Goal: Task Accomplishment & Management: Use online tool/utility

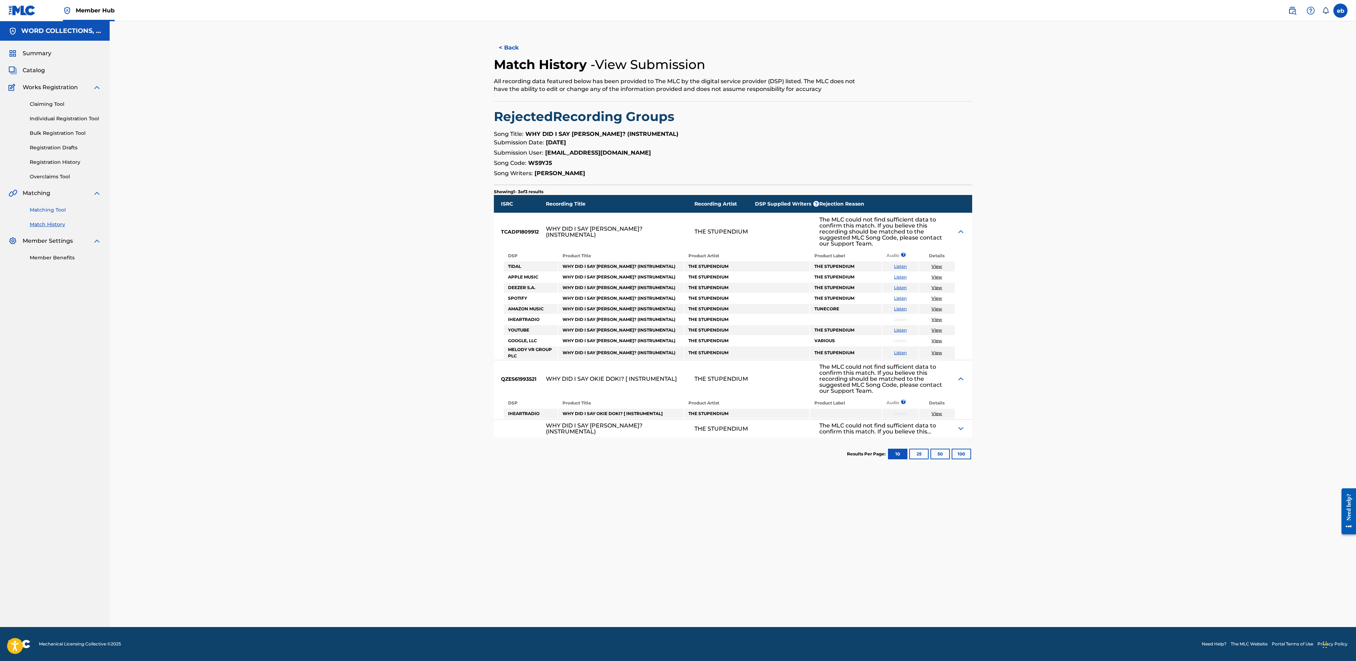
click at [50, 208] on link "Matching Tool" at bounding box center [65, 209] width 71 height 7
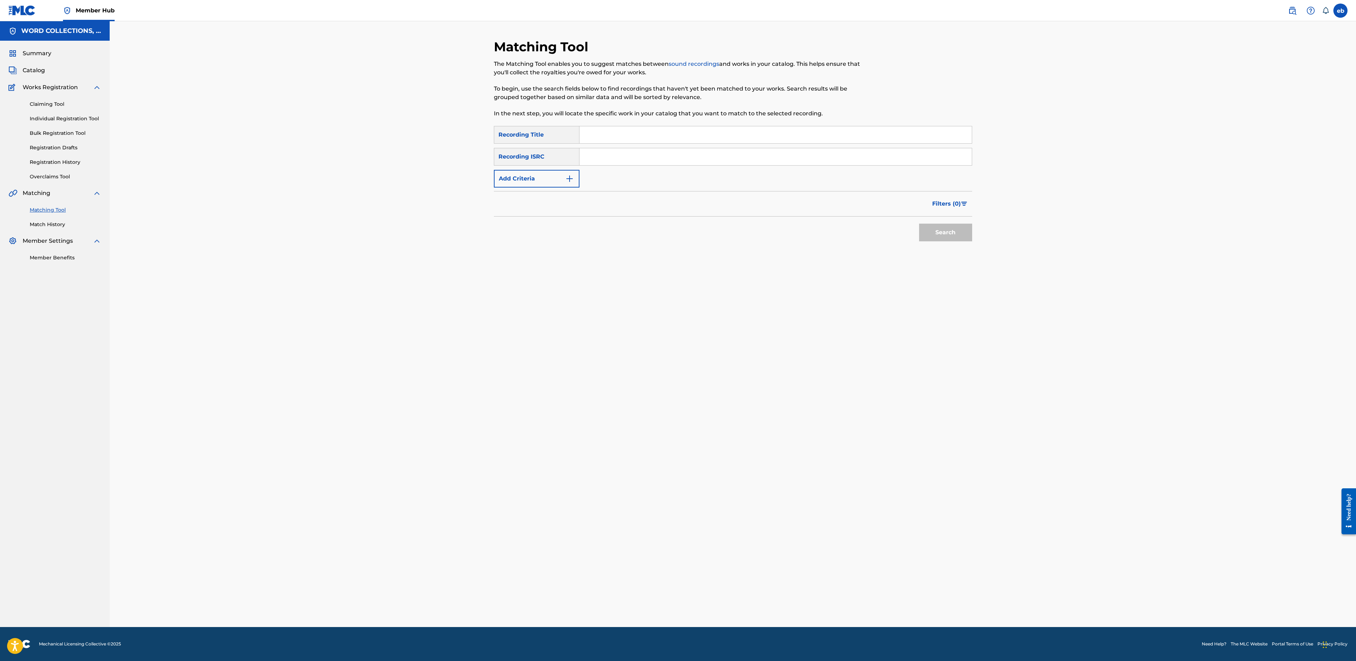
click at [627, 133] on input "Search Form" at bounding box center [775, 134] width 392 height 17
paste input "CUZ I GOT MINED"
type input "CUZ I GOT MINED"
click at [919, 224] on button "Search" at bounding box center [945, 233] width 53 height 18
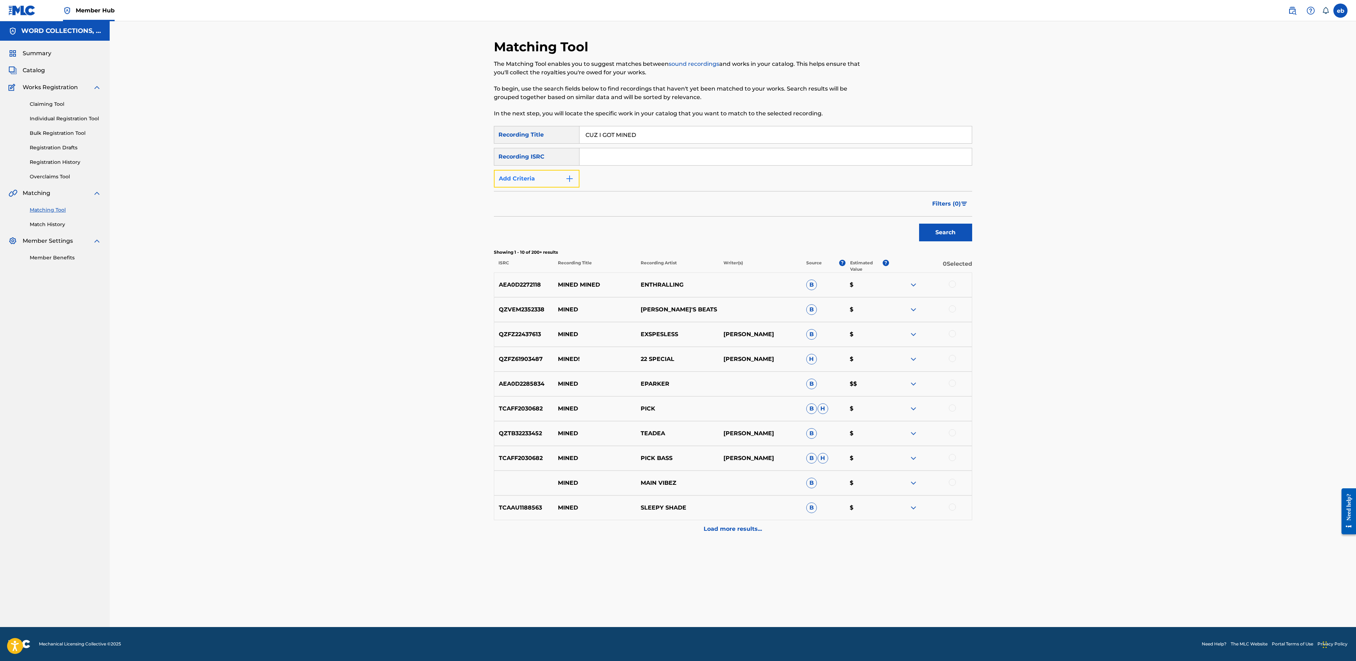
click at [528, 172] on button "Add Criteria" at bounding box center [537, 179] width 86 height 18
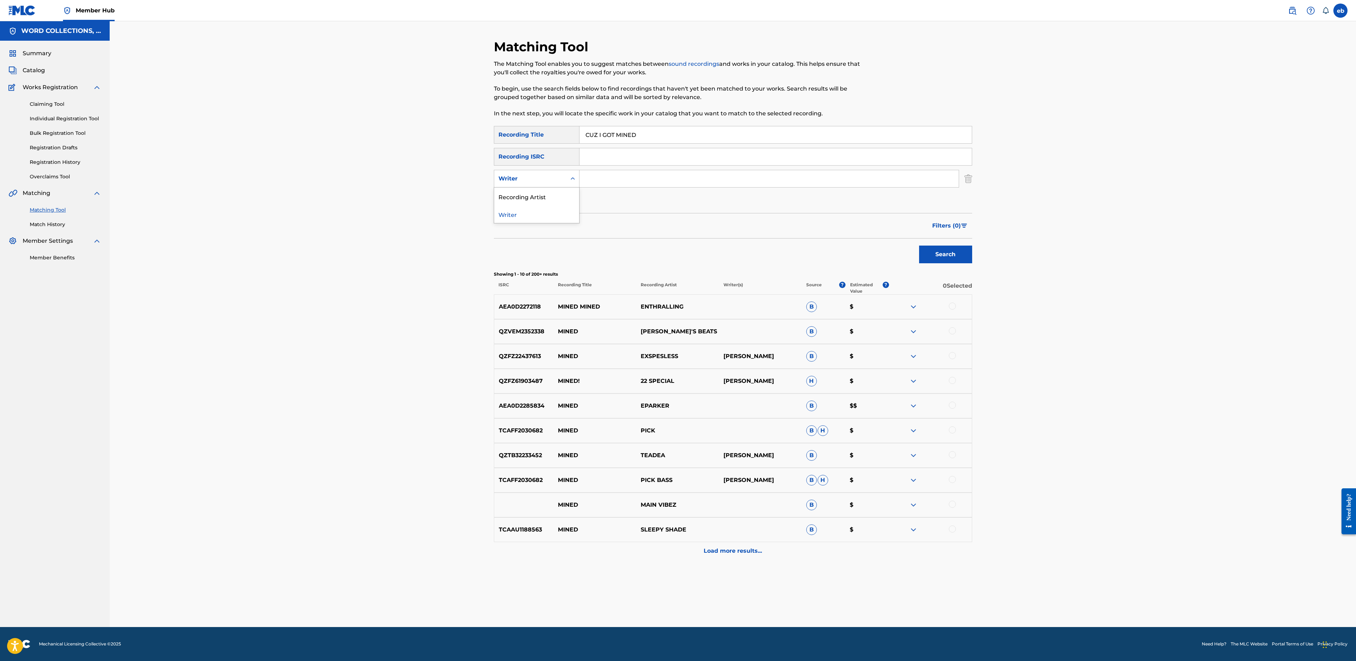
click at [533, 183] on div "Writer" at bounding box center [530, 178] width 64 height 8
click at [534, 192] on div "Recording Artist" at bounding box center [536, 196] width 85 height 18
click at [605, 171] on input "Search Form" at bounding box center [768, 178] width 379 height 17
click at [919, 245] on button "Search" at bounding box center [945, 254] width 53 height 18
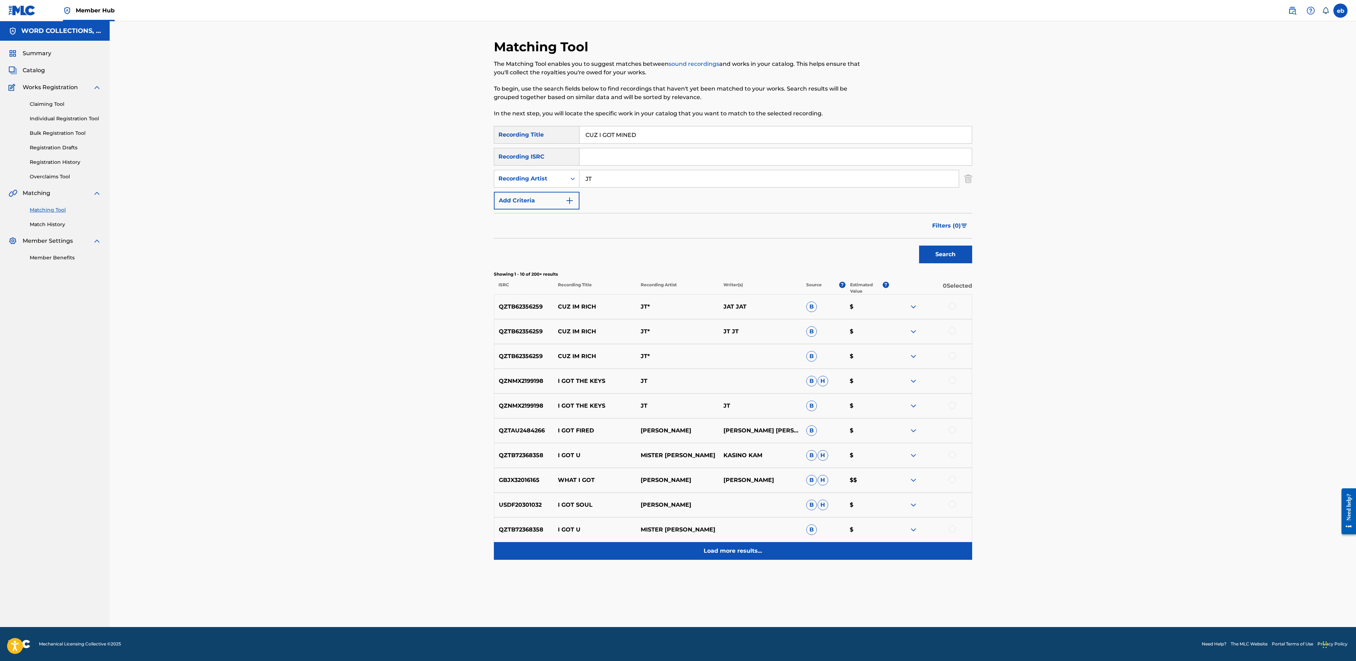
click at [736, 551] on p "Load more results..." at bounding box center [733, 550] width 58 height 8
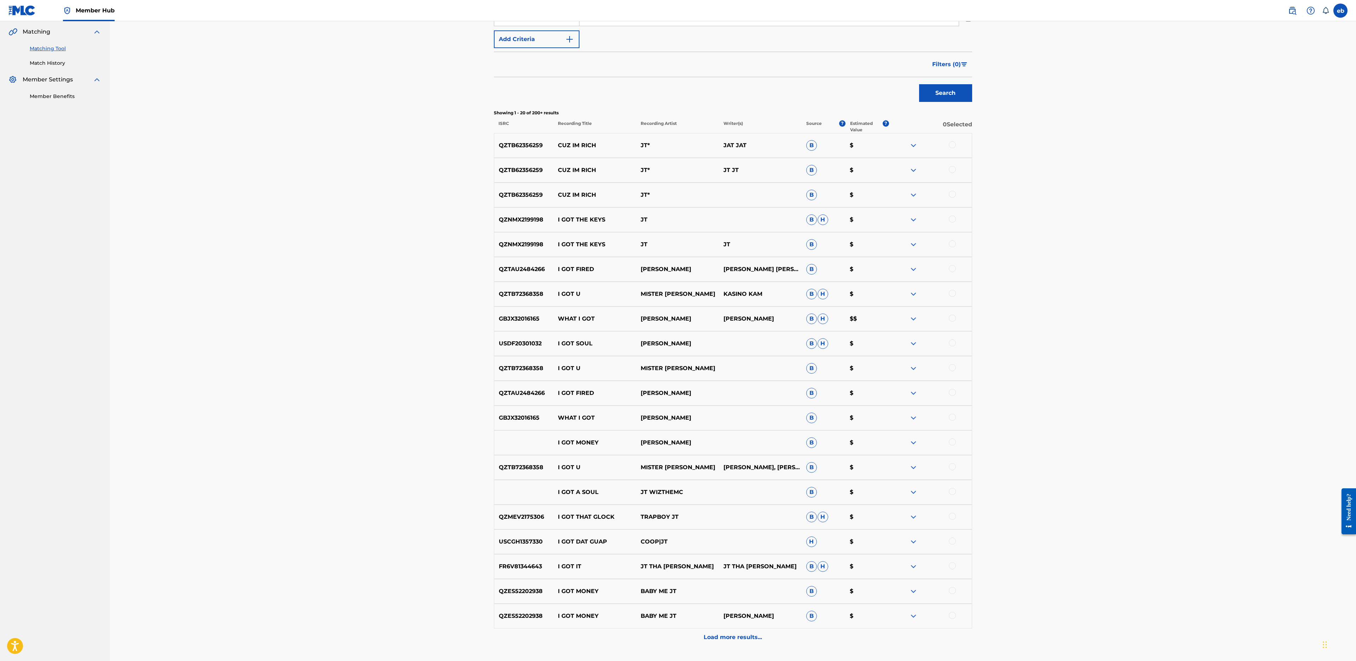
scroll to position [216, 0]
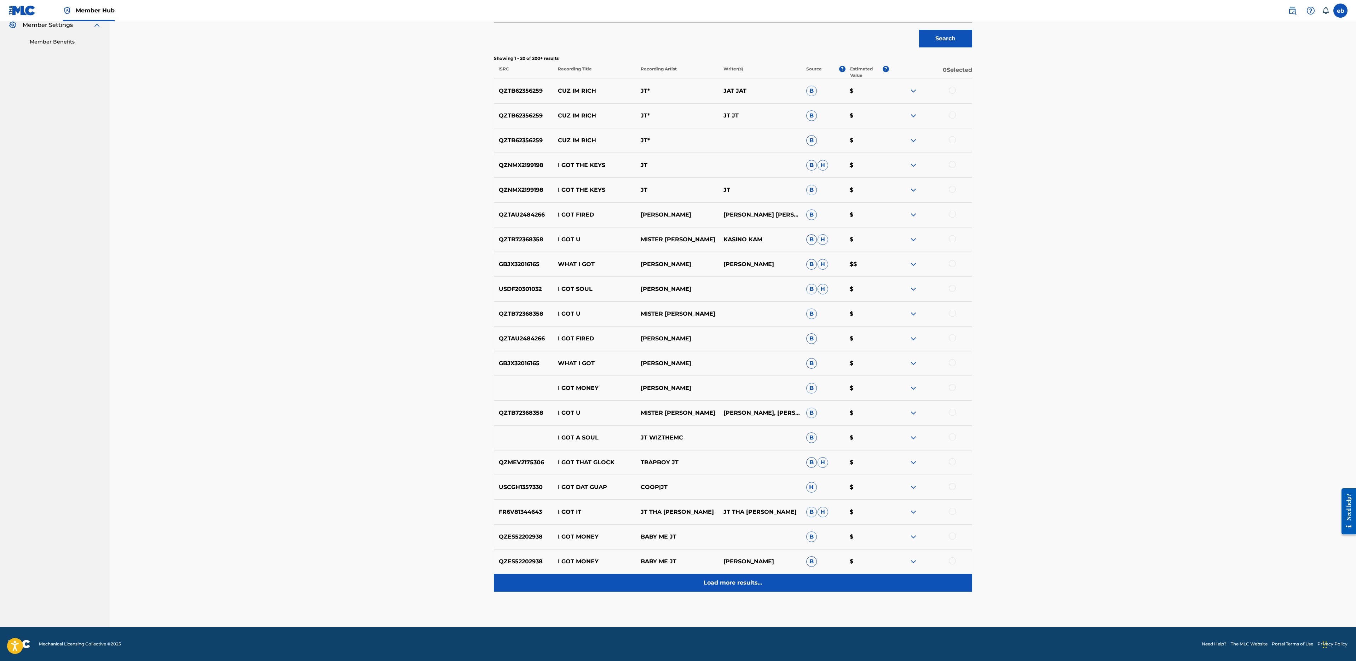
click at [744, 579] on p "Load more results..." at bounding box center [733, 582] width 58 height 8
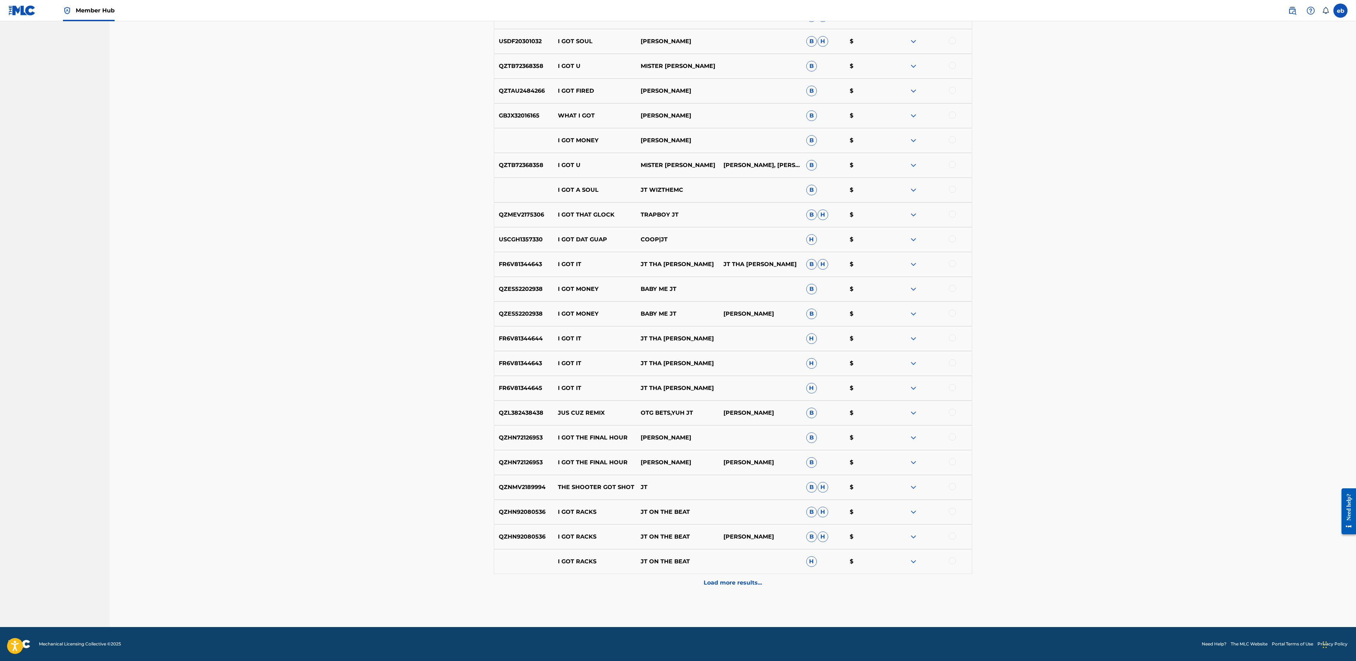
scroll to position [0, 0]
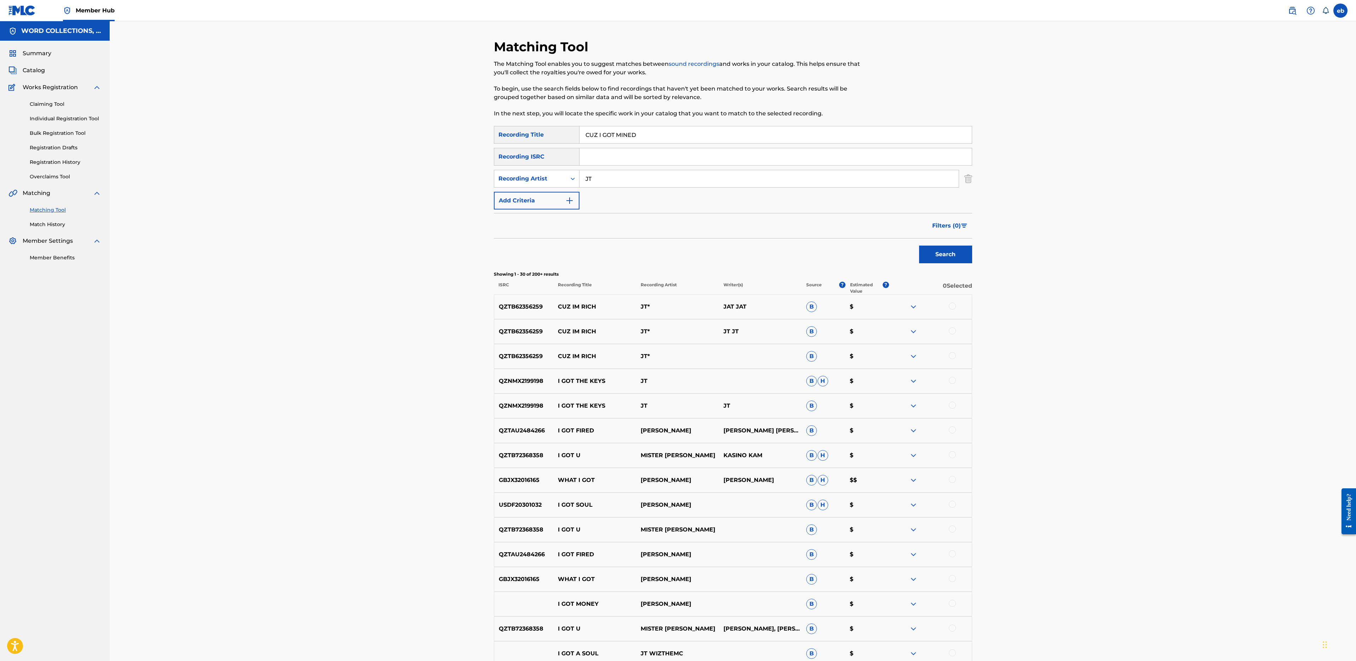
click at [615, 180] on input "JT" at bounding box center [768, 178] width 379 height 17
click at [919, 245] on button "Search" at bounding box center [945, 254] width 53 height 18
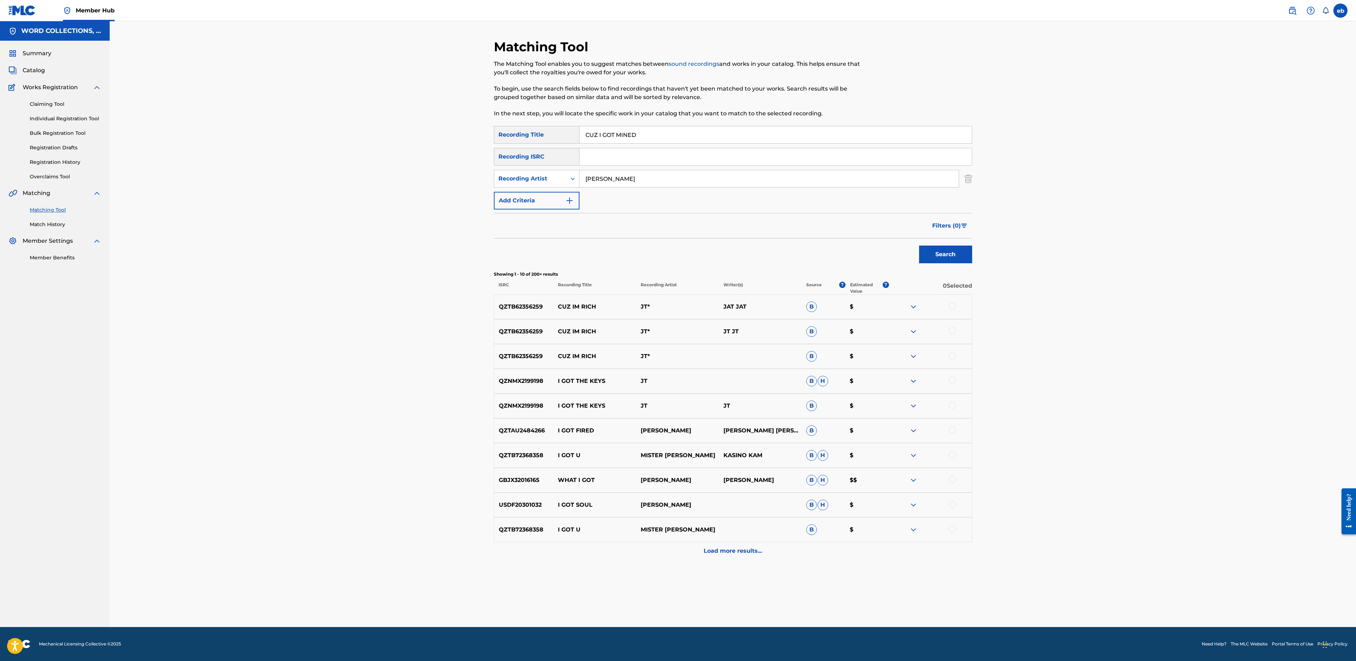
type input "[PERSON_NAME]"
click at [919, 245] on button "Search" at bounding box center [945, 254] width 53 height 18
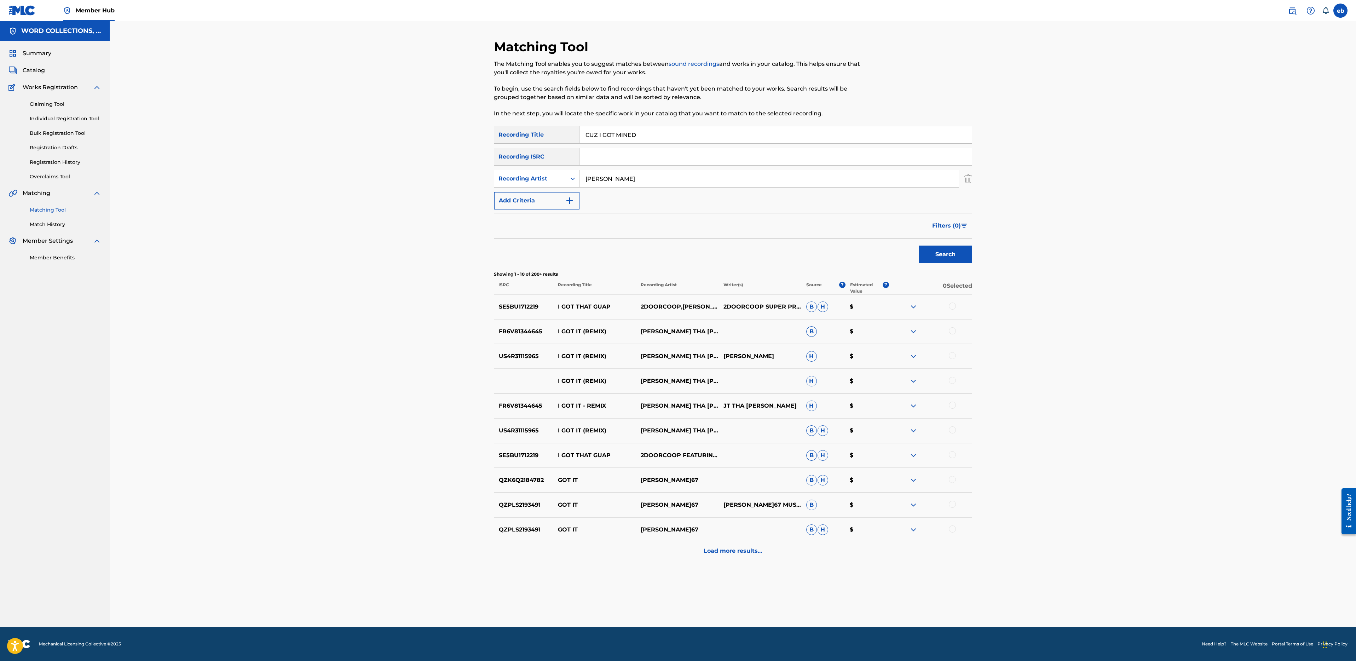
click at [664, 138] on input "CUZ I GOT MINED" at bounding box center [775, 134] width 392 height 17
paste input "[PERSON_NAME] OF THE DAM"
type input "[PERSON_NAME] OF THE DAMNED"
click at [919, 245] on button "Search" at bounding box center [945, 254] width 53 height 18
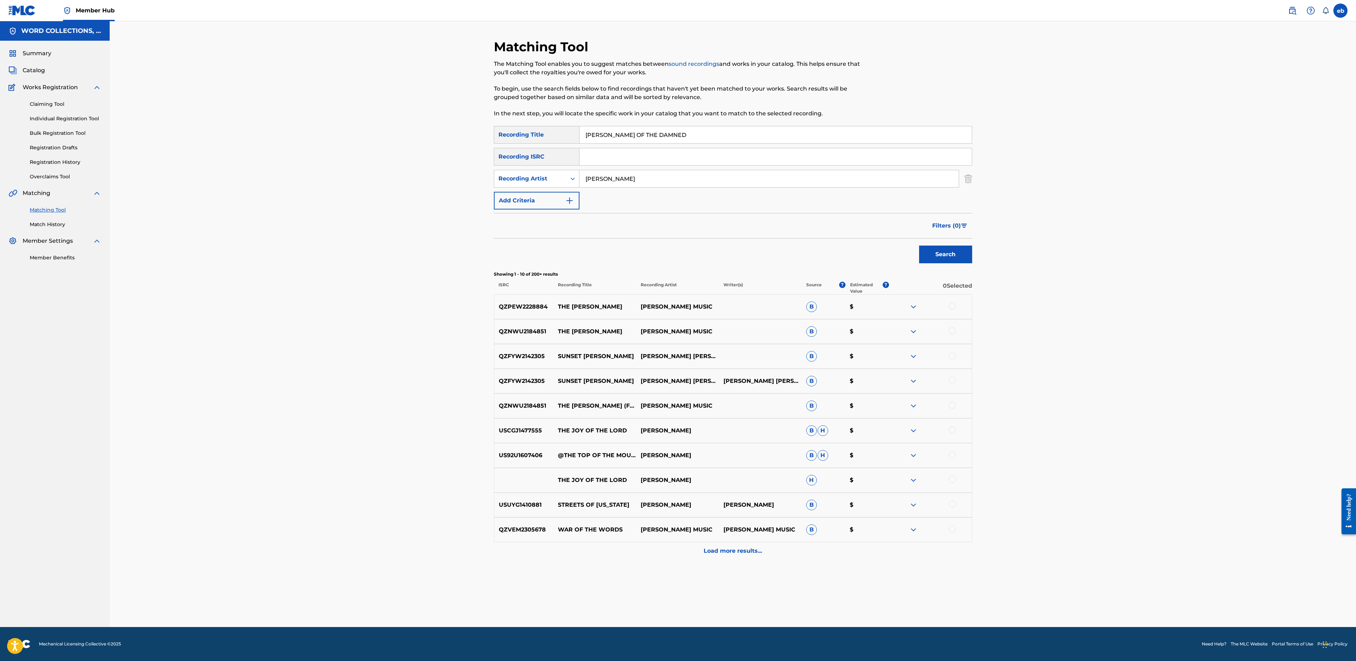
click at [623, 177] on input "[PERSON_NAME]" at bounding box center [768, 178] width 379 height 17
type input "J"
type input "JT Music"
click at [919, 245] on button "Search" at bounding box center [945, 254] width 53 height 18
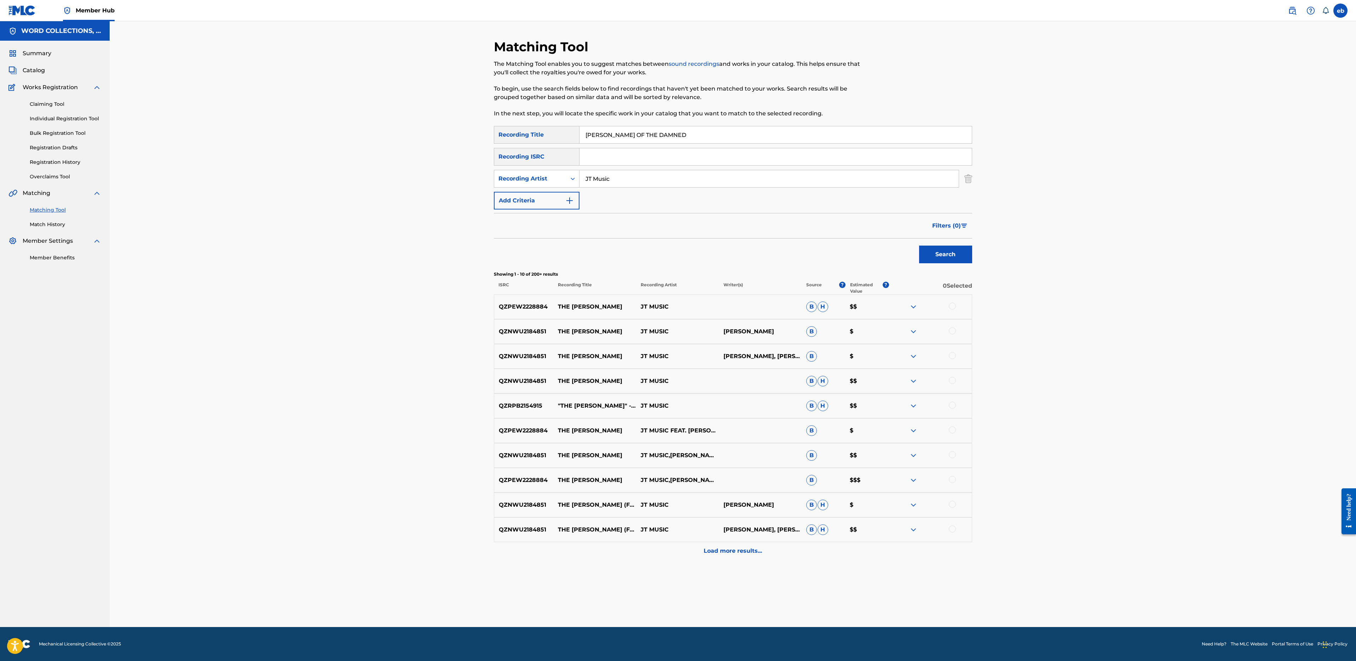
click at [656, 127] on input "[PERSON_NAME] OF THE DAMNED" at bounding box center [775, 134] width 392 height 17
paste input "EMOCRACY RISING"
click at [919, 245] on button "Search" at bounding box center [945, 254] width 53 height 18
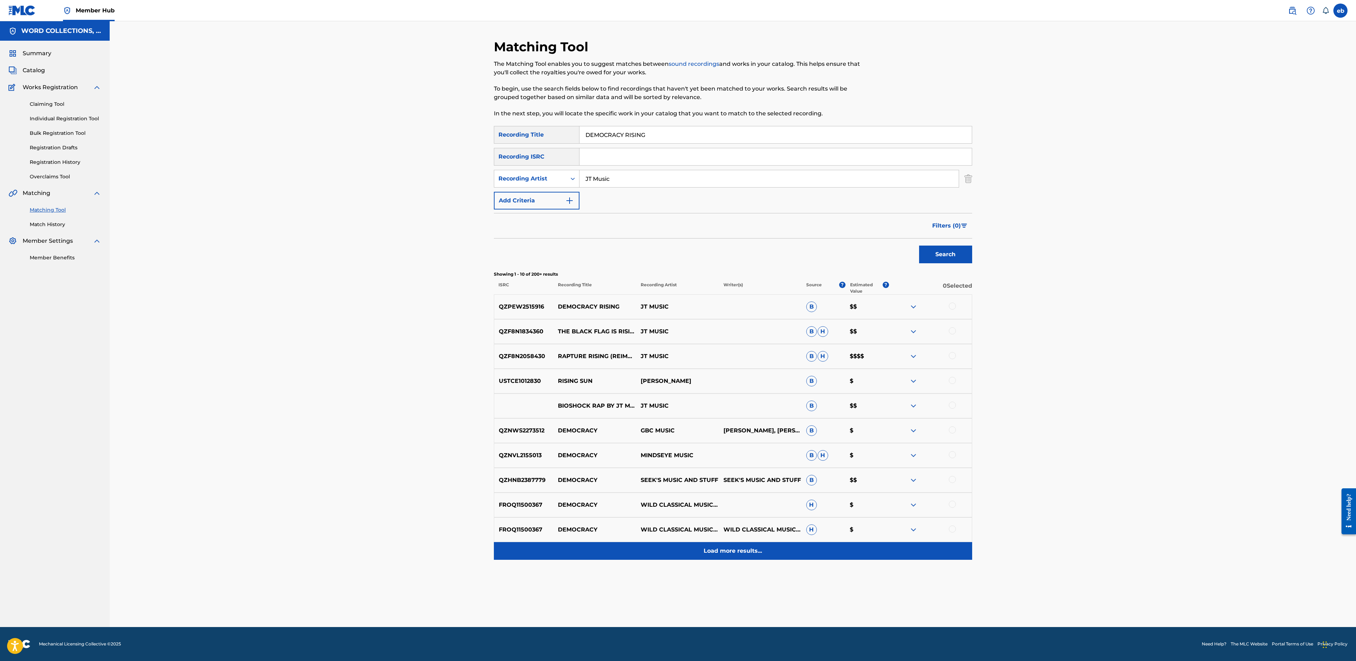
click at [726, 546] on div "Load more results..." at bounding box center [733, 551] width 478 height 18
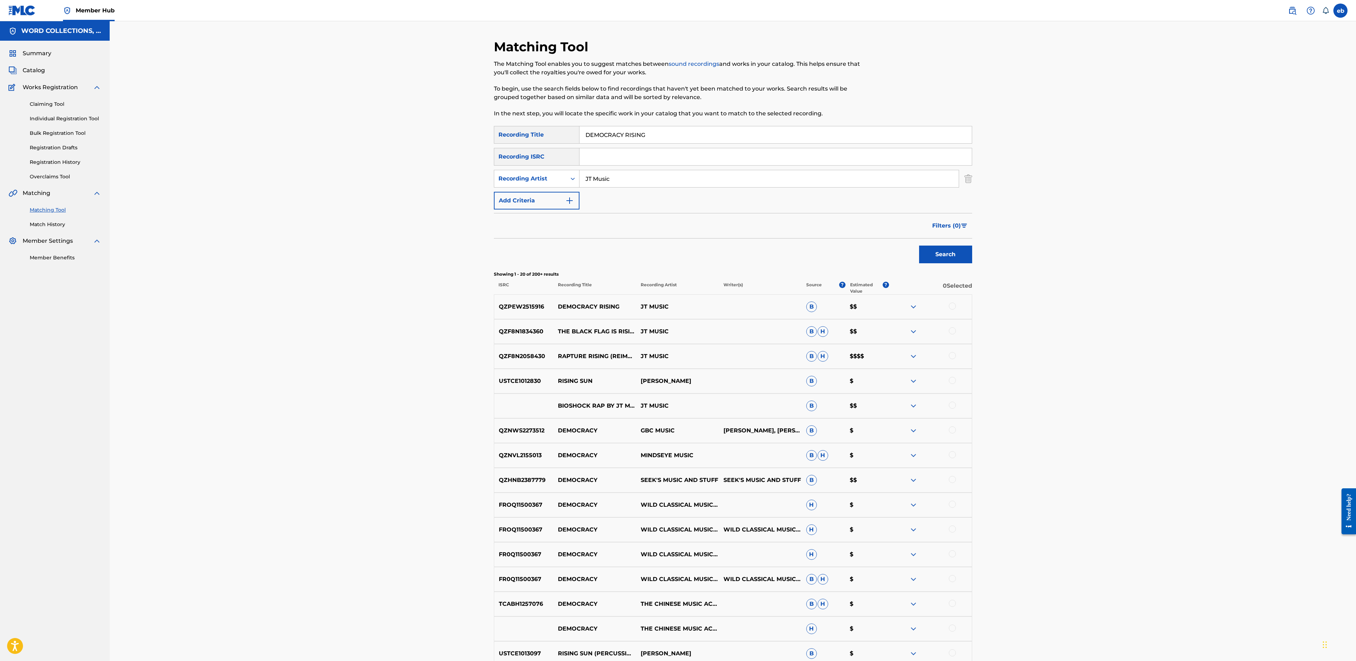
click at [672, 137] on input "DEMOCRACY RISING" at bounding box center [775, 134] width 392 height 17
paste input "- INSTRUMENTAL"
click at [919, 245] on button "Search" at bounding box center [945, 254] width 53 height 18
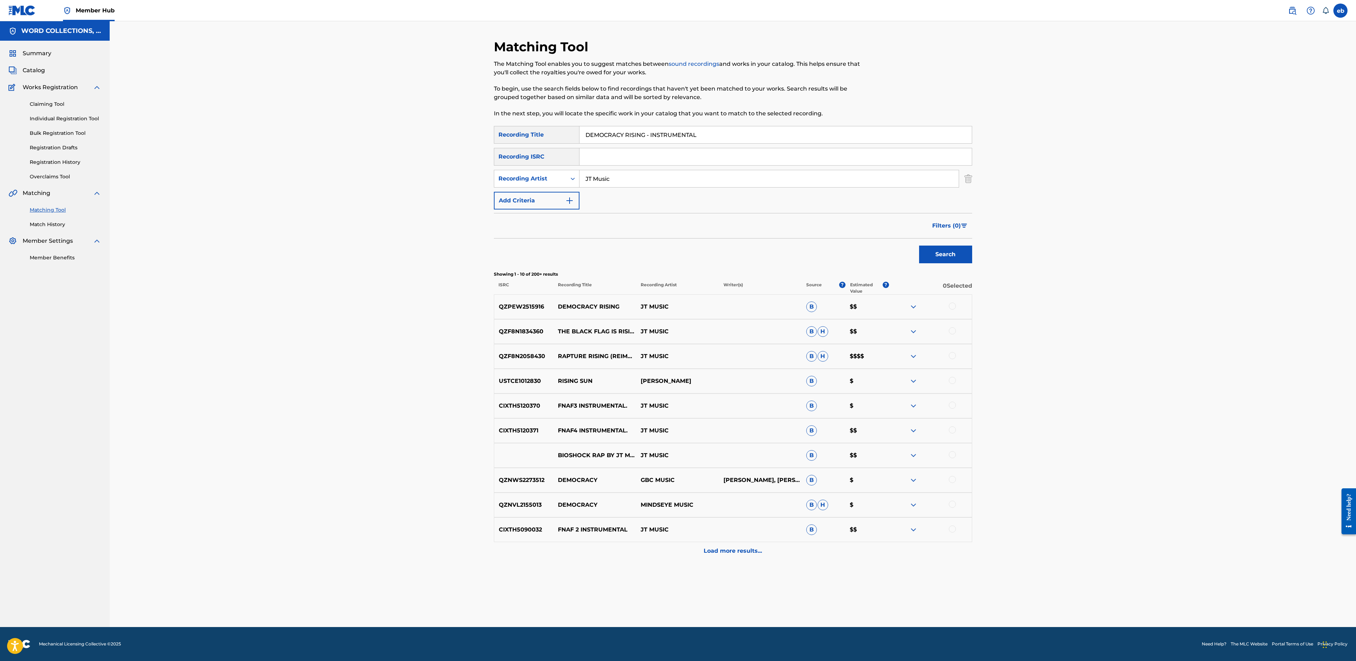
click at [676, 143] on input "DEMOCRACY RISING - INSTRUMENTAL" at bounding box center [775, 134] width 392 height 17
paste input "IG DEEPER"
type input "DIG DEEPER"
click at [919, 245] on button "Search" at bounding box center [945, 254] width 53 height 18
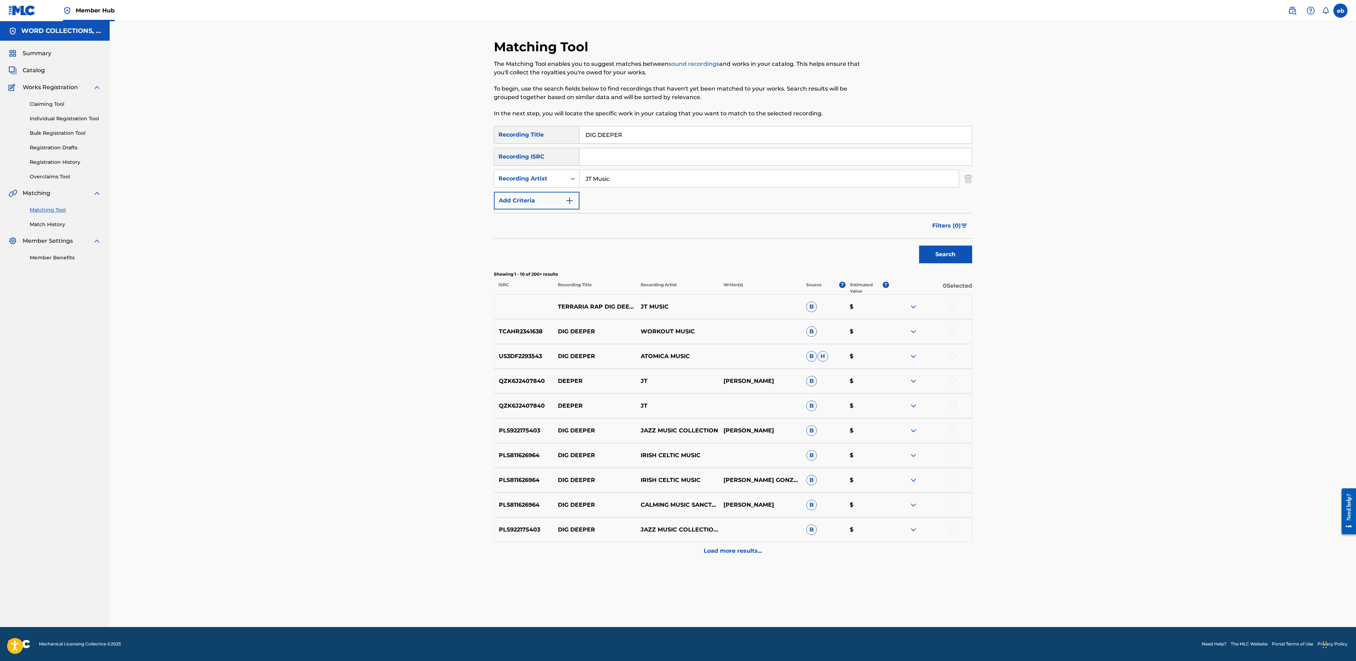
click at [951, 307] on div at bounding box center [952, 305] width 7 height 7
click at [587, 179] on input "JT Music" at bounding box center [768, 178] width 379 height 17
click at [919, 245] on button "Search" at bounding box center [945, 254] width 53 height 18
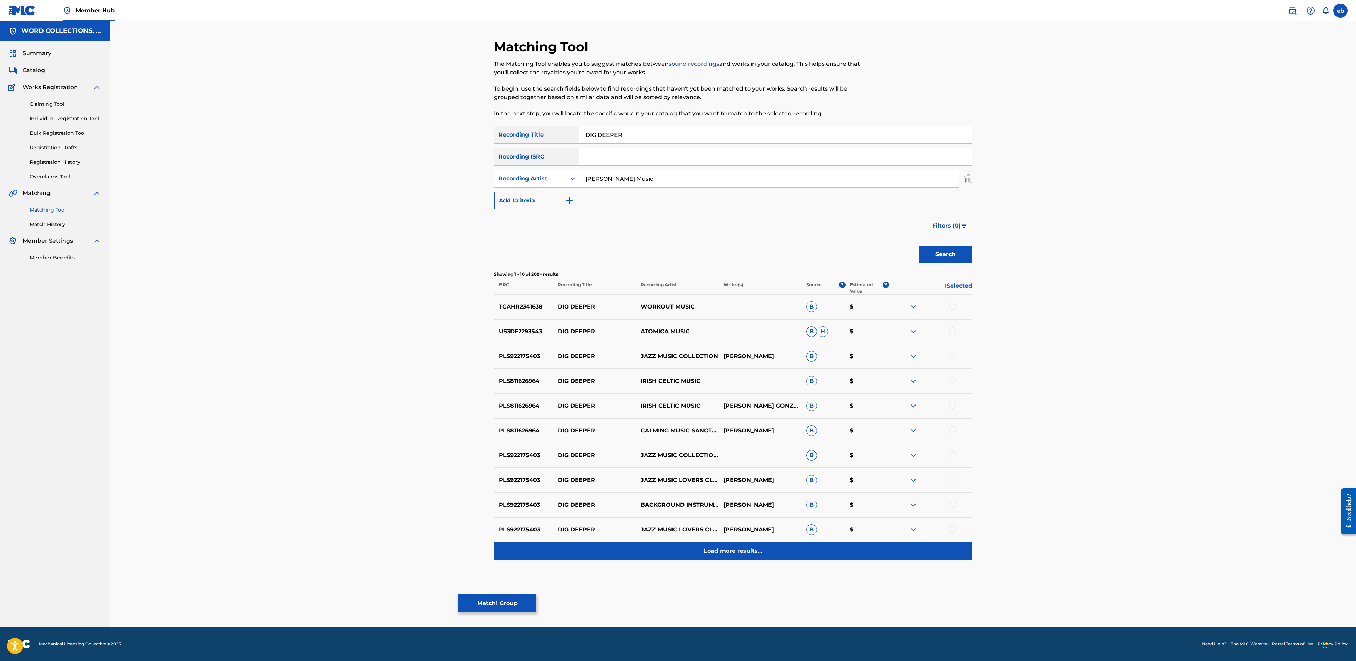
click at [727, 552] on p "Load more results..." at bounding box center [733, 550] width 58 height 8
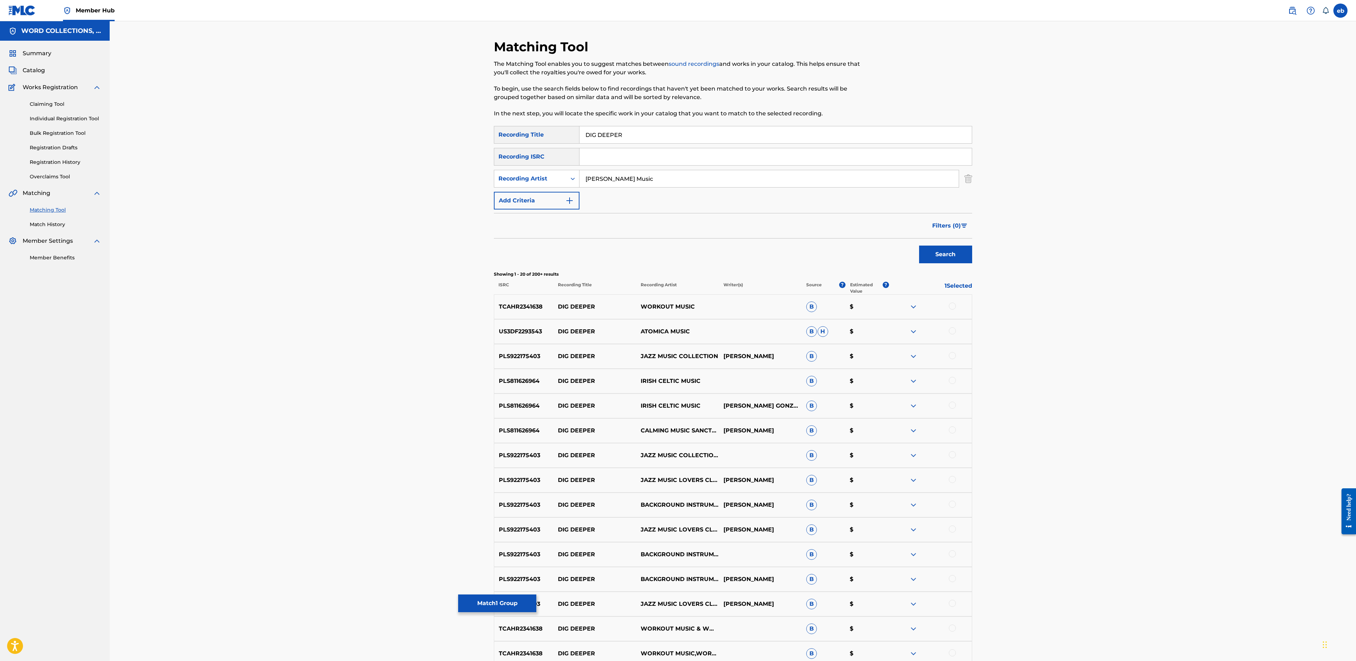
click at [610, 184] on input "[PERSON_NAME] Music" at bounding box center [768, 178] width 379 height 17
type input "[PERSON_NAME]"
click at [919, 245] on button "Search" at bounding box center [945, 254] width 53 height 18
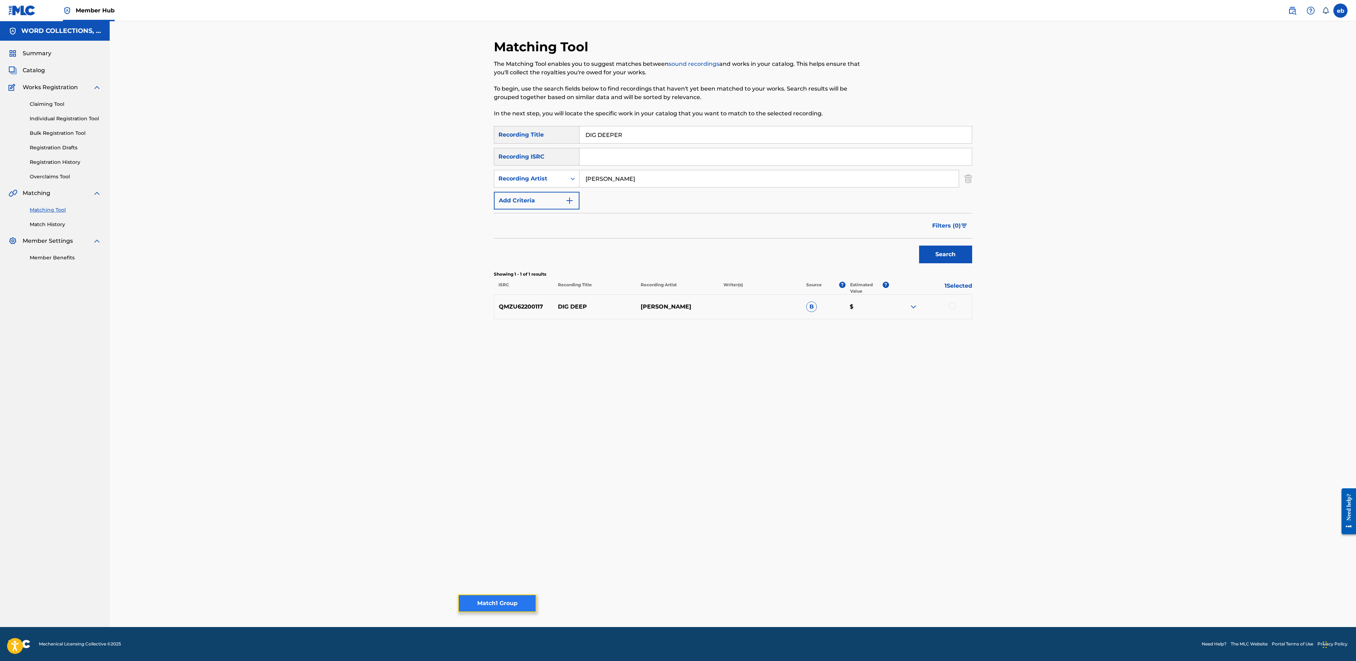
click at [501, 606] on button "Match 1 Group" at bounding box center [497, 603] width 78 height 18
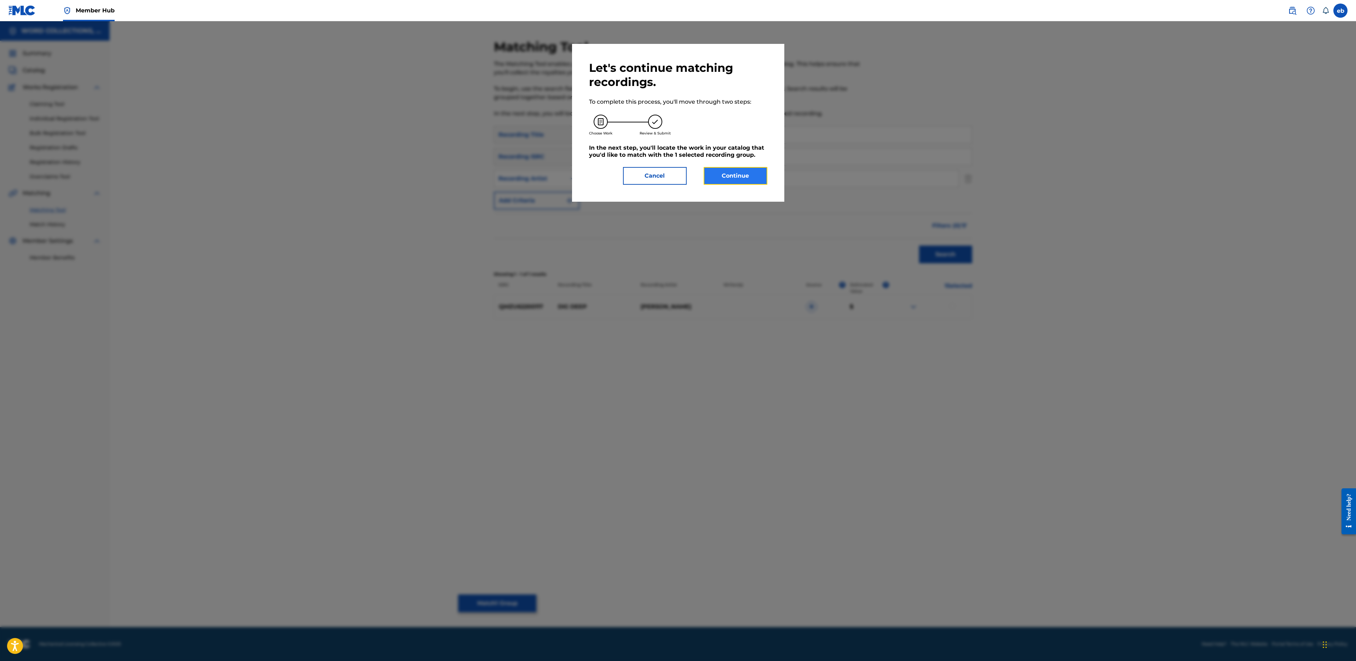
click at [735, 180] on button "Continue" at bounding box center [736, 176] width 64 height 18
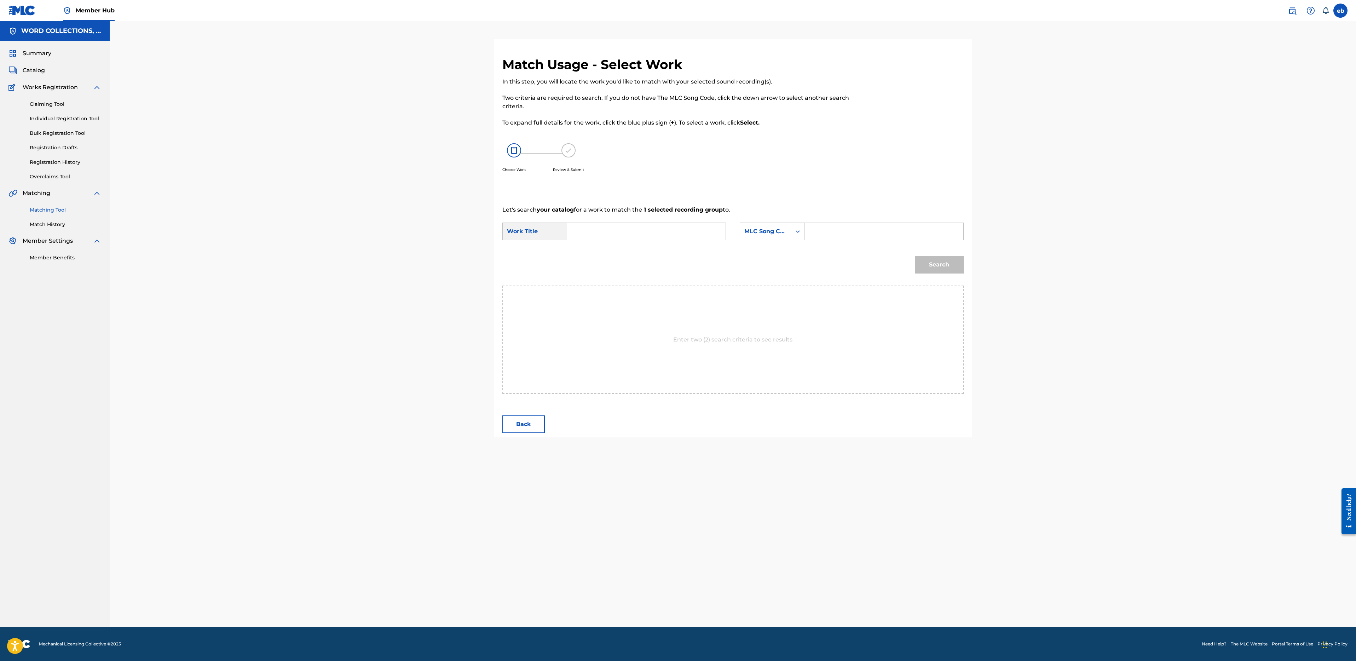
click at [630, 229] on input "Search Form" at bounding box center [646, 231] width 146 height 17
click at [592, 256] on strong "deeper" at bounding box center [589, 255] width 21 height 7
type input "dig deeper"
click at [759, 235] on div "MLC Song Code" at bounding box center [765, 231] width 43 height 8
click at [769, 249] on div "Writer Name" at bounding box center [772, 249] width 64 height 18
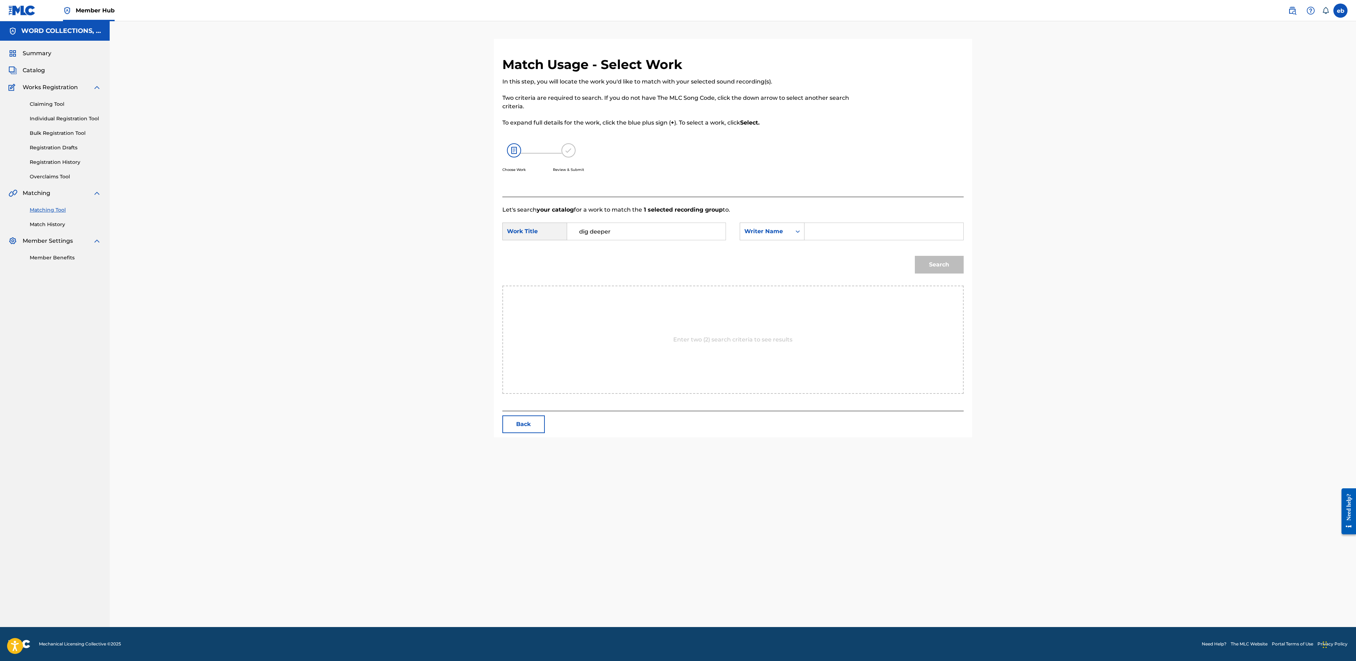
click at [827, 236] on input "Search Form" at bounding box center [883, 231] width 146 height 17
type input "[PERSON_NAME]"
click at [915, 256] on button "Search" at bounding box center [939, 265] width 49 height 18
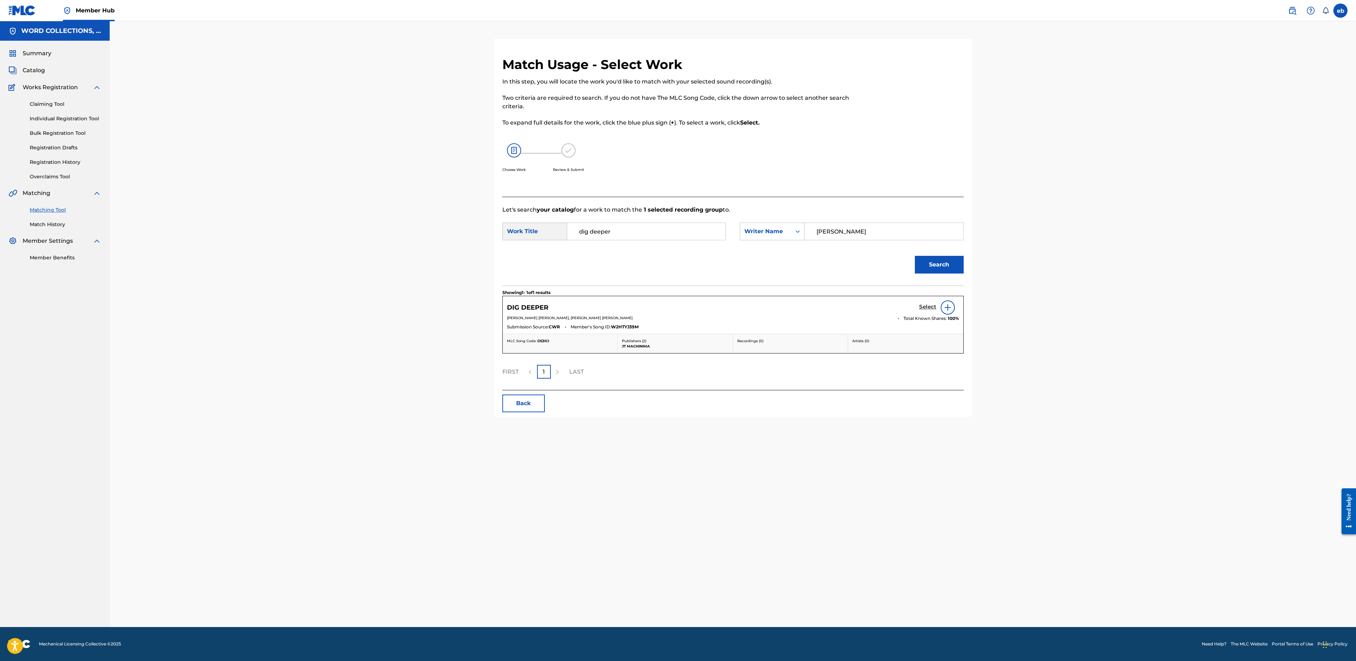
click at [926, 308] on h5 "Select" at bounding box center [927, 306] width 17 height 7
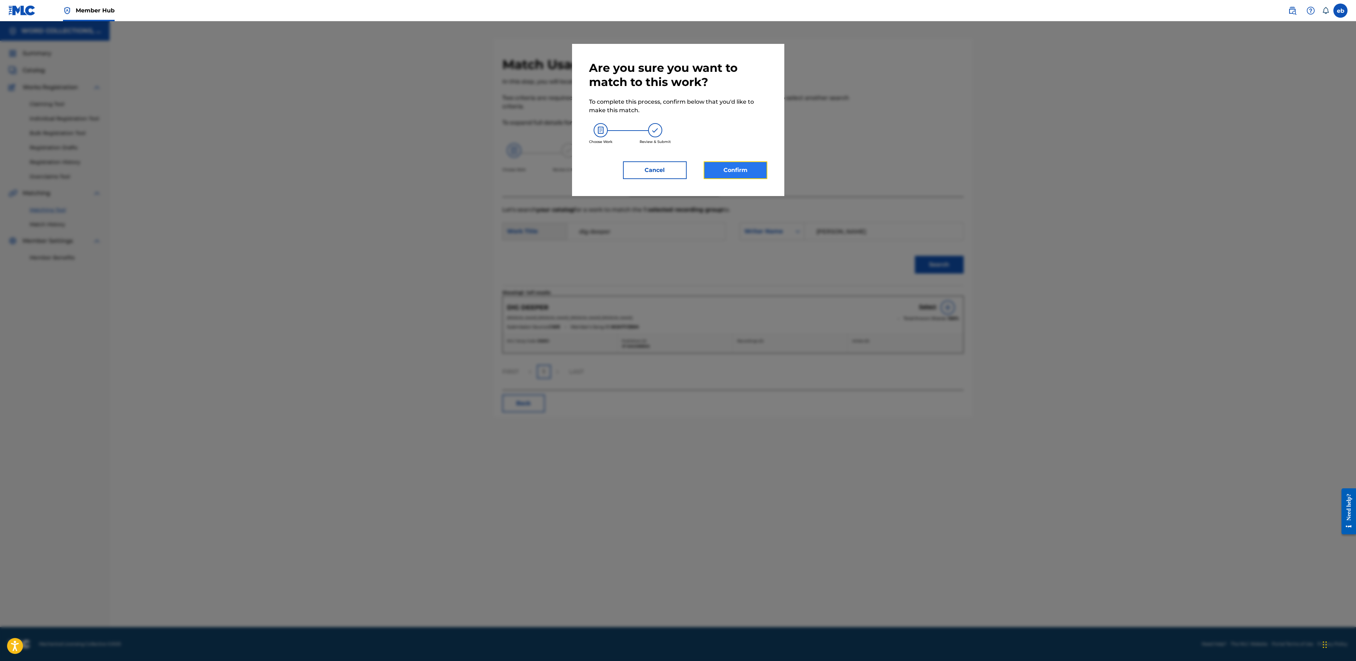
click at [729, 170] on button "Confirm" at bounding box center [736, 170] width 64 height 18
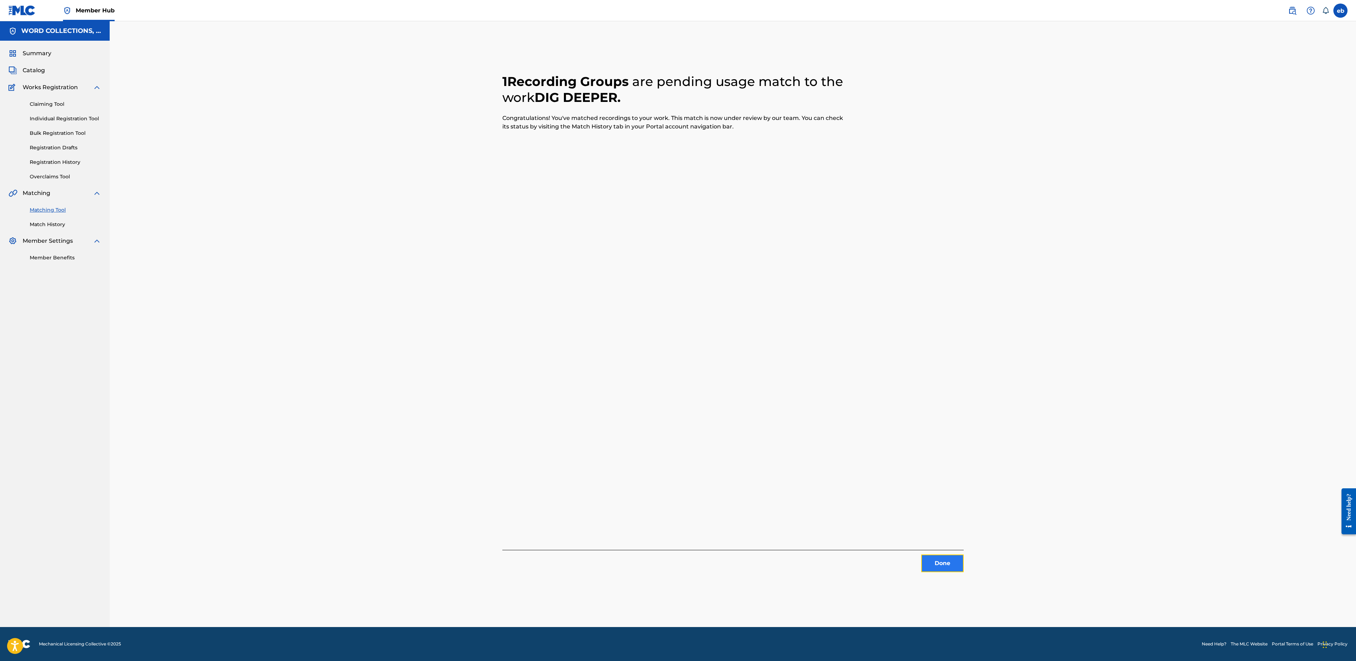
click at [941, 569] on button "Done" at bounding box center [942, 563] width 42 height 18
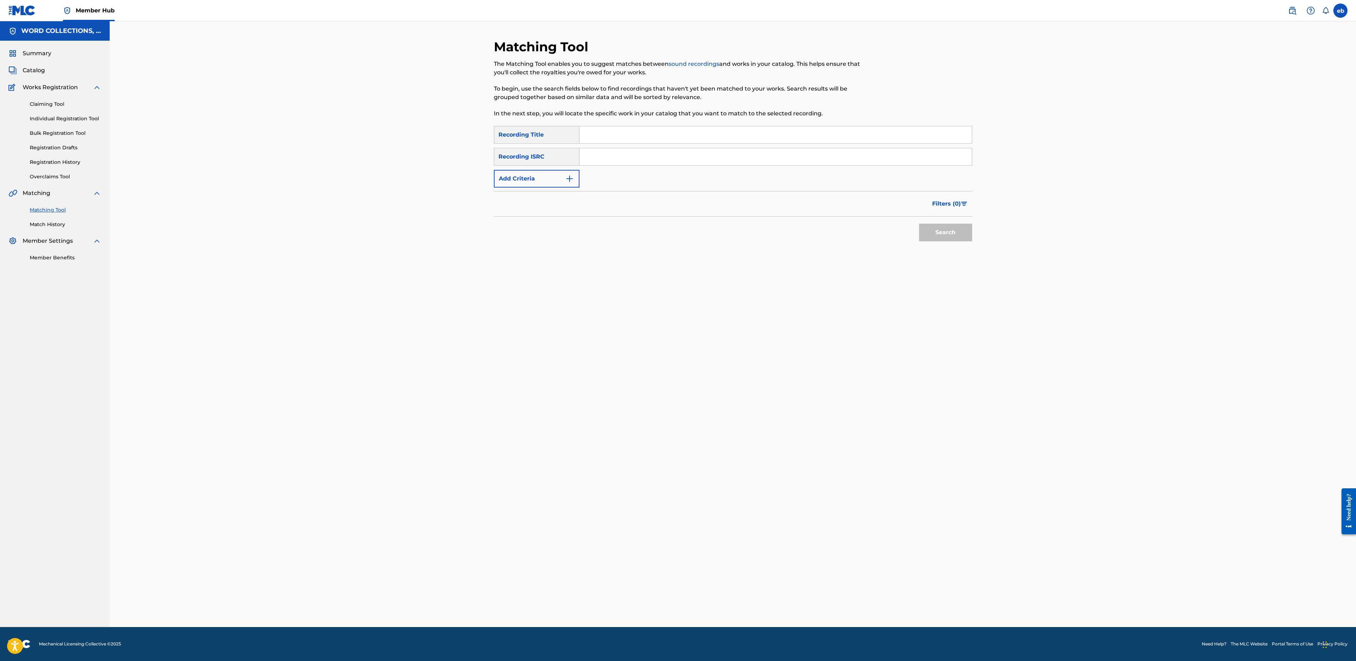
click at [621, 140] on input "Search Form" at bounding box center [775, 134] width 392 height 17
paste input "ENDERMAN VS DIRT BLOCK RAP BATTLE (FT. [PERSON_NAME])"
click at [705, 132] on input "ENDERMAN VS DIRT BLOCK RAP BATTLE (FT. [PERSON_NAME])" at bounding box center [775, 134] width 392 height 17
click at [919, 224] on button "Search" at bounding box center [945, 233] width 53 height 18
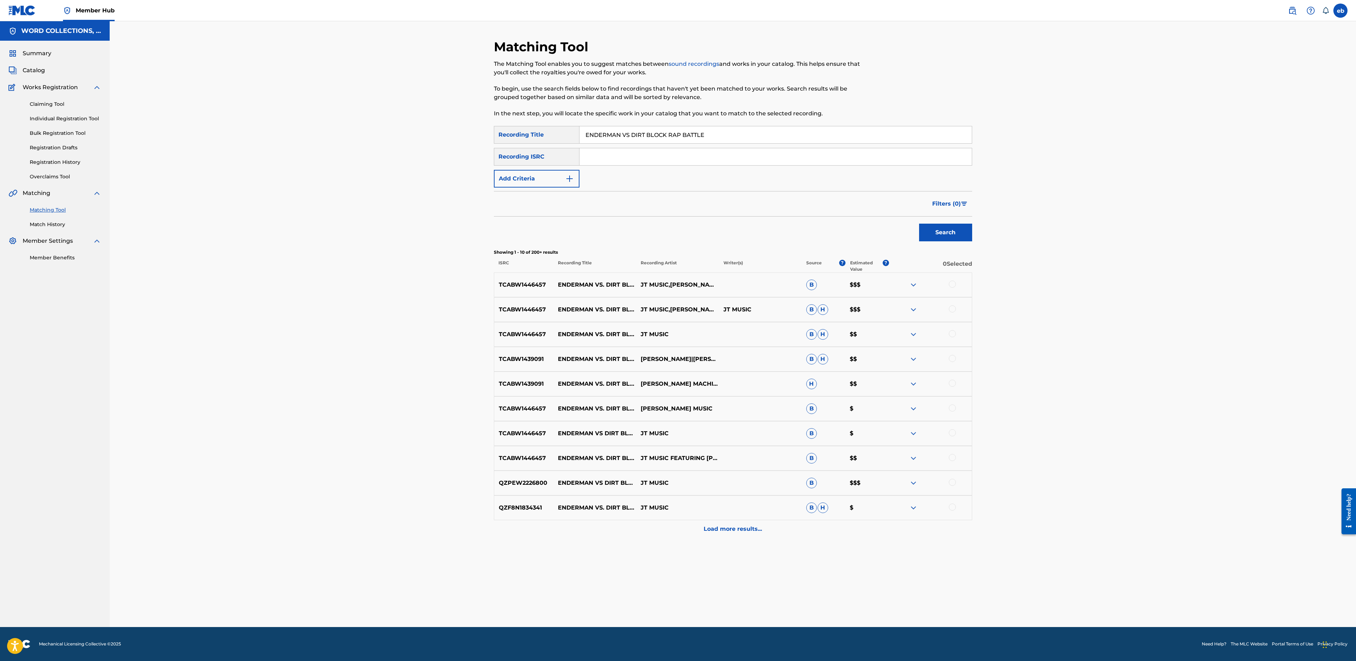
click at [955, 283] on div at bounding box center [952, 283] width 7 height 7
click at [953, 309] on div at bounding box center [952, 308] width 7 height 7
click at [953, 336] on div at bounding box center [952, 333] width 7 height 7
click at [953, 357] on div at bounding box center [952, 358] width 7 height 7
click at [953, 386] on div at bounding box center [952, 383] width 7 height 7
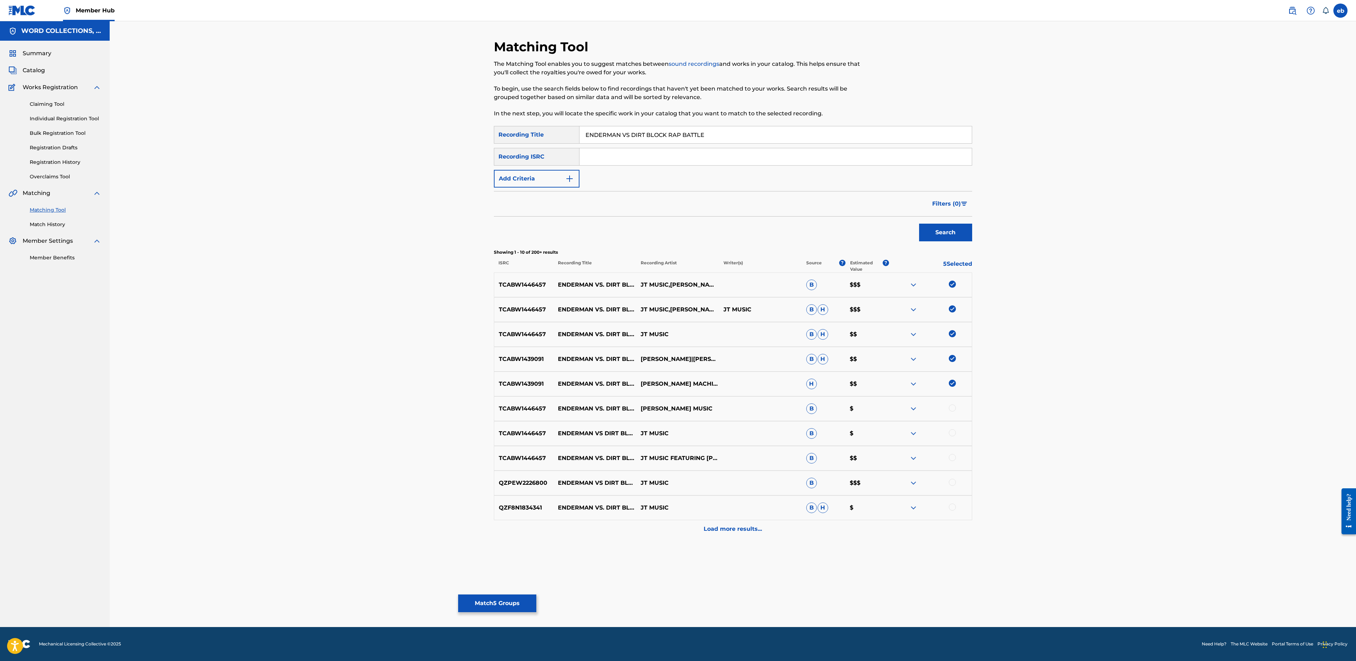
click at [953, 408] on div at bounding box center [952, 407] width 7 height 7
click at [953, 429] on div at bounding box center [952, 432] width 7 height 7
click at [953, 458] on div at bounding box center [952, 457] width 7 height 7
click at [955, 485] on div at bounding box center [930, 483] width 83 height 8
click at [952, 481] on div at bounding box center [952, 482] width 7 height 7
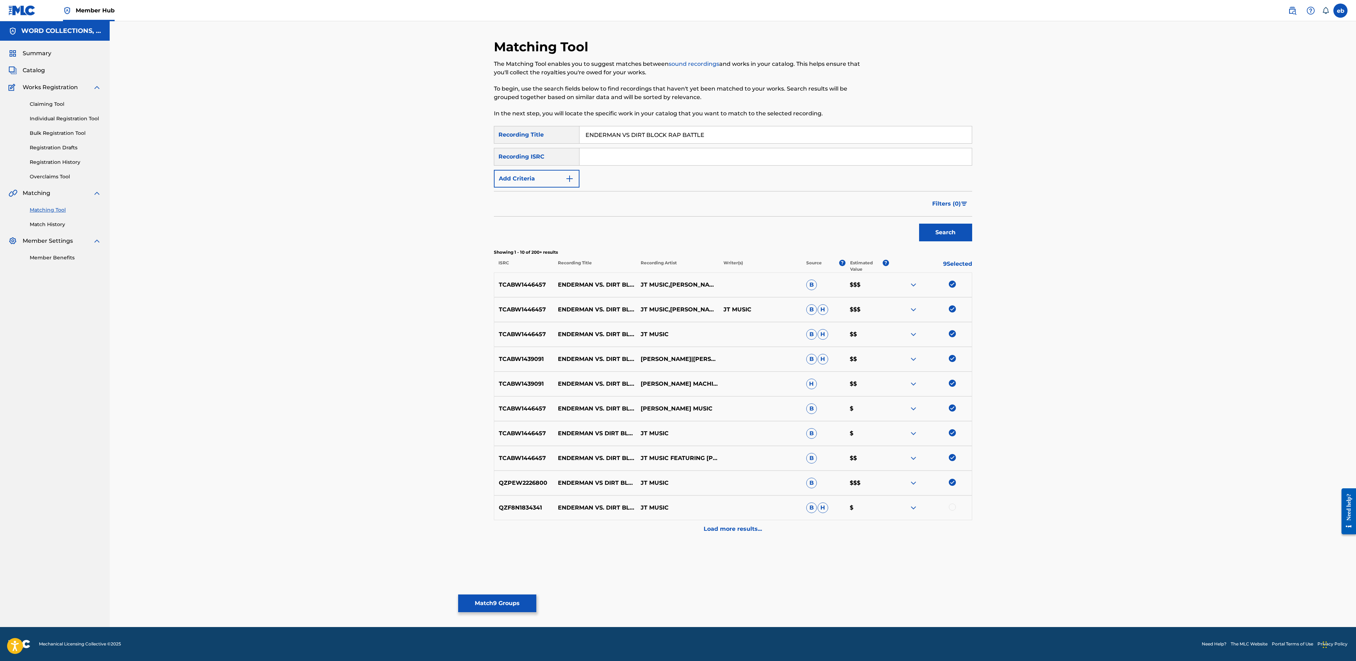
click at [953, 505] on div at bounding box center [952, 506] width 7 height 7
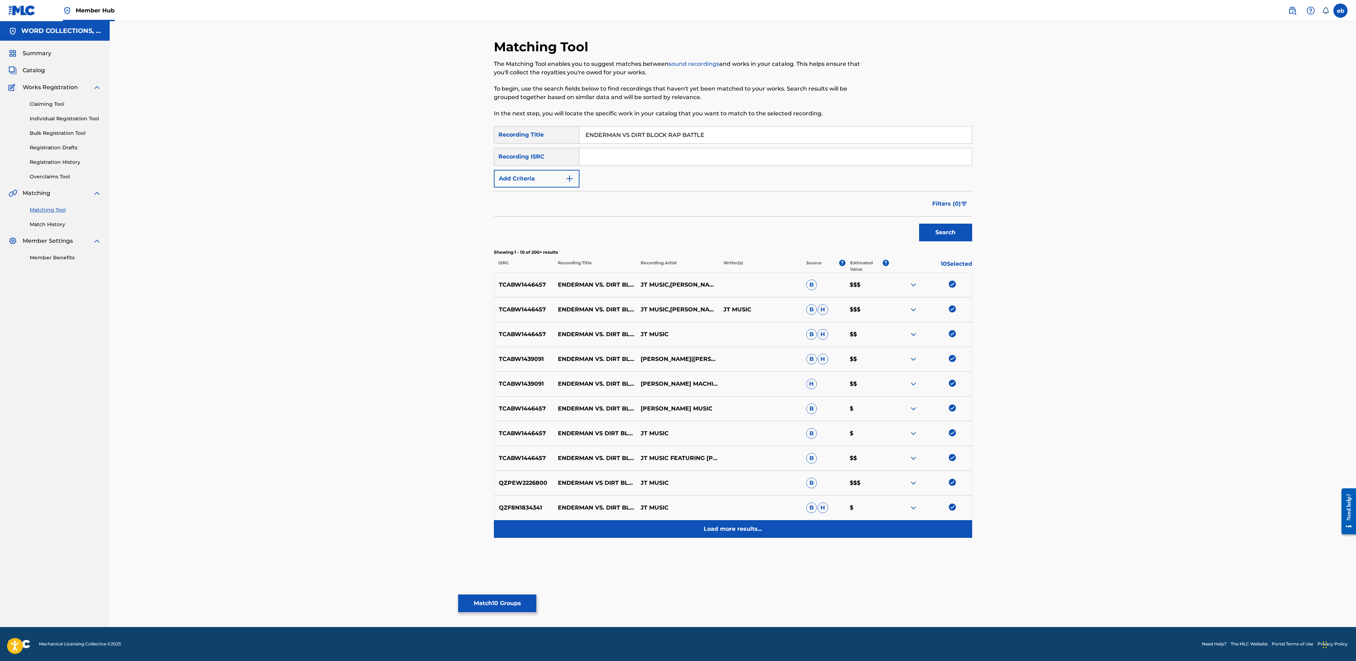
click at [722, 534] on div "Load more results..." at bounding box center [733, 529] width 478 height 18
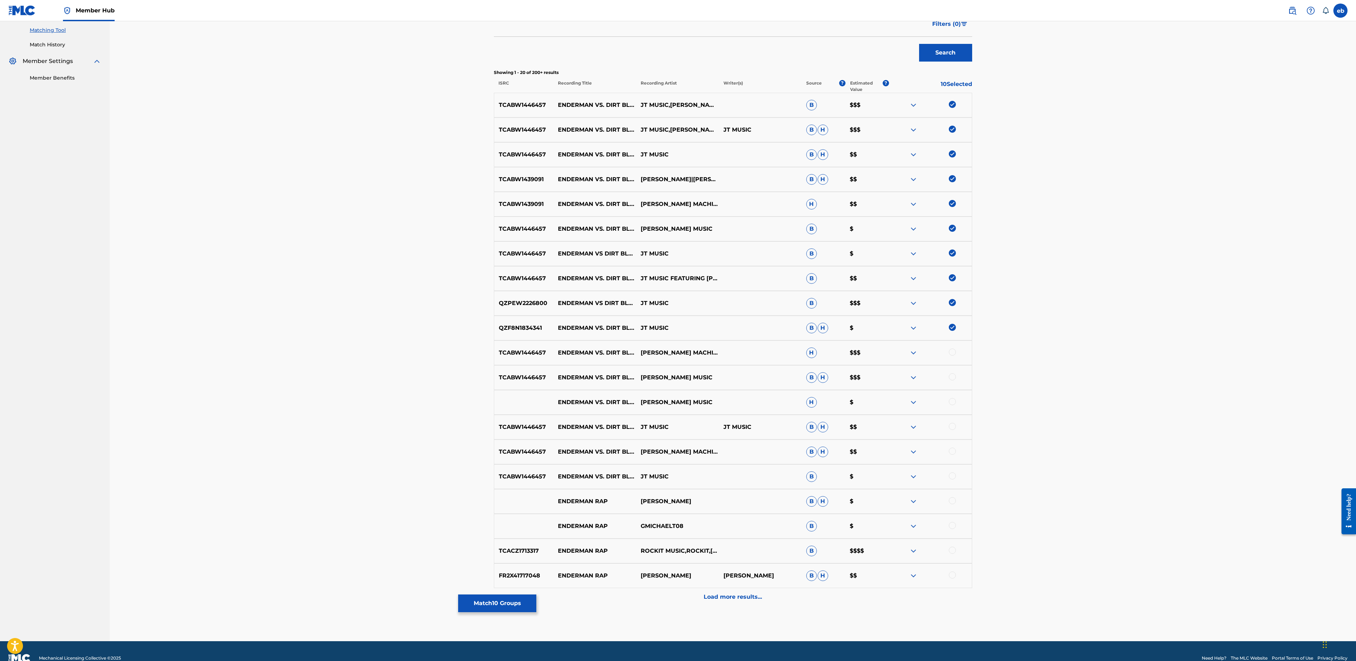
scroll to position [194, 0]
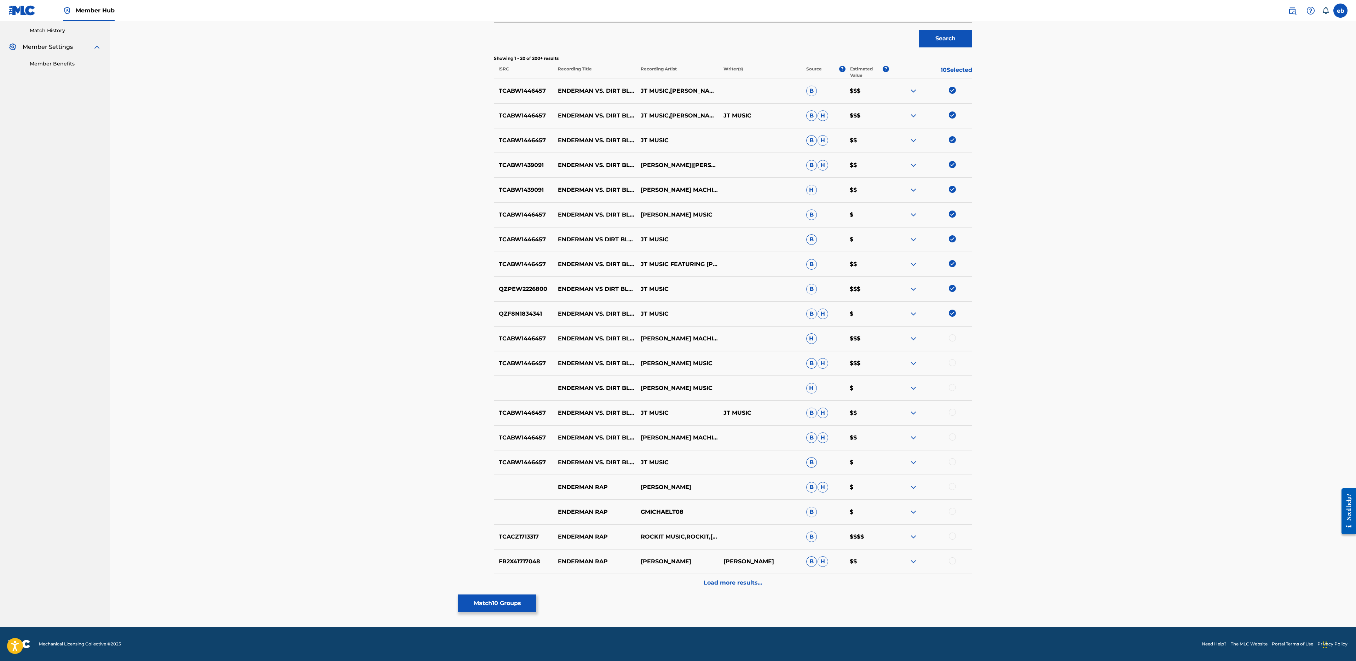
click at [951, 462] on div at bounding box center [952, 461] width 7 height 7
click at [951, 437] on div at bounding box center [952, 436] width 7 height 7
click at [951, 415] on div at bounding box center [952, 412] width 7 height 7
click at [949, 396] on div "ENDERMAN VS. DIRT BLOCK (FEAT. [PERSON_NAME]) [PERSON_NAME] MUSIC H $" at bounding box center [733, 388] width 478 height 25
click at [950, 390] on div at bounding box center [952, 387] width 7 height 7
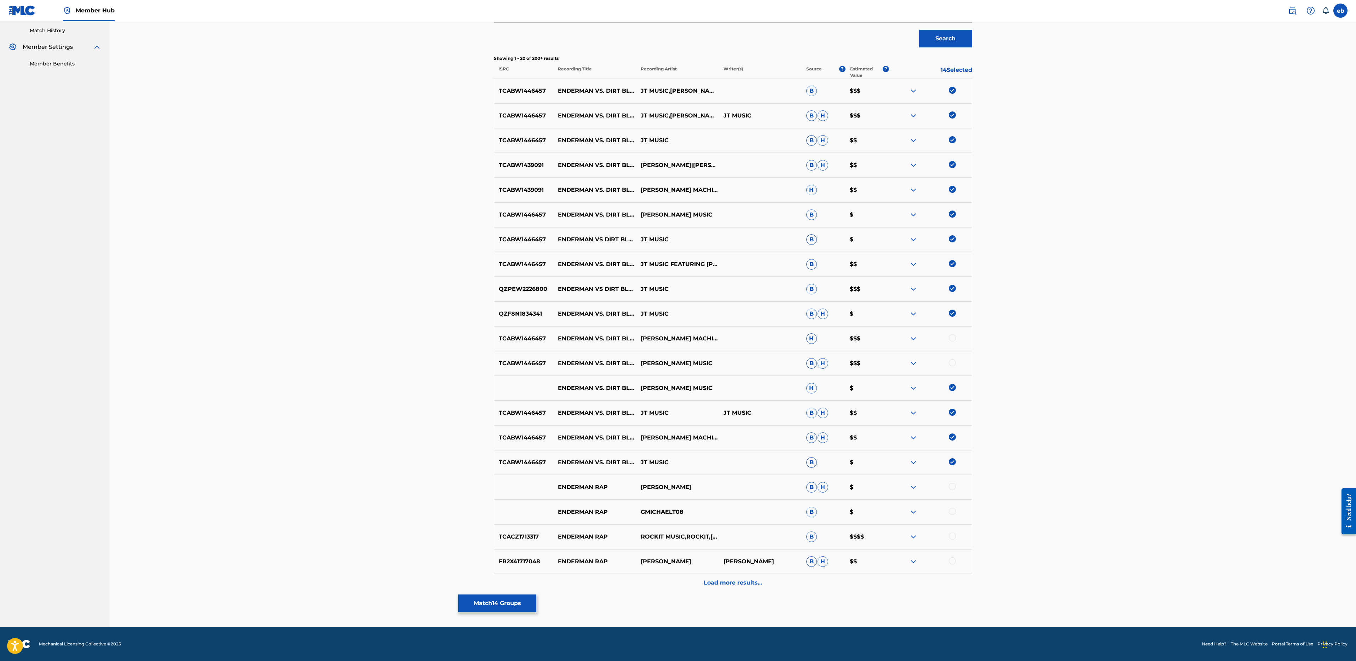
click at [954, 363] on div at bounding box center [952, 362] width 7 height 7
click at [954, 340] on div at bounding box center [952, 337] width 7 height 7
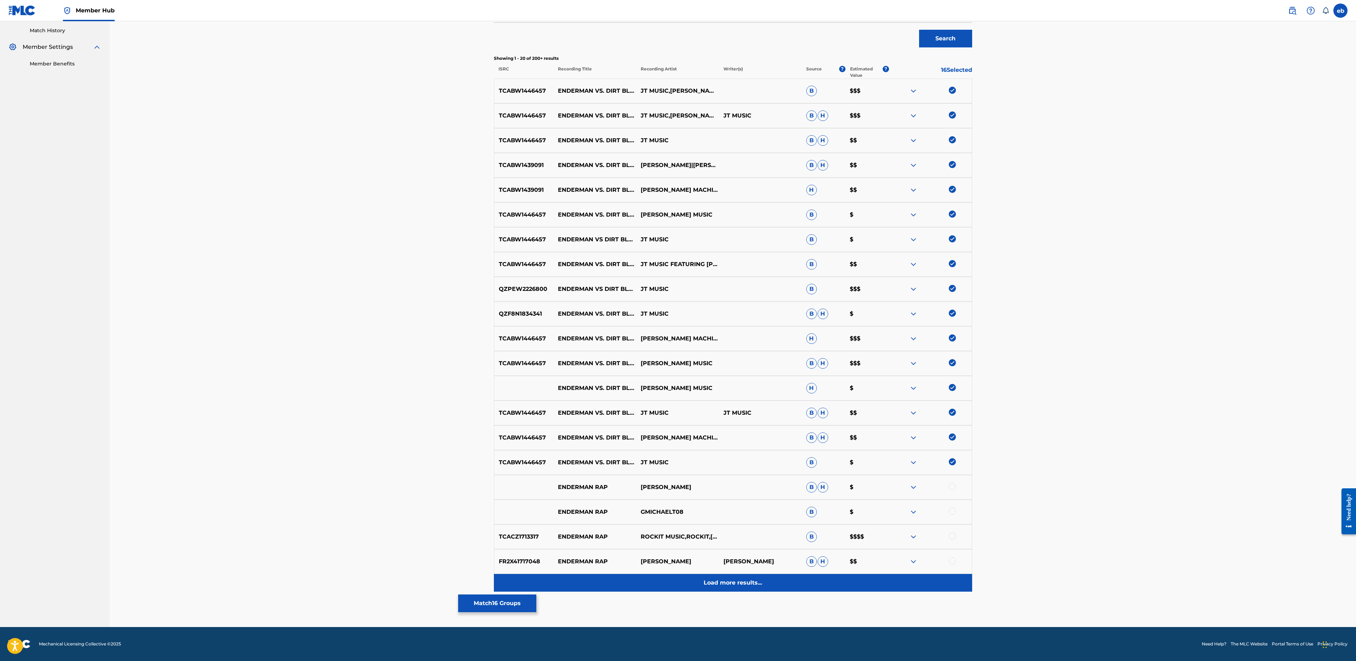
click at [744, 578] on p "Load more results..." at bounding box center [733, 582] width 58 height 8
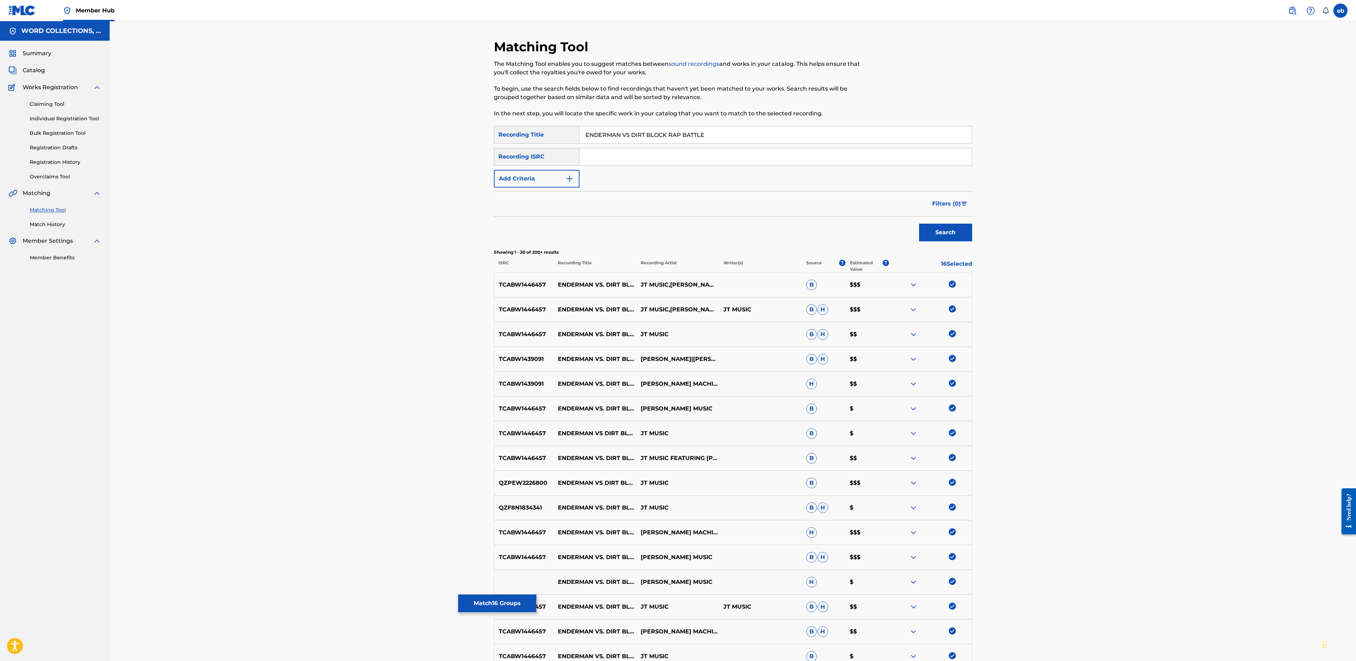
scroll to position [441, 0]
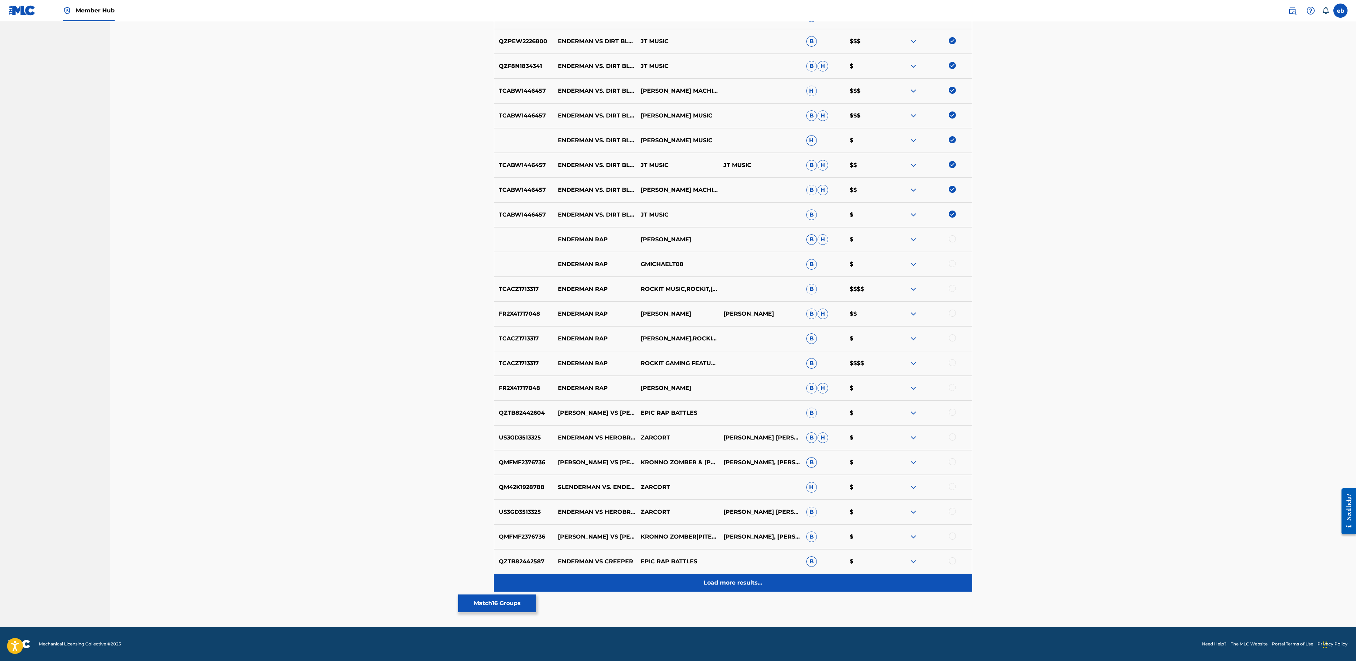
click at [743, 583] on p "Load more results..." at bounding box center [733, 582] width 58 height 8
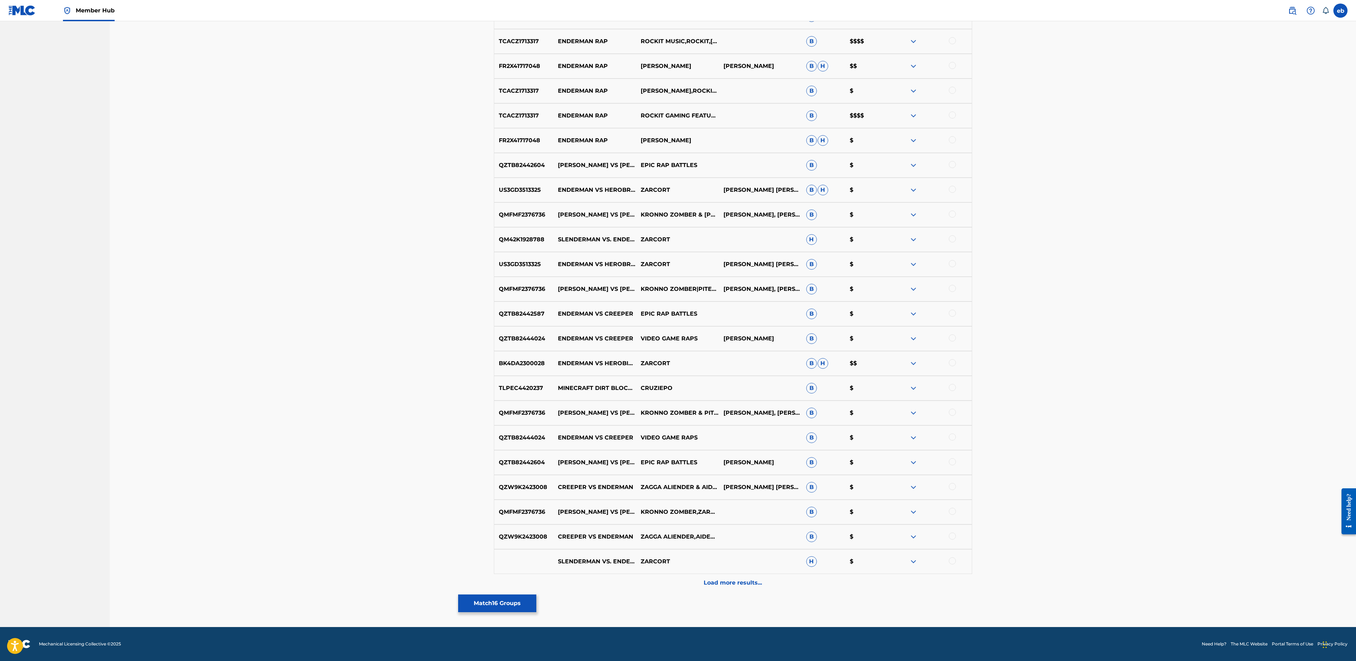
scroll to position [0, 0]
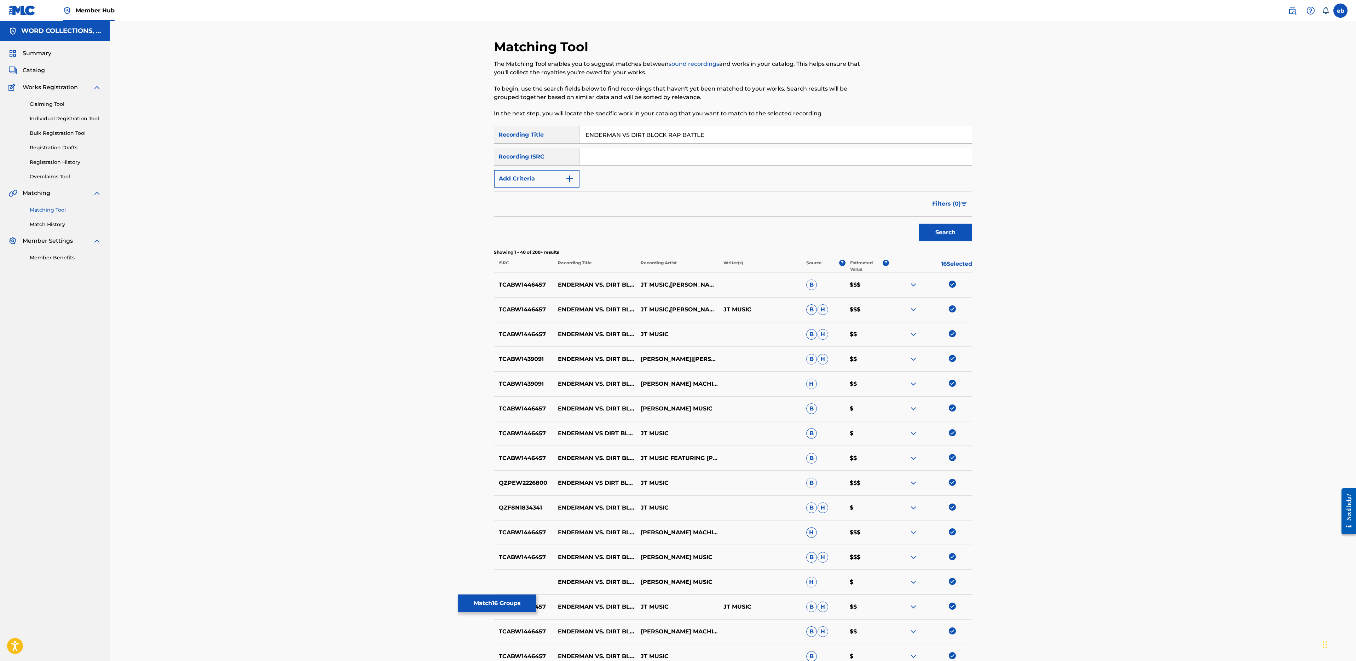
drag, startPoint x: 665, startPoint y: 136, endPoint x: 826, endPoint y: 138, distance: 160.2
click at [826, 138] on input "ENDERMAN VS DIRT BLOCK RAP BATTLE" at bounding box center [775, 134] width 392 height 17
type input "ENDERMAN VS DIRT BLOCK"
click at [919, 224] on button "Search" at bounding box center [945, 233] width 53 height 18
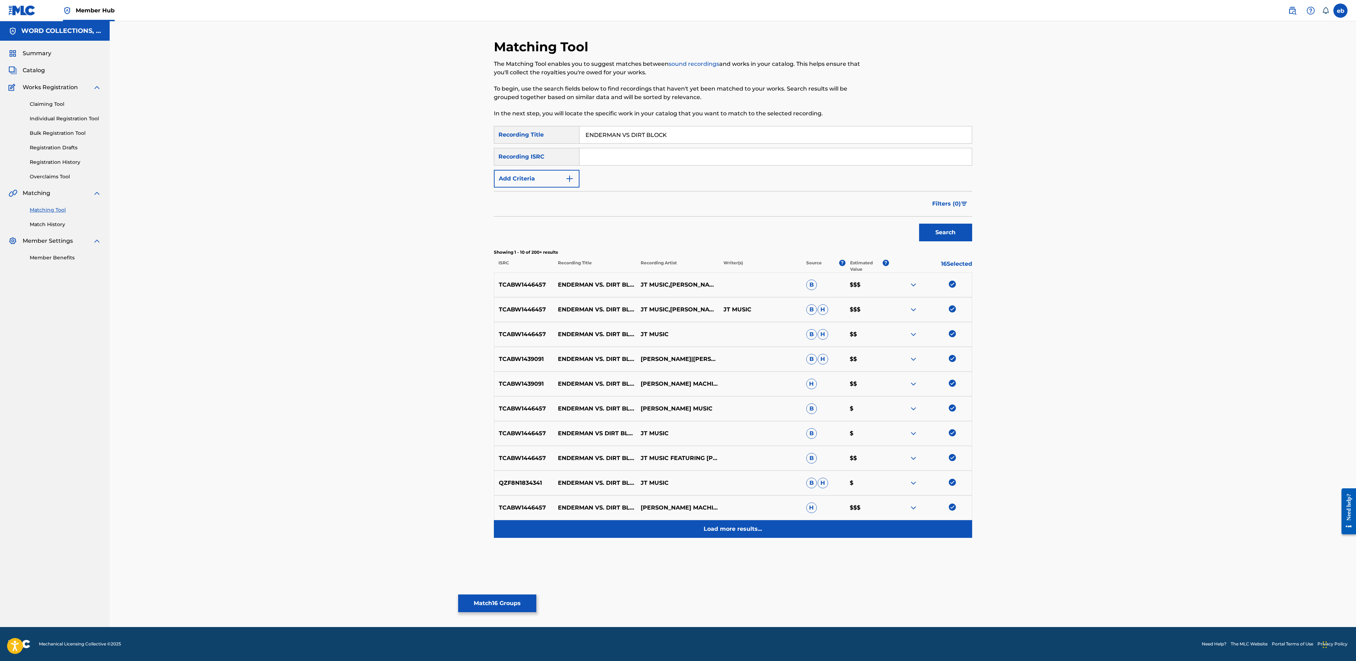
click at [749, 525] on p "Load more results..." at bounding box center [733, 529] width 58 height 8
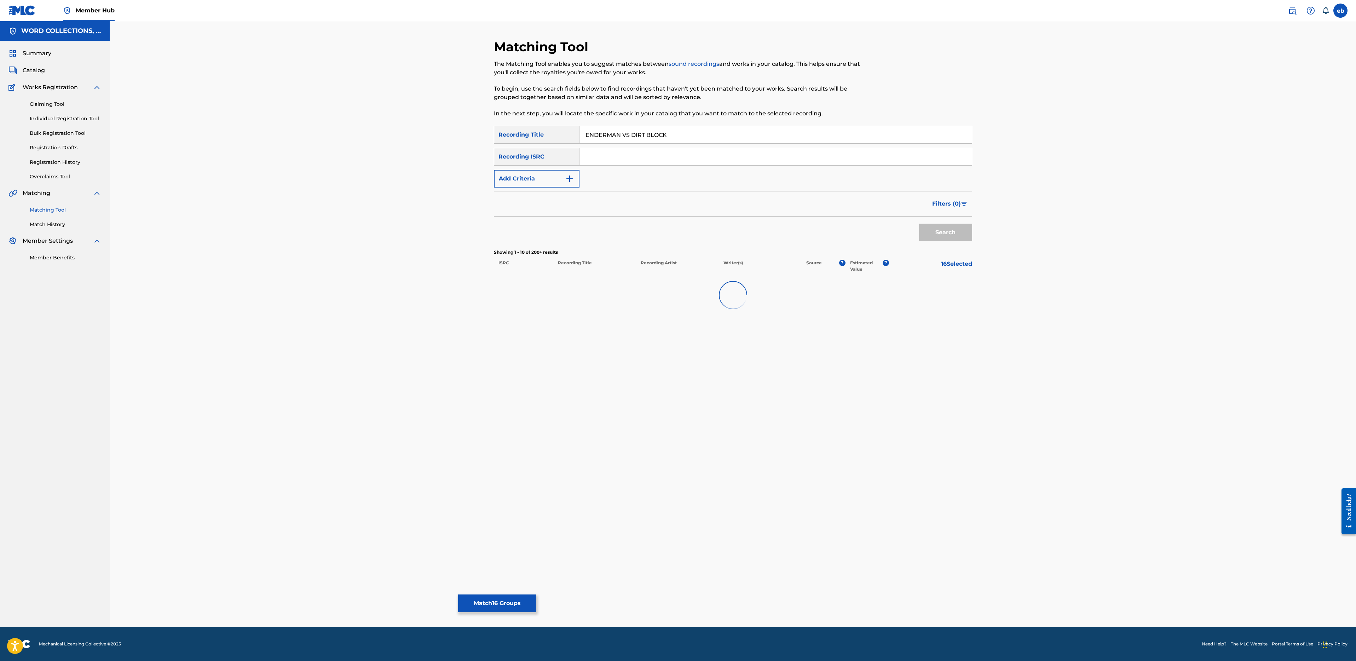
click at [749, 525] on div "Matching Tool The Matching Tool enables you to suggest matches between sound re…" at bounding box center [733, 333] width 478 height 588
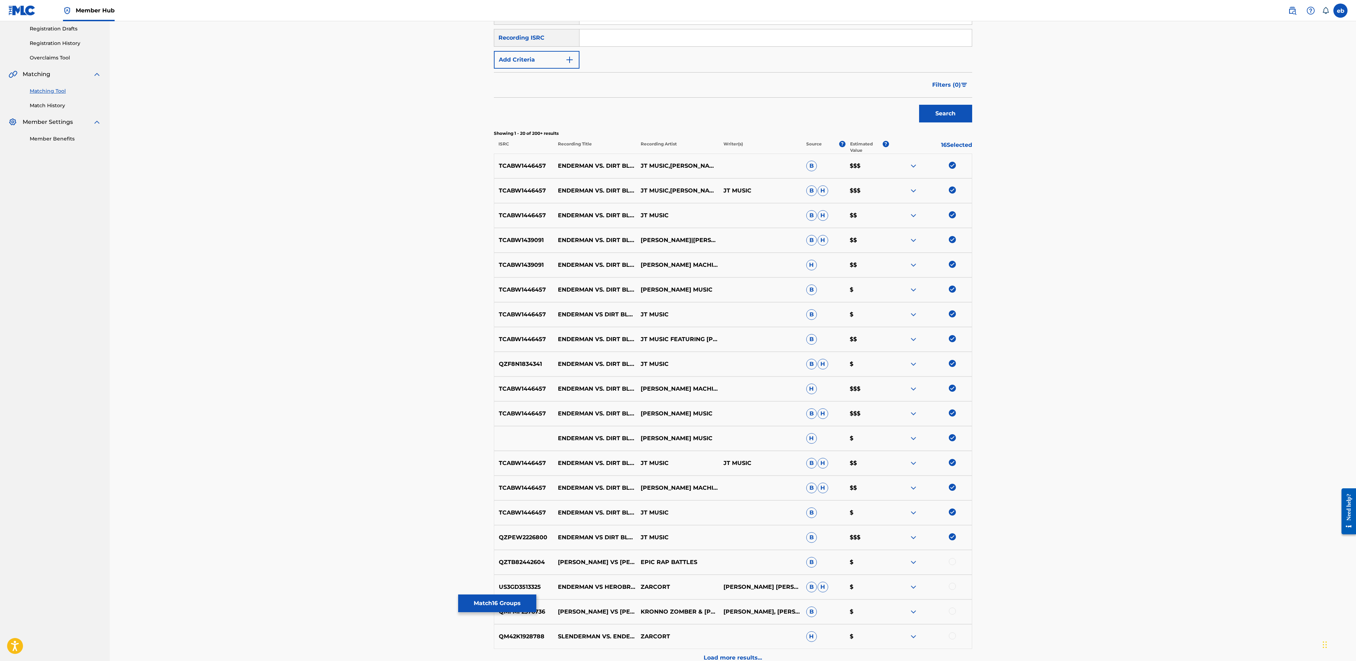
scroll to position [194, 0]
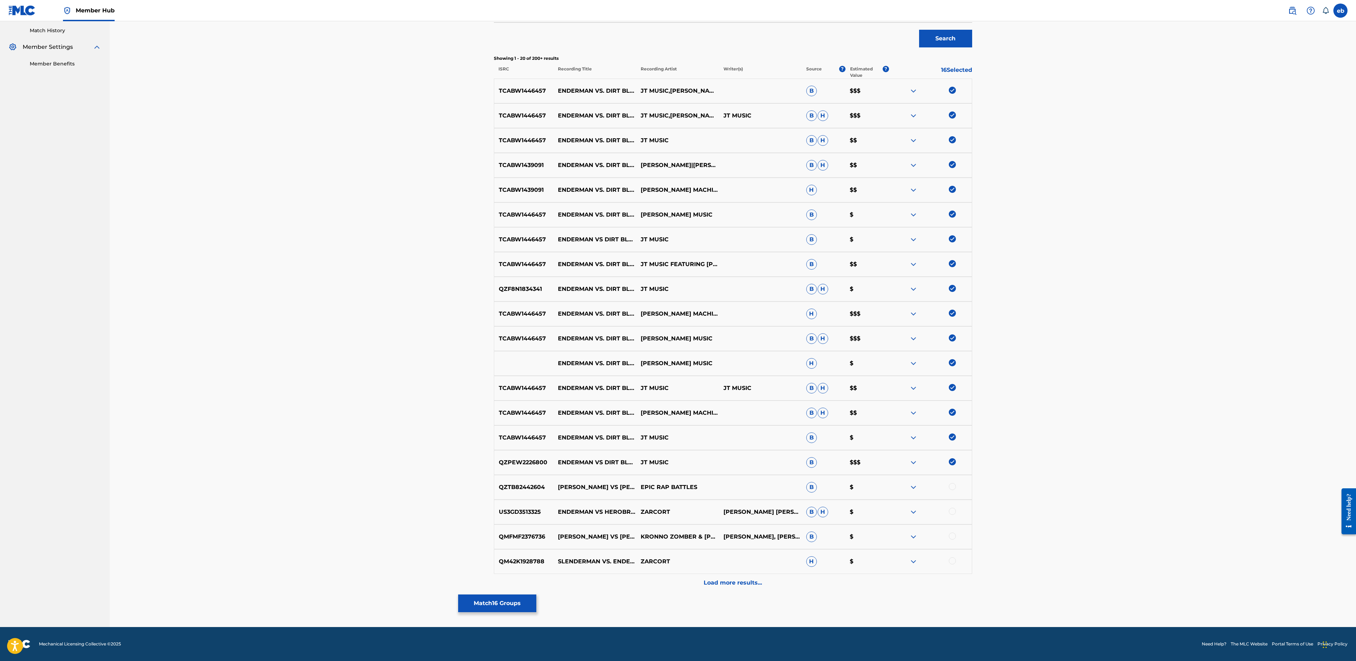
click at [1072, 469] on div "Matching Tool The Matching Tool enables you to suggest matches between sound re…" at bounding box center [733, 226] width 1246 height 799
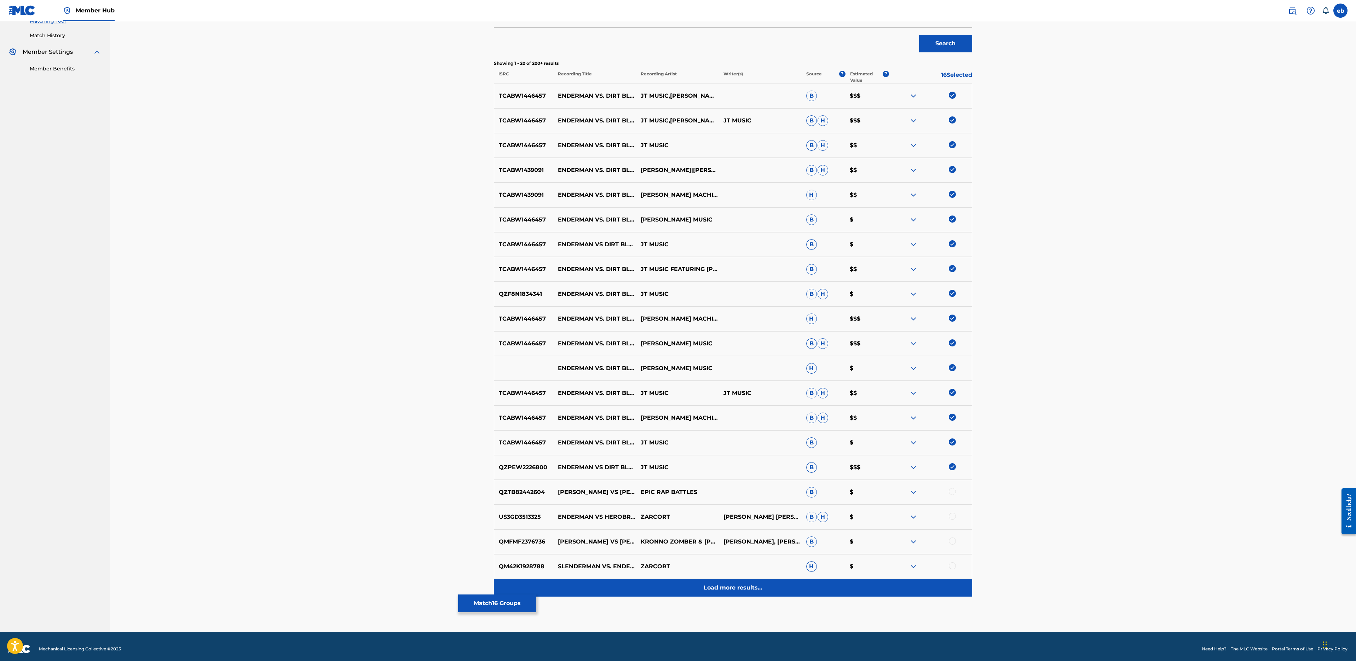
click at [733, 584] on p "Load more results..." at bounding box center [733, 587] width 58 height 8
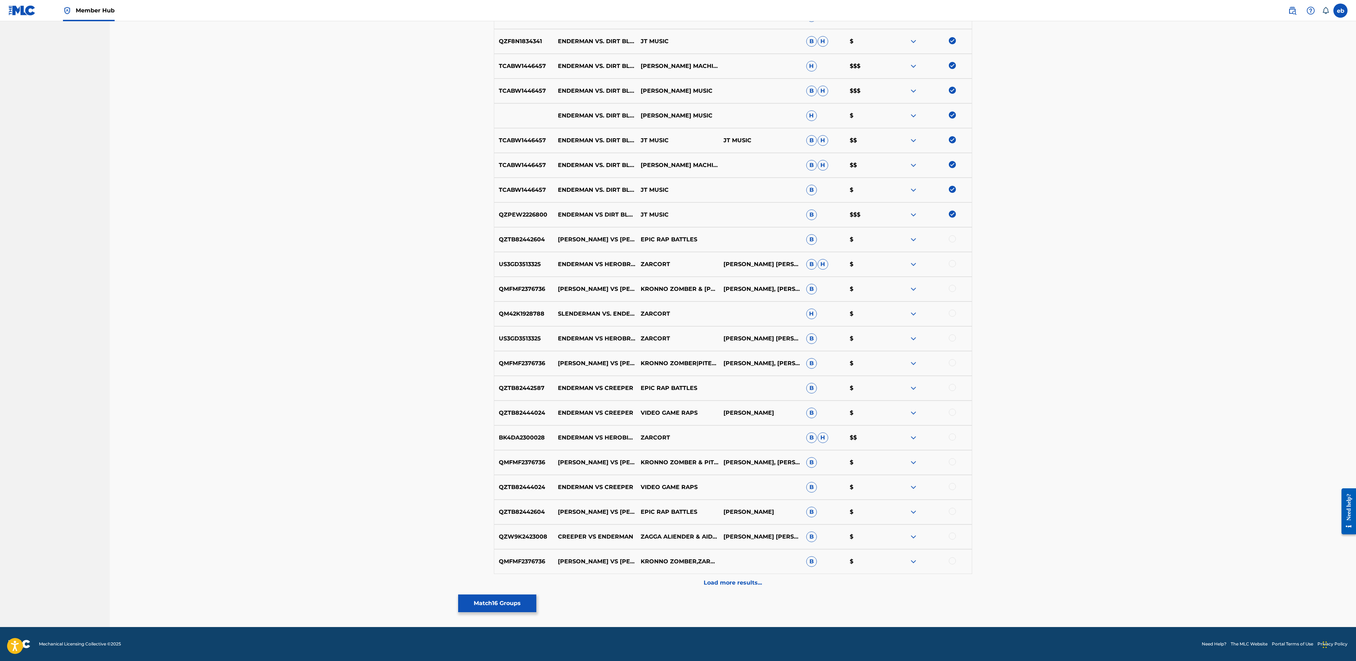
scroll to position [0, 0]
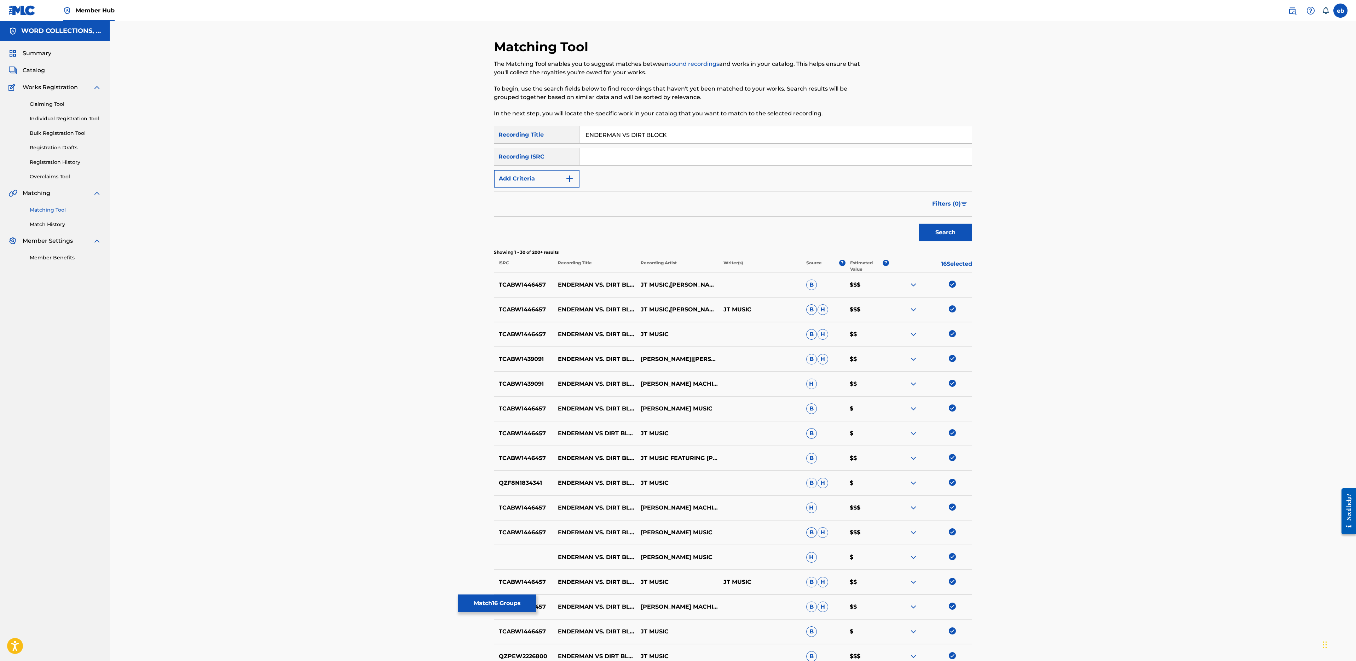
click at [628, 155] on input "Search Form" at bounding box center [775, 156] width 392 height 17
click at [919, 224] on button "Search" at bounding box center [945, 233] width 53 height 18
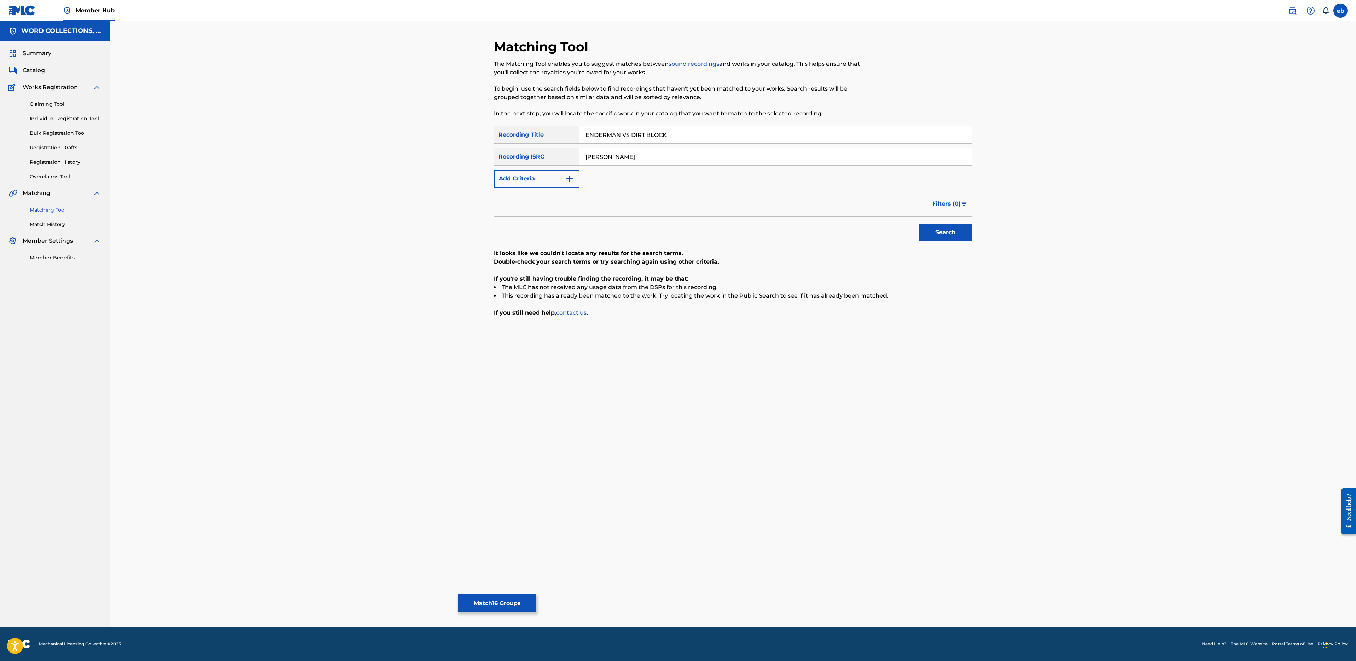
click at [627, 158] on input "[PERSON_NAME]" at bounding box center [775, 156] width 392 height 17
type input "[PERSON_NAME]"
click at [919, 224] on button "Search" at bounding box center [945, 233] width 53 height 18
click at [524, 146] on div "SearchWithCriteria4bf50edf-3e5e-481a-9295-58222a671359 Recording Title ENDERMAN…" at bounding box center [733, 157] width 478 height 62
click at [528, 172] on button "Add Criteria" at bounding box center [537, 179] width 86 height 18
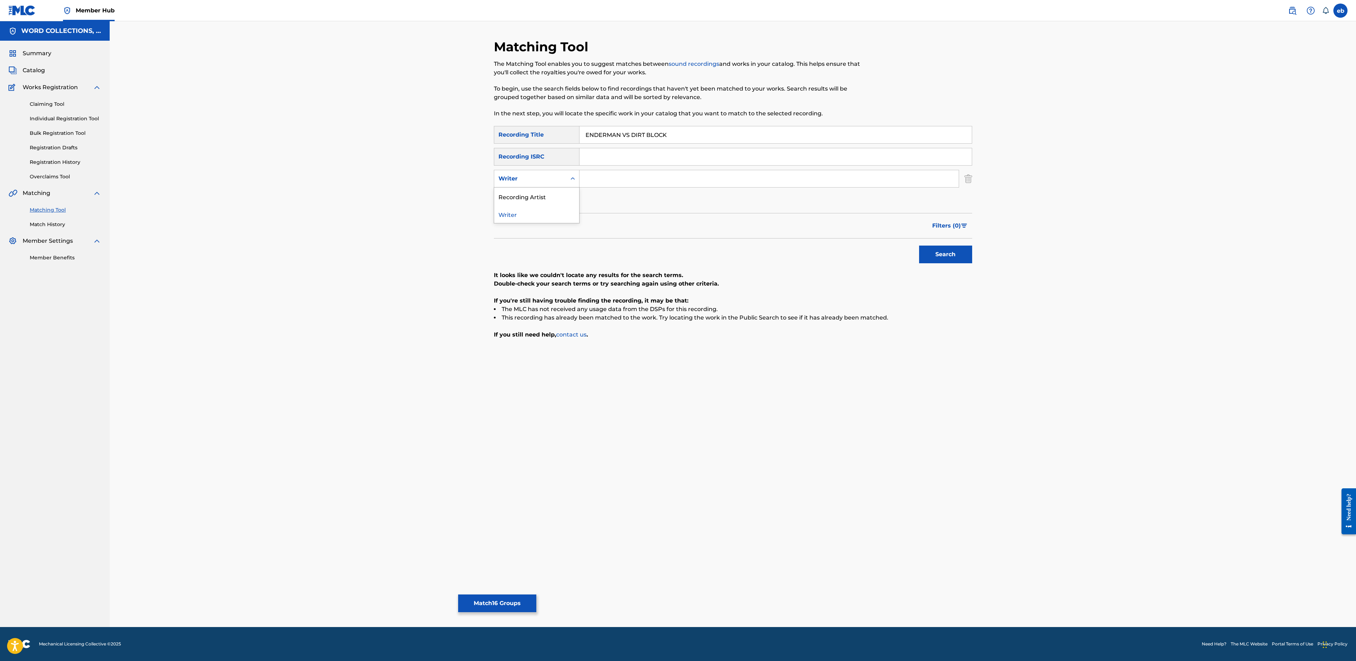
click at [540, 175] on div "Writer" at bounding box center [530, 178] width 64 height 8
click at [546, 198] on div "Recording Artist" at bounding box center [536, 196] width 85 height 18
click at [600, 173] on input "Search Form" at bounding box center [768, 178] width 379 height 17
type input "[PERSON_NAME] Music"
click at [919, 245] on button "Search" at bounding box center [945, 254] width 53 height 18
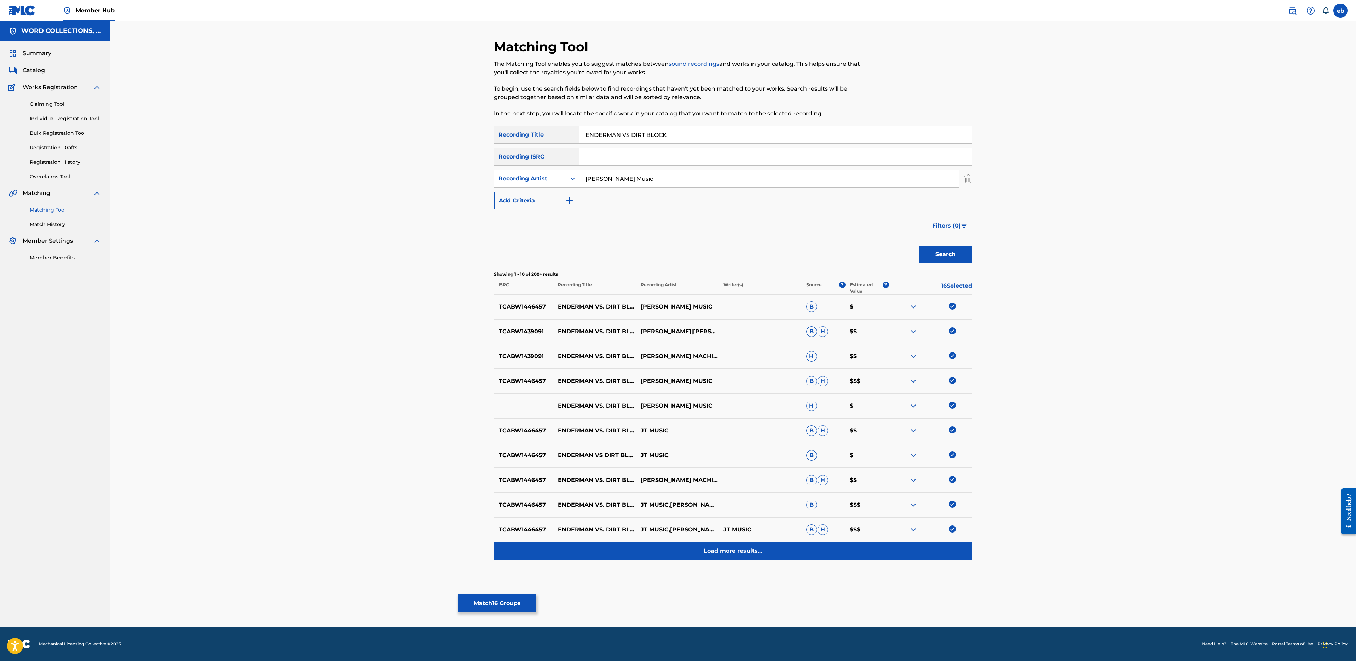
click at [735, 554] on p "Load more results..." at bounding box center [733, 550] width 58 height 8
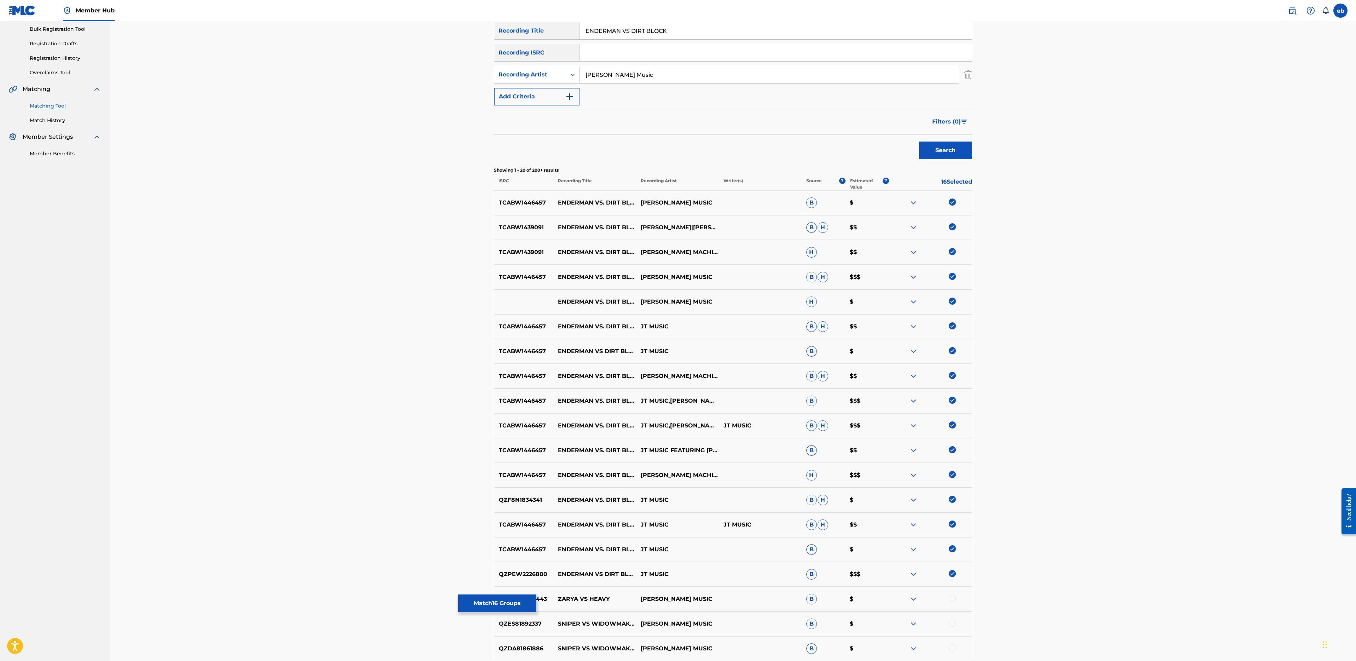
scroll to position [216, 0]
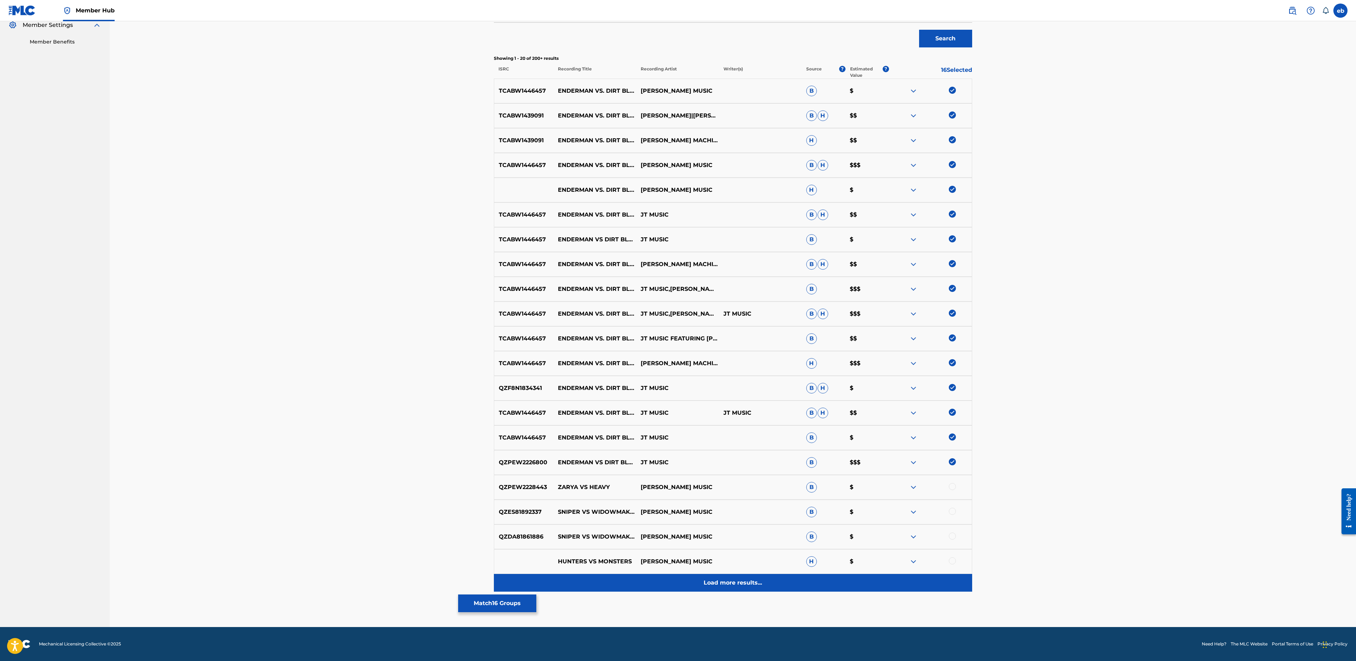
click at [748, 582] on p "Load more results..." at bounding box center [733, 582] width 58 height 8
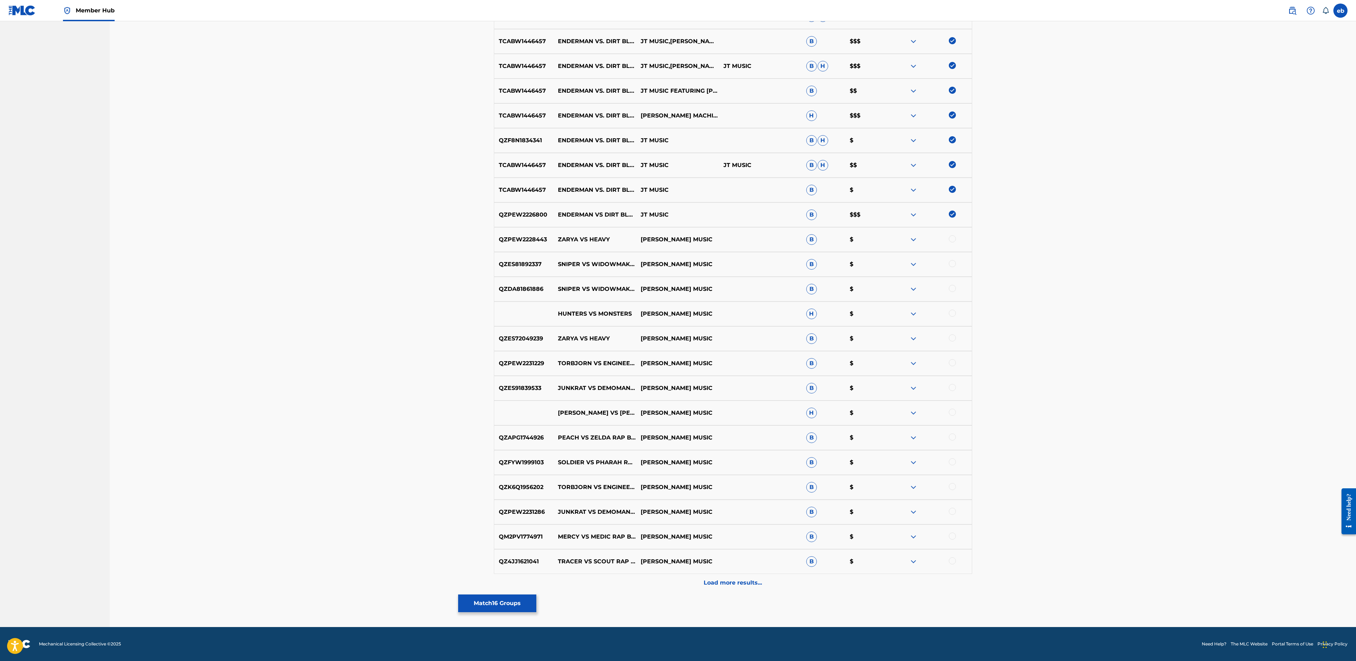
scroll to position [0, 0]
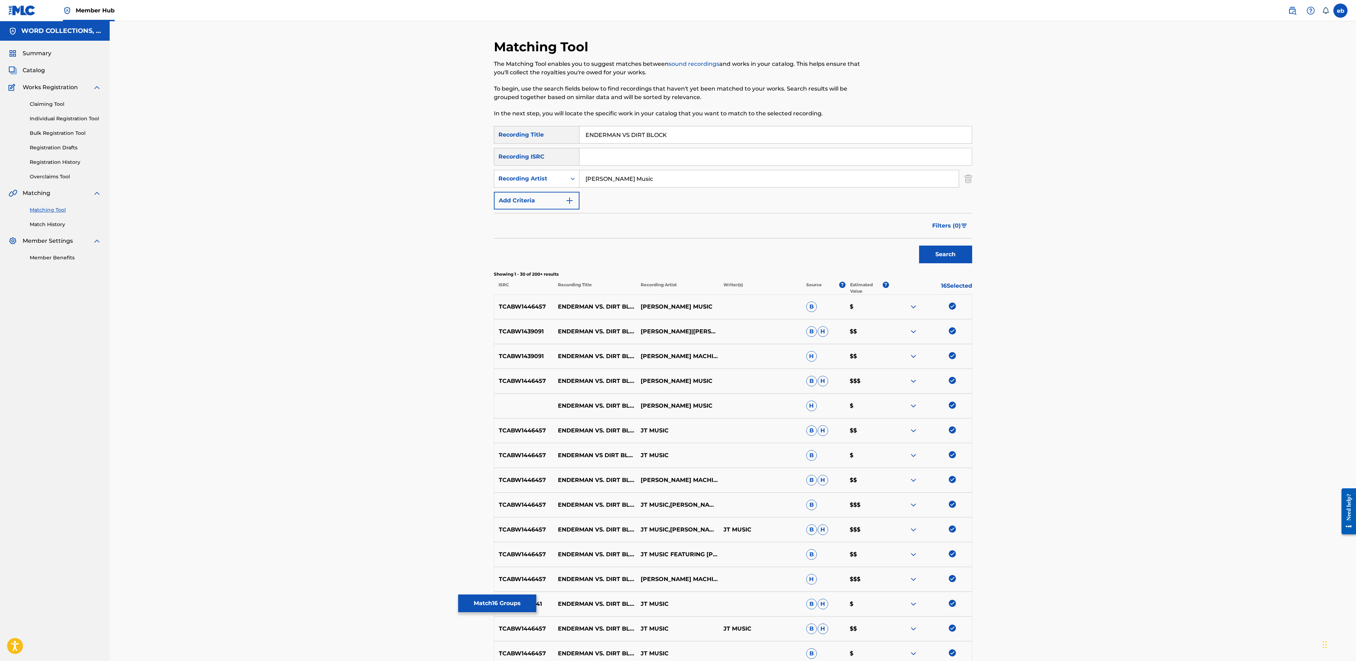
drag, startPoint x: 631, startPoint y: 136, endPoint x: 625, endPoint y: 90, distance: 46.1
click at [625, 90] on div "Matching Tool The Matching Tool enables you to suggest matches between sound re…" at bounding box center [733, 564] width 478 height 1051
type input "DIRT BLOCK"
click at [919, 245] on button "Search" at bounding box center [945, 254] width 53 height 18
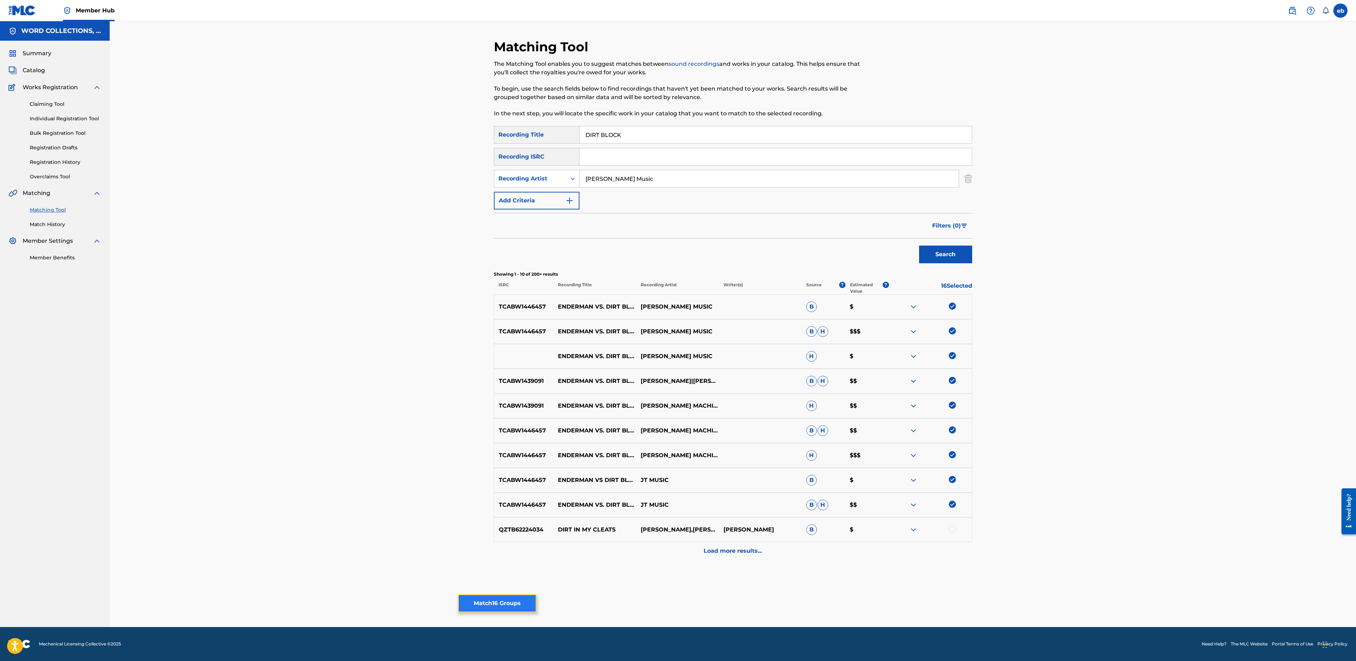
click at [505, 597] on button "Match 16 Groups" at bounding box center [497, 603] width 78 height 18
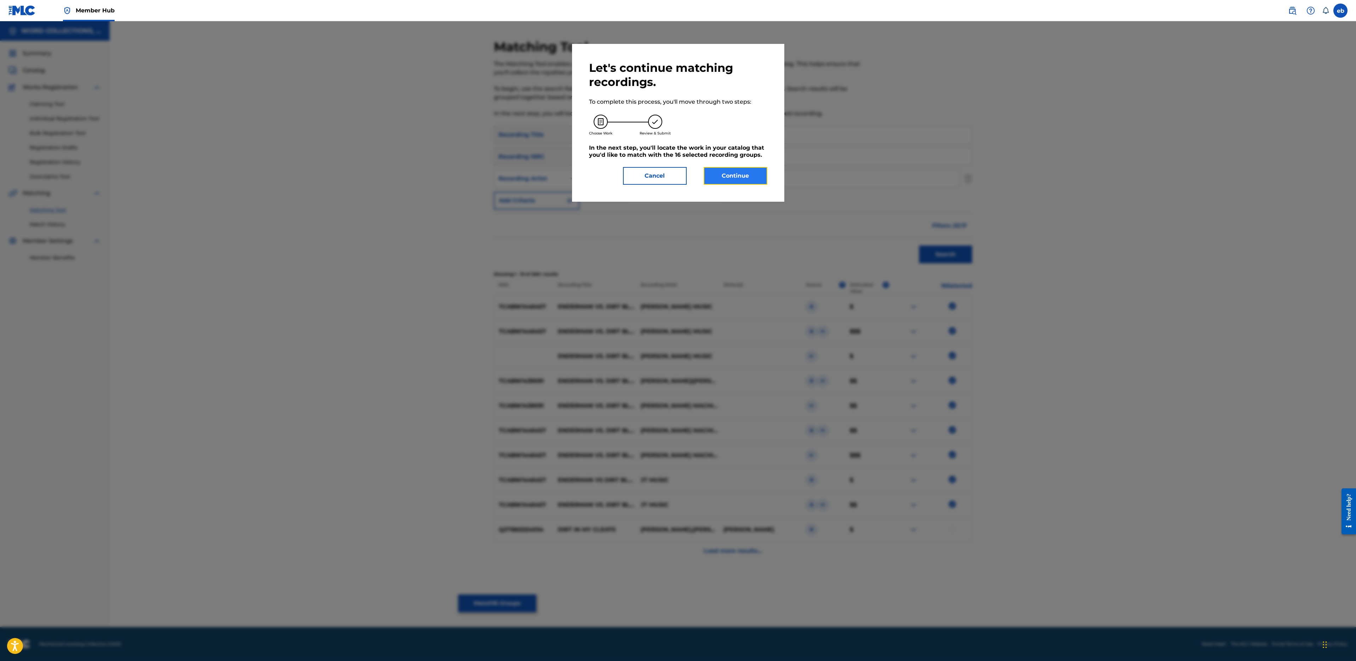
click at [732, 173] on button "Continue" at bounding box center [736, 176] width 64 height 18
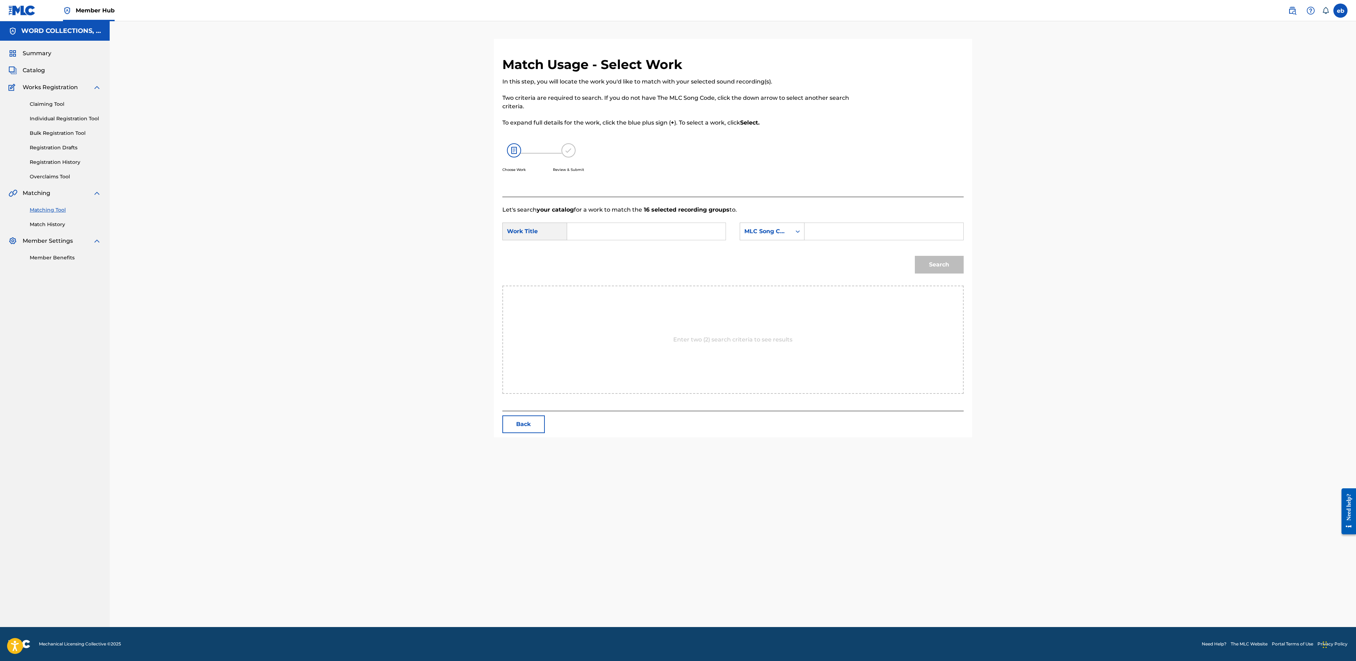
click at [647, 235] on input "Search Form" at bounding box center [646, 231] width 146 height 17
click at [601, 270] on span "s dirt block rap battle (ft. [PERSON_NAME])" at bounding box center [604, 268] width 51 height 32
type input "enderman vs dirt block rap battle (ft. [PERSON_NAME])"
click at [771, 232] on div "MLC Song Code" at bounding box center [765, 231] width 43 height 8
click at [771, 246] on div "Writer Name" at bounding box center [772, 249] width 64 height 18
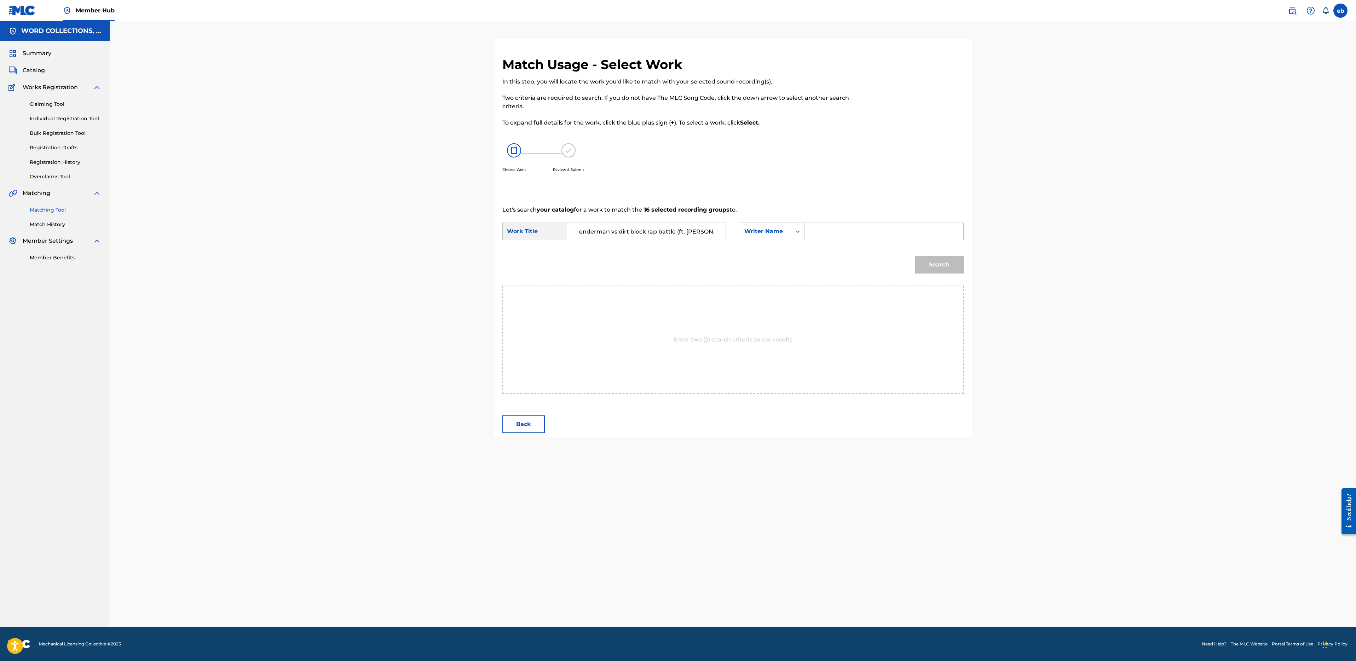
click at [817, 237] on input "Search Form" at bounding box center [883, 231] width 146 height 17
type input "[PERSON_NAME]"
click at [915, 256] on button "Search" at bounding box center [939, 265] width 49 height 18
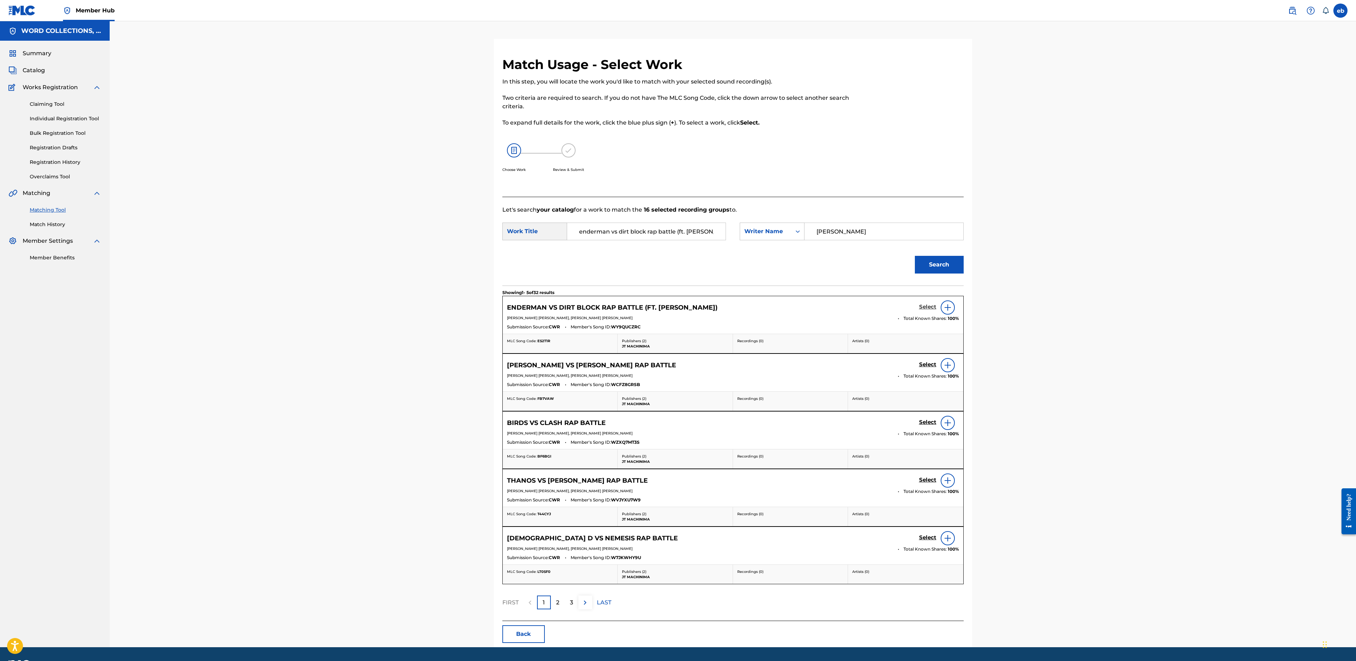
click at [926, 306] on h5 "Select" at bounding box center [927, 306] width 17 height 7
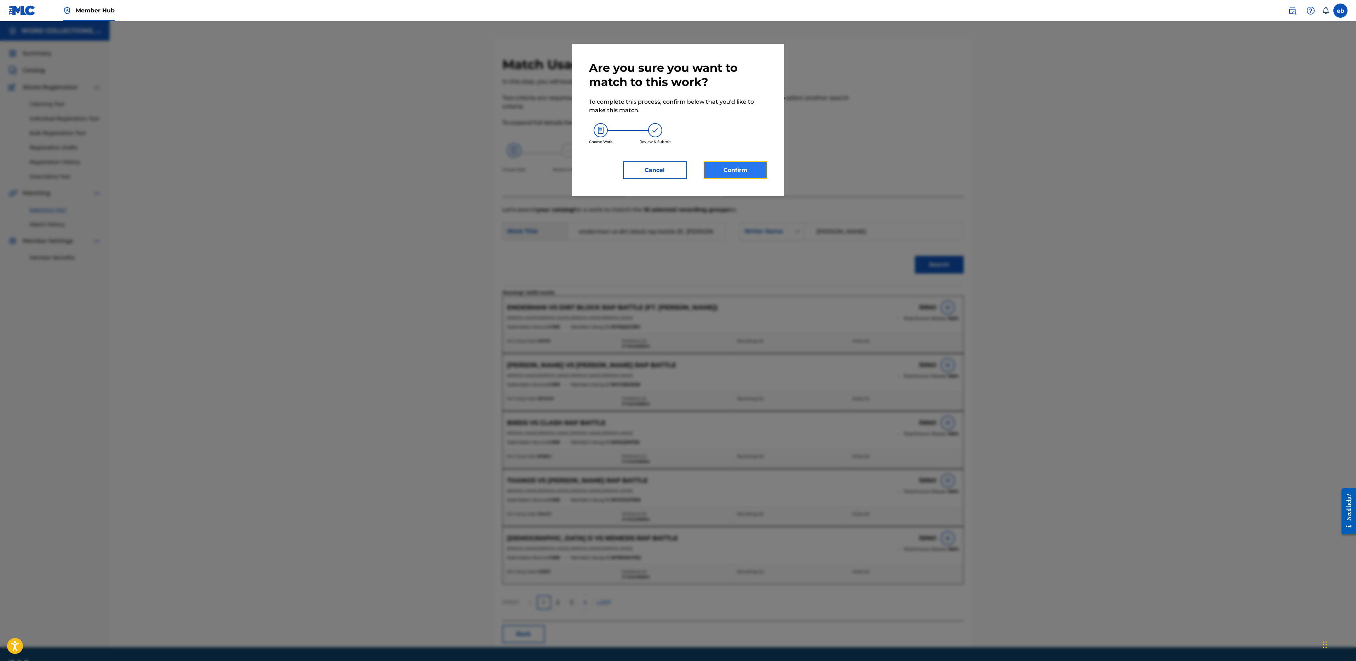
click at [734, 166] on button "Confirm" at bounding box center [736, 170] width 64 height 18
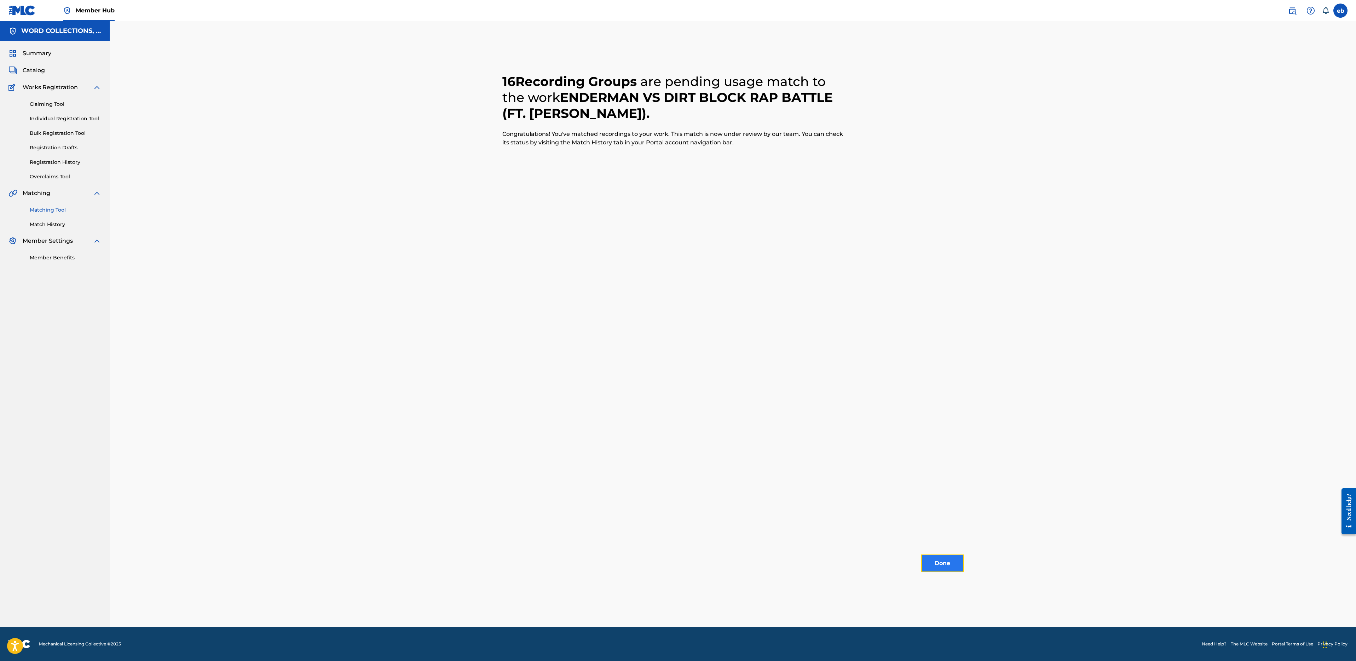
click at [938, 567] on button "Done" at bounding box center [942, 563] width 42 height 18
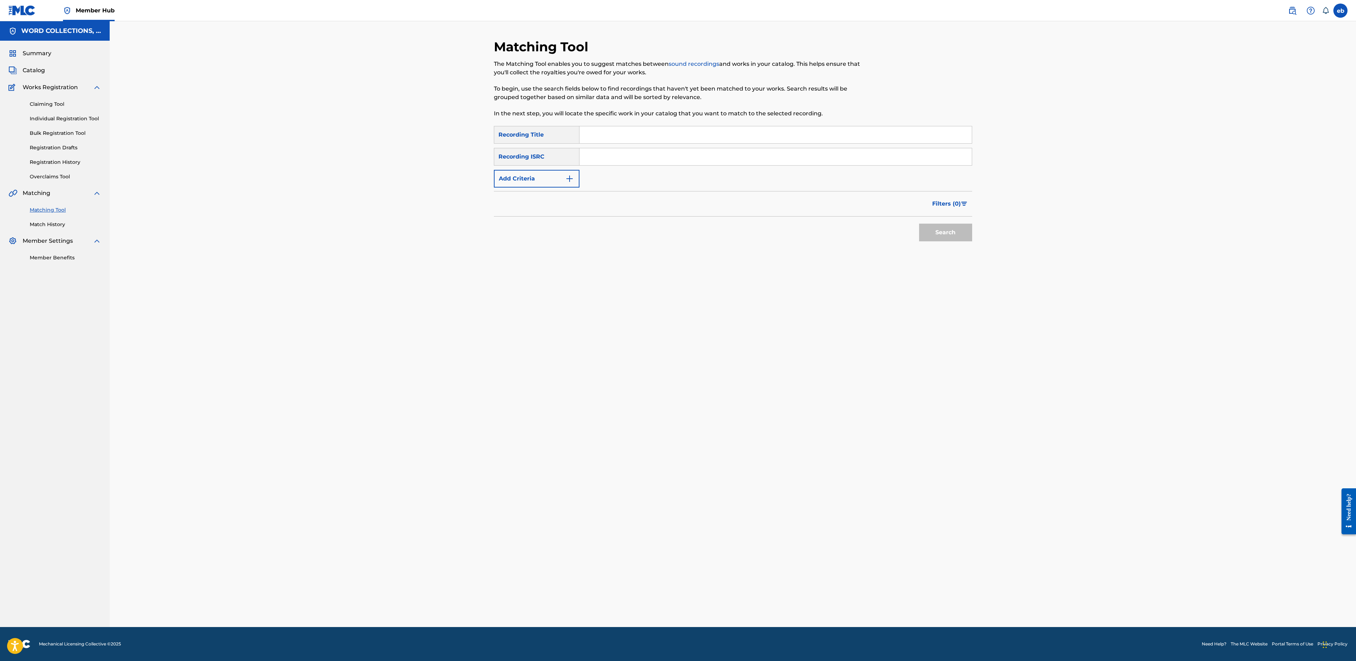
click at [656, 134] on input "Search Form" at bounding box center [775, 134] width 392 height 17
paste input "BORED ACAPELLA RAP"
click at [919, 224] on button "Search" at bounding box center [945, 233] width 53 height 18
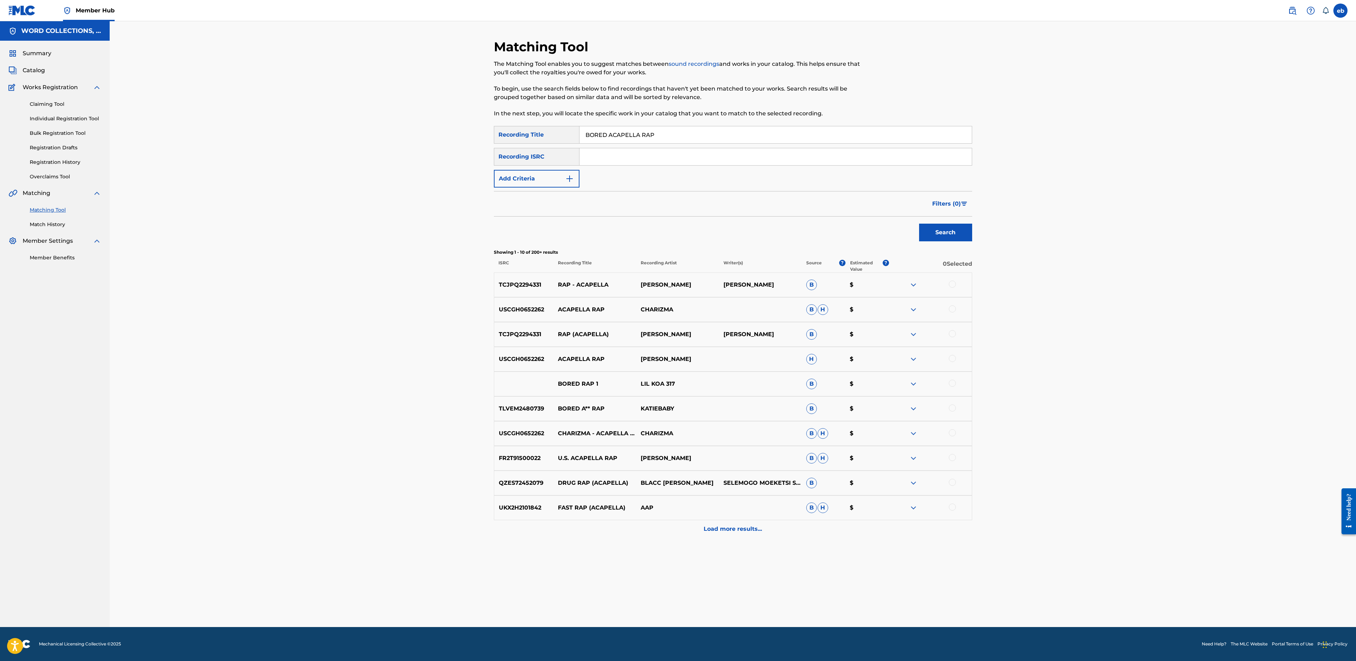
click at [650, 133] on input "BORED ACAPELLA RAP" at bounding box center [775, 134] width 392 height 17
type input "BORED ACAPELLA"
click at [919, 224] on button "Search" at bounding box center [945, 233] width 53 height 18
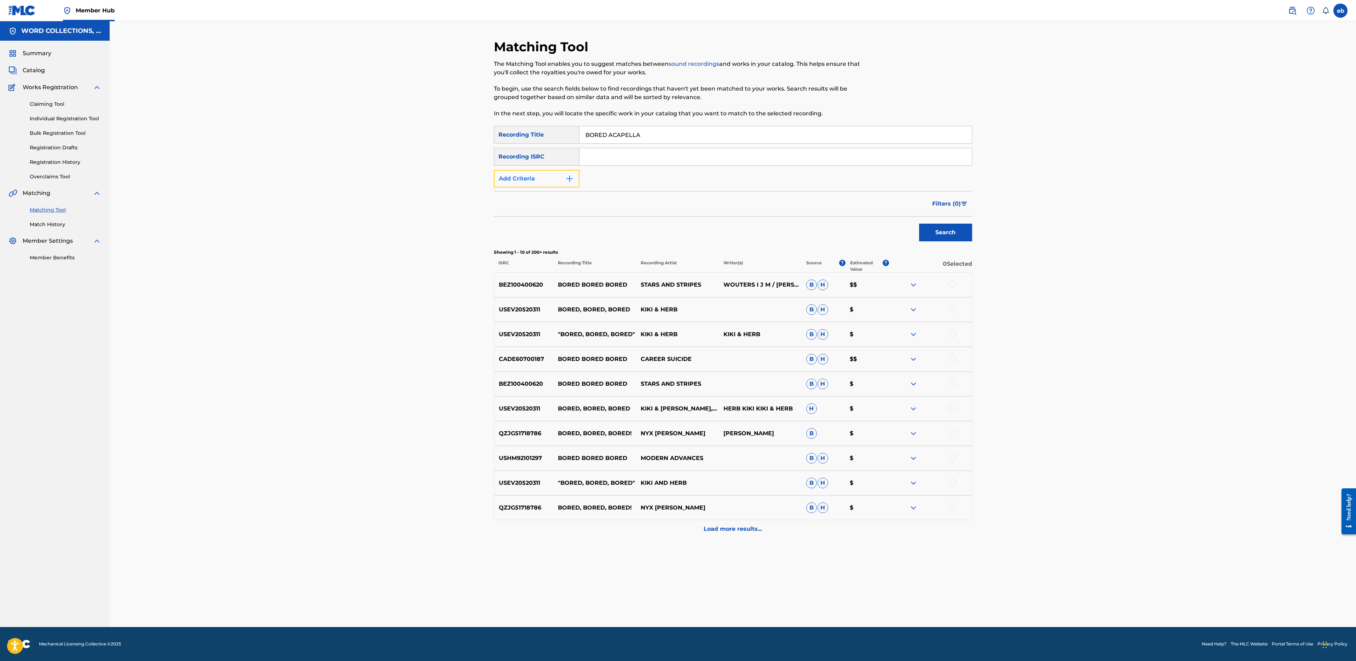
click at [534, 176] on button "Add Criteria" at bounding box center [537, 179] width 86 height 18
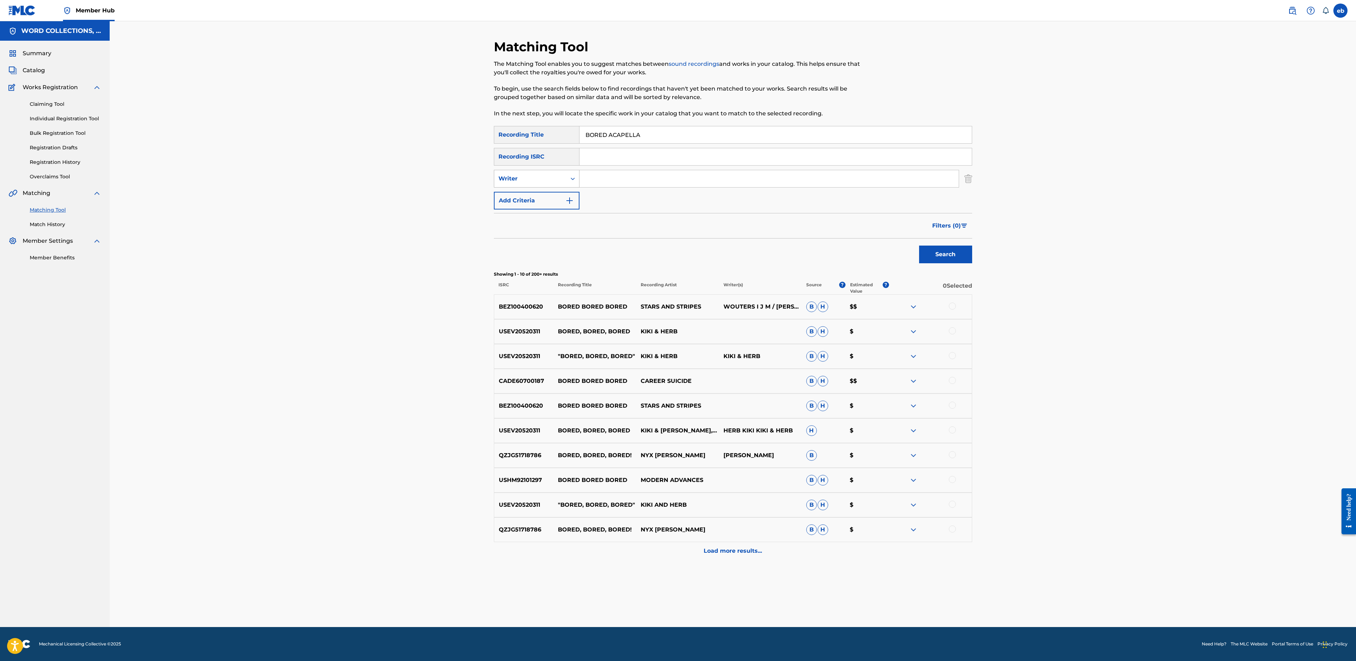
click at [536, 176] on div "Writer" at bounding box center [530, 178] width 64 height 8
click at [548, 198] on div "Recording Artist" at bounding box center [536, 196] width 85 height 18
click at [615, 180] on input "Search Form" at bounding box center [768, 178] width 379 height 17
type input "JT"
click at [919, 245] on button "Search" at bounding box center [945, 254] width 53 height 18
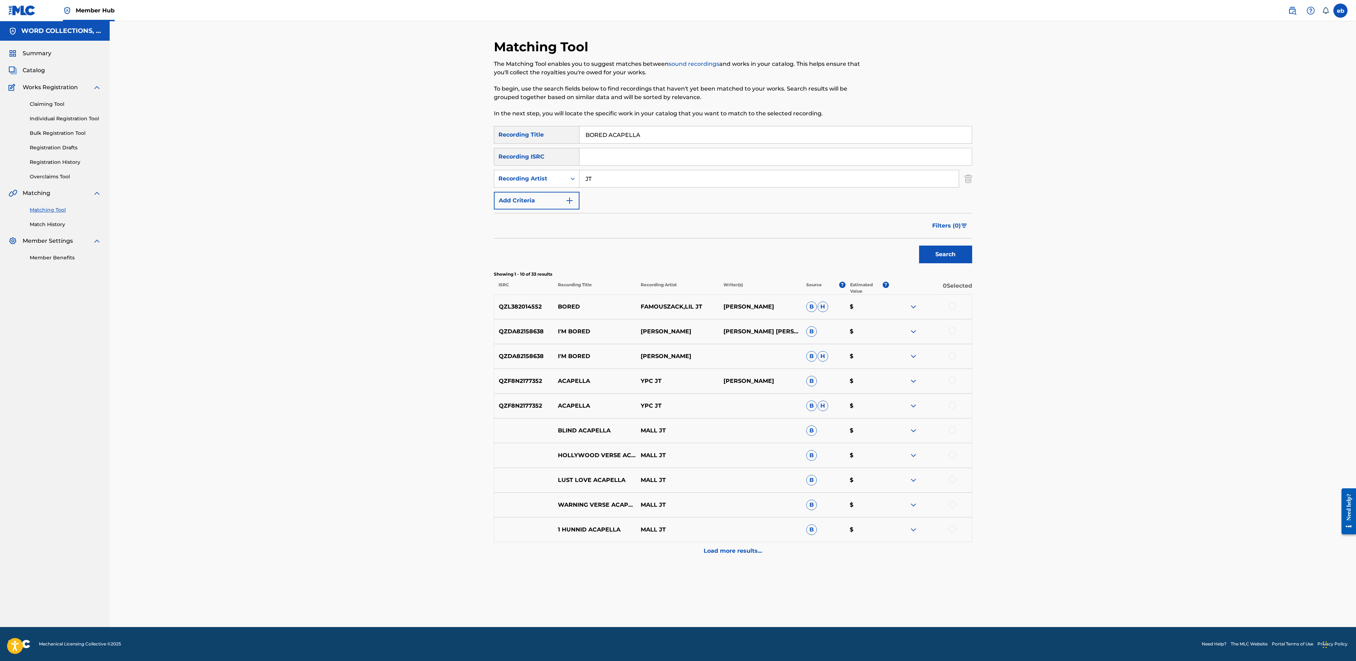
click at [661, 139] on input "BORED ACAPELLA" at bounding box center [775, 134] width 392 height 17
type input "BORED ACAPELLA RAP"
click at [919, 245] on button "Search" at bounding box center [945, 254] width 53 height 18
click at [612, 173] on input "JT" at bounding box center [768, 178] width 379 height 17
type input "JT Music"
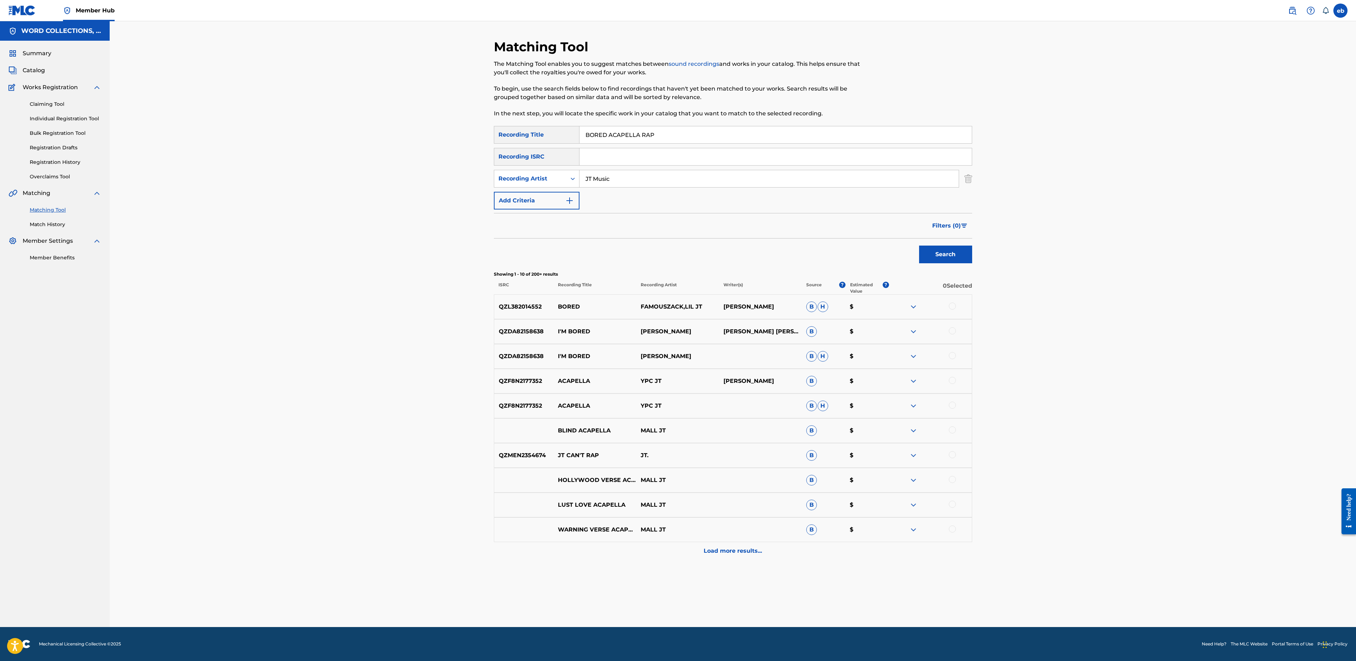
click at [919, 245] on button "Search" at bounding box center [945, 254] width 53 height 18
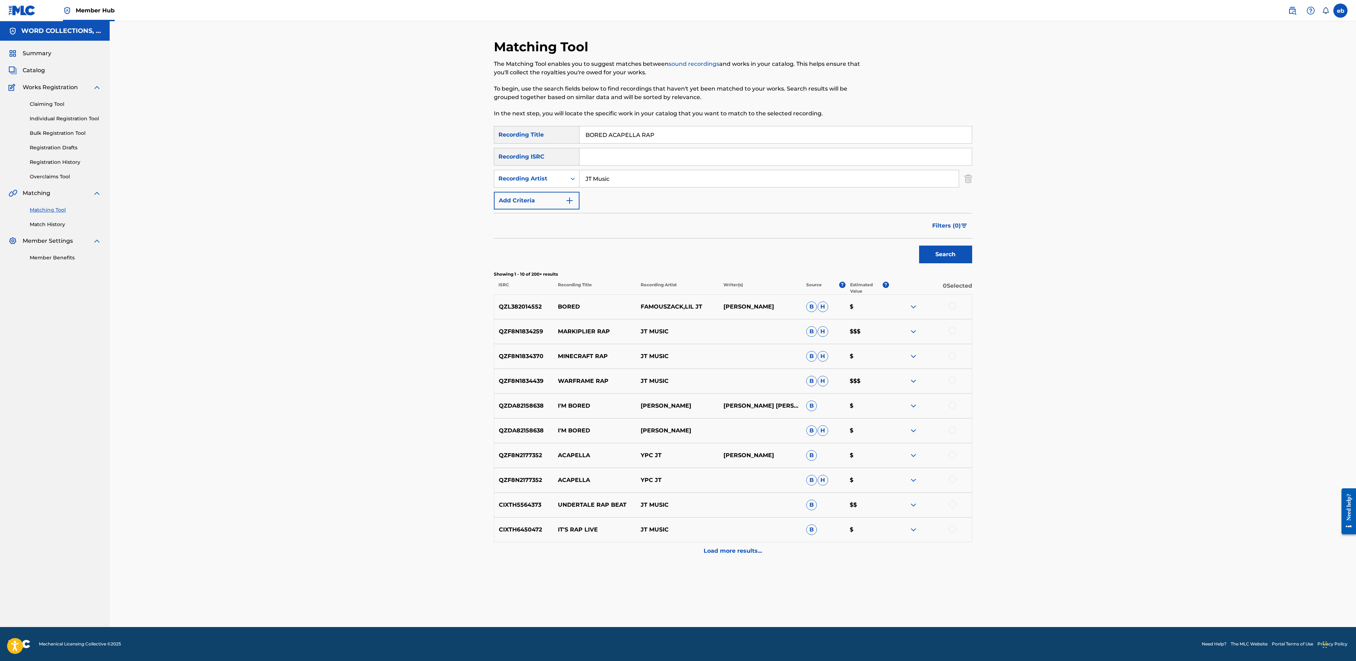
click at [623, 135] on input "BORED ACAPELLA RAP" at bounding box center [775, 134] width 392 height 17
click at [681, 134] on input "BORED ACAPELLA RAP" at bounding box center [775, 134] width 392 height 17
click at [919, 245] on button "Search" at bounding box center [945, 254] width 53 height 18
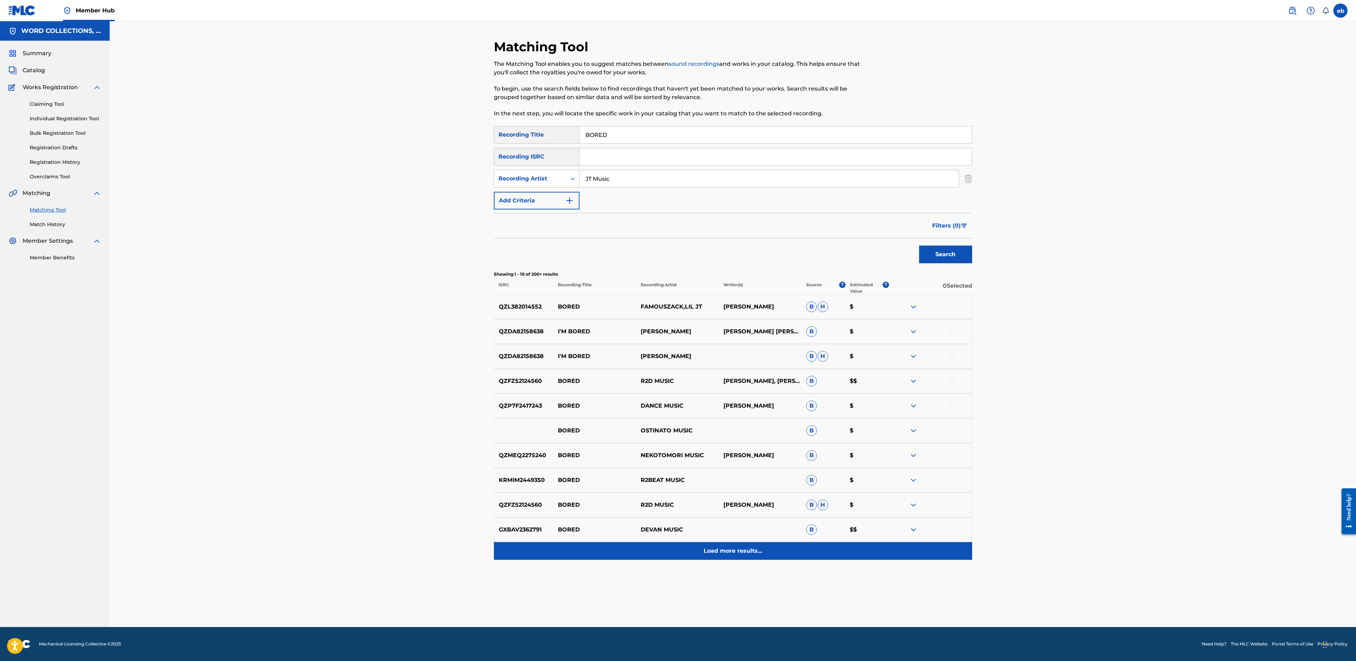
click at [737, 552] on p "Load more results..." at bounding box center [733, 550] width 58 height 8
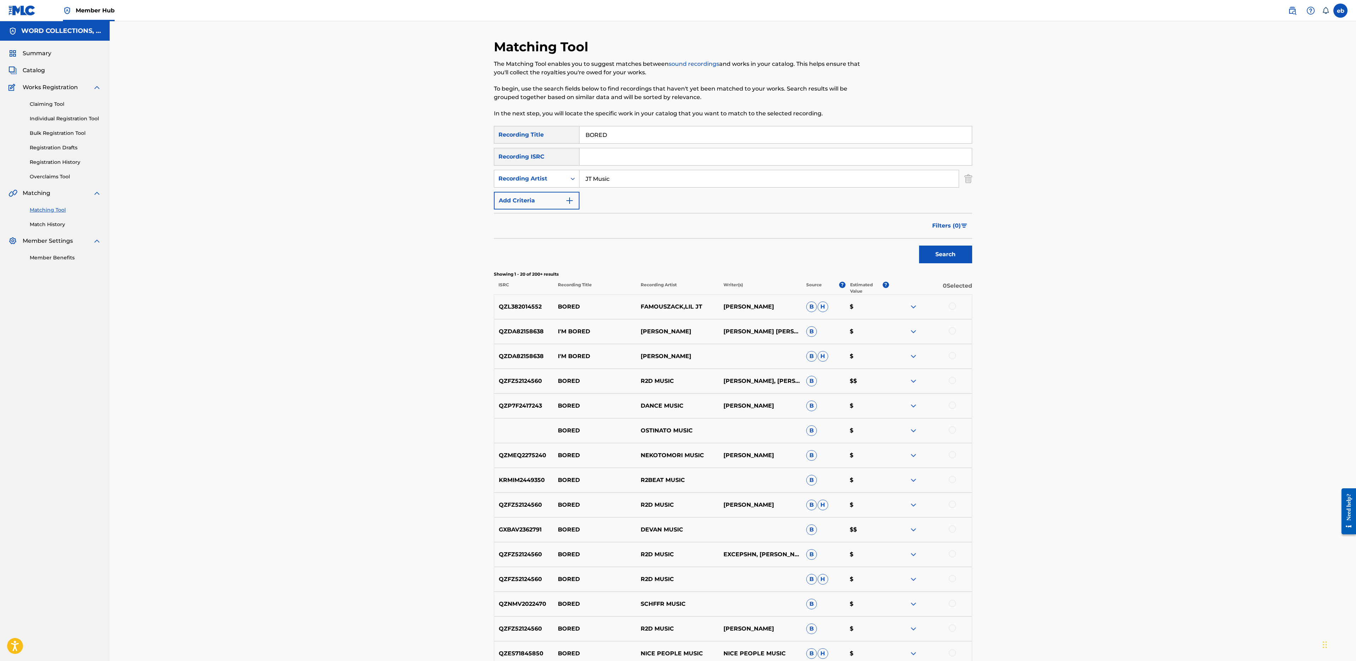
click at [633, 137] on input "BORED" at bounding box center [775, 134] width 392 height 17
paste input "REAK EVEN"
click at [919, 245] on button "Search" at bounding box center [945, 254] width 53 height 18
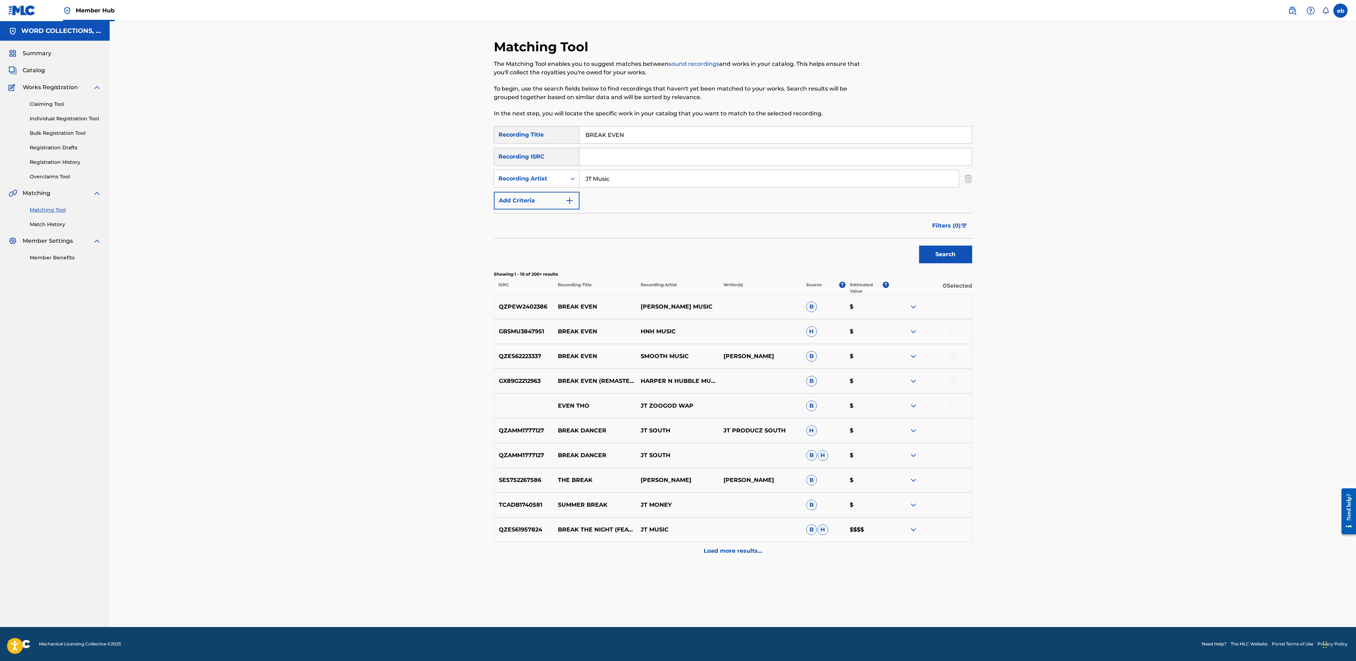
click at [654, 134] on input "BREAK EVEN" at bounding box center [775, 134] width 392 height 17
paste input "EVOLVE RAP BATTLE"
click at [919, 245] on button "Search" at bounding box center [945, 254] width 53 height 18
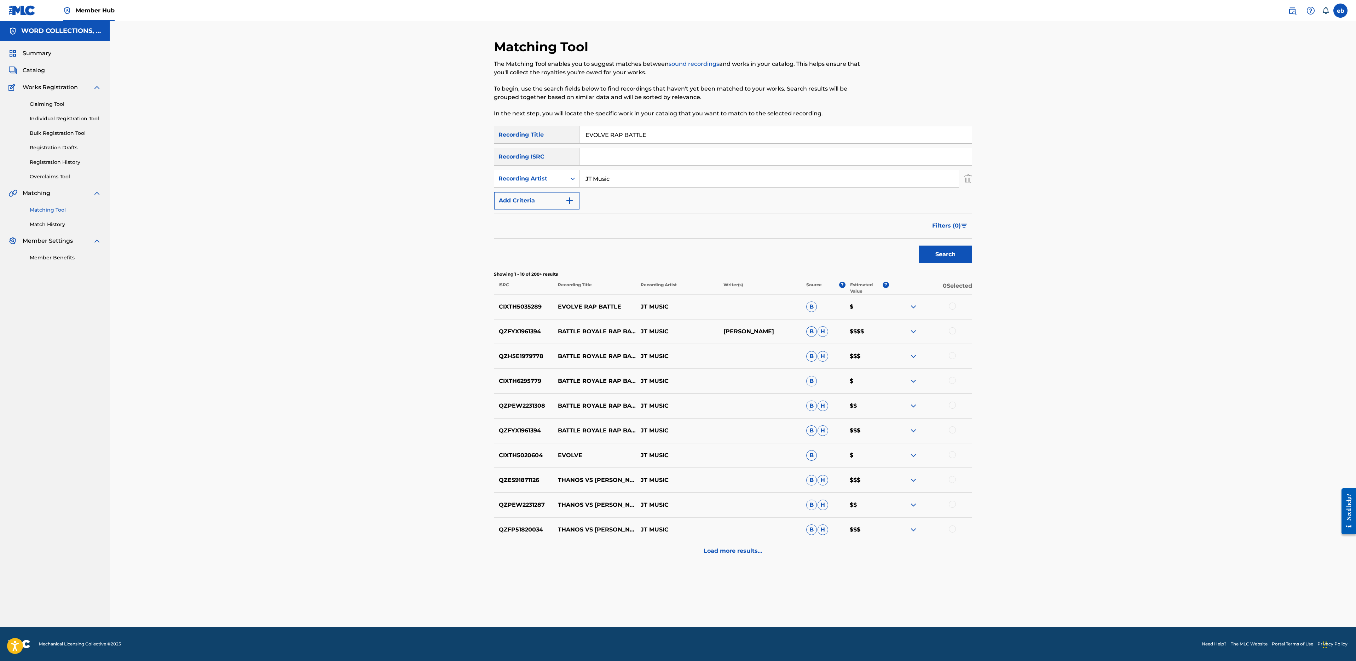
click at [956, 304] on div at bounding box center [930, 306] width 83 height 8
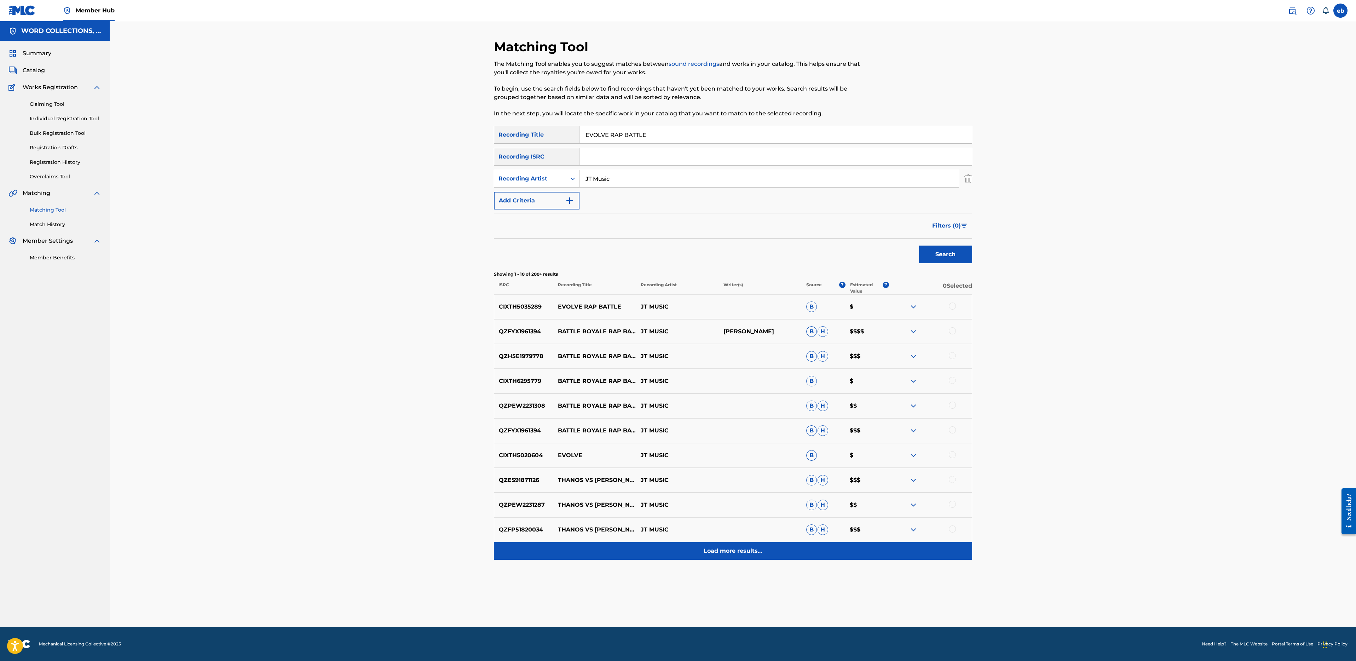
click at [739, 547] on p "Load more results..." at bounding box center [733, 550] width 58 height 8
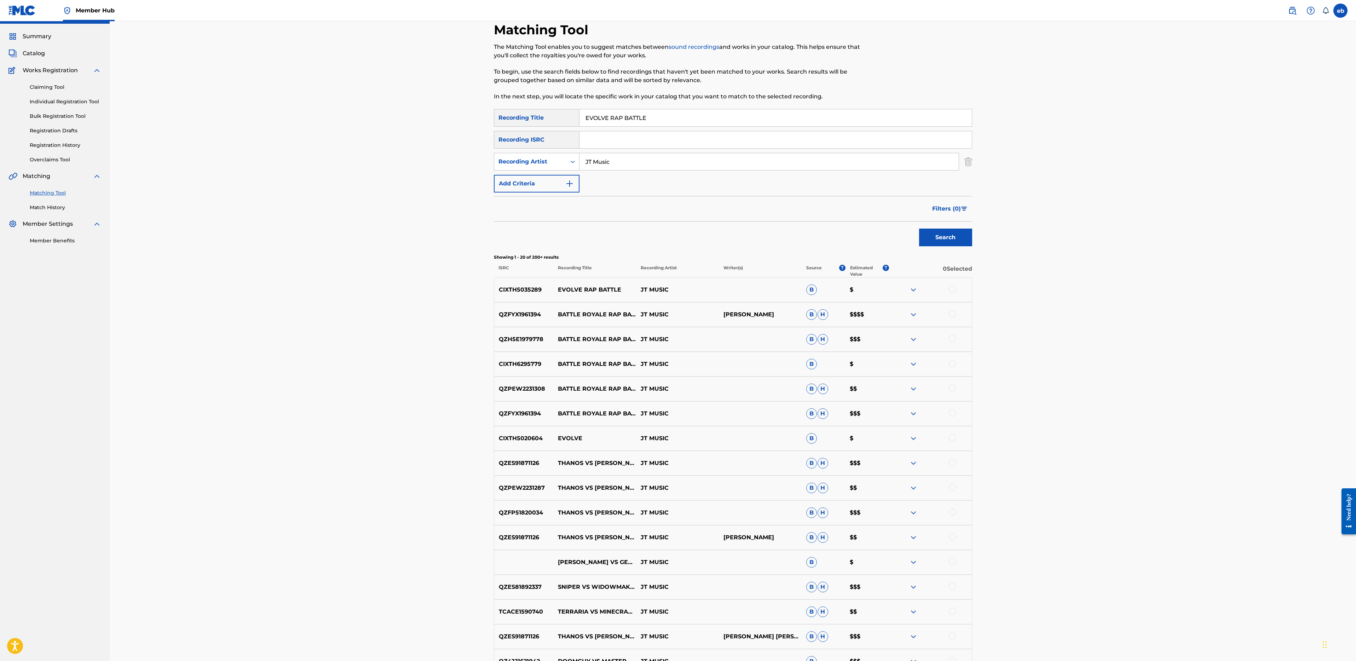
scroll to position [24, 0]
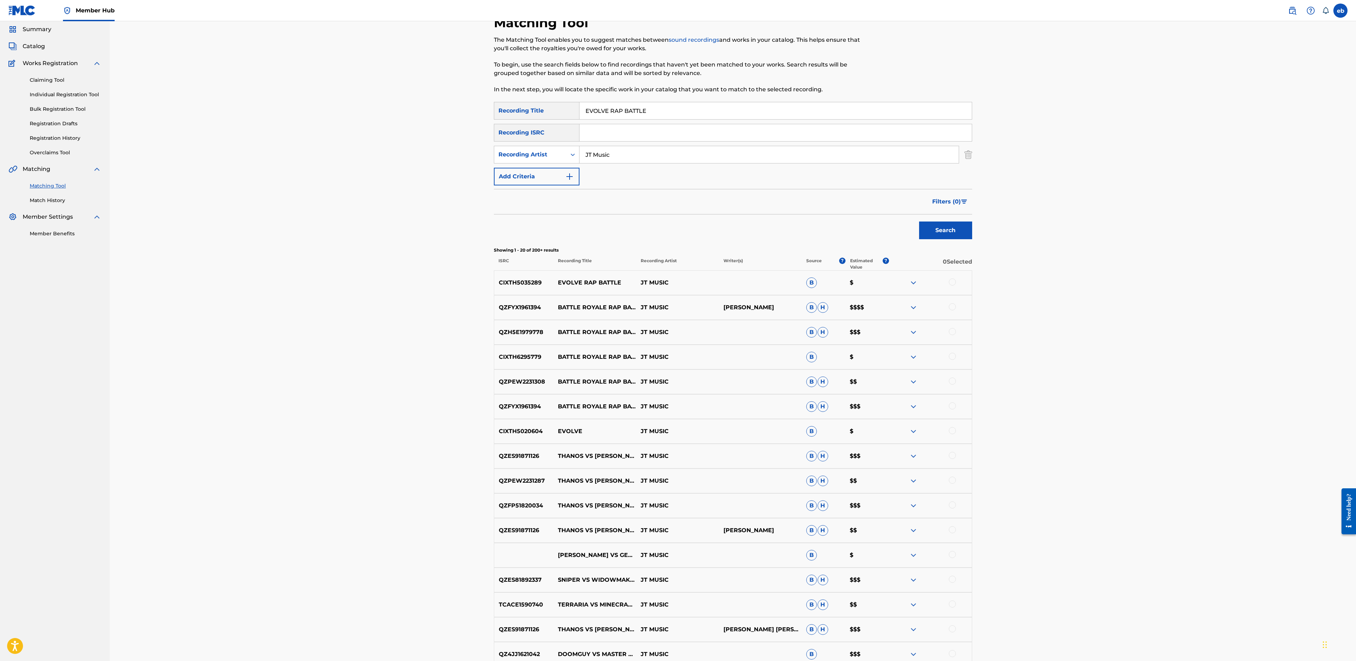
click at [954, 432] on div at bounding box center [952, 430] width 7 height 7
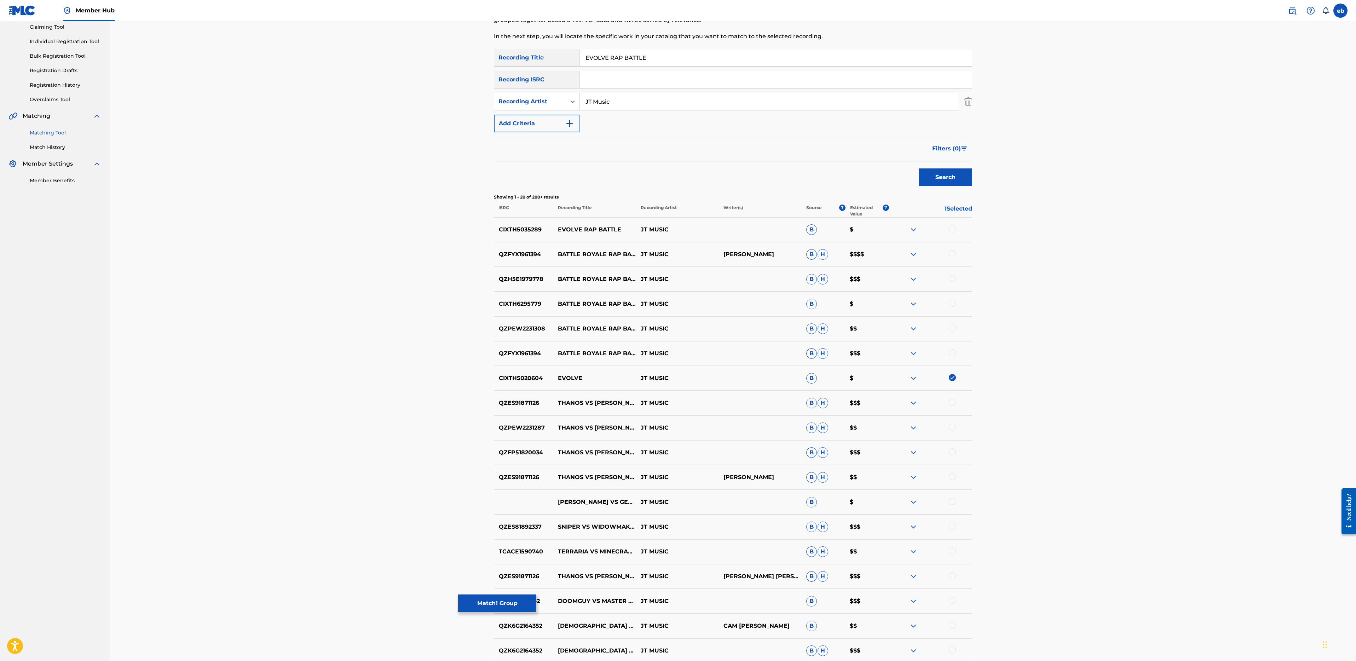
scroll to position [0, 0]
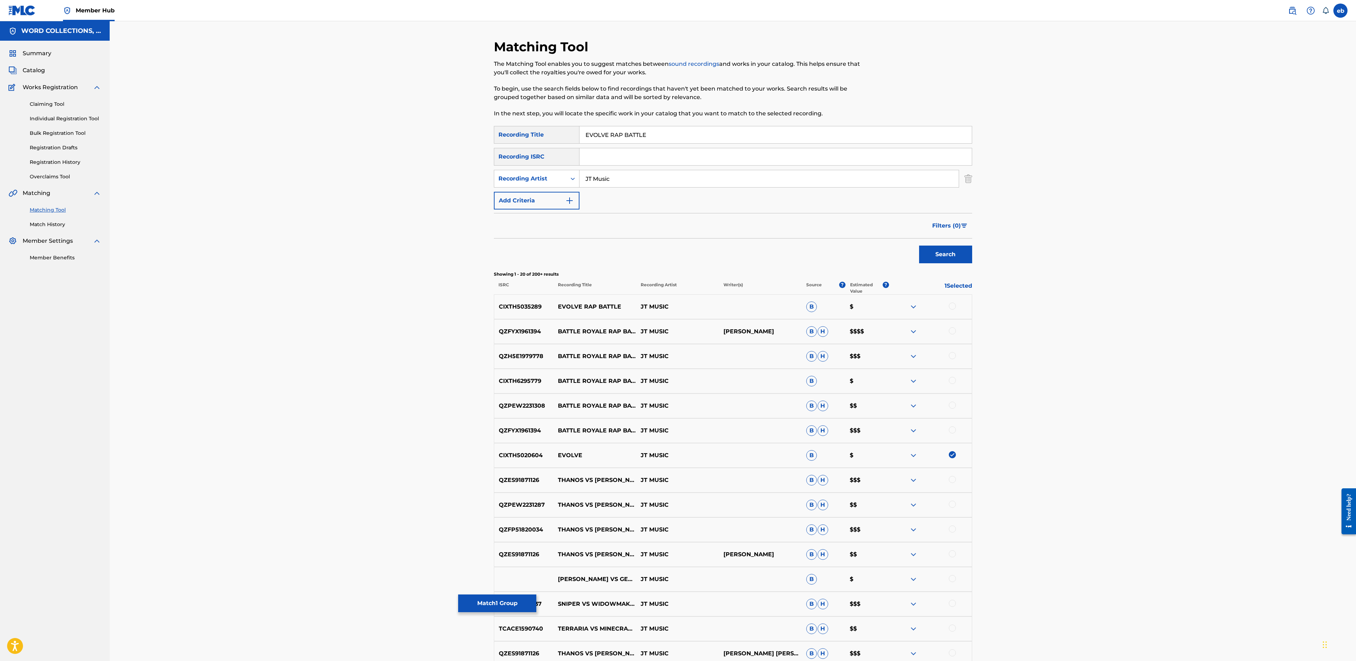
click at [642, 137] on input "EVOLVE RAP BATTLE" at bounding box center [775, 134] width 392 height 17
type input "EVOLVE RAP"
click at [919, 245] on button "Search" at bounding box center [945, 254] width 53 height 18
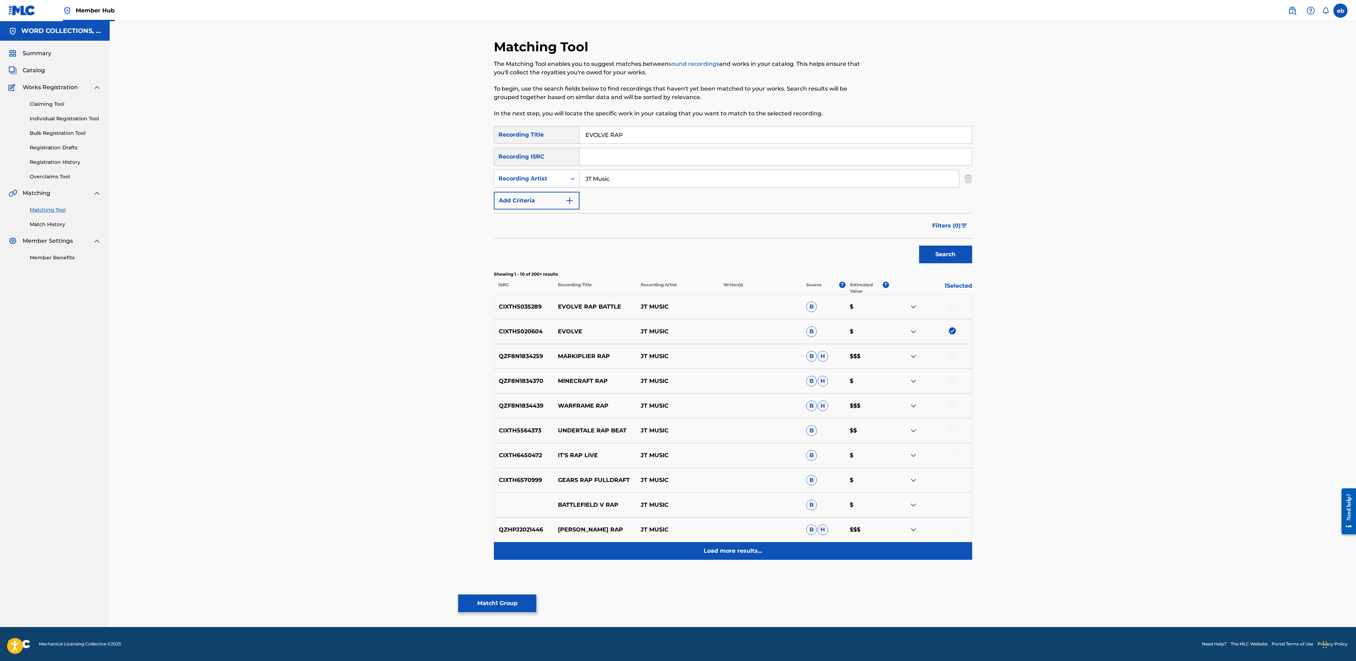
click at [741, 549] on p "Load more results..." at bounding box center [733, 550] width 58 height 8
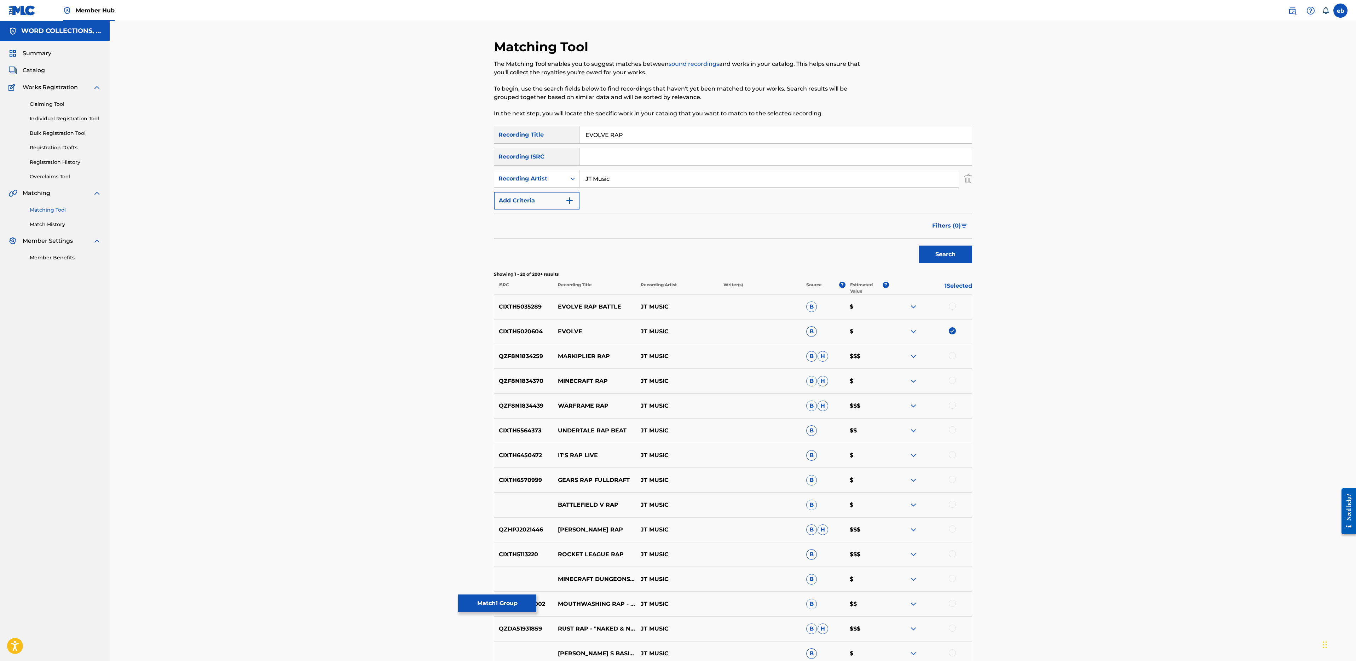
click at [955, 307] on div at bounding box center [952, 305] width 7 height 7
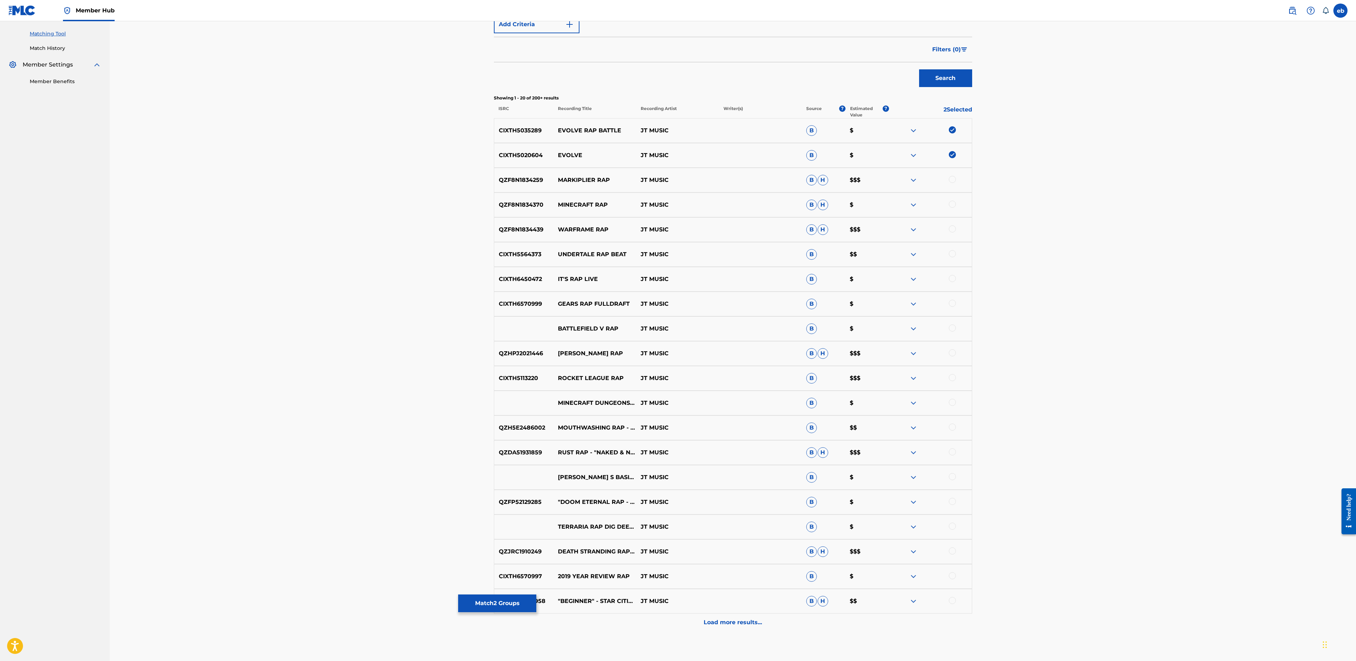
scroll to position [216, 0]
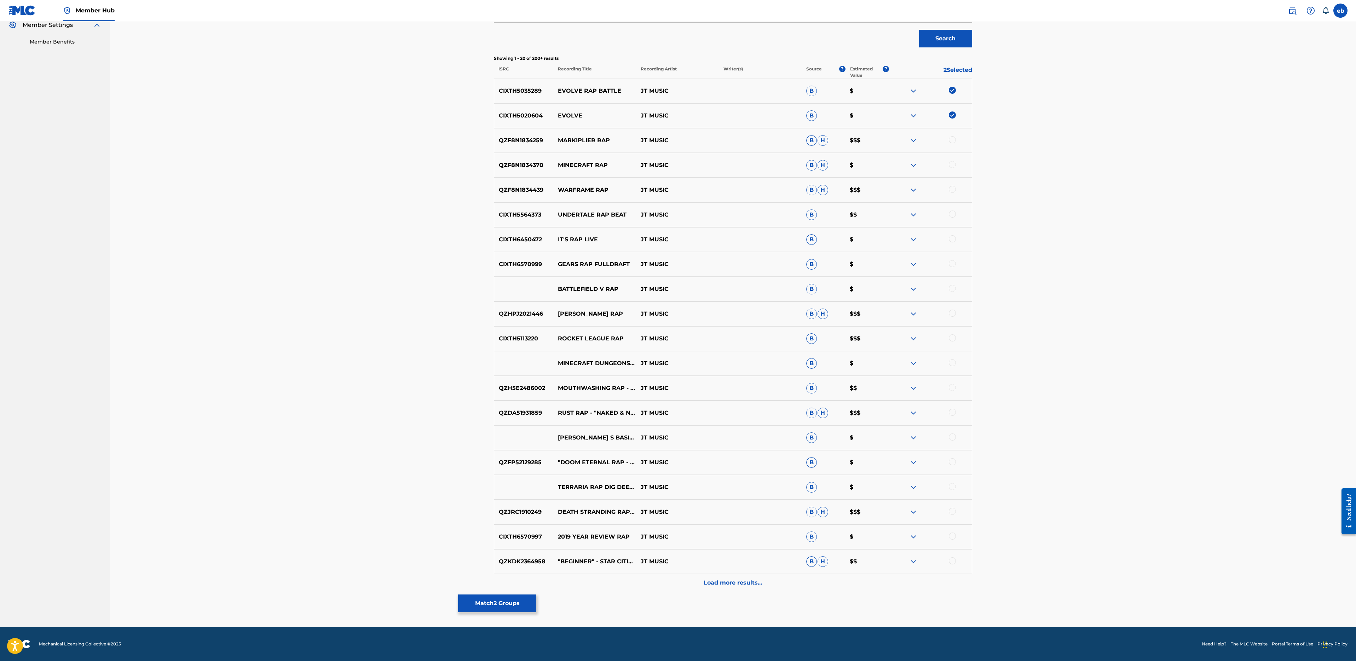
click at [753, 573] on div "QZKDK2364958 "BEGINNER" - STAR CITIZEN RAP JT MUSIC B H $$" at bounding box center [733, 561] width 478 height 25
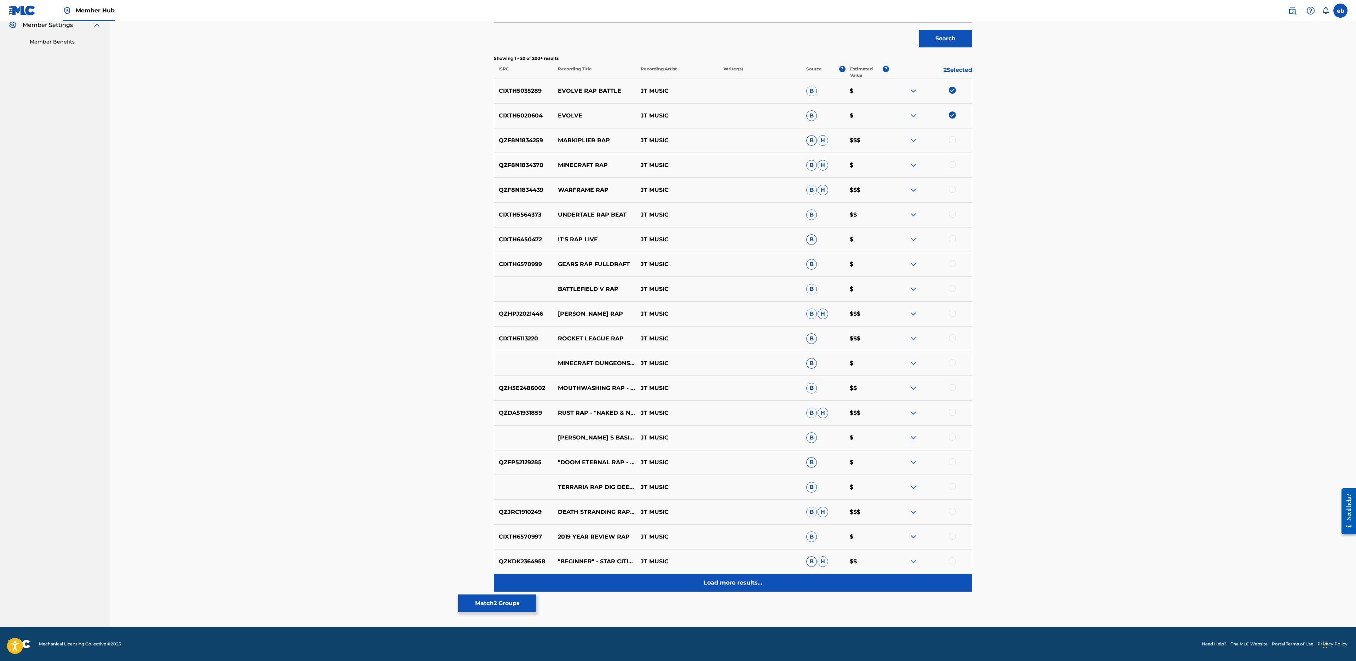
click at [753, 589] on div "Load more results..." at bounding box center [733, 583] width 478 height 18
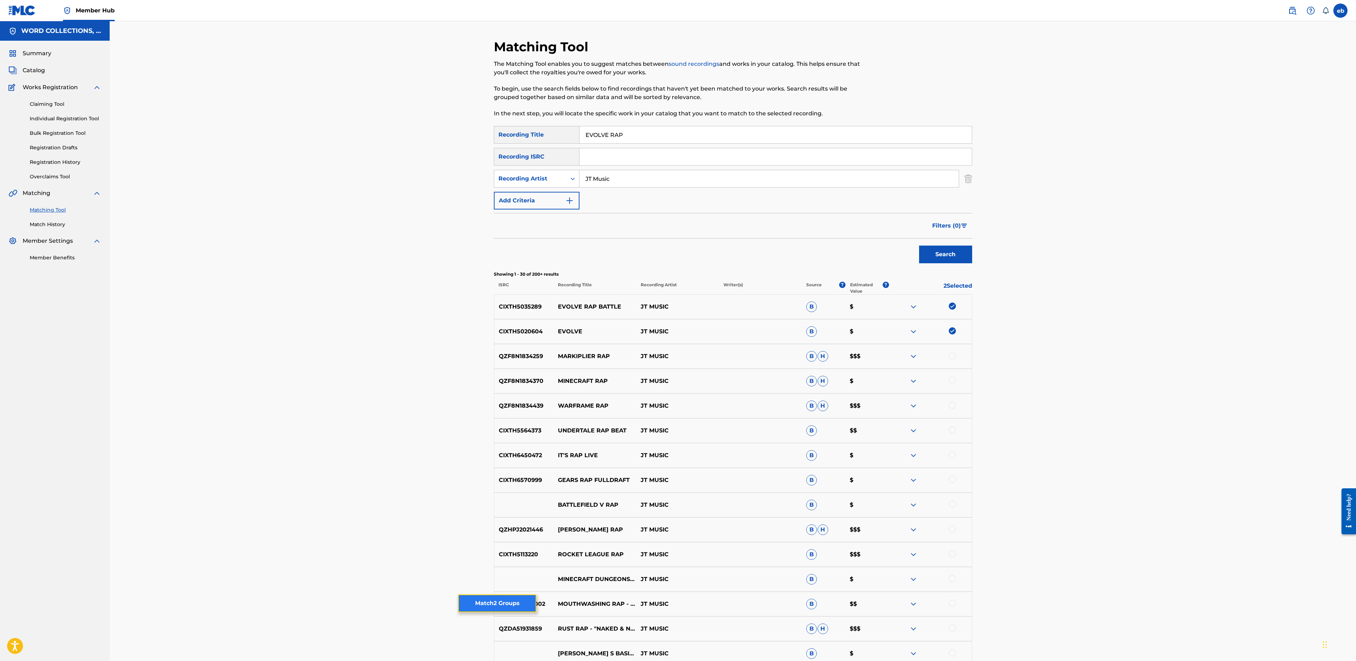
click at [500, 604] on button "Match 2 Groups" at bounding box center [497, 603] width 78 height 18
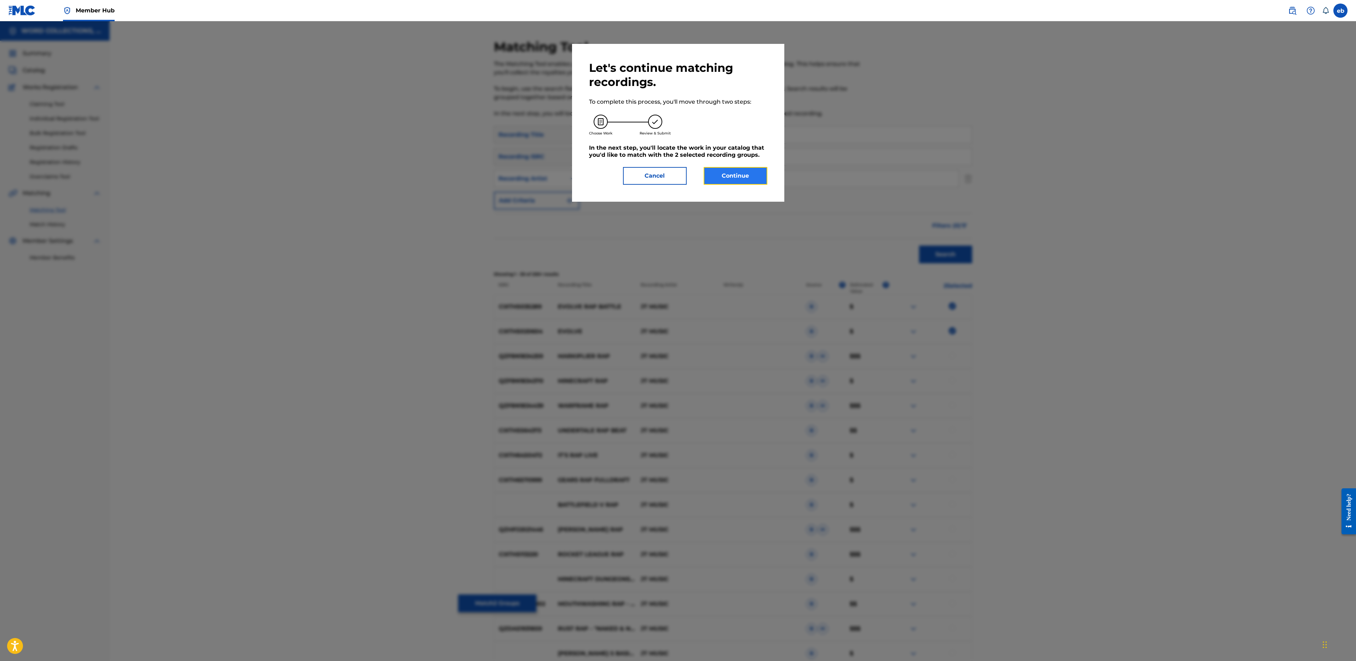
click at [725, 172] on button "Continue" at bounding box center [736, 176] width 64 height 18
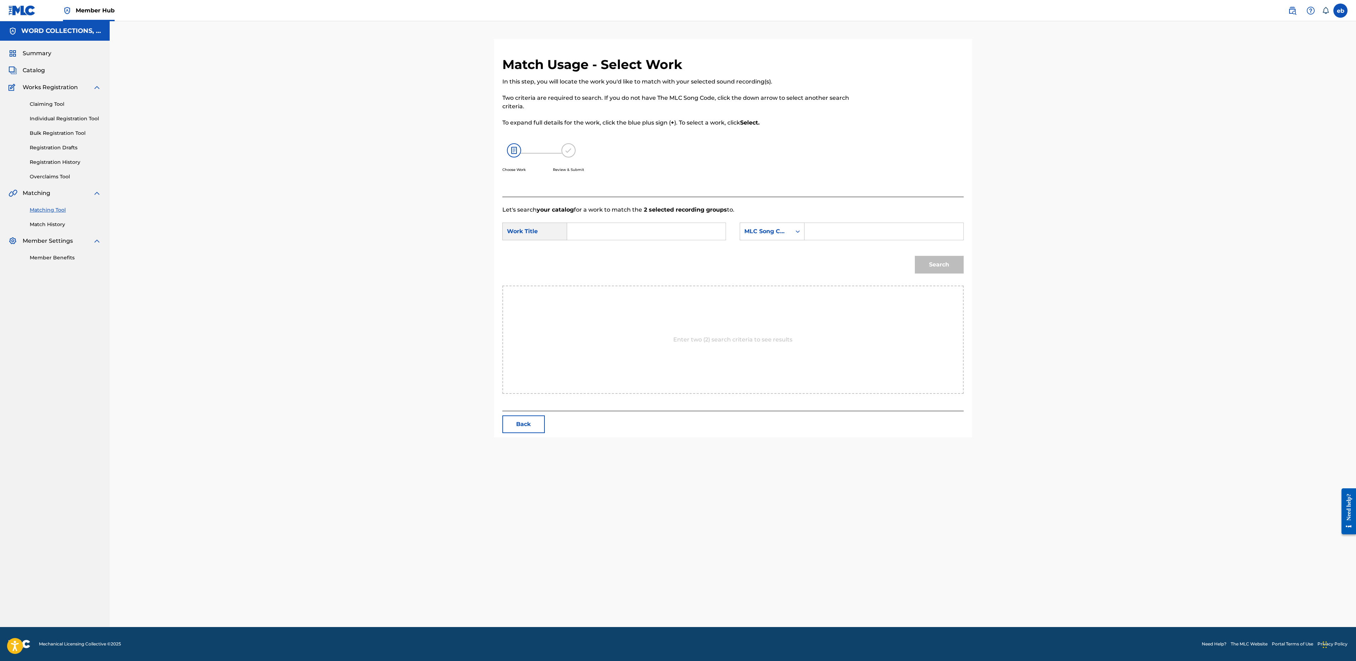
click at [604, 226] on input "Search Form" at bounding box center [646, 231] width 146 height 17
click at [606, 276] on span "rap battle" at bounding box center [593, 272] width 29 height 15
type input "evolve rap battle"
click at [821, 231] on input "Search Form" at bounding box center [883, 231] width 146 height 17
click at [794, 231] on icon "Search Form" at bounding box center [797, 231] width 7 height 7
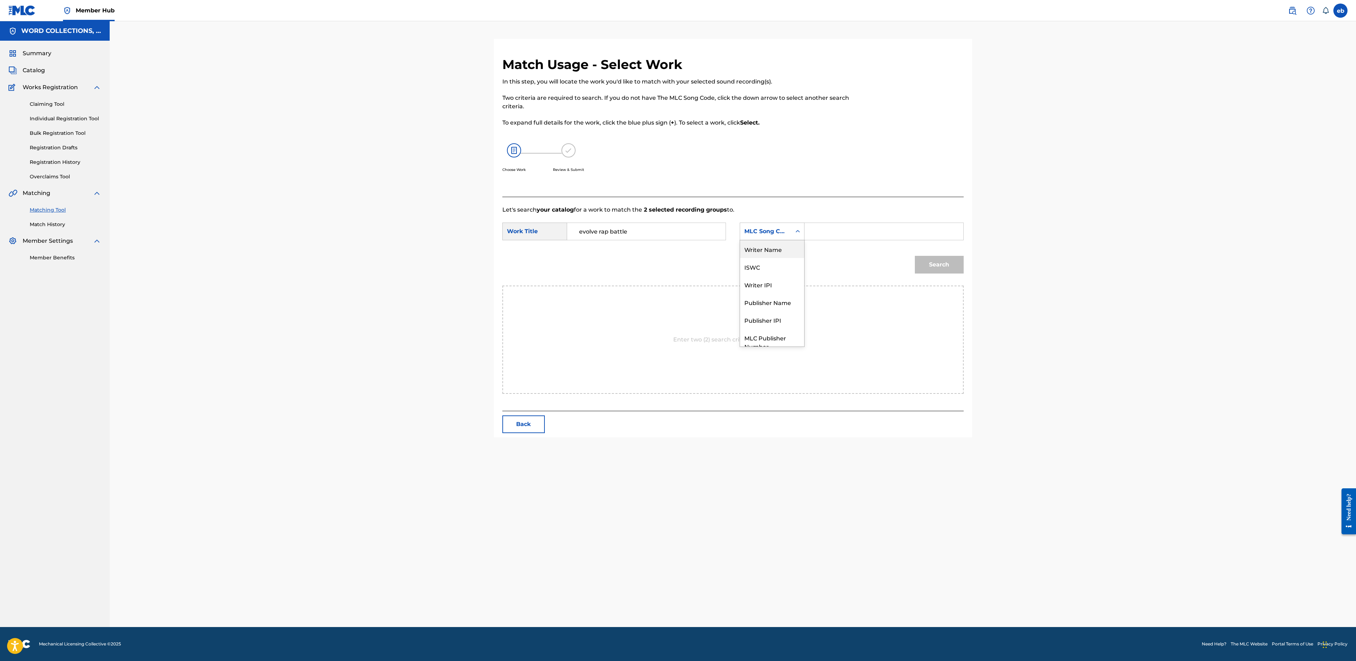
click at [774, 247] on div "Writer Name" at bounding box center [772, 249] width 64 height 18
click at [835, 229] on input "Search Form" at bounding box center [883, 231] width 146 height 17
type input "[PERSON_NAME]"
click at [915, 256] on button "Search" at bounding box center [939, 265] width 49 height 18
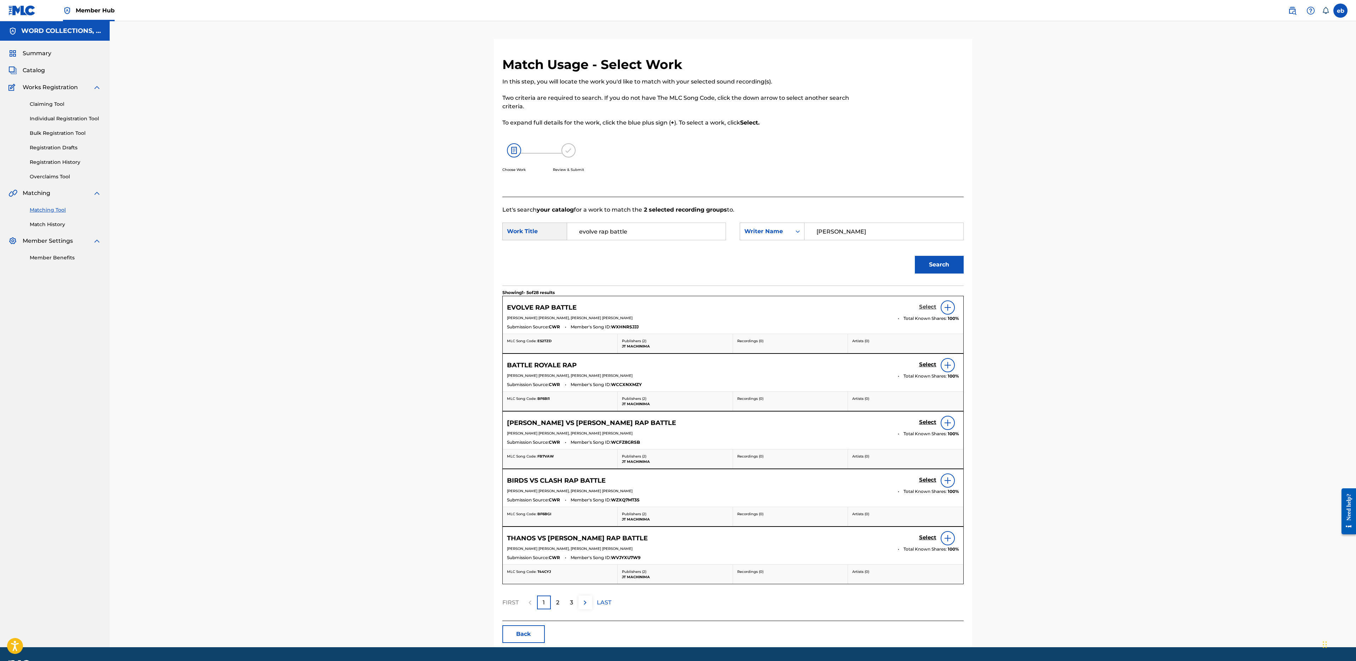
click at [927, 305] on h5 "Select" at bounding box center [927, 306] width 17 height 7
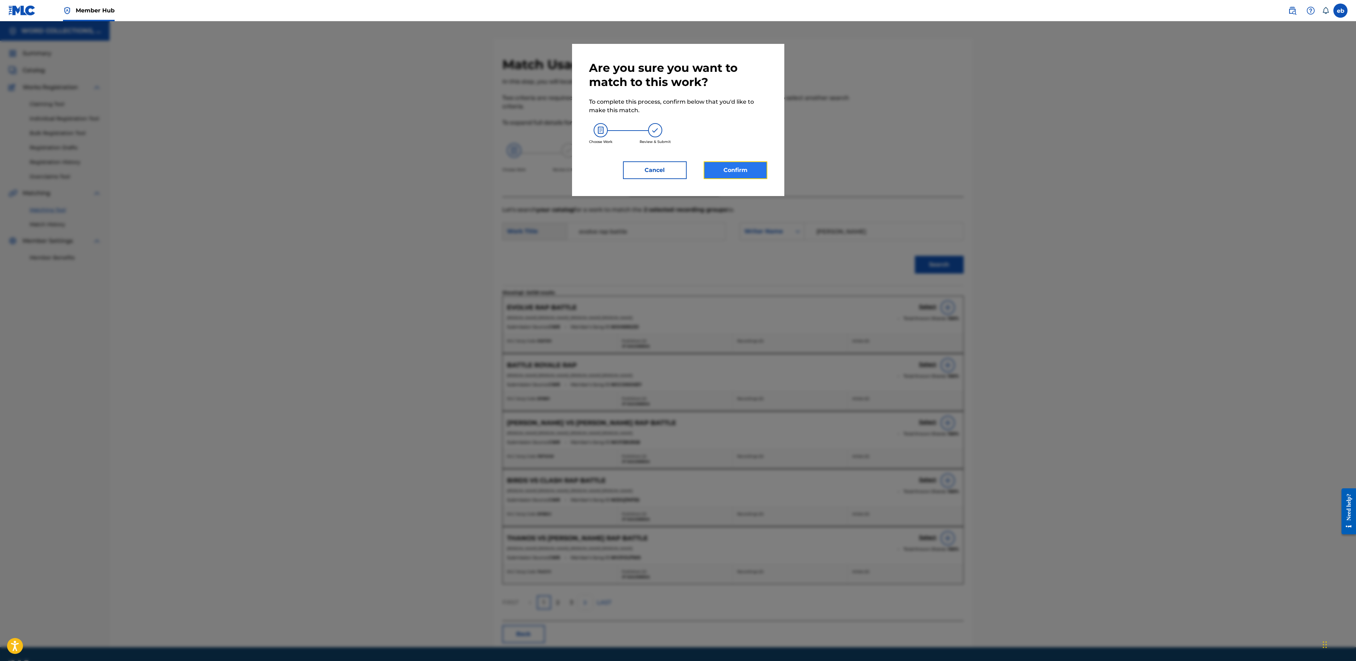
click at [724, 175] on button "Confirm" at bounding box center [736, 170] width 64 height 18
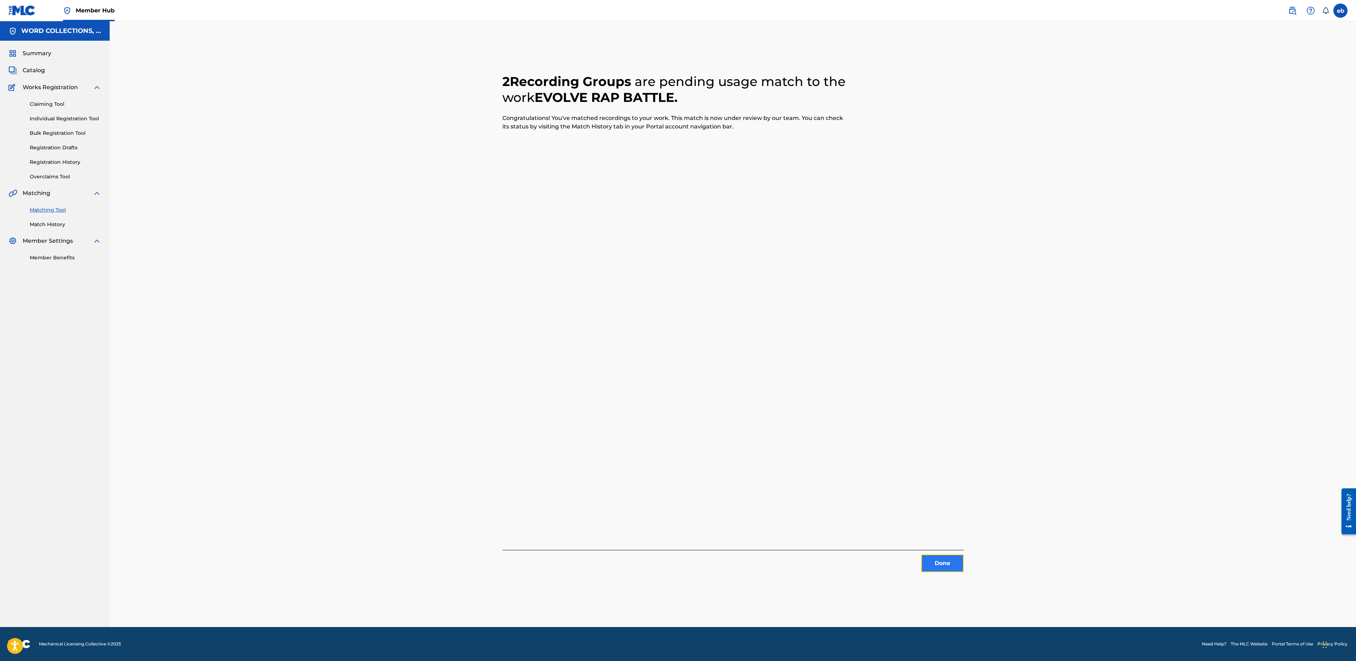
click at [934, 558] on button "Done" at bounding box center [942, 563] width 42 height 18
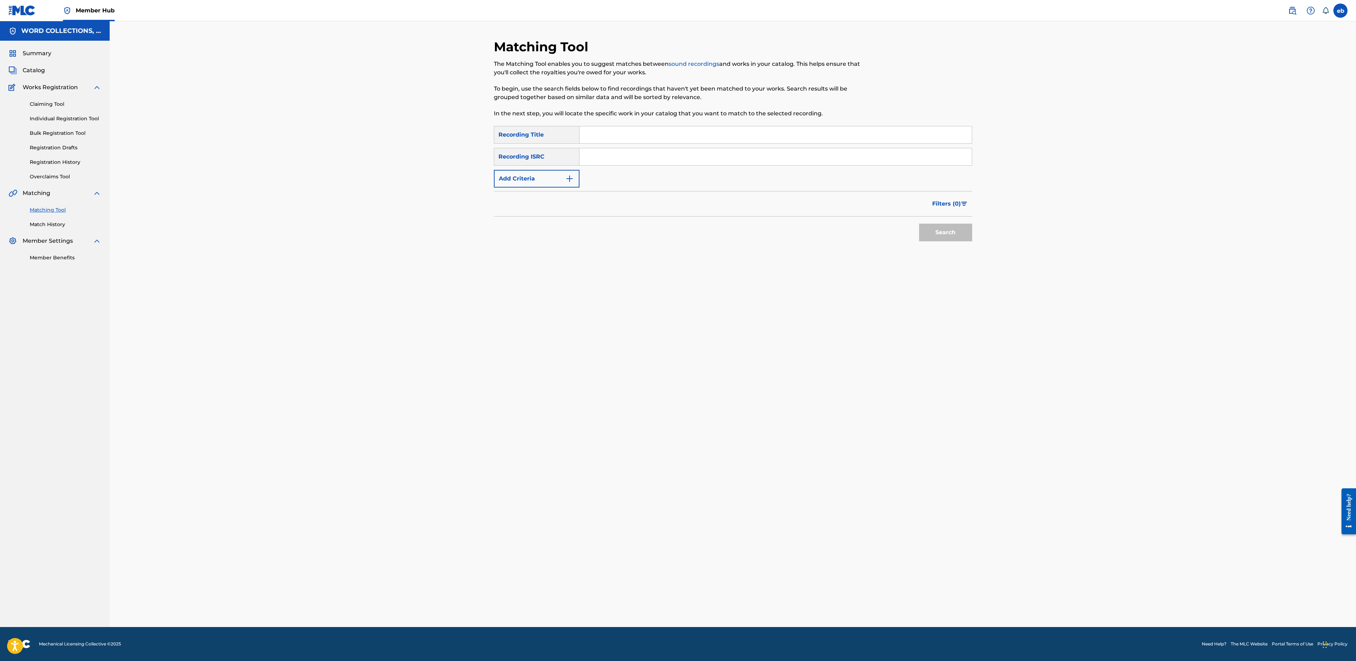
click at [611, 137] on input "Search Form" at bounding box center [775, 134] width 392 height 17
paste input "FORTNITE"
type input "FORTNITE"
click at [919, 224] on button "Search" at bounding box center [945, 233] width 53 height 18
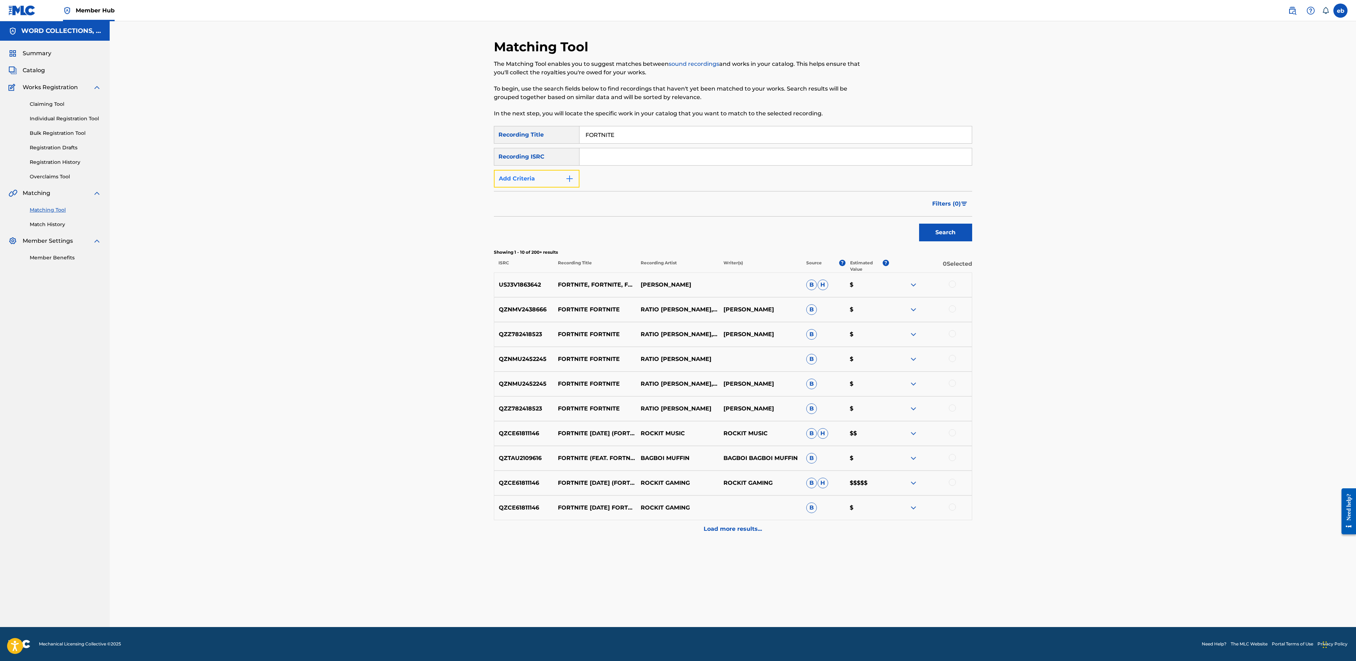
click at [517, 171] on button "Add Criteria" at bounding box center [537, 179] width 86 height 18
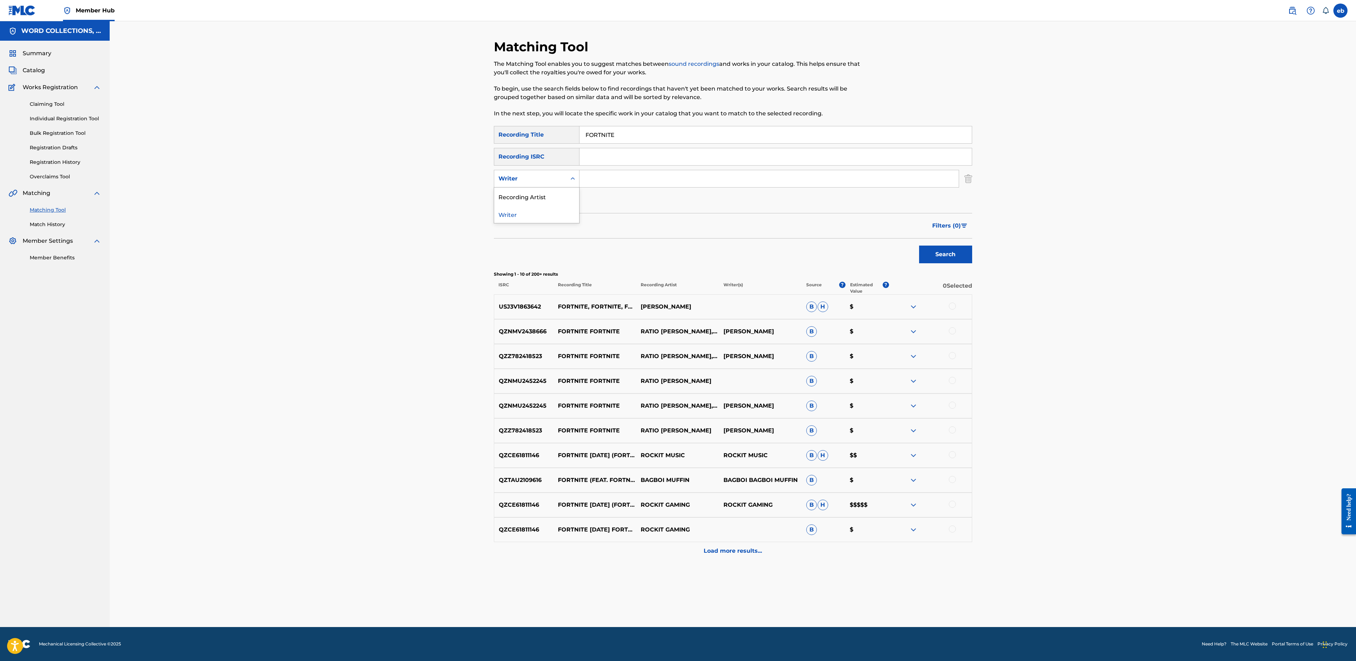
click at [531, 181] on div "Writer" at bounding box center [530, 178] width 64 height 8
click at [534, 203] on div "Recording Artist" at bounding box center [536, 196] width 85 height 18
click at [571, 180] on icon "Search Form" at bounding box center [572, 178] width 7 height 7
click at [599, 182] on input "Search Form" at bounding box center [768, 178] width 379 height 17
type input "JT"
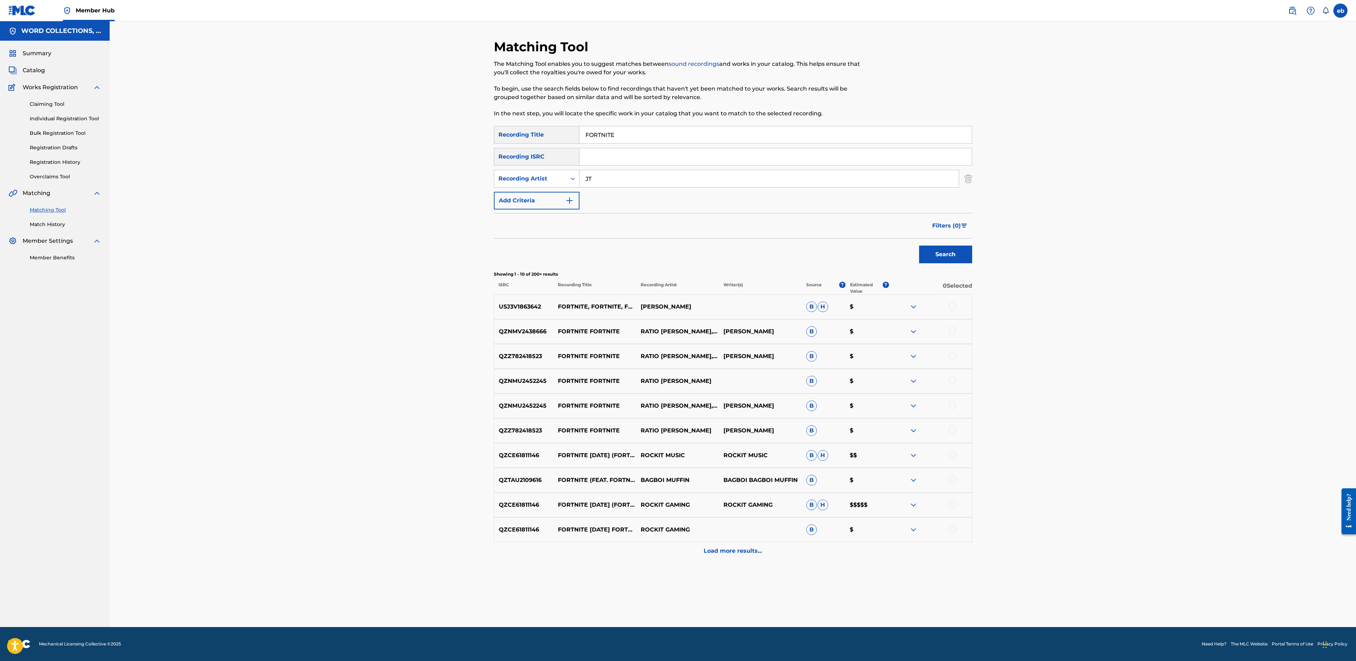
click at [919, 245] on button "Search" at bounding box center [945, 254] width 53 height 18
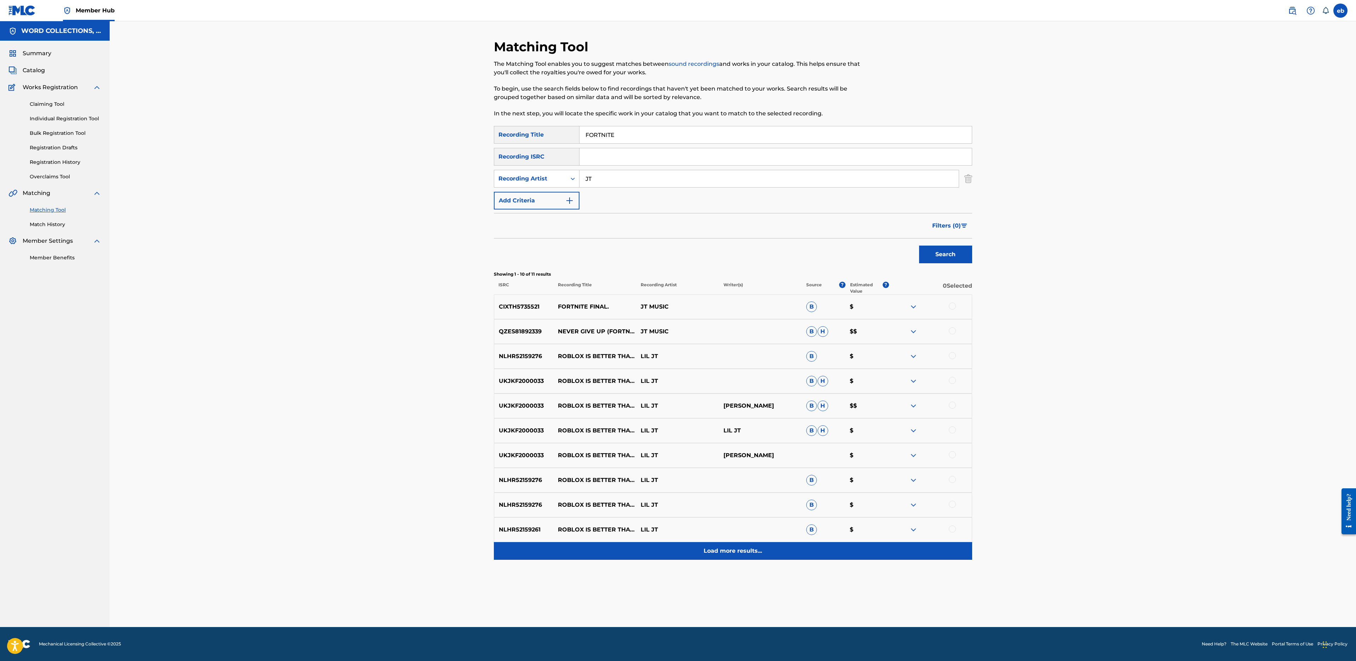
click at [742, 550] on p "Load more results..." at bounding box center [733, 550] width 58 height 8
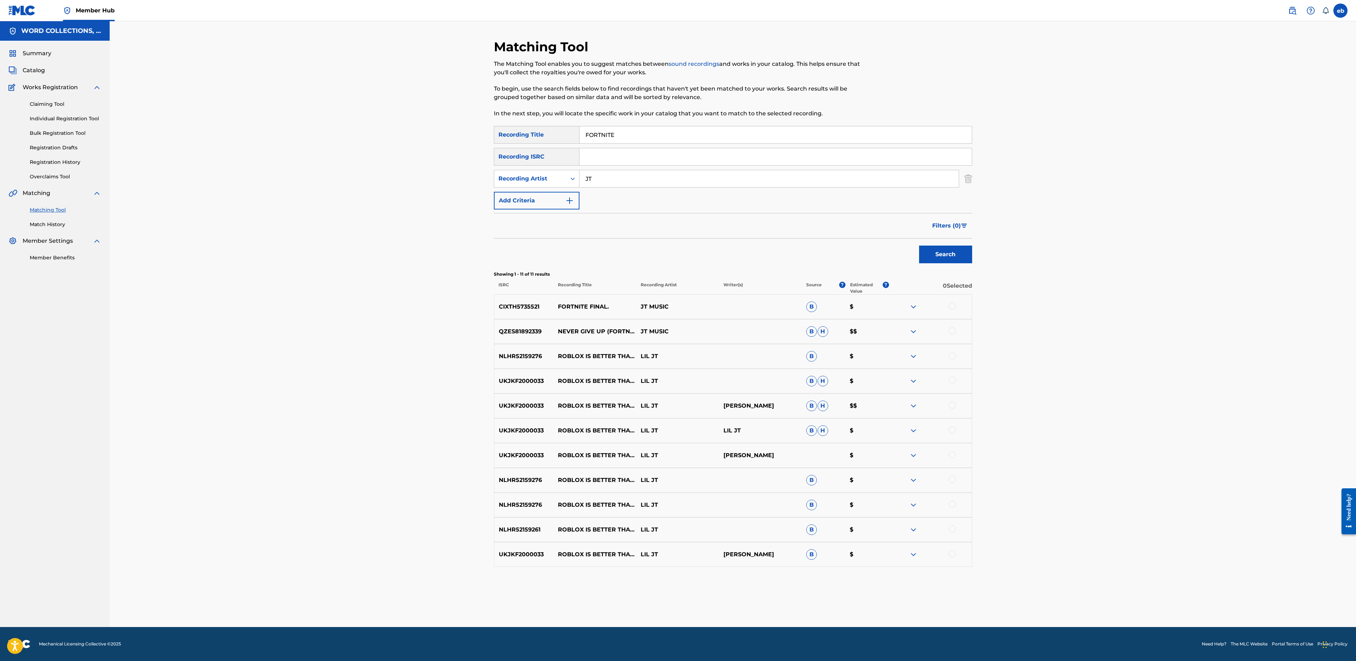
click at [954, 306] on div at bounding box center [952, 305] width 7 height 7
click at [513, 604] on button "Match 1 Group" at bounding box center [497, 603] width 78 height 18
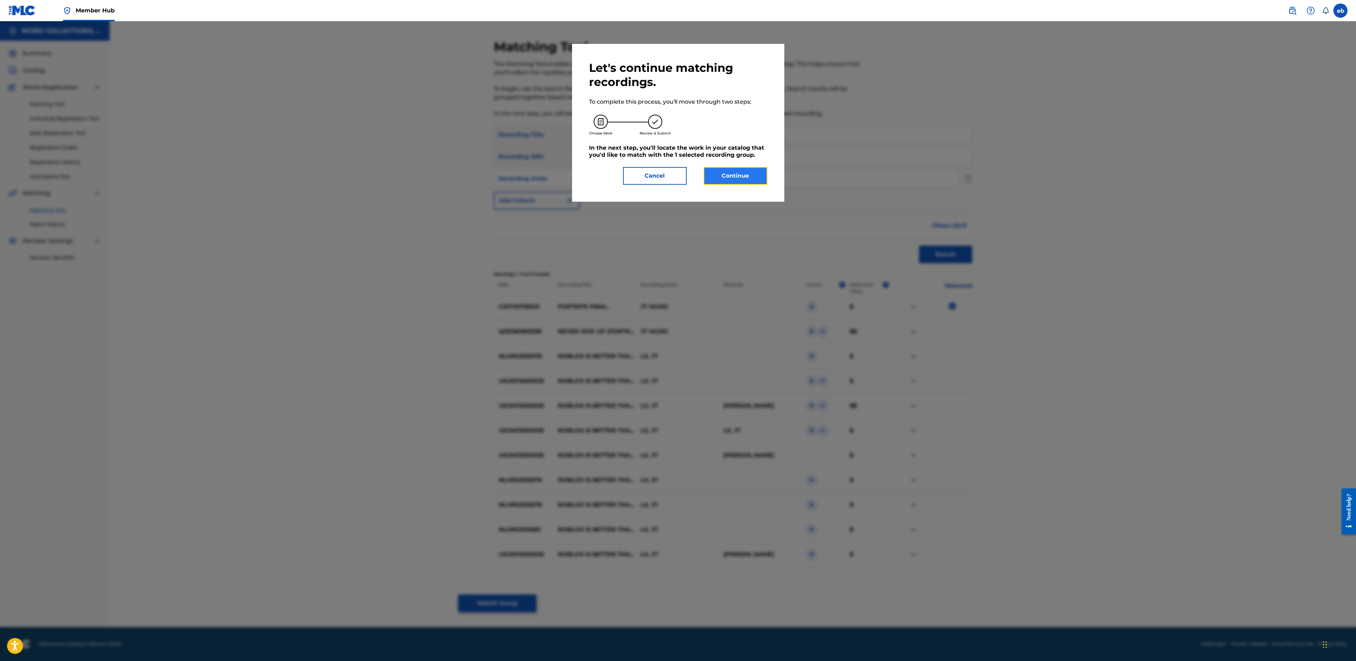
click at [756, 173] on button "Continue" at bounding box center [736, 176] width 64 height 18
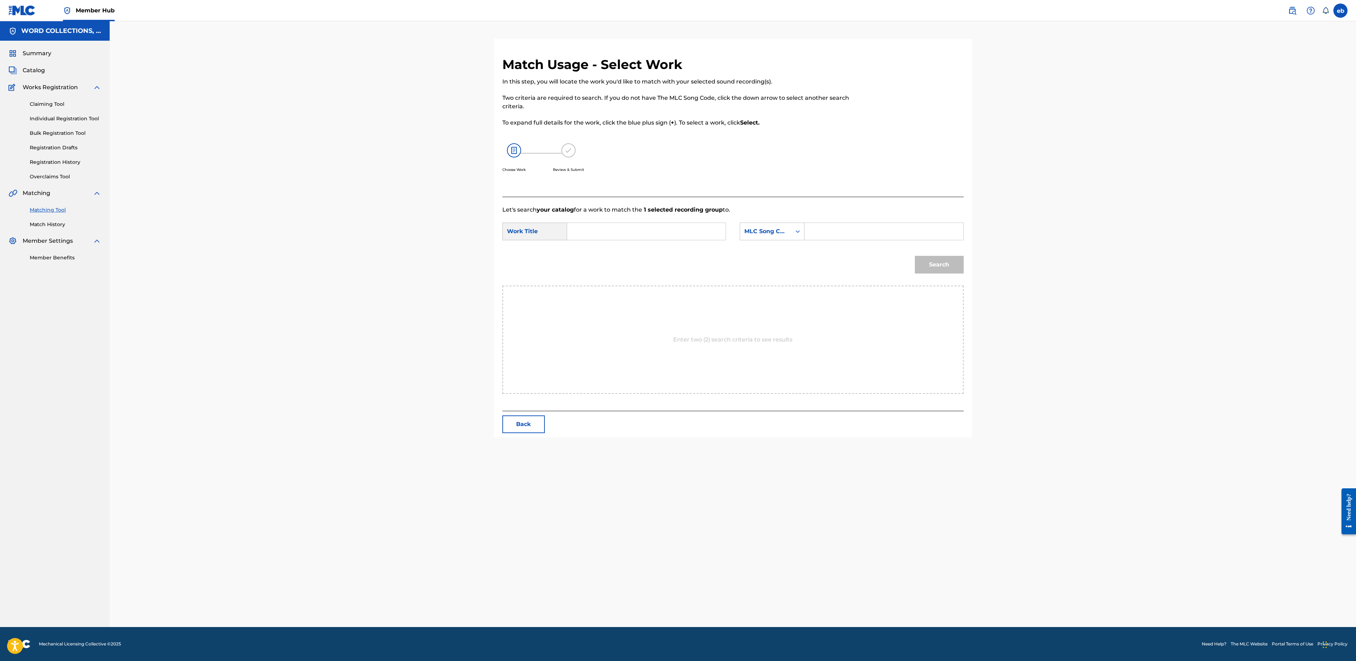
click at [591, 228] on input "Search Form" at bounding box center [646, 231] width 146 height 17
type input "fortnite"
click at [592, 249] on strong "fortnite" at bounding box center [590, 247] width 22 height 7
click at [781, 228] on div "MLC Song Code" at bounding box center [765, 231] width 43 height 8
click at [778, 245] on div "Writer Name" at bounding box center [772, 249] width 64 height 18
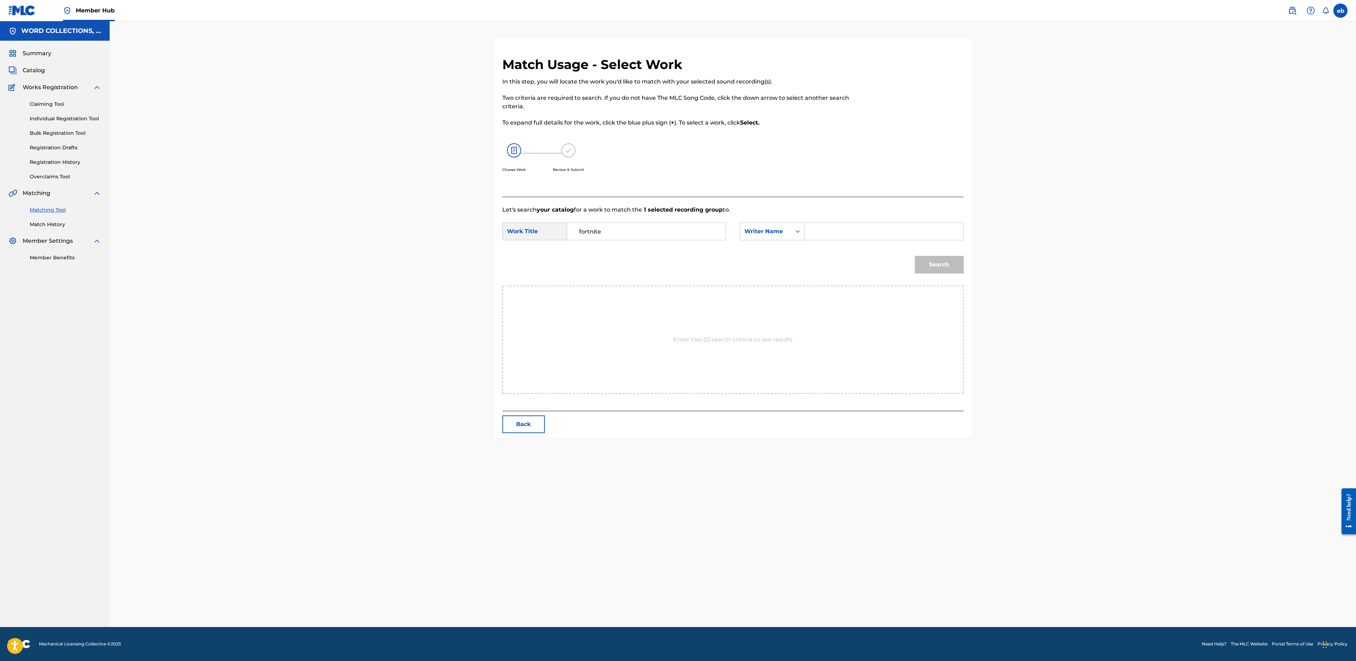
click at [821, 231] on input "Search Form" at bounding box center [883, 231] width 146 height 17
type input "[PERSON_NAME]"
click at [915, 256] on button "Search" at bounding box center [939, 265] width 49 height 18
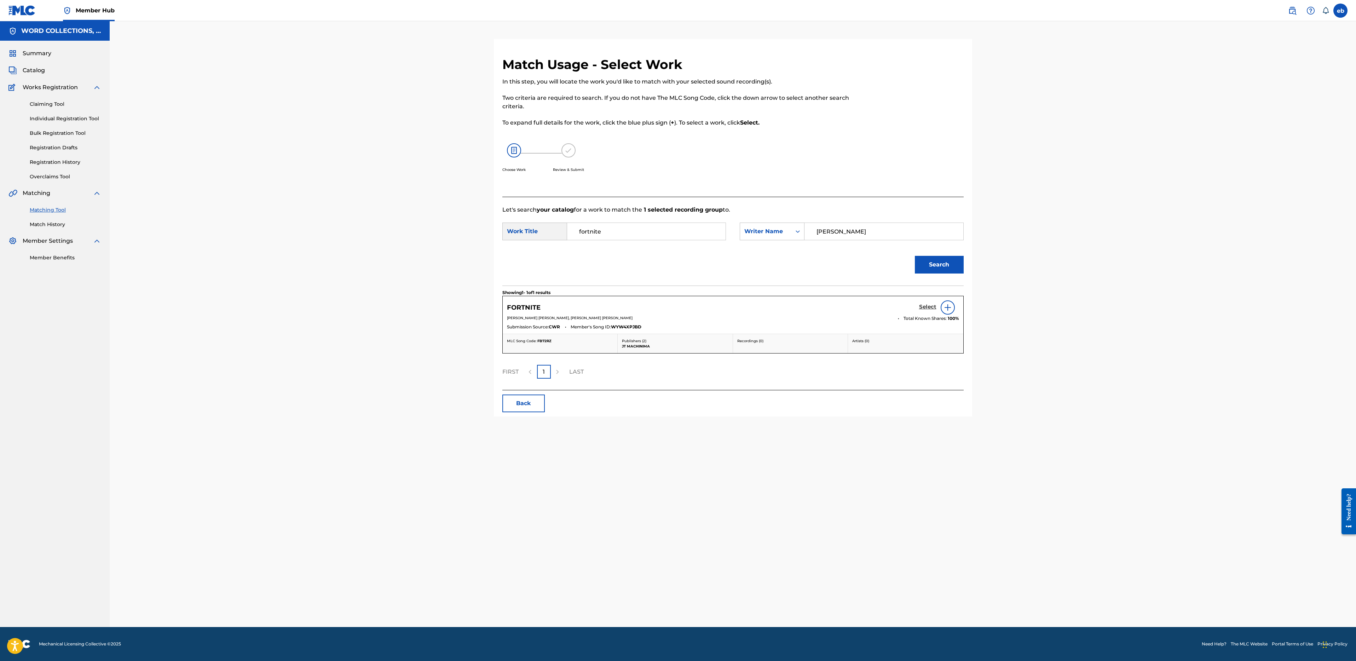
click at [928, 306] on h5 "Select" at bounding box center [927, 306] width 17 height 7
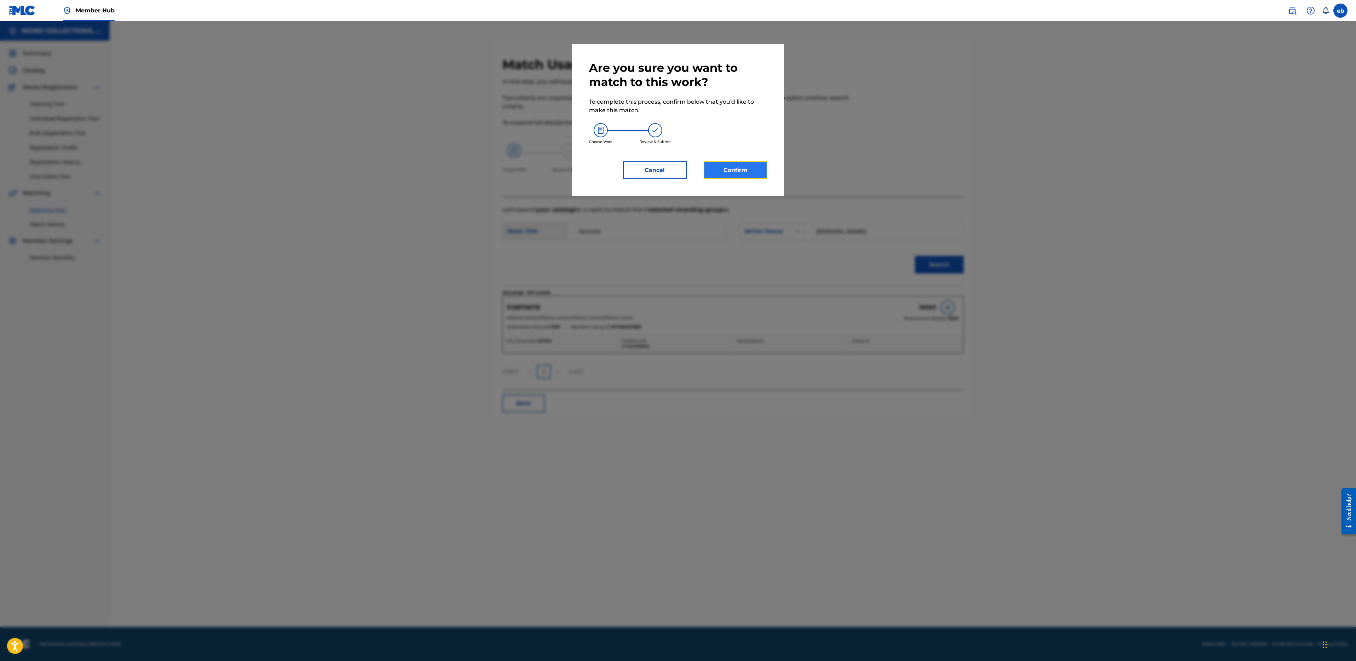
click at [724, 166] on button "Confirm" at bounding box center [736, 170] width 64 height 18
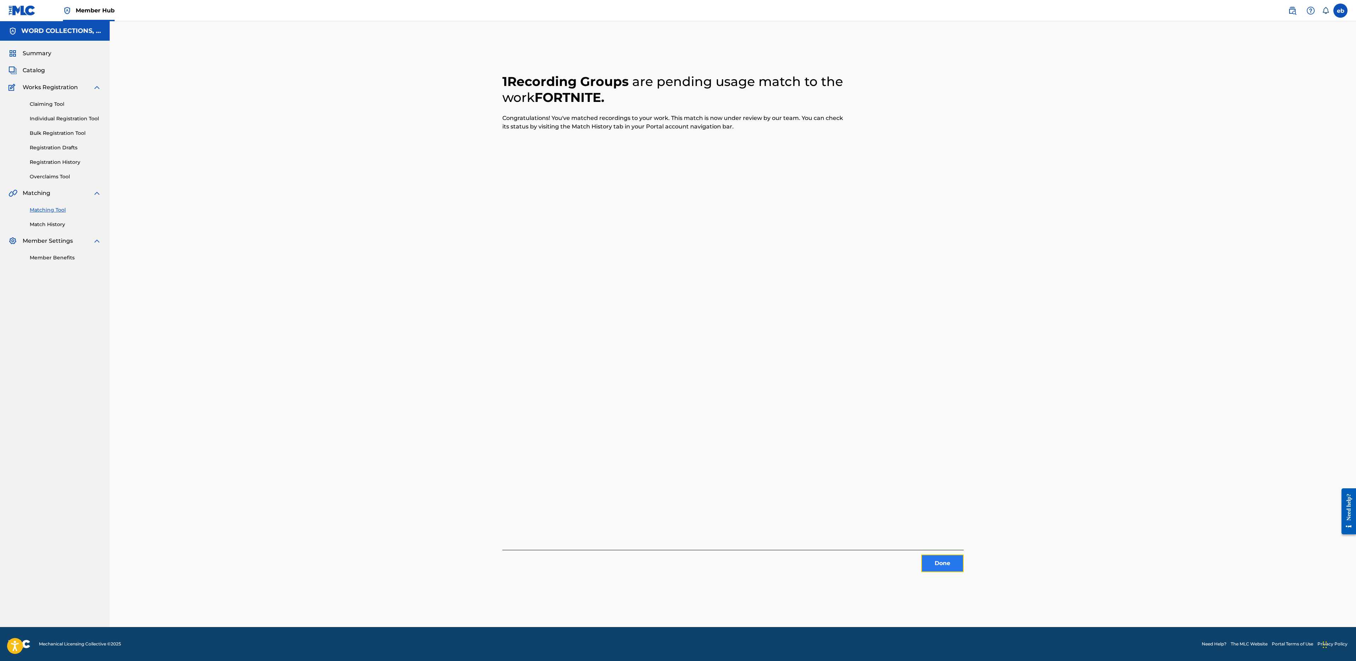
click at [943, 558] on button "Done" at bounding box center [942, 563] width 42 height 18
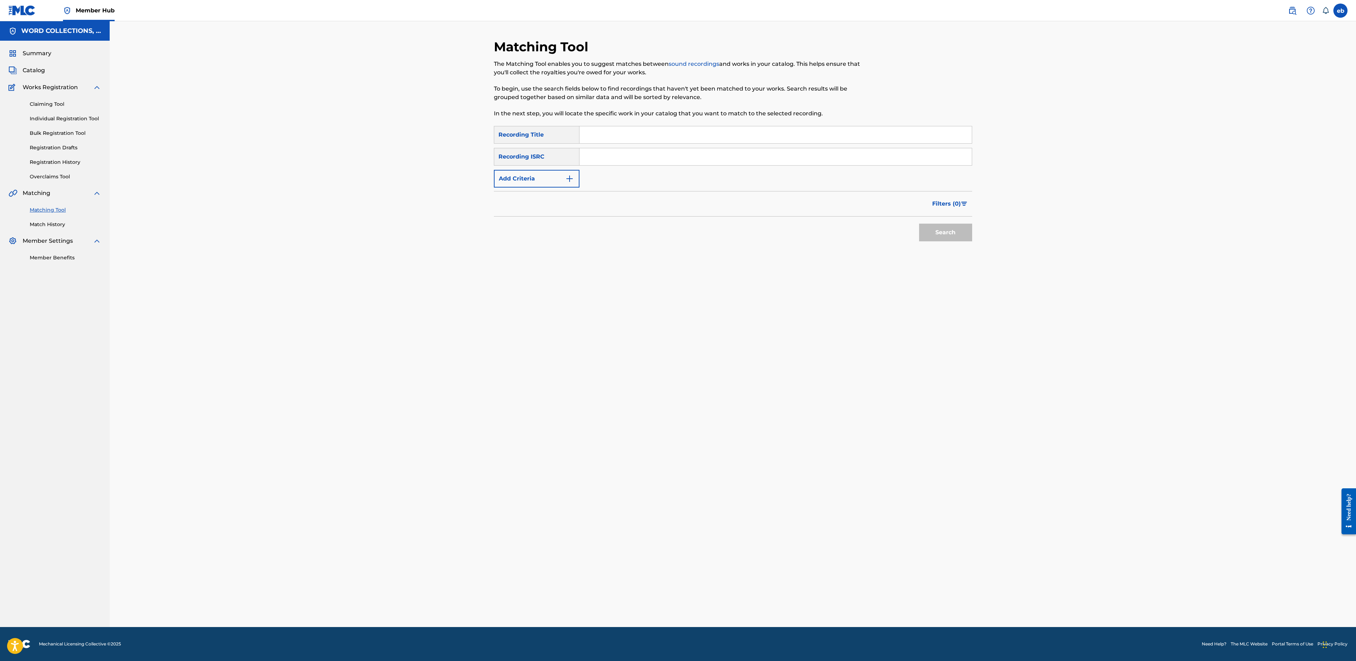
click at [623, 125] on div "Matching Tool The Matching Tool enables you to suggest matches between sound re…" at bounding box center [678, 82] width 368 height 87
click at [639, 134] on input "Search Form" at bounding box center [775, 134] width 392 height 17
paste input "GEARS RAP"
type input "GEARS RAP"
click at [919, 224] on button "Search" at bounding box center [945, 233] width 53 height 18
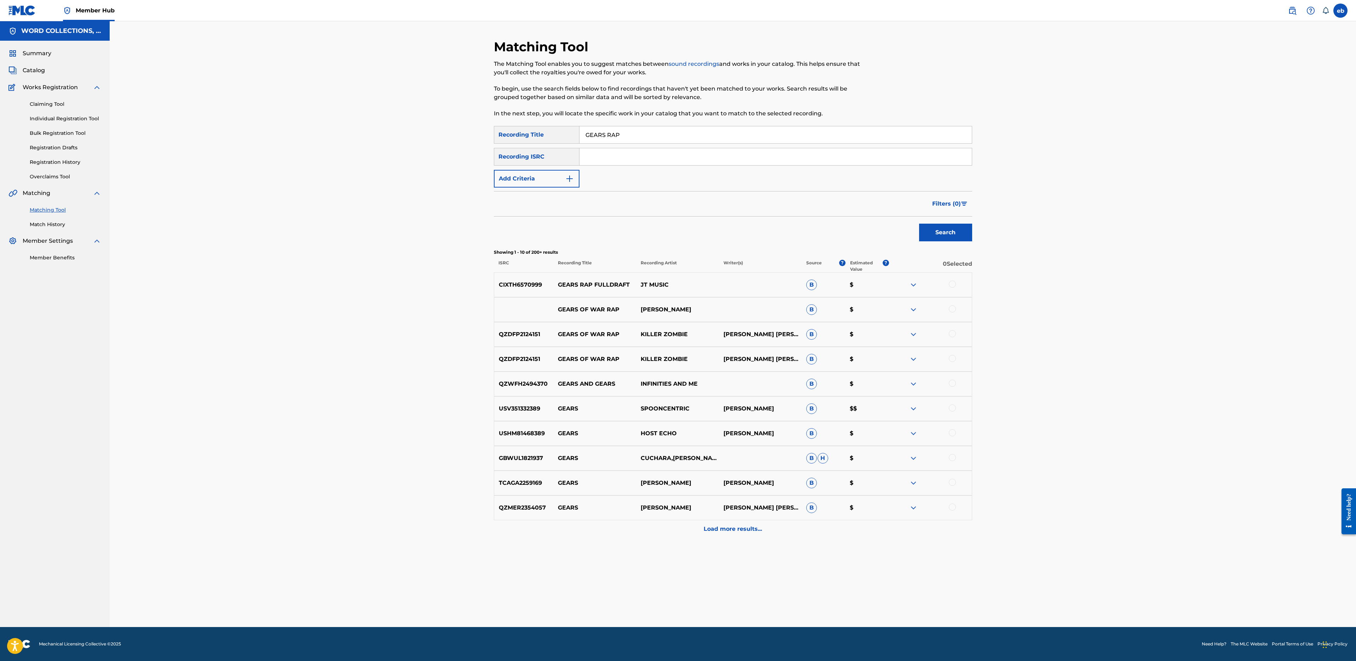
click at [954, 282] on div at bounding box center [952, 283] width 7 height 7
click at [523, 175] on button "Add Criteria" at bounding box center [537, 179] width 86 height 18
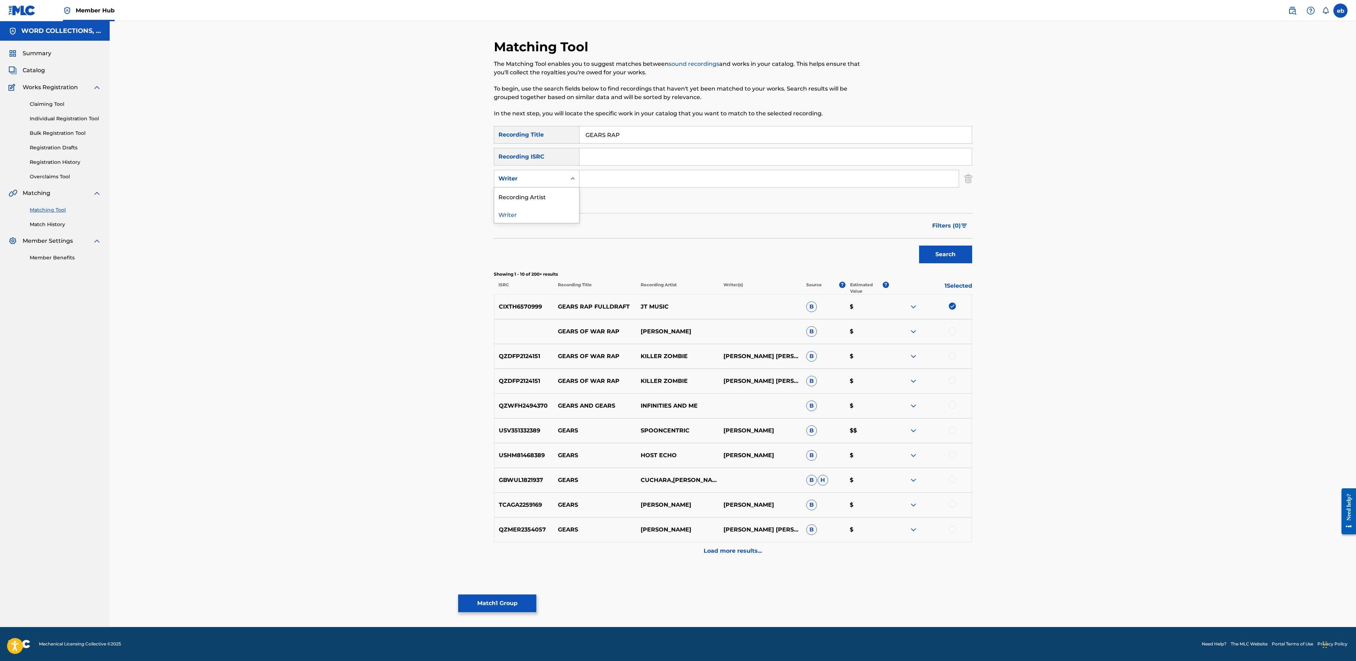
click at [533, 182] on div "Writer" at bounding box center [530, 178] width 64 height 8
click at [549, 201] on div "Recording Artist" at bounding box center [536, 196] width 85 height 18
click at [609, 168] on div "SearchWithCriteria4bf50edf-3e5e-481a-9295-58222a671359 Recording Title GEARS RA…" at bounding box center [733, 167] width 478 height 83
click at [607, 187] on input "Search Form" at bounding box center [768, 178] width 379 height 17
click at [919, 245] on button "Search" at bounding box center [945, 254] width 53 height 18
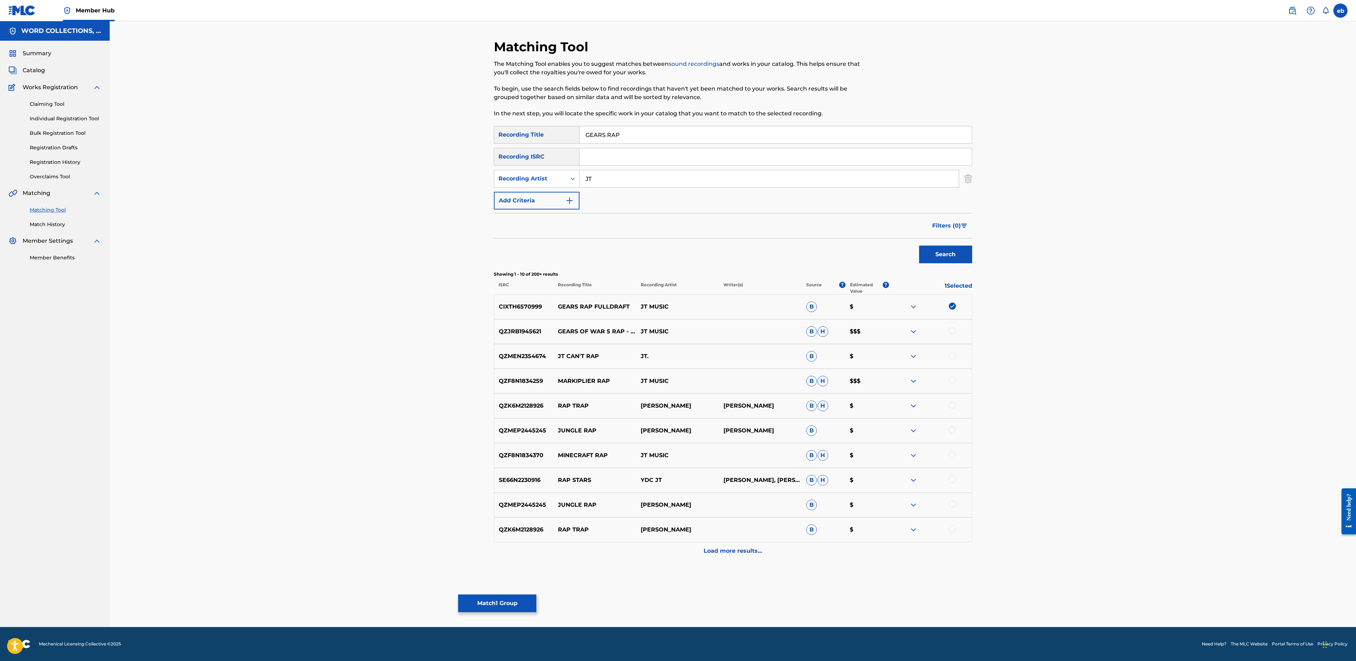
click at [950, 333] on div at bounding box center [952, 330] width 7 height 7
click at [954, 330] on img at bounding box center [952, 330] width 7 height 7
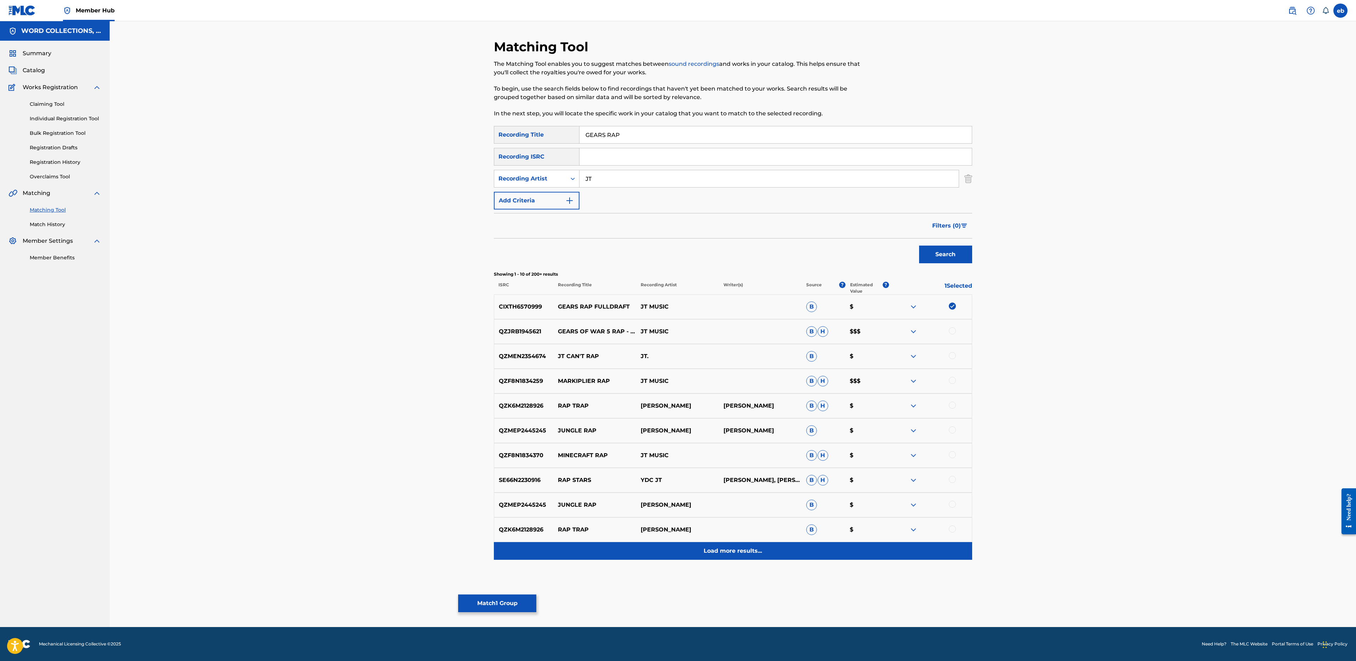
click at [719, 544] on div "Load more results..." at bounding box center [733, 551] width 478 height 18
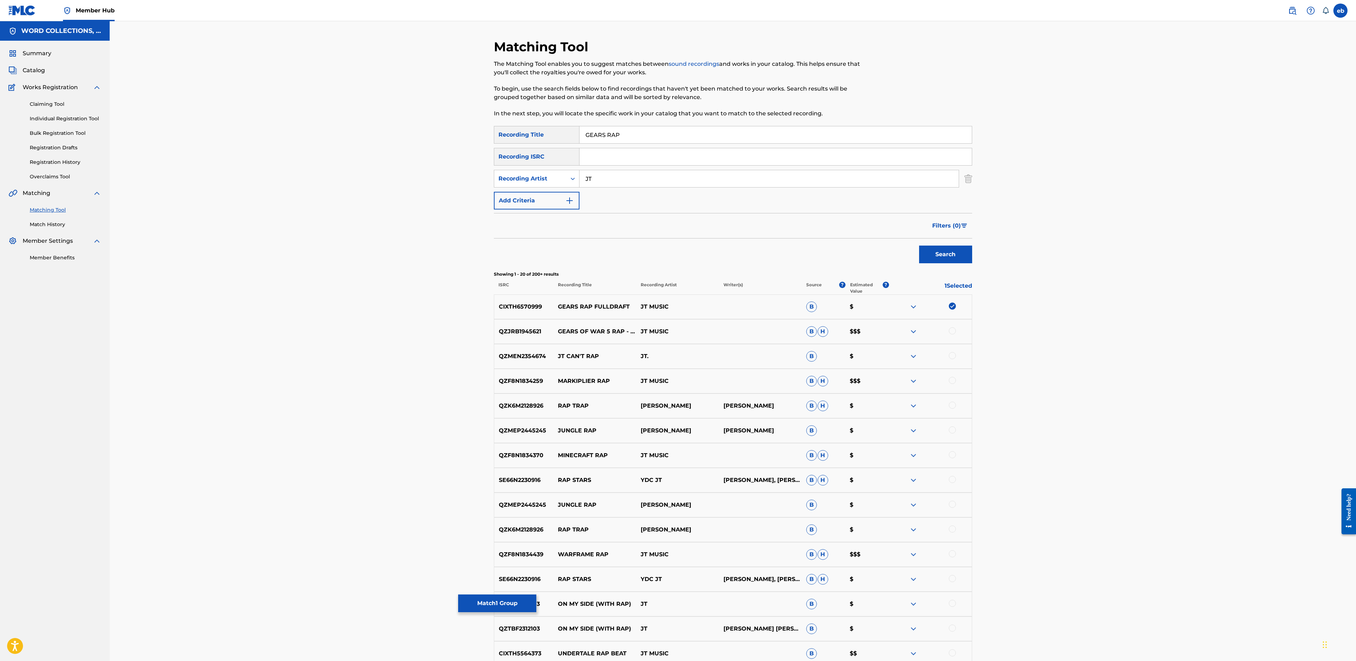
click at [604, 180] on input "JT" at bounding box center [768, 178] width 379 height 17
type input "[PERSON_NAME]"
click at [919, 245] on button "Search" at bounding box center [945, 254] width 53 height 18
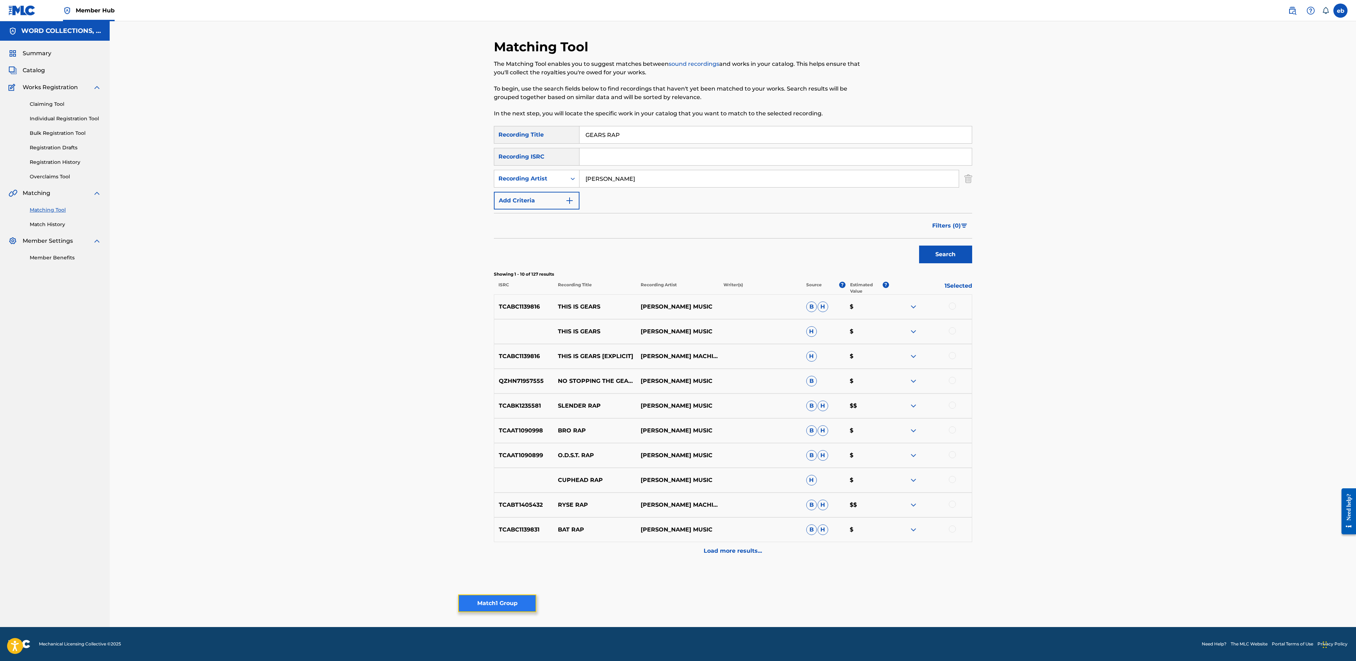
click at [519, 600] on button "Match 1 Group" at bounding box center [497, 603] width 78 height 18
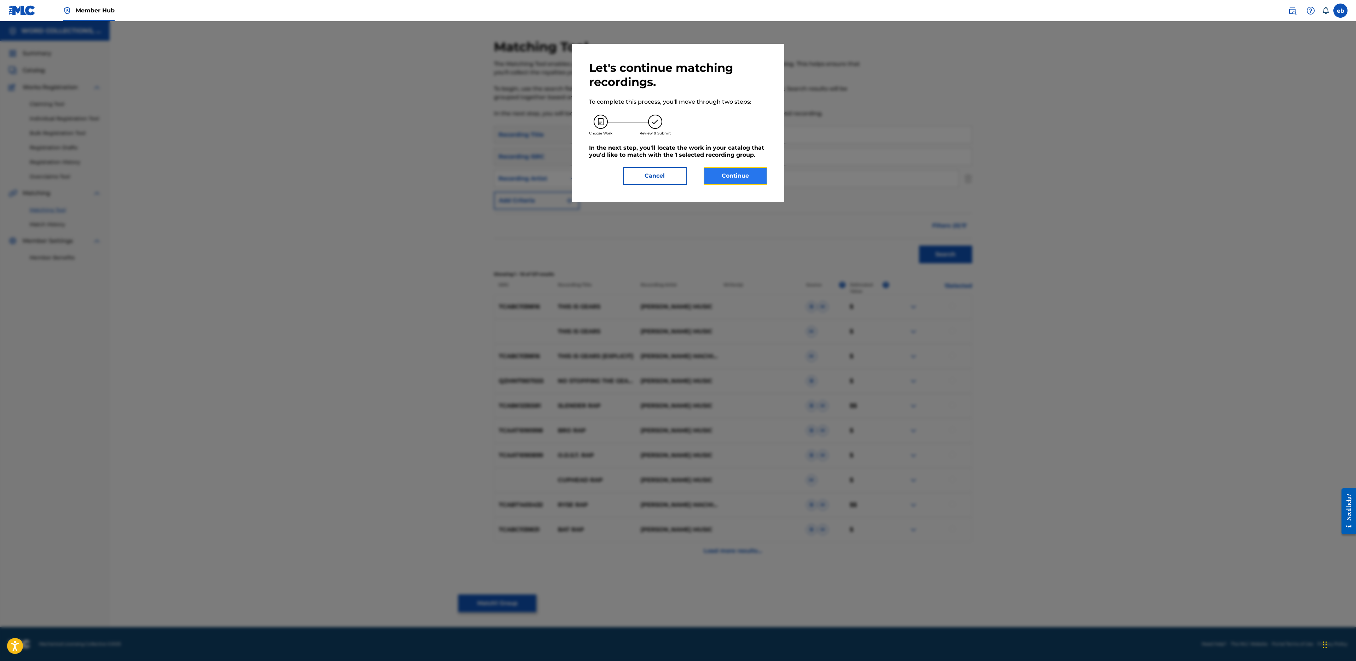
click at [733, 172] on button "Continue" at bounding box center [736, 176] width 64 height 18
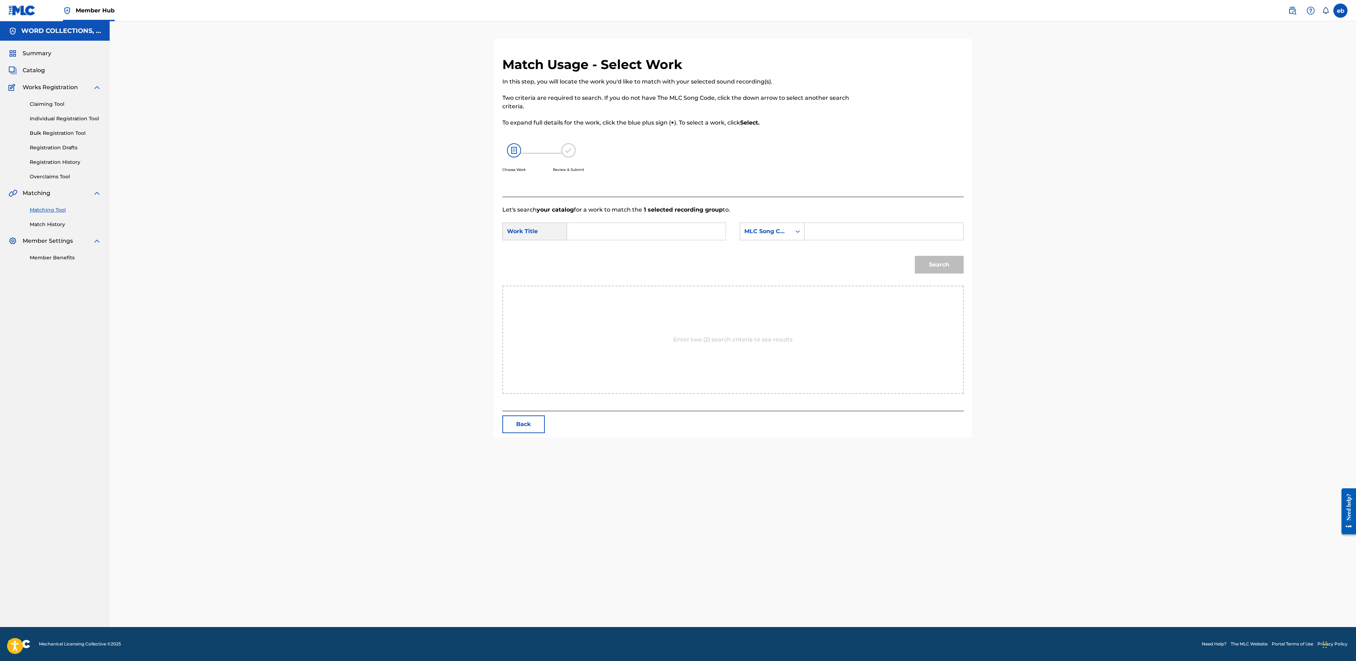
click at [626, 242] on div "SearchWithCriteriacfa579ba-30d9-4946-b5f4-ad39ffea234a Work Title SearchWithCri…" at bounding box center [732, 233] width 461 height 22
click at [626, 232] on input "Search Form" at bounding box center [646, 231] width 146 height 17
click at [603, 290] on span "rap" at bounding box center [601, 293] width 10 height 7
type input "gears rap"
click at [775, 233] on div "MLC Song Code" at bounding box center [765, 231] width 43 height 8
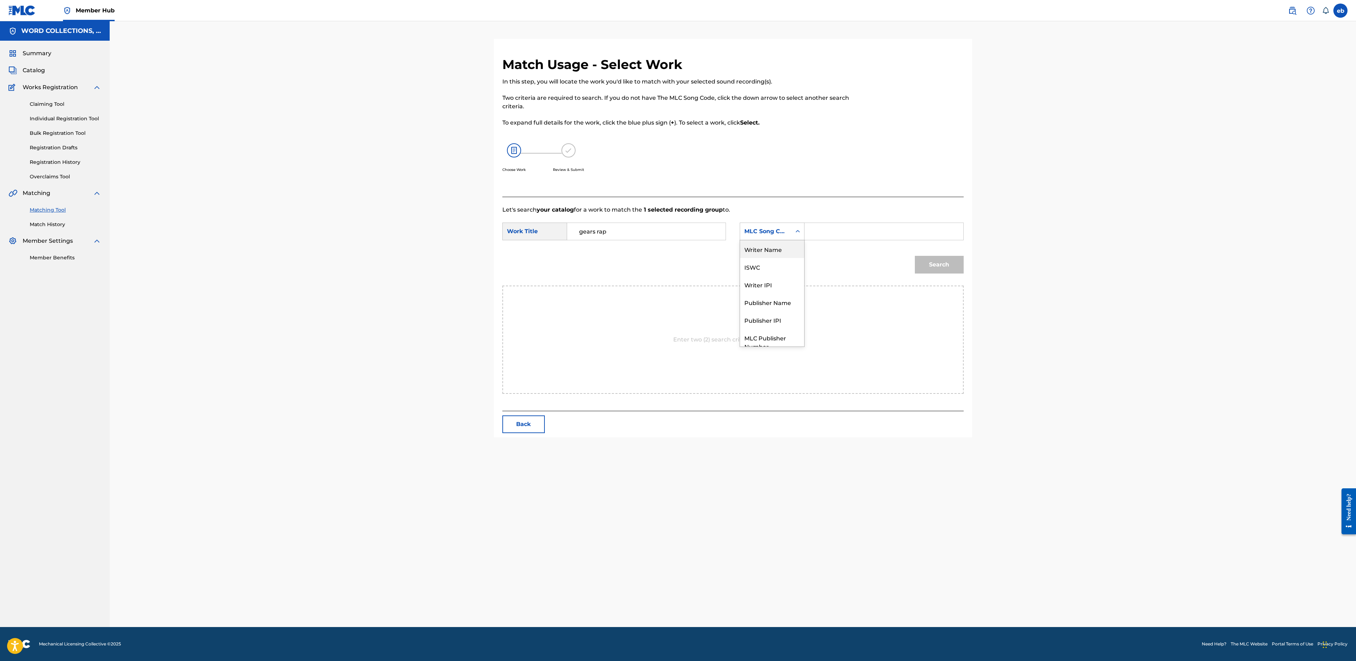
click at [775, 249] on div "Writer Name" at bounding box center [772, 249] width 64 height 18
click at [823, 234] on input "Search Form" at bounding box center [883, 231] width 146 height 17
type input "[PERSON_NAME]"
click at [915, 256] on button "Search" at bounding box center [939, 265] width 49 height 18
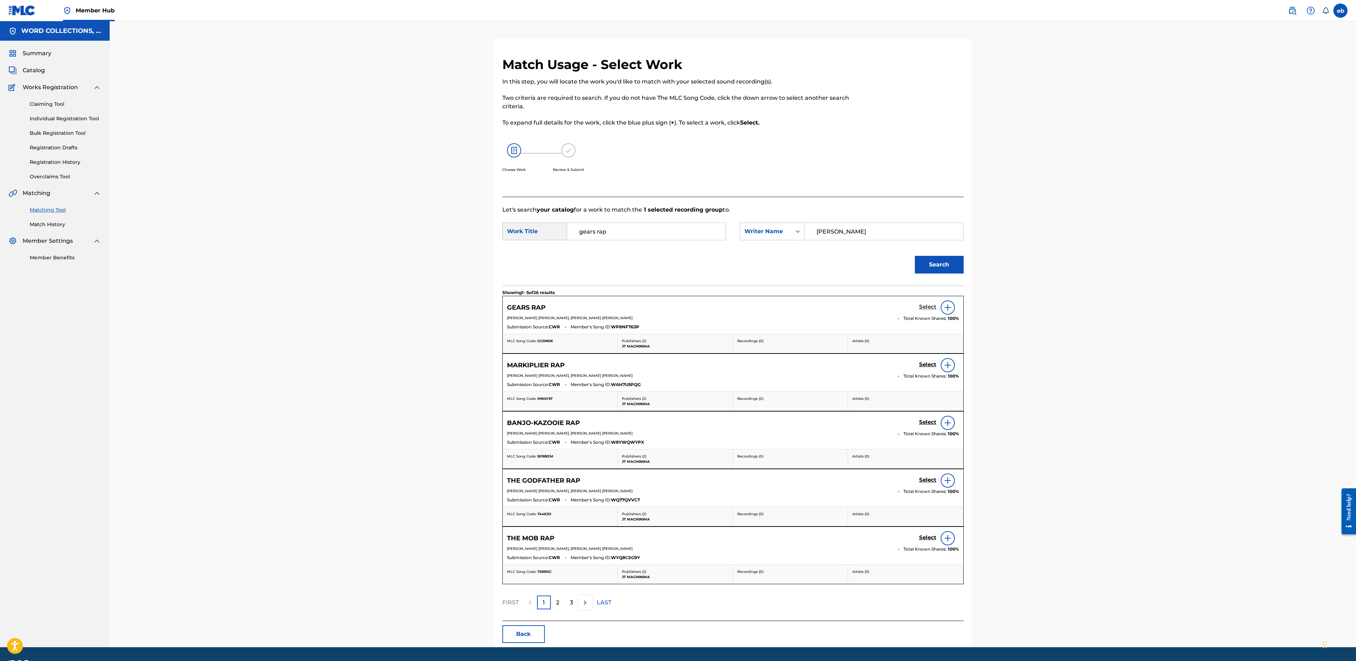
click at [927, 310] on h5 "Select" at bounding box center [927, 306] width 17 height 7
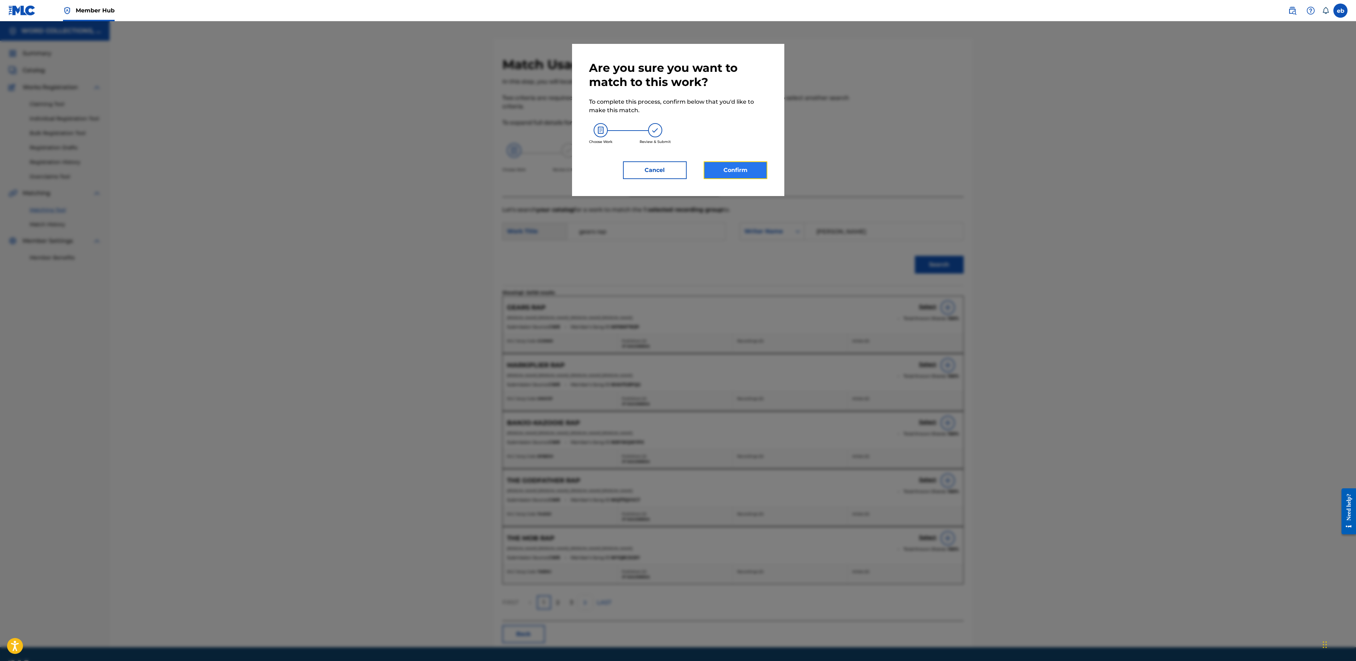
click at [740, 168] on button "Confirm" at bounding box center [736, 170] width 64 height 18
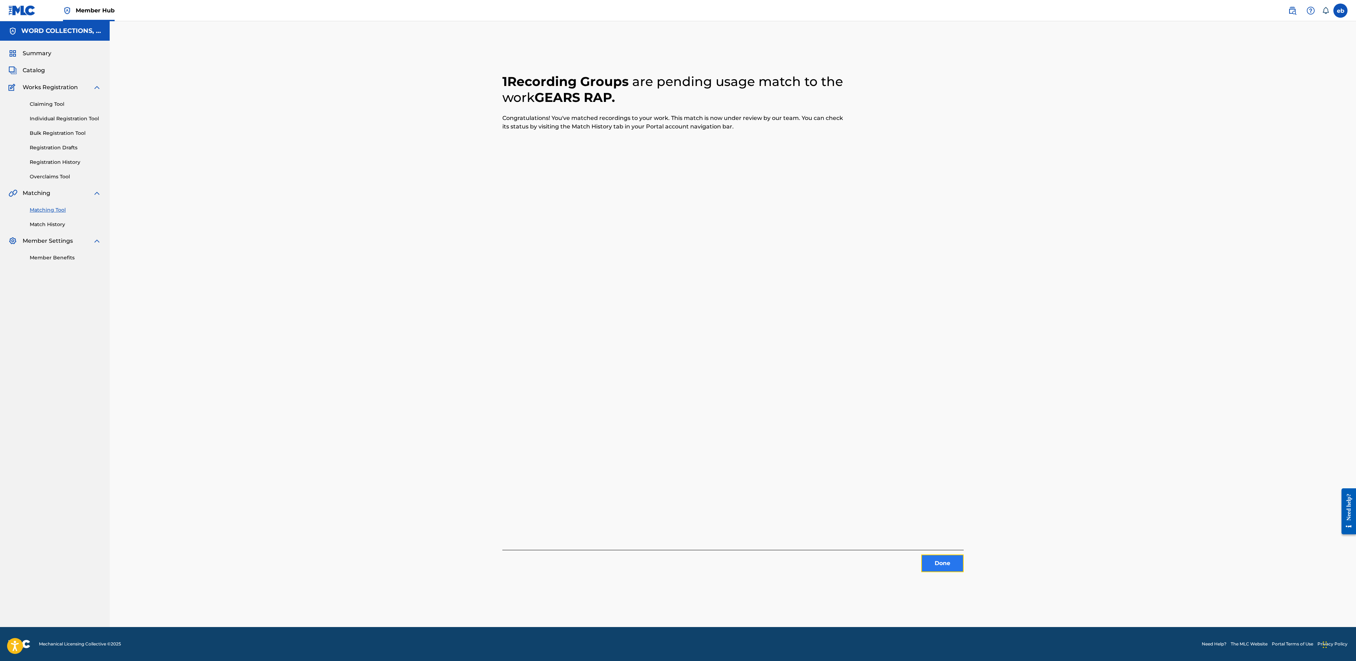
click at [937, 566] on button "Done" at bounding box center [942, 563] width 42 height 18
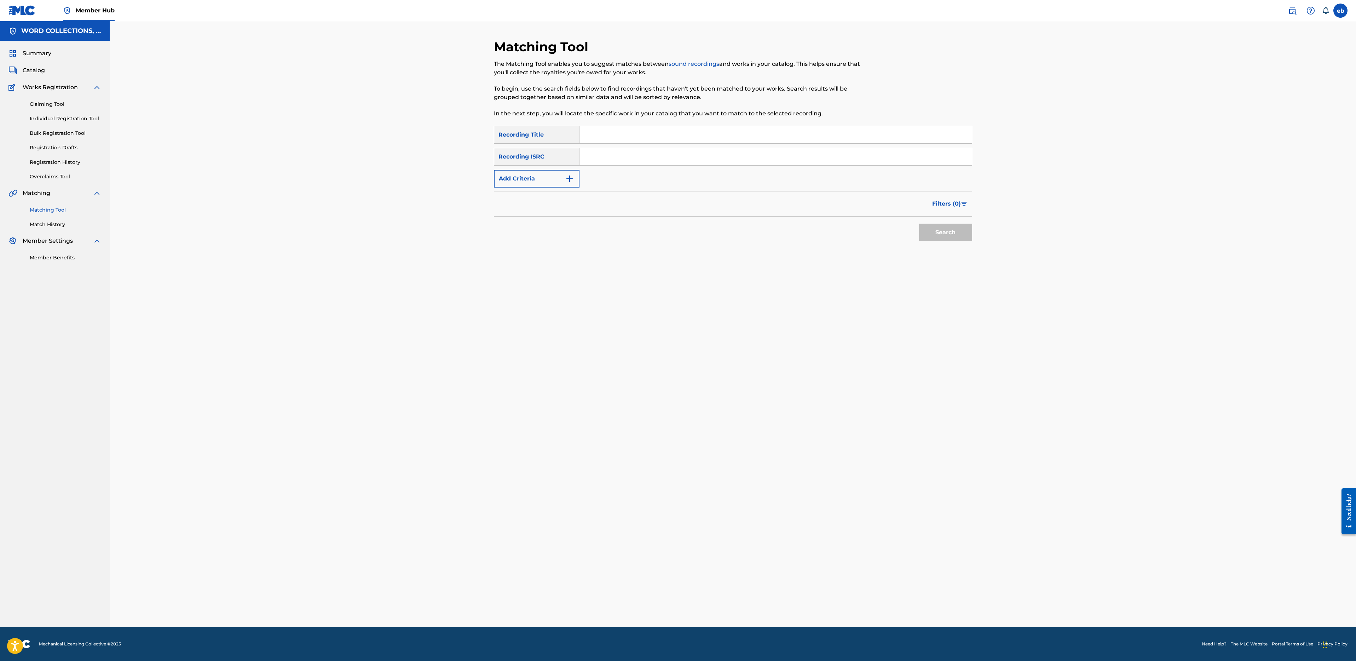
click at [636, 142] on input "Search Form" at bounding box center [775, 134] width 392 height 17
paste input "HALO 5 VS COD BLACK OPS 3"
type input "HALO 5 VS COD BLACK OPS 3"
click at [919, 224] on button "Search" at bounding box center [945, 233] width 53 height 18
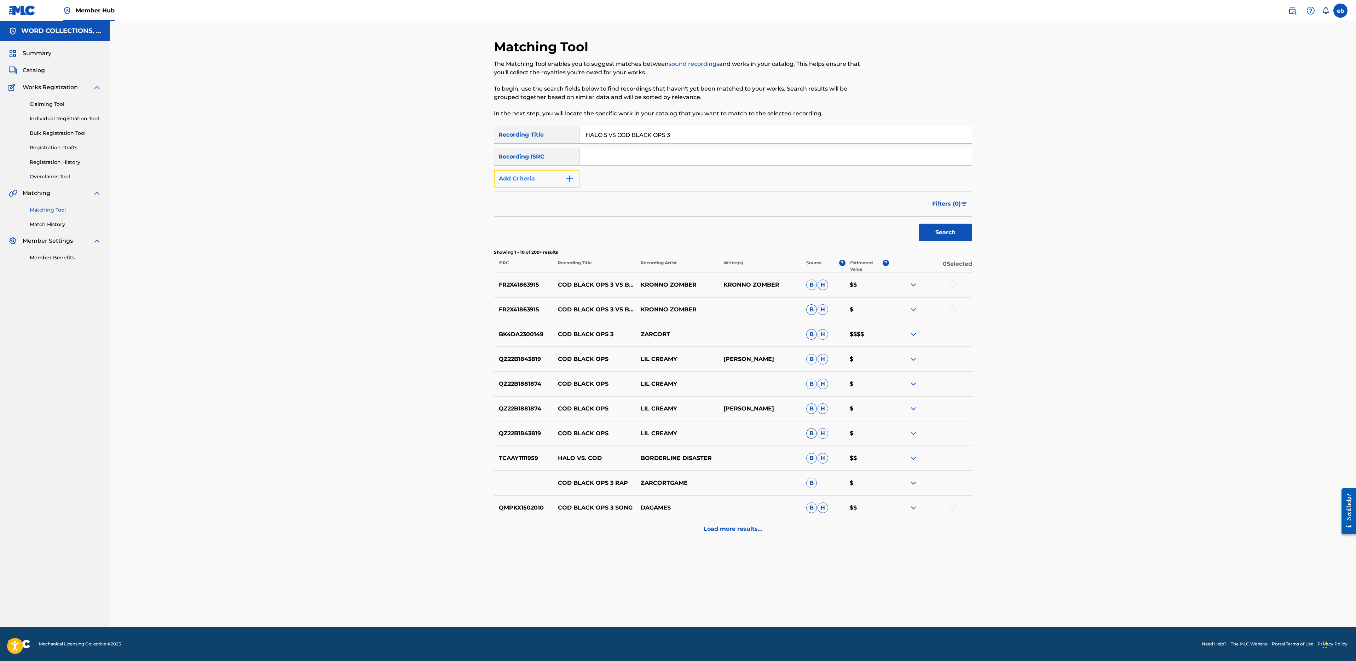
click at [535, 179] on button "Add Criteria" at bounding box center [537, 179] width 86 height 18
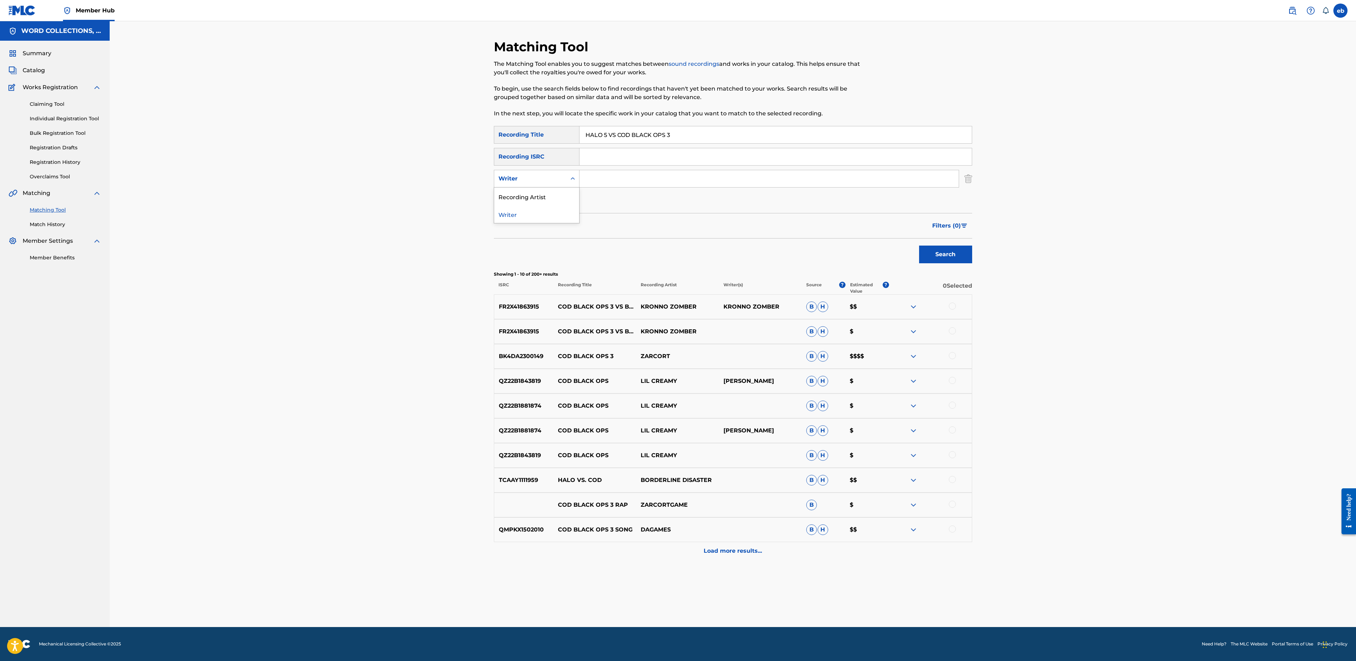
click at [535, 180] on div "Writer" at bounding box center [530, 178] width 64 height 8
click at [542, 195] on div "Recording Artist" at bounding box center [536, 196] width 85 height 18
click at [608, 169] on div "SearchWithCriteria4bf50edf-3e5e-481a-9295-58222a671359 Recording Title HALO 5 V…" at bounding box center [733, 167] width 478 height 83
click at [616, 176] on input "Search Form" at bounding box center [768, 178] width 379 height 17
click at [919, 245] on button "Search" at bounding box center [945, 254] width 53 height 18
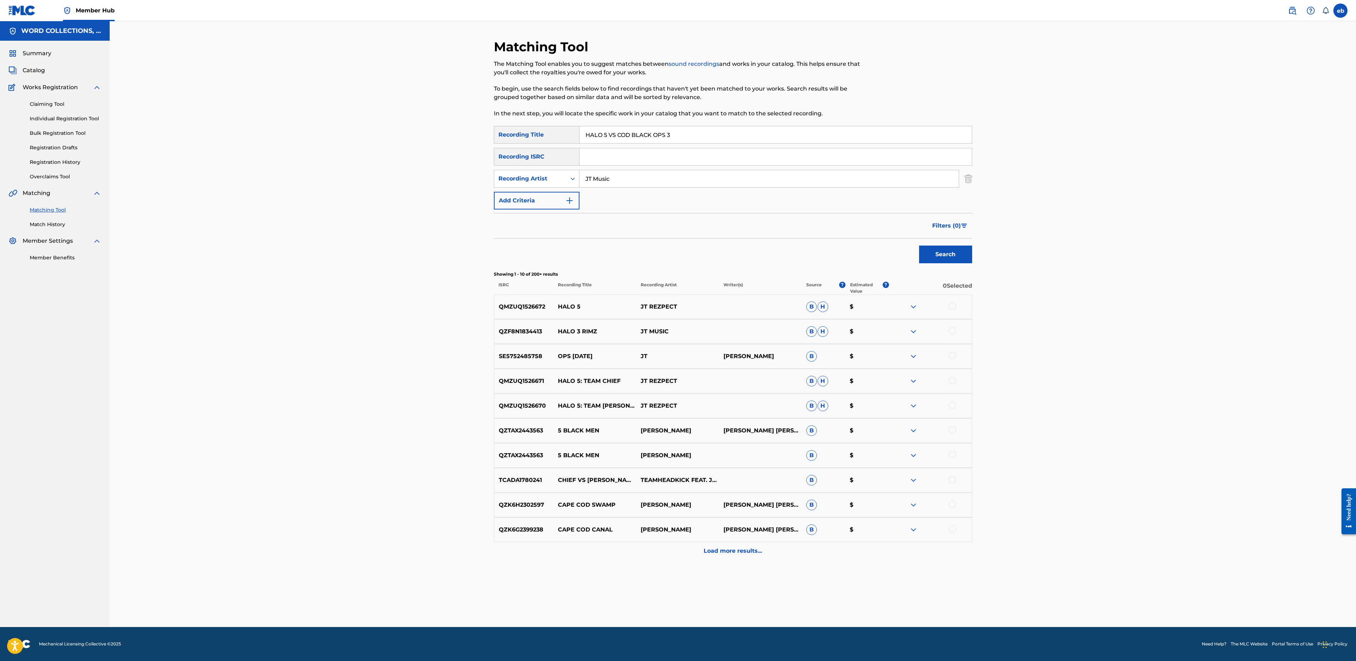
click at [919, 245] on button "Search" at bounding box center [945, 254] width 53 height 18
type input "[PERSON_NAME]"
click at [919, 245] on button "Search" at bounding box center [945, 254] width 53 height 18
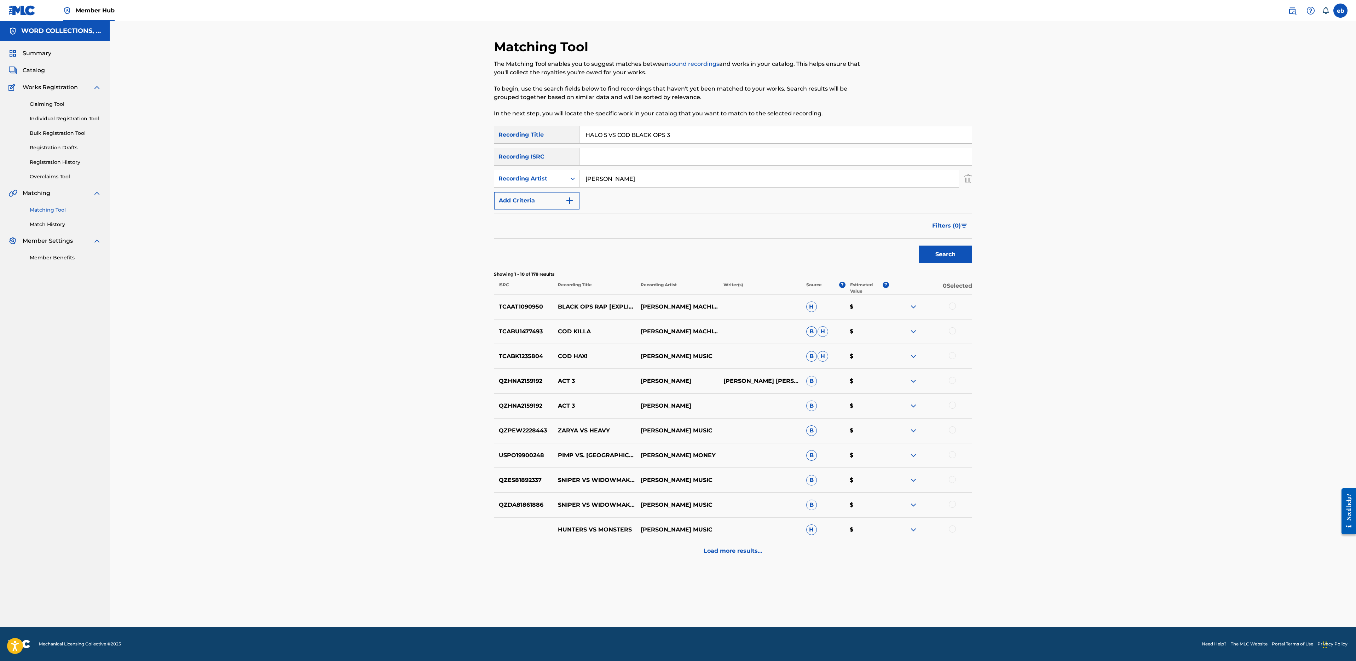
drag, startPoint x: 608, startPoint y: 136, endPoint x: 815, endPoint y: 121, distance: 207.4
click at [815, 122] on div "Matching Tool The Matching Tool enables you to suggest matches between sound re…" at bounding box center [733, 333] width 478 height 588
type input "Halo 5"
click at [919, 245] on button "Search" at bounding box center [945, 254] width 53 height 18
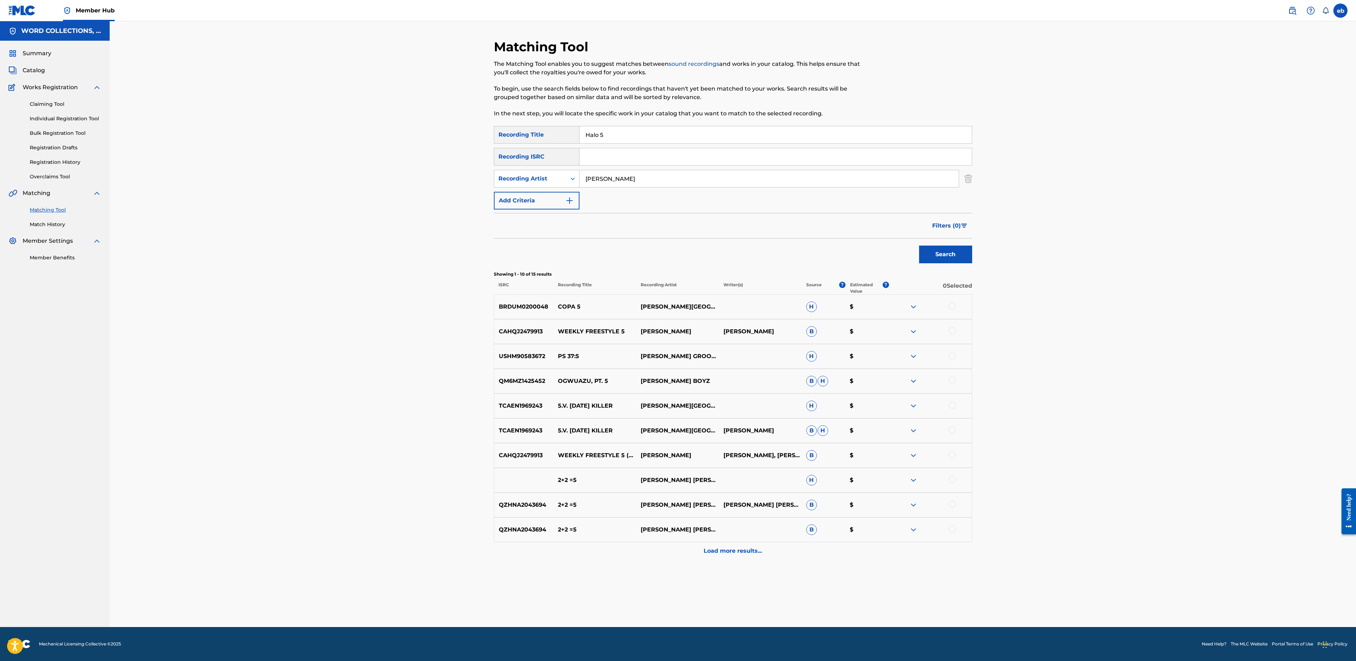
click at [616, 179] on input "[PERSON_NAME]" at bounding box center [768, 178] width 379 height 17
type input "[PERSON_NAME] Music"
click at [919, 245] on button "Search" at bounding box center [945, 254] width 53 height 18
click at [545, 183] on div "Recording Artist" at bounding box center [530, 178] width 72 height 13
click at [552, 218] on div "Recording Artist" at bounding box center [536, 214] width 85 height 18
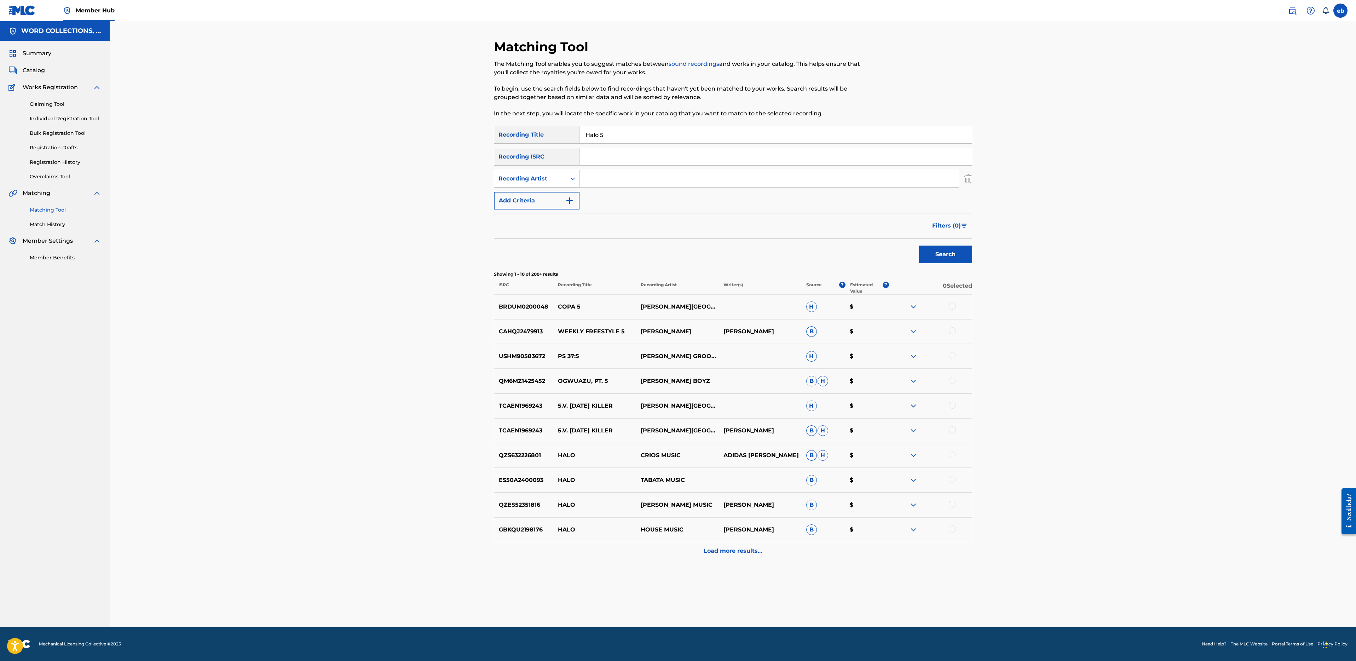
click at [565, 183] on div "Recording Artist" at bounding box center [530, 178] width 72 height 13
click at [601, 179] on input "Search Form" at bounding box center [768, 178] width 379 height 17
click at [919, 245] on button "Search" at bounding box center [945, 254] width 53 height 18
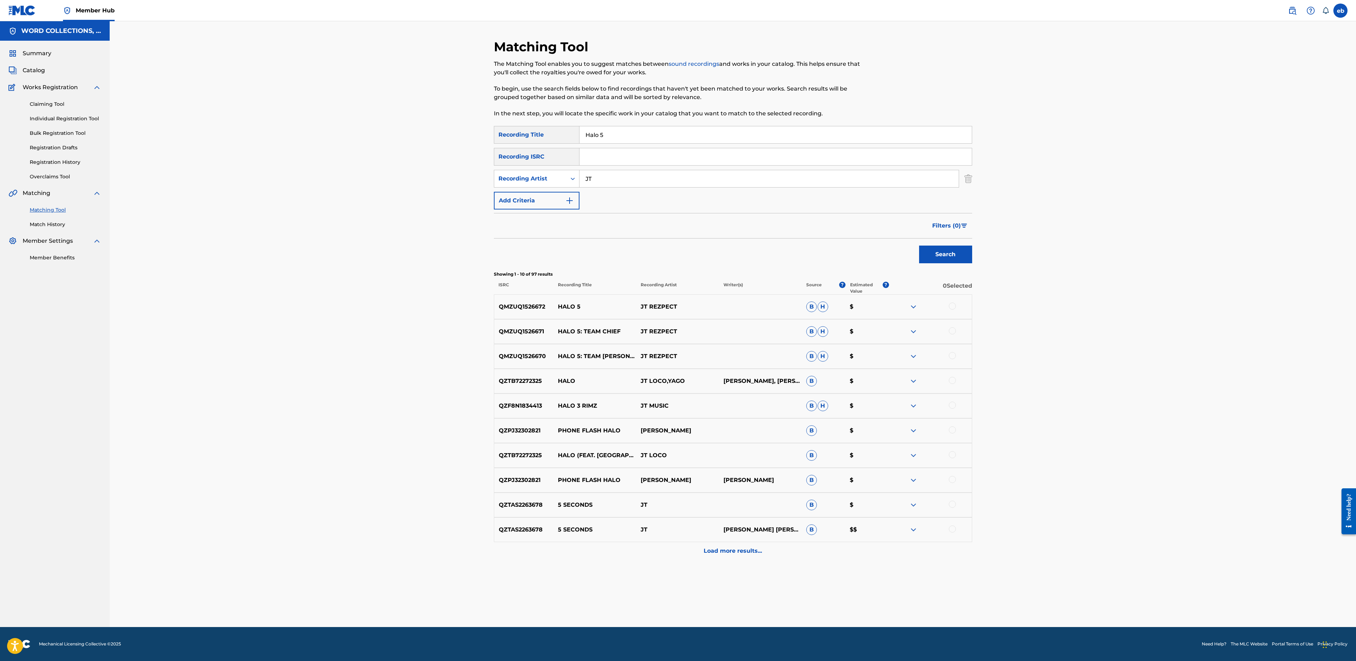
click at [621, 187] on input "JT" at bounding box center [768, 178] width 379 height 17
type input "JT Muisc"
click at [919, 245] on button "Search" at bounding box center [945, 254] width 53 height 18
click at [633, 133] on input "Halo 5" at bounding box center [775, 134] width 392 height 17
type input "Halo 5 vs COD"
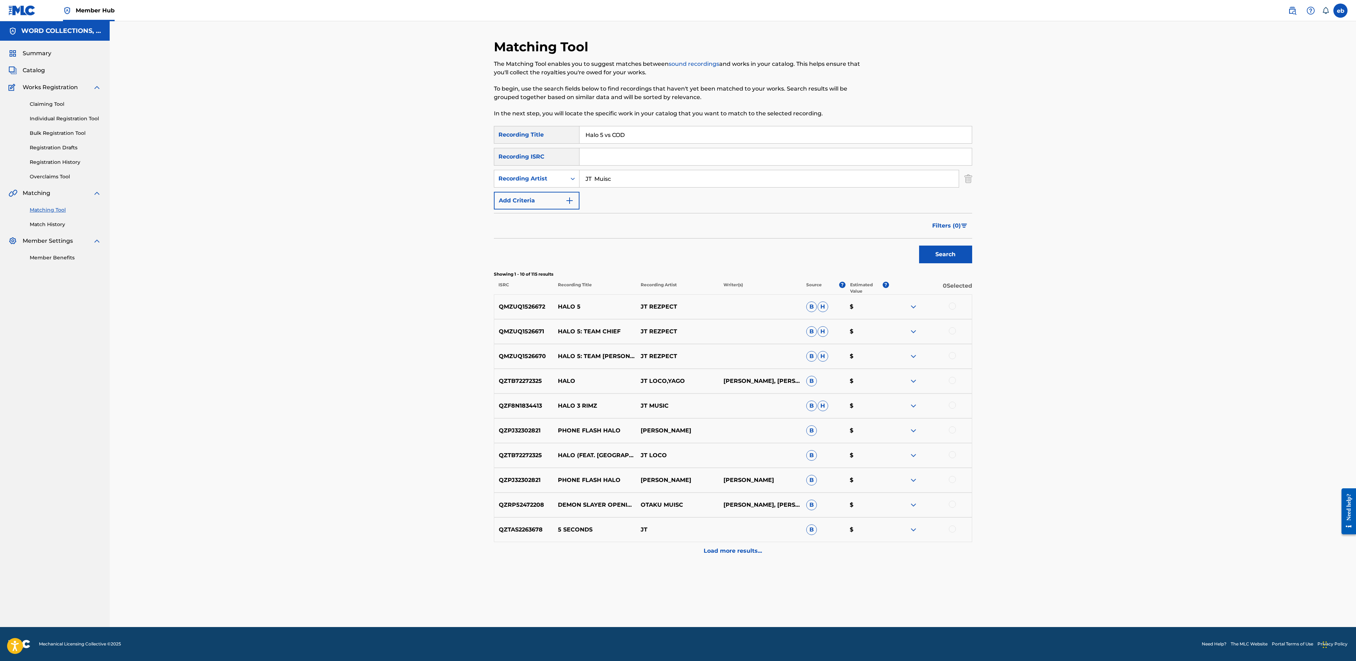
click at [919, 245] on button "Search" at bounding box center [945, 254] width 53 height 18
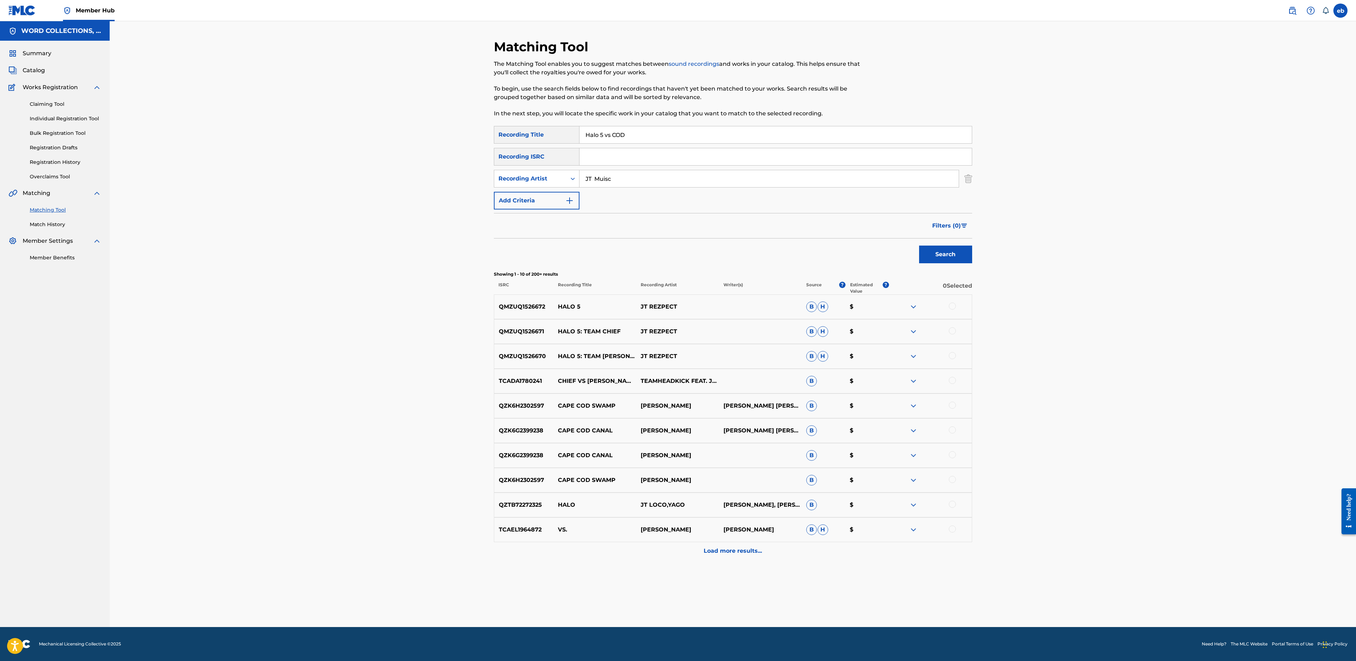
click at [638, 191] on div "SearchWithCriteria4bf50edf-3e5e-481a-9295-58222a671359 Recording Title Halo 5 v…" at bounding box center [733, 167] width 478 height 83
click at [641, 187] on input "JT Muisc" at bounding box center [768, 178] width 379 height 17
click at [919, 245] on button "Search" at bounding box center [945, 254] width 53 height 18
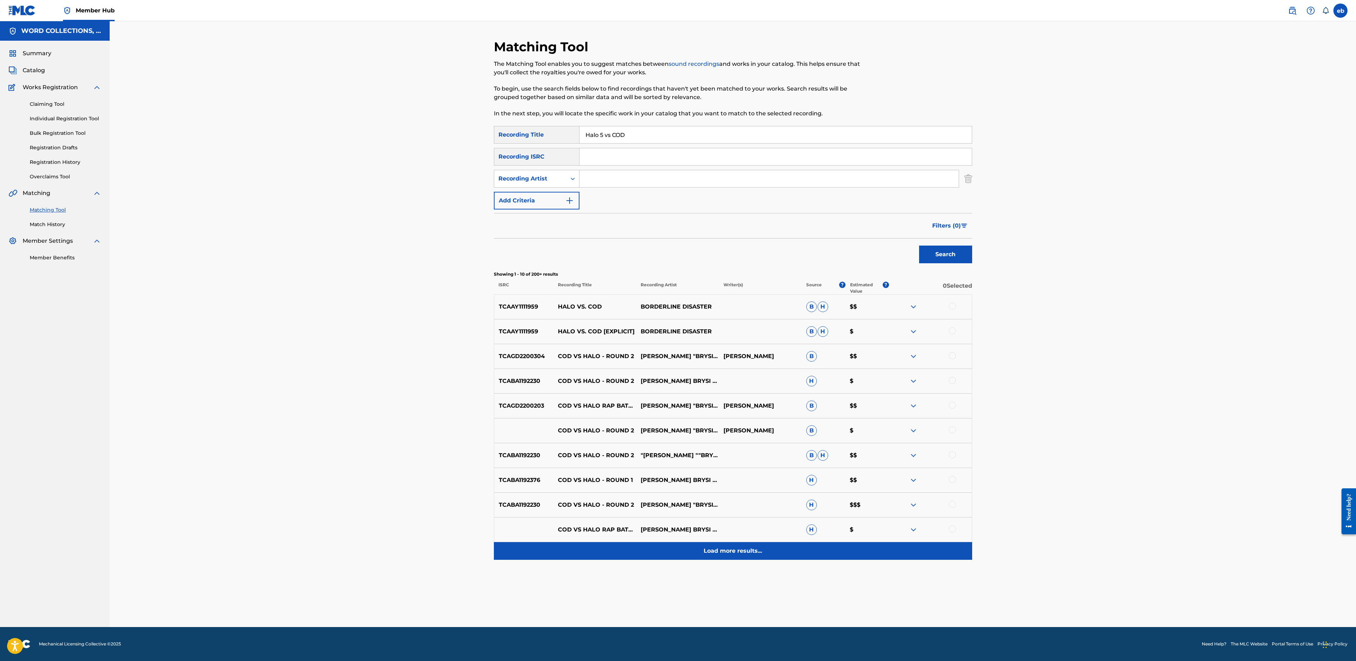
click at [729, 567] on div "Matching Tool The Matching Tool enables you to suggest matches between sound re…" at bounding box center [733, 333] width 478 height 588
click at [729, 552] on p "Load more results..." at bounding box center [733, 550] width 58 height 8
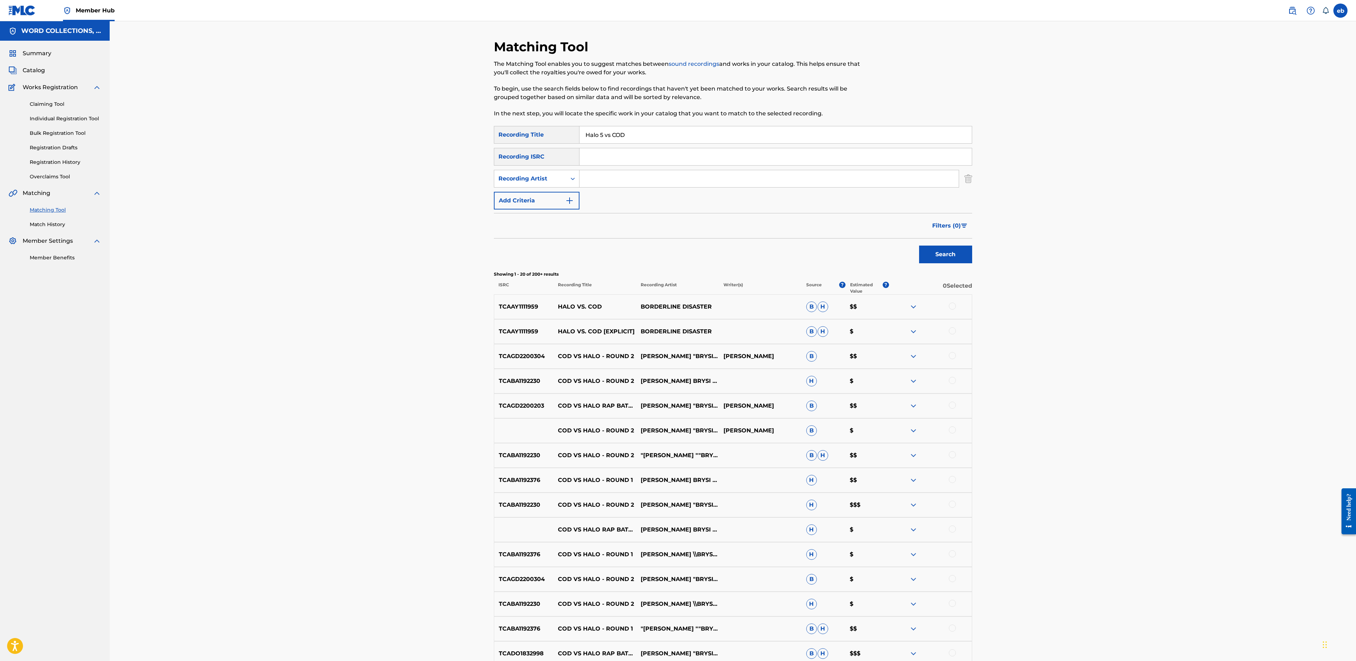
click at [652, 135] on input "Halo 5 vs COD" at bounding box center [775, 134] width 392 height 17
paste input "AT TRICK"
type input "HAT TRICK"
click at [919, 245] on button "Search" at bounding box center [945, 254] width 53 height 18
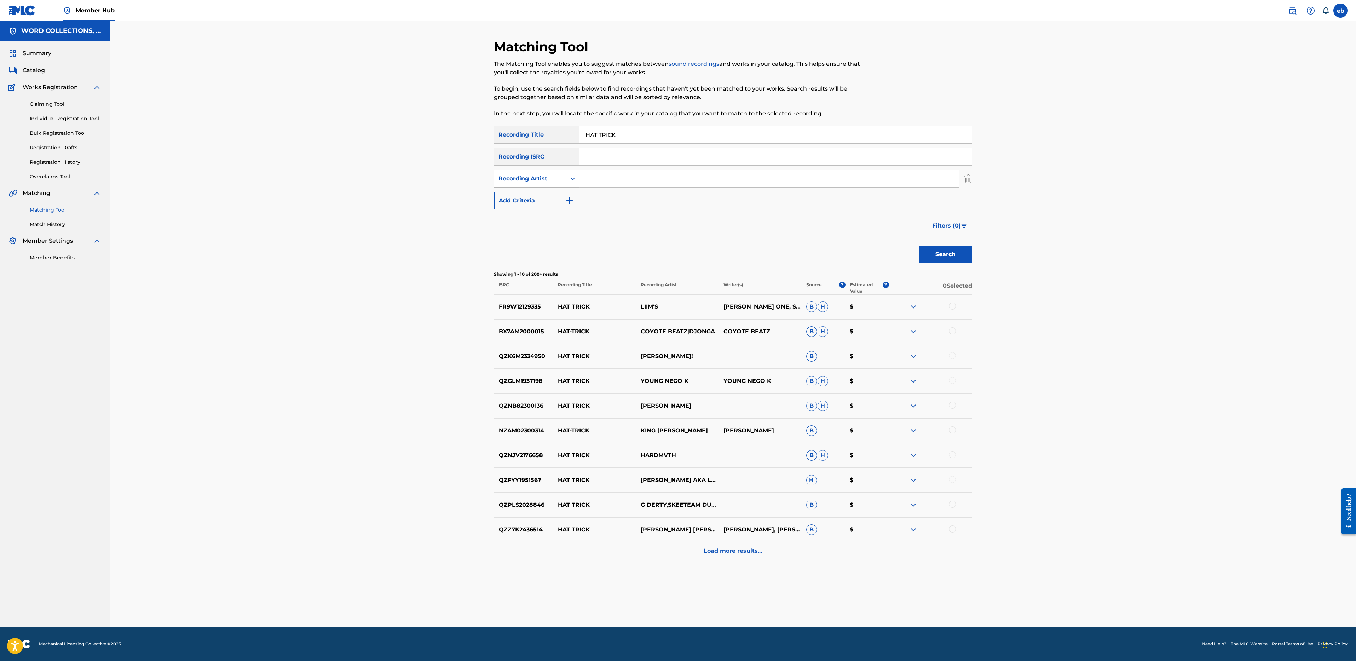
click at [543, 182] on div "Recording Artist" at bounding box center [530, 178] width 64 height 8
click at [548, 213] on div "Recording Artist" at bounding box center [536, 214] width 85 height 18
click at [606, 179] on input "Search Form" at bounding box center [768, 178] width 379 height 17
click at [919, 245] on button "Search" at bounding box center [945, 254] width 53 height 18
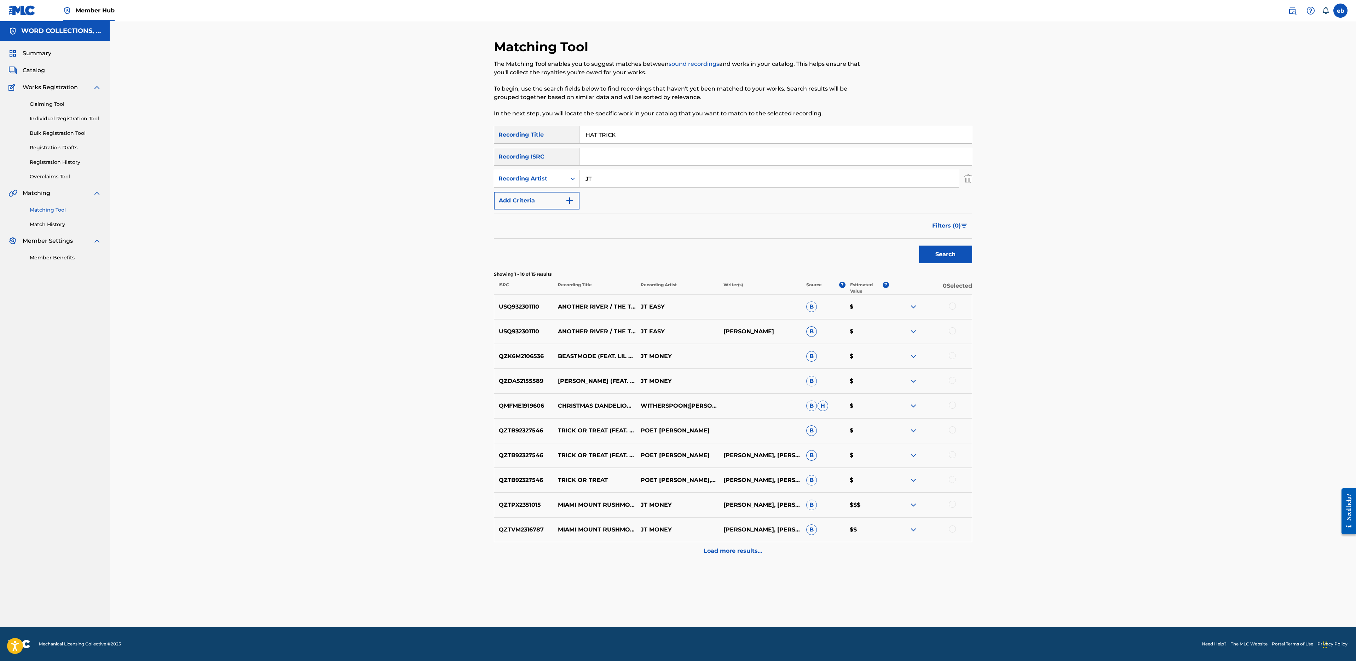
click at [621, 183] on input "JT" at bounding box center [768, 178] width 379 height 17
click at [919, 245] on button "Search" at bounding box center [945, 254] width 53 height 18
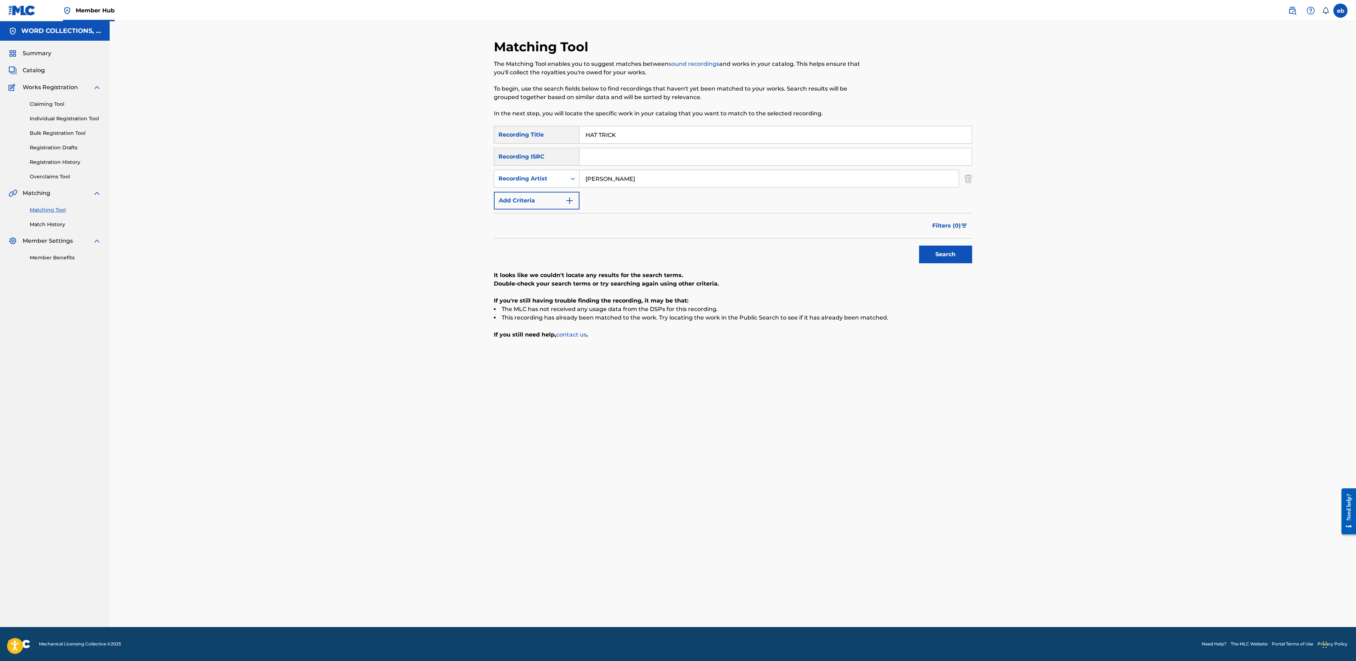
paste input "HOME ALONE"
type input "[PERSON_NAME]"
click at [641, 136] on input "HAT TRICK" at bounding box center [775, 134] width 392 height 17
paste input "OME ALONE"
type input "HOME ALONE"
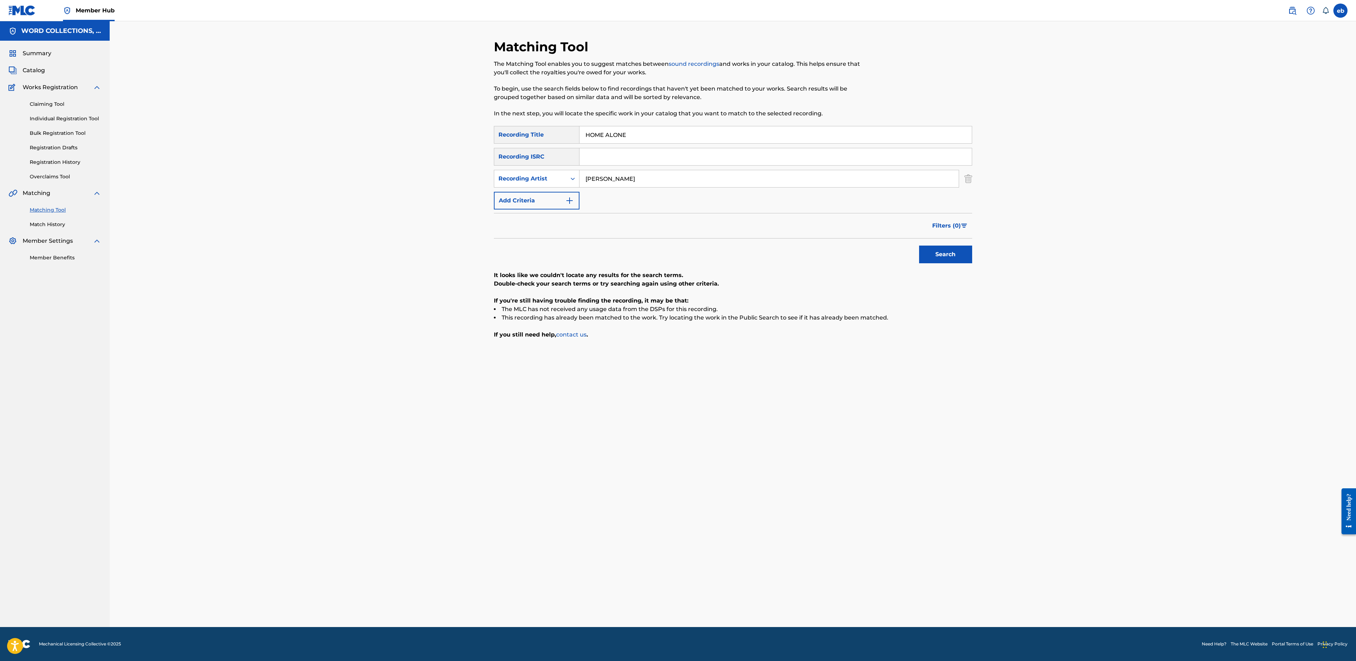
click at [919, 245] on button "Search" at bounding box center [945, 254] width 53 height 18
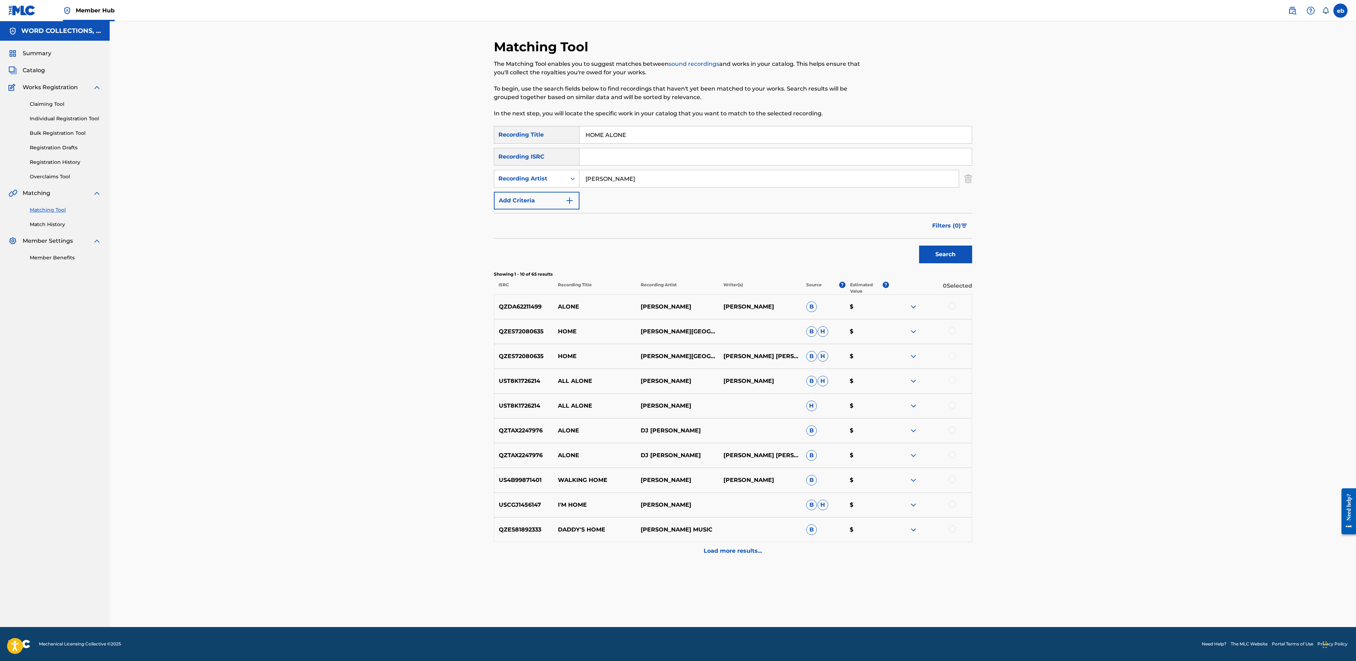
click at [613, 182] on input "[PERSON_NAME]" at bounding box center [768, 178] width 379 height 17
click at [919, 245] on button "Search" at bounding box center [945, 254] width 53 height 18
click at [620, 179] on input "[PERSON_NAME] Muisc" at bounding box center [768, 178] width 379 height 17
click at [919, 245] on button "Search" at bounding box center [945, 254] width 53 height 18
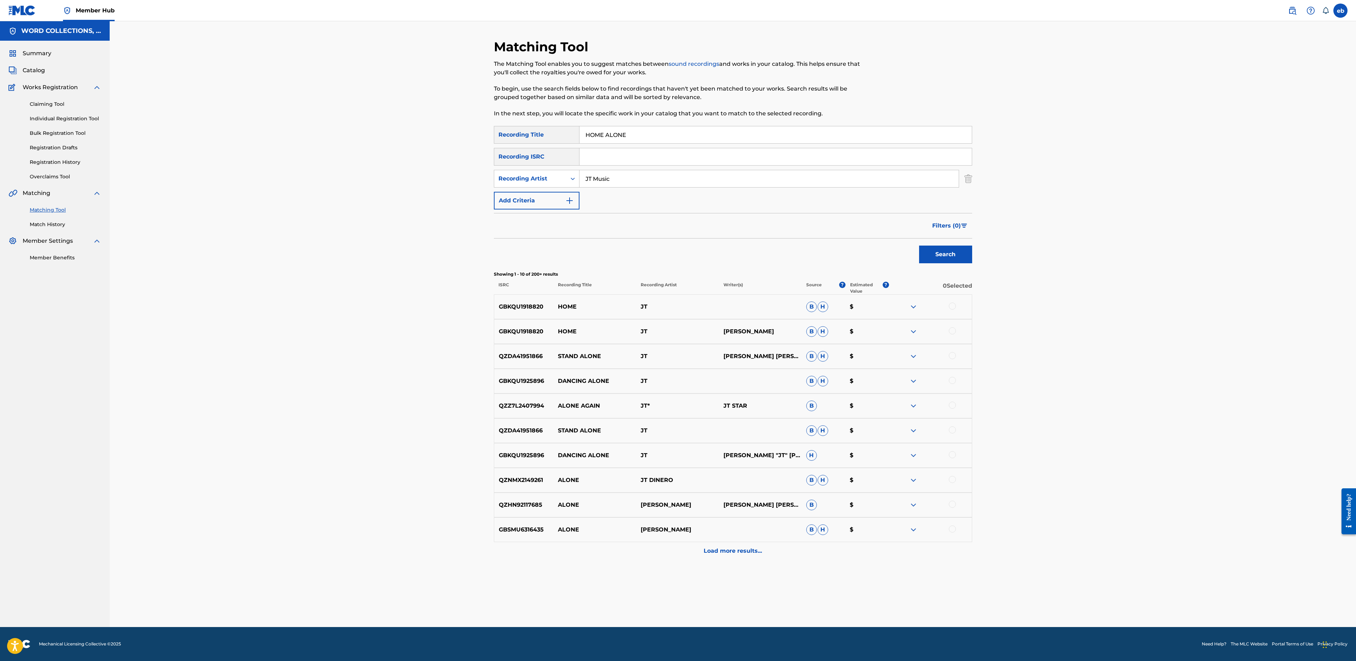
type input "JT Music"
click at [919, 245] on button "Search" at bounding box center [945, 254] width 53 height 18
click at [673, 129] on input "HOME ALONE" at bounding box center [775, 134] width 392 height 17
paste input "IF YOU'RE A NOOB"
type input "IF YOU'RE A NOOB"
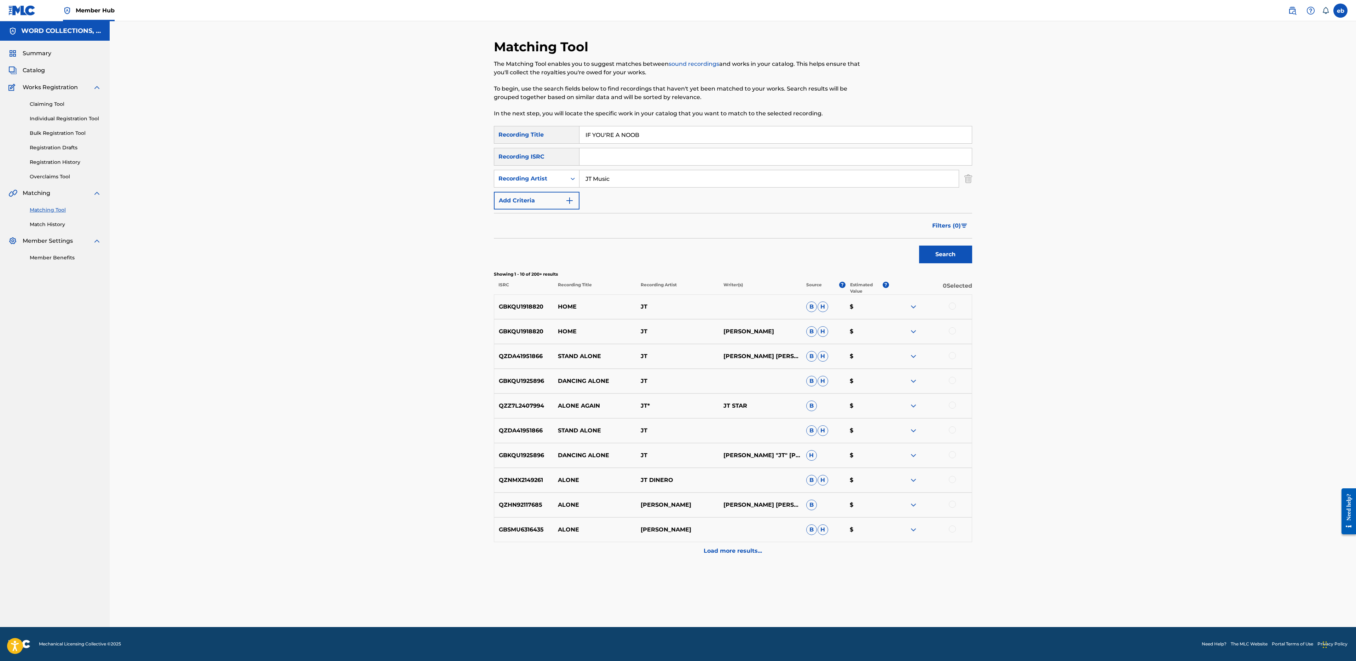
click at [919, 245] on button "Search" at bounding box center [945, 254] width 53 height 18
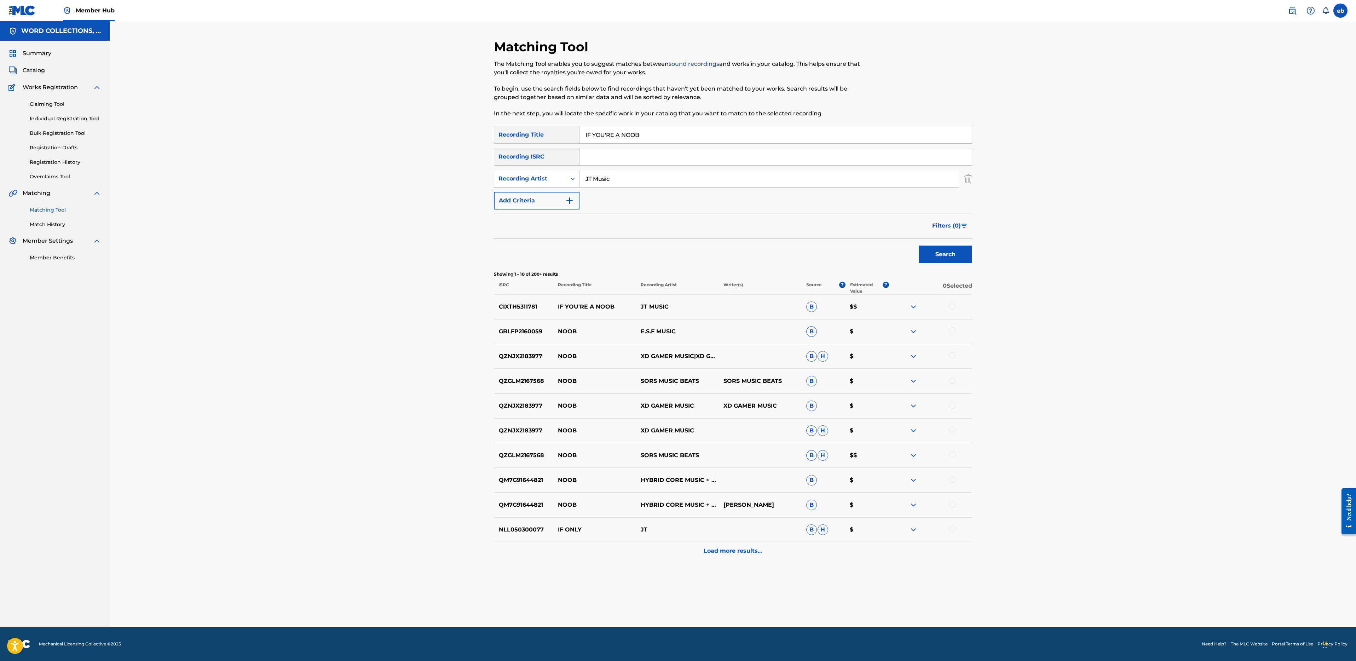
click at [951, 305] on div at bounding box center [952, 305] width 7 height 7
click at [640, 178] on input "JT Music" at bounding box center [768, 178] width 379 height 17
click at [919, 245] on button "Search" at bounding box center [945, 254] width 53 height 18
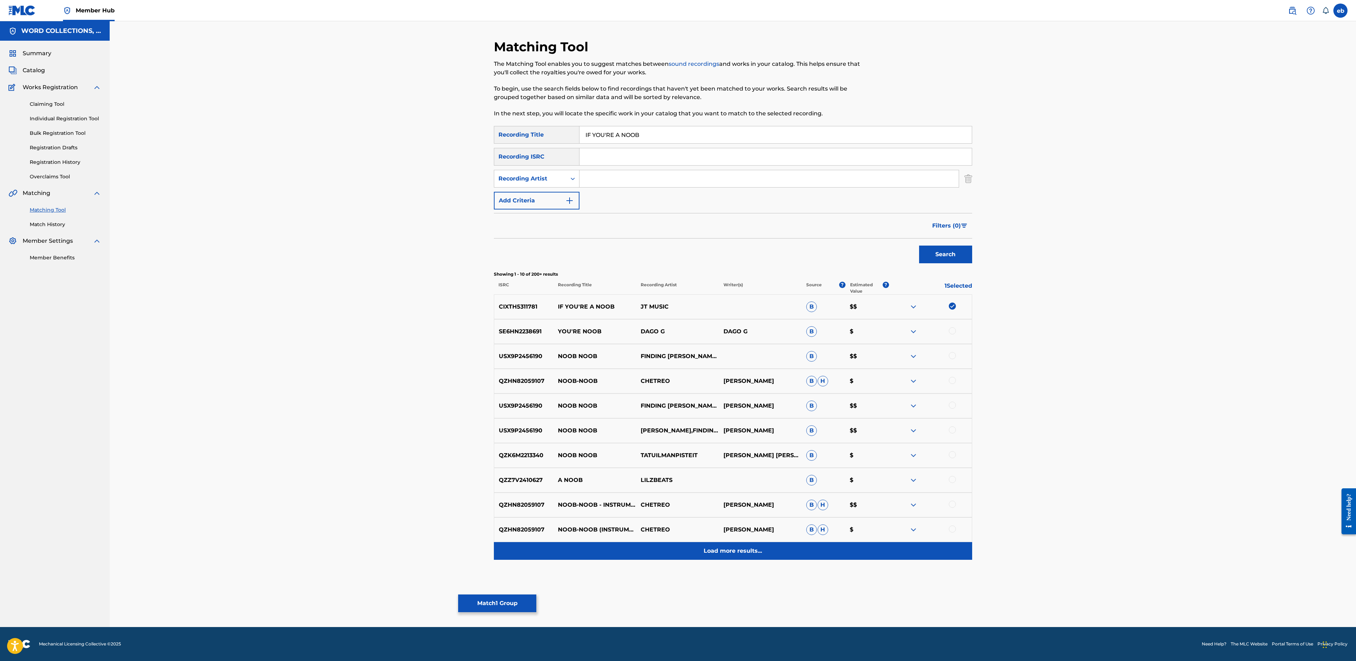
click at [735, 551] on p "Load more results..." at bounding box center [733, 550] width 58 height 8
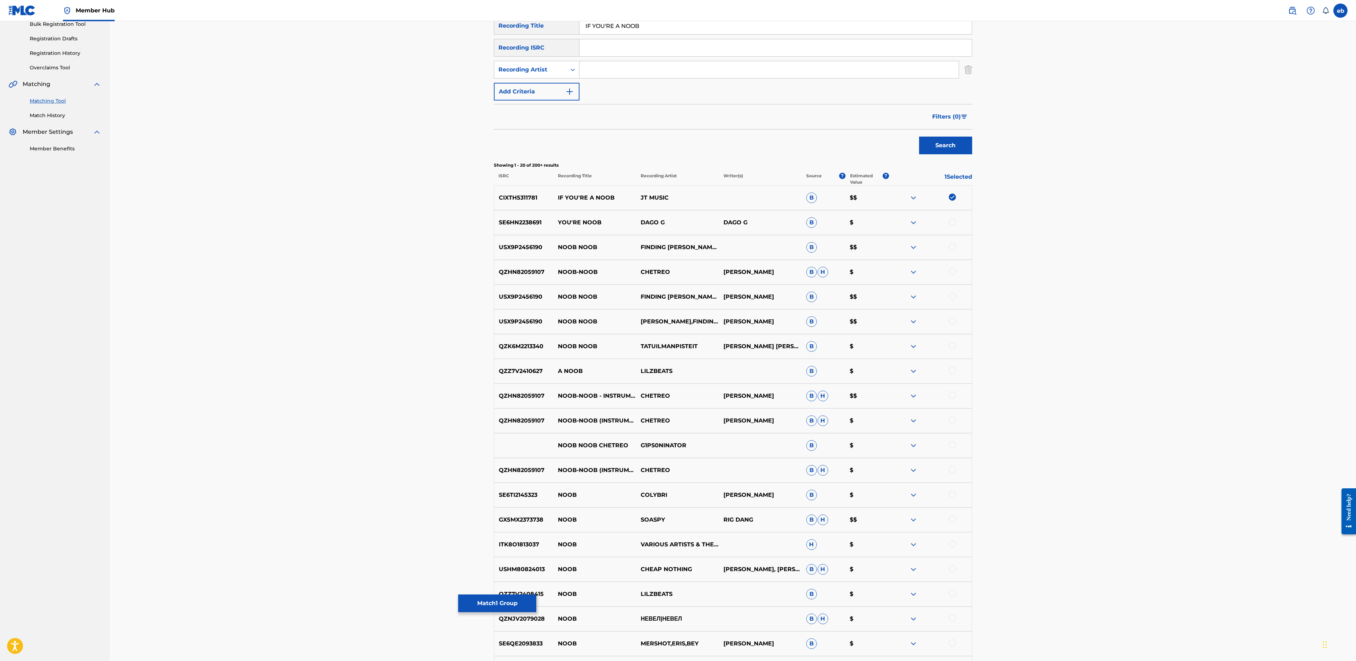
scroll to position [216, 0]
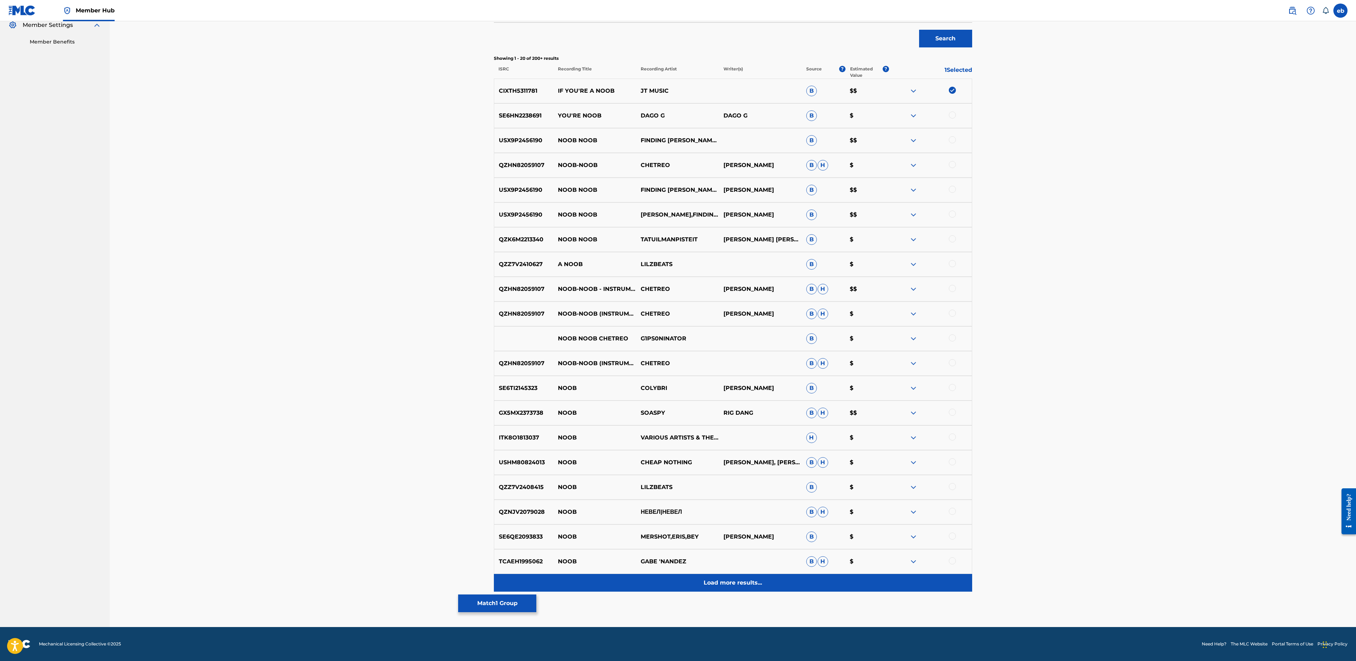
click at [741, 589] on div "Load more results..." at bounding box center [733, 583] width 478 height 18
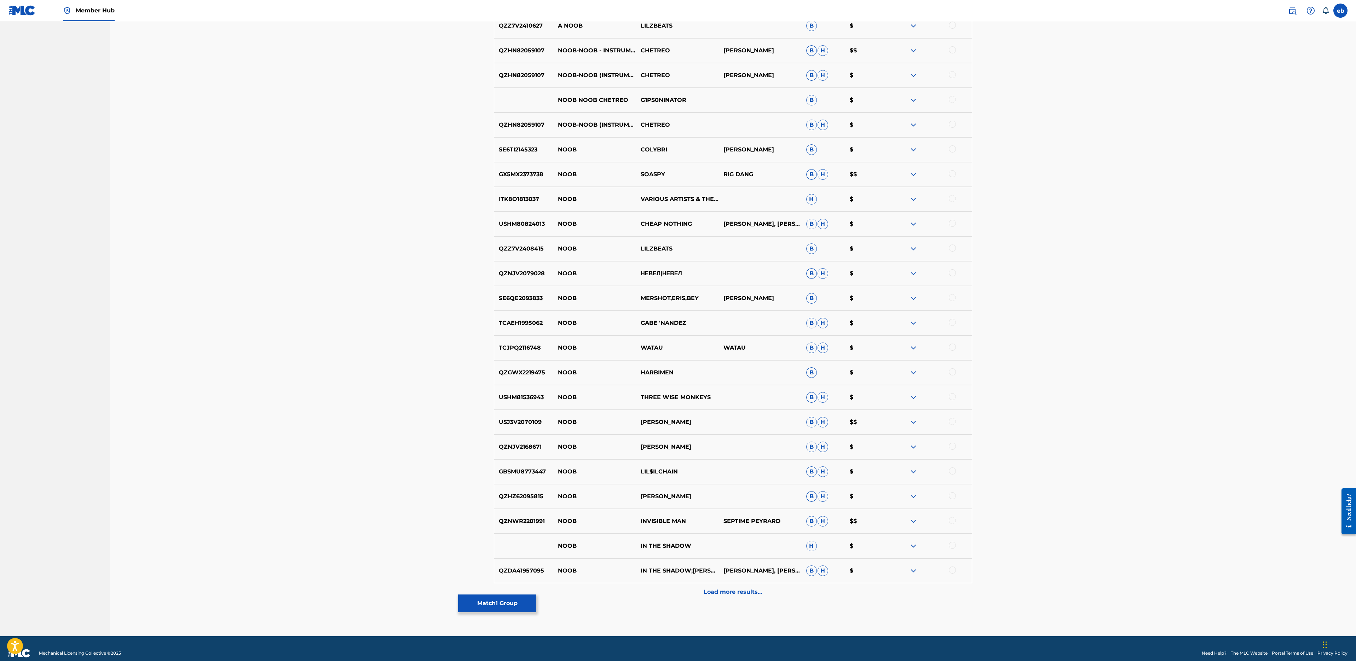
scroll to position [463, 0]
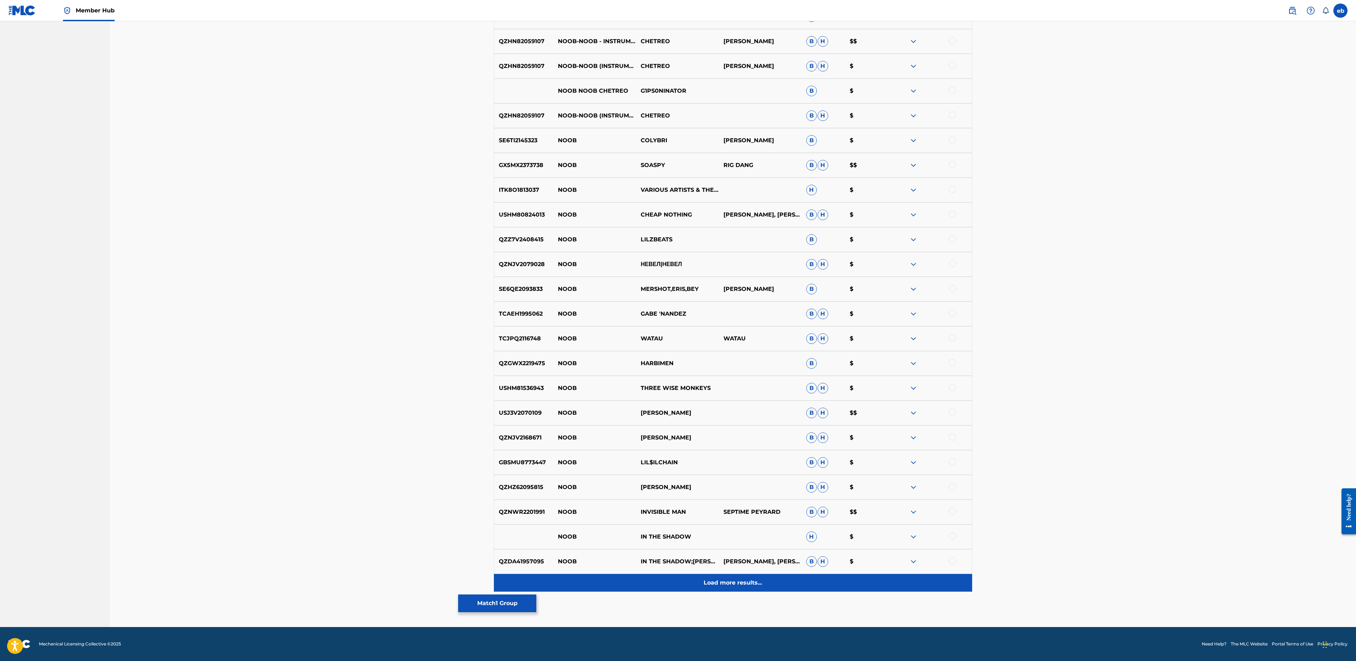
click at [738, 581] on p "Load more results..." at bounding box center [733, 582] width 58 height 8
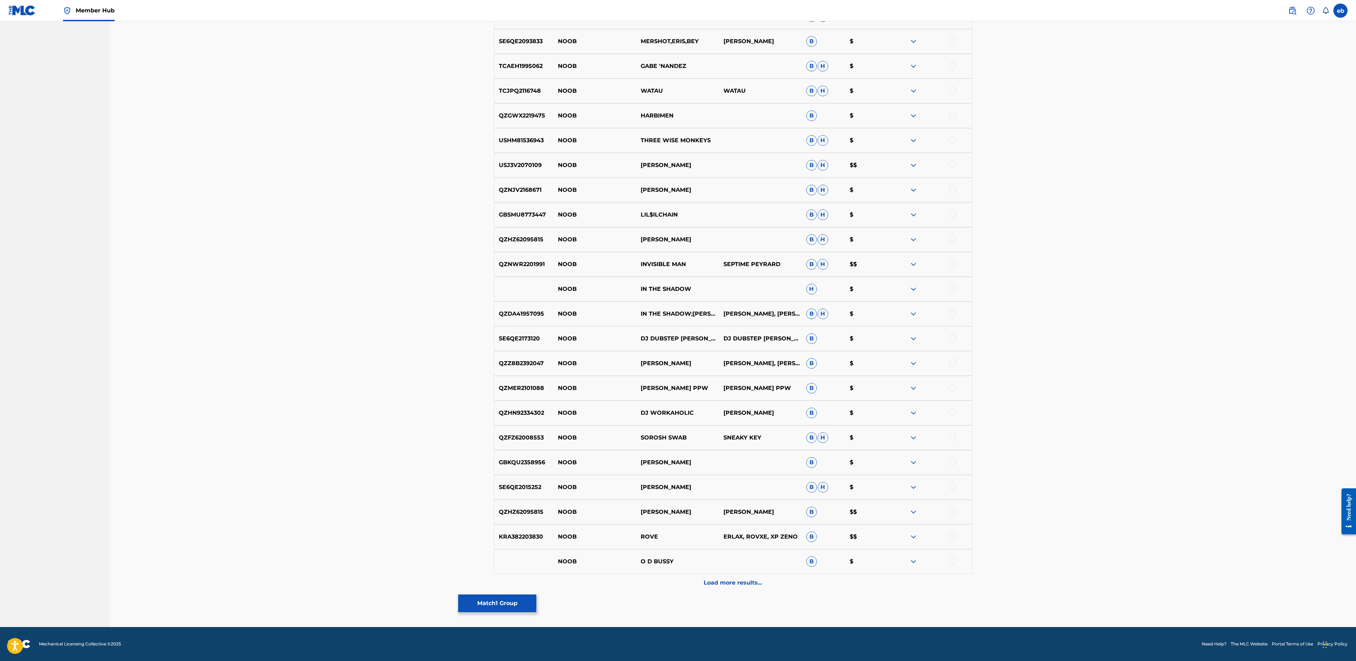
scroll to position [0, 0]
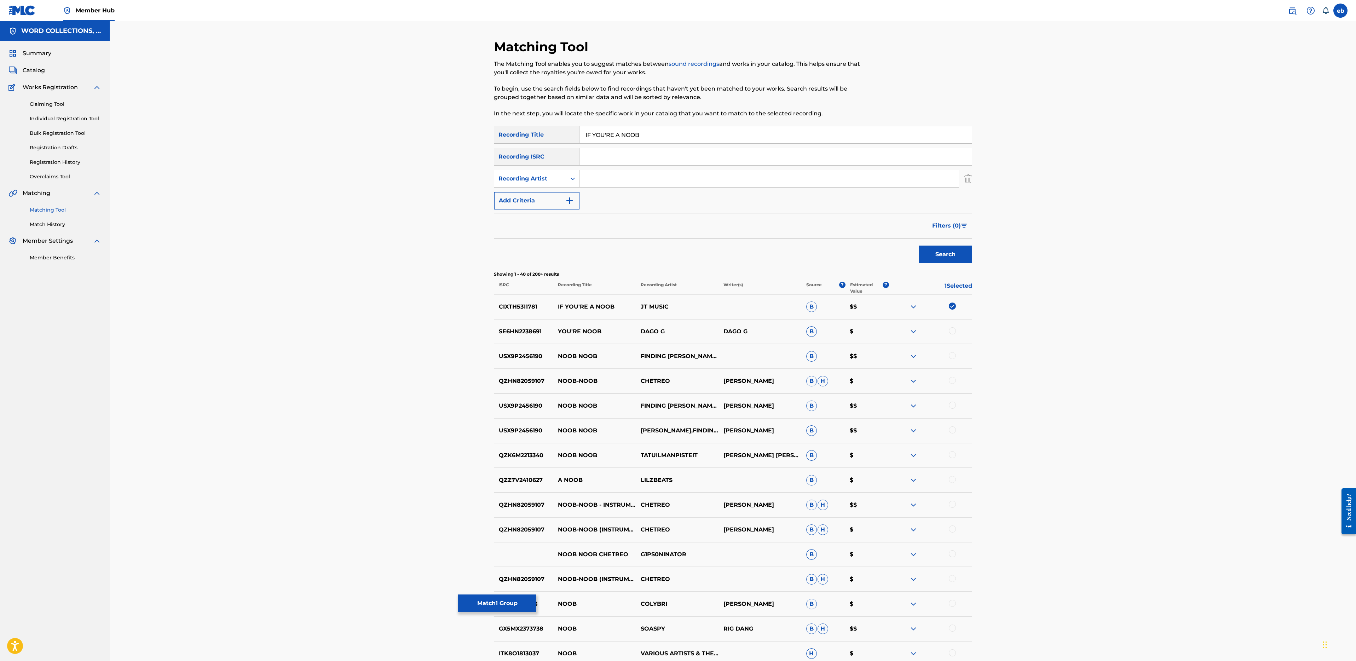
click at [607, 183] on input "Search Form" at bounding box center [768, 178] width 379 height 17
type input "[PERSON_NAME]"
click at [919, 245] on button "Search" at bounding box center [945, 254] width 53 height 18
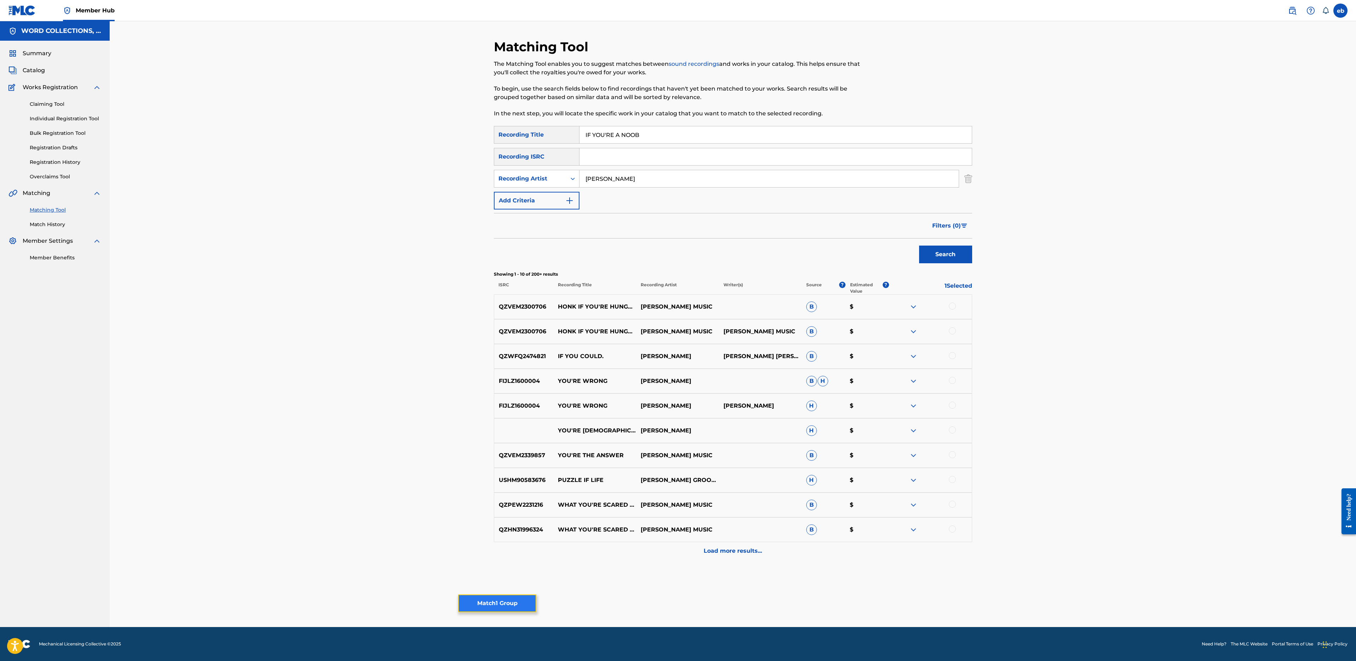
click at [496, 602] on button "Match 1 Group" at bounding box center [497, 603] width 78 height 18
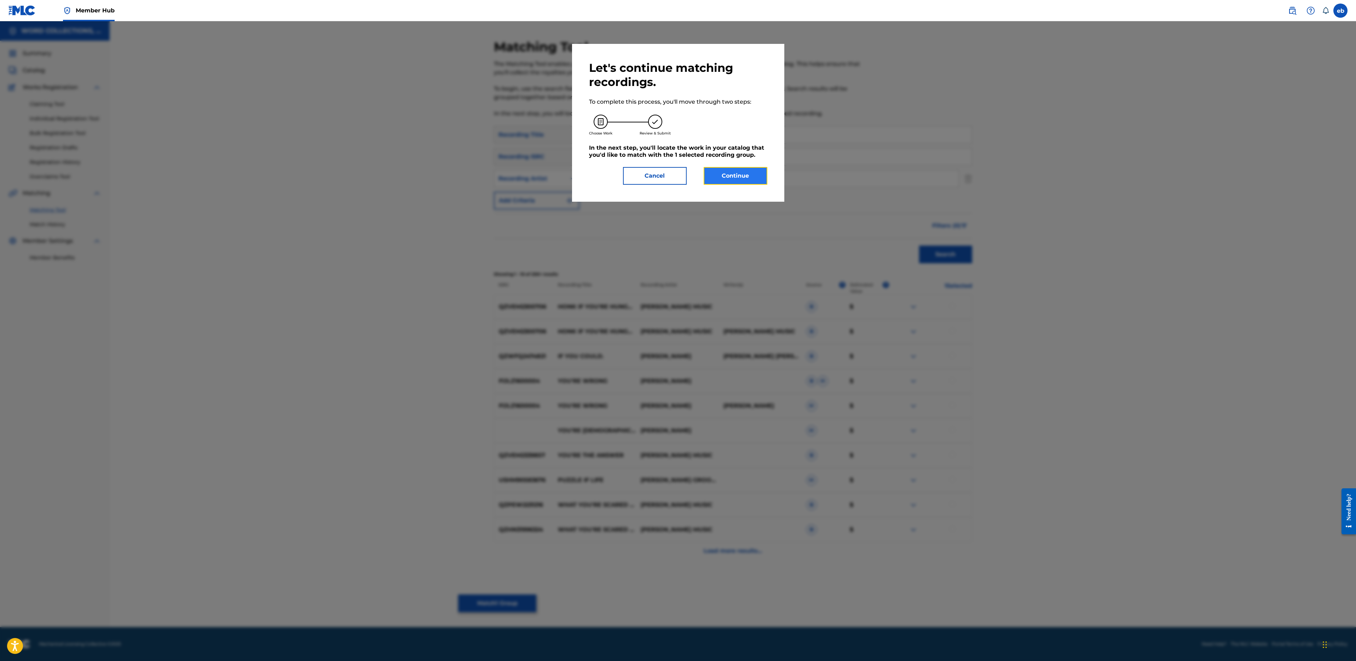
click at [735, 175] on button "Continue" at bounding box center [736, 176] width 64 height 18
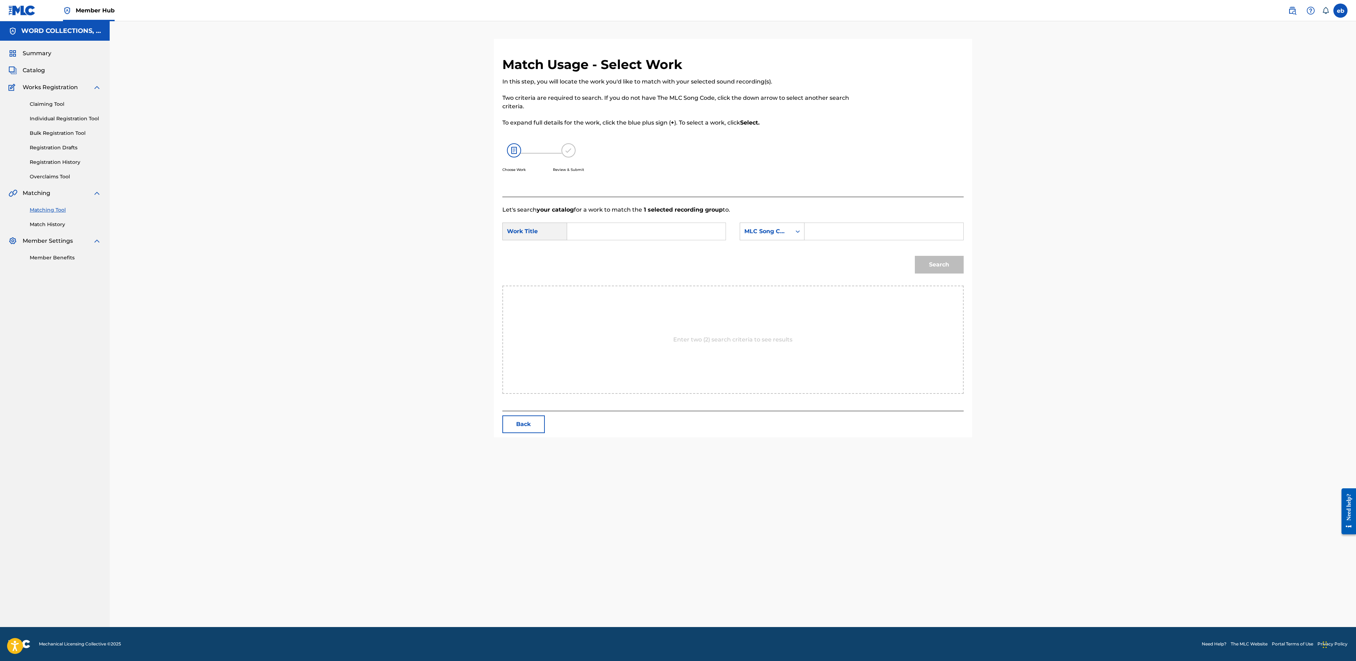
click at [617, 228] on input "Search Form" at bounding box center [646, 231] width 146 height 17
click at [594, 250] on span "if you're a" at bounding box center [590, 251] width 23 height 15
type input "if you're a noob"
click at [758, 239] on div "MLC Song Code" at bounding box center [772, 231] width 65 height 18
click at [767, 251] on div "Writer Name" at bounding box center [772, 249] width 64 height 18
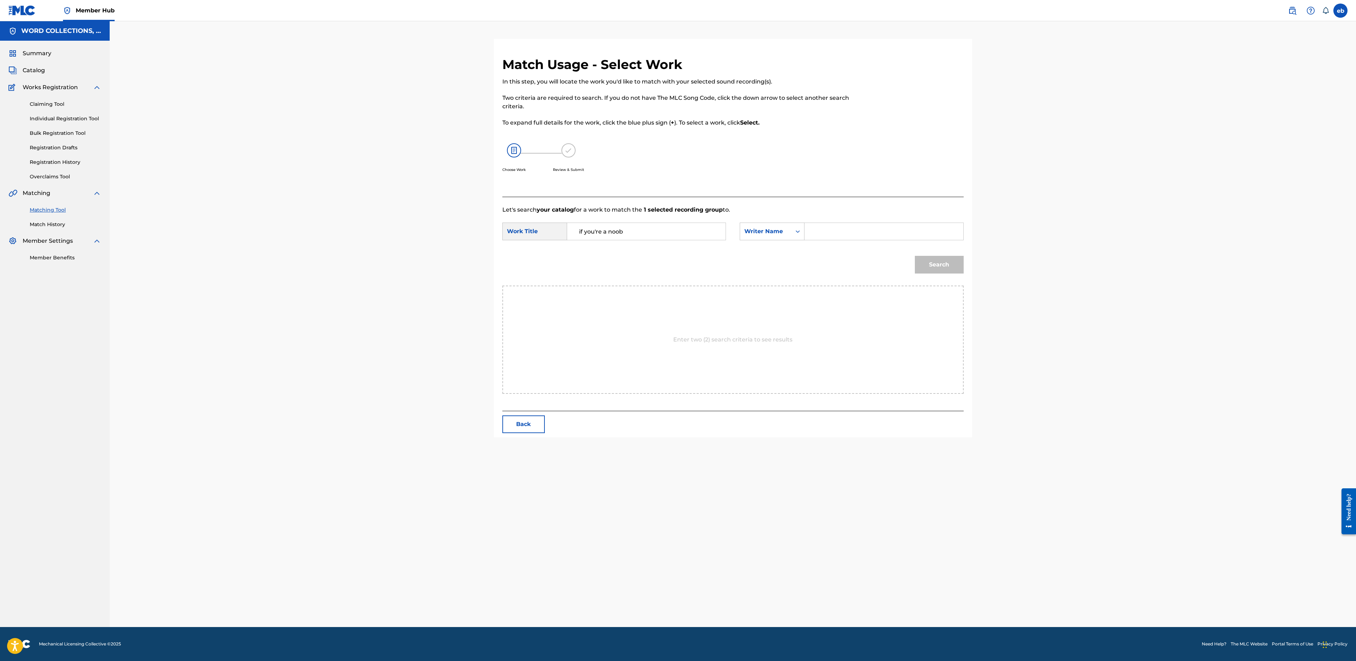
click at [833, 236] on input "Search Form" at bounding box center [883, 231] width 146 height 17
type input "[PERSON_NAME]"
click at [915, 256] on button "Search" at bounding box center [939, 265] width 49 height 18
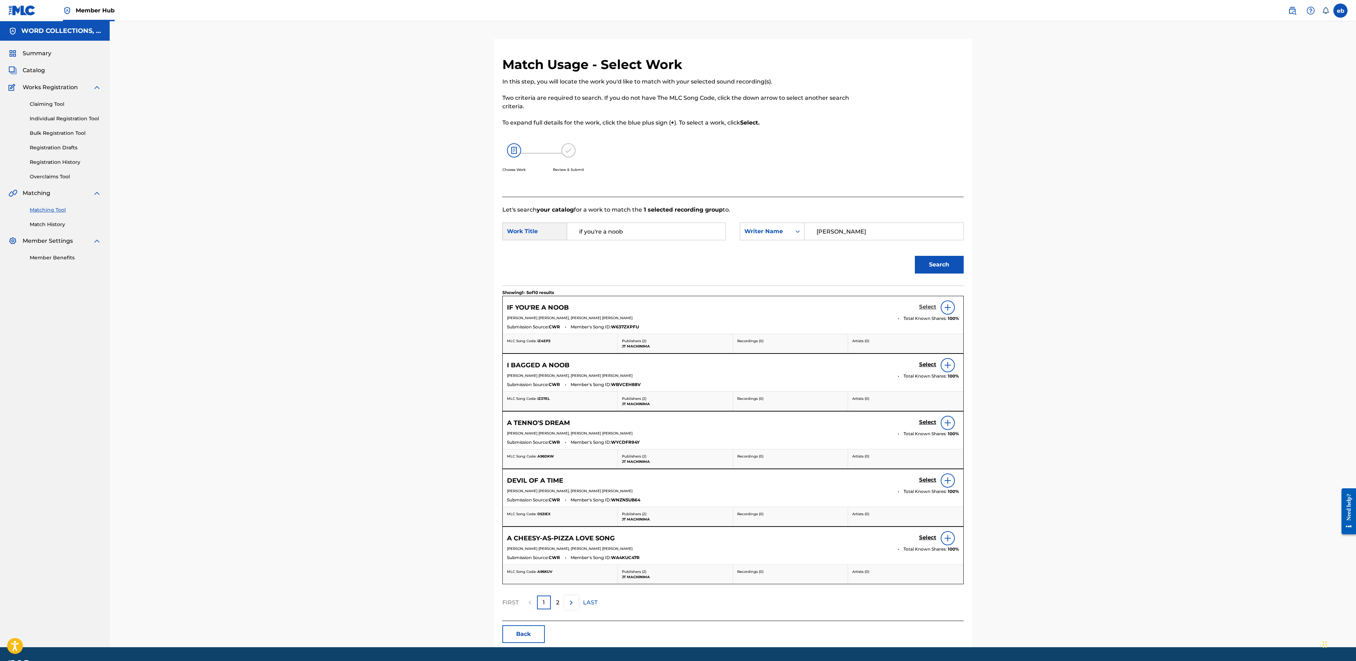
click at [927, 309] on h5 "Select" at bounding box center [927, 306] width 17 height 7
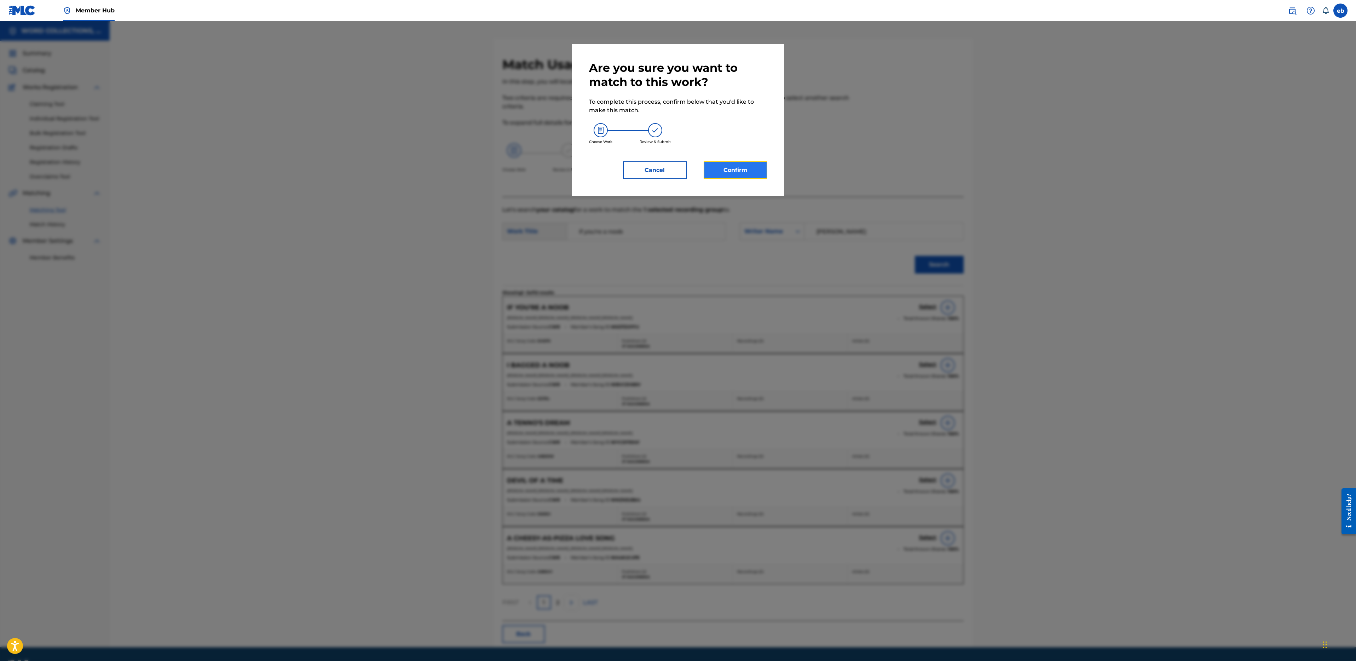
click at [724, 174] on button "Confirm" at bounding box center [736, 170] width 64 height 18
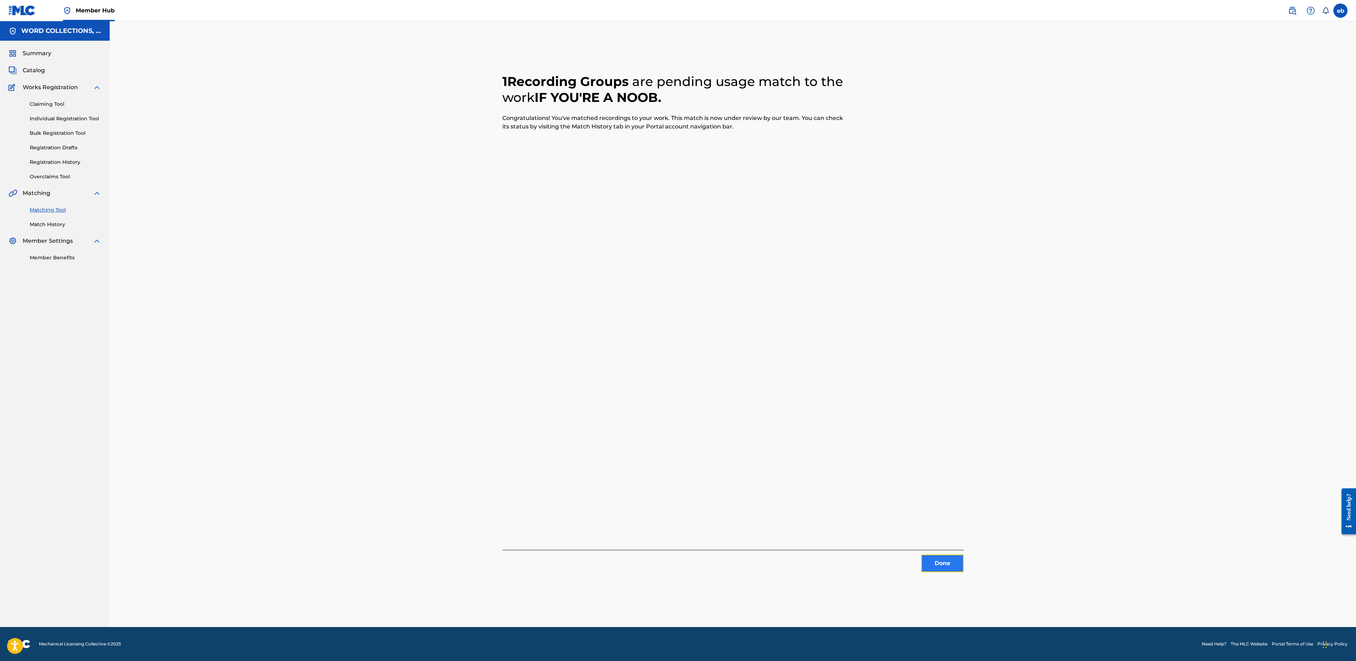
click at [953, 565] on button "Done" at bounding box center [942, 563] width 42 height 18
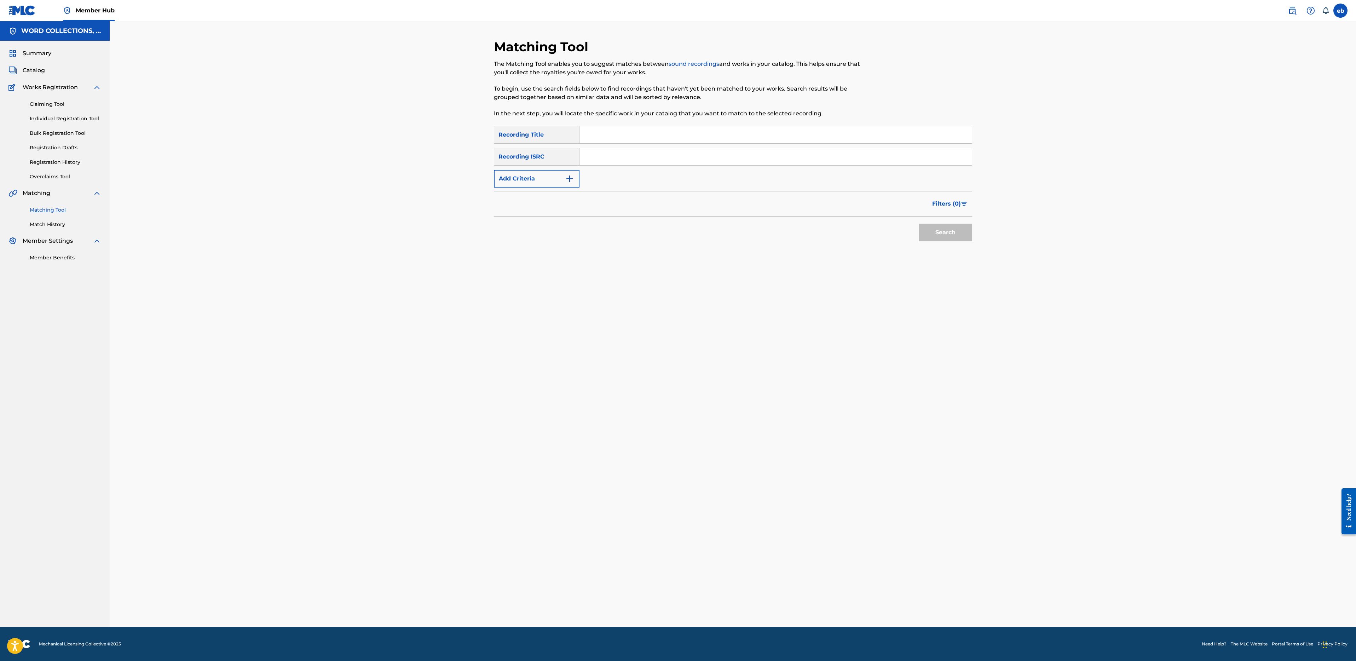
click at [640, 134] on input "Search Form" at bounding box center [775, 134] width 392 height 17
paste input "IT RAP LIVE"
type input "IT RAP LIVE"
click at [919, 224] on button "Search" at bounding box center [945, 233] width 53 height 18
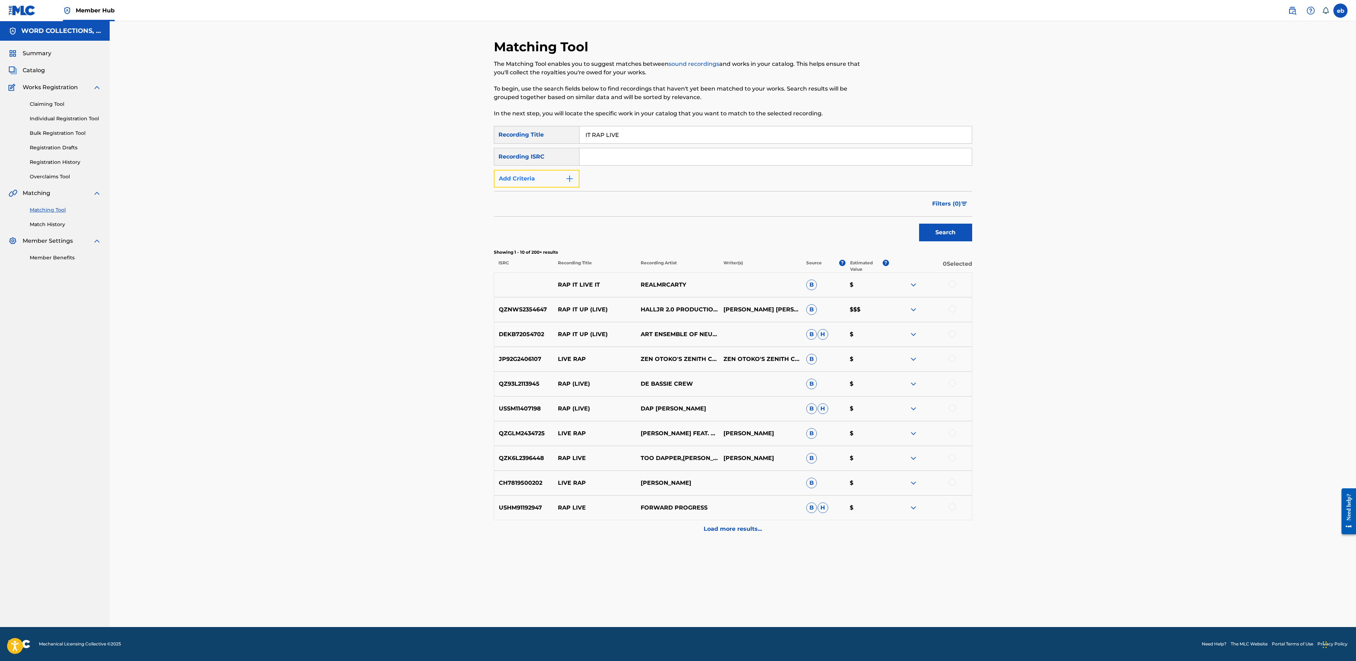
click at [535, 184] on button "Add Criteria" at bounding box center [537, 179] width 86 height 18
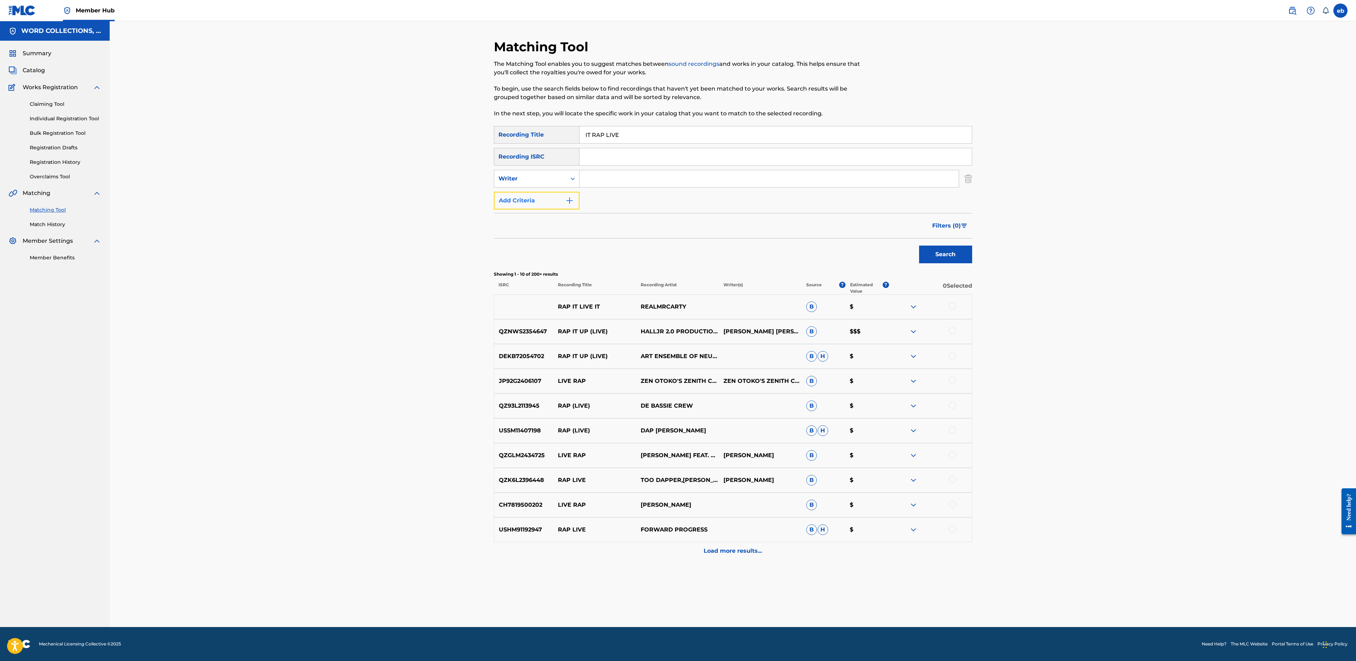
click at [539, 195] on button "Add Criteria" at bounding box center [537, 201] width 86 height 18
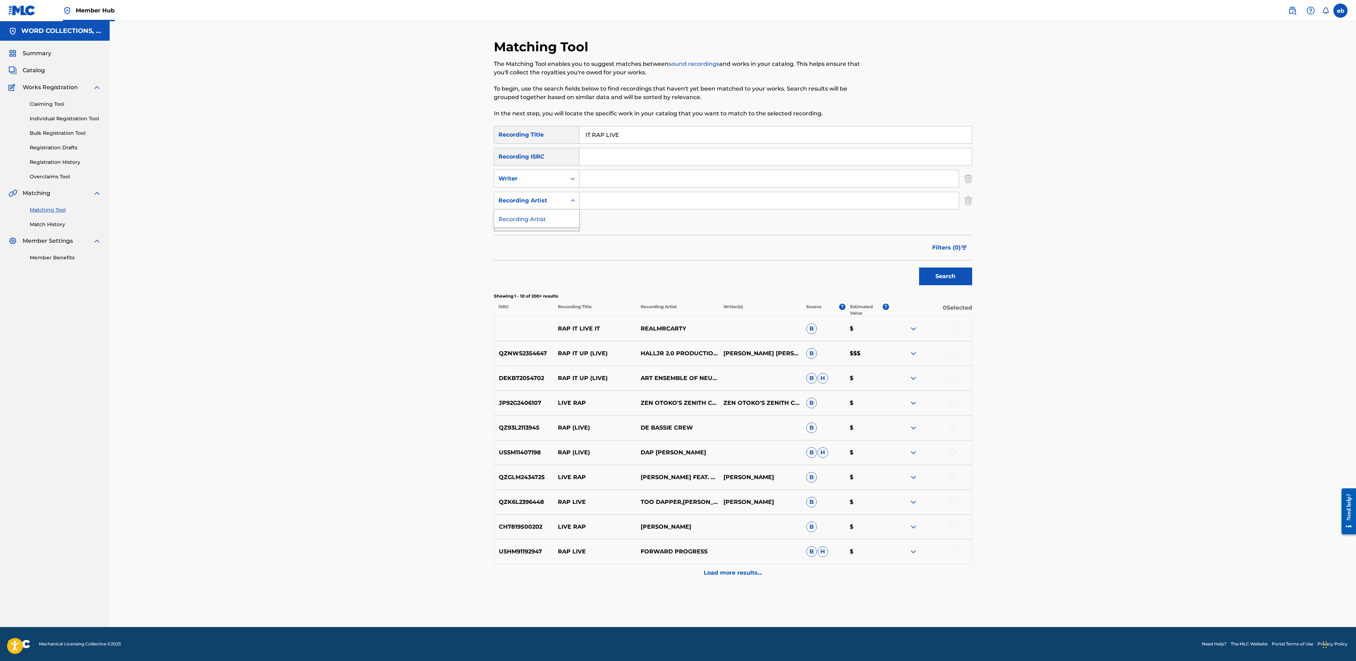
click at [542, 195] on div "Recording Artist" at bounding box center [530, 200] width 72 height 13
click at [627, 197] on input "Search Form" at bounding box center [768, 200] width 379 height 17
click at [919, 267] on button "Search" at bounding box center [945, 276] width 53 height 18
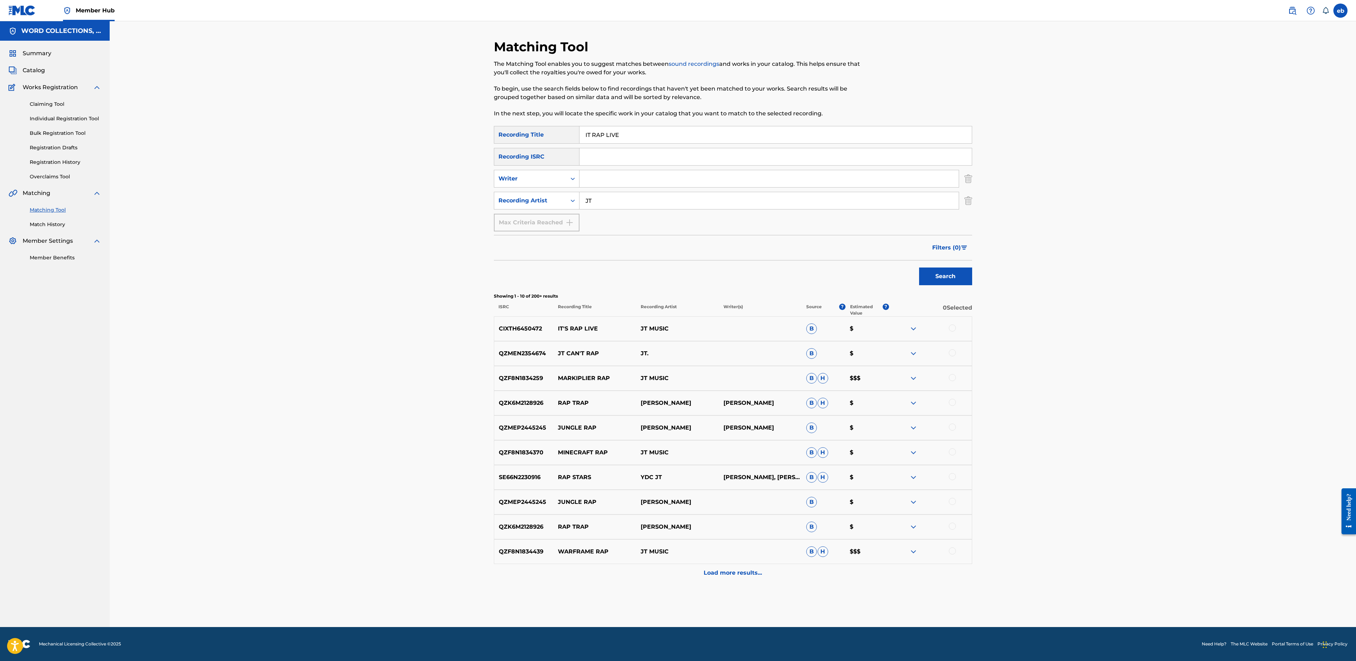
click at [955, 326] on div at bounding box center [952, 327] width 7 height 7
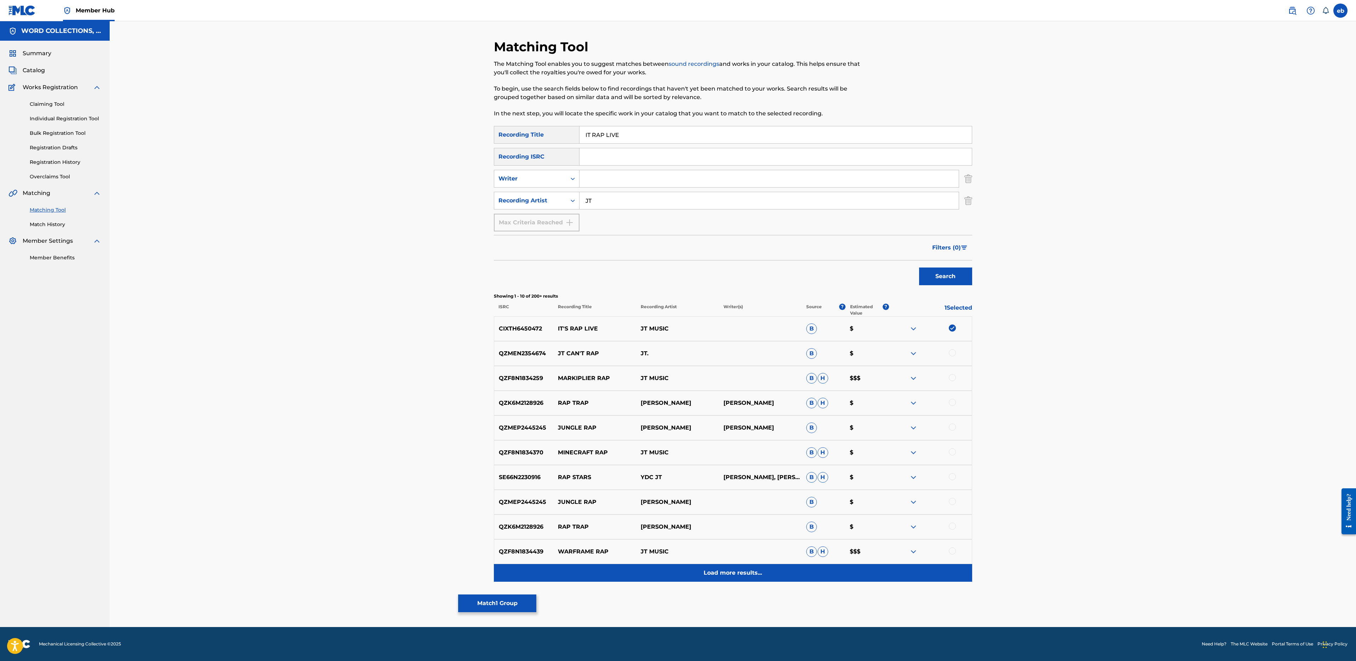
click at [737, 577] on div "Load more results..." at bounding box center [733, 573] width 478 height 18
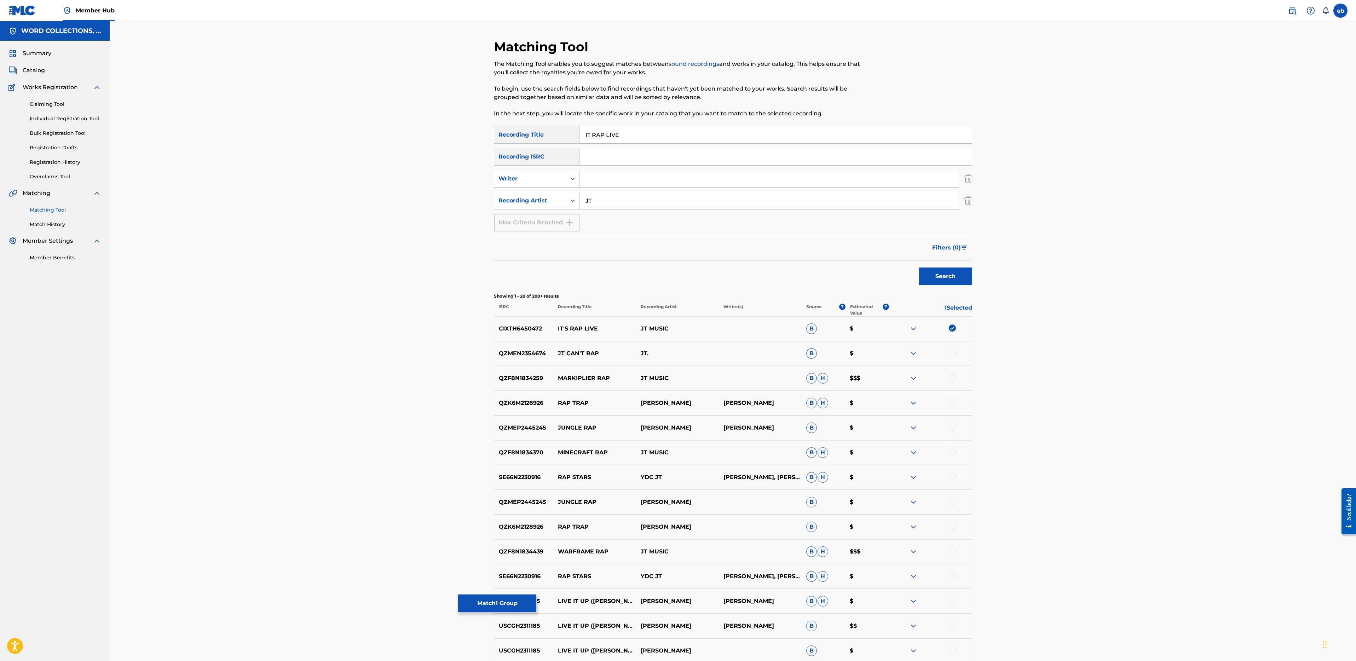
click at [632, 138] on input "IT RAP LIVE" at bounding box center [775, 134] width 392 height 17
click at [613, 197] on input "JT" at bounding box center [768, 200] width 379 height 17
type input "[PERSON_NAME]"
click at [919, 267] on button "Search" at bounding box center [945, 276] width 53 height 18
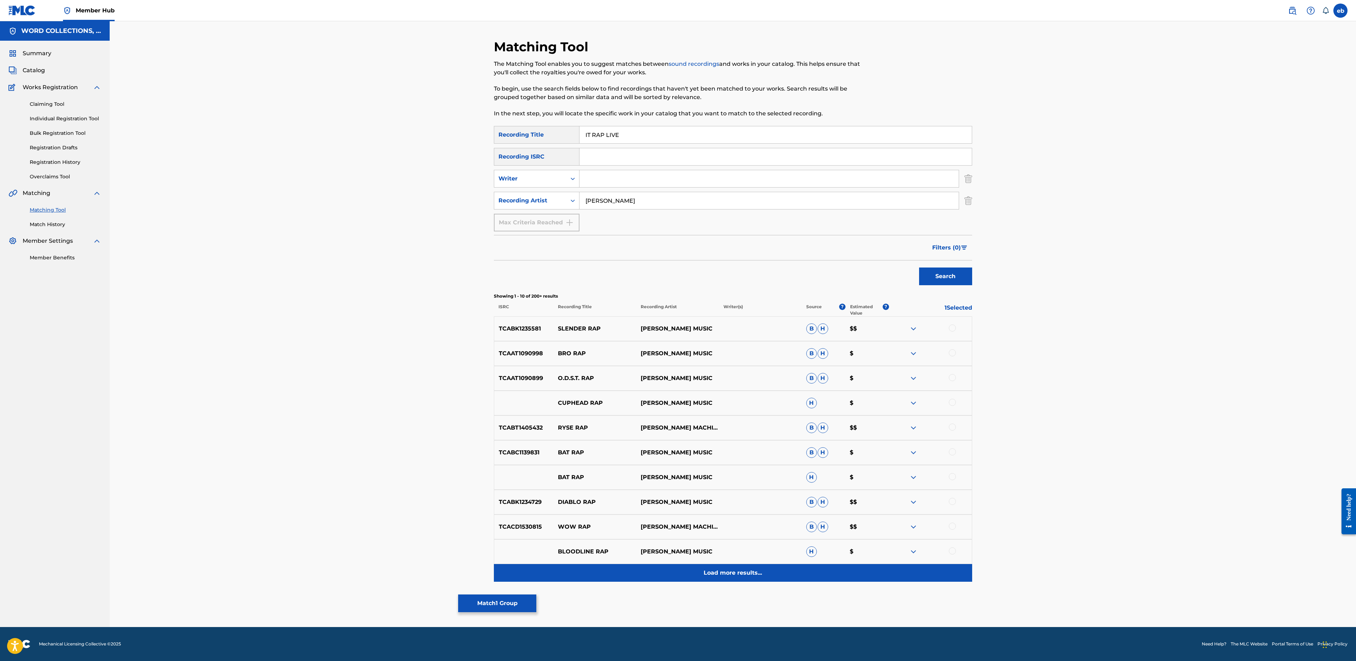
click at [749, 576] on p "Load more results..." at bounding box center [733, 572] width 58 height 8
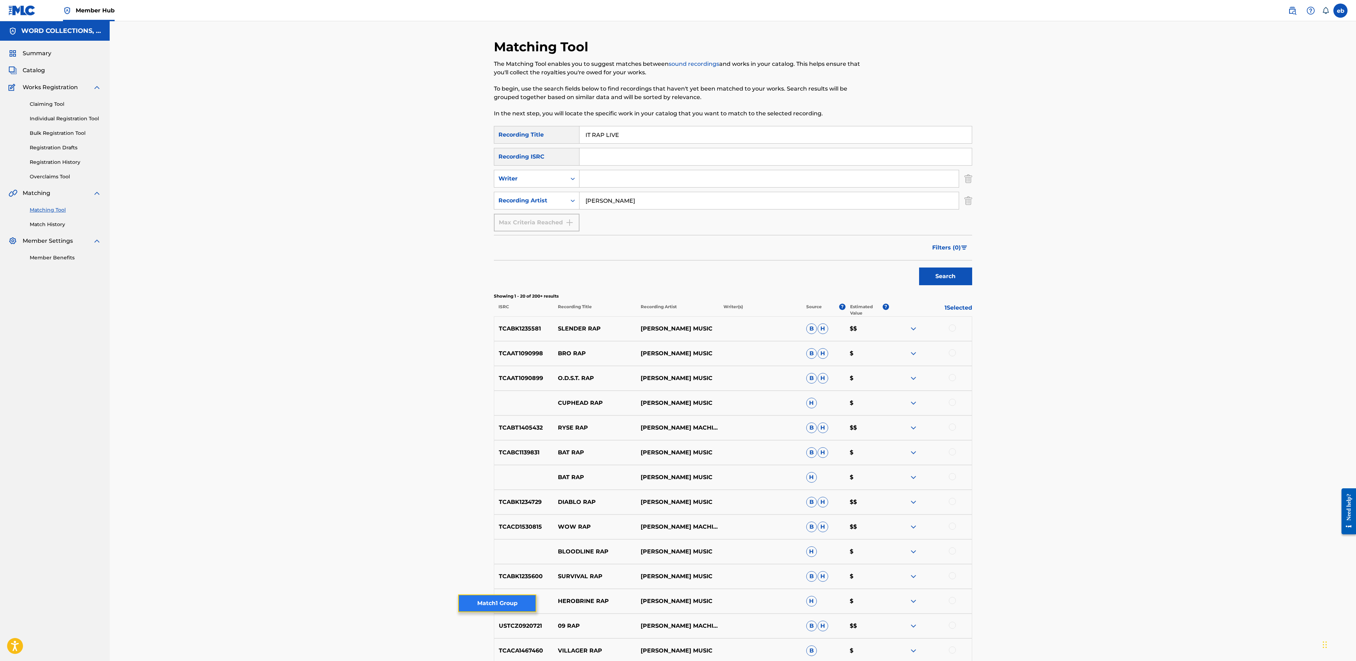
click at [489, 608] on button "Match 1 Group" at bounding box center [497, 603] width 78 height 18
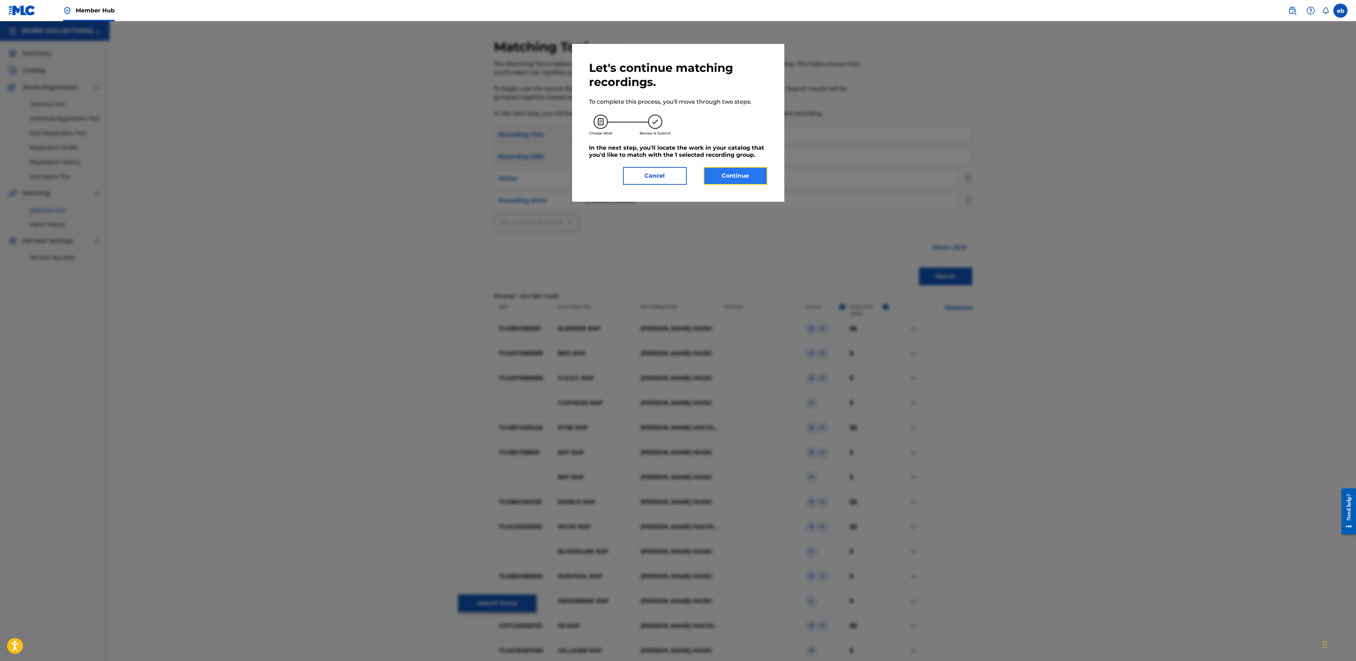
click at [734, 179] on button "Continue" at bounding box center [736, 176] width 64 height 18
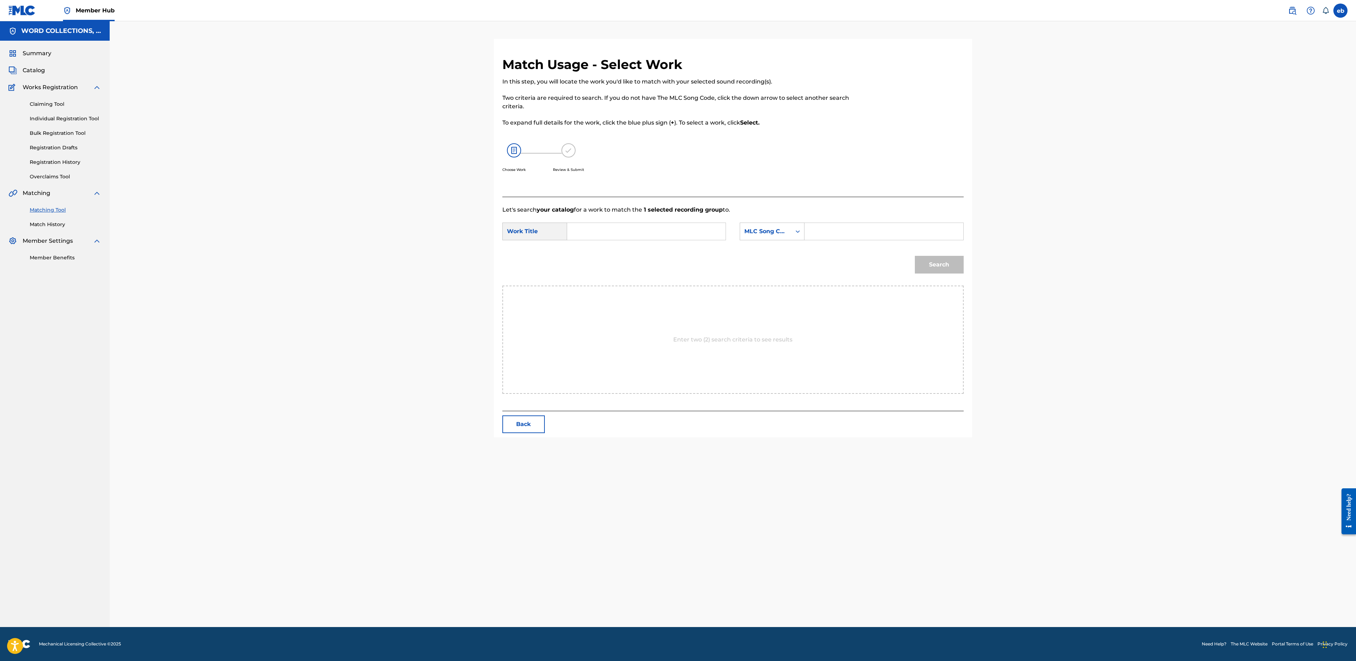
click at [600, 237] on input "Search Form" at bounding box center [646, 231] width 146 height 17
type input "it rap live"
click at [583, 249] on span "Search Form" at bounding box center [583, 247] width 1 height 7
click at [809, 231] on div "Search Form" at bounding box center [883, 231] width 159 height 18
click at [777, 231] on div "MLC Song Code" at bounding box center [765, 231] width 43 height 8
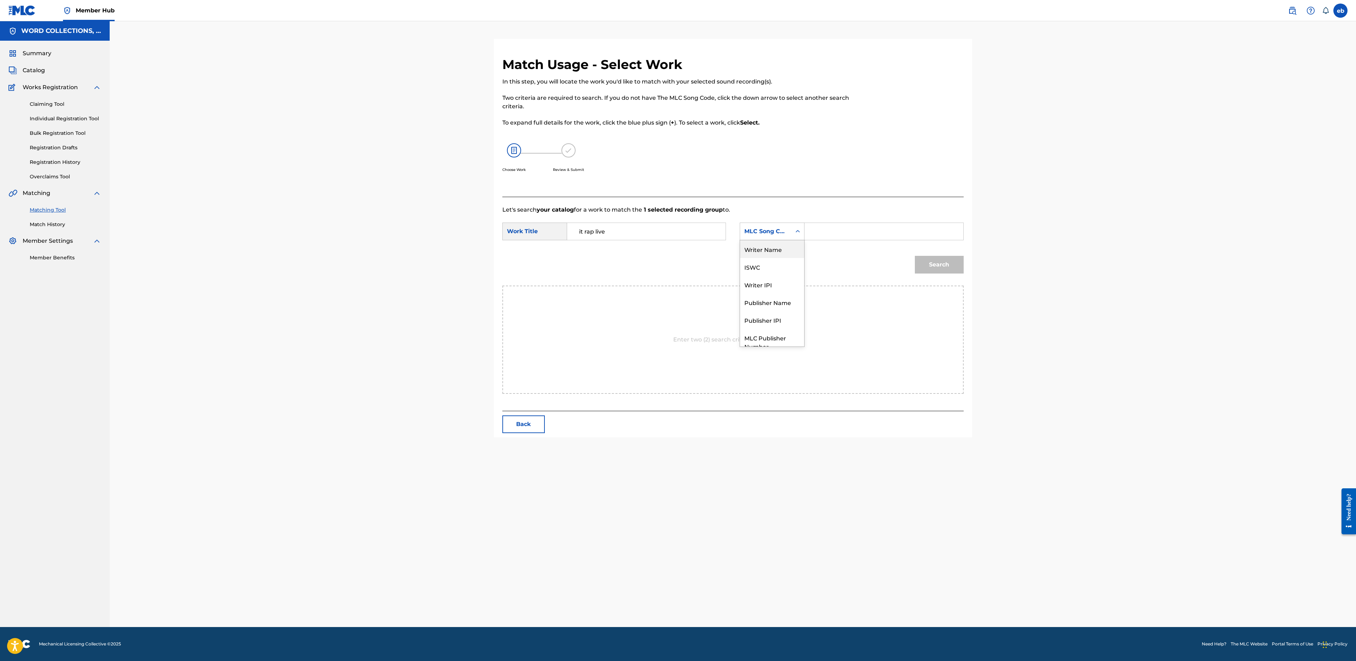
click at [778, 254] on div "Writer Name" at bounding box center [772, 249] width 64 height 18
click at [835, 238] on input "Search Form" at bounding box center [883, 231] width 146 height 17
type input "[PERSON_NAME]"
click at [915, 256] on button "Search" at bounding box center [939, 265] width 49 height 18
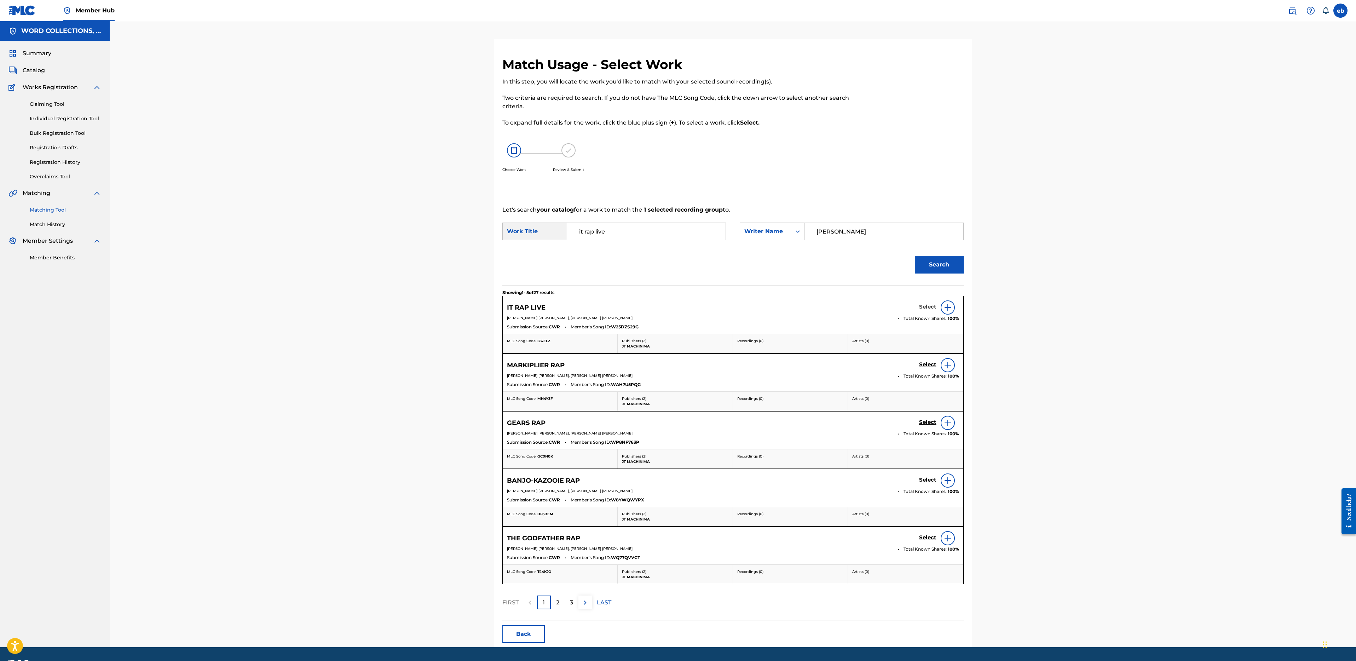
click at [927, 303] on h5 "Select" at bounding box center [927, 306] width 17 height 7
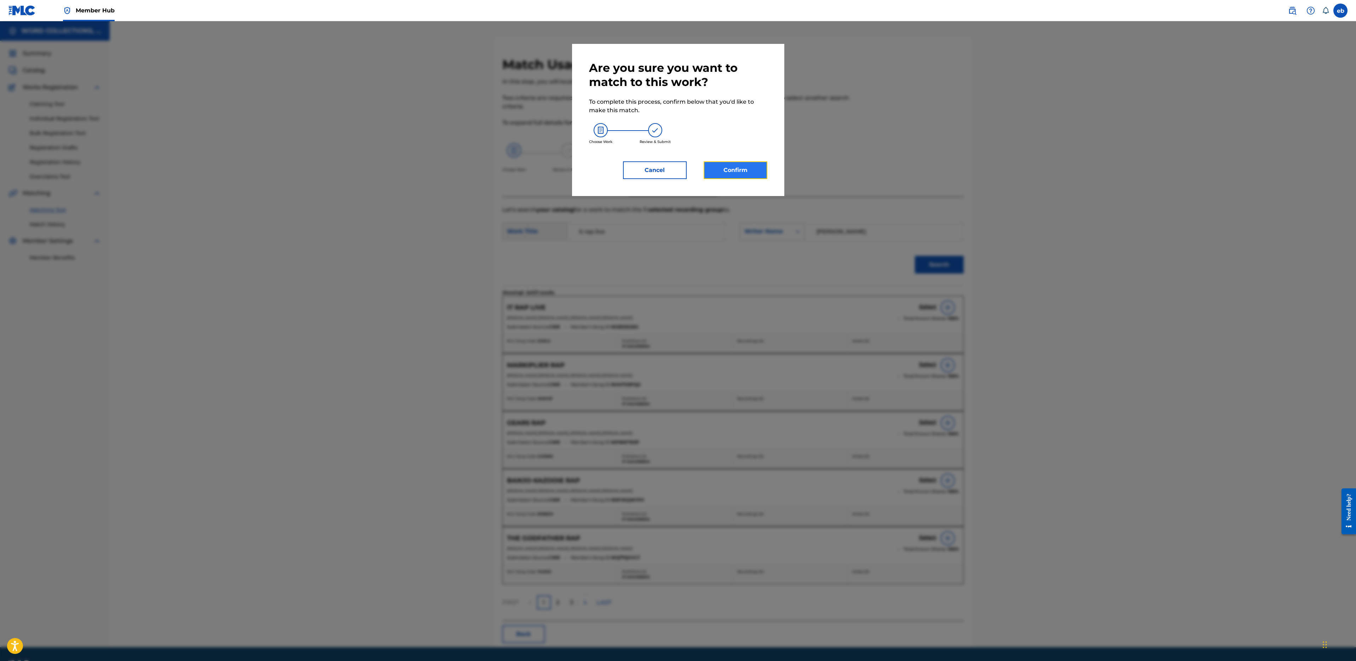
click at [747, 168] on button "Confirm" at bounding box center [736, 170] width 64 height 18
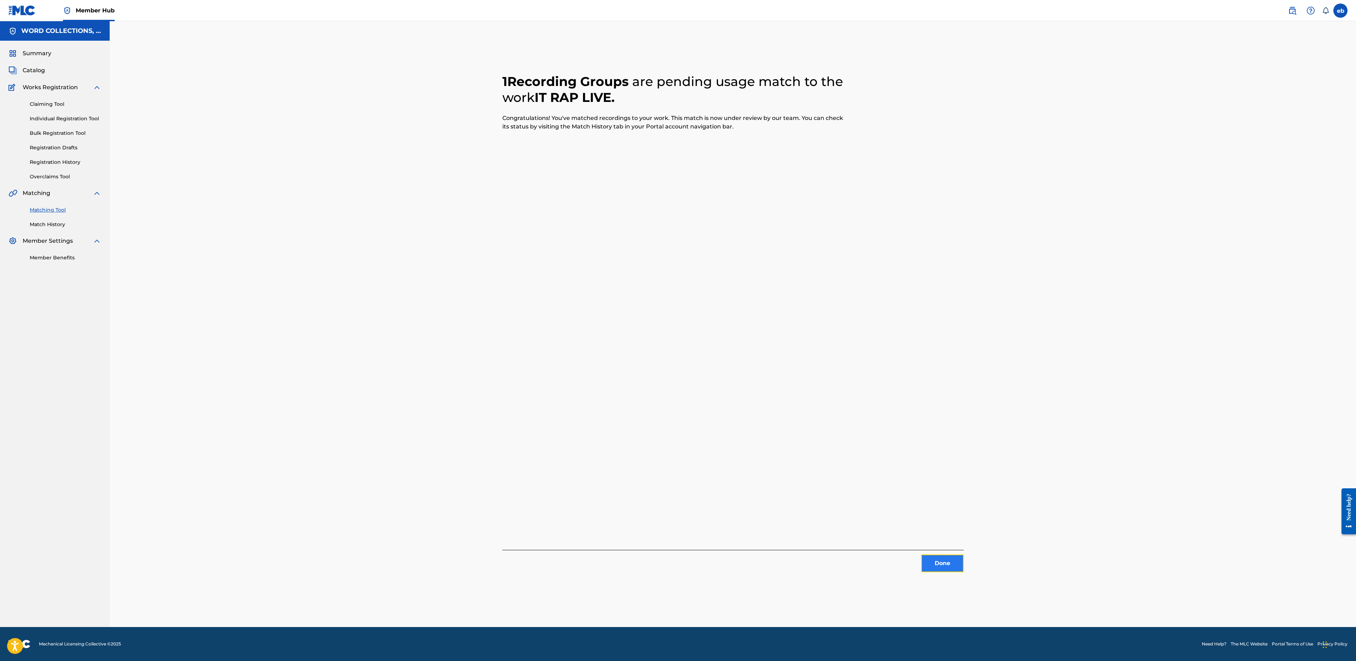
click at [945, 564] on button "Done" at bounding box center [942, 563] width 42 height 18
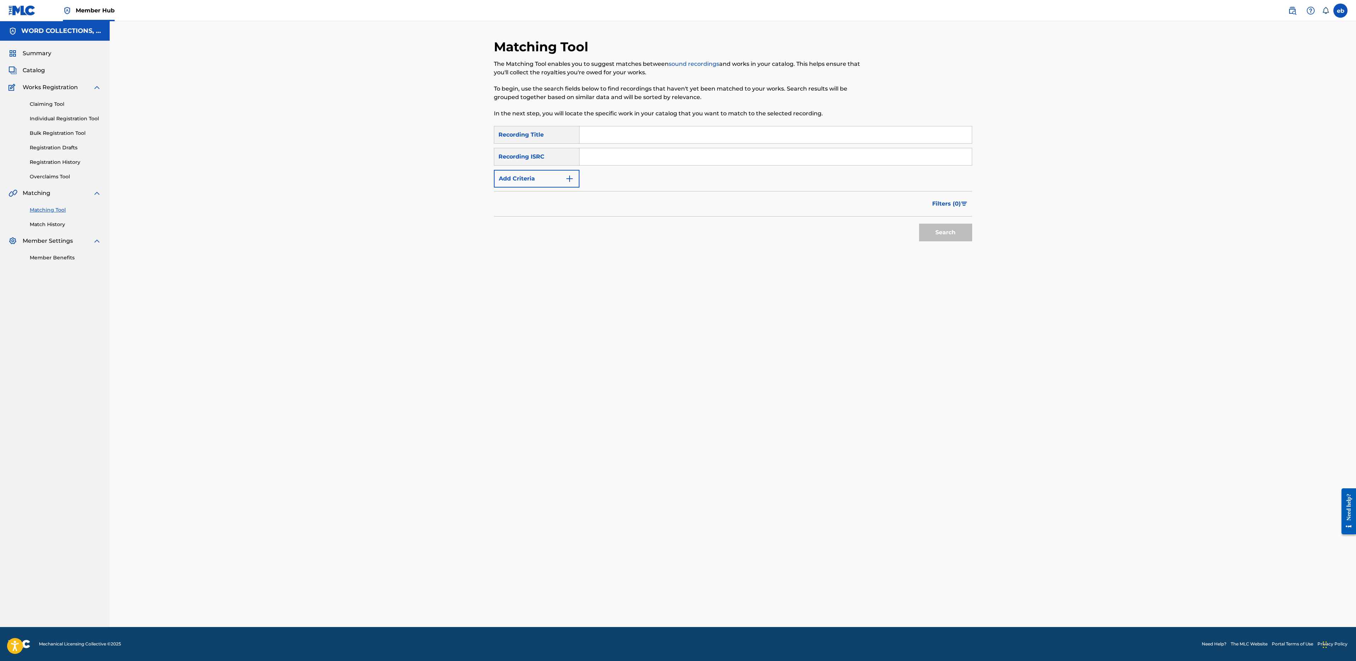
click at [612, 137] on input "Search Form" at bounding box center [775, 134] width 392 height 17
paste input "MORE THAN FRIENDS"
type input "MORE THAN FRIENDS"
click at [919, 224] on button "Search" at bounding box center [945, 233] width 53 height 18
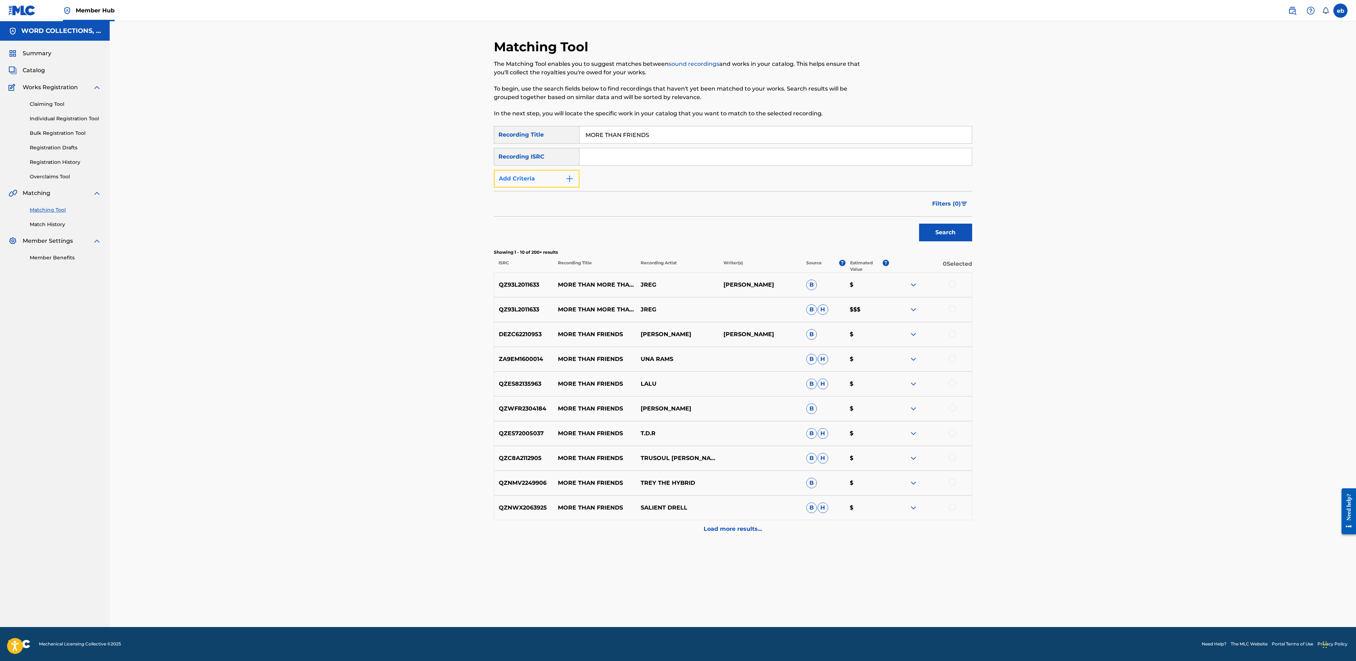
click at [540, 178] on button "Add Criteria" at bounding box center [537, 179] width 86 height 18
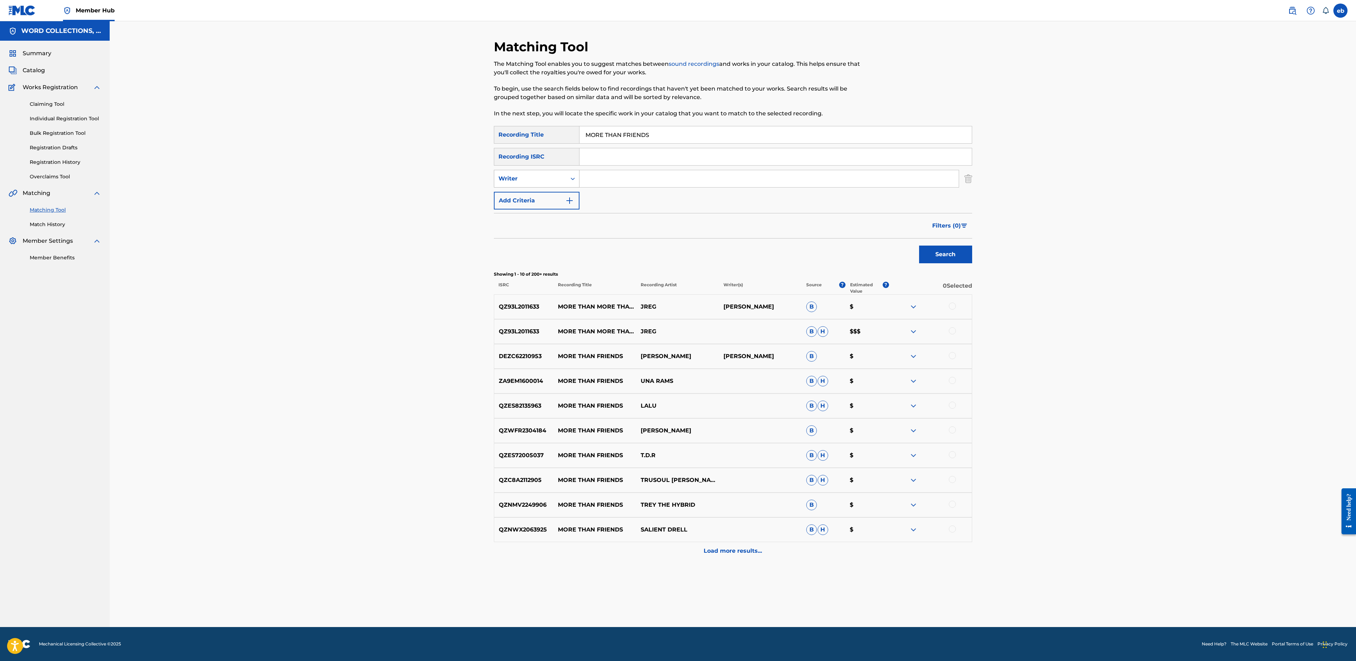
click at [536, 182] on div "Writer" at bounding box center [530, 178] width 64 height 8
click at [538, 200] on div "Recording Artist" at bounding box center [536, 196] width 85 height 18
click at [619, 168] on div "SearchWithCriteria4bf50edf-3e5e-481a-9295-58222a671359 Recording Title MORE THA…" at bounding box center [733, 167] width 478 height 83
click at [619, 178] on input "Search Form" at bounding box center [768, 178] width 379 height 17
click at [919, 245] on button "Search" at bounding box center [945, 254] width 53 height 18
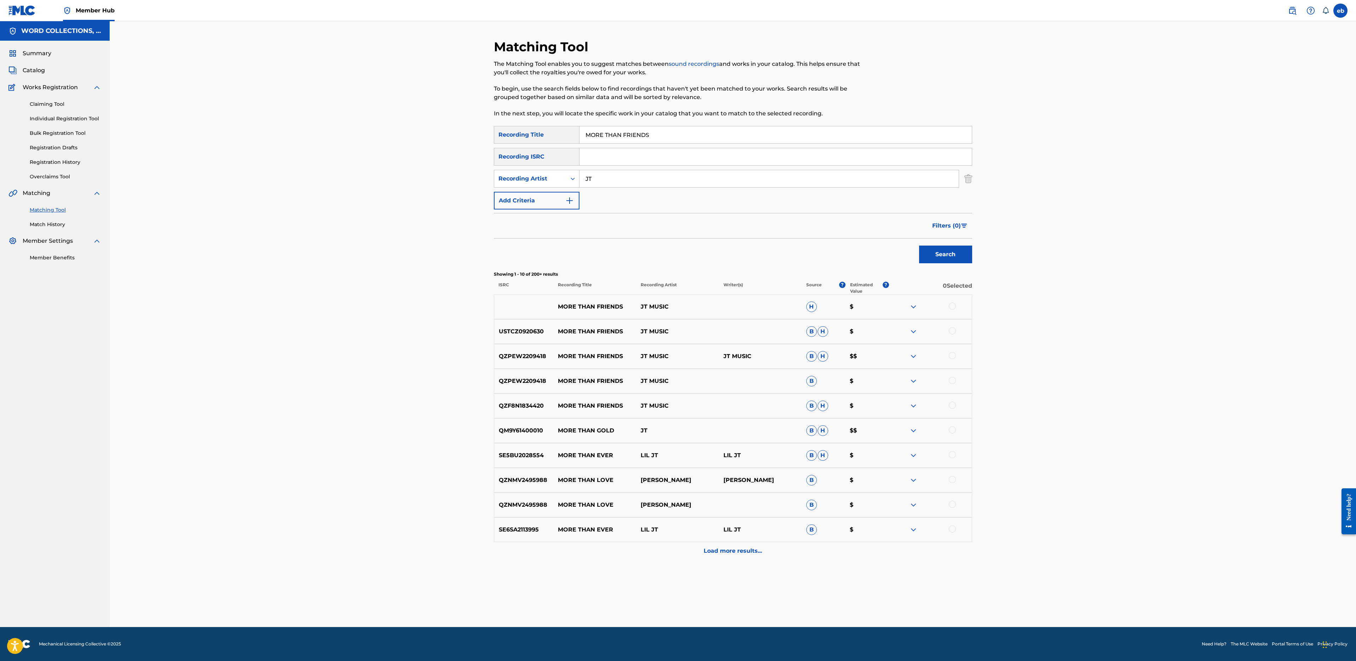
click at [954, 302] on div at bounding box center [930, 306] width 83 height 8
click at [951, 308] on div at bounding box center [952, 305] width 7 height 7
click at [951, 324] on div "USTCZ0920630 MORE THAN FRIENDS JT MUSIC B H $" at bounding box center [733, 331] width 478 height 25
click at [951, 326] on div "USTCZ0920630 MORE THAN FRIENDS JT MUSIC B H $" at bounding box center [733, 331] width 478 height 25
click at [952, 330] on div at bounding box center [952, 330] width 7 height 7
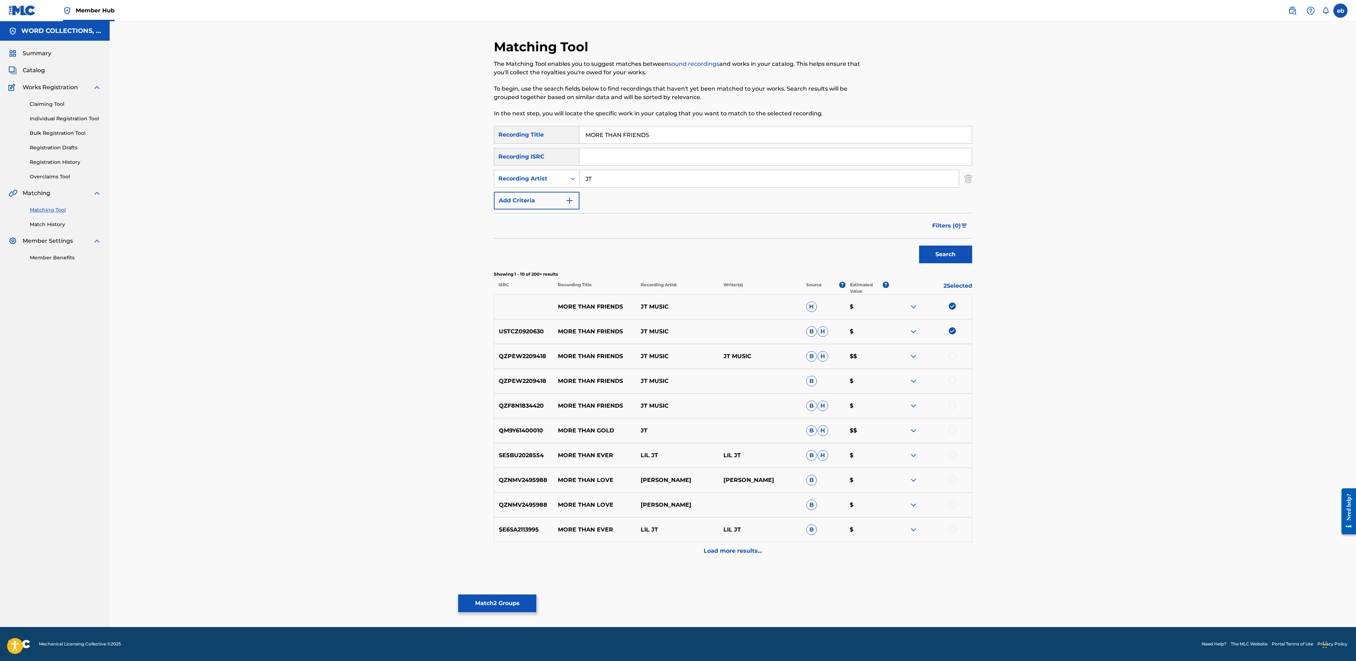
click at [953, 358] on div at bounding box center [952, 355] width 7 height 7
click at [953, 376] on div "QZPEW2209418 MORE THAN FRIENDS JT MUSIC B $" at bounding box center [733, 381] width 478 height 25
click at [953, 380] on div at bounding box center [952, 380] width 7 height 7
click at [953, 401] on div "QZF8N1834420 MORE THAN FRIENDS JT MUSIC B H $" at bounding box center [733, 405] width 478 height 25
click at [950, 405] on div at bounding box center [952, 404] width 7 height 7
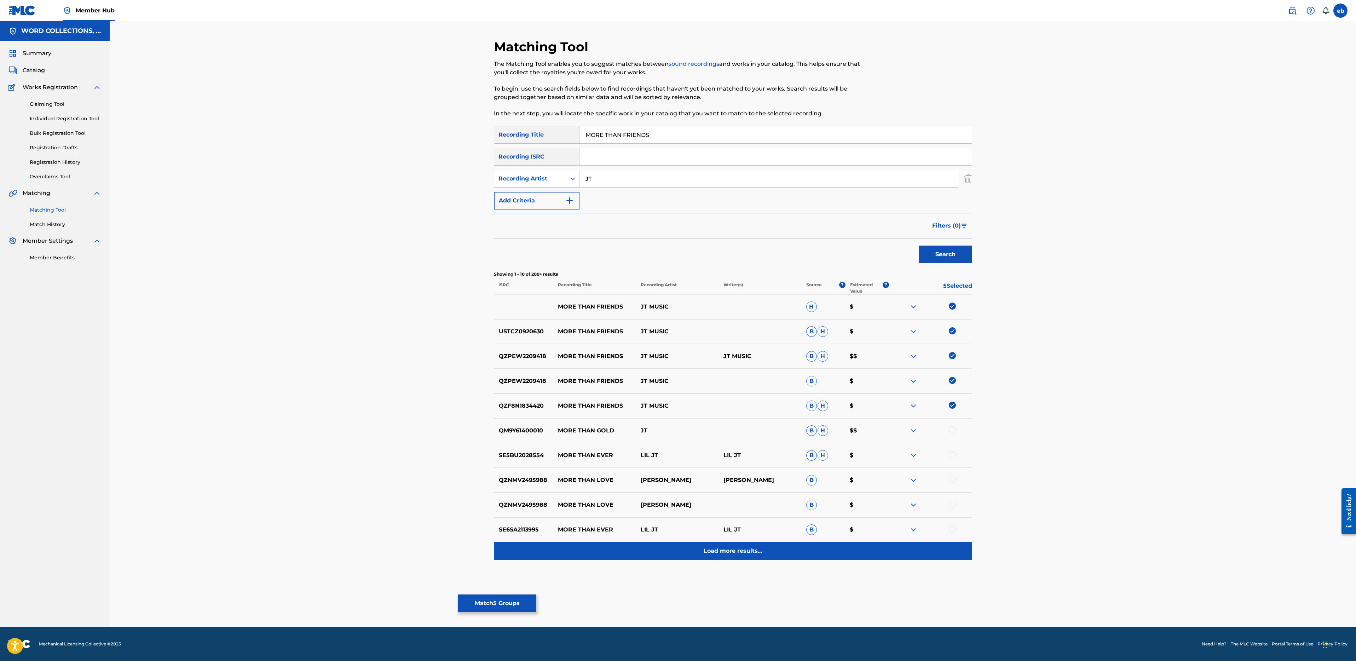
click at [724, 551] on p "Load more results..." at bounding box center [733, 550] width 58 height 8
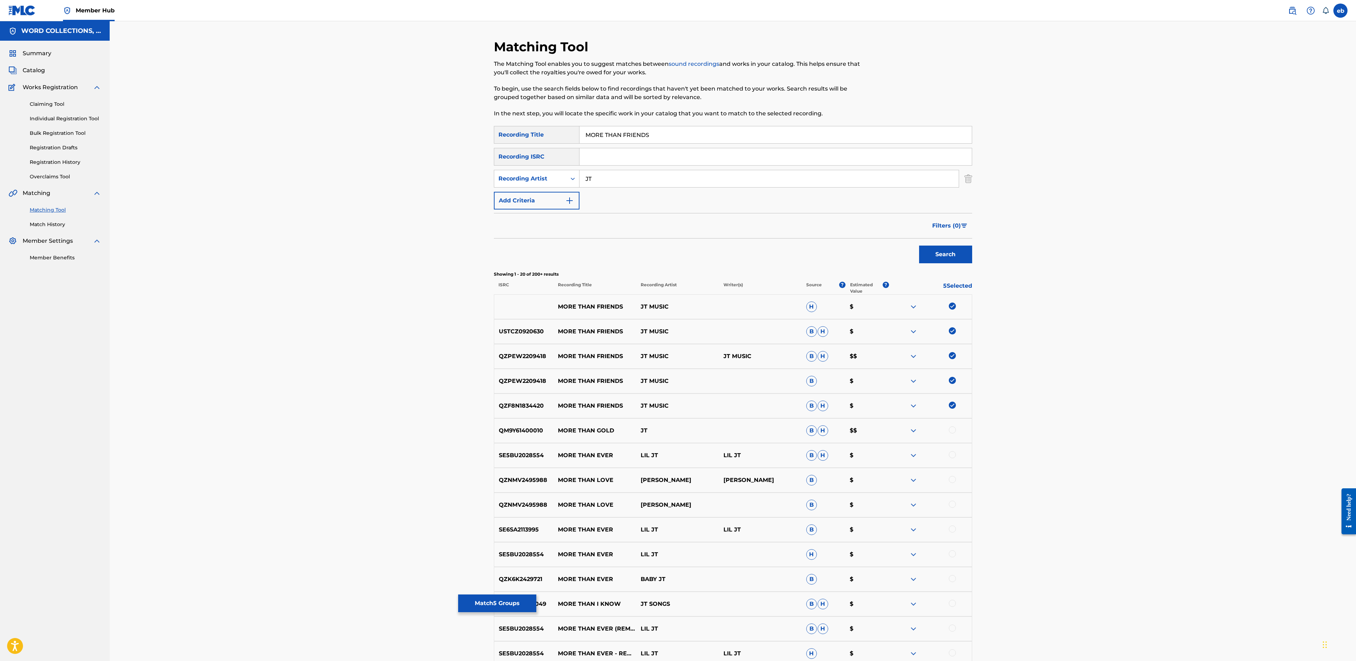
click at [638, 184] on input "JT" at bounding box center [768, 178] width 379 height 17
click at [919, 245] on button "Search" at bounding box center [945, 254] width 53 height 18
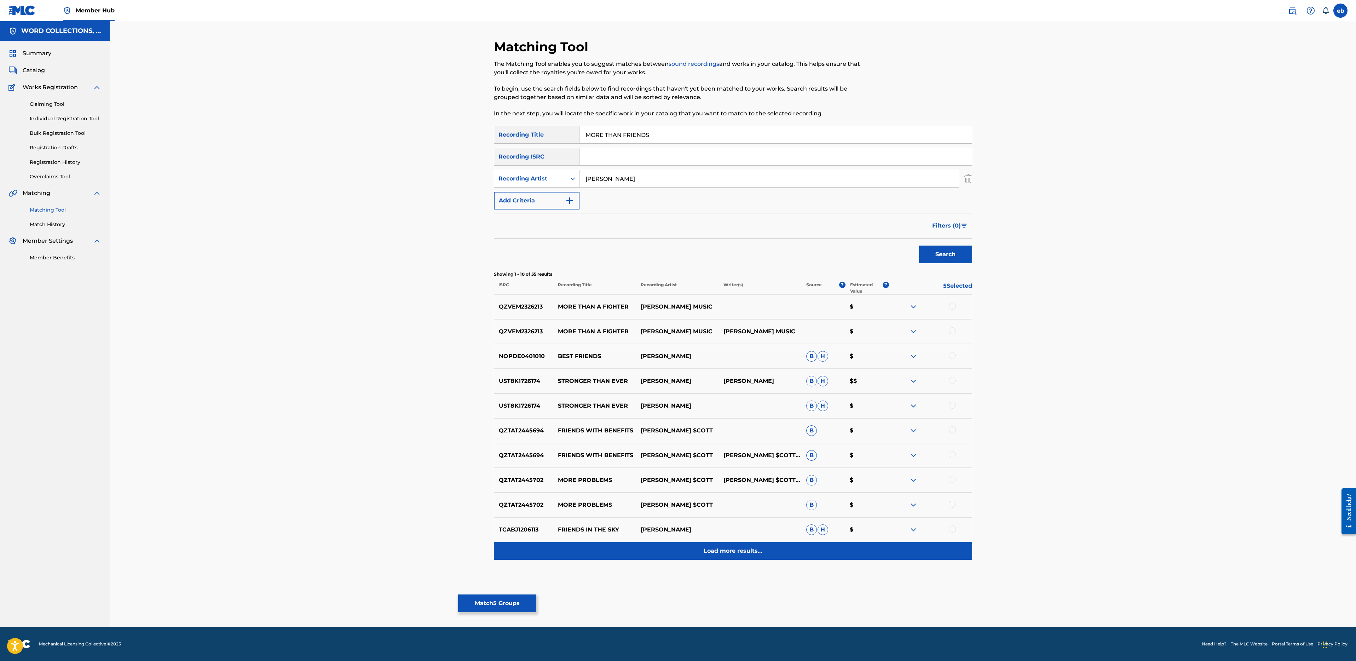
click at [724, 550] on p "Load more results..." at bounding box center [733, 550] width 58 height 8
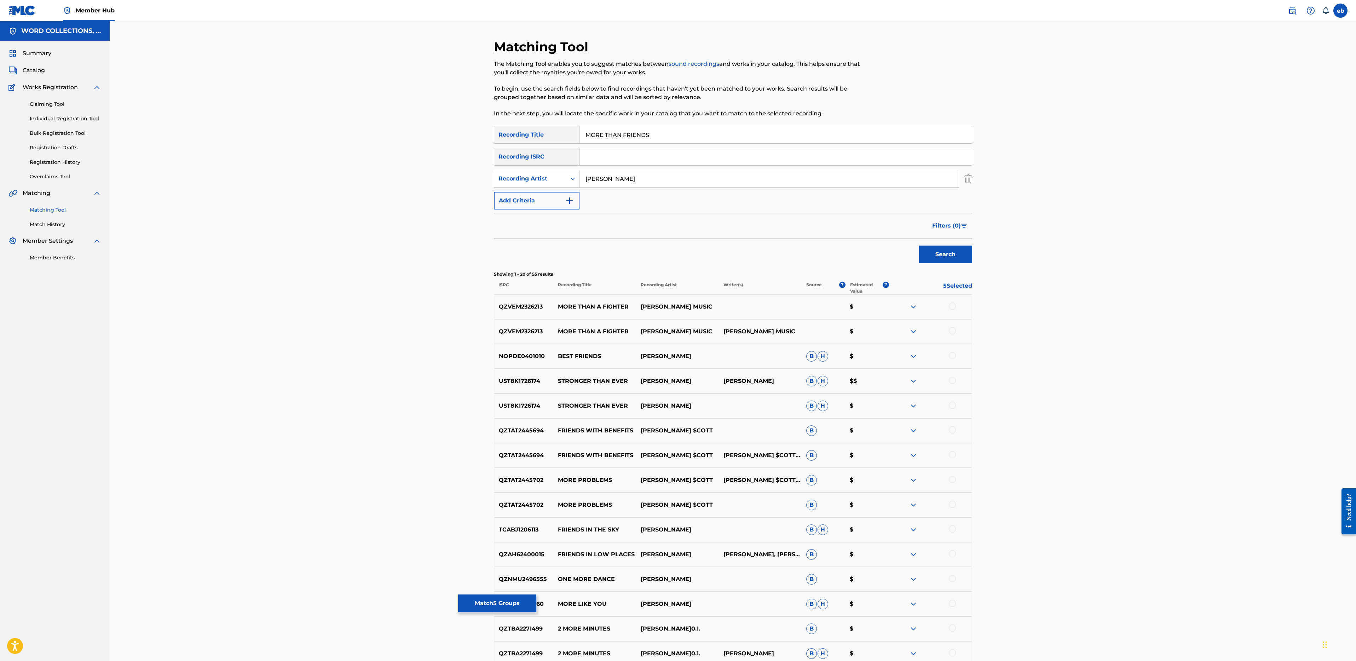
click at [611, 183] on input "[PERSON_NAME]" at bounding box center [768, 178] width 379 height 17
type input "Machinima"
click at [919, 245] on button "Search" at bounding box center [945, 254] width 53 height 18
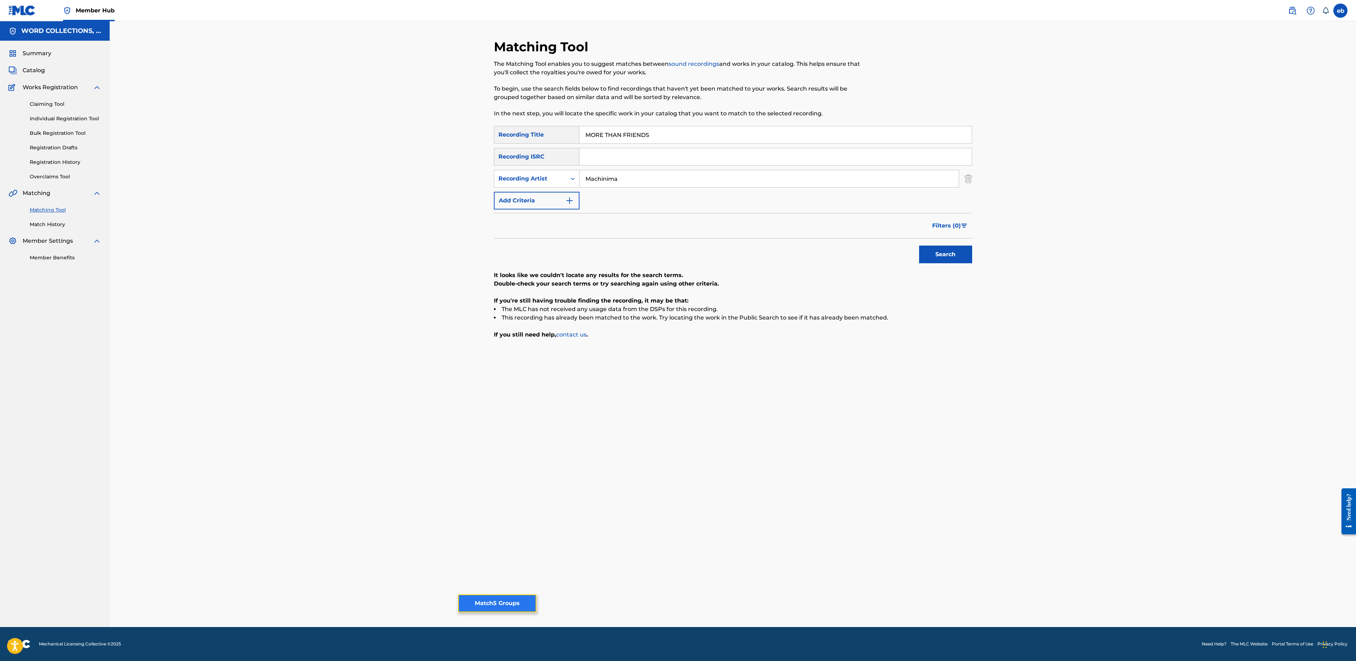
click at [488, 603] on button "Match 5 Groups" at bounding box center [497, 603] width 78 height 18
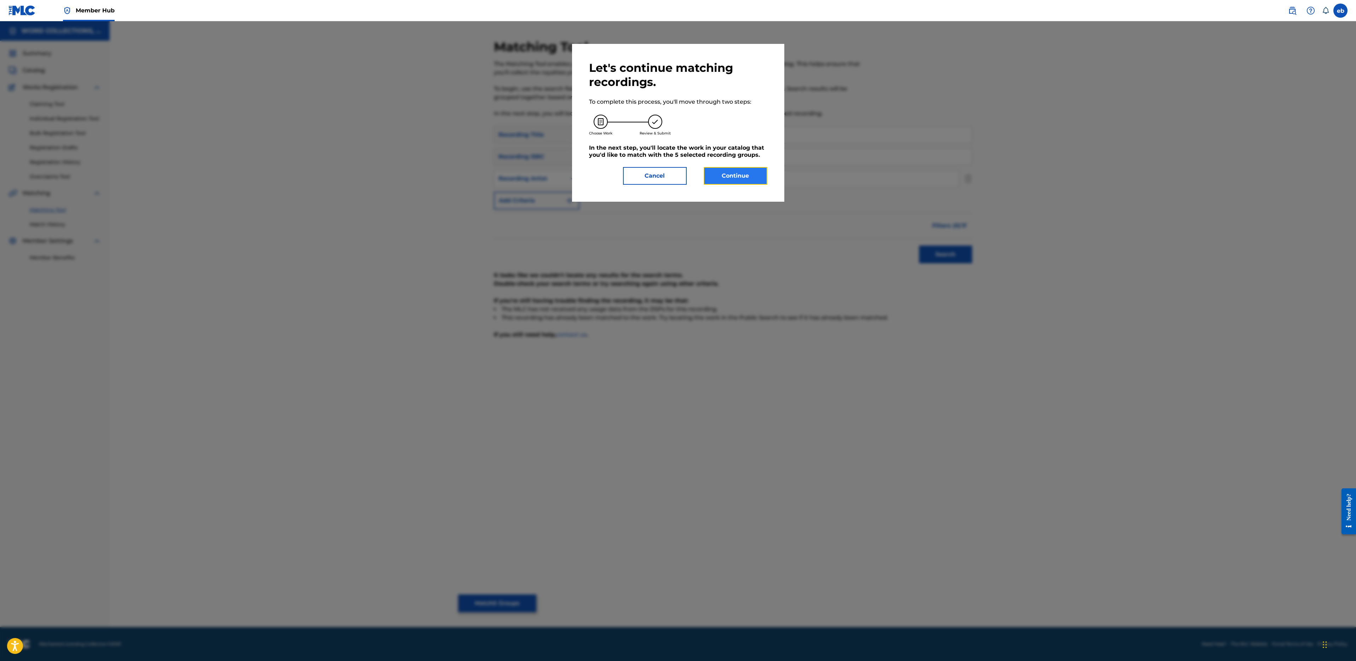
click at [737, 172] on button "Continue" at bounding box center [736, 176] width 64 height 18
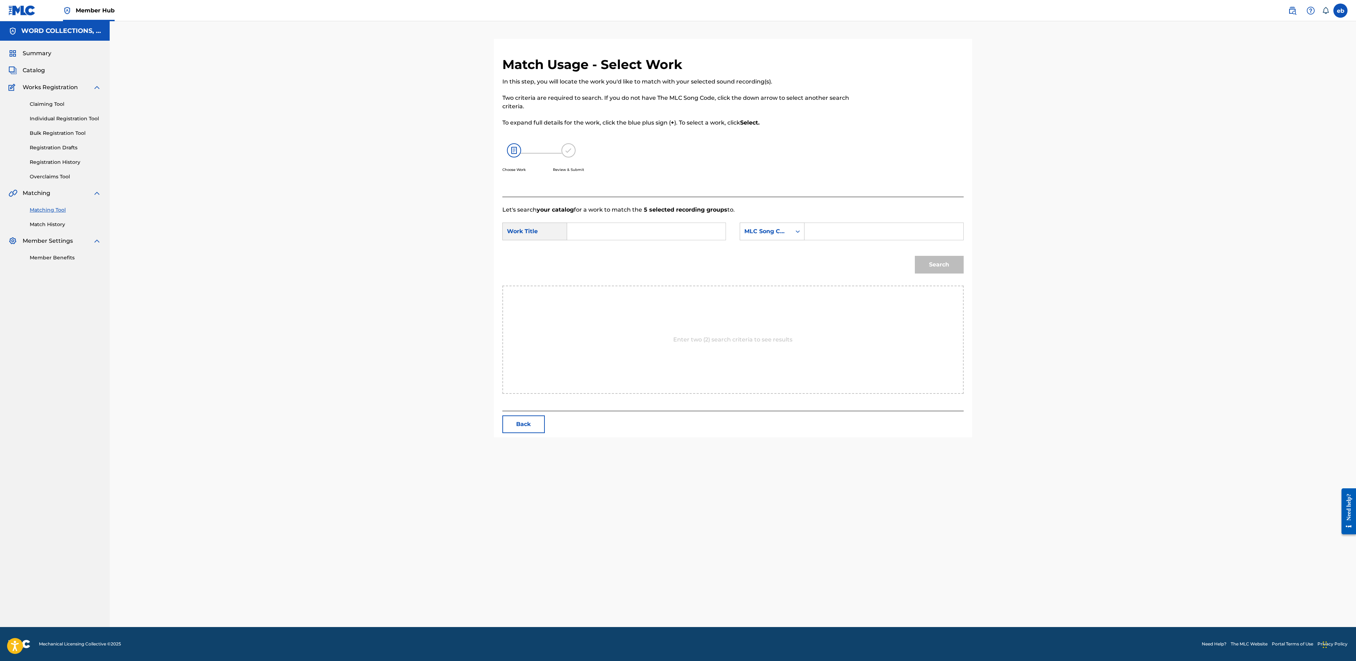
click at [610, 228] on input "Search Form" at bounding box center [646, 231] width 146 height 17
type input "more than friends"
click at [598, 257] on div "more than friends" at bounding box center [593, 256] width 40 height 30
click at [758, 225] on div "MLC Song Code" at bounding box center [765, 231] width 51 height 13
click at [769, 246] on div "Writer Name" at bounding box center [772, 249] width 64 height 18
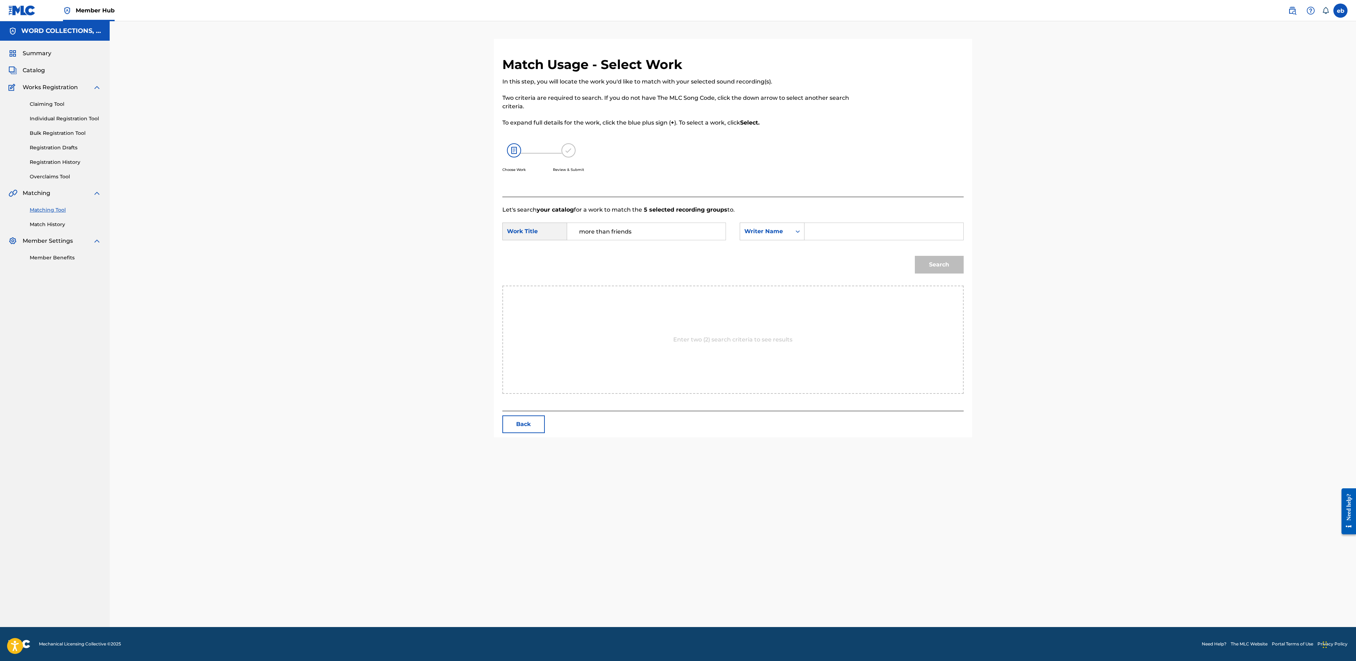
click at [830, 235] on input "Search Form" at bounding box center [883, 231] width 146 height 17
type input "e"
type input "[PERSON_NAME]"
click at [915, 256] on button "Search" at bounding box center [939, 265] width 49 height 18
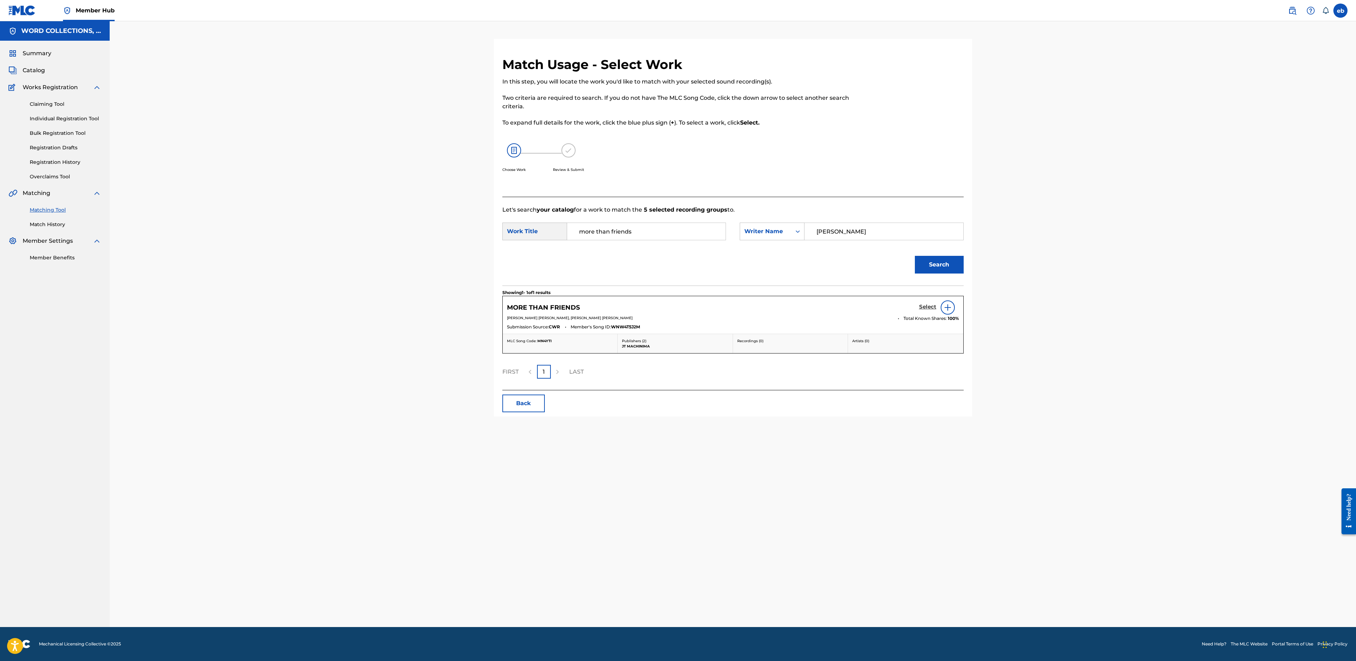
click at [930, 306] on h5 "Select" at bounding box center [927, 306] width 17 height 7
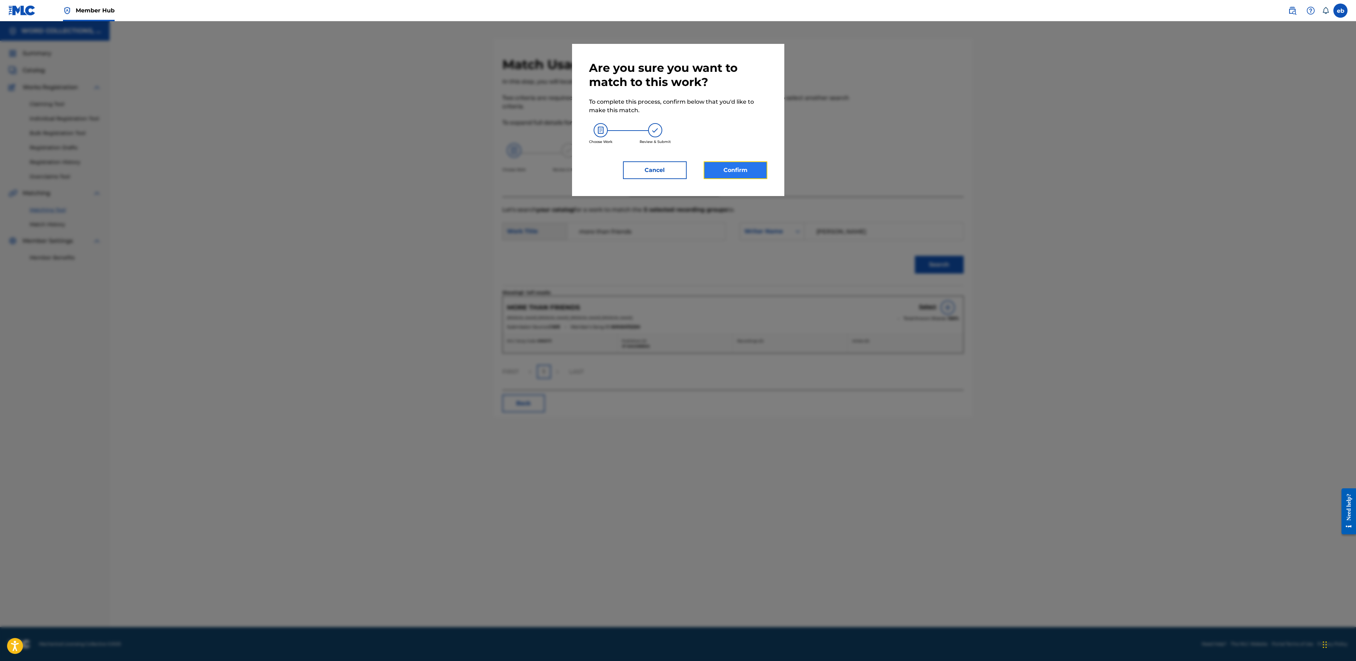
click at [741, 170] on button "Confirm" at bounding box center [736, 170] width 64 height 18
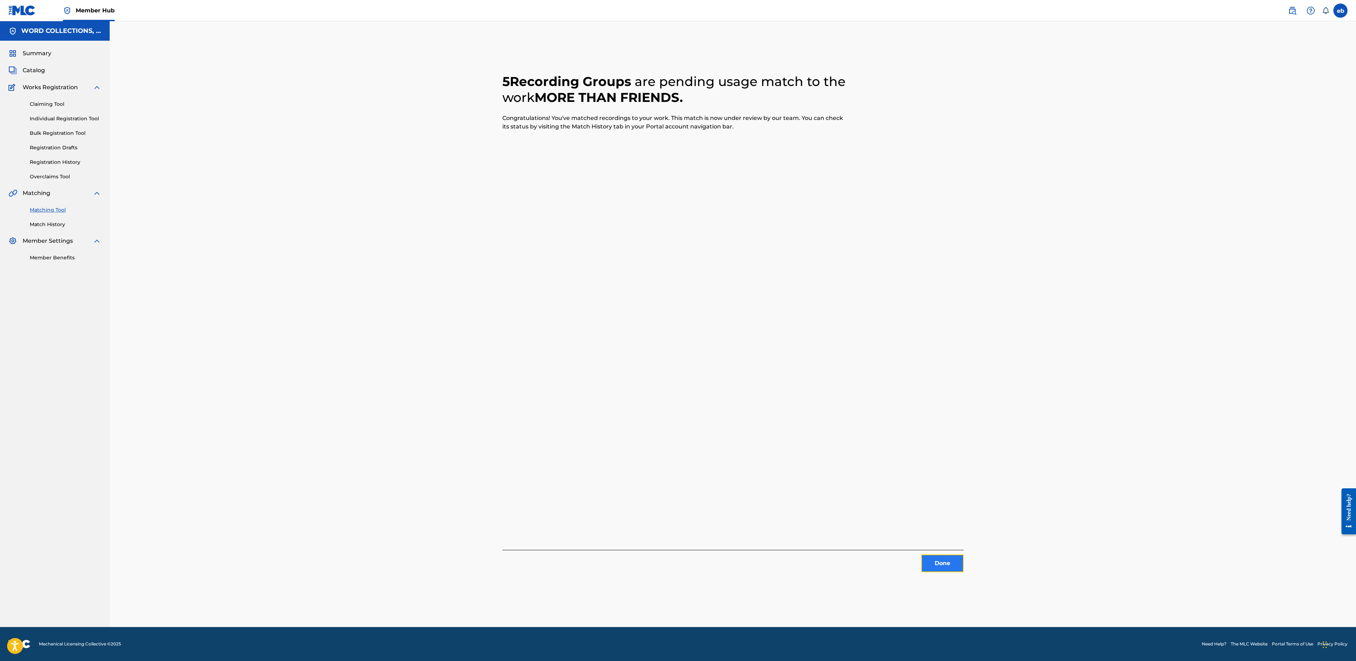
click at [939, 564] on button "Done" at bounding box center [942, 563] width 42 height 18
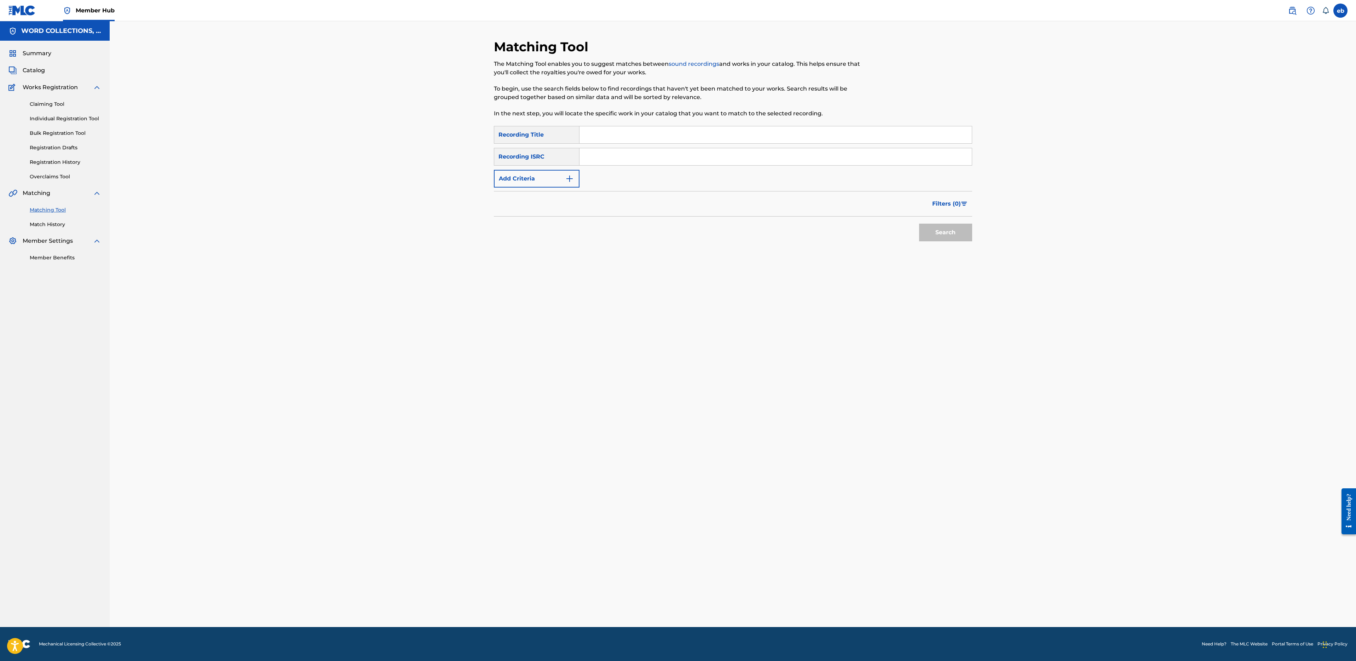
click at [640, 138] on input "Search Form" at bounding box center [775, 134] width 392 height 17
paste input "MY FAVORITE SONG"
type input "MY FAVORITE SONG"
click at [919, 224] on button "Search" at bounding box center [945, 233] width 53 height 18
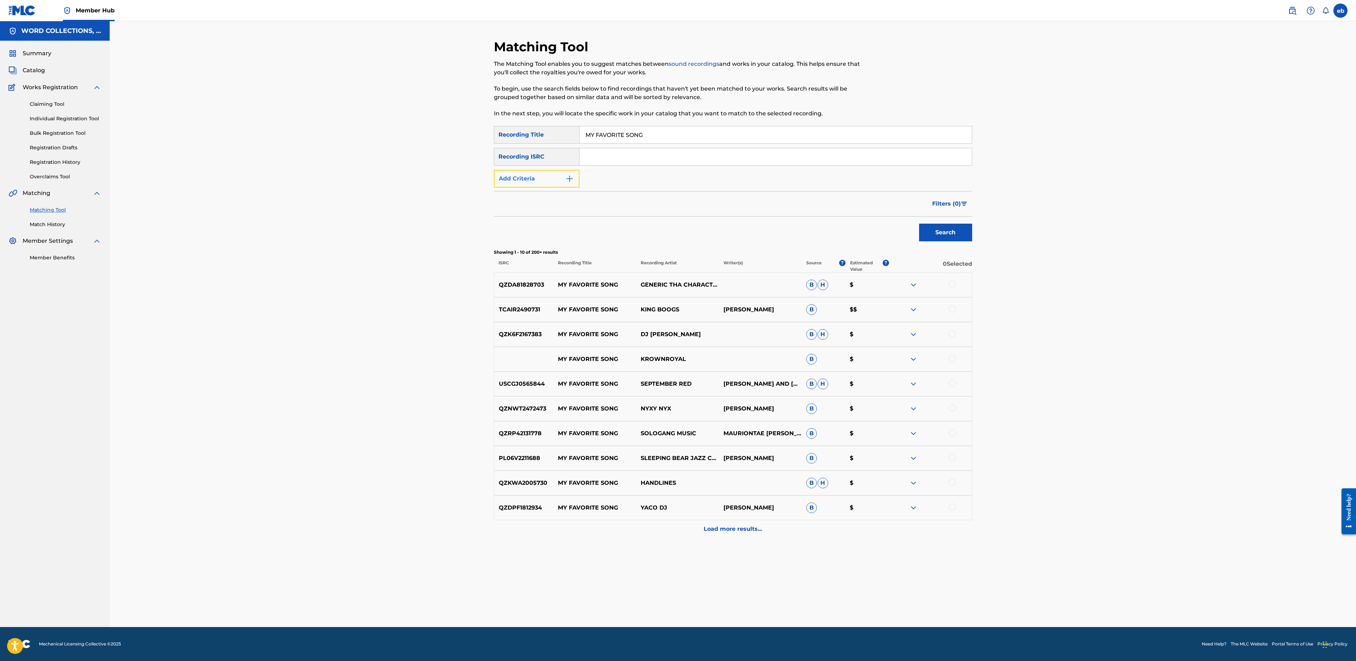
click at [544, 180] on button "Add Criteria" at bounding box center [537, 179] width 86 height 18
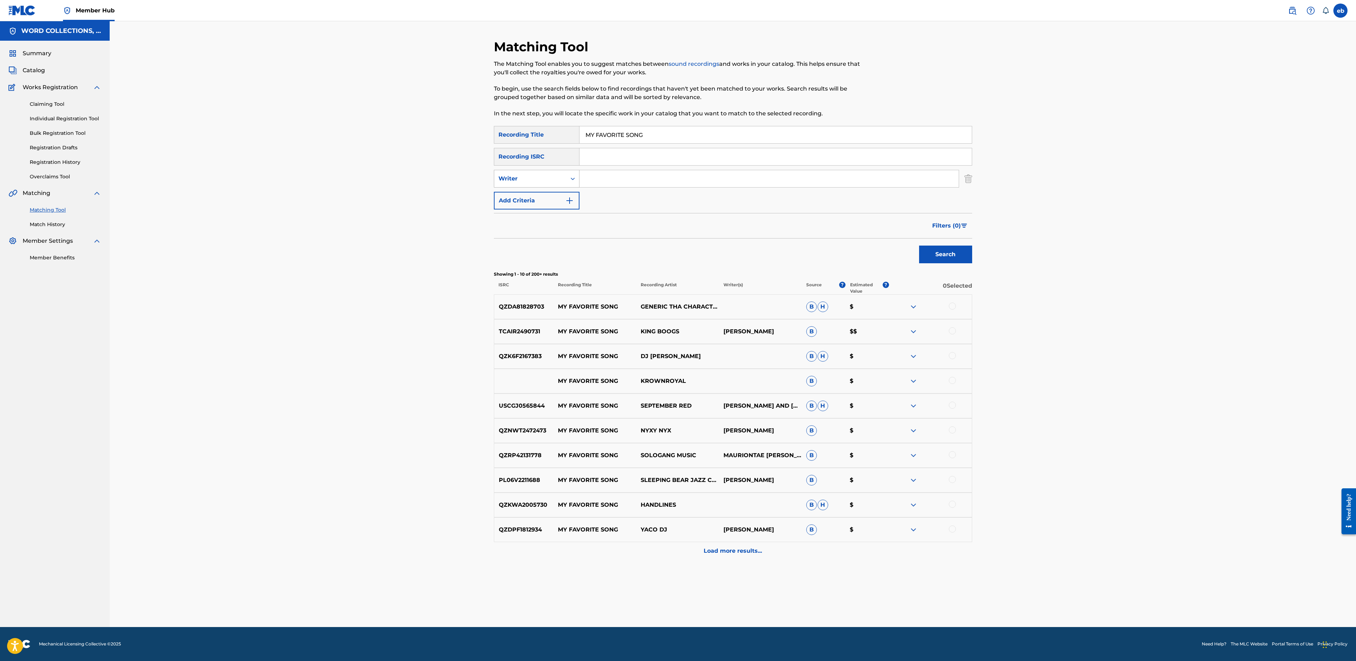
click at [553, 179] on div "Writer" at bounding box center [530, 178] width 64 height 8
click at [553, 190] on div "Recording Artist" at bounding box center [536, 196] width 85 height 18
click at [604, 177] on input "Search Form" at bounding box center [768, 178] width 379 height 17
click at [919, 245] on button "Search" at bounding box center [945, 254] width 53 height 18
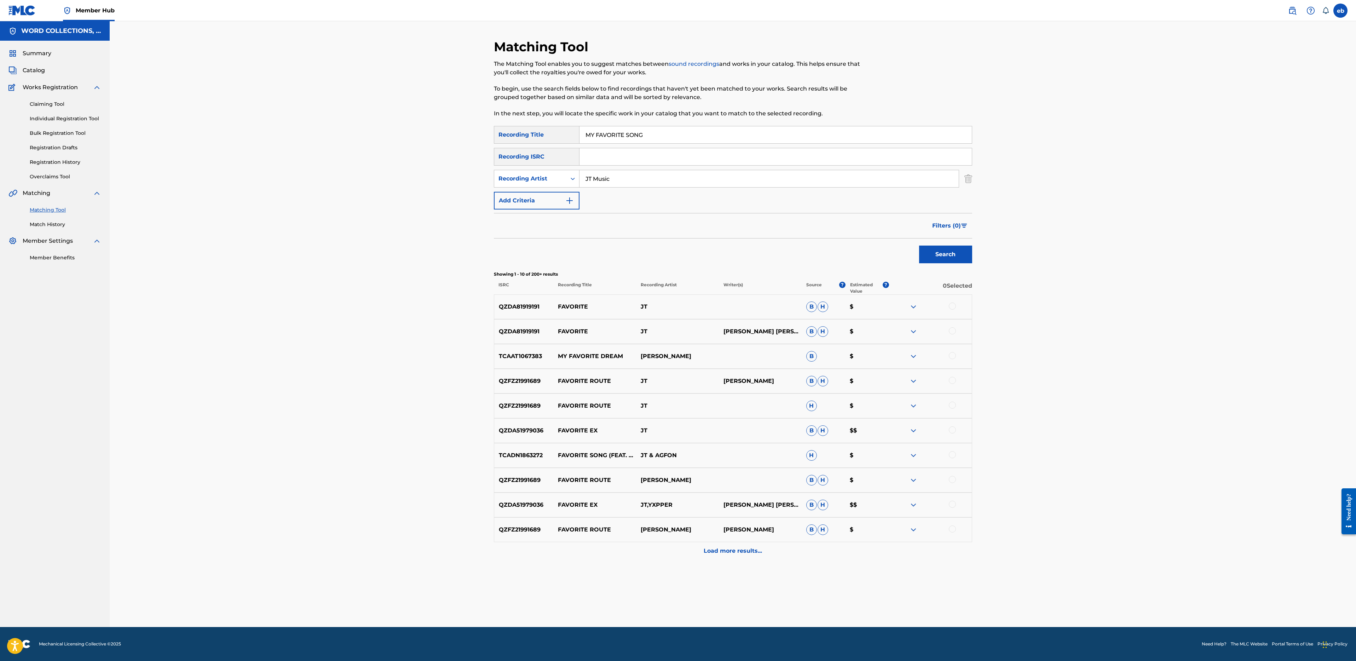
click at [919, 245] on button "Search" at bounding box center [945, 254] width 53 height 18
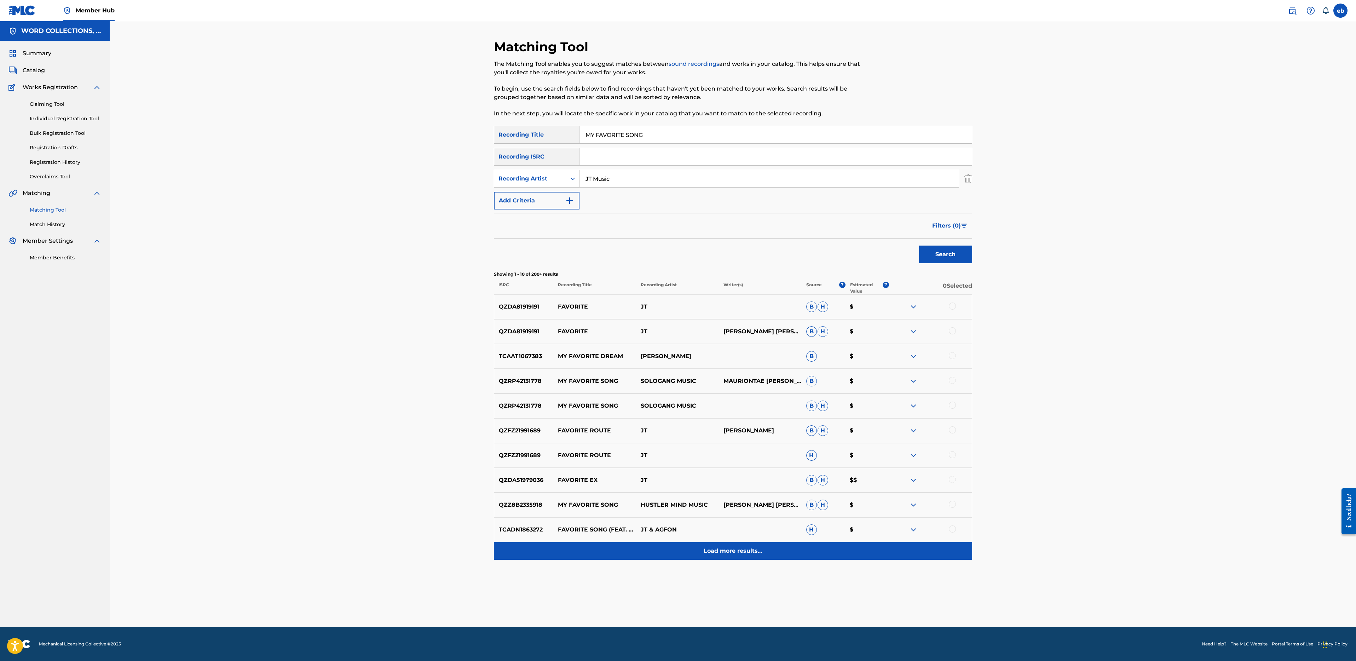
click at [734, 554] on p "Load more results..." at bounding box center [733, 550] width 58 height 8
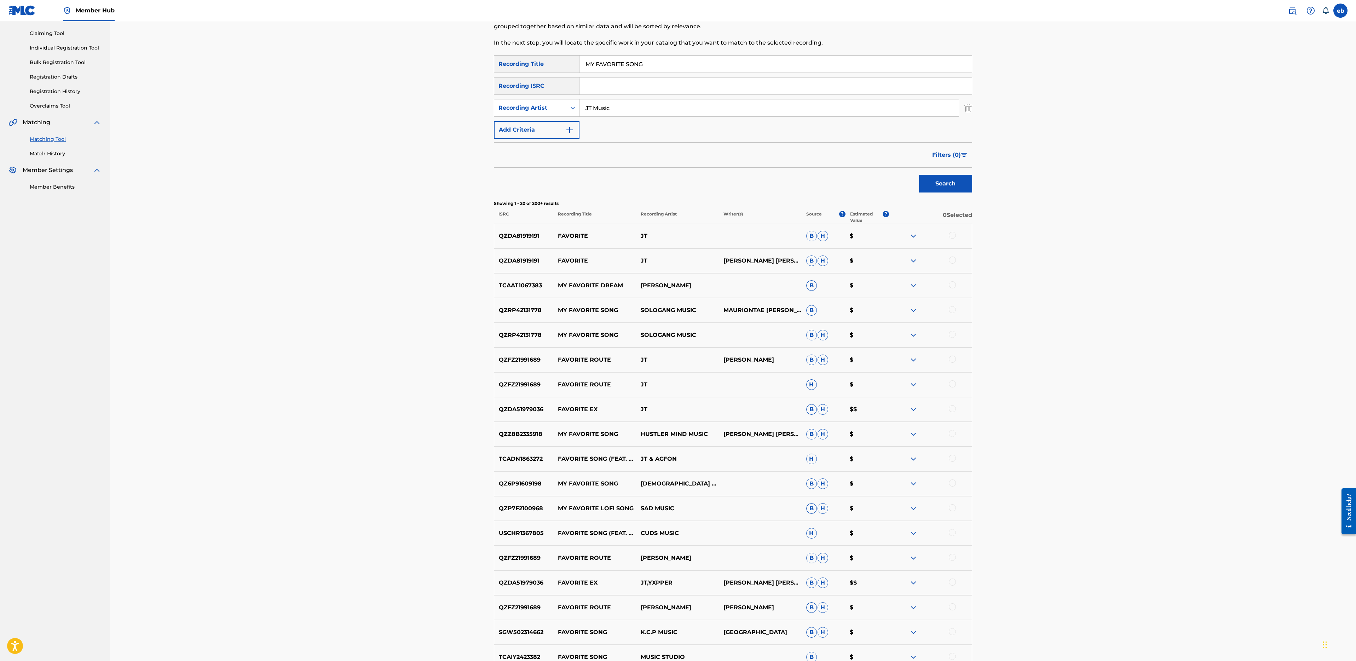
scroll to position [216, 0]
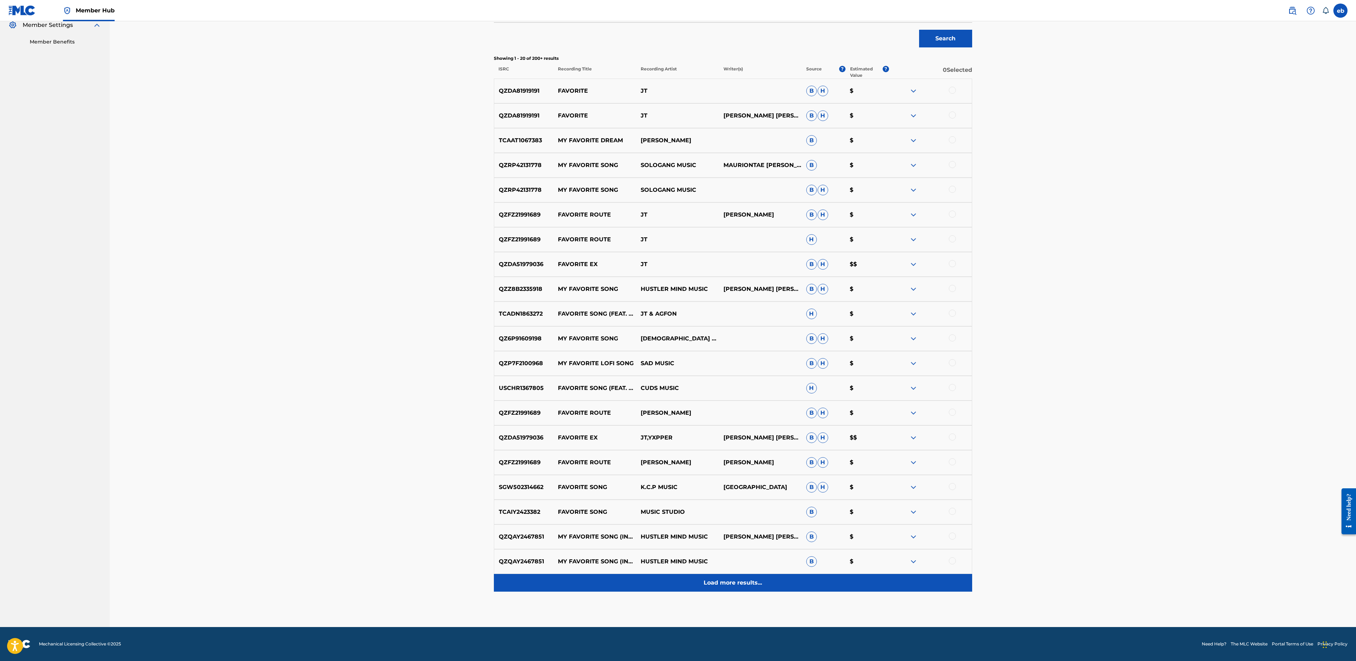
click at [736, 586] on p "Load more results..." at bounding box center [733, 582] width 58 height 8
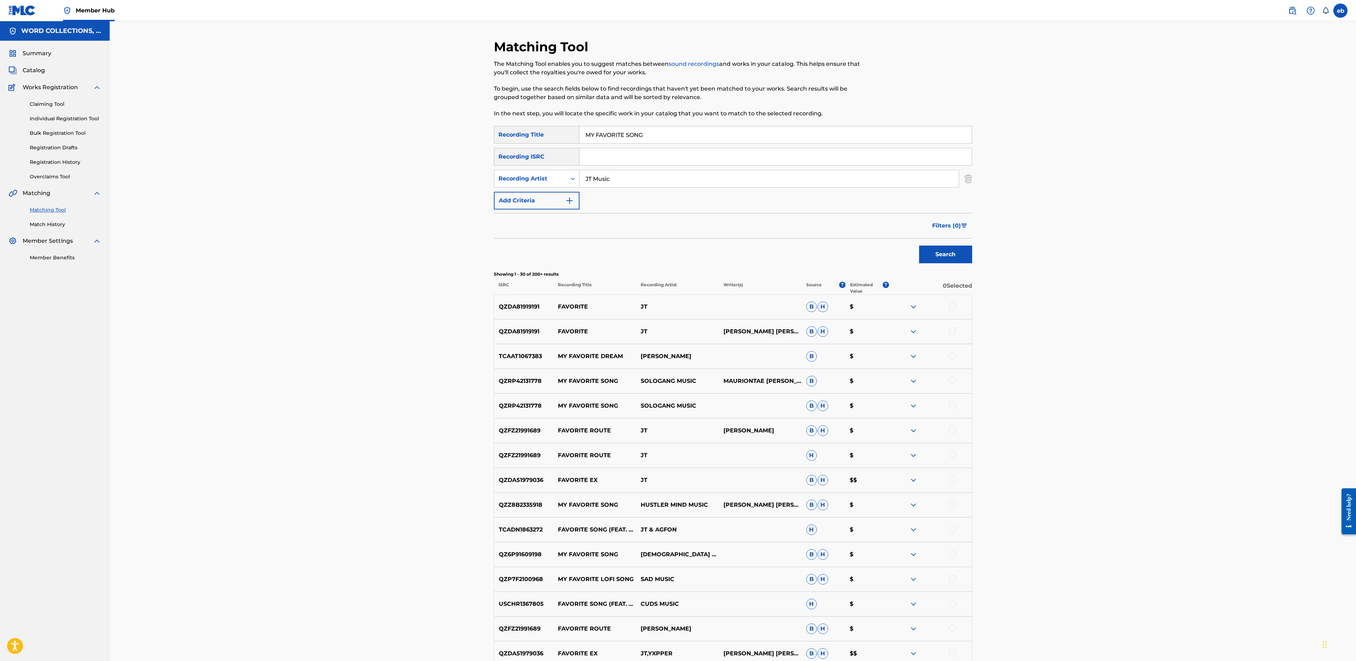
scroll to position [463, 0]
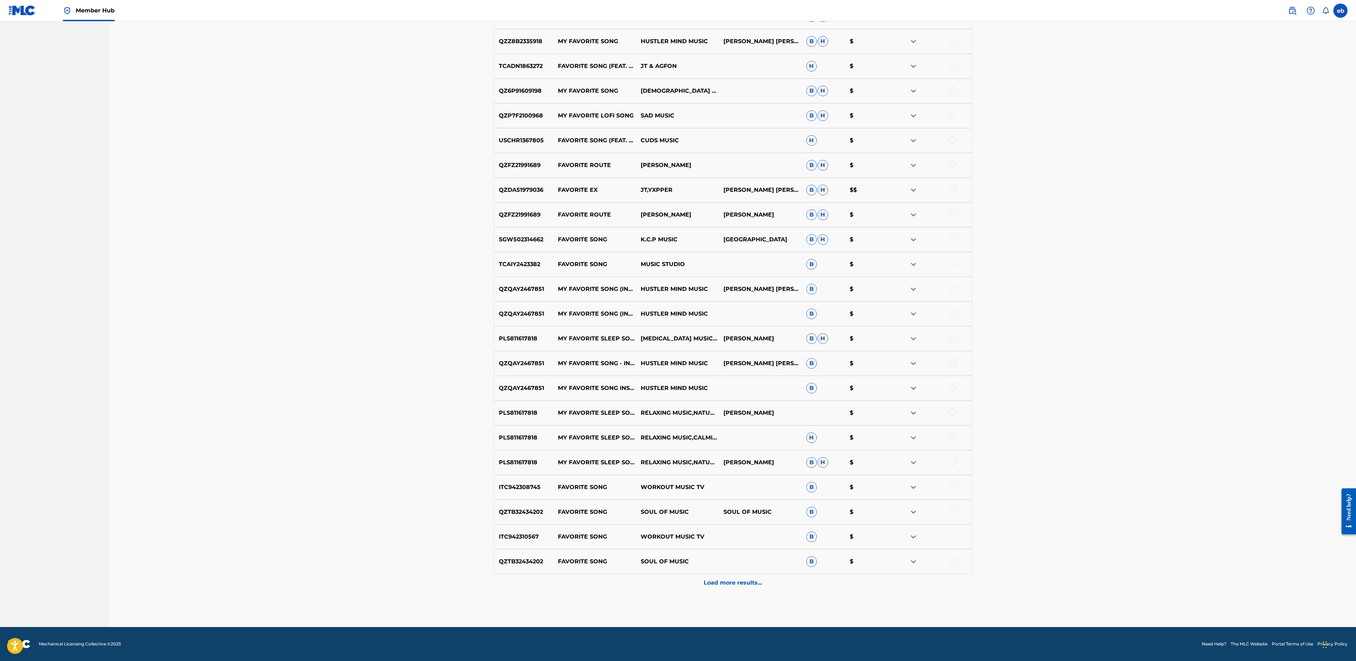
click at [740, 592] on div "Matching Tool The Matching Tool enables you to suggest matches between sound re…" at bounding box center [733, 101] width 478 height 1051
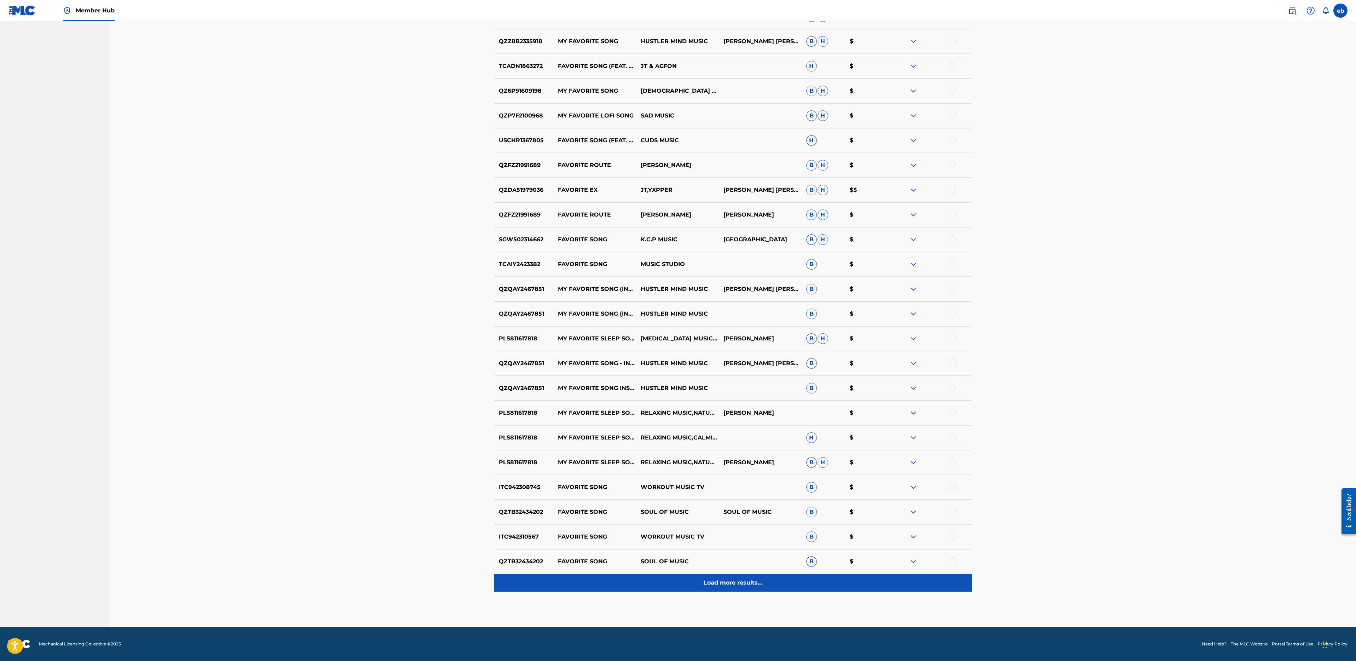
click at [739, 582] on p "Load more results..." at bounding box center [733, 582] width 58 height 8
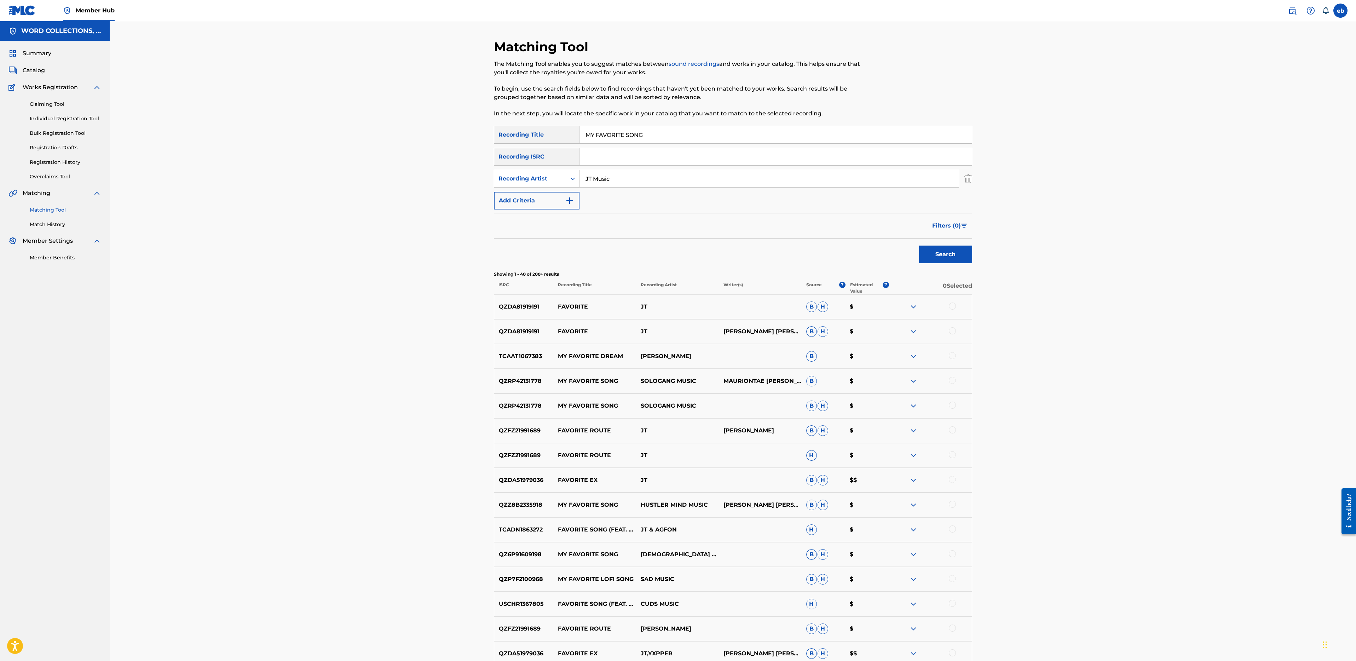
click at [641, 177] on input "JT Music" at bounding box center [768, 178] width 379 height 17
type input "[PERSON_NAME]"
click at [919, 245] on button "Search" at bounding box center [945, 254] width 53 height 18
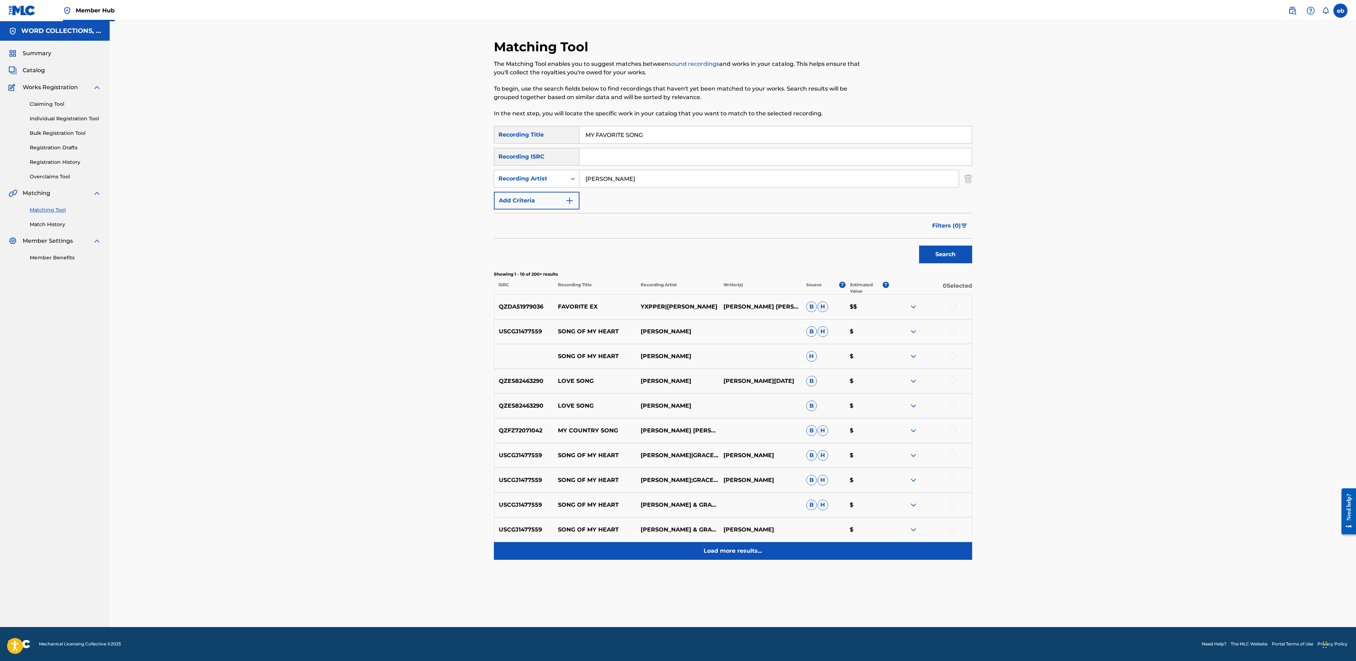
click at [738, 547] on p "Load more results..." at bounding box center [733, 550] width 58 height 8
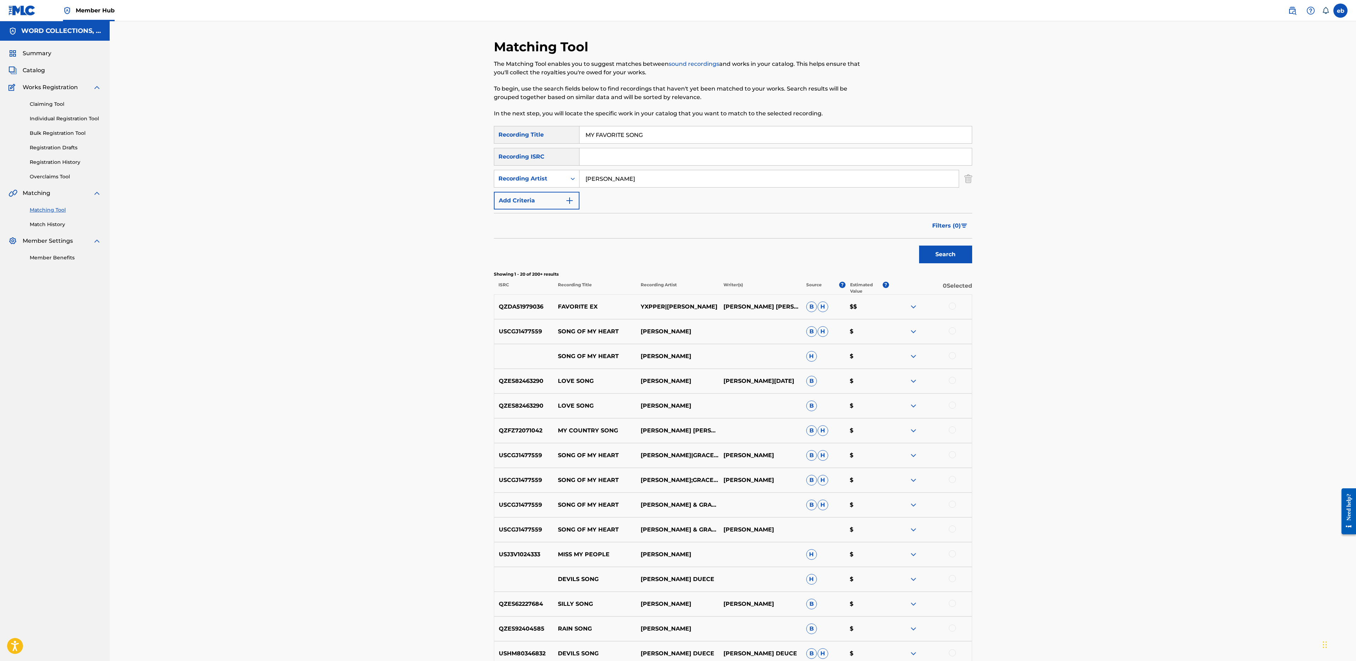
click at [668, 148] on div "Search Form" at bounding box center [775, 157] width 393 height 18
click at [664, 135] on input "MY FAVORITE SONG" at bounding box center [775, 134] width 392 height 17
paste input "BUT I FEEL LIKE CLOUD"
click at [919, 245] on button "Search" at bounding box center [945, 254] width 53 height 18
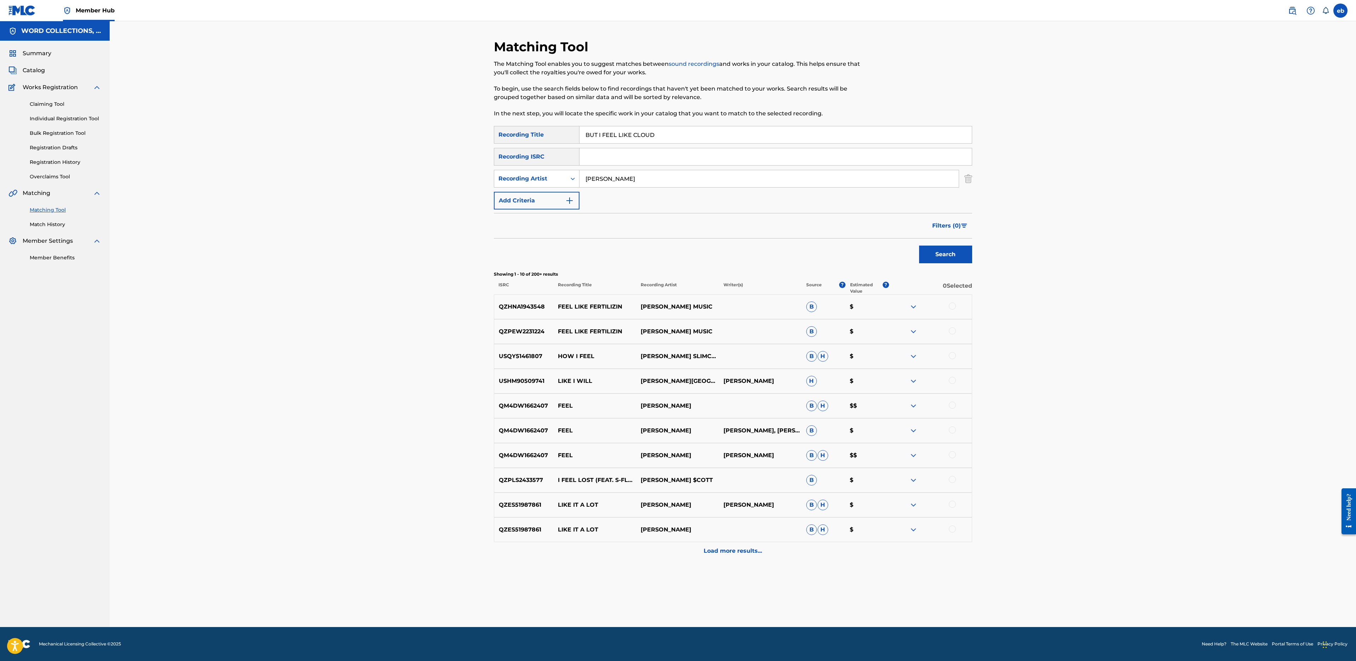
click at [670, 128] on input "BUT I FEEL LIKE CLOUD" at bounding box center [775, 134] width 392 height 17
paste input "MY NAME IS ZAC"
click at [919, 245] on button "Search" at bounding box center [945, 254] width 53 height 18
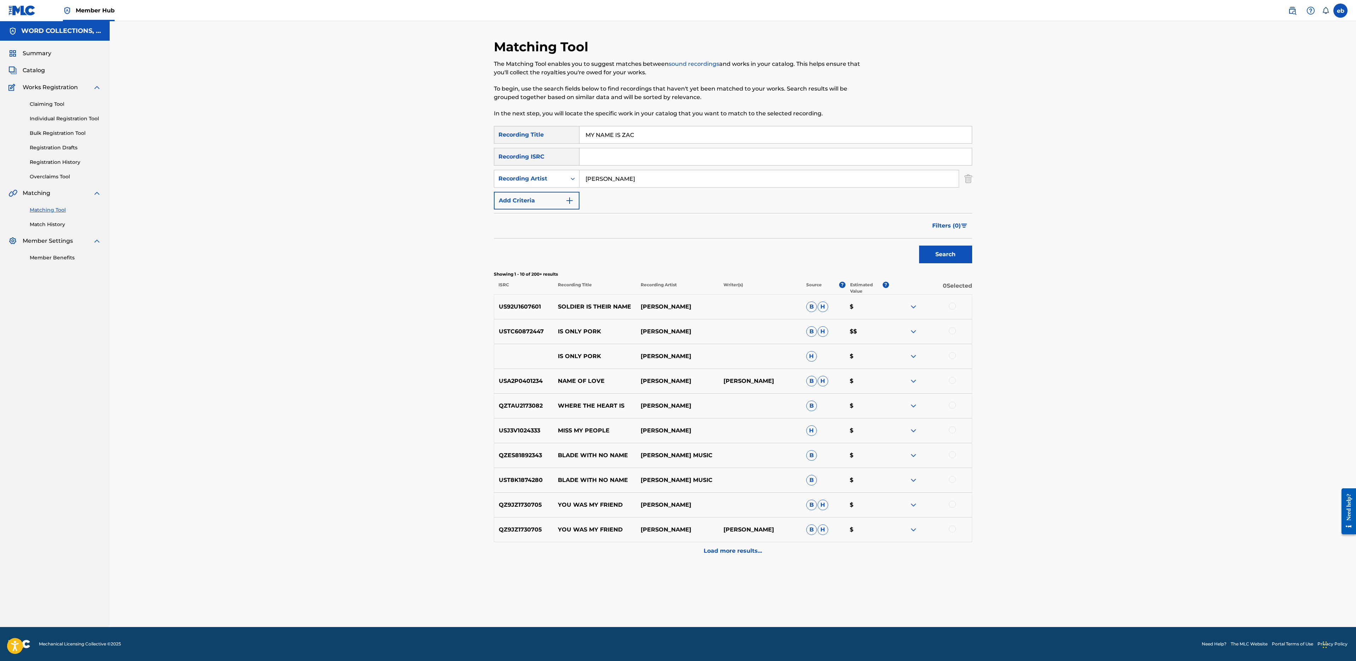
click at [661, 135] on input "MY NAME IS ZAC" at bounding box center [775, 134] width 392 height 17
paste input "NEVER GIVE UP"
type input "NEVER GIVE UP"
click at [919, 245] on button "Search" at bounding box center [945, 254] width 53 height 18
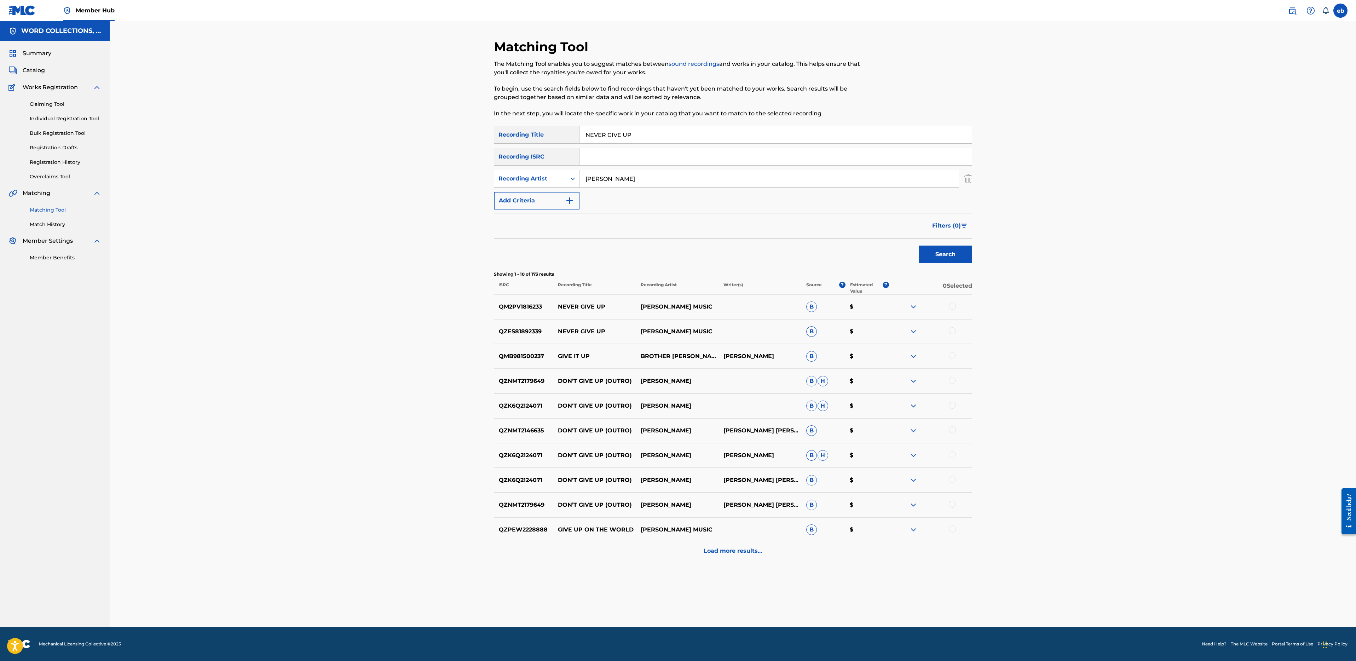
click at [953, 305] on div at bounding box center [952, 305] width 7 height 7
click at [953, 331] on div at bounding box center [952, 330] width 7 height 7
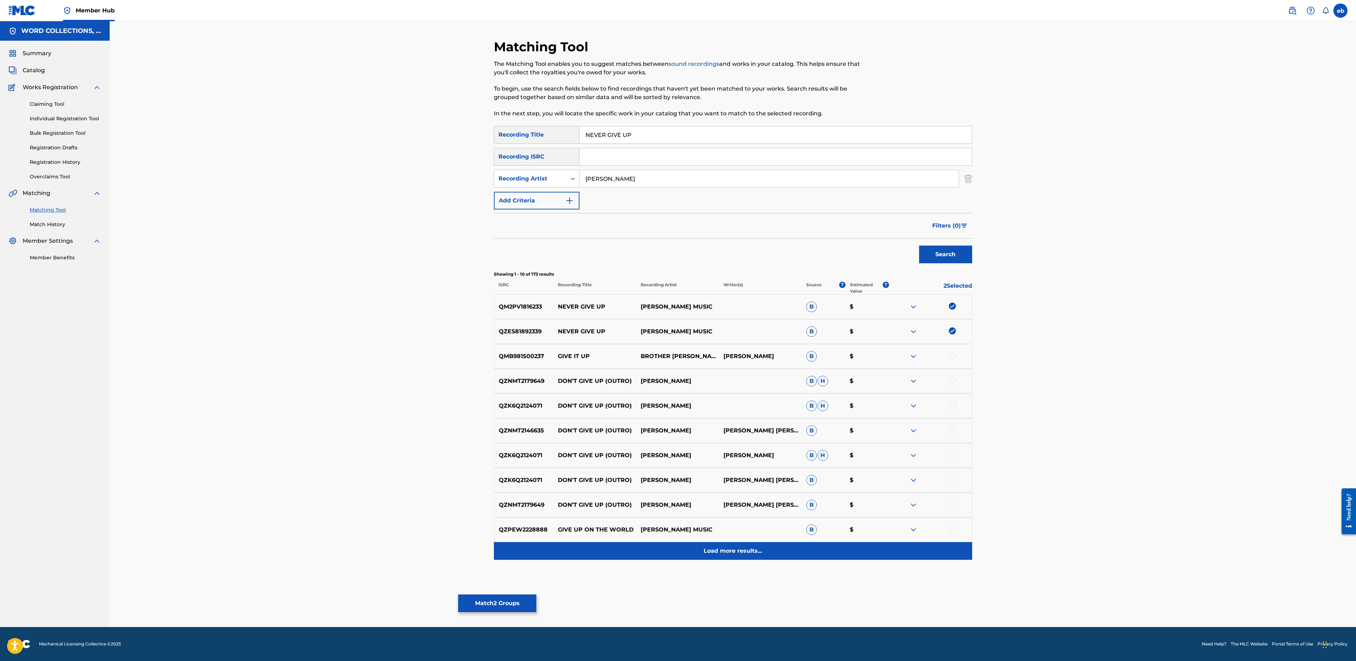
click at [728, 551] on p "Load more results..." at bounding box center [733, 550] width 58 height 8
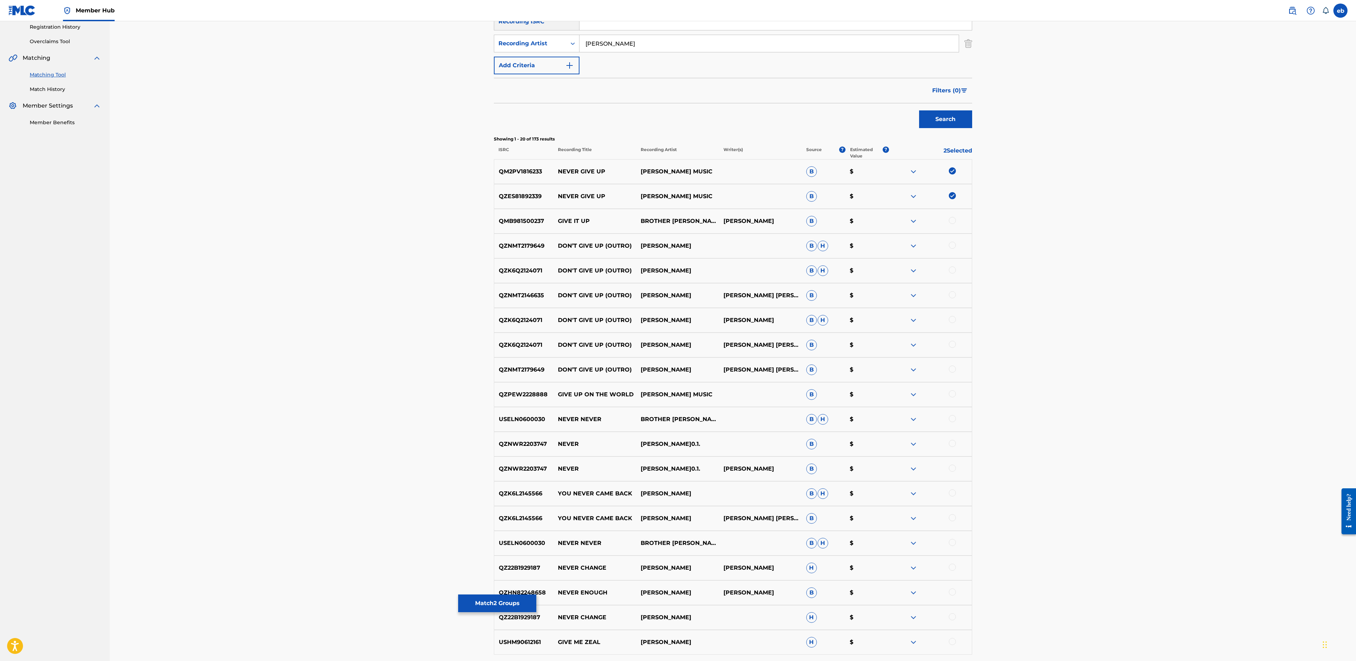
scroll to position [216, 0]
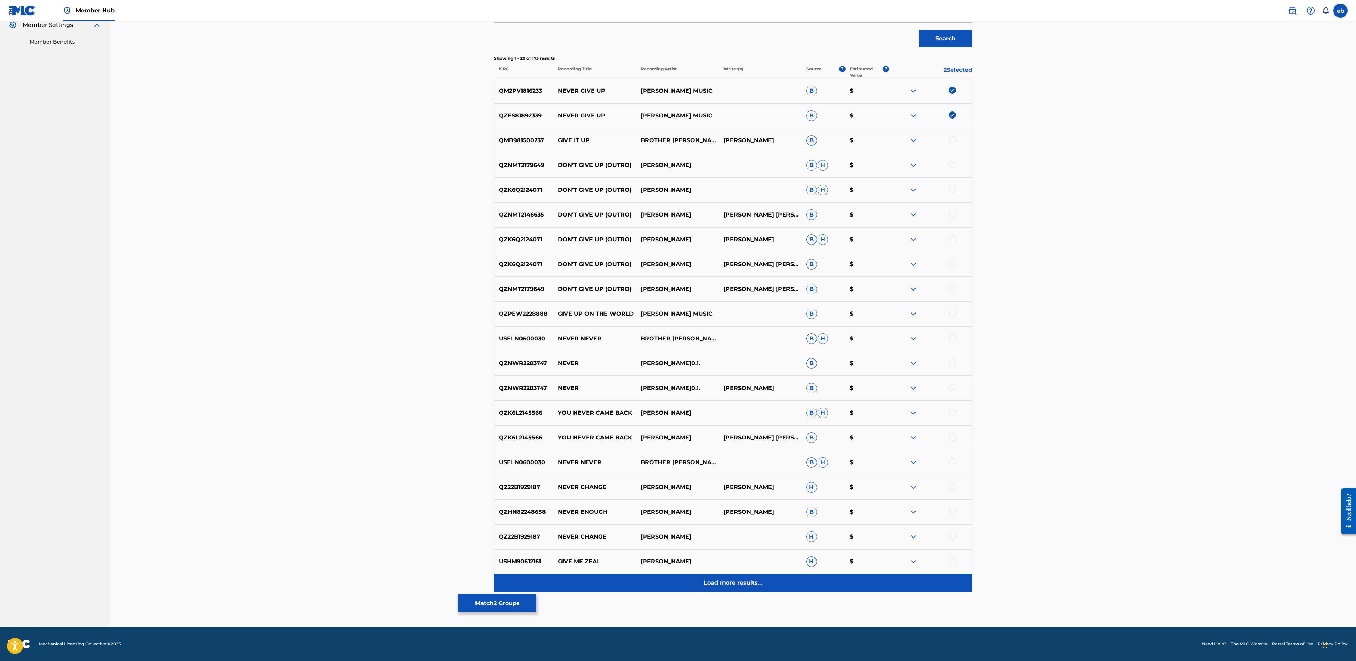
click at [743, 589] on div "Load more results..." at bounding box center [733, 583] width 478 height 18
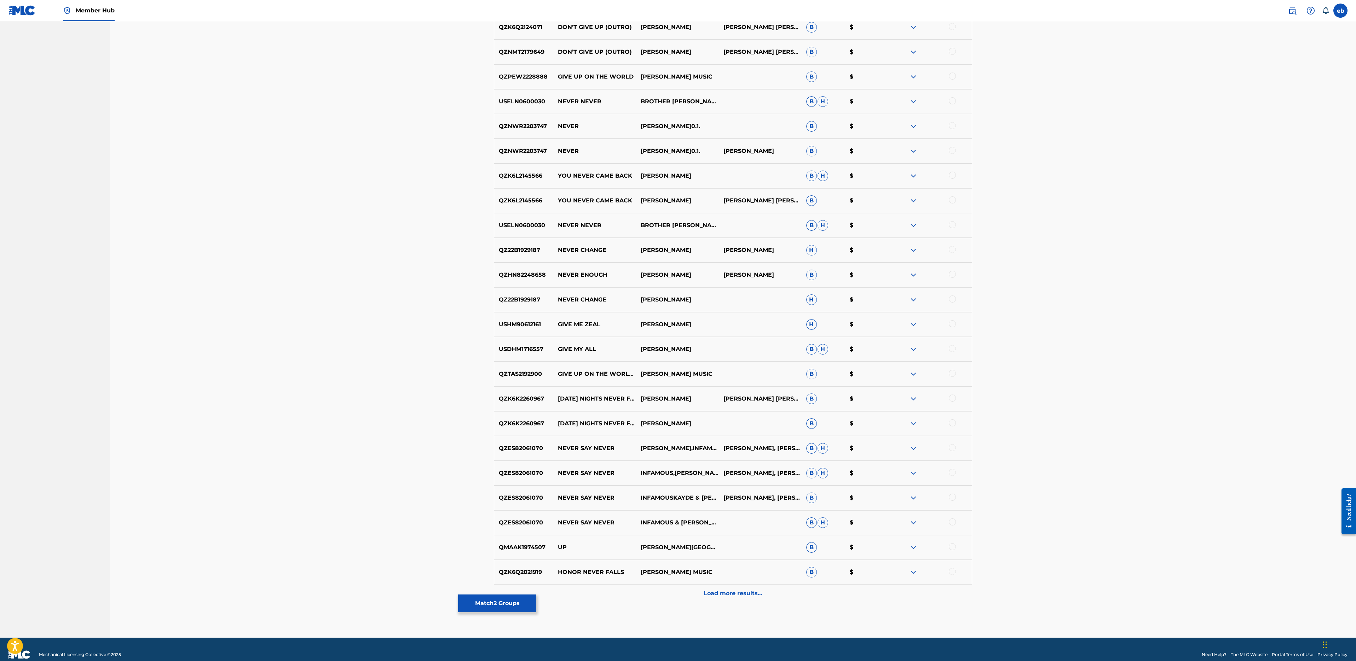
scroll to position [0, 0]
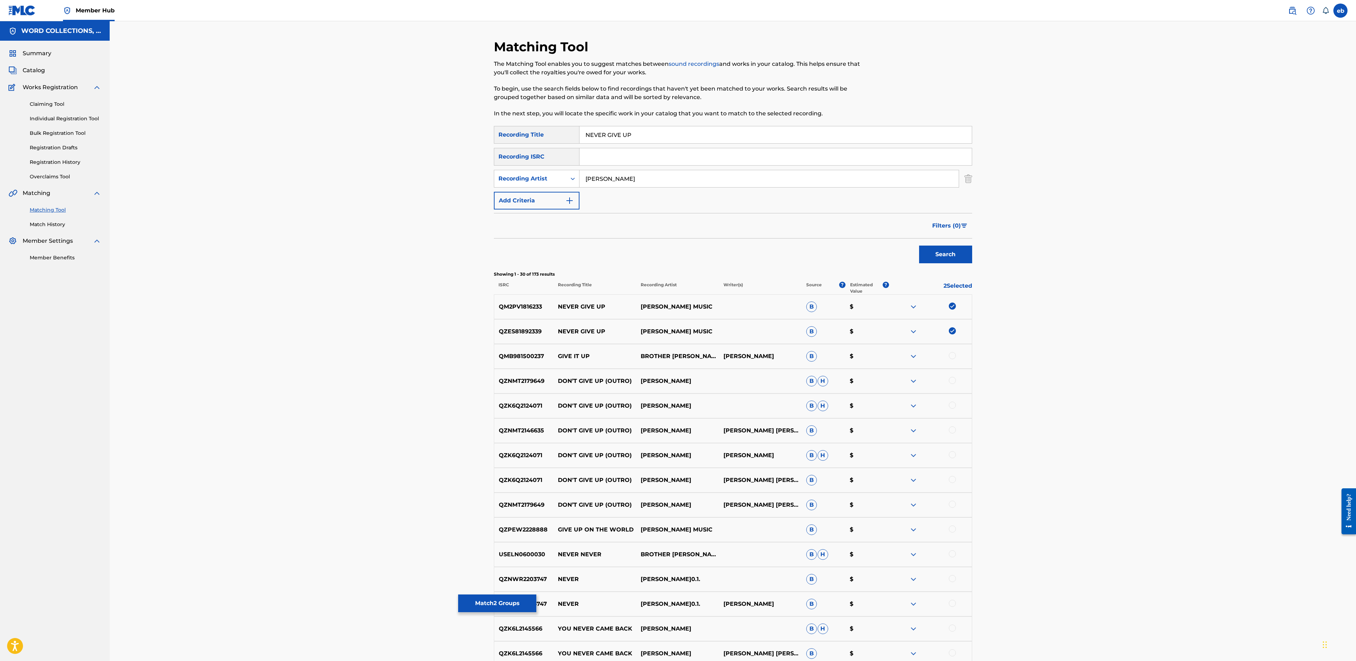
click at [620, 178] on input "[PERSON_NAME]" at bounding box center [768, 178] width 379 height 17
click at [919, 245] on button "Search" at bounding box center [945, 254] width 53 height 18
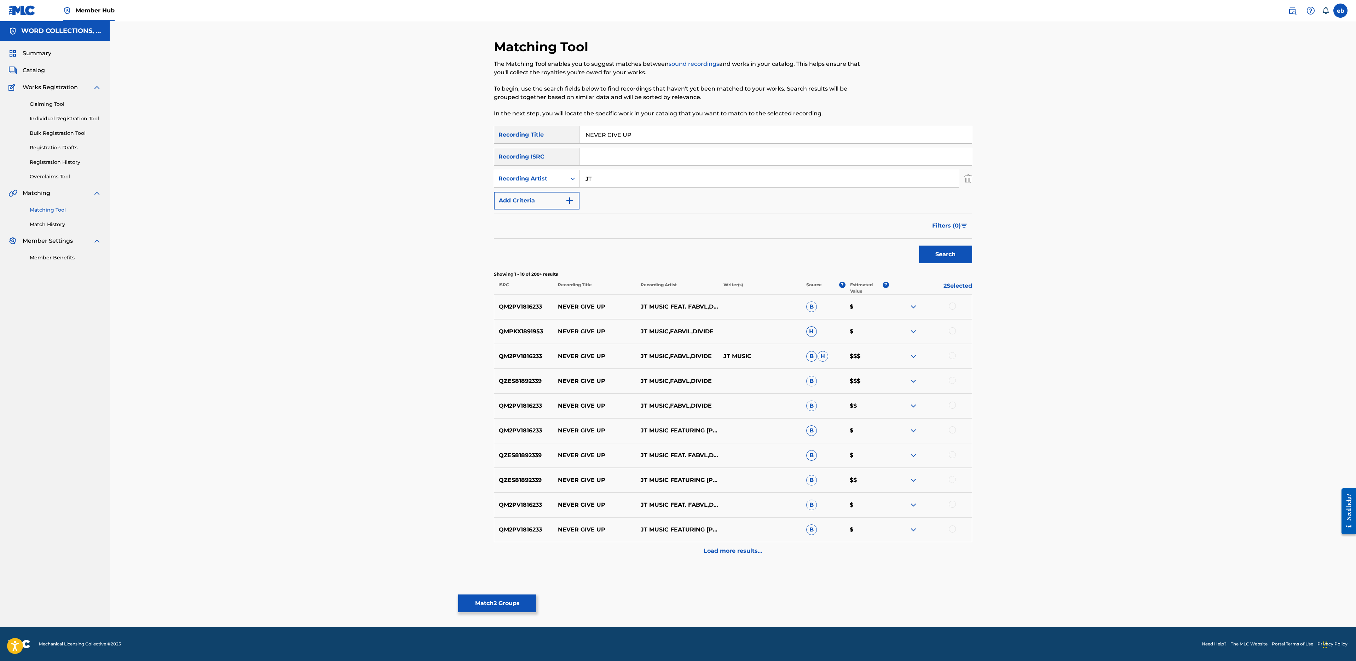
click at [953, 309] on div at bounding box center [930, 306] width 83 height 8
click at [953, 308] on div at bounding box center [952, 305] width 7 height 7
click at [953, 329] on div at bounding box center [952, 330] width 7 height 7
click at [954, 363] on div "QM2PV1816233 NEVER GIVE UP JT MUSIC,FABVL,DIVIDE JT MUSIC B H $$$" at bounding box center [733, 356] width 478 height 25
click at [953, 357] on div at bounding box center [952, 355] width 7 height 7
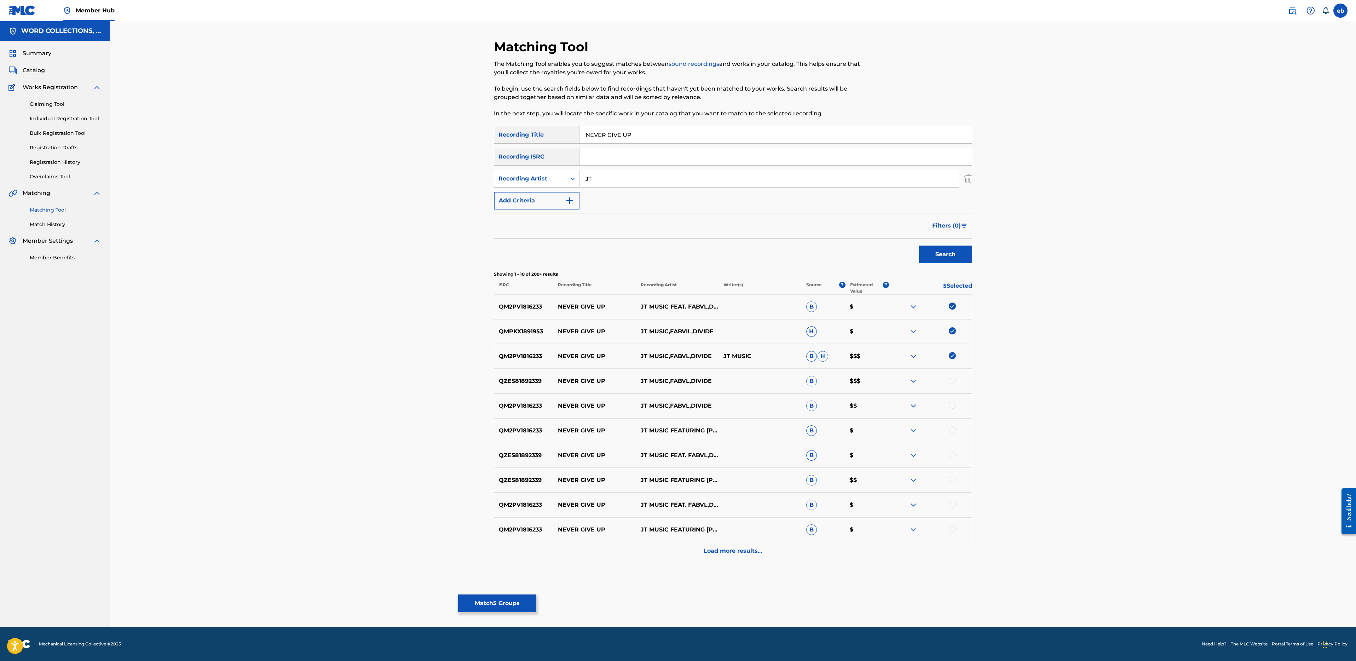
click at [953, 382] on div at bounding box center [952, 380] width 7 height 7
click at [953, 407] on div at bounding box center [952, 404] width 7 height 7
click at [953, 430] on div at bounding box center [952, 429] width 7 height 7
click at [952, 454] on div at bounding box center [952, 454] width 7 height 7
click at [952, 475] on div "QZES81892339 NEVER GIVE UP JT MUSIC FEATURING [PERSON_NAME],DIVIDE B $$" at bounding box center [733, 480] width 478 height 25
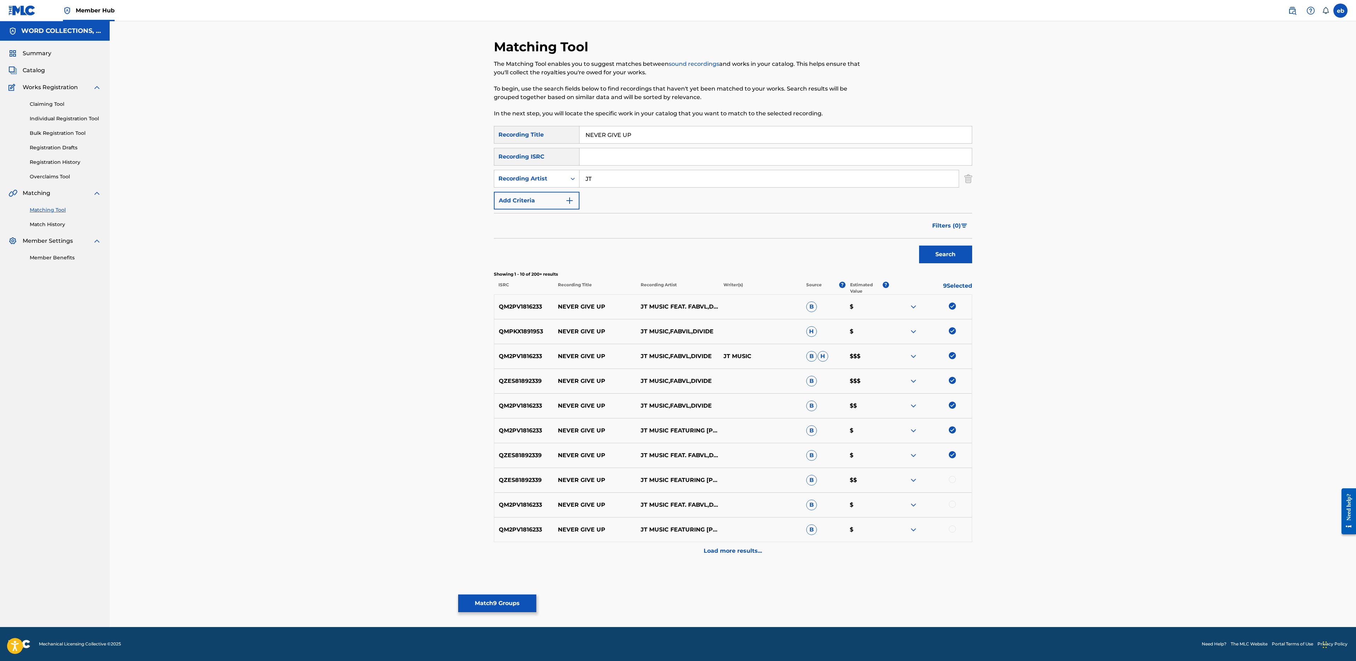
click at [952, 480] on div at bounding box center [952, 479] width 7 height 7
click at [952, 505] on div at bounding box center [952, 503] width 7 height 7
click at [952, 532] on div at bounding box center [952, 528] width 7 height 7
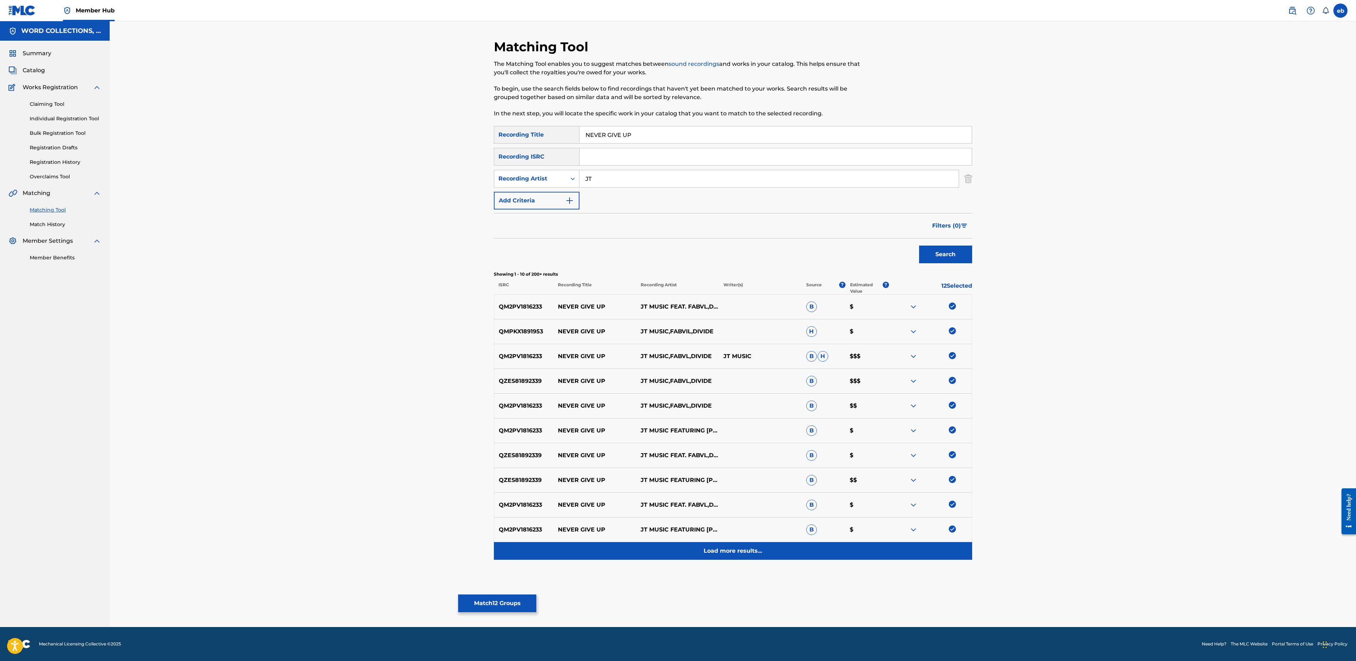
click at [706, 549] on p "Load more results..." at bounding box center [733, 550] width 58 height 8
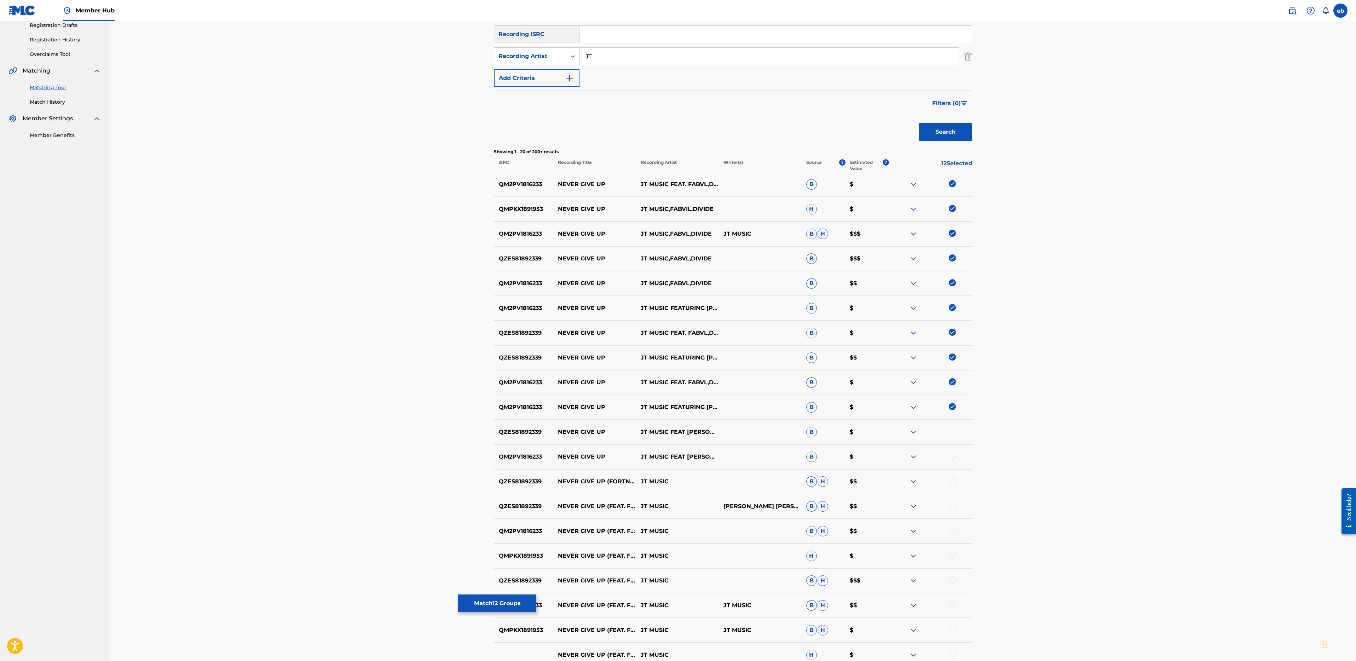
scroll to position [216, 0]
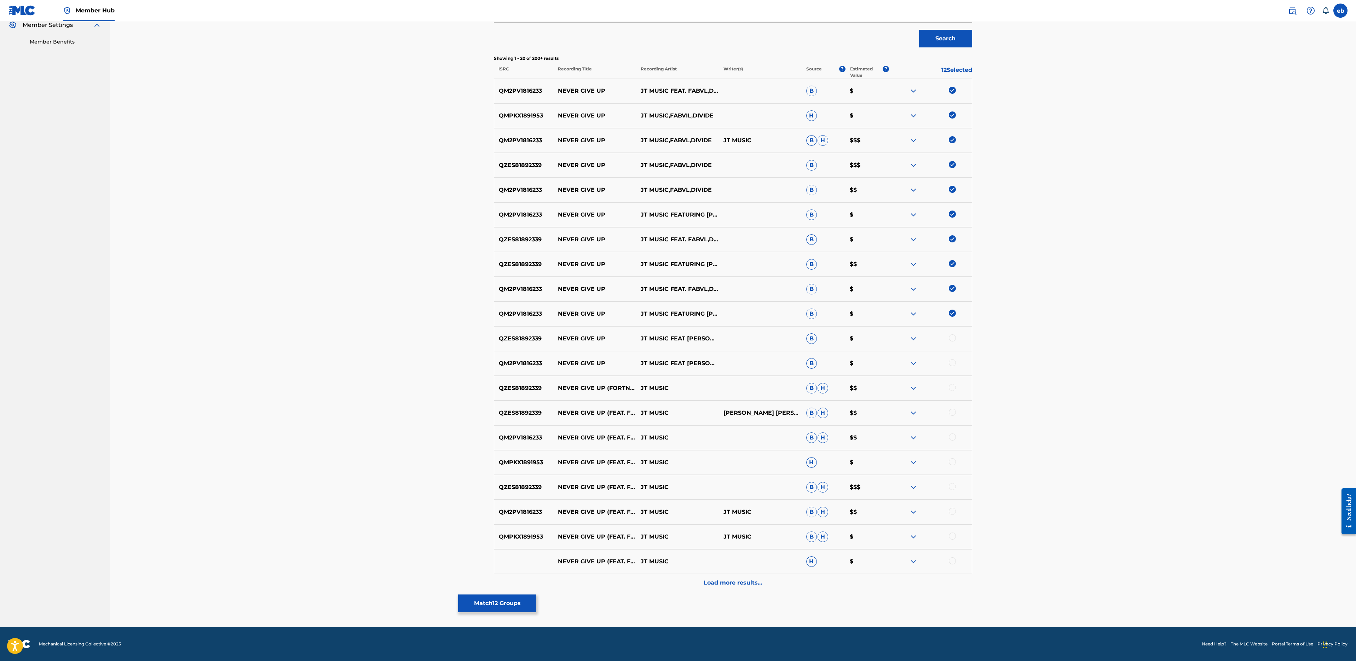
click at [955, 336] on div at bounding box center [952, 337] width 7 height 7
click at [954, 364] on div at bounding box center [952, 362] width 7 height 7
click at [954, 381] on div "QZES81892339 NEVER GIVE UP (FORTNITE RAP) JT MUSIC B H $$" at bounding box center [733, 388] width 478 height 25
click at [956, 385] on div at bounding box center [930, 388] width 83 height 8
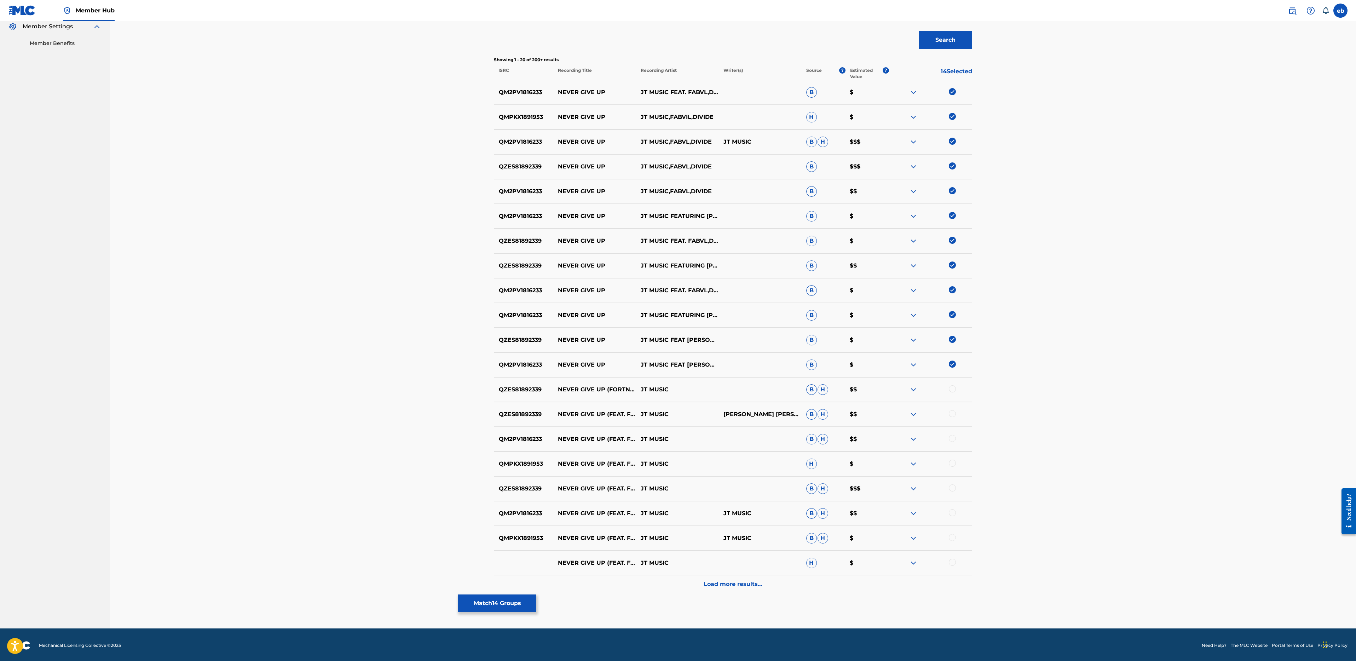
click at [954, 388] on div at bounding box center [952, 388] width 7 height 7
click at [950, 417] on div at bounding box center [930, 414] width 83 height 8
click at [951, 416] on div at bounding box center [952, 413] width 7 height 7
click at [951, 438] on div at bounding box center [952, 438] width 7 height 7
click at [952, 465] on div at bounding box center [952, 462] width 7 height 7
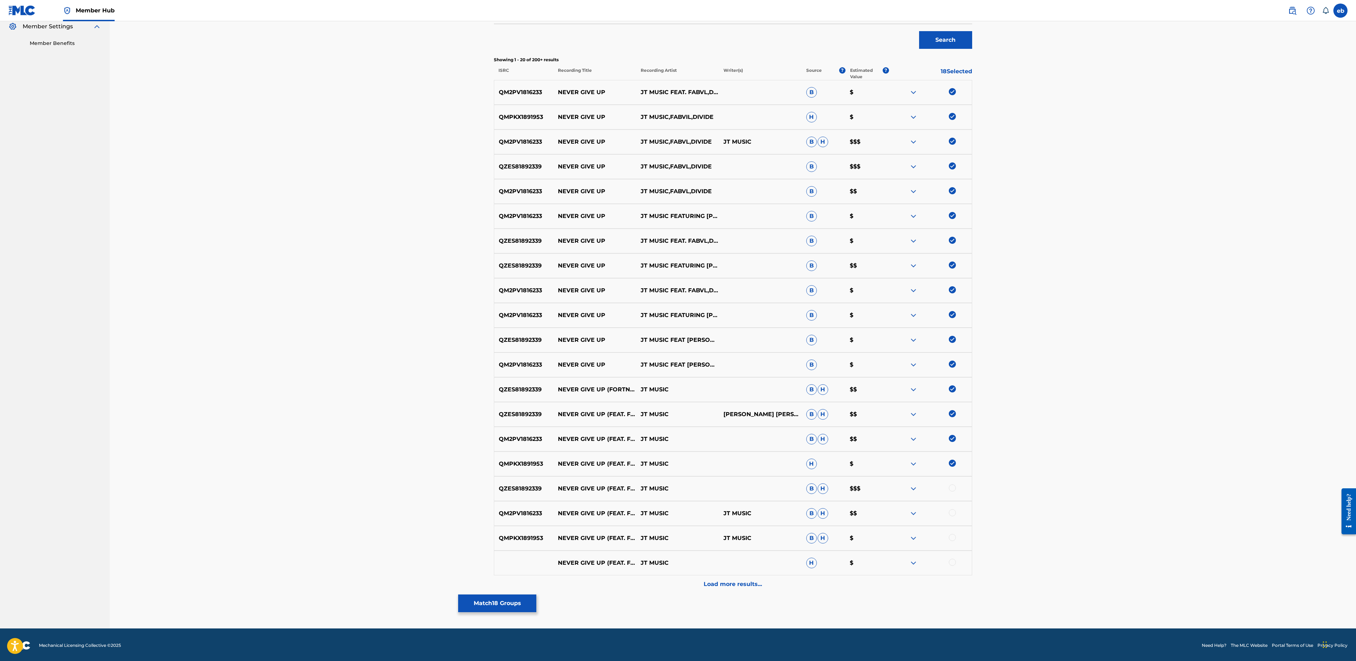
click at [952, 488] on div at bounding box center [952, 487] width 7 height 7
click at [953, 514] on div at bounding box center [952, 512] width 7 height 7
click at [953, 535] on div at bounding box center [952, 537] width 7 height 7
click at [953, 562] on div at bounding box center [952, 561] width 7 height 7
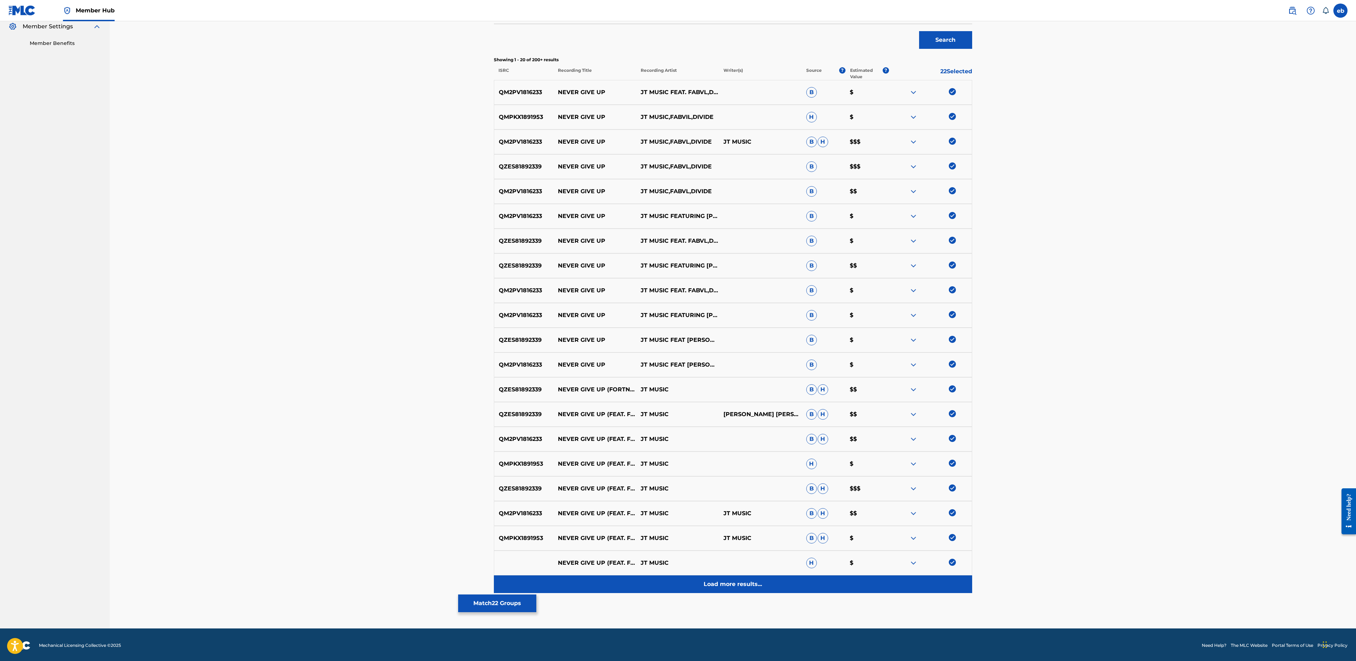
click at [740, 590] on div "Load more results..." at bounding box center [733, 584] width 478 height 18
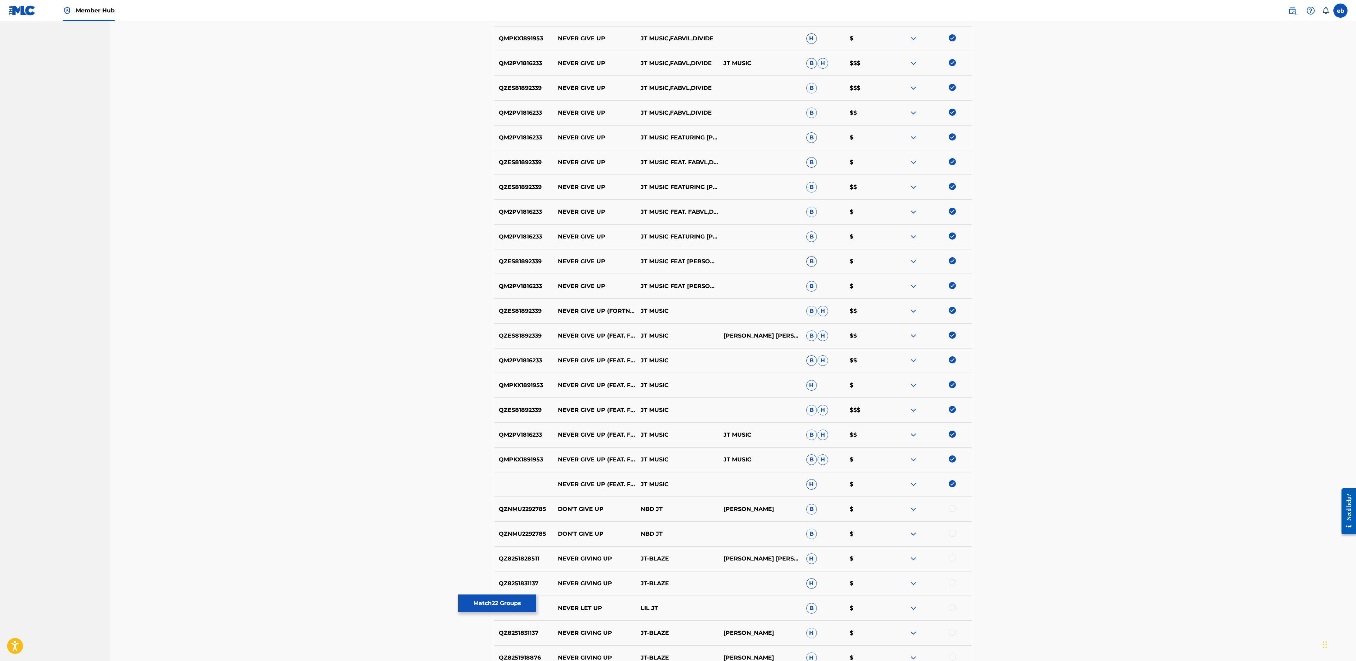
scroll to position [463, 0]
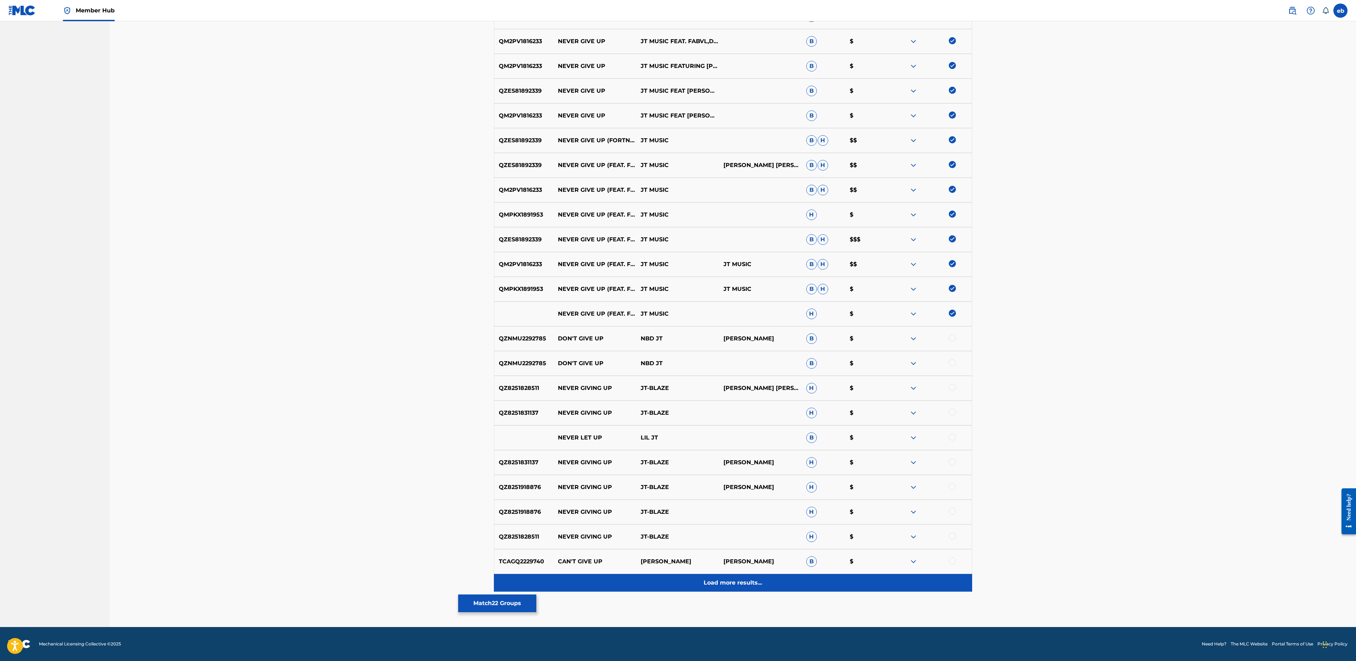
click at [753, 578] on p "Load more results..." at bounding box center [733, 582] width 58 height 8
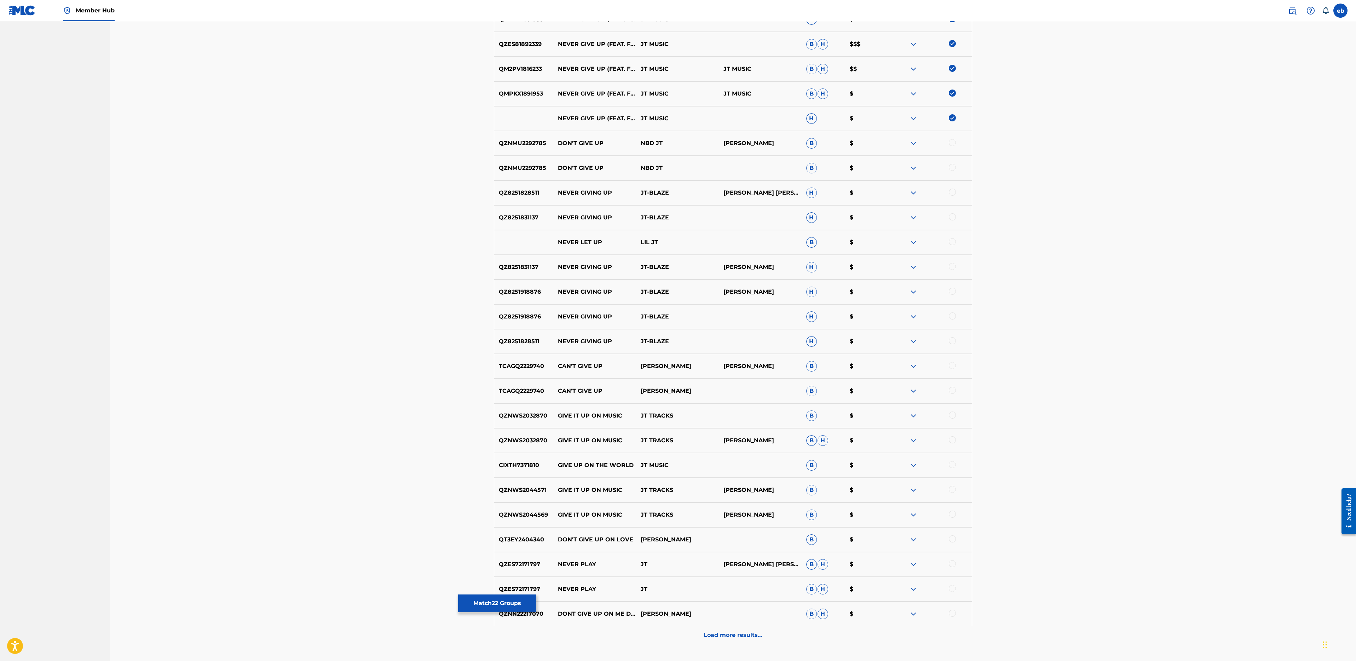
scroll to position [711, 0]
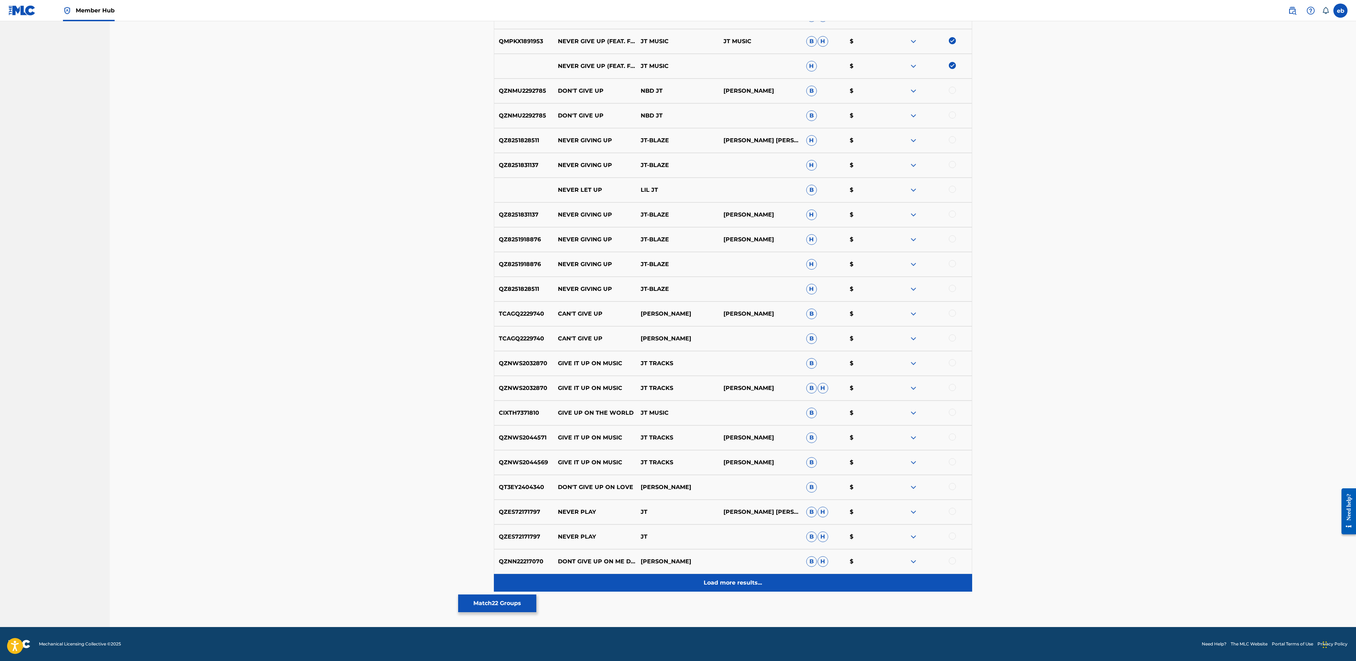
click at [753, 589] on div "Load more results..." at bounding box center [733, 583] width 478 height 18
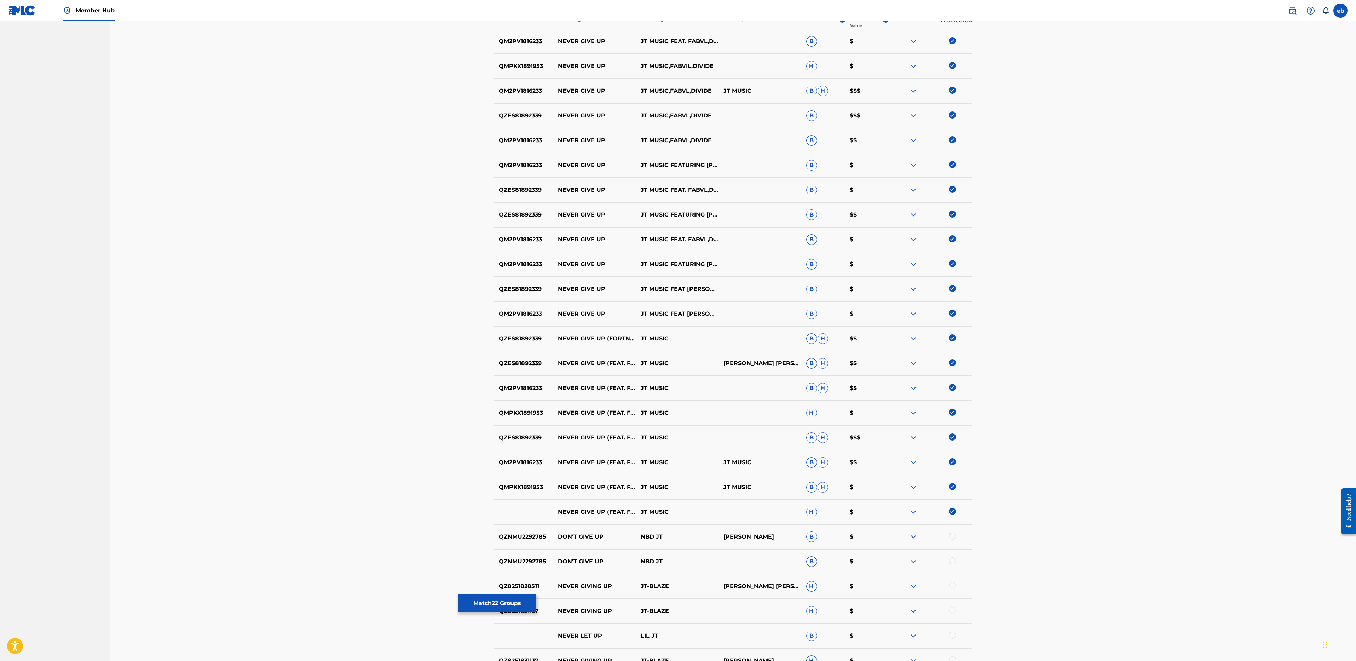
scroll to position [0, 0]
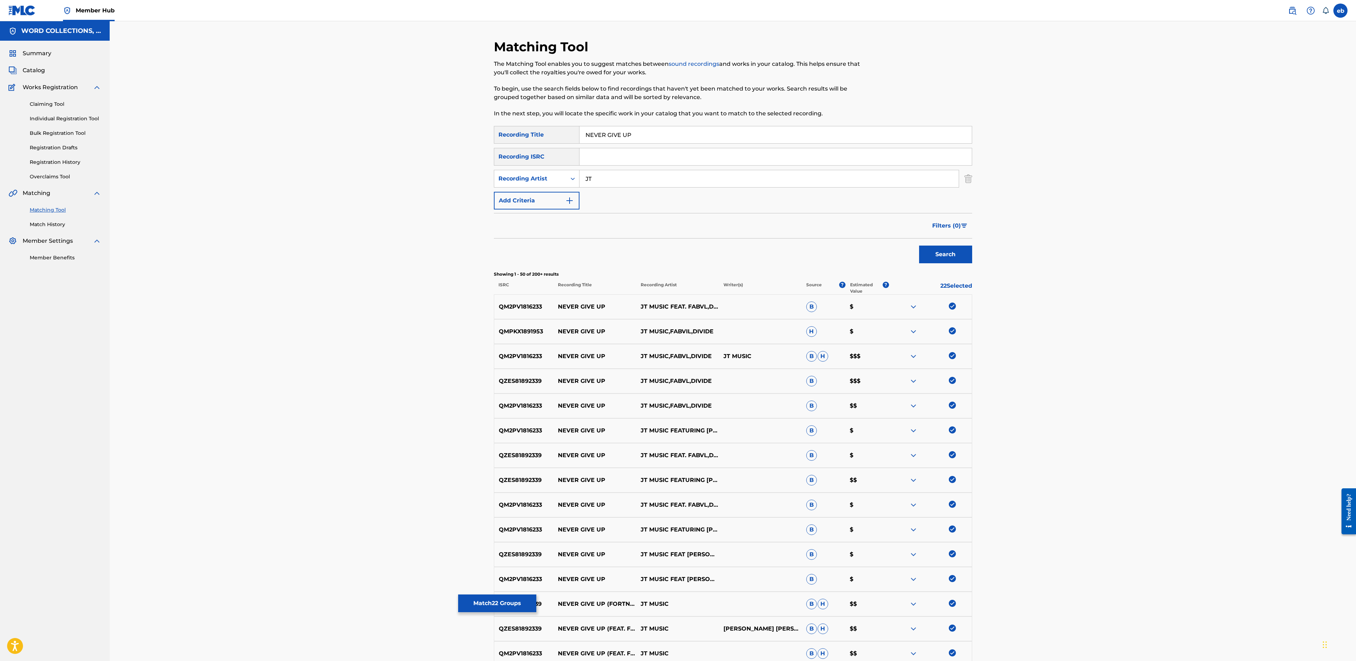
click at [586, 177] on input "JT" at bounding box center [768, 178] width 379 height 17
type input "[PERSON_NAME]"
click at [919, 245] on button "Search" at bounding box center [945, 254] width 53 height 18
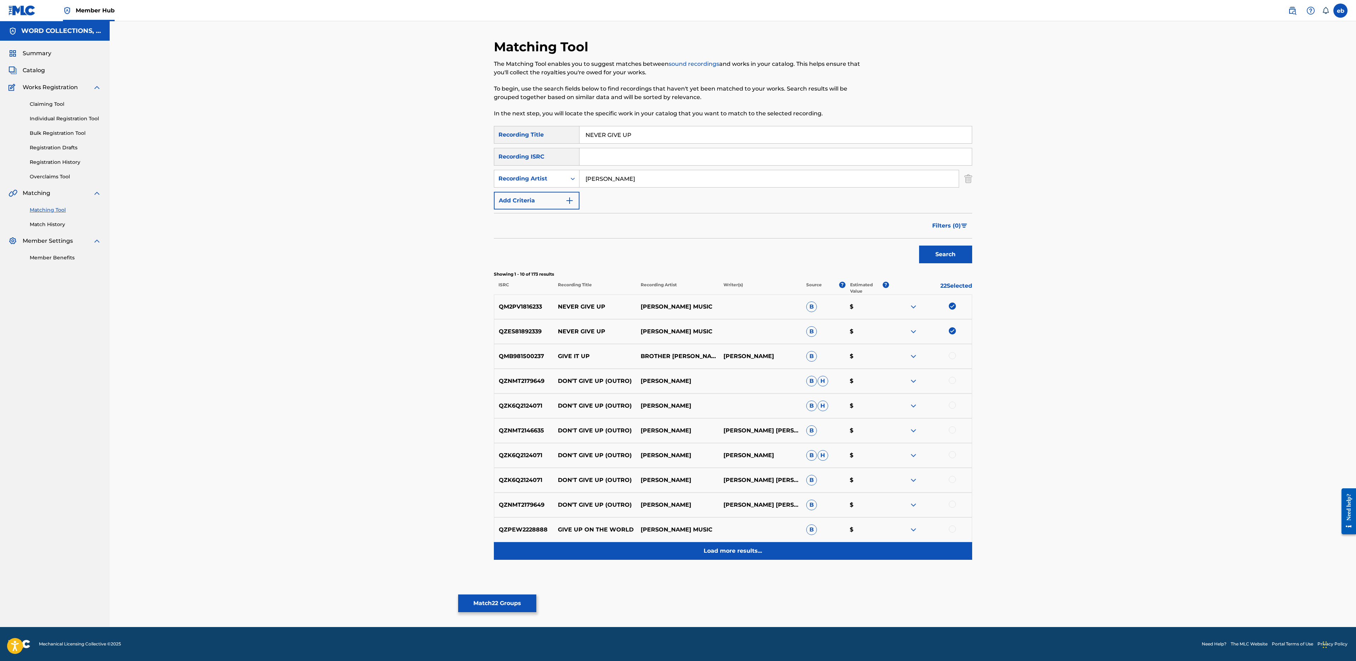
click at [738, 545] on div "Load more results..." at bounding box center [733, 551] width 478 height 18
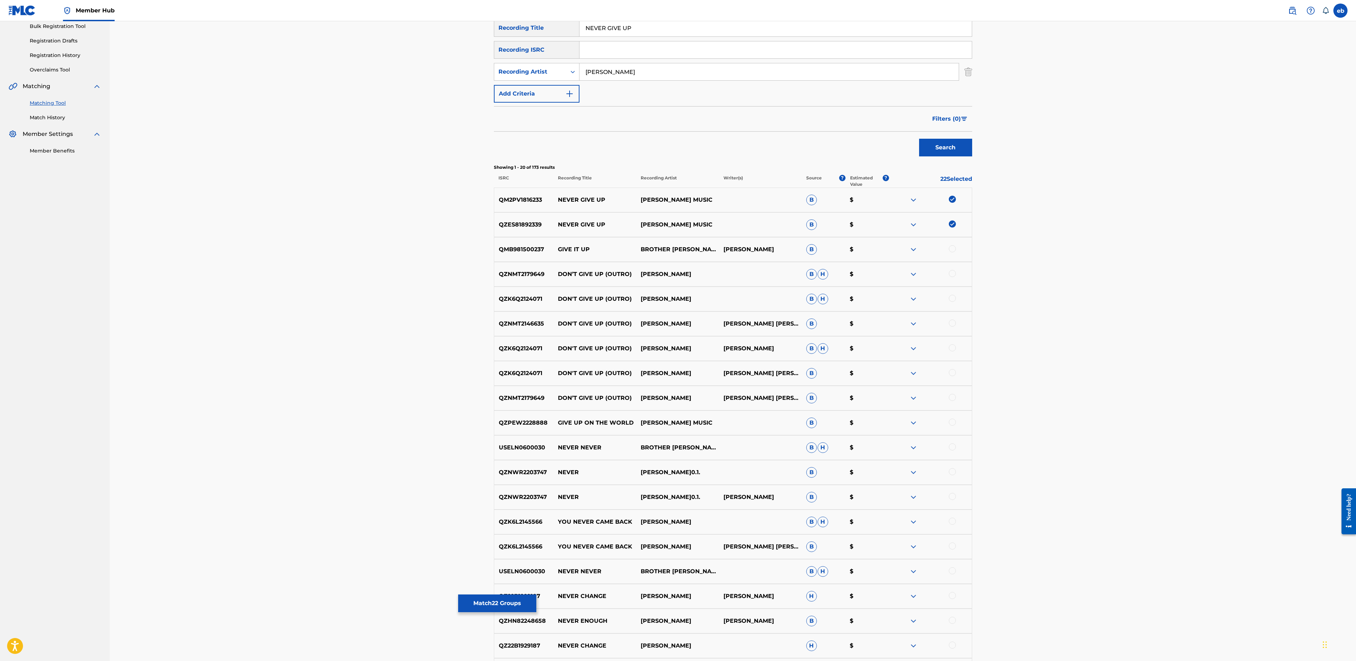
scroll to position [216, 0]
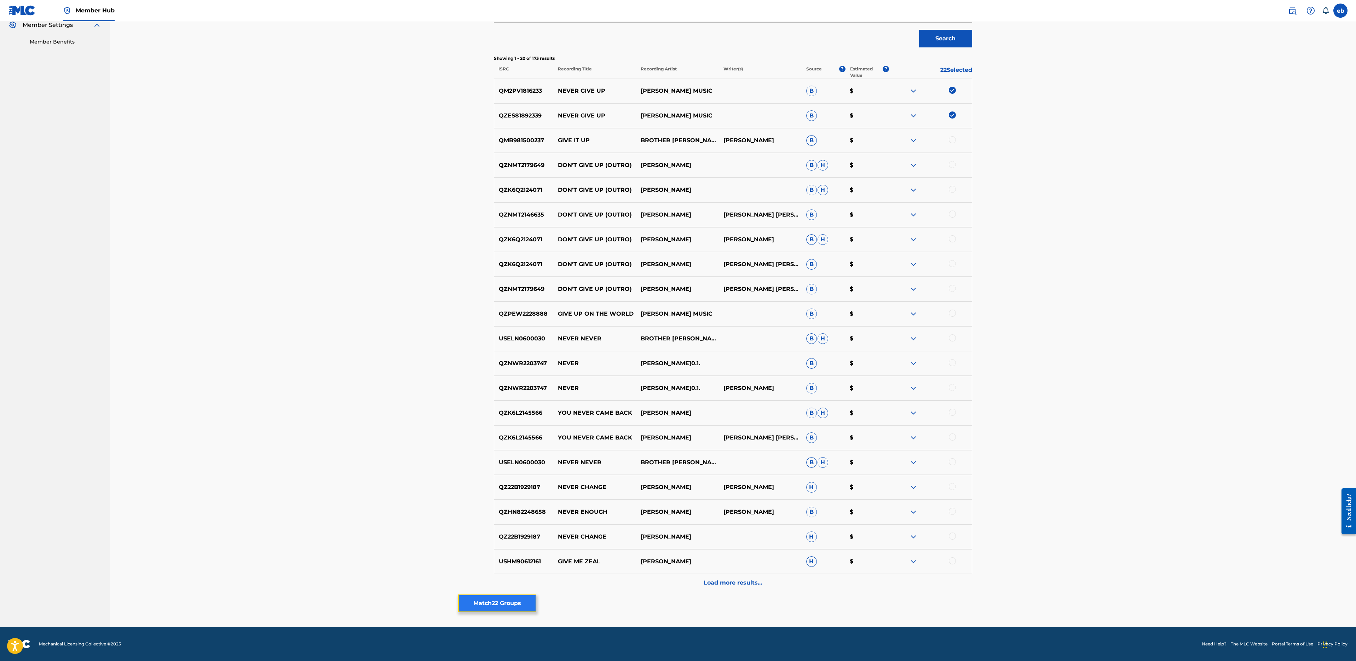
click at [511, 602] on button "Match 22 Groups" at bounding box center [497, 603] width 78 height 18
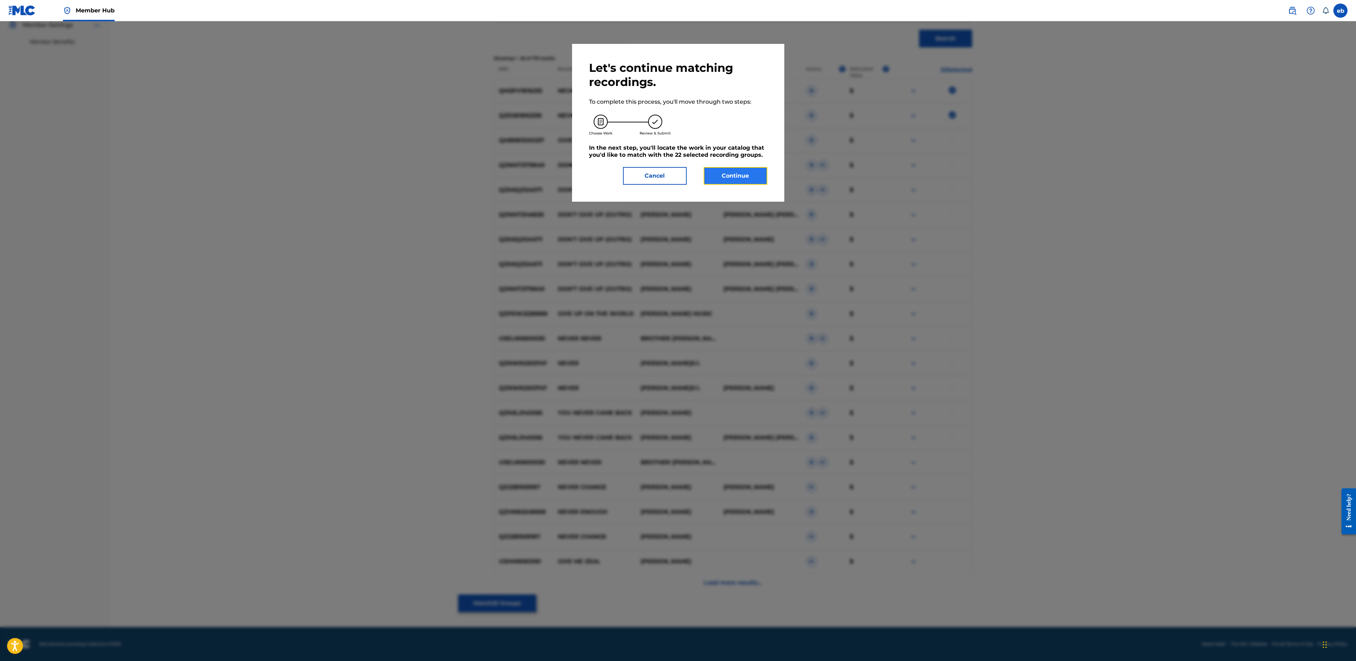
click at [746, 175] on button "Continue" at bounding box center [736, 176] width 64 height 18
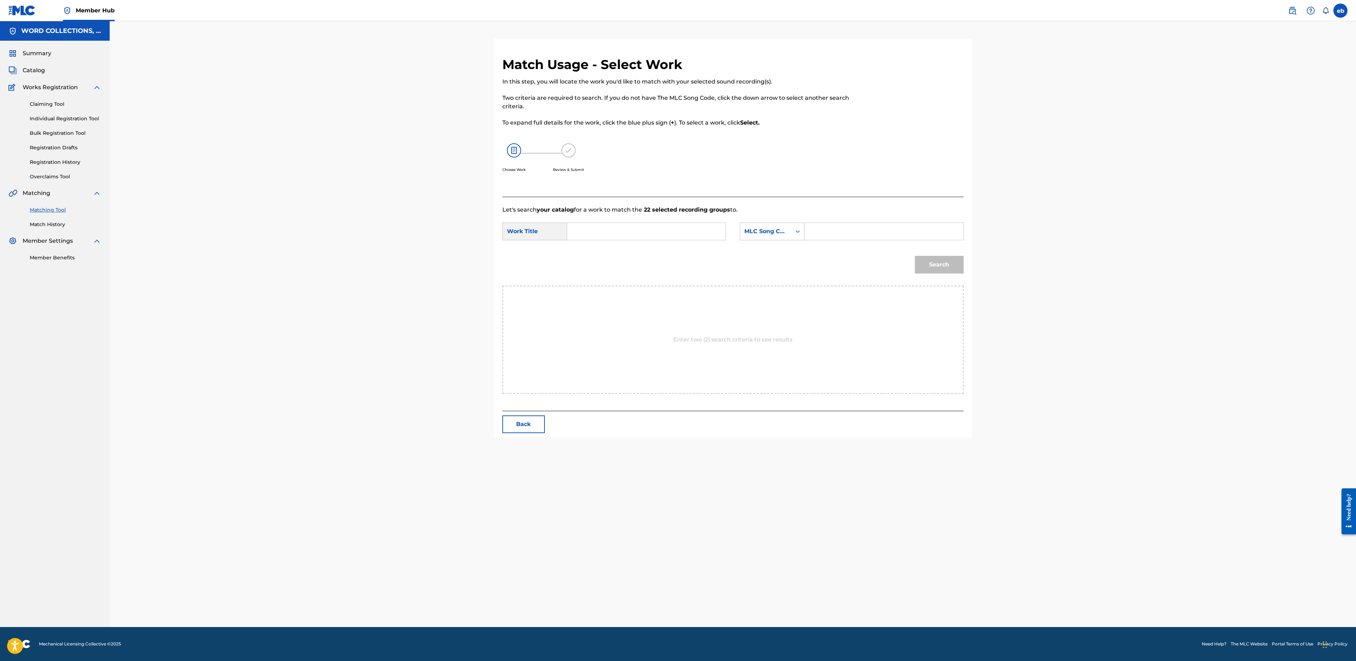
scroll to position [0, 0]
click at [592, 232] on input "Search Form" at bounding box center [646, 231] width 146 height 17
click at [599, 306] on div "never give up (feat. fabvl & divide)" at bounding box center [593, 302] width 40 height 47
type input "never give up (feat. fabvl & divide)"
click at [761, 234] on div "MLC Song Code" at bounding box center [765, 231] width 43 height 8
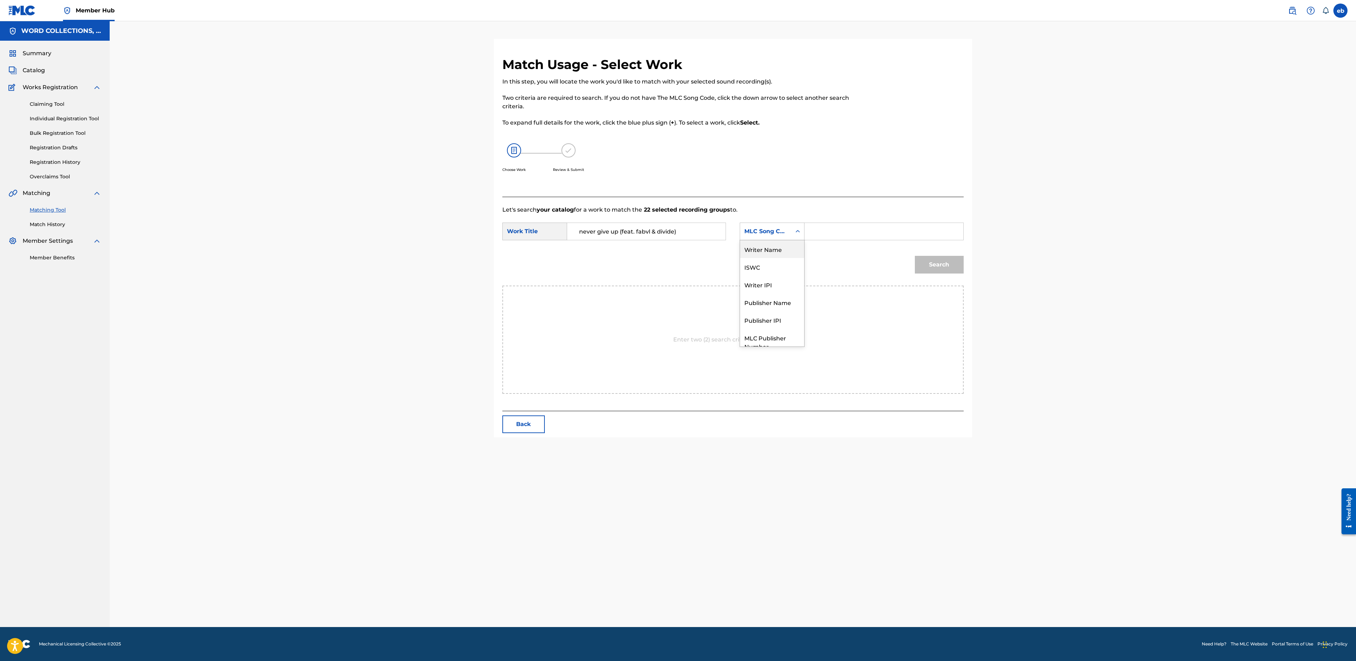
click at [772, 247] on div "Writer Name" at bounding box center [772, 249] width 64 height 18
click at [817, 240] on div "Search Form" at bounding box center [883, 231] width 159 height 18
click at [821, 232] on input "Search Form" at bounding box center [883, 231] width 146 height 17
type input "[PERSON_NAME]"
click at [915, 256] on button "Search" at bounding box center [939, 265] width 49 height 18
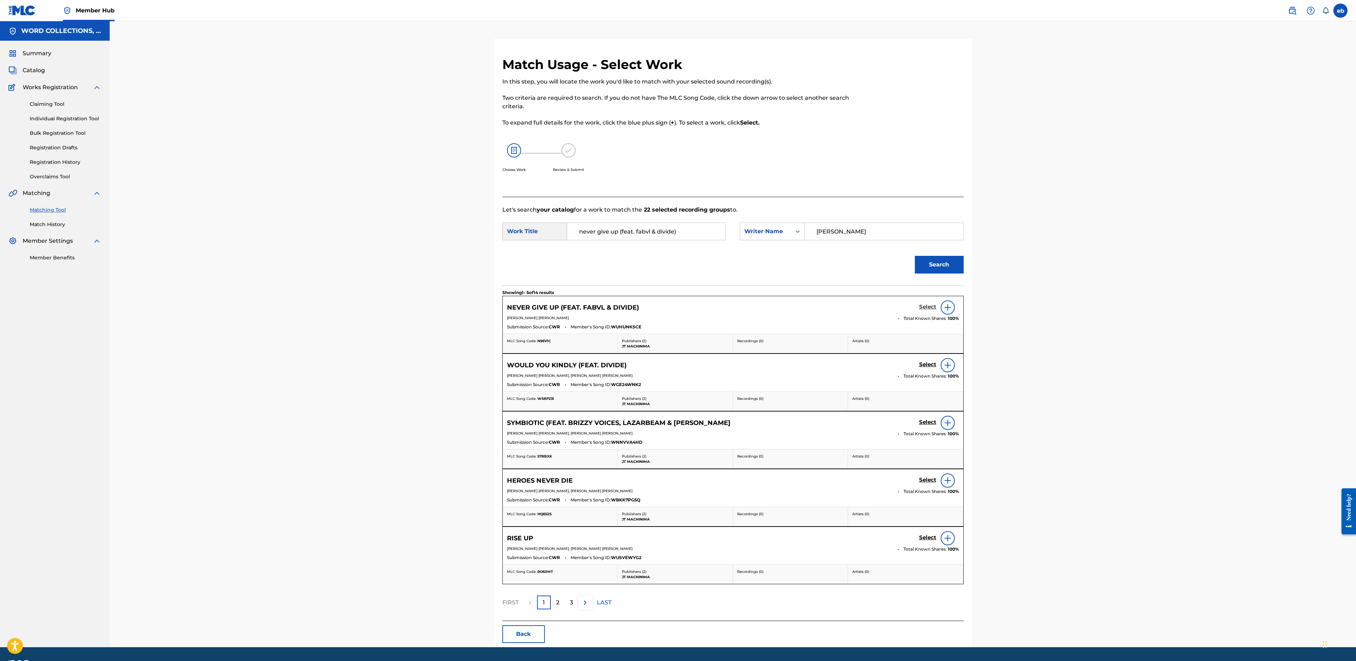
click at [925, 307] on h5 "Select" at bounding box center [927, 306] width 17 height 7
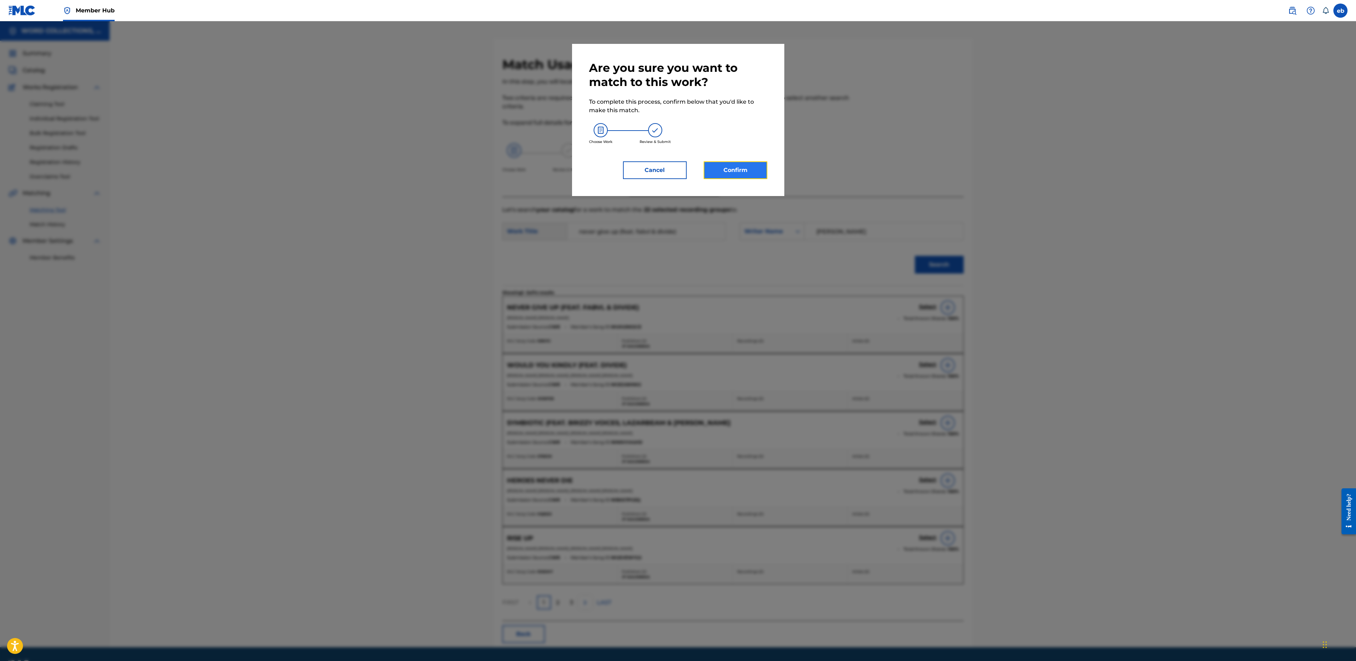
click at [718, 164] on button "Confirm" at bounding box center [736, 170] width 64 height 18
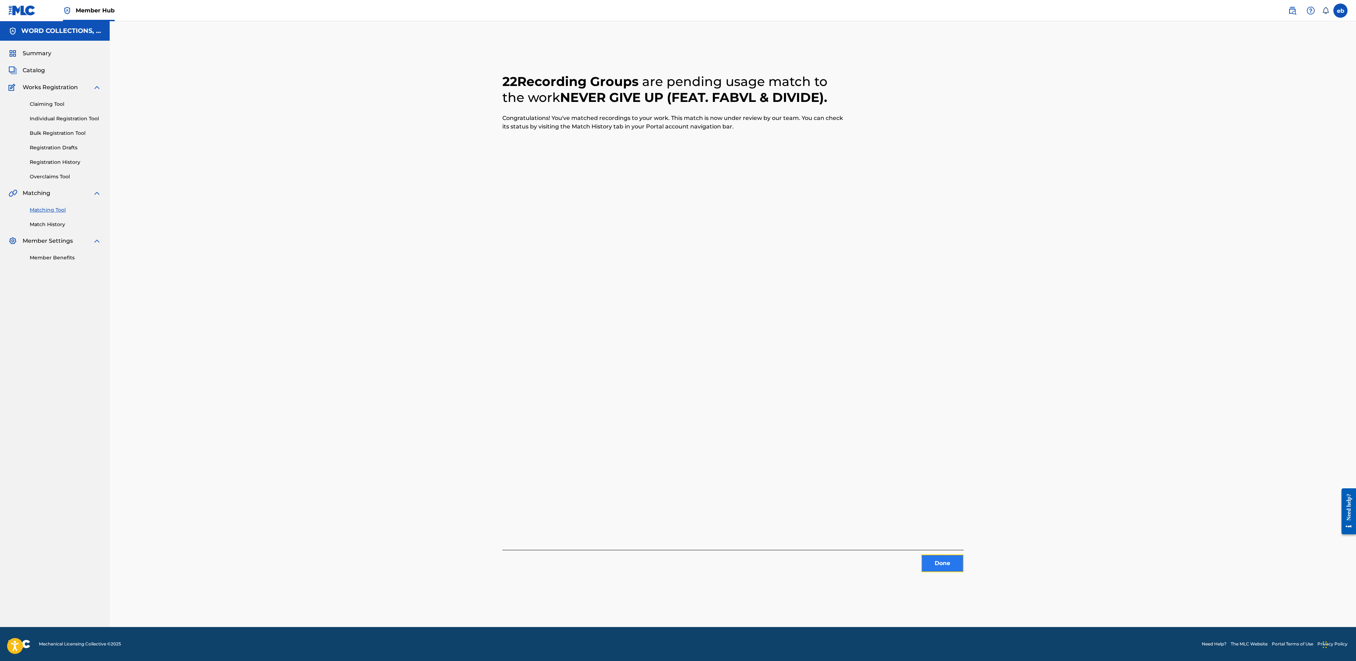
click at [948, 564] on button "Done" at bounding box center [942, 563] width 42 height 18
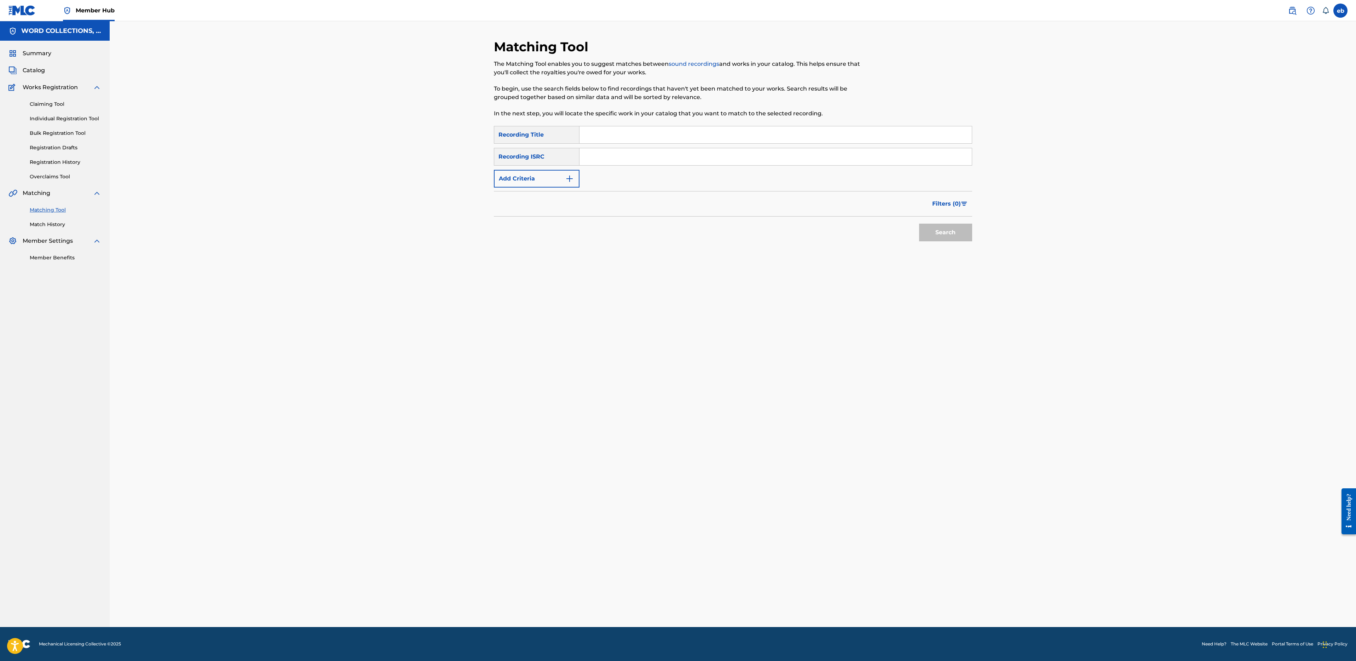
click at [615, 137] on input "Search Form" at bounding box center [775, 134] width 392 height 17
paste input "PEEPING [PERSON_NAME]"
type input "PEEPING [PERSON_NAME]"
click at [539, 173] on button "Add Criteria" at bounding box center [537, 179] width 86 height 18
click at [539, 176] on div "Writer" at bounding box center [530, 178] width 64 height 8
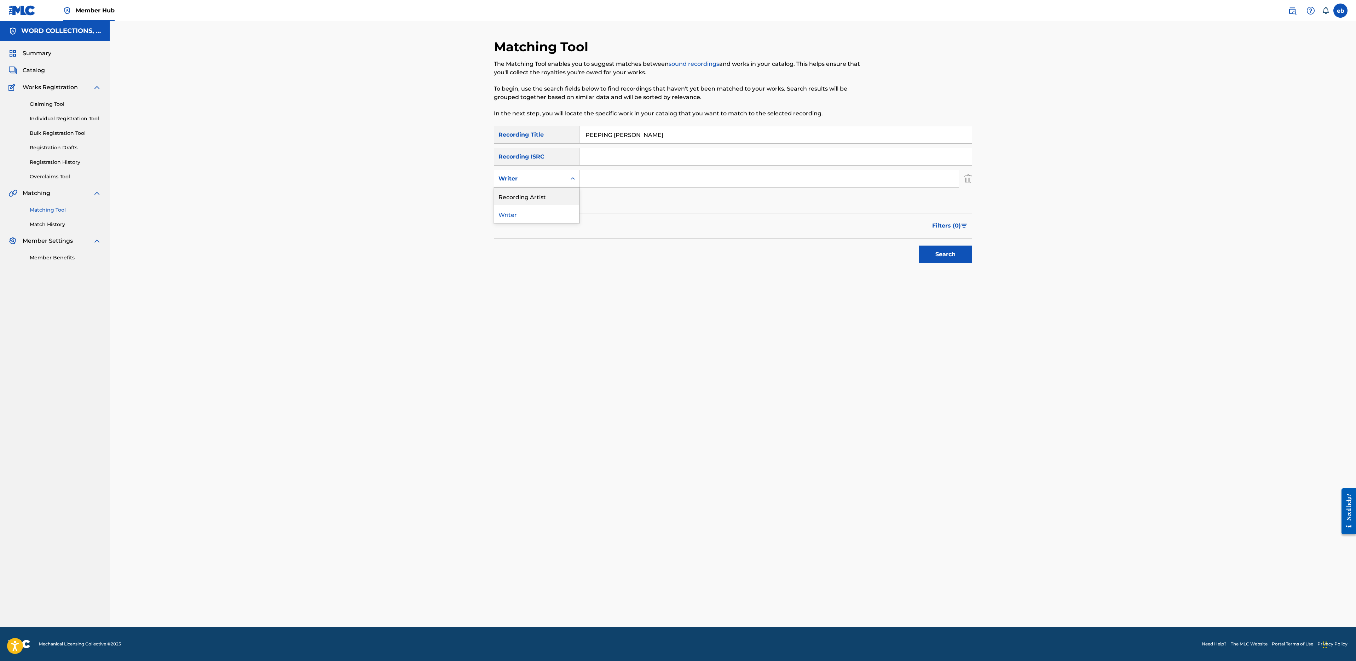
click at [540, 191] on div "Recording Artist" at bounding box center [536, 196] width 85 height 18
click at [612, 172] on input "Search Form" at bounding box center [768, 178] width 379 height 17
type input "g"
click at [919, 245] on button "Search" at bounding box center [945, 254] width 53 height 18
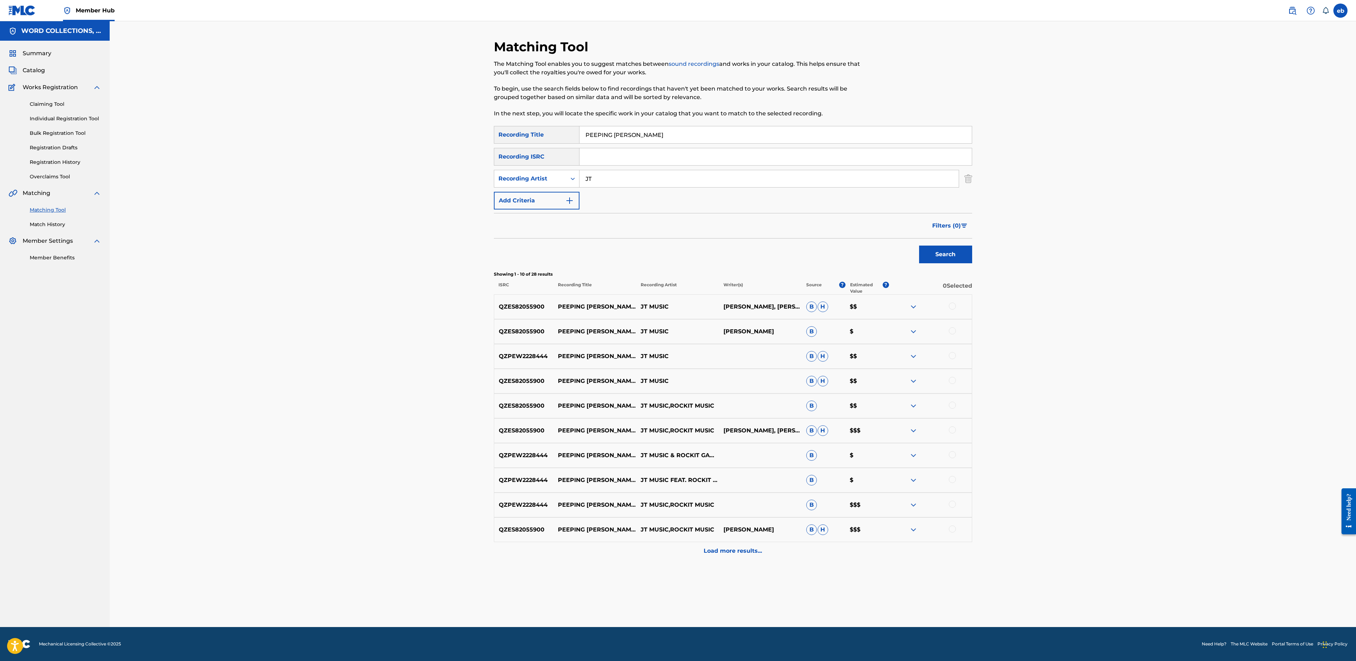
click at [951, 307] on div at bounding box center [952, 305] width 7 height 7
click at [954, 329] on div at bounding box center [952, 330] width 7 height 7
click at [955, 353] on div at bounding box center [930, 356] width 83 height 8
click at [955, 357] on div at bounding box center [952, 355] width 7 height 7
click at [956, 381] on div at bounding box center [930, 381] width 83 height 8
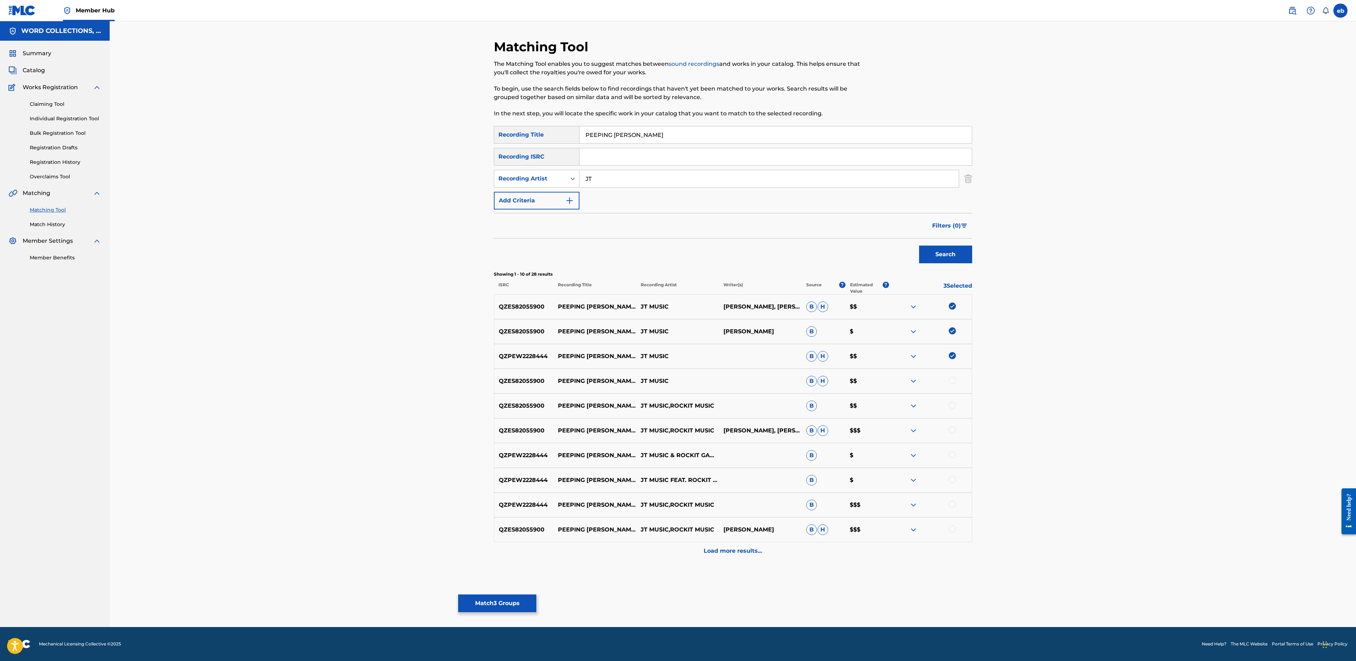
click at [955, 381] on div at bounding box center [952, 380] width 7 height 7
click at [954, 408] on div at bounding box center [930, 405] width 83 height 8
click at [954, 405] on div at bounding box center [952, 404] width 7 height 7
click at [954, 430] on div at bounding box center [952, 429] width 7 height 7
click at [954, 453] on div at bounding box center [952, 454] width 7 height 7
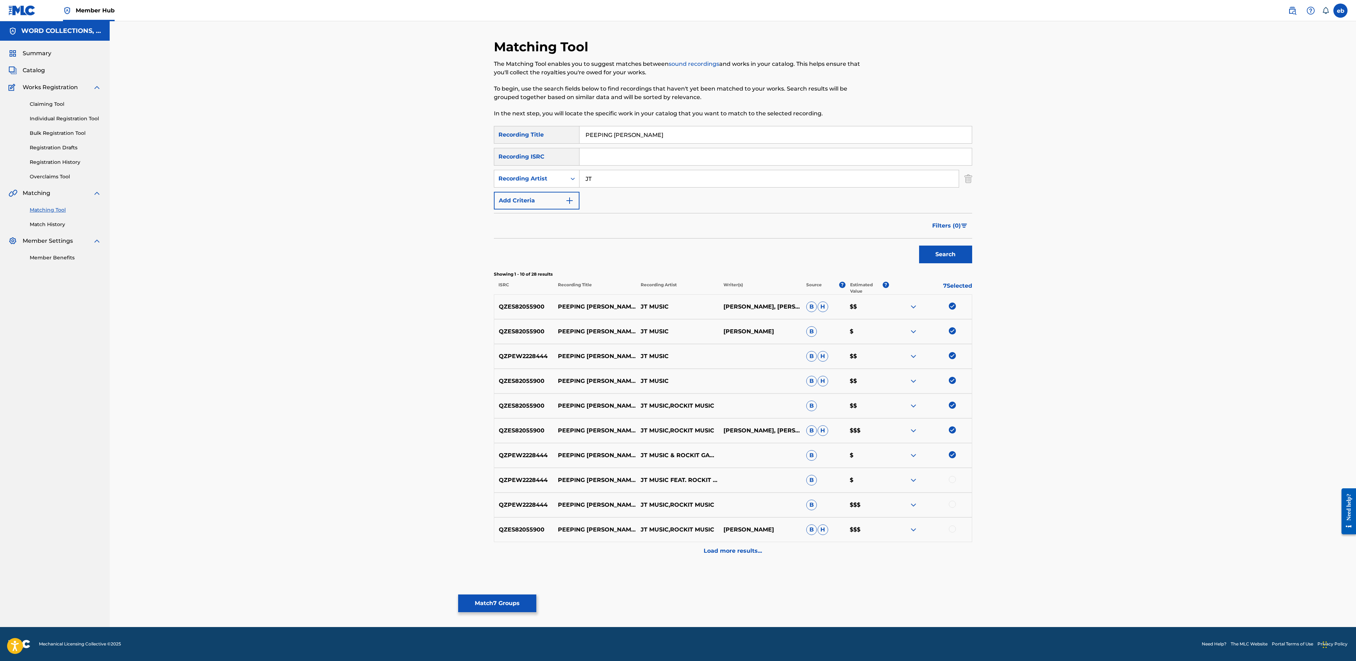
click at [954, 477] on div at bounding box center [952, 479] width 7 height 7
click at [954, 503] on div at bounding box center [952, 503] width 7 height 7
click at [954, 527] on div at bounding box center [952, 528] width 7 height 7
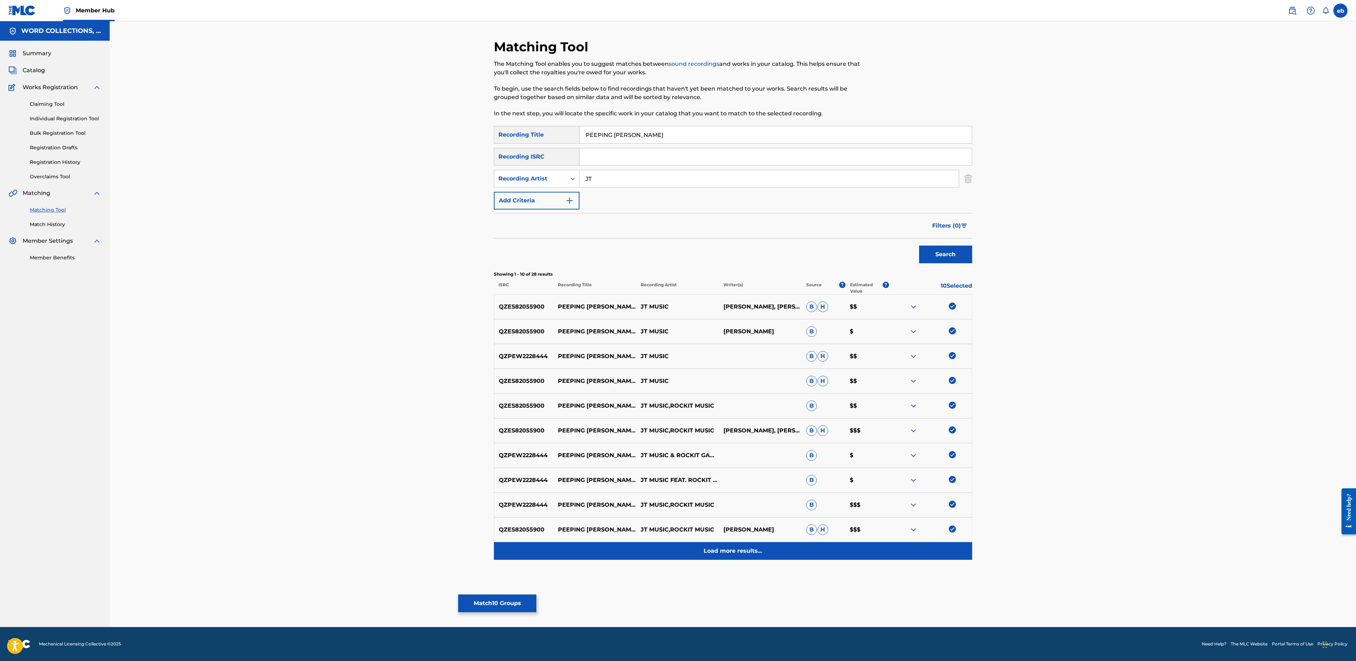
click at [718, 554] on p "Load more results..." at bounding box center [733, 550] width 58 height 8
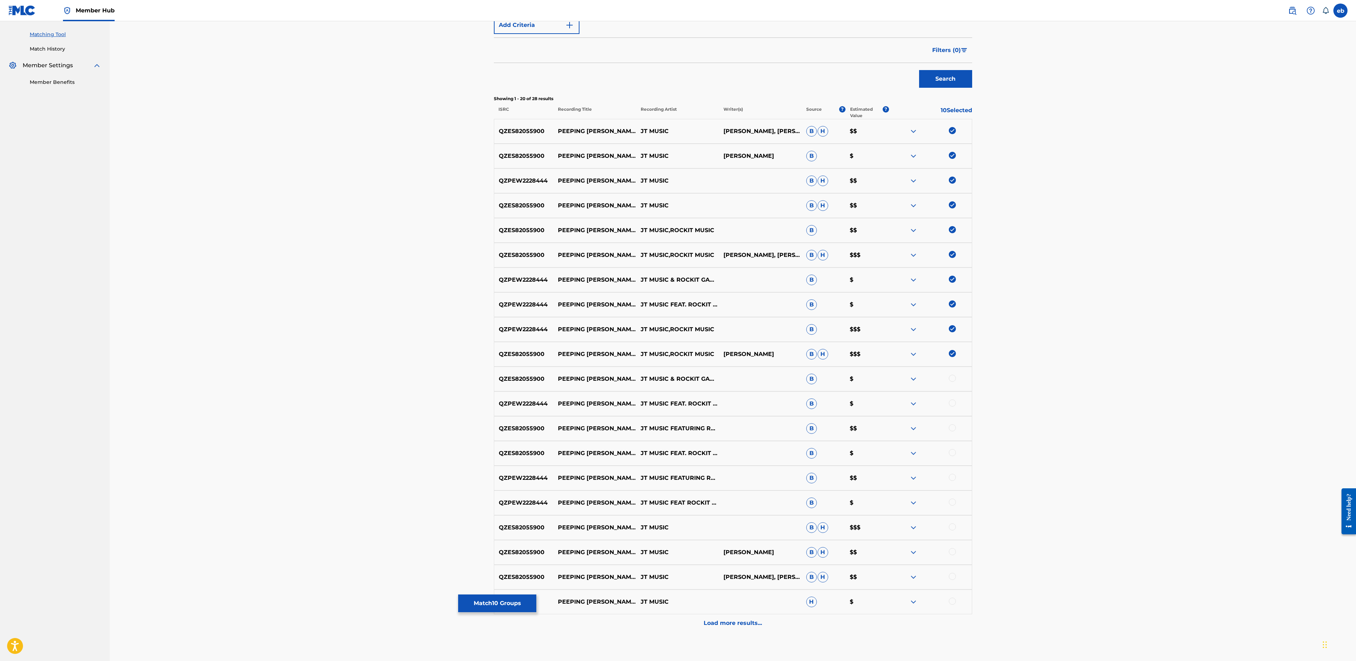
scroll to position [216, 0]
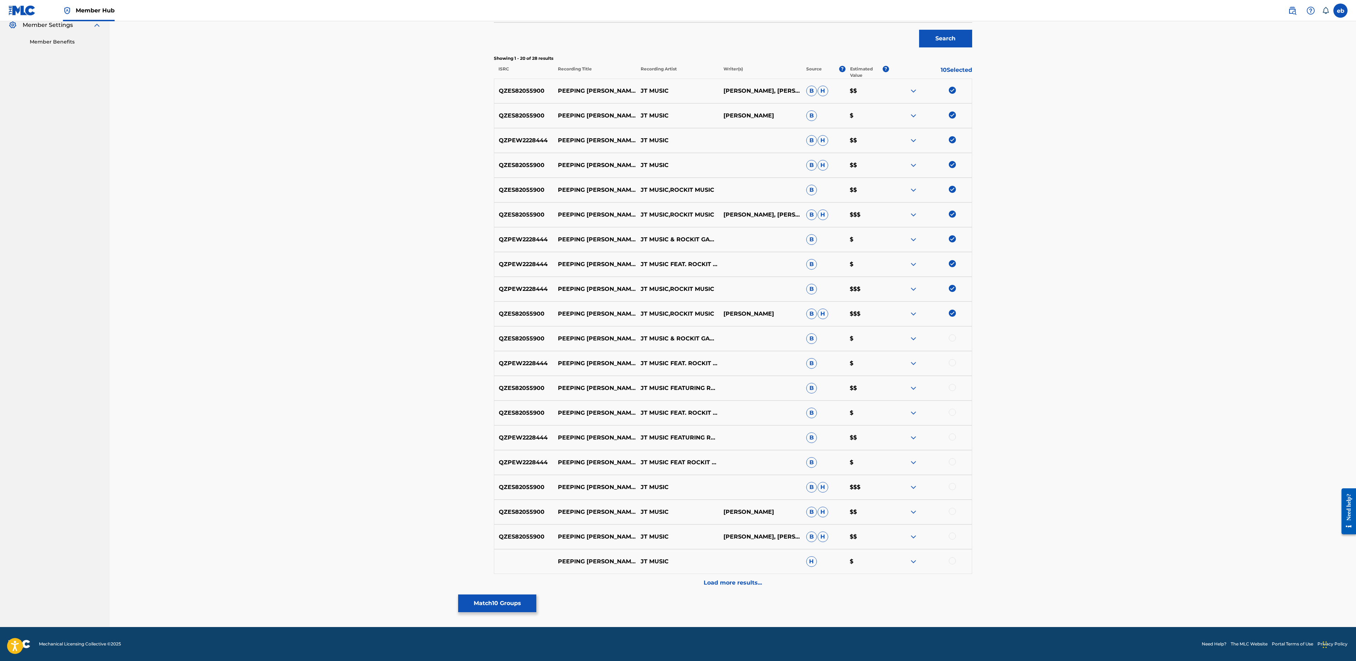
click at [953, 560] on div at bounding box center [952, 560] width 7 height 7
click at [953, 537] on div at bounding box center [952, 535] width 7 height 7
click at [951, 511] on div at bounding box center [952, 511] width 7 height 7
click at [950, 488] on div at bounding box center [952, 486] width 7 height 7
click at [954, 462] on div at bounding box center [952, 461] width 7 height 7
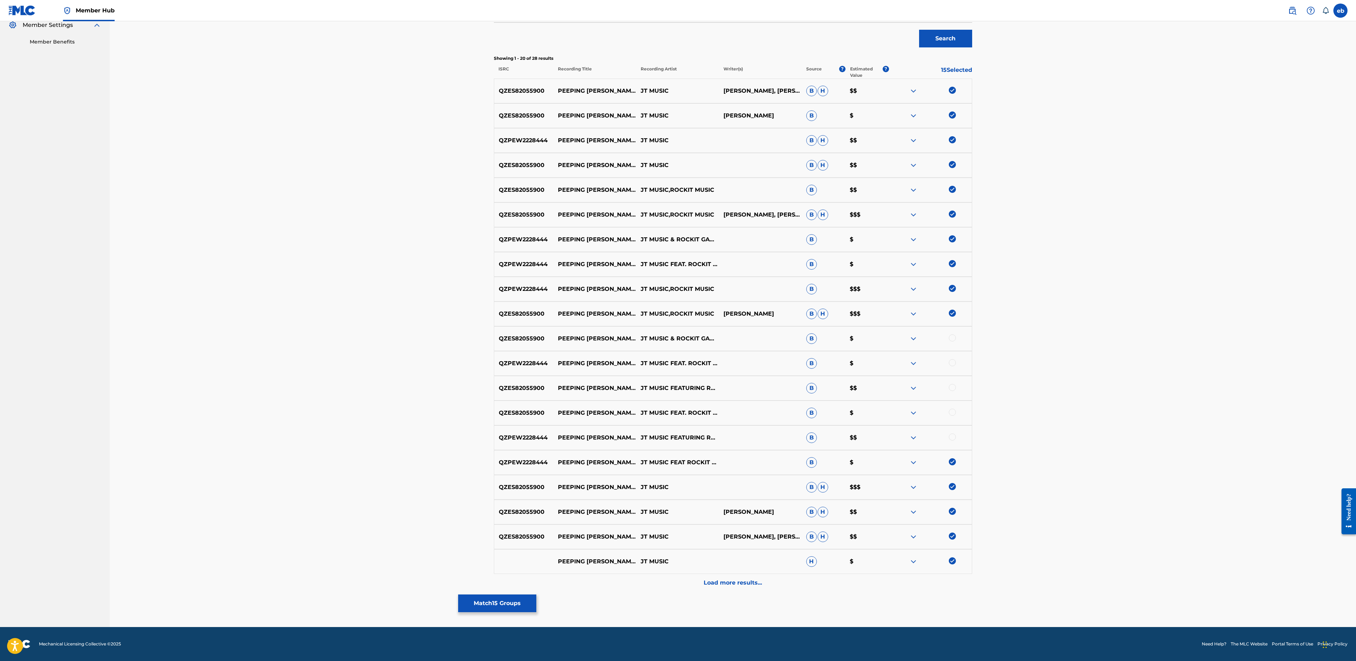
click at [954, 443] on div "QZPEW2228444 PEEPING [PERSON_NAME] JT MUSIC FEATURING ROCKIT GAMING B $$" at bounding box center [733, 437] width 478 height 25
click at [954, 438] on div at bounding box center [952, 436] width 7 height 7
click at [954, 413] on div at bounding box center [952, 412] width 7 height 7
click at [952, 387] on div at bounding box center [952, 387] width 7 height 7
click at [952, 361] on div at bounding box center [952, 362] width 7 height 7
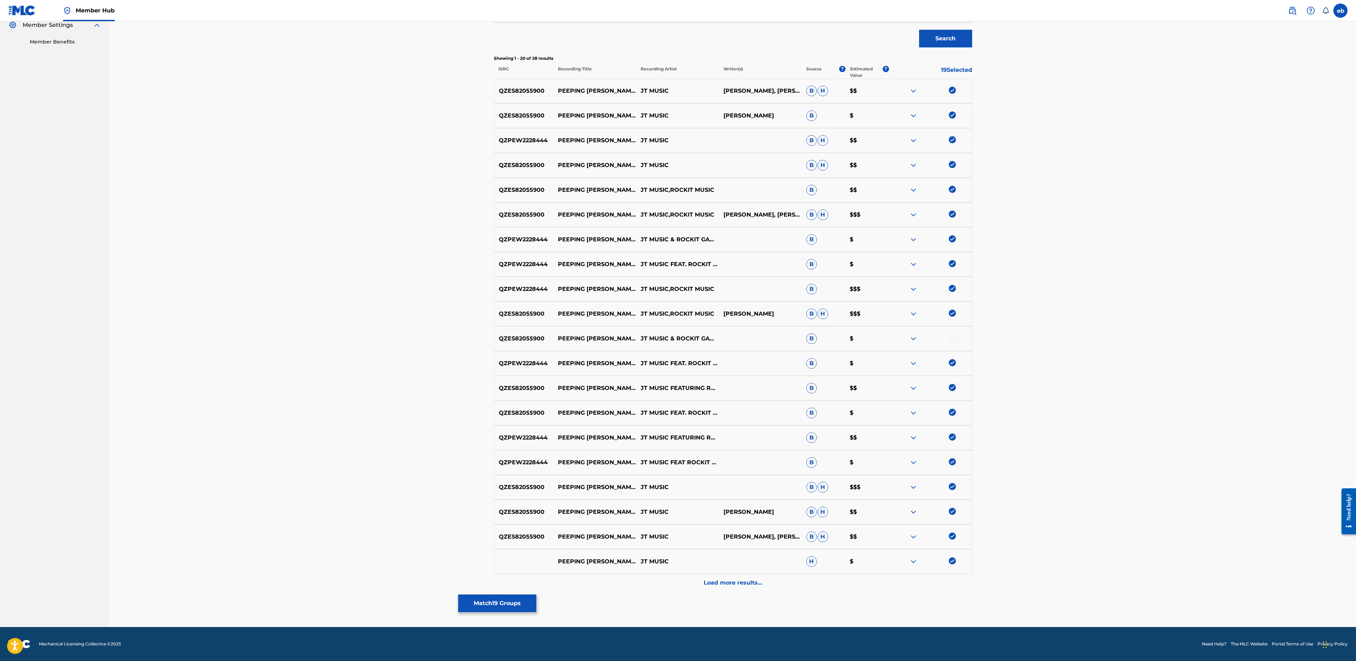
click at [952, 338] on div at bounding box center [952, 337] width 7 height 7
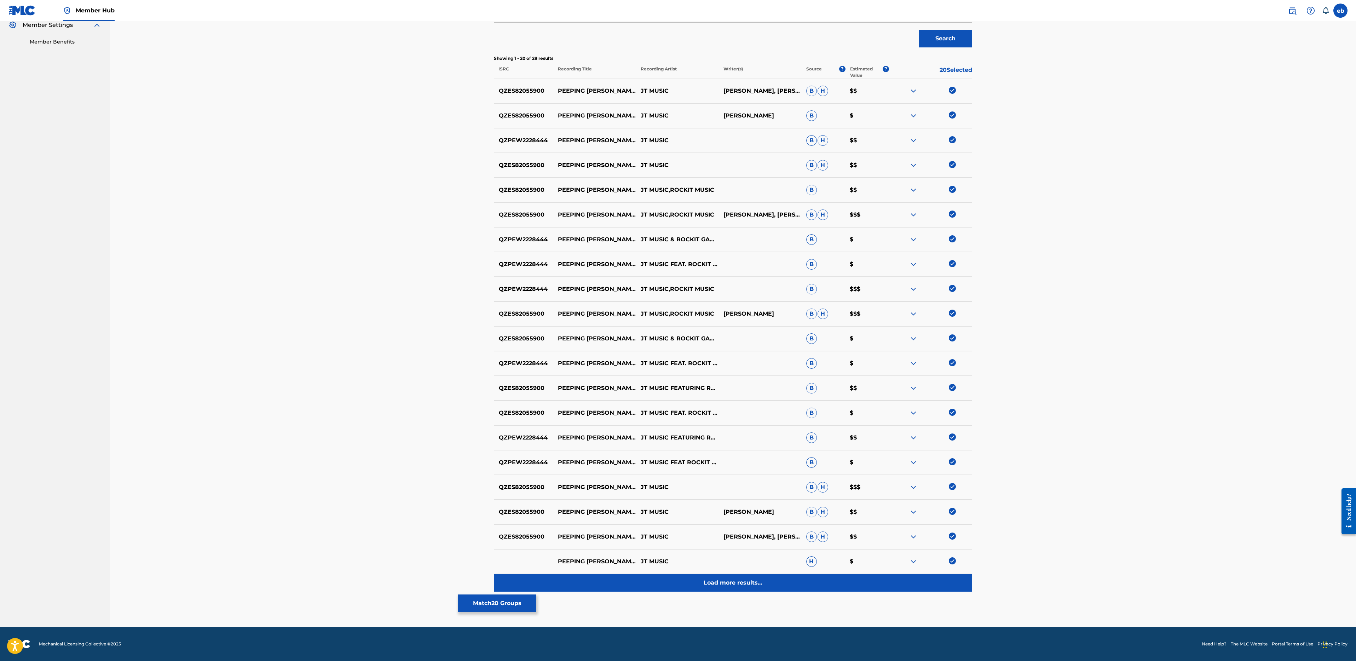
click at [756, 583] on p "Load more results..." at bounding box center [733, 582] width 58 height 8
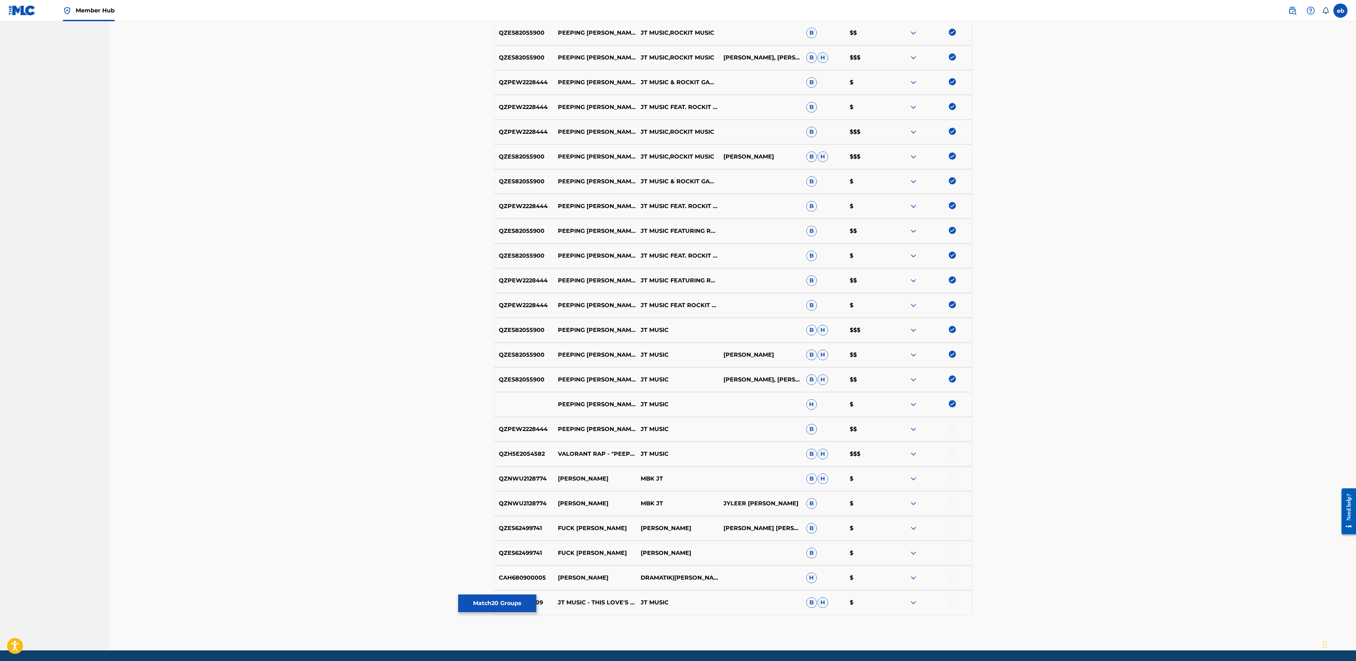
scroll to position [396, 0]
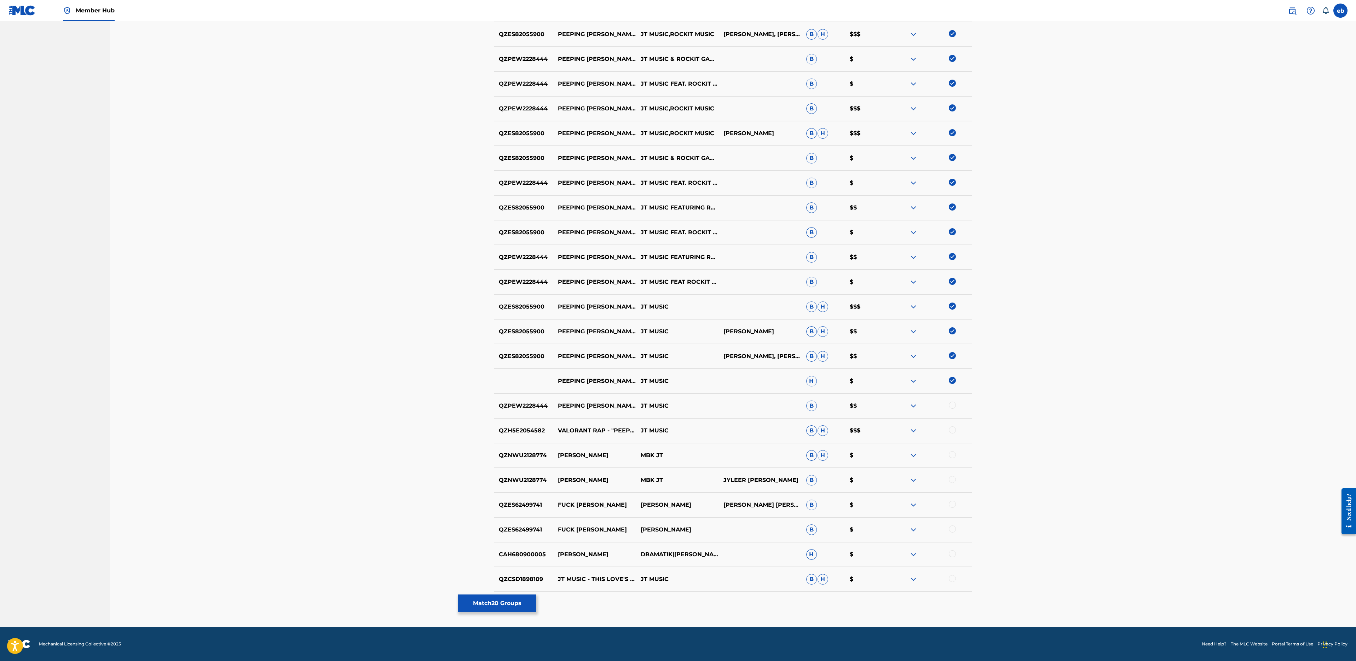
click at [951, 407] on div at bounding box center [952, 404] width 7 height 7
click at [951, 430] on div at bounding box center [952, 429] width 7 height 7
click at [516, 606] on button "Match 22 Groups" at bounding box center [497, 603] width 78 height 18
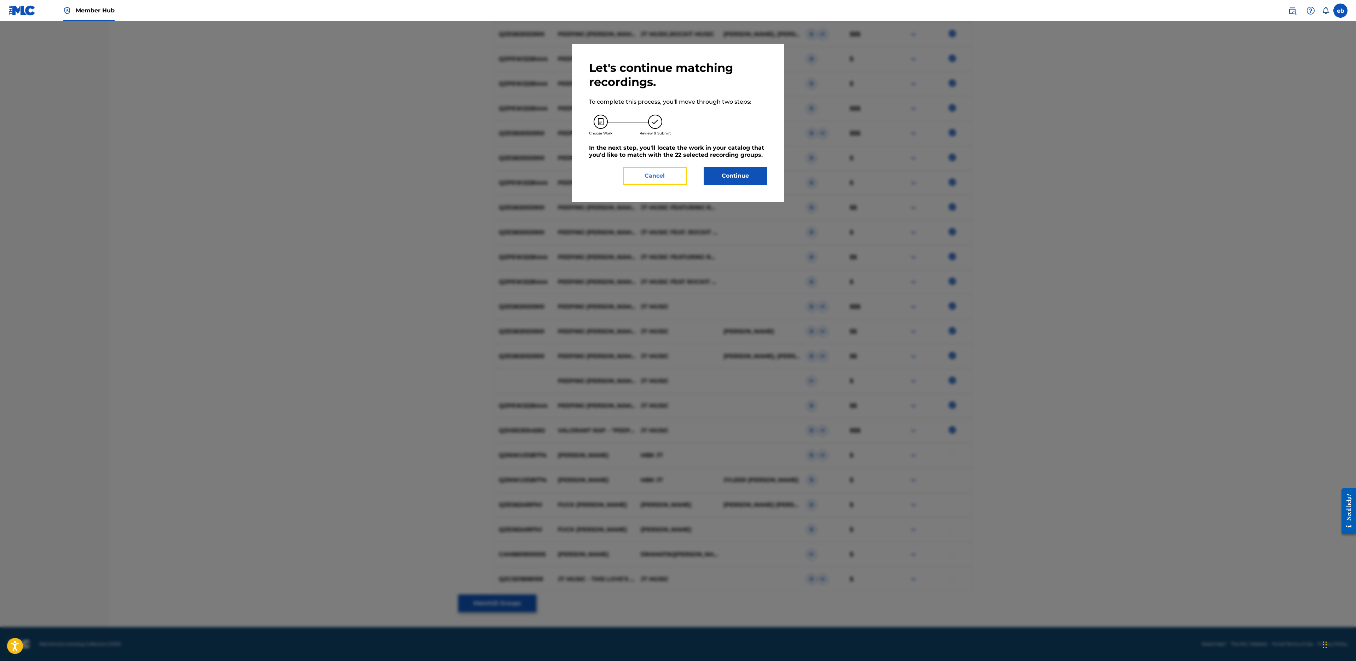
click at [673, 180] on button "Cancel" at bounding box center [655, 176] width 64 height 18
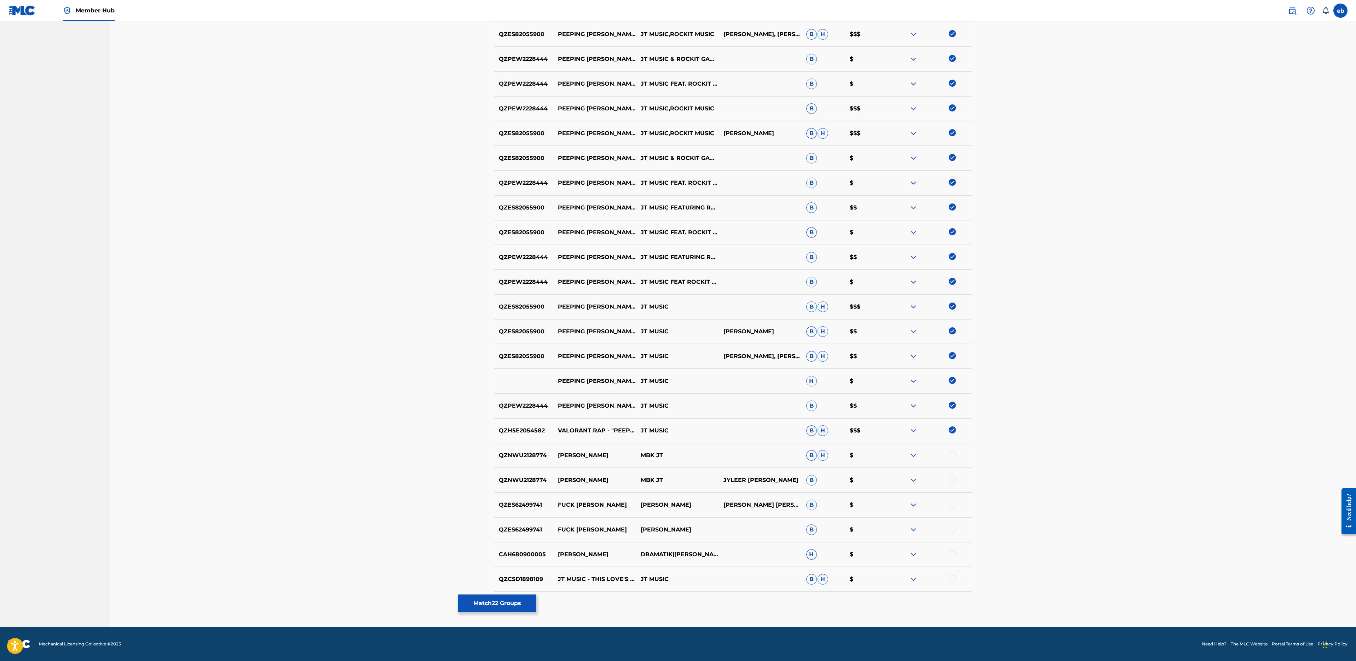
scroll to position [0, 0]
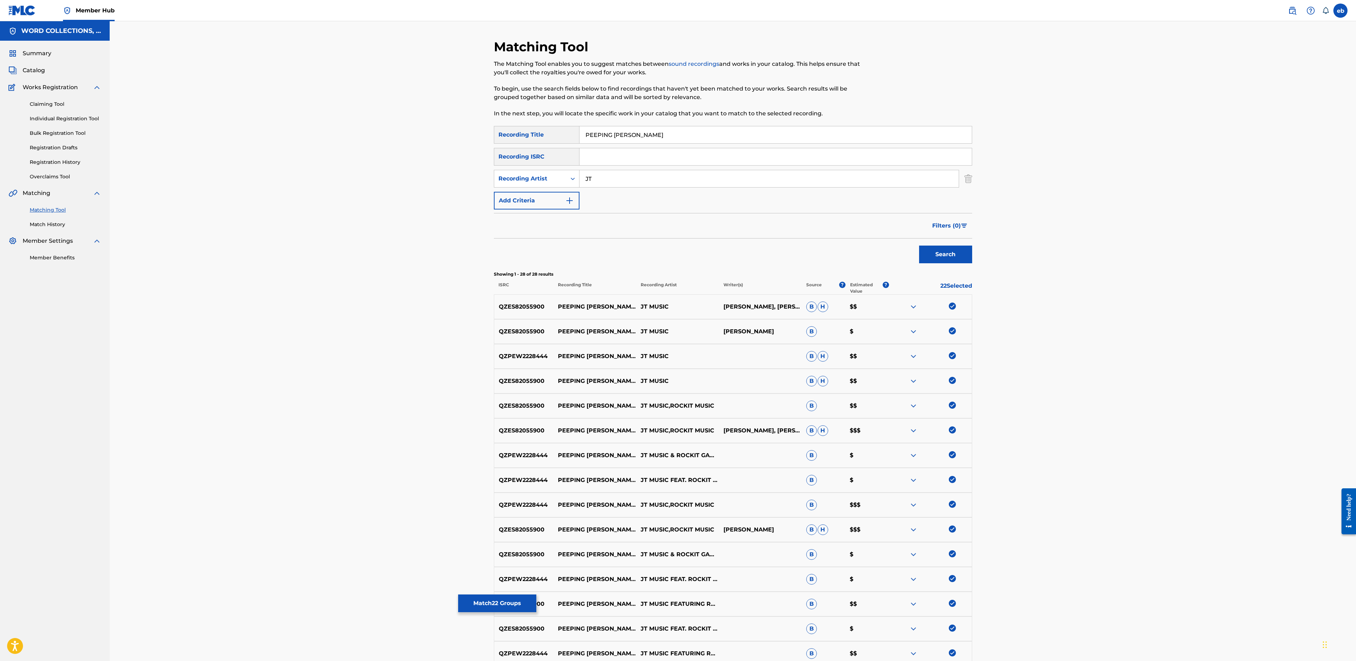
click at [612, 180] on input "JT" at bounding box center [768, 178] width 379 height 17
type input "[PERSON_NAME]"
click at [919, 245] on button "Search" at bounding box center [945, 254] width 53 height 18
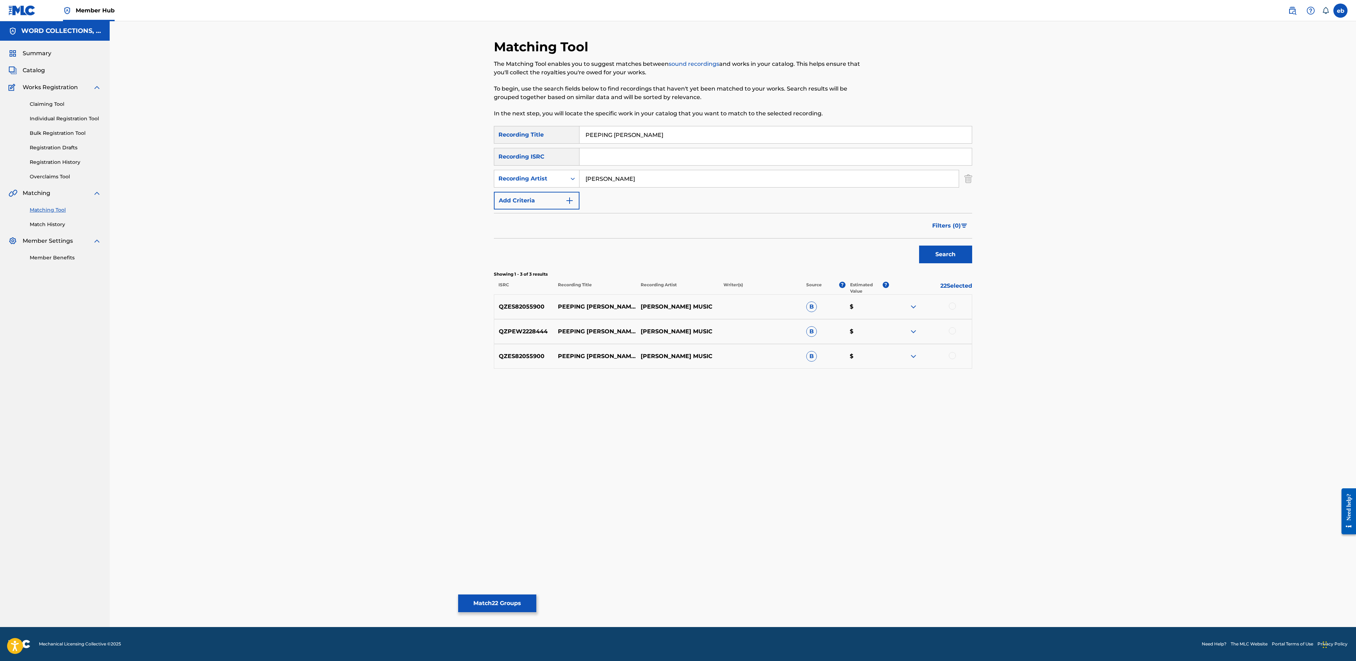
click at [952, 307] on div at bounding box center [952, 305] width 7 height 7
click at [960, 329] on div at bounding box center [930, 331] width 83 height 8
click at [956, 329] on div at bounding box center [930, 331] width 83 height 8
click at [953, 330] on div at bounding box center [952, 330] width 7 height 7
click at [953, 353] on div at bounding box center [952, 355] width 7 height 7
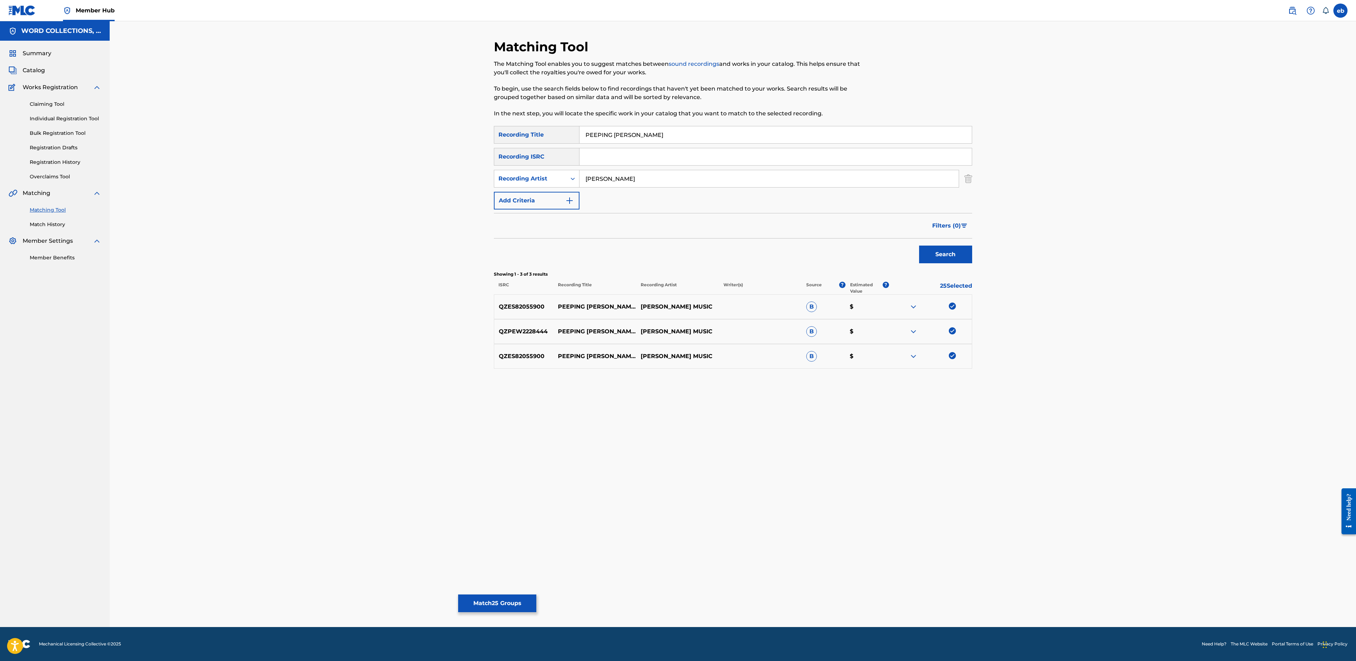
drag, startPoint x: 655, startPoint y: 177, endPoint x: 636, endPoint y: 140, distance: 41.3
click at [636, 140] on div "SearchWithCriteria4bf50edf-3e5e-481a-9295-58222a671359 Recording Title PEEPING …" at bounding box center [733, 167] width 478 height 83
click at [919, 245] on button "Search" at bounding box center [945, 254] width 53 height 18
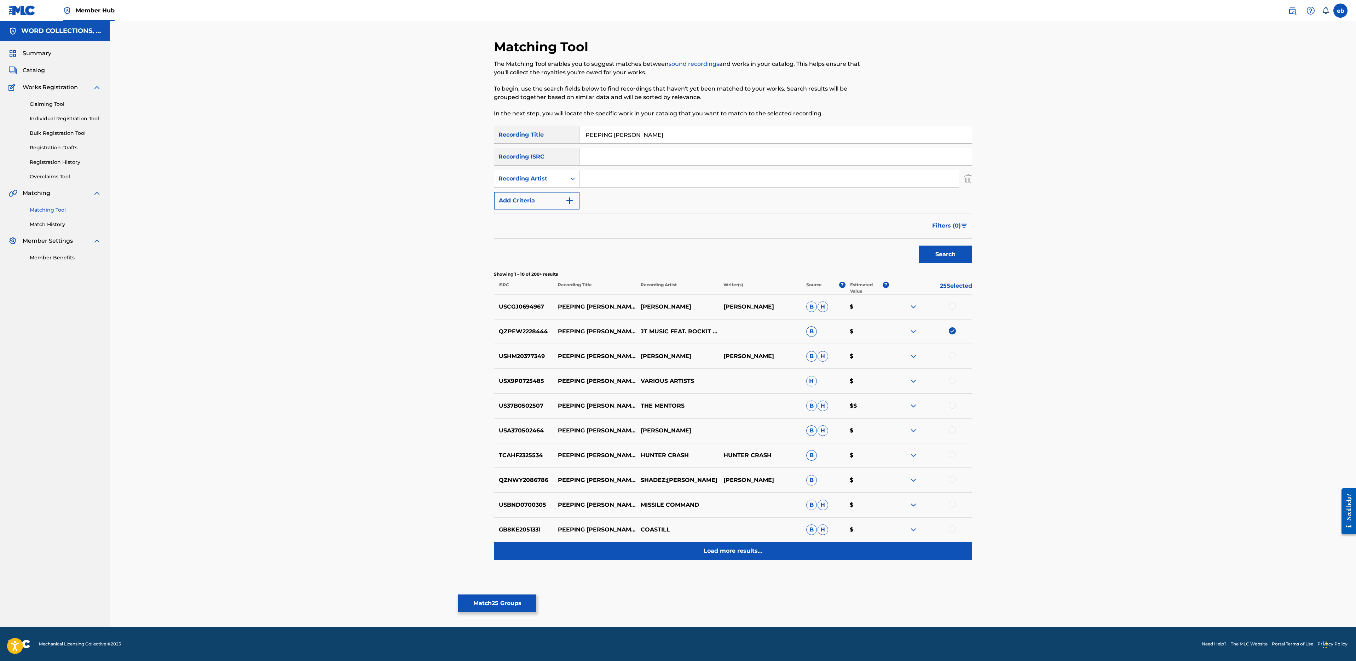
click at [750, 554] on p "Load more results..." at bounding box center [733, 550] width 58 height 8
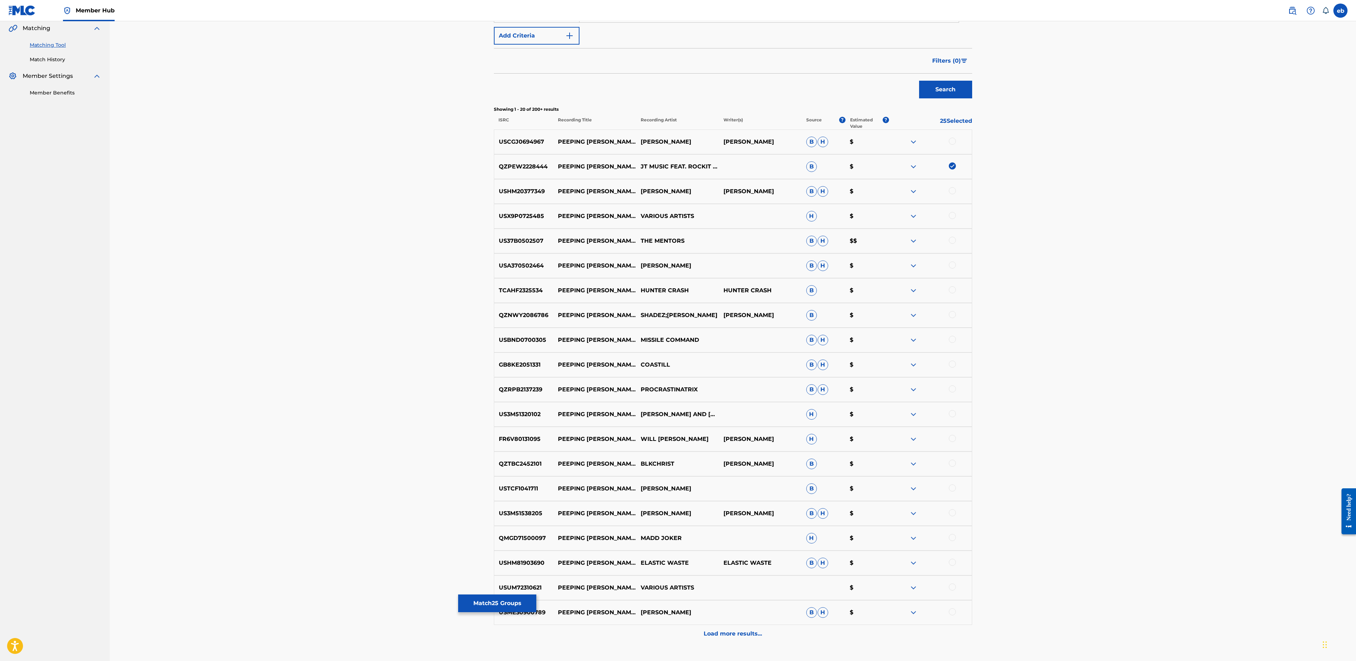
scroll to position [216, 0]
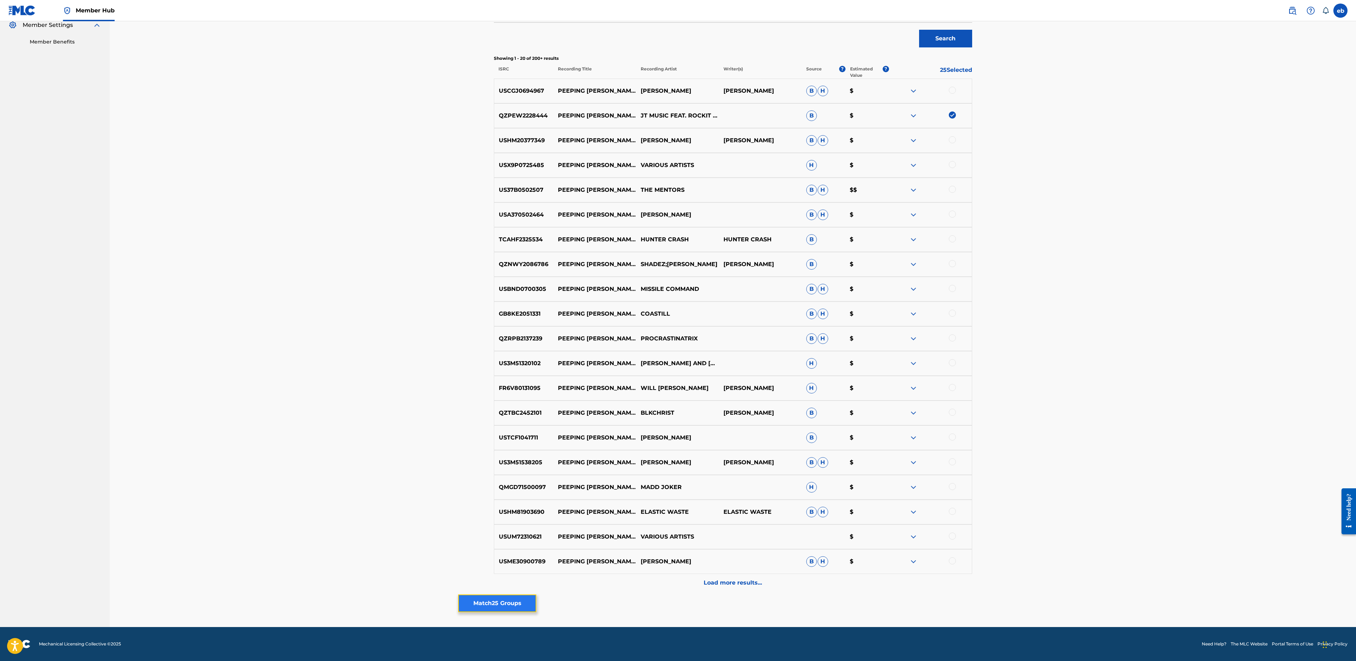
click at [493, 600] on button "Match 25 Groups" at bounding box center [497, 603] width 78 height 18
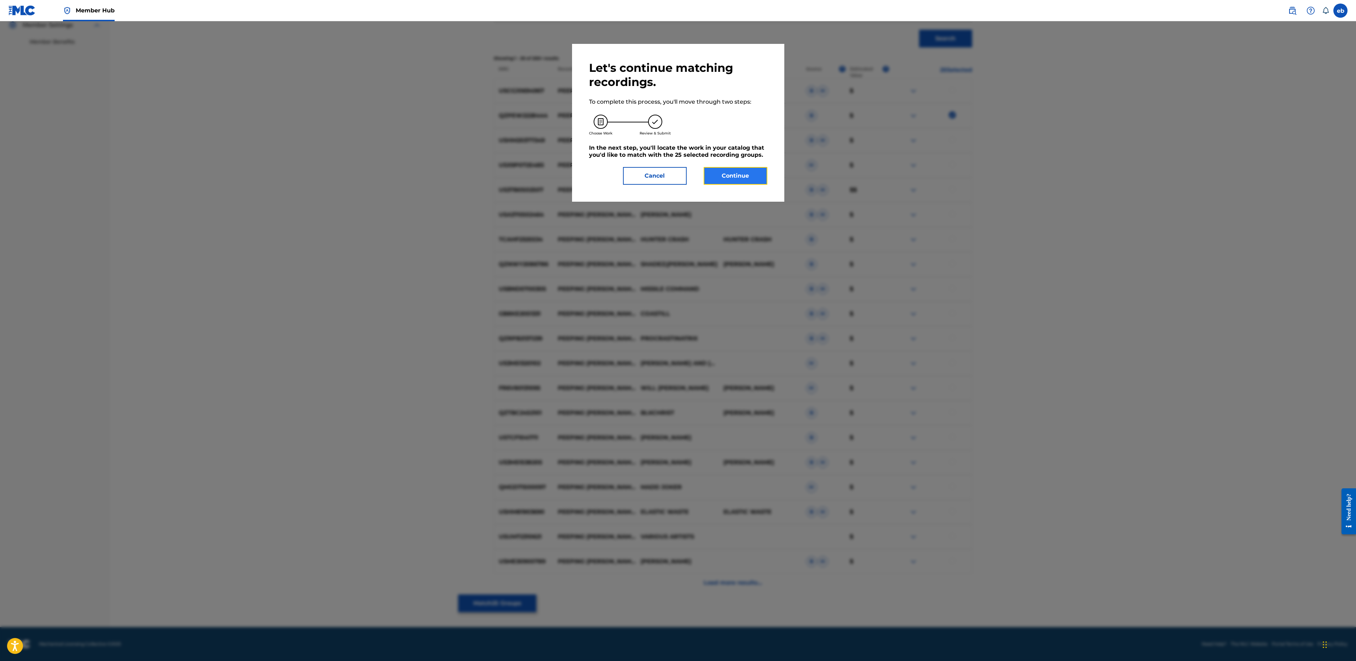
click at [725, 169] on button "Continue" at bounding box center [736, 176] width 64 height 18
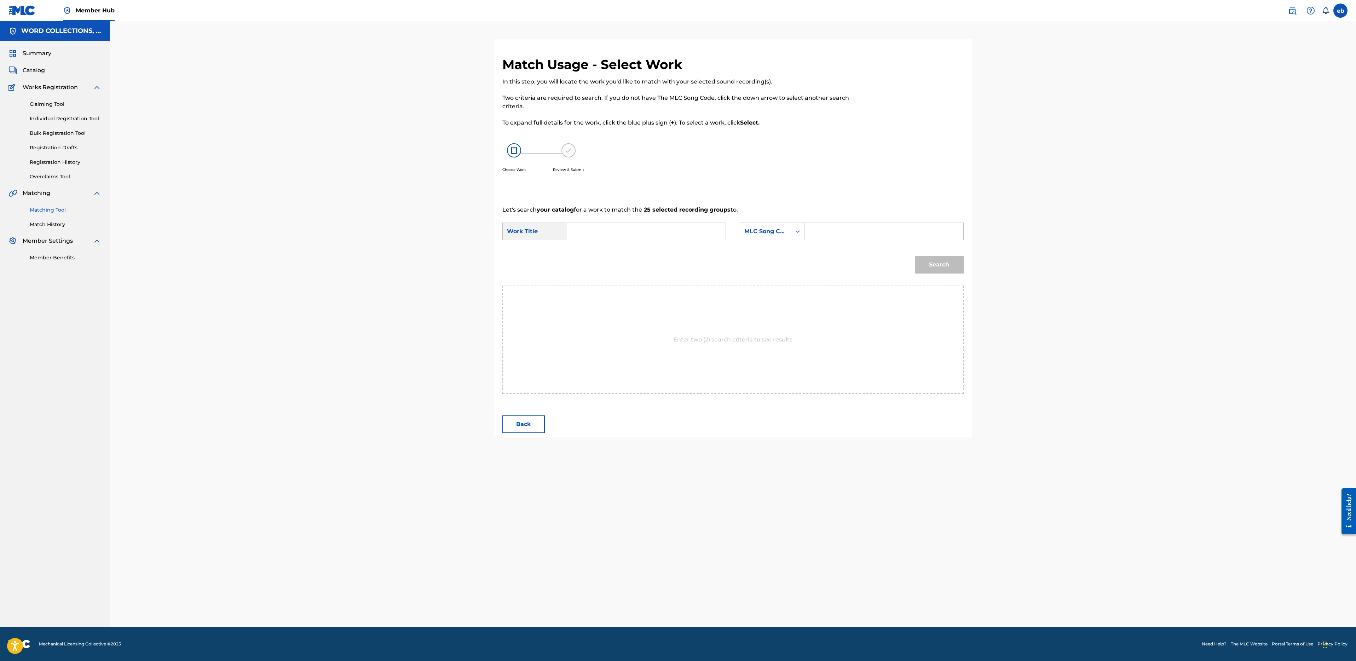
scroll to position [0, 0]
click at [630, 226] on input "Search Form" at bounding box center [646, 231] width 146 height 17
click at [601, 280] on span "(feat. rockit gaming)" at bounding box center [592, 285] width 27 height 24
type input "peeping [PERSON_NAME] (feat. rockit gaming)"
click at [834, 231] on input "Search Form" at bounding box center [883, 231] width 146 height 17
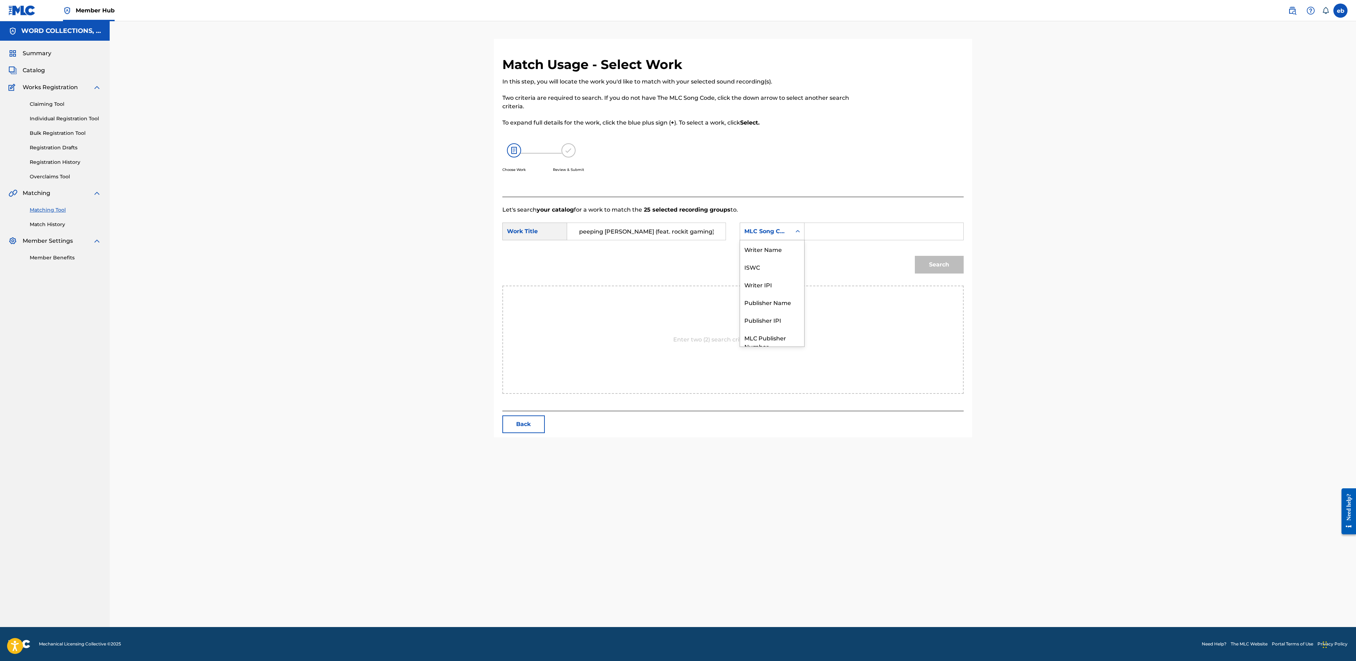
click at [767, 222] on div "MLC Song Code" at bounding box center [772, 231] width 65 height 18
click at [768, 251] on div "Writer Name" at bounding box center [772, 249] width 64 height 18
click at [823, 226] on input "Search Form" at bounding box center [883, 231] width 146 height 17
type input "[PERSON_NAME]"
click at [915, 256] on button "Search" at bounding box center [939, 265] width 49 height 18
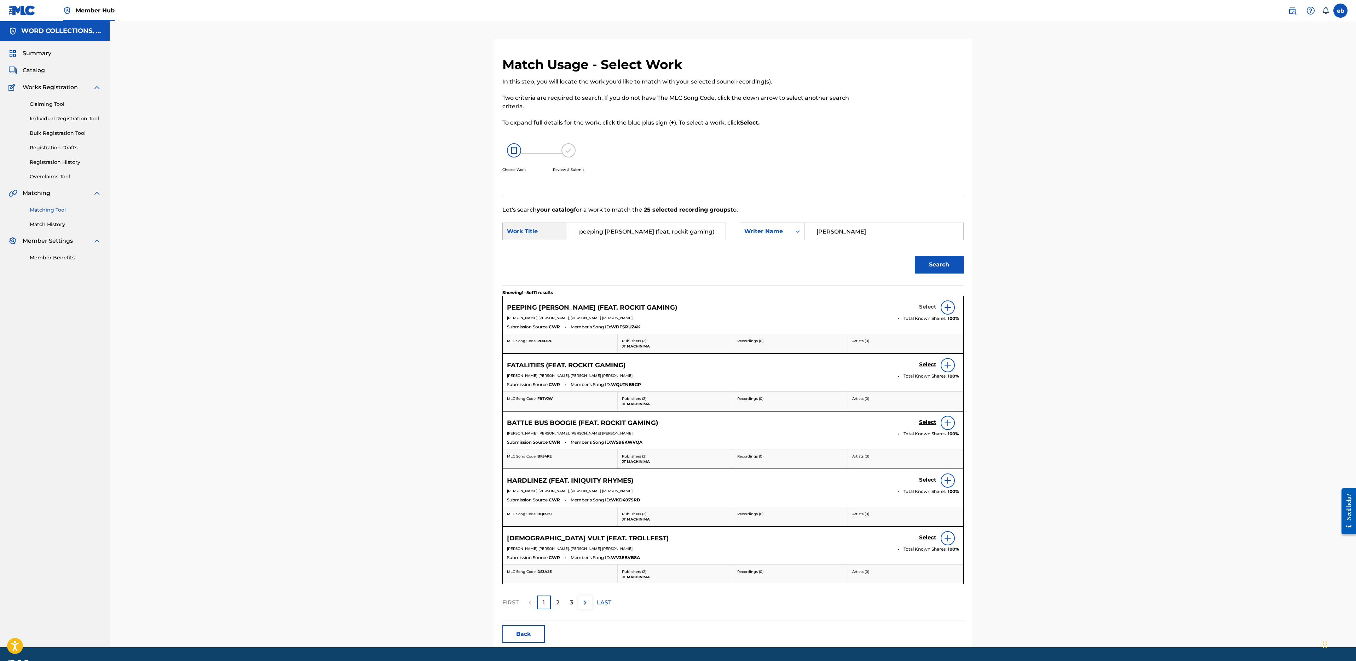
click at [931, 307] on h5 "Select" at bounding box center [927, 306] width 17 height 7
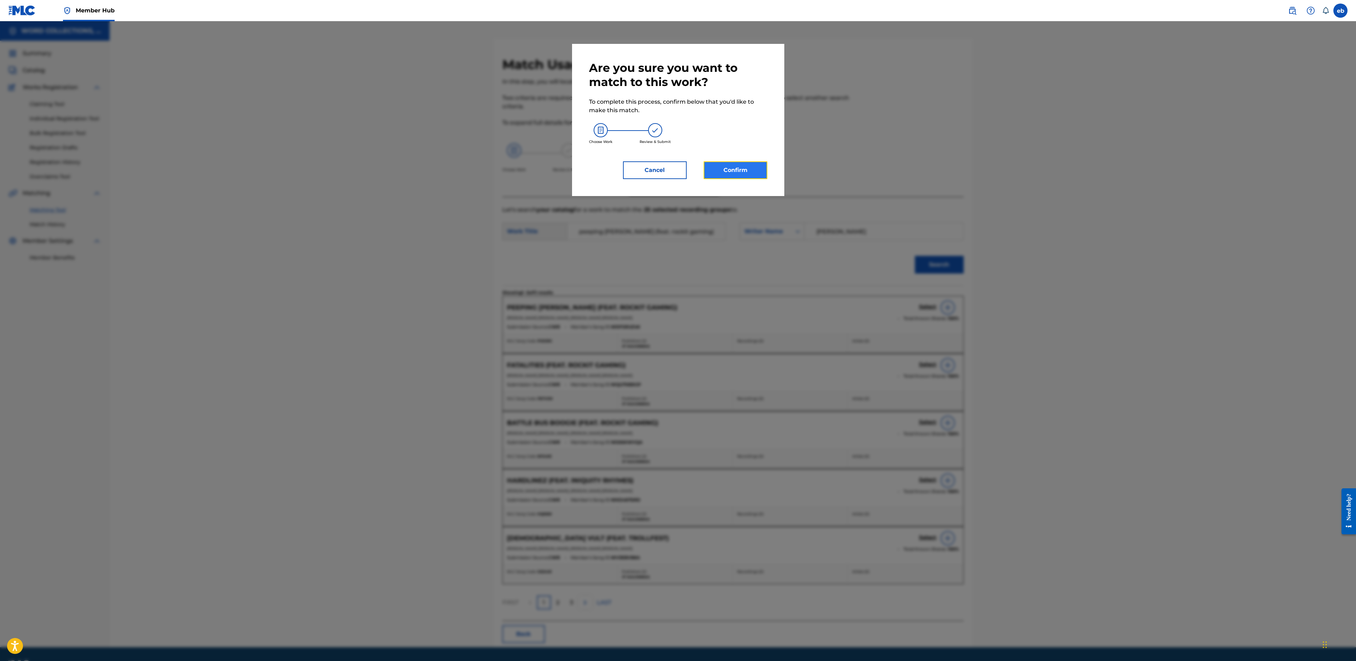
click at [721, 167] on button "Confirm" at bounding box center [736, 170] width 64 height 18
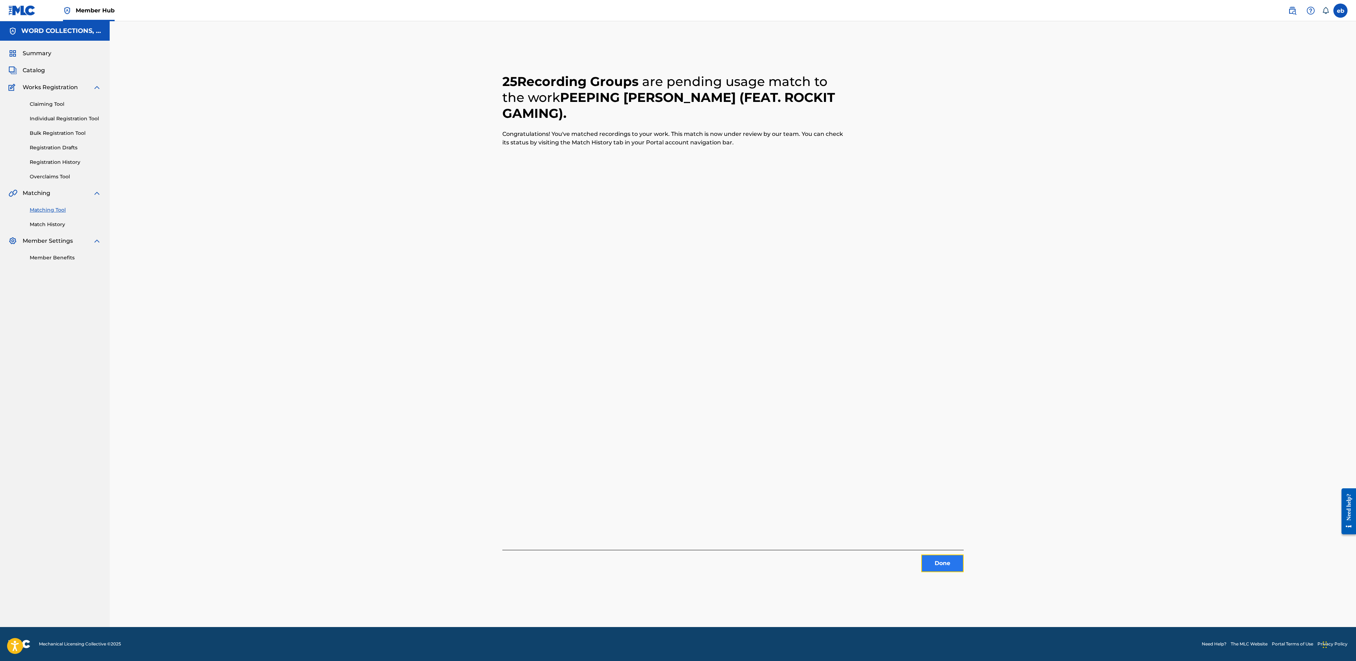
click at [943, 562] on button "Done" at bounding box center [942, 563] width 42 height 18
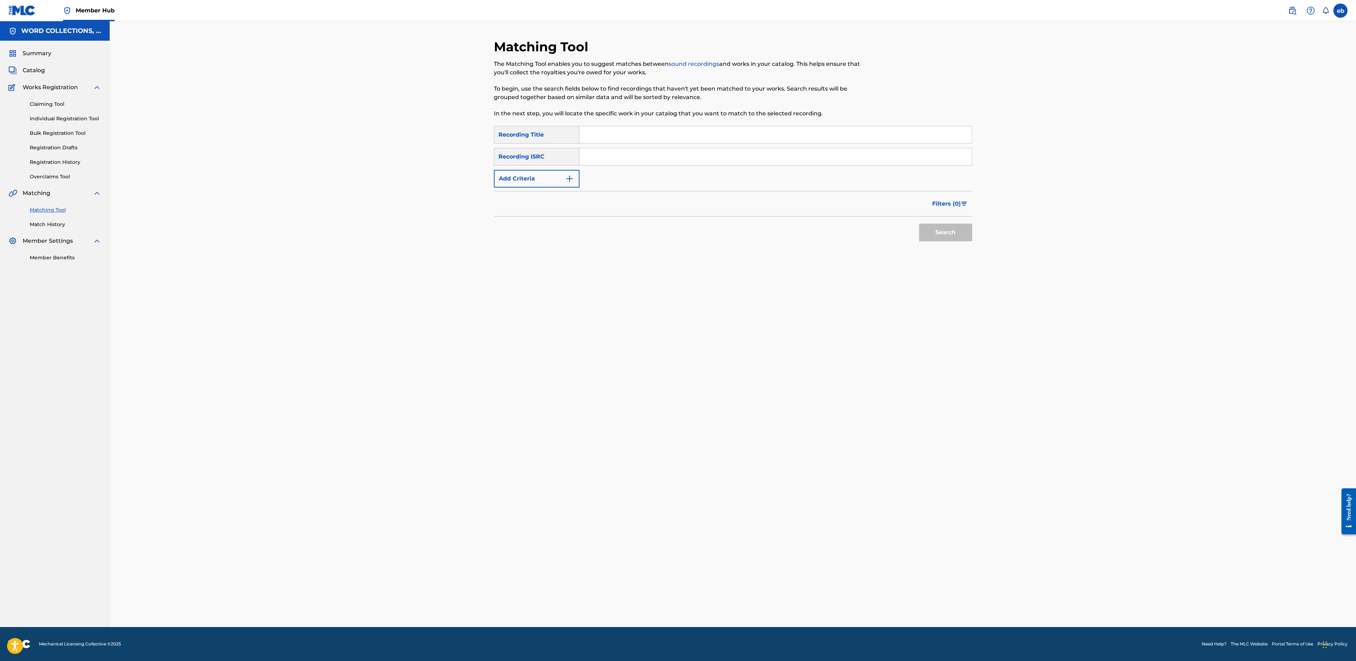
click at [670, 137] on input "Search Form" at bounding box center [775, 134] width 392 height 17
paste input "PERCEPTION"
type input "PERCEPTION"
click at [511, 178] on button "Add Criteria" at bounding box center [537, 179] width 86 height 18
click at [518, 179] on div "Writer" at bounding box center [530, 178] width 64 height 8
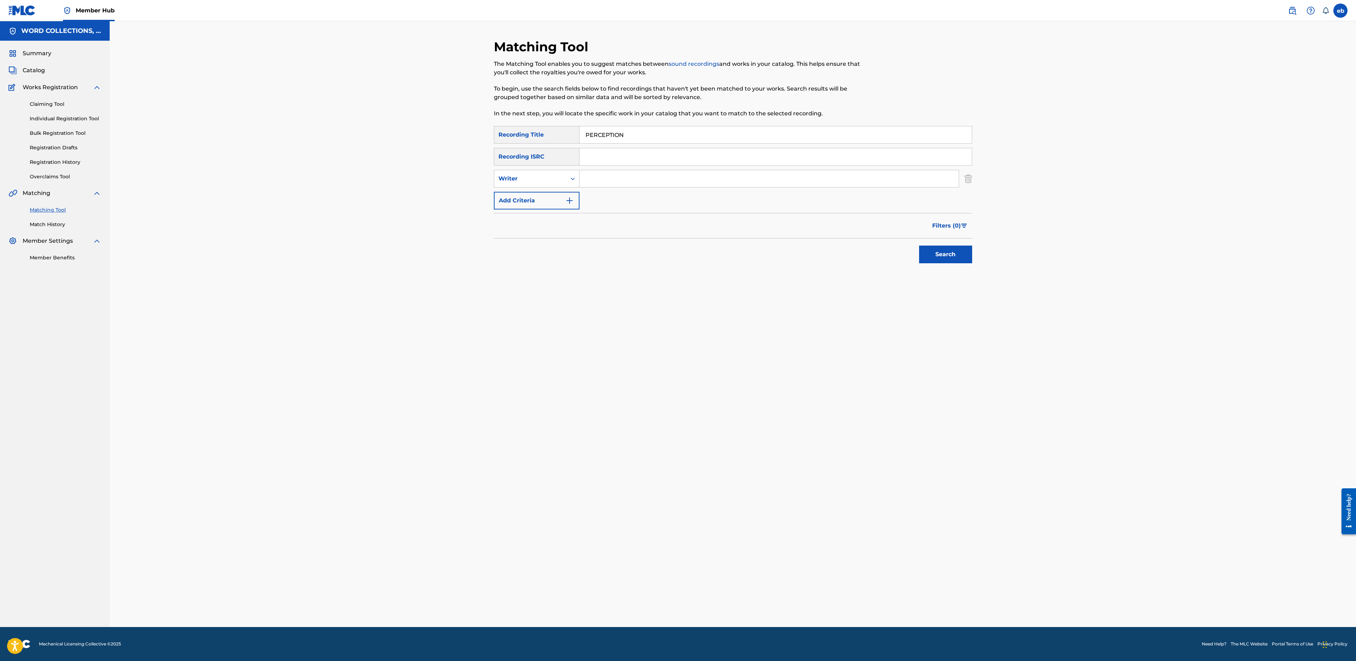
click at [609, 179] on input "Search Form" at bounding box center [768, 178] width 379 height 17
click at [508, 182] on div "Writer" at bounding box center [530, 178] width 64 height 8
click at [519, 203] on div "Recording Artist" at bounding box center [536, 196] width 85 height 18
click at [602, 179] on input "Search Form" at bounding box center [768, 178] width 379 height 17
click at [919, 245] on button "Search" at bounding box center [945, 254] width 53 height 18
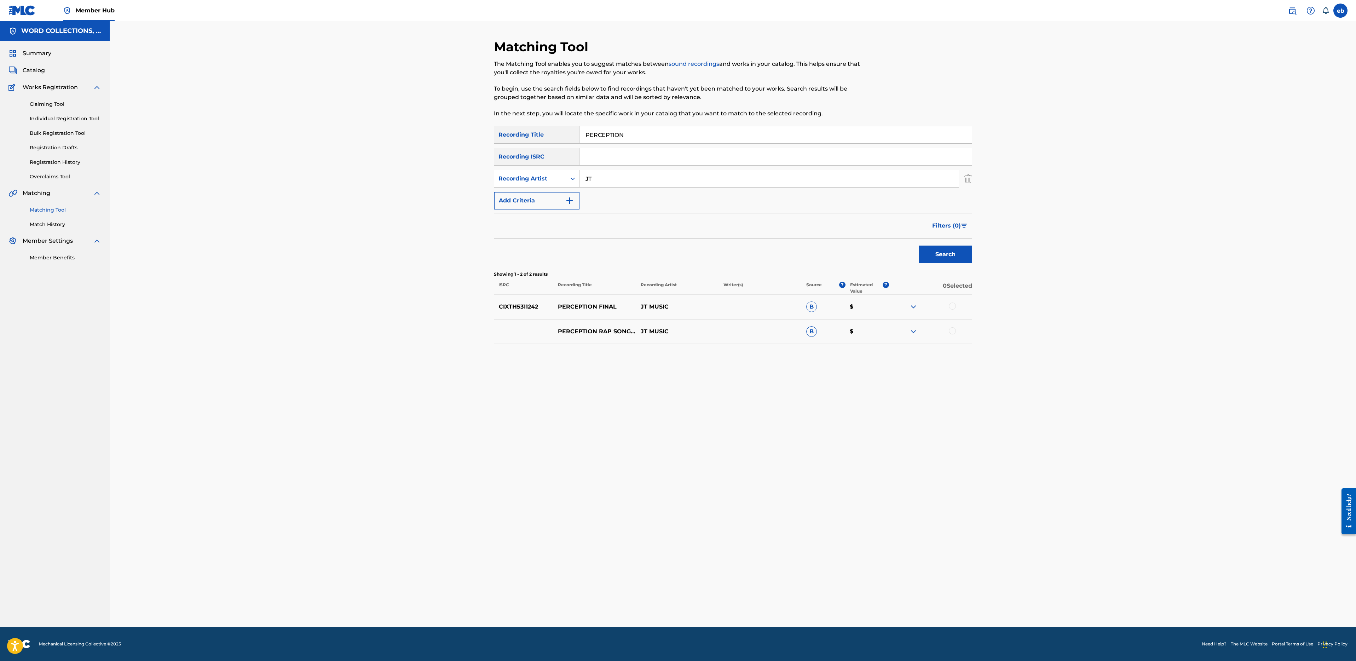
click at [953, 307] on div at bounding box center [952, 305] width 7 height 7
click at [953, 326] on div "PERCEPTION RAP SONG BY JT MUSIC FEAT [PERSON_NAME] [PERSON_NAME] ECHOES JT MUSI…" at bounding box center [733, 331] width 478 height 25
click at [953, 329] on div at bounding box center [952, 330] width 7 height 7
click at [633, 182] on input "JT" at bounding box center [768, 178] width 379 height 17
click at [919, 245] on button "Search" at bounding box center [945, 254] width 53 height 18
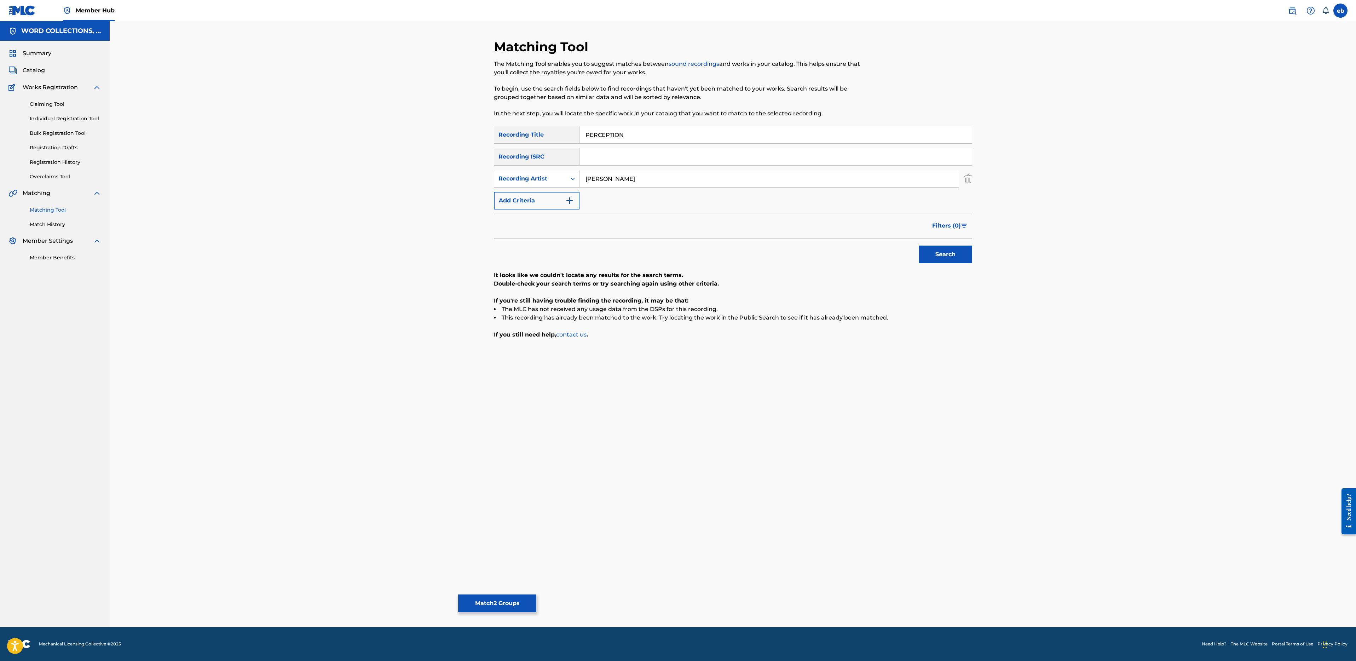
click at [633, 181] on input "[PERSON_NAME]" at bounding box center [768, 178] width 379 height 17
click at [919, 245] on button "Search" at bounding box center [945, 254] width 53 height 18
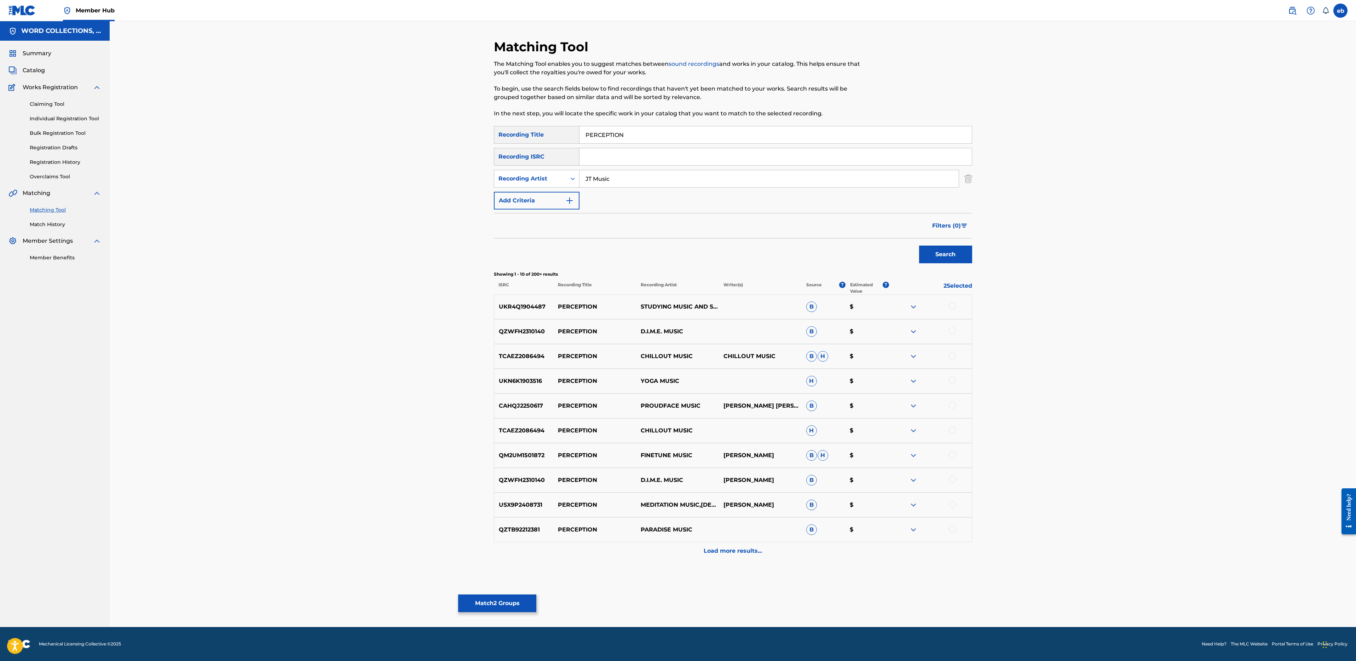
type input "JT Music"
click at [919, 245] on button "Search" at bounding box center [945, 254] width 53 height 18
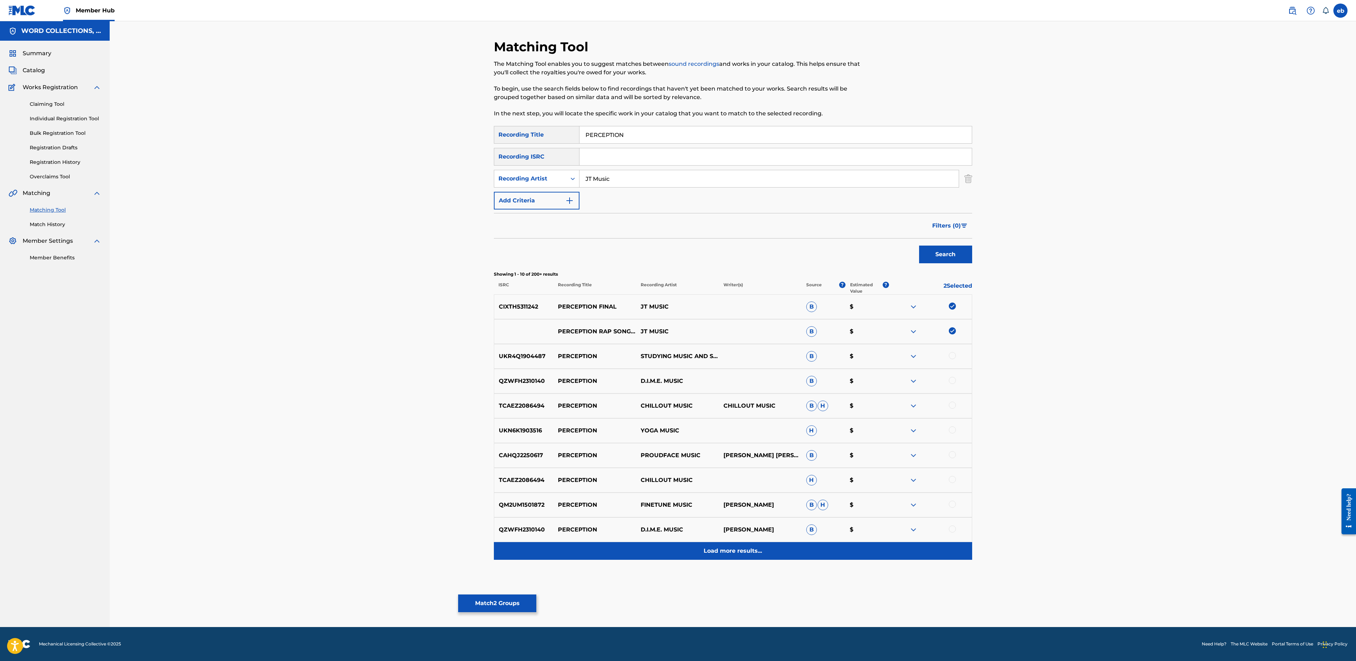
click at [730, 550] on p "Load more results..." at bounding box center [733, 550] width 58 height 8
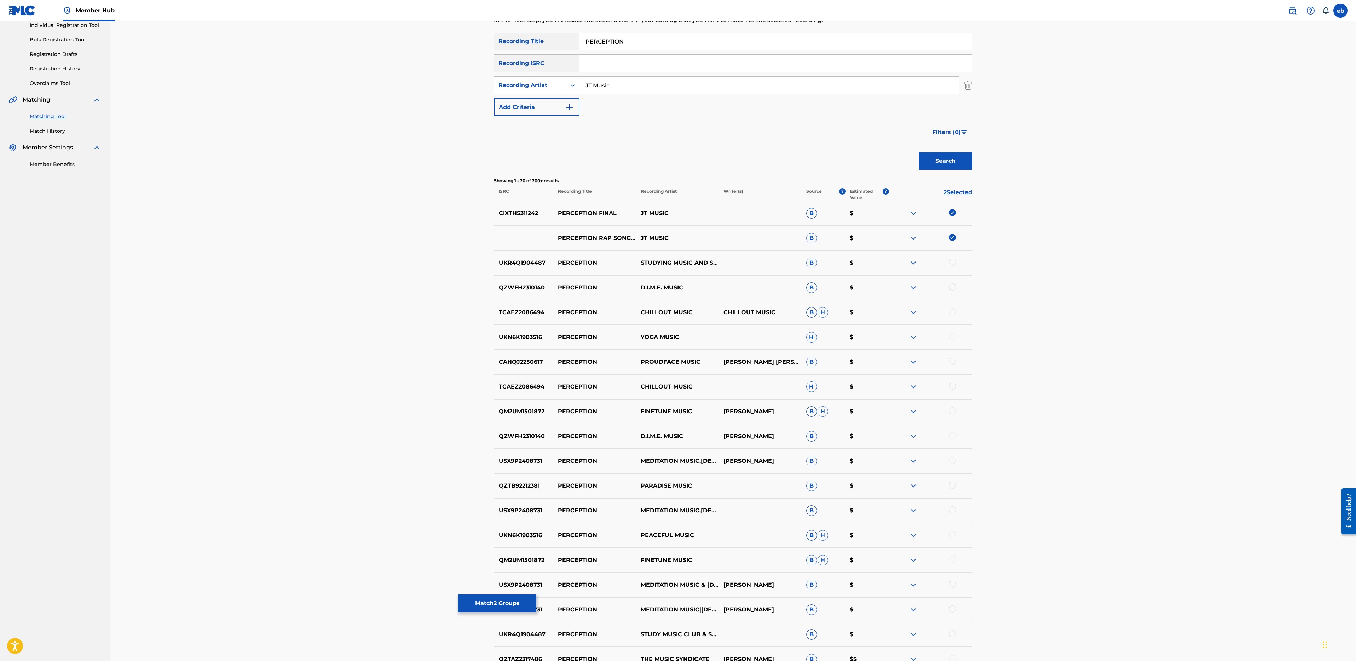
scroll to position [125, 0]
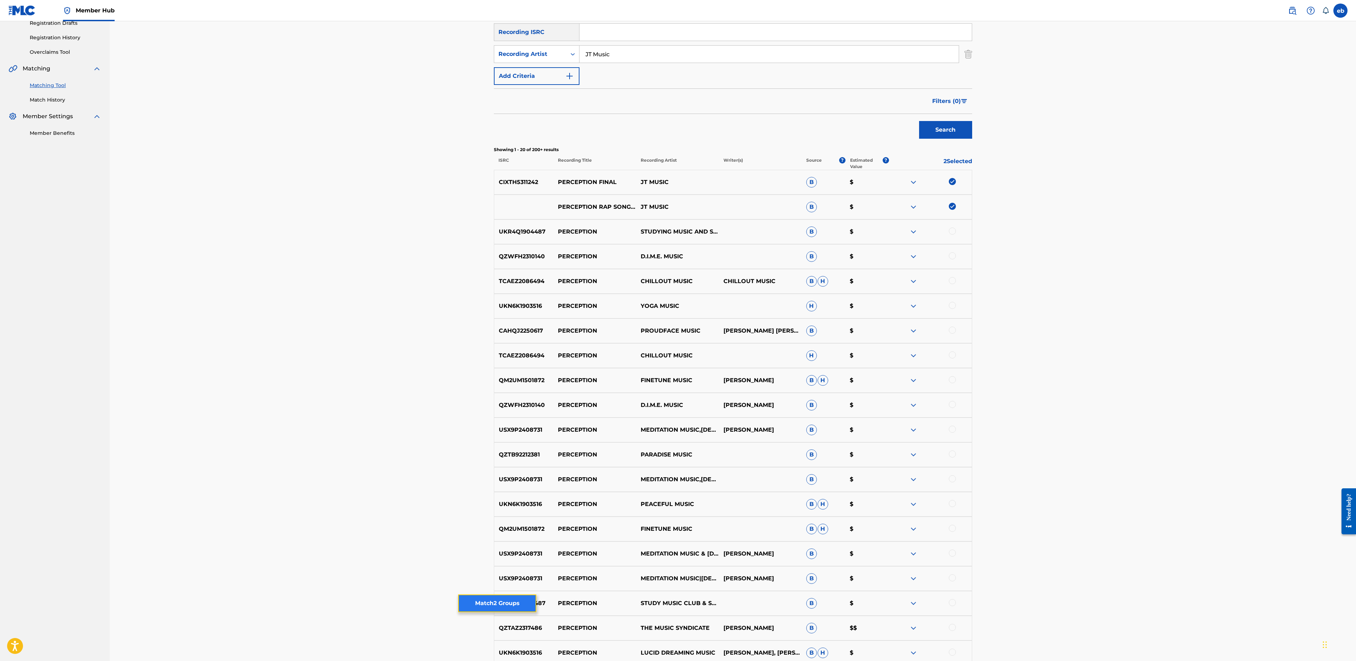
click at [498, 605] on button "Match 2 Groups" at bounding box center [497, 603] width 78 height 18
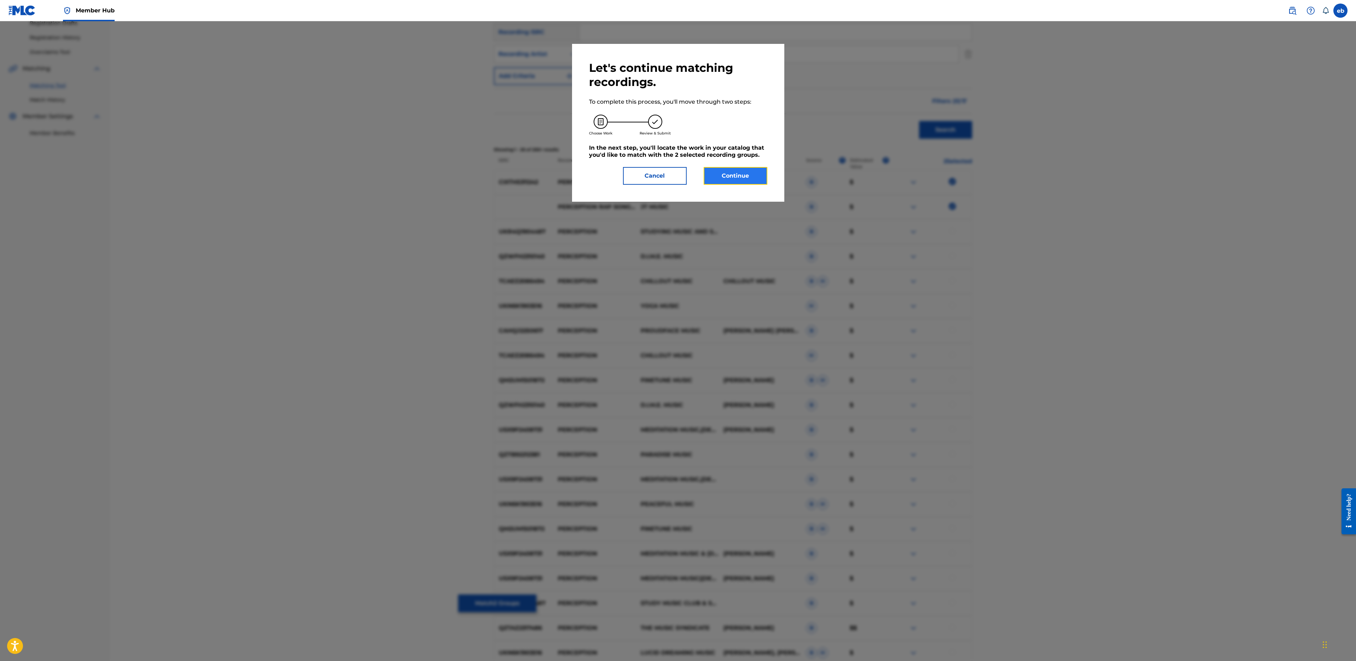
click at [732, 173] on button "Continue" at bounding box center [736, 176] width 64 height 18
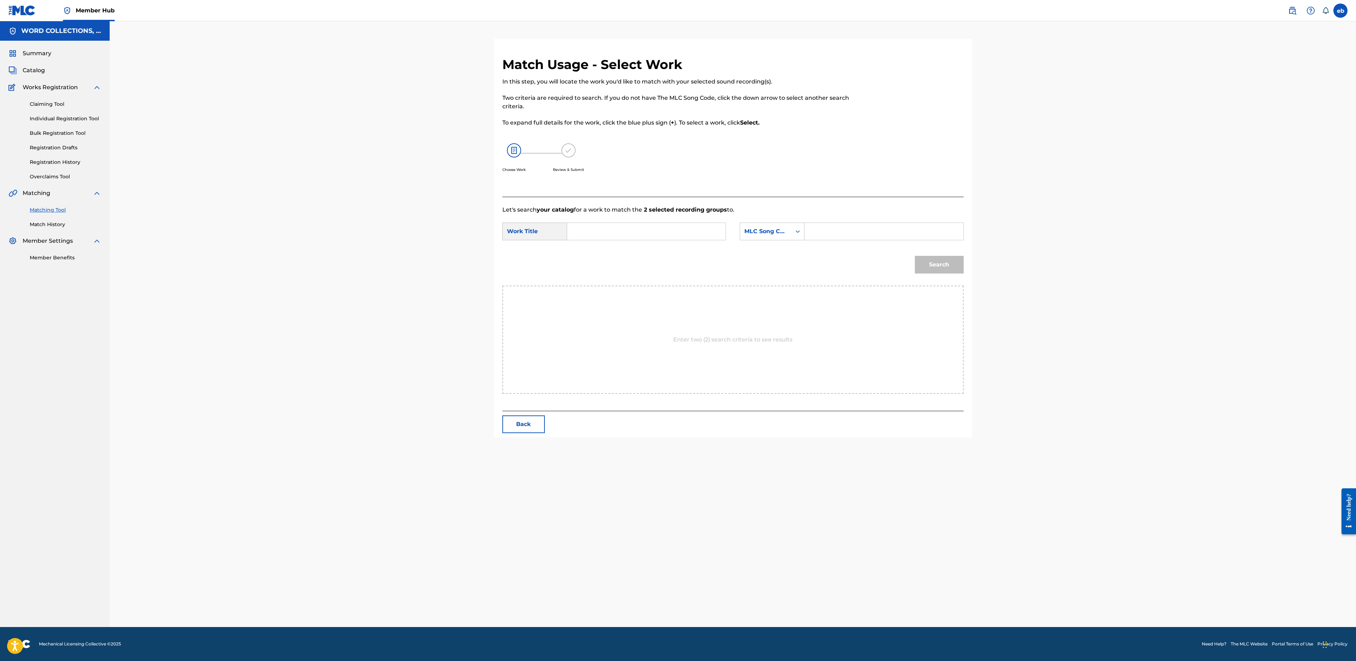
scroll to position [0, 0]
click at [623, 224] on input "Search Form" at bounding box center [646, 231] width 146 height 17
type input "Perception"
click at [820, 233] on input "Search Form" at bounding box center [883, 231] width 146 height 17
click at [780, 237] on div "MLC Song Code" at bounding box center [765, 231] width 51 height 13
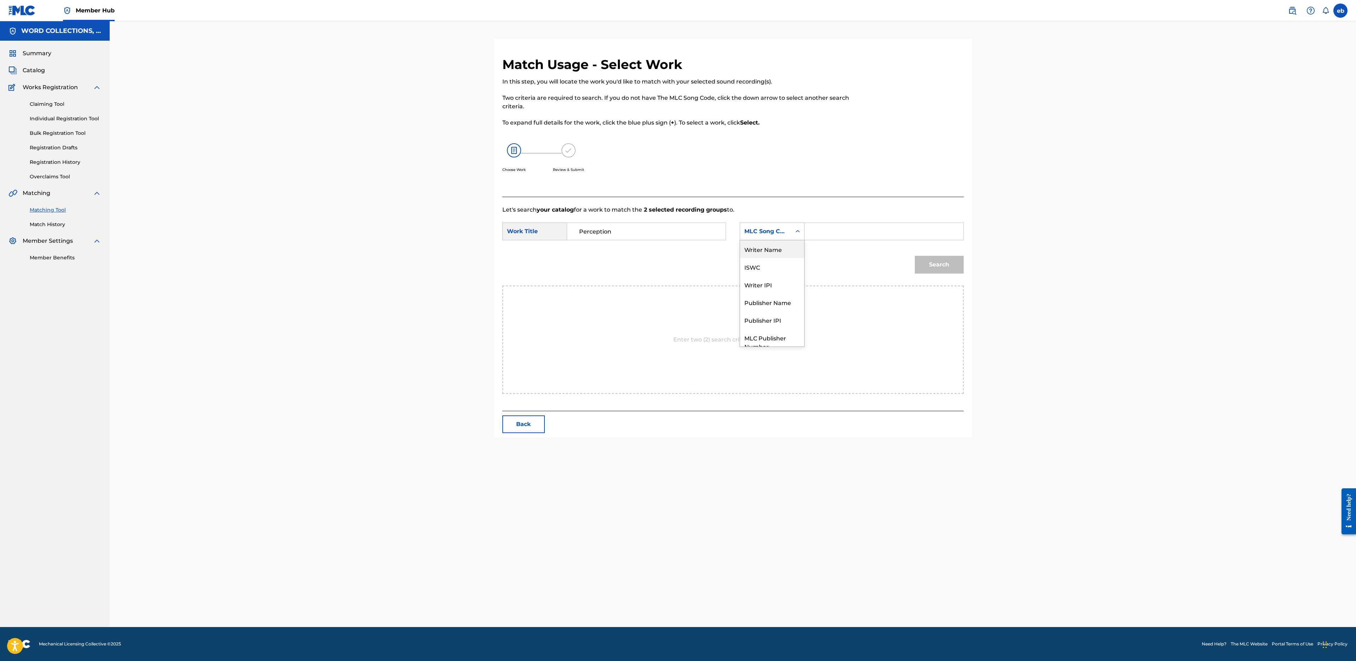
click at [781, 250] on div "Writer Name" at bounding box center [772, 249] width 64 height 18
click at [833, 234] on input "Search Form" at bounding box center [883, 231] width 146 height 17
type input "[PERSON_NAME]"
click at [915, 256] on button "Search" at bounding box center [939, 265] width 49 height 18
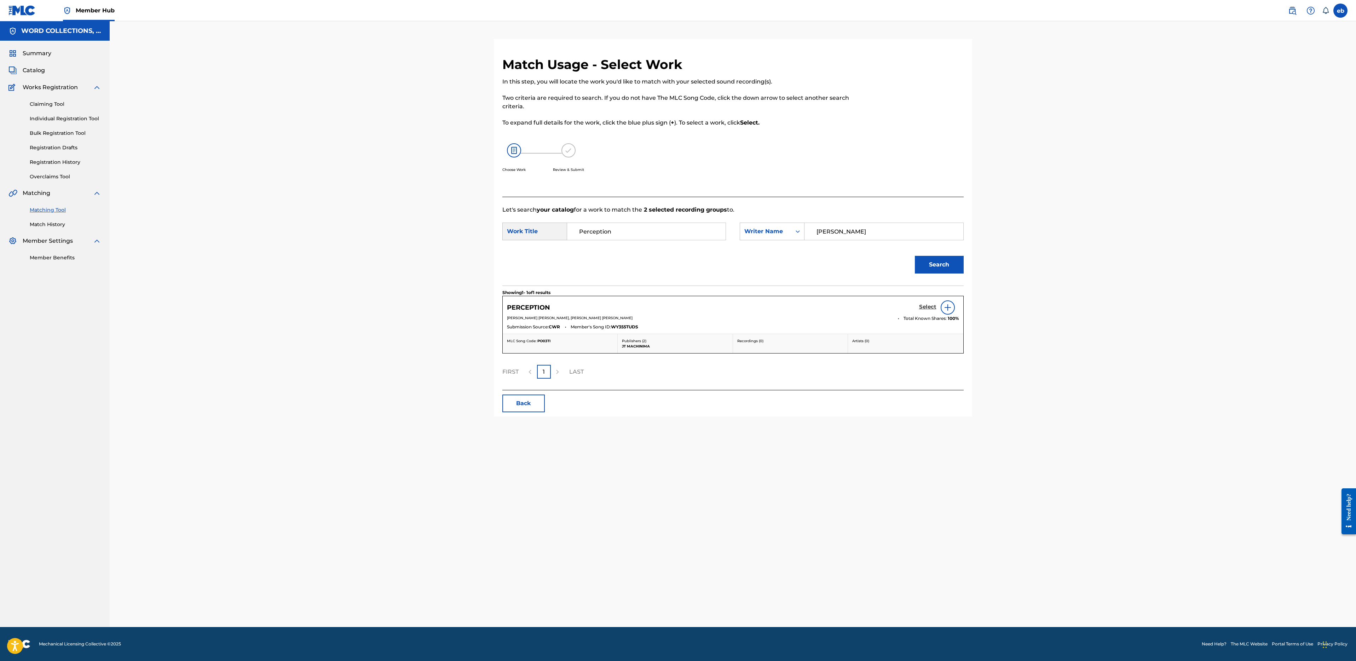
click at [933, 305] on h5 "Select" at bounding box center [927, 306] width 17 height 7
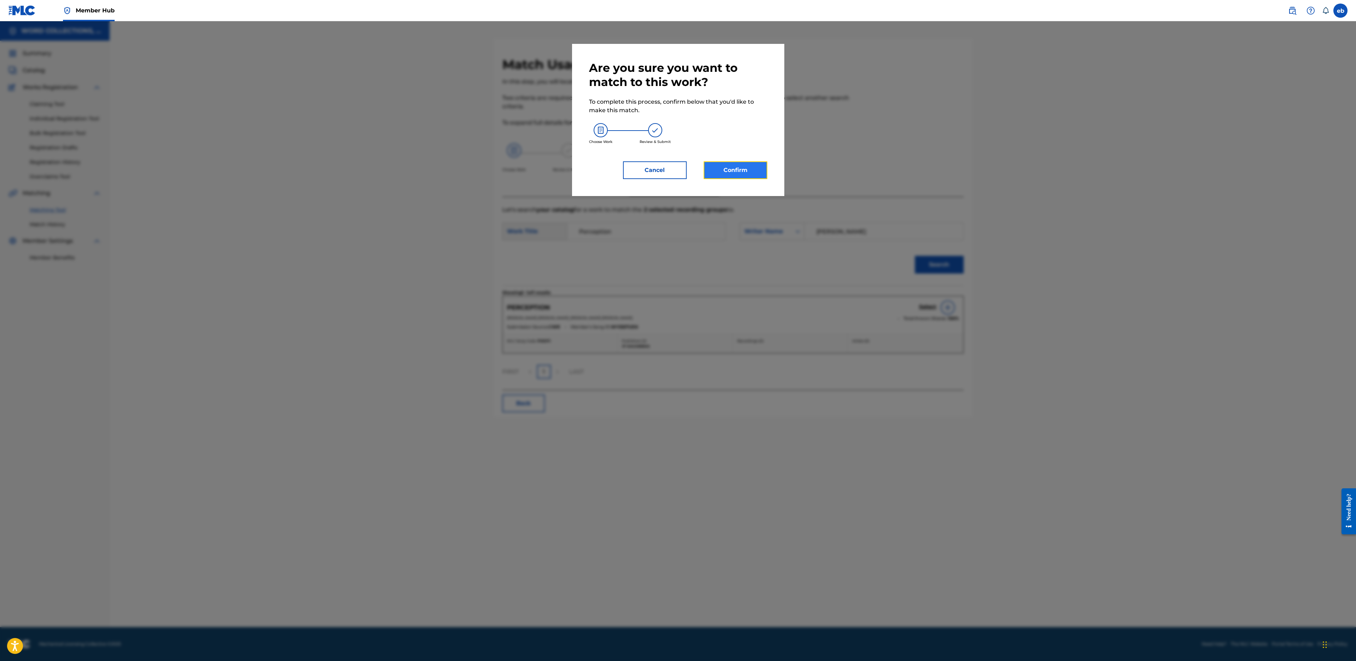
click at [741, 166] on button "Confirm" at bounding box center [736, 170] width 64 height 18
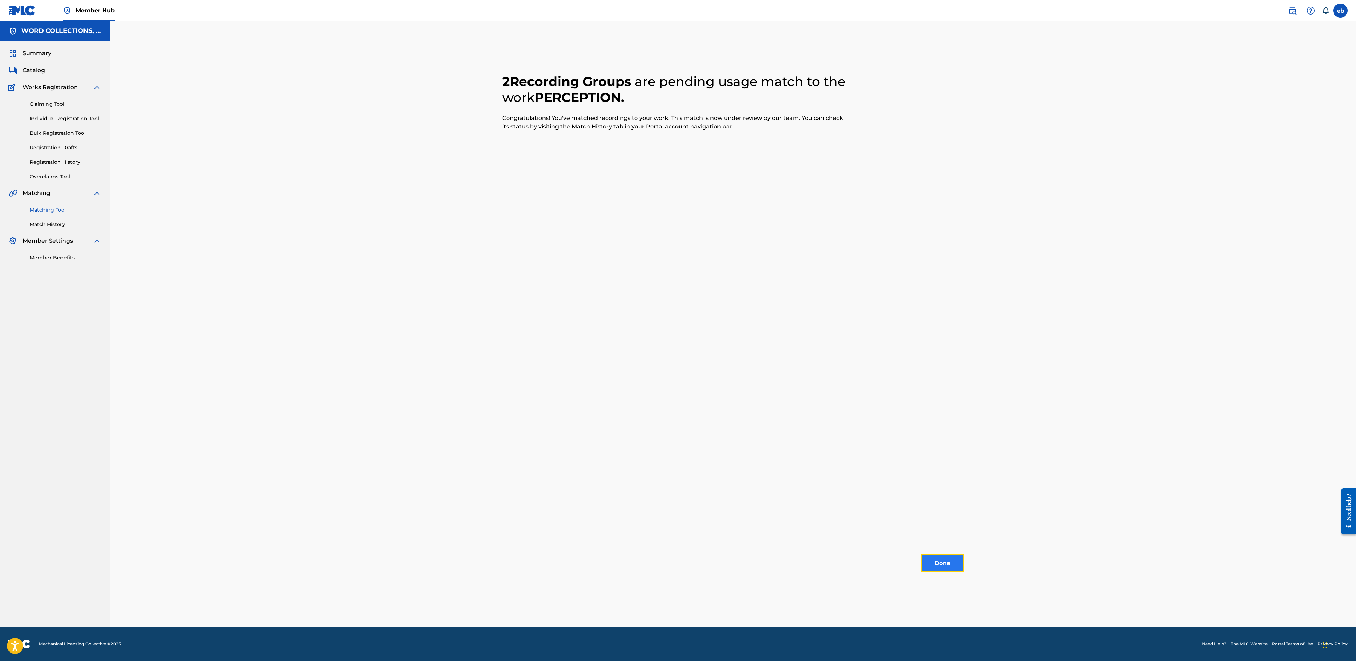
click at [938, 564] on button "Done" at bounding box center [942, 563] width 42 height 18
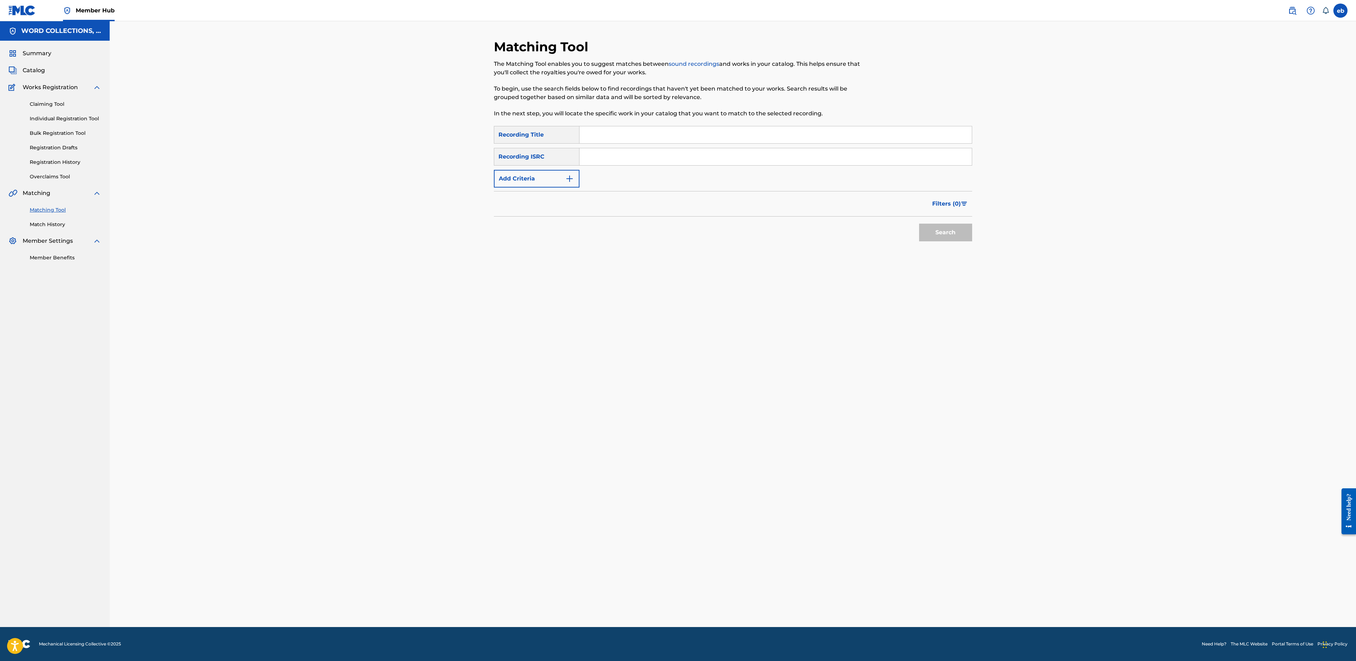
click at [685, 130] on input "Search Form" at bounding box center [775, 134] width 392 height 17
paste input "POKEMON GO SONG"
type input "POKEMON GO SONG"
click at [919, 224] on button "Search" at bounding box center [945, 233] width 53 height 18
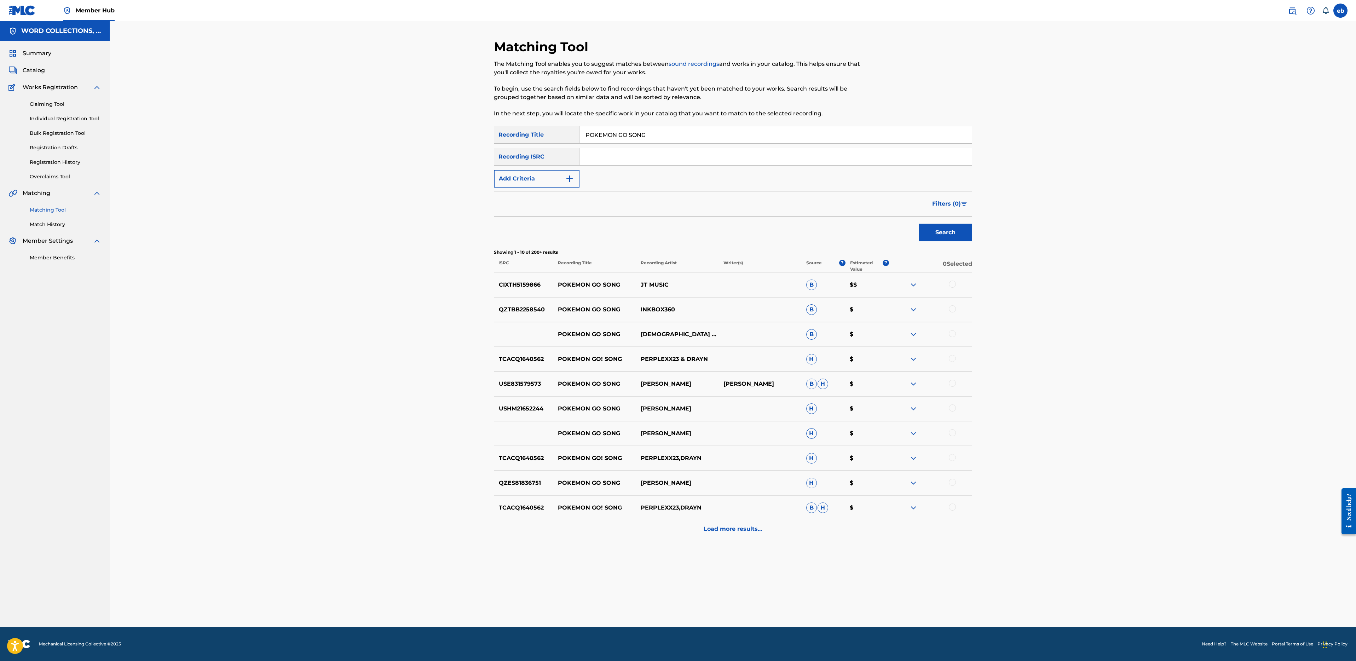
click at [954, 277] on div "CIXTH5159866 POKEMON GO SONG JT MUSIC B $$" at bounding box center [733, 284] width 478 height 25
click at [954, 287] on div at bounding box center [930, 284] width 83 height 8
click at [950, 283] on div at bounding box center [952, 283] width 7 height 7
click at [532, 183] on button "Add Criteria" at bounding box center [537, 179] width 86 height 18
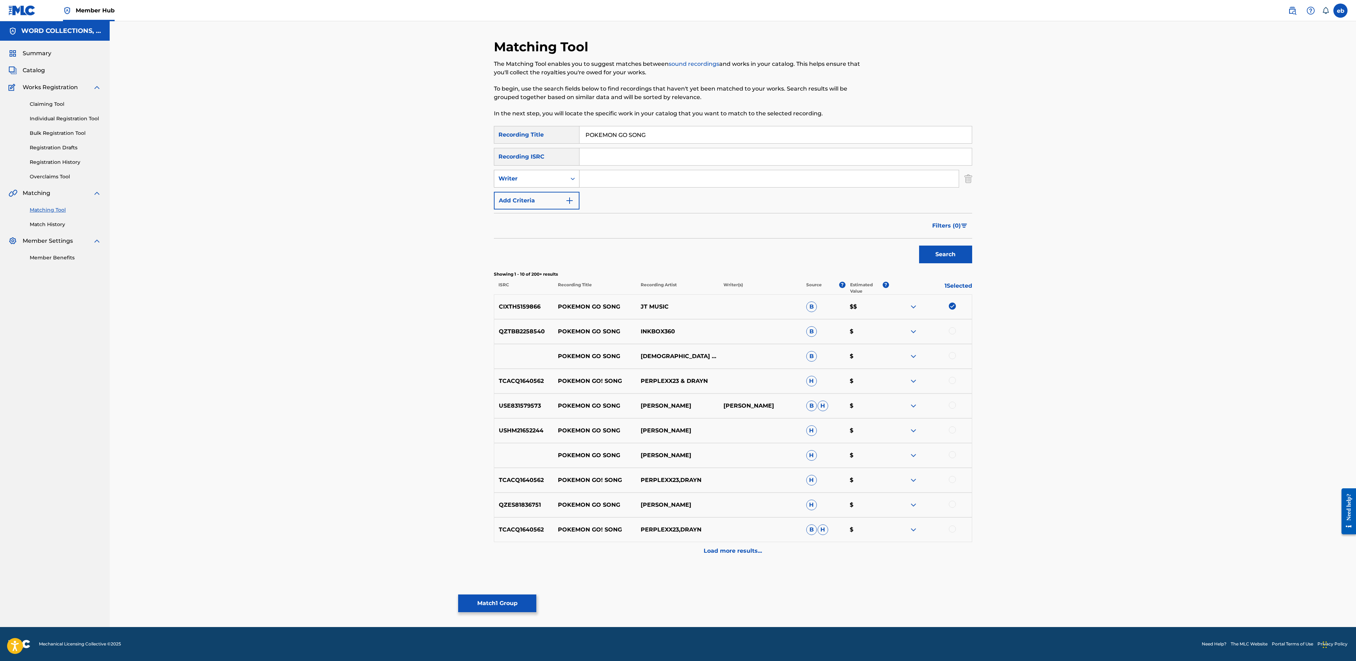
click at [544, 182] on div "Writer" at bounding box center [530, 178] width 64 height 8
click at [548, 191] on div "Recording Artist" at bounding box center [536, 196] width 85 height 18
click at [592, 179] on input "Search Form" at bounding box center [768, 178] width 379 height 17
click at [919, 245] on button "Search" at bounding box center [945, 254] width 53 height 18
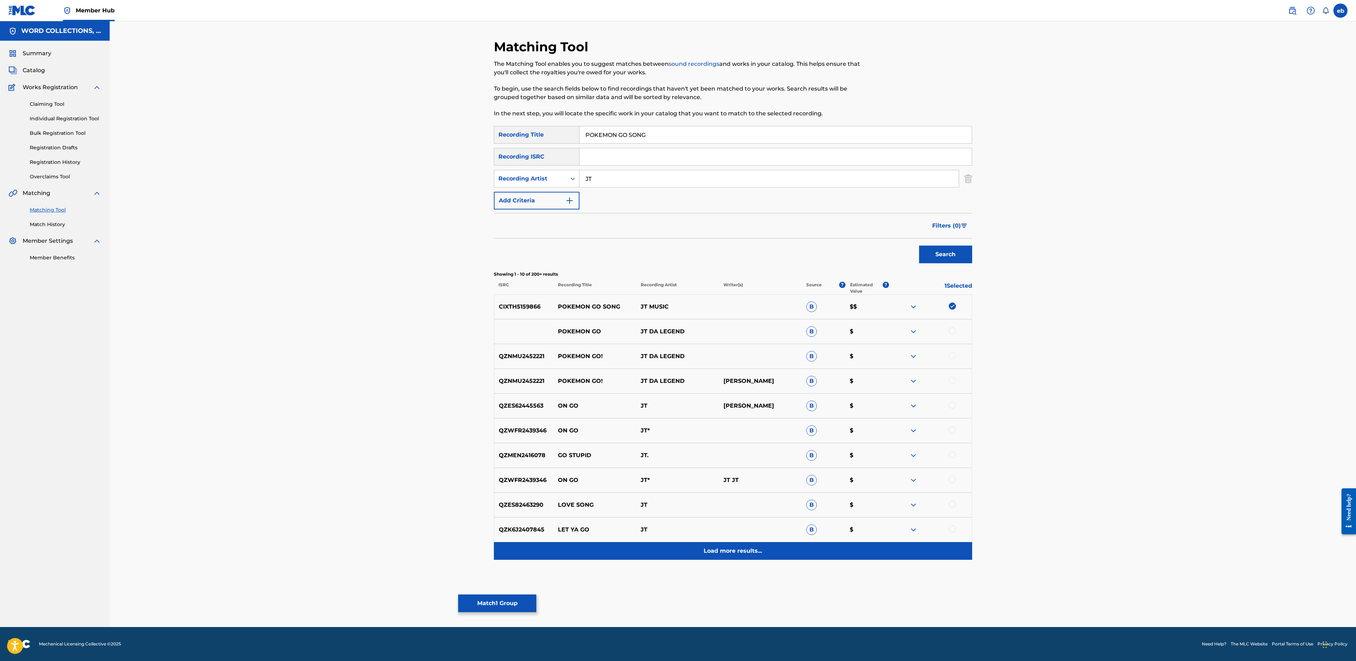
click at [740, 555] on div "Load more results..." at bounding box center [733, 551] width 478 height 18
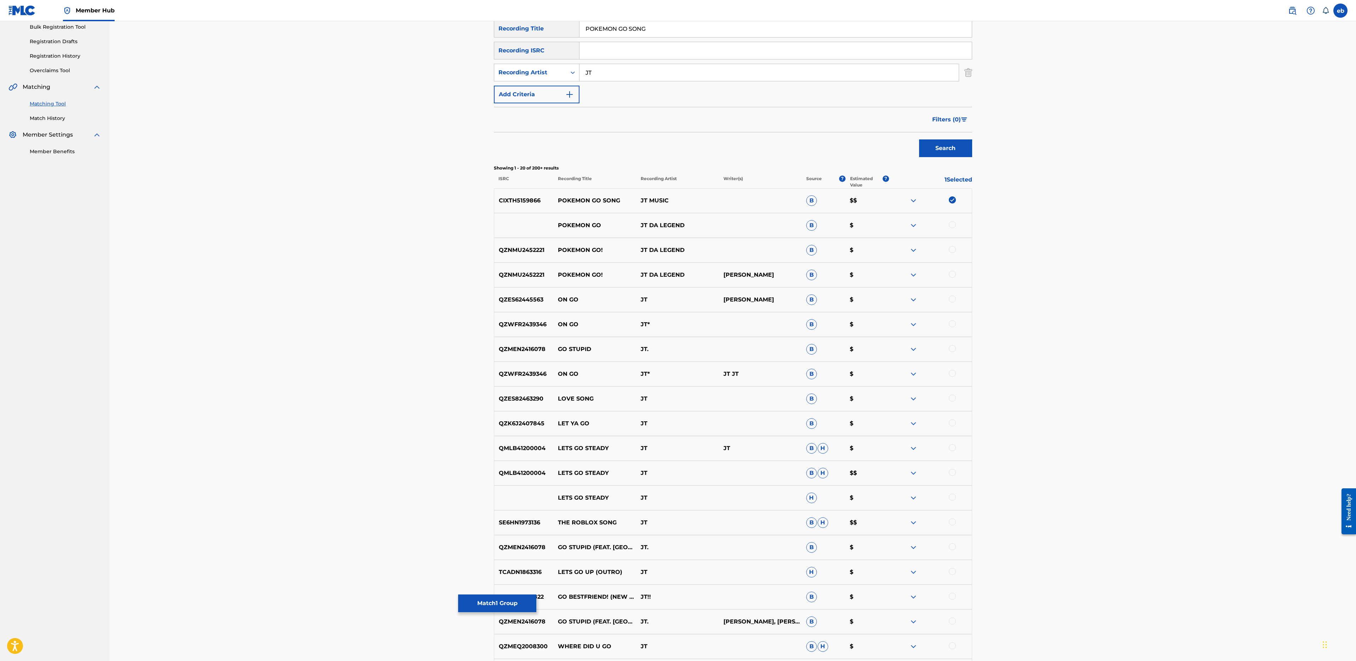
scroll to position [216, 0]
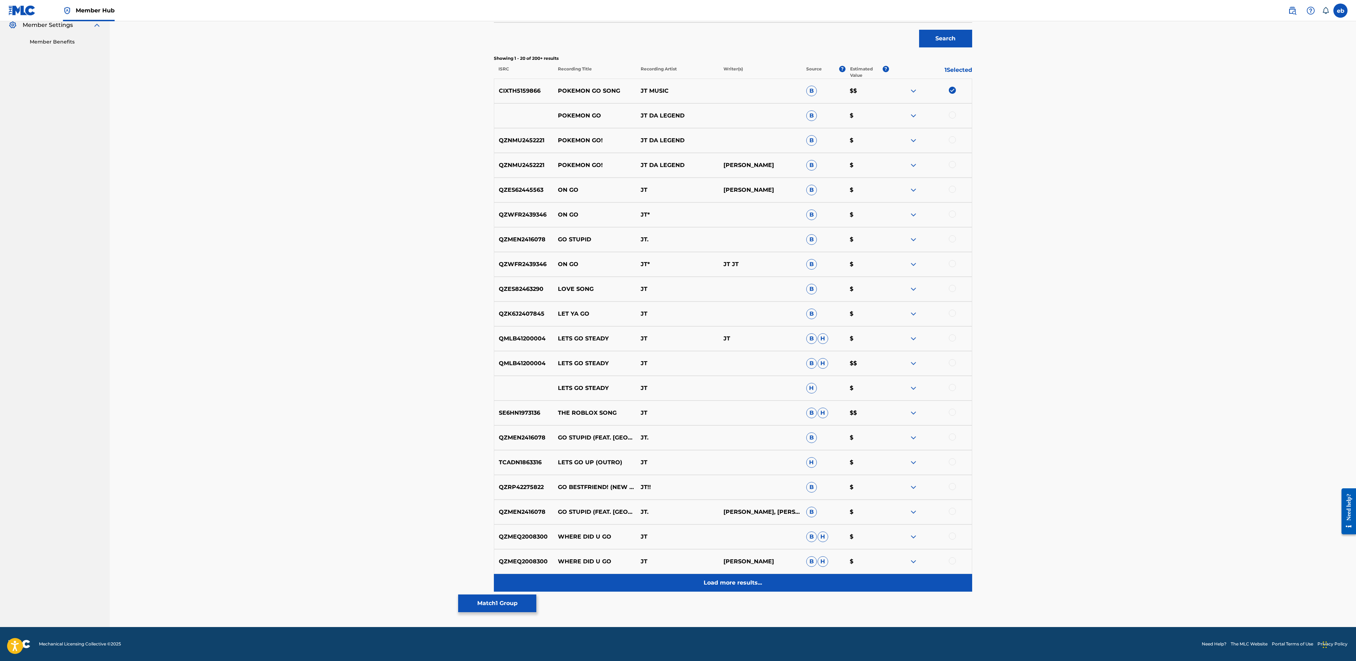
click at [733, 582] on p "Load more results..." at bounding box center [733, 582] width 58 height 8
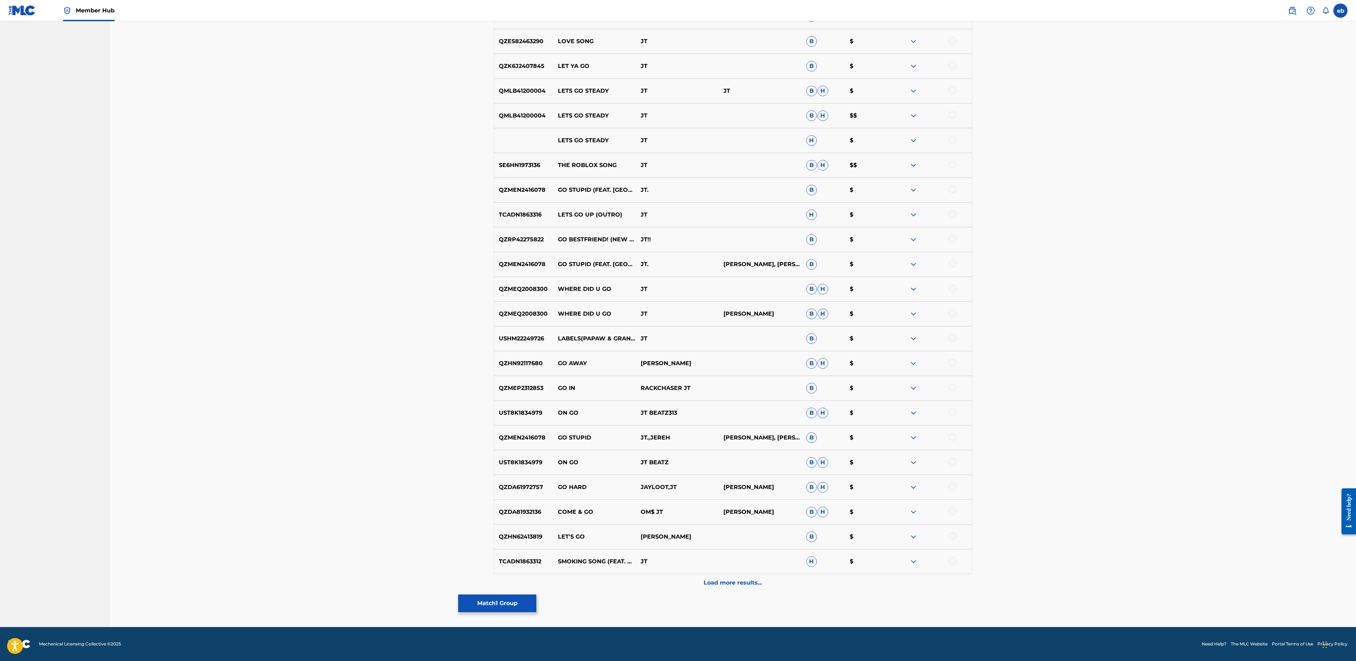
scroll to position [0, 0]
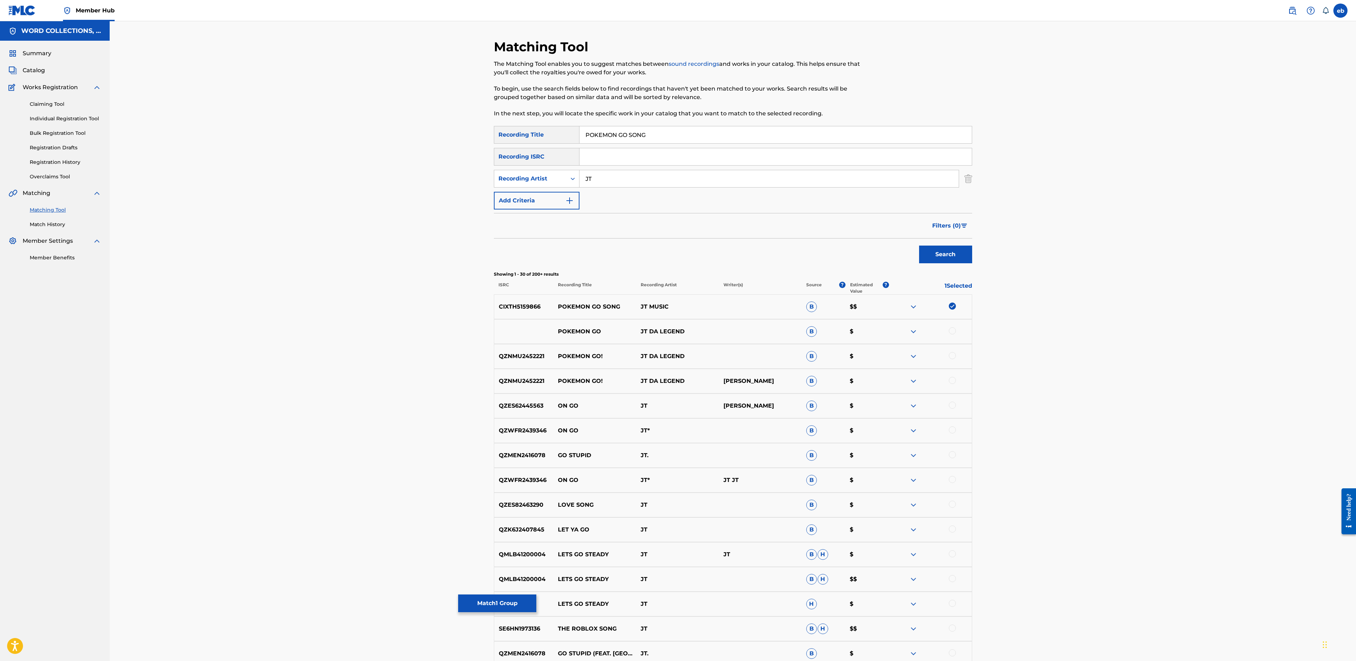
click at [613, 178] on input "JT" at bounding box center [768, 178] width 379 height 17
type input "[PERSON_NAME]"
click at [919, 245] on button "Search" at bounding box center [945, 254] width 53 height 18
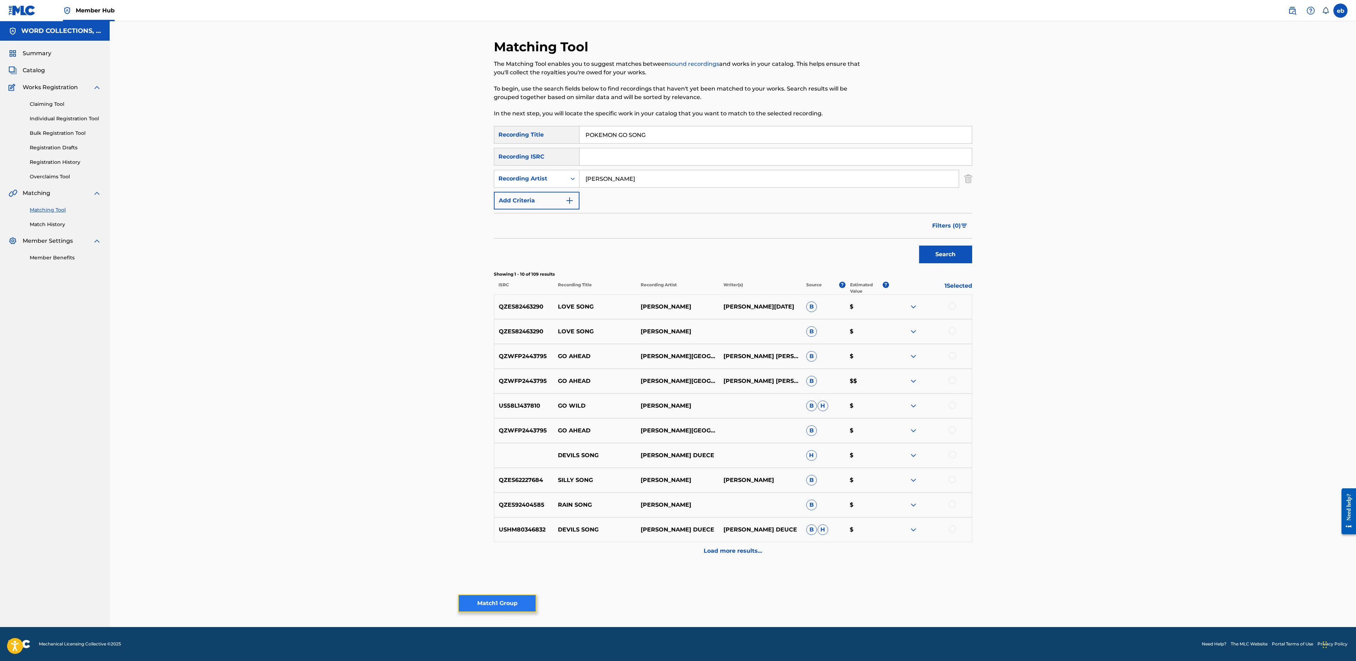
click at [513, 610] on button "Match 1 Group" at bounding box center [497, 603] width 78 height 18
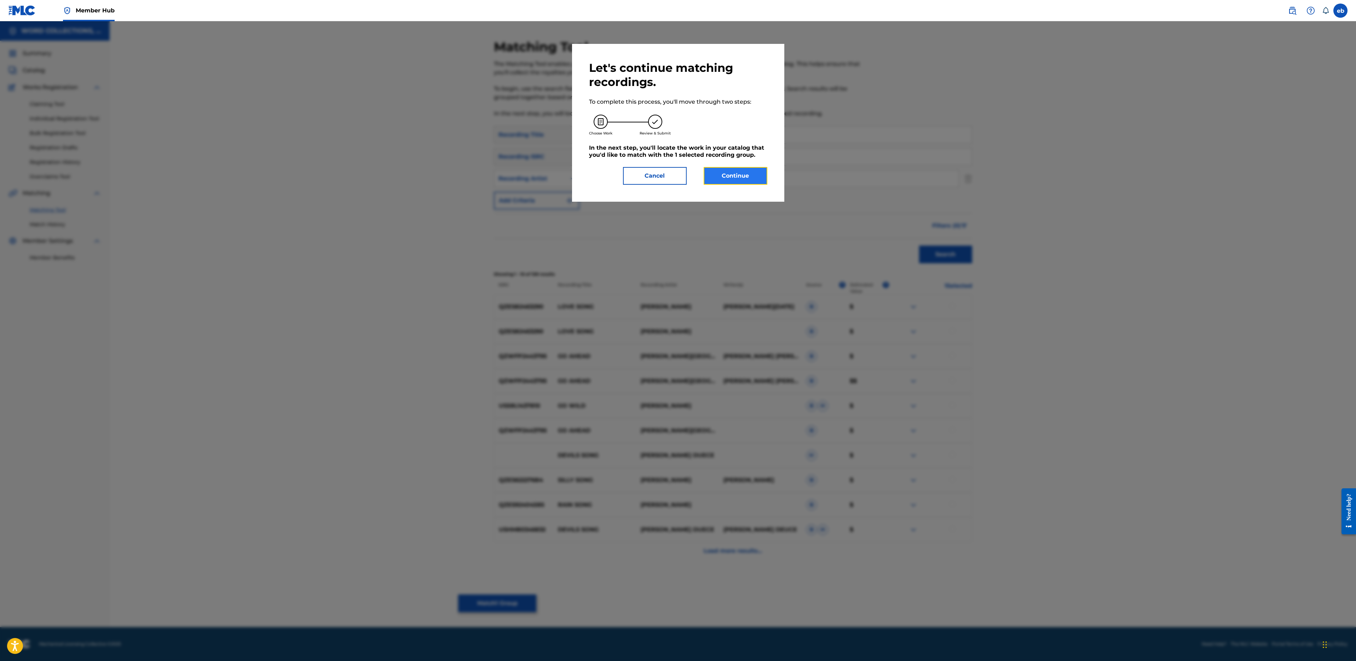
click at [745, 167] on button "Continue" at bounding box center [736, 176] width 64 height 18
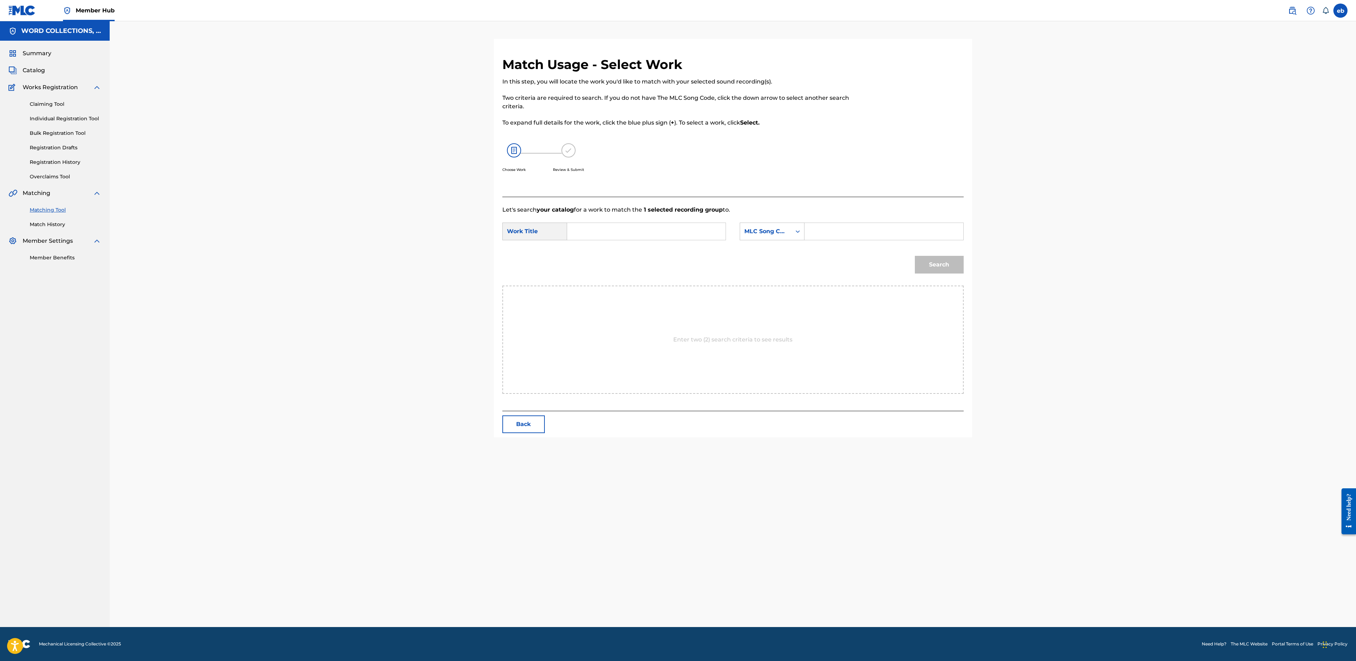
click at [627, 235] on input "Search Form" at bounding box center [646, 231] width 146 height 17
type input "pokemon go song"
click at [601, 253] on strong "song" at bounding box center [595, 255] width 15 height 7
click at [765, 230] on div "MLC Song Code" at bounding box center [765, 231] width 43 height 8
click at [775, 249] on div "Writer Name" at bounding box center [772, 249] width 64 height 18
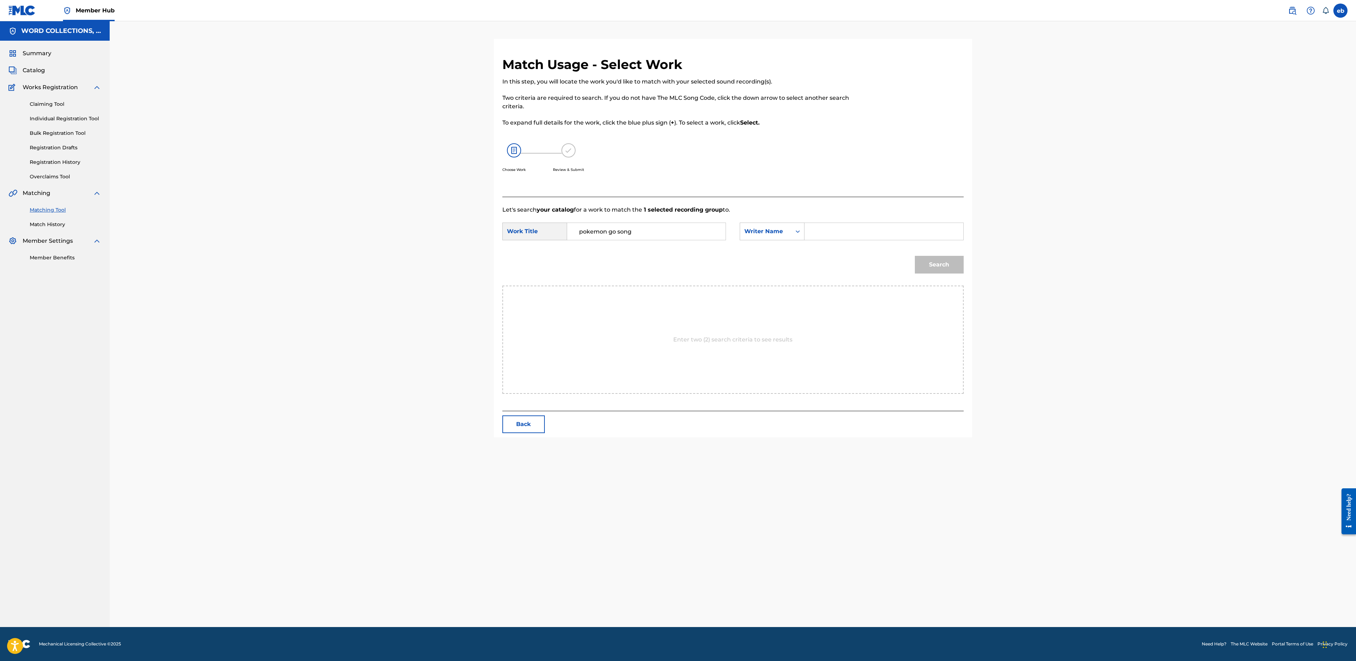
click at [826, 231] on input "Search Form" at bounding box center [883, 231] width 146 height 17
type input "[PERSON_NAME]"
click at [915, 256] on button "Search" at bounding box center [939, 265] width 49 height 18
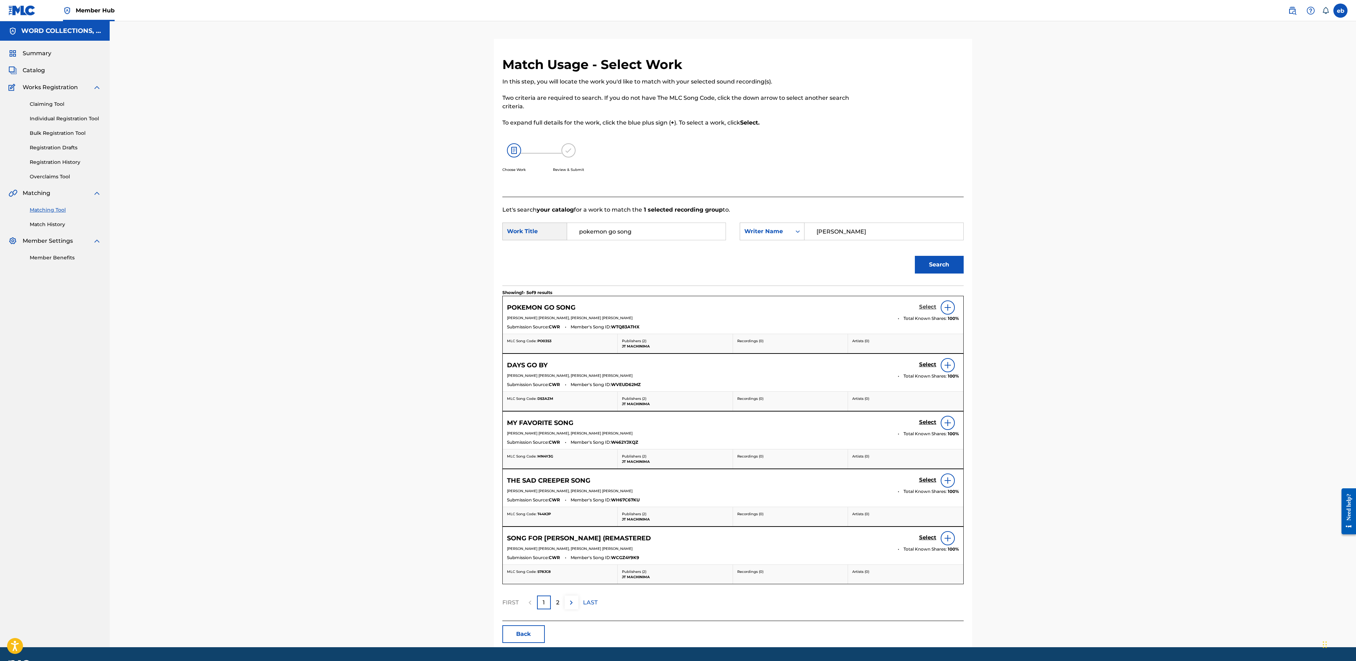
click at [924, 304] on h5 "Select" at bounding box center [927, 306] width 17 height 7
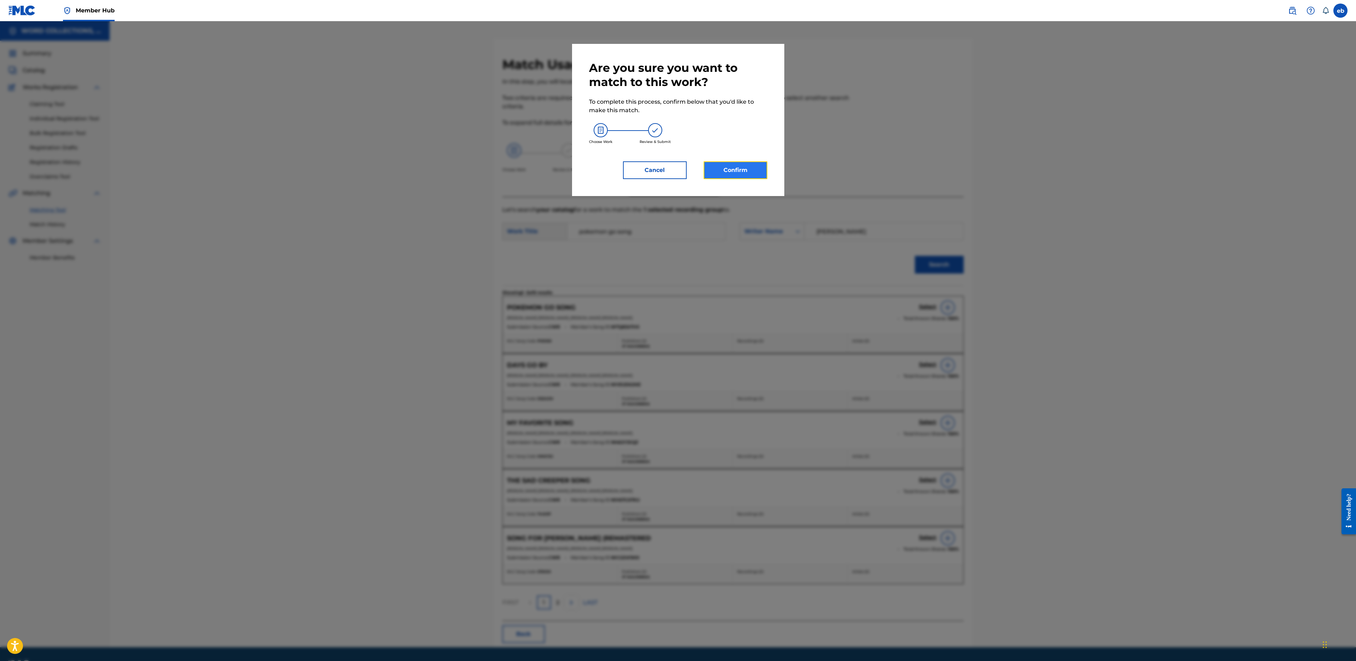
click at [736, 168] on button "Confirm" at bounding box center [736, 170] width 64 height 18
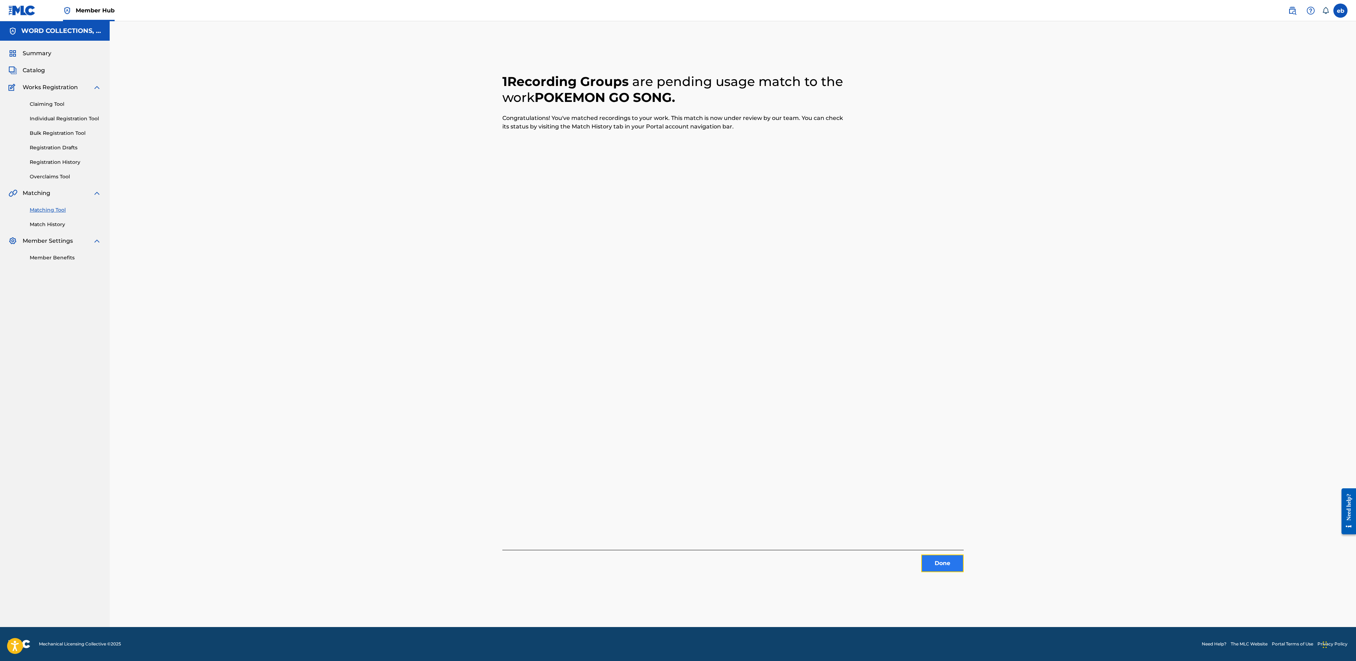
click at [949, 564] on button "Done" at bounding box center [942, 563] width 42 height 18
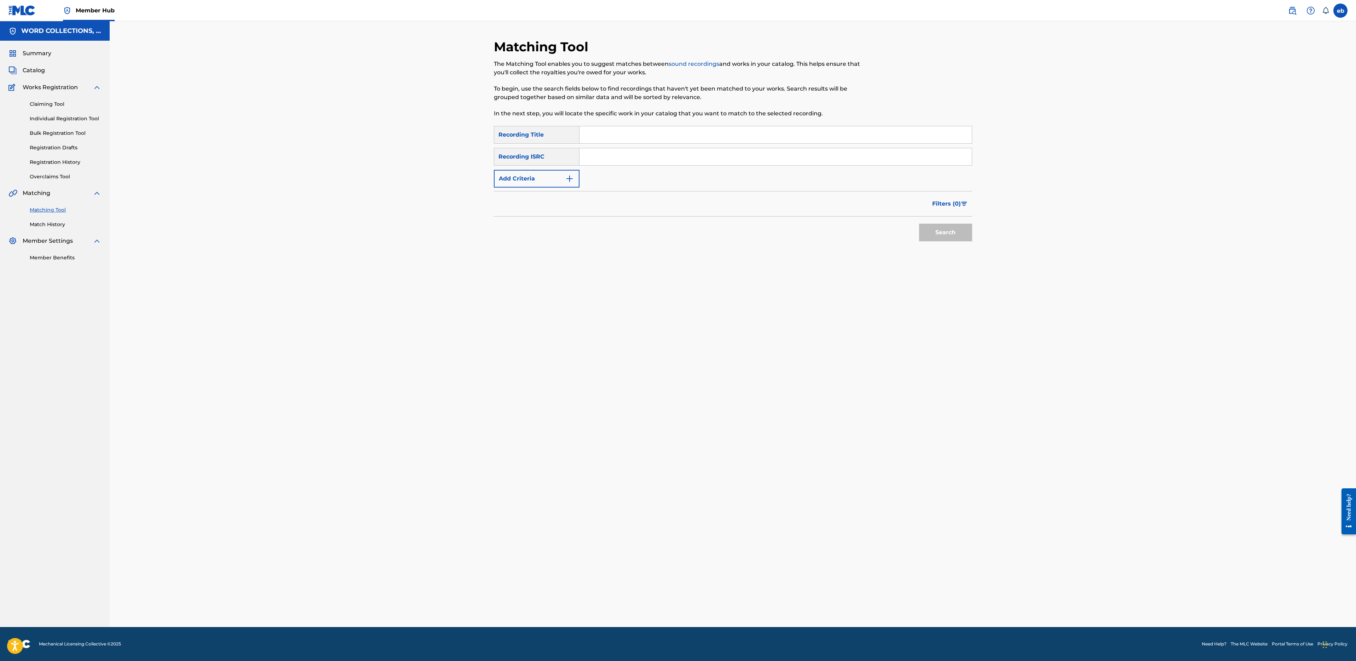
click at [629, 130] on input "Search Form" at bounding box center [775, 134] width 392 height 17
paste input "POPSTAR"
type input "POPSTAR"
click at [526, 181] on button "Add Criteria" at bounding box center [537, 179] width 86 height 18
click at [532, 181] on div "Writer" at bounding box center [530, 178] width 64 height 8
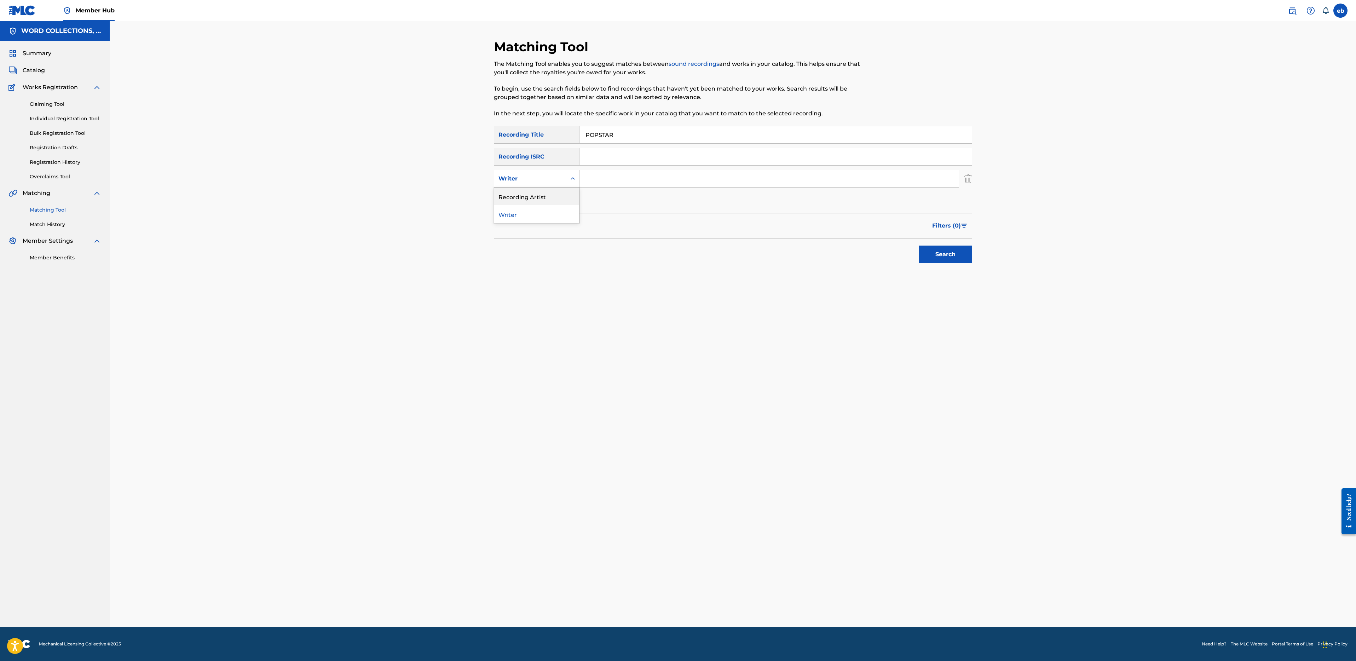
click at [539, 191] on div "Recording Artist" at bounding box center [536, 196] width 85 height 18
click at [624, 177] on input "Search Form" at bounding box center [768, 178] width 379 height 17
click at [919, 245] on button "Search" at bounding box center [945, 254] width 53 height 18
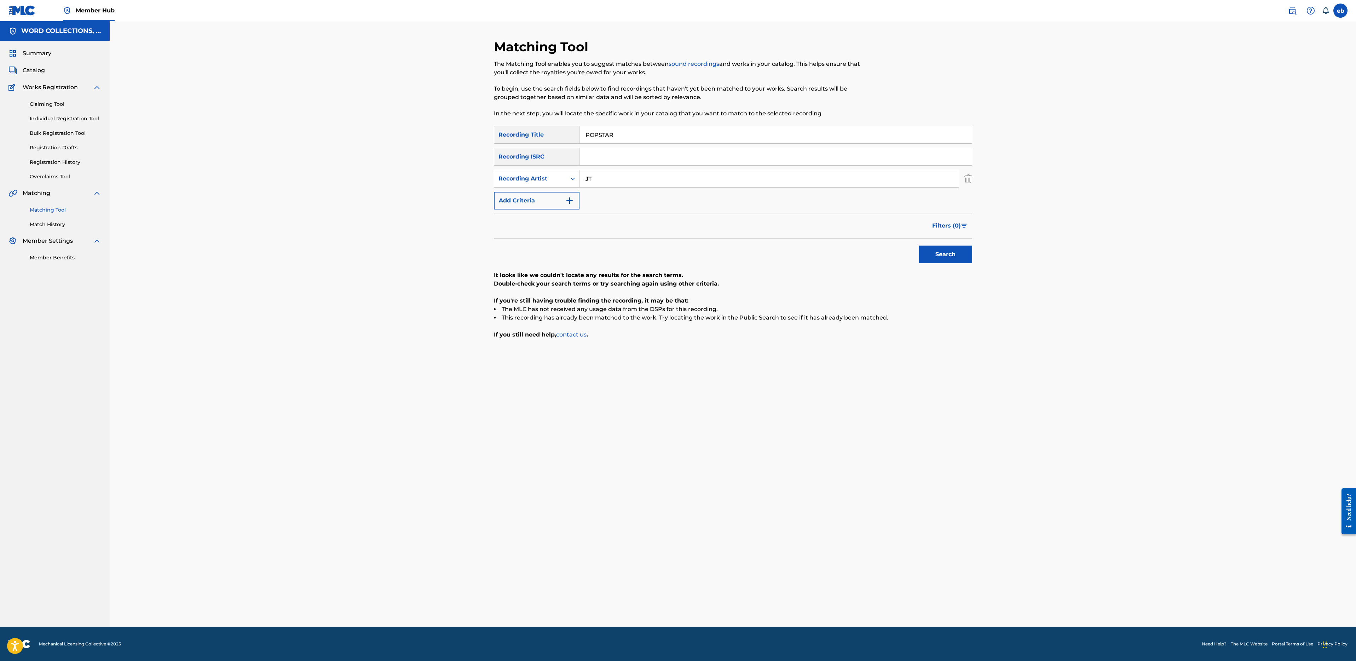
click at [618, 189] on div "SearchWithCriteria4bf50edf-3e5e-481a-9295-58222a671359 Recording Title POPSTAR …" at bounding box center [733, 167] width 478 height 83
click at [612, 175] on input "JT" at bounding box center [768, 178] width 379 height 17
click at [612, 179] on input "JT" at bounding box center [768, 178] width 379 height 17
click at [919, 245] on button "Search" at bounding box center [945, 254] width 53 height 18
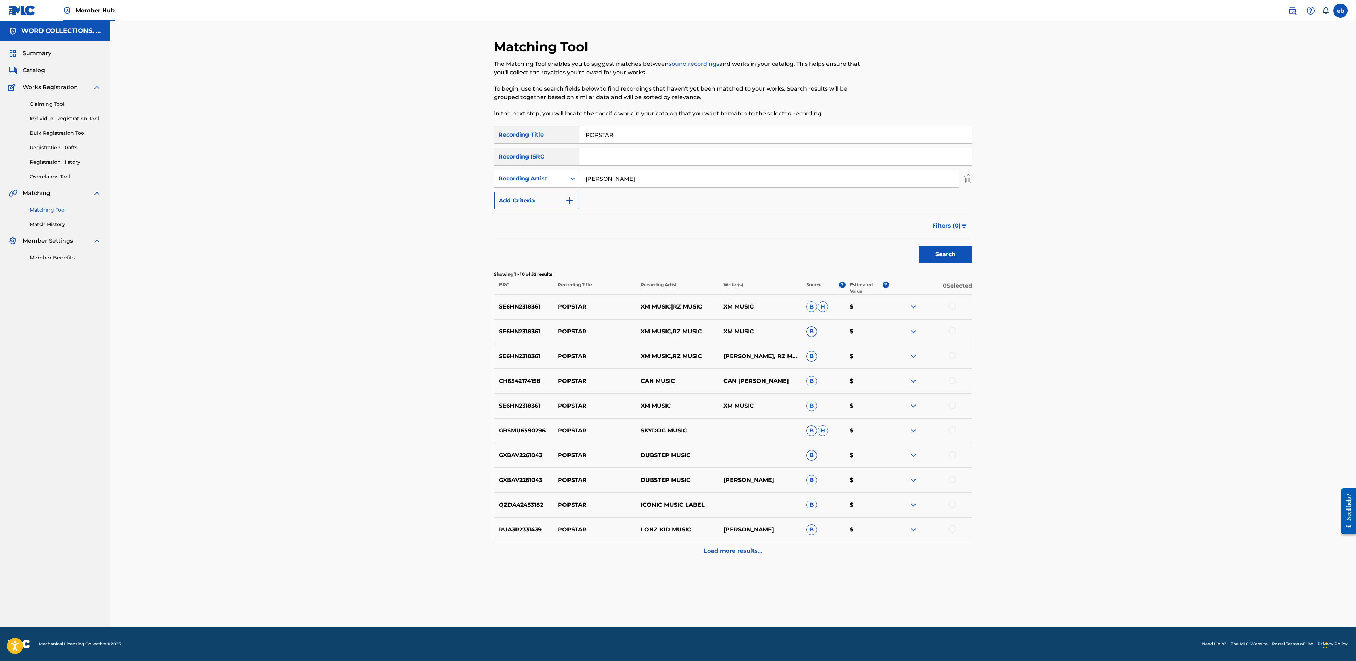
type input "[PERSON_NAME]"
click at [919, 245] on button "Search" at bounding box center [945, 254] width 53 height 18
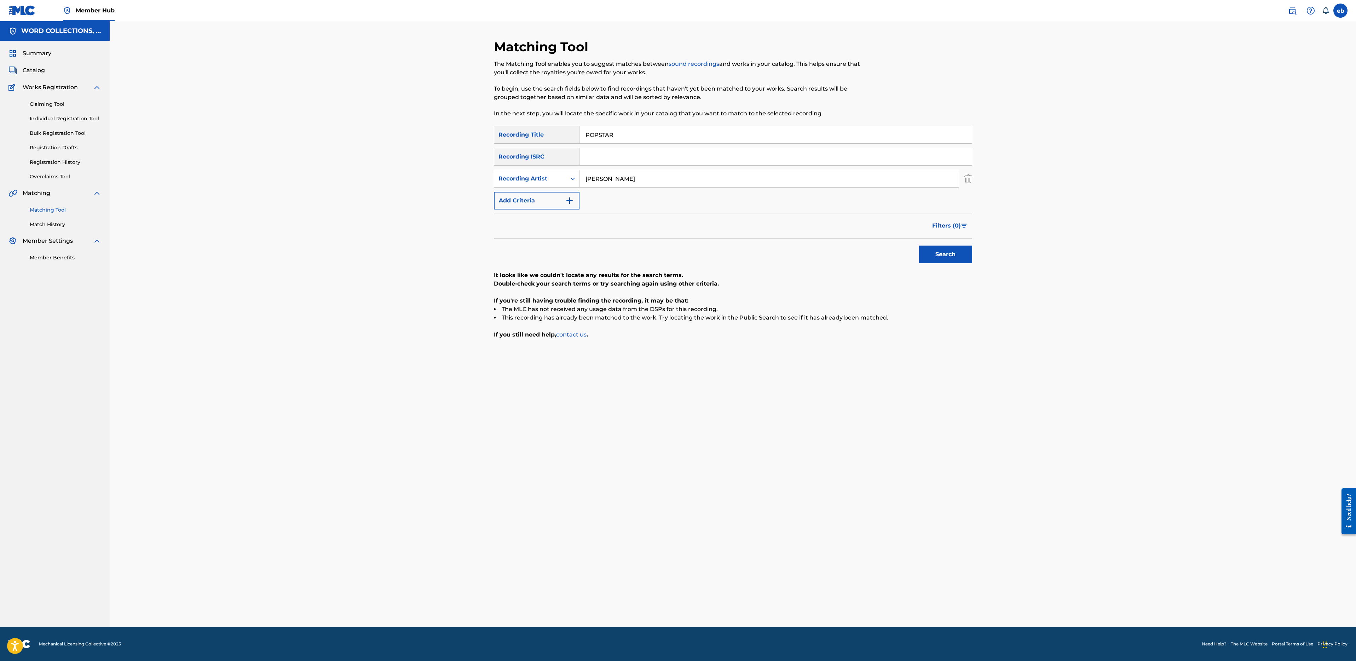
click at [658, 135] on input "POPSTAR" at bounding box center [775, 134] width 392 height 17
paste input "REDATO"
type input "PREDATOR"
click at [919, 245] on button "Search" at bounding box center [945, 254] width 53 height 18
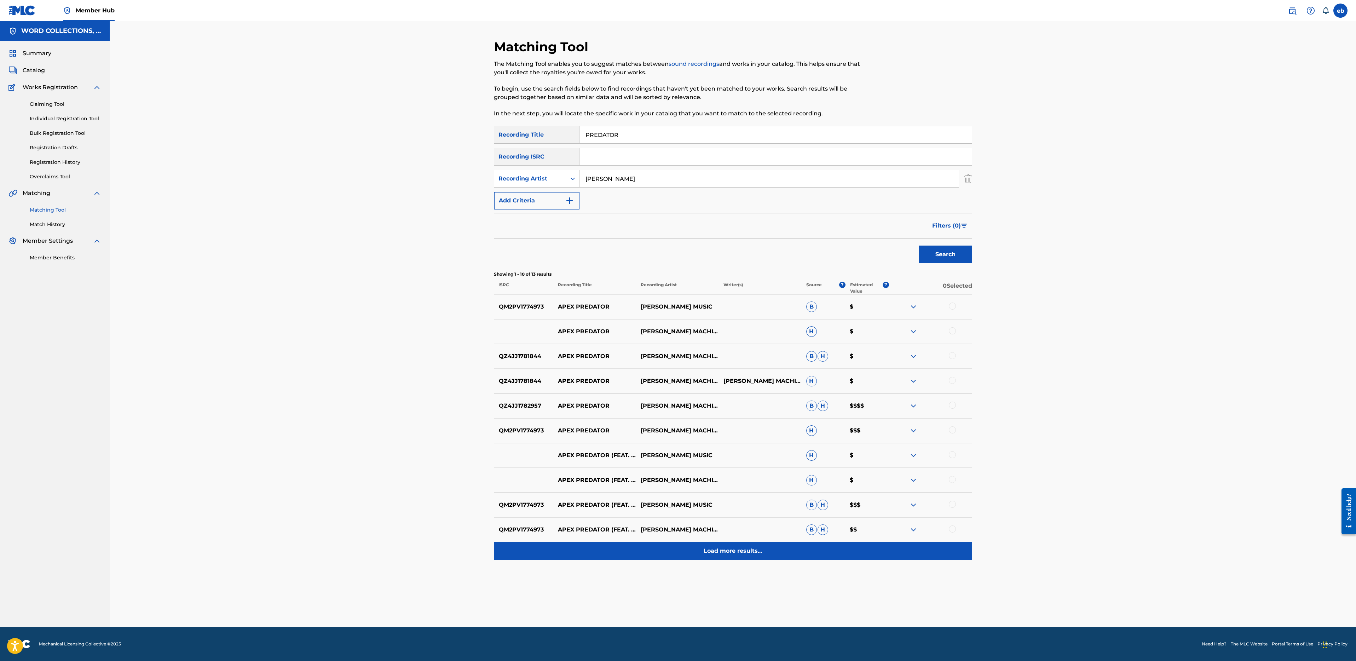
click at [744, 557] on div "Load more results..." at bounding box center [733, 551] width 478 height 18
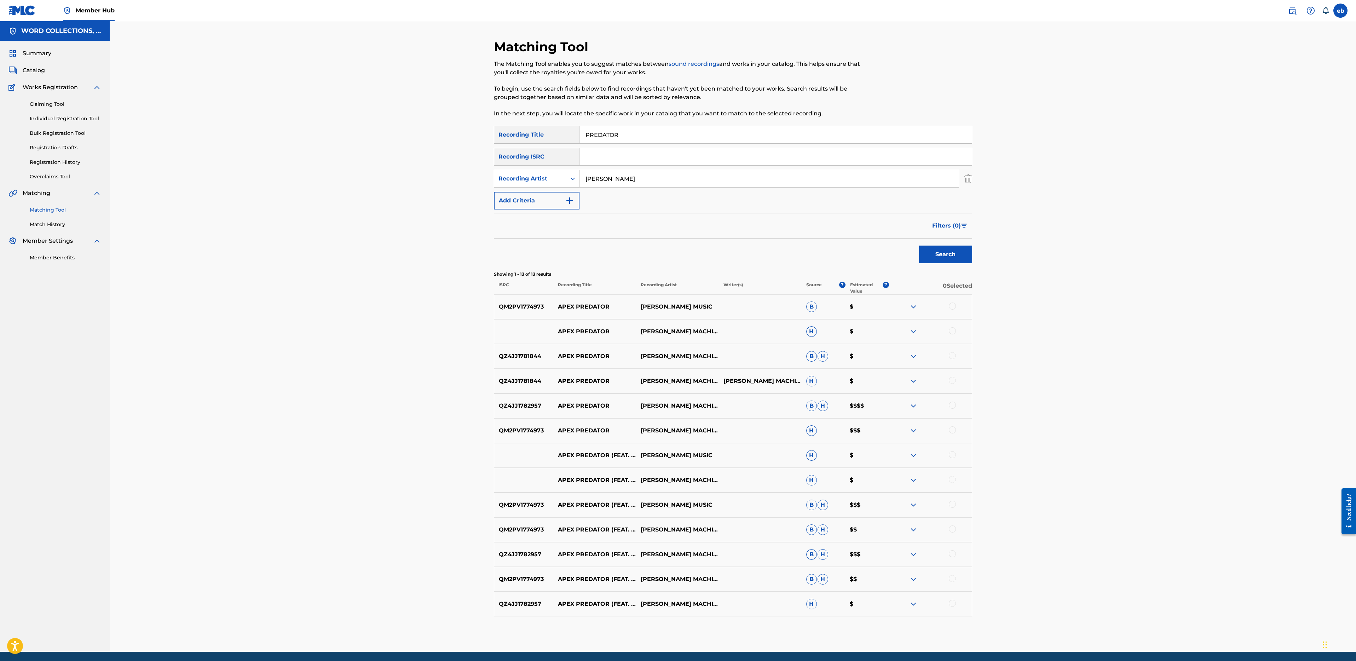
click at [620, 176] on input "[PERSON_NAME]" at bounding box center [768, 178] width 379 height 17
type input "JT"
click at [919, 245] on button "Search" at bounding box center [945, 254] width 53 height 18
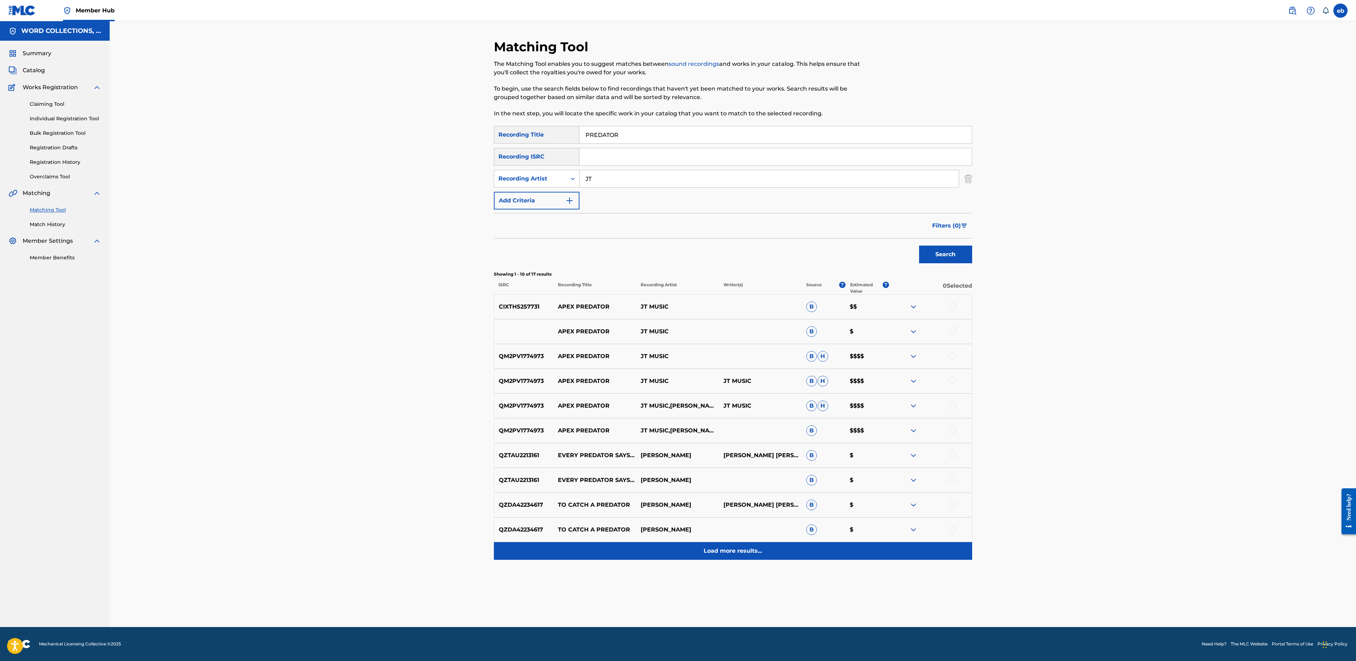
click at [757, 558] on div "Load more results..." at bounding box center [733, 551] width 478 height 18
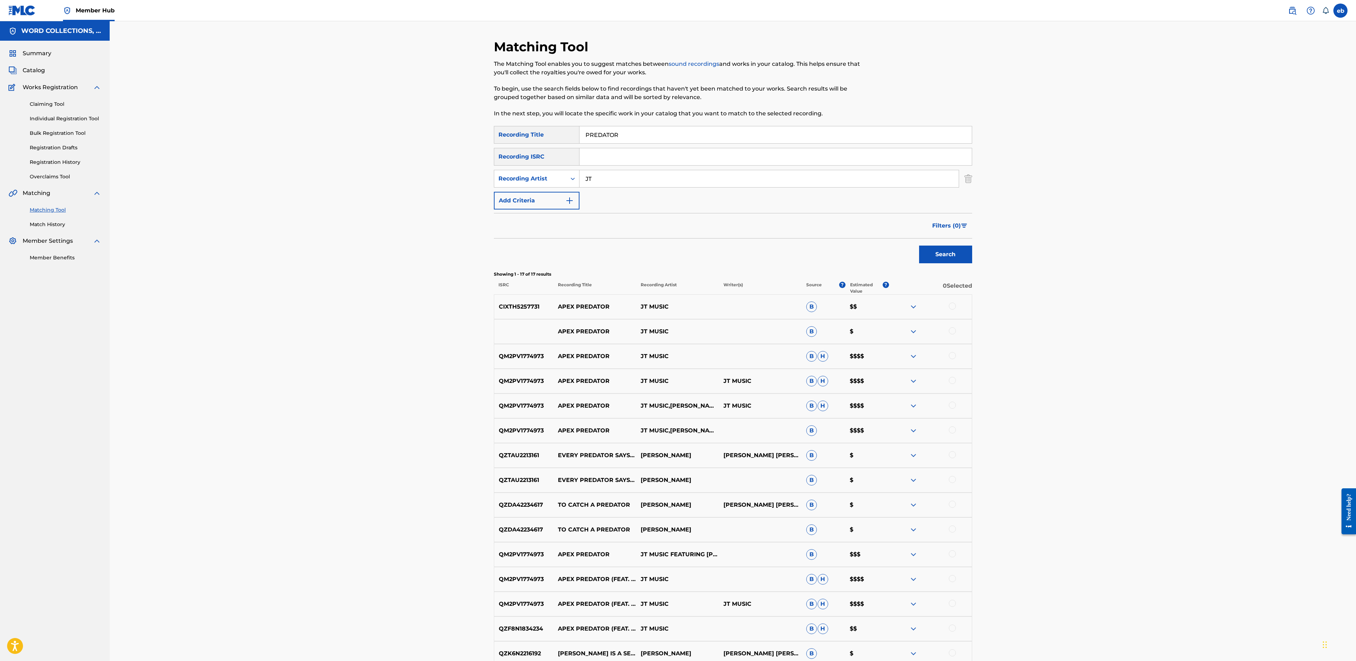
click at [632, 136] on input "PREDATOR" at bounding box center [775, 134] width 392 height 17
paste input "R.I.P. JT MACHINIMA"
type input "R.I.P. JT MACHINIMA"
click at [624, 185] on input "JT" at bounding box center [768, 178] width 379 height 17
click at [919, 245] on button "Search" at bounding box center [945, 254] width 53 height 18
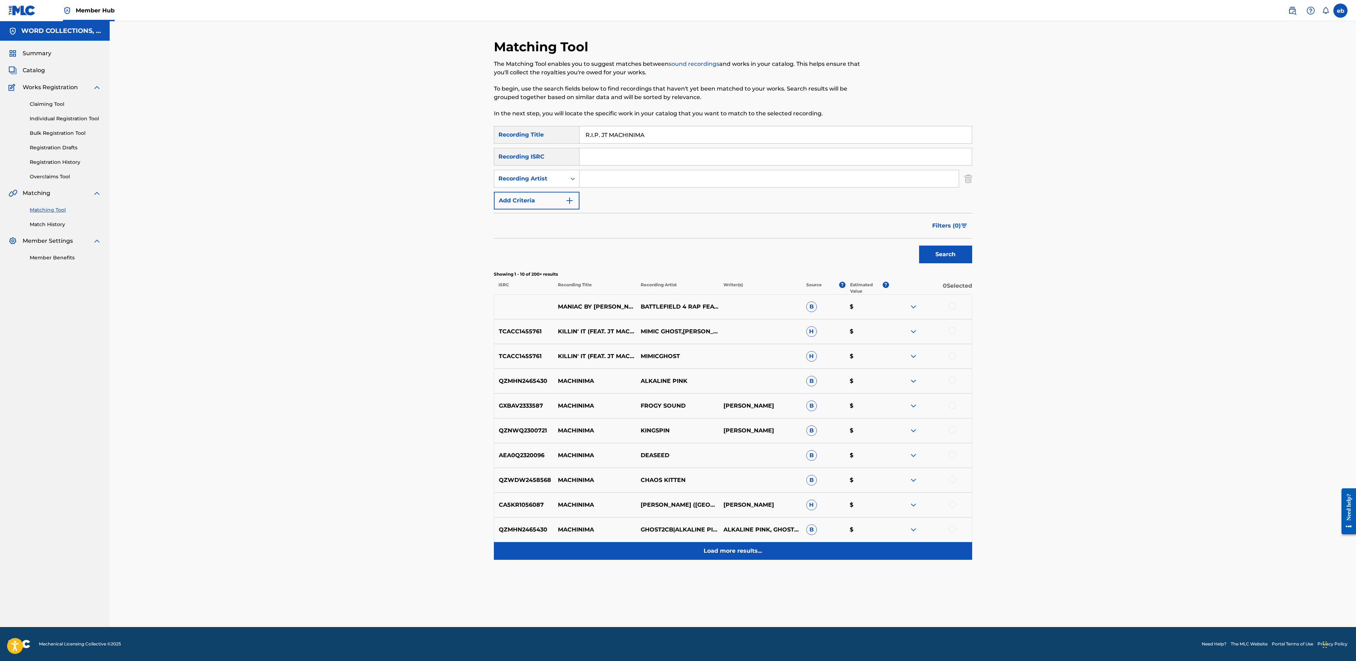
click at [743, 550] on p "Load more results..." at bounding box center [733, 550] width 58 height 8
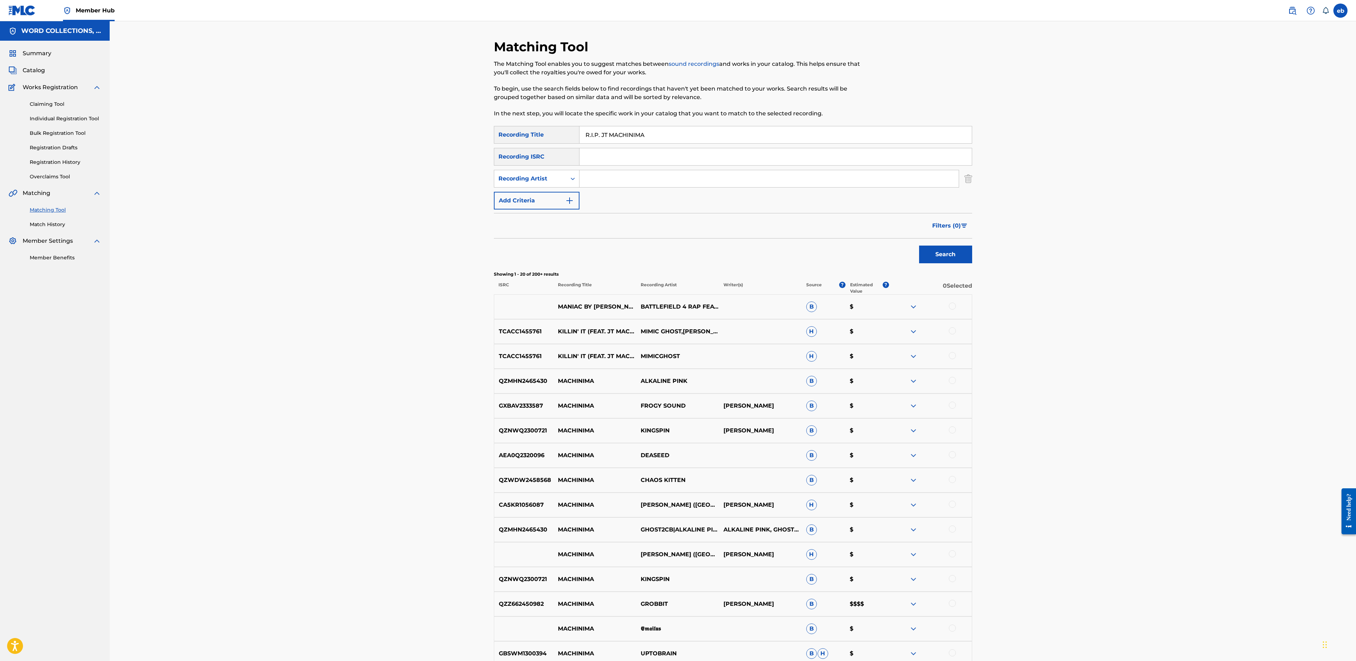
drag, startPoint x: 602, startPoint y: 132, endPoint x: 517, endPoint y: 140, distance: 85.3
click at [516, 140] on div "SearchWithCriteria4bf50edf-3e5e-481a-9295-58222a671359 Recording Title R.I.P. J…" at bounding box center [733, 135] width 478 height 18
type input "R.I.P."
click at [657, 170] on input "Search Form" at bounding box center [768, 178] width 379 height 17
click at [919, 245] on button "Search" at bounding box center [945, 254] width 53 height 18
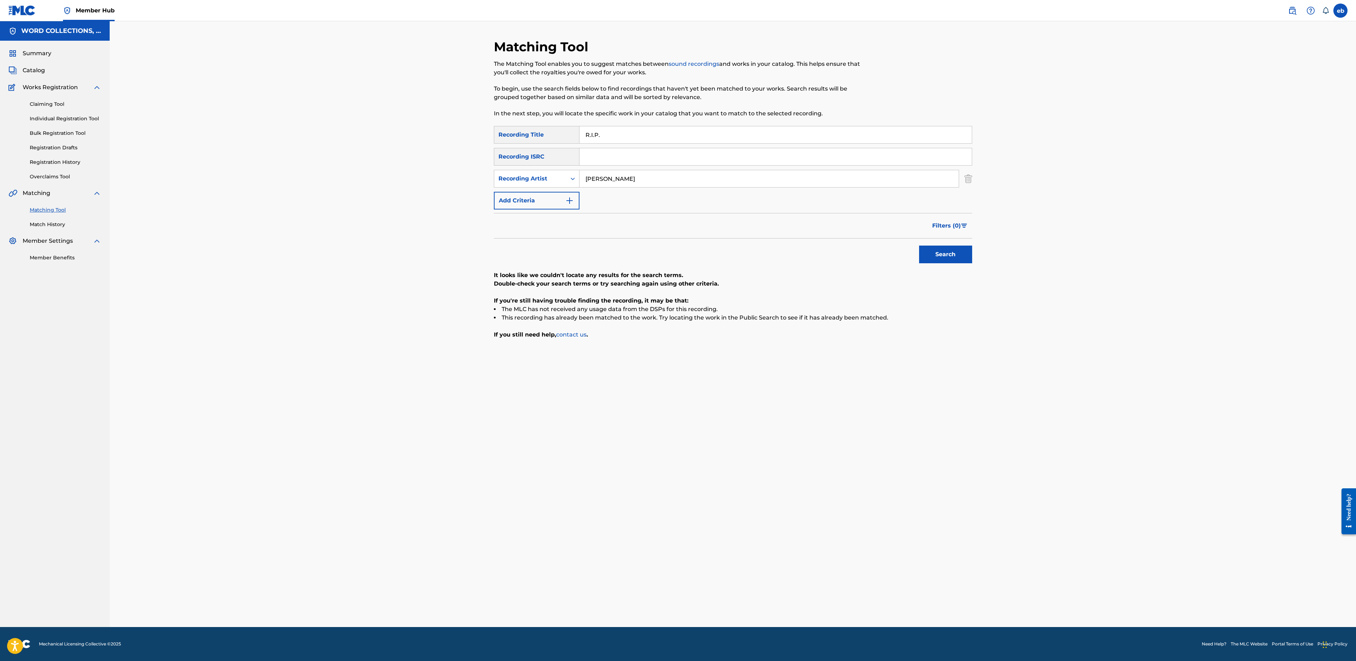
click at [635, 176] on input "[PERSON_NAME]" at bounding box center [768, 178] width 379 height 17
click at [919, 245] on button "Search" at bounding box center [945, 254] width 53 height 18
click at [595, 179] on input "[PERSON_NAME] Machinima" at bounding box center [768, 178] width 379 height 17
type input "JT Machinima"
click at [919, 245] on button "Search" at bounding box center [945, 254] width 53 height 18
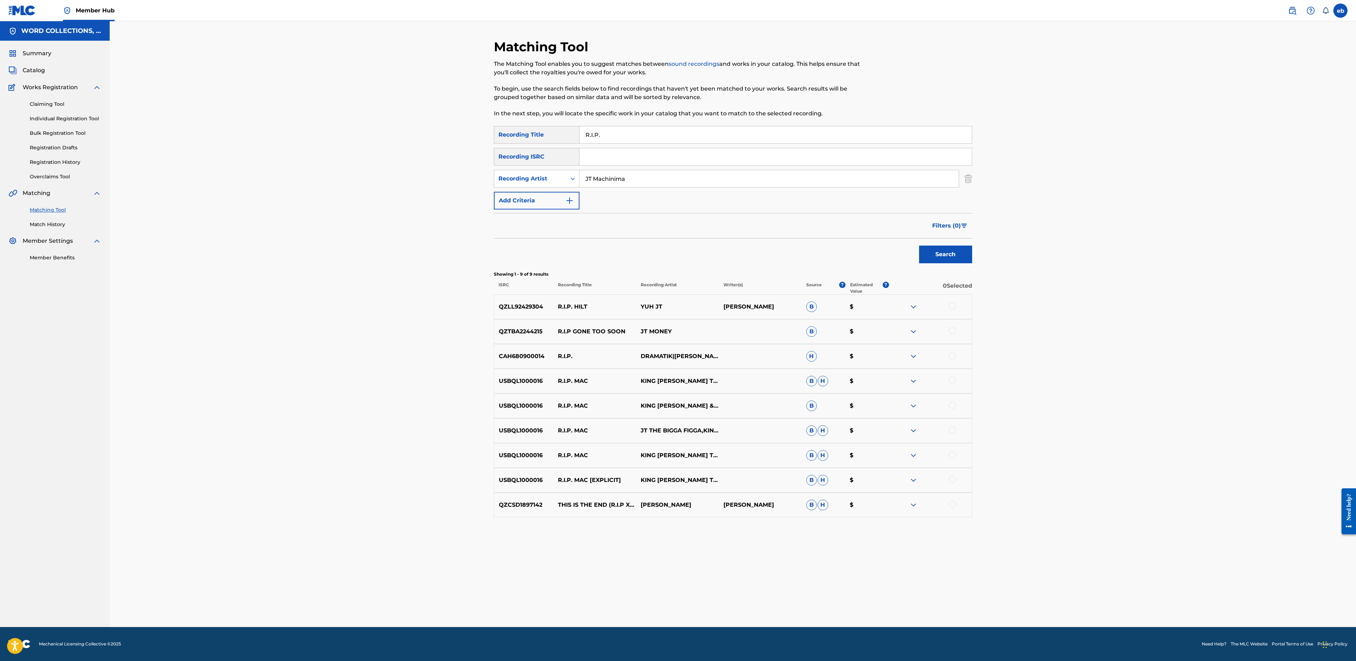
click at [639, 136] on input "R.I.P." at bounding box center [775, 134] width 392 height 17
paste input "EKINDLED"
type input "REKINDLED"
click at [919, 245] on button "Search" at bounding box center [945, 254] width 53 height 18
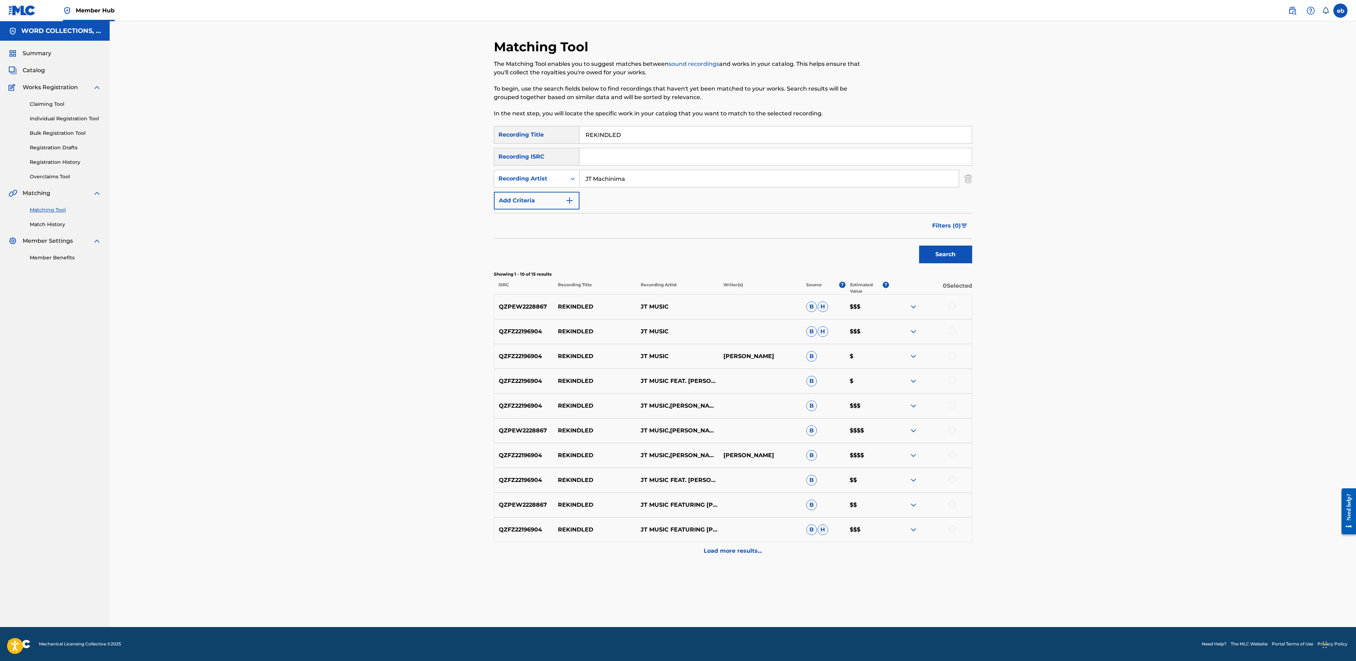
click at [953, 303] on div at bounding box center [952, 305] width 7 height 7
click at [950, 328] on div at bounding box center [952, 330] width 7 height 7
click at [952, 352] on div at bounding box center [952, 355] width 7 height 7
click at [951, 377] on div at bounding box center [952, 380] width 7 height 7
click at [951, 391] on div "QZFZ22196904 REKINDLED JT MUSIC FEAT. [PERSON_NAME] [PERSON_NAME] MUSIC,[PERSON…" at bounding box center [733, 381] width 478 height 25
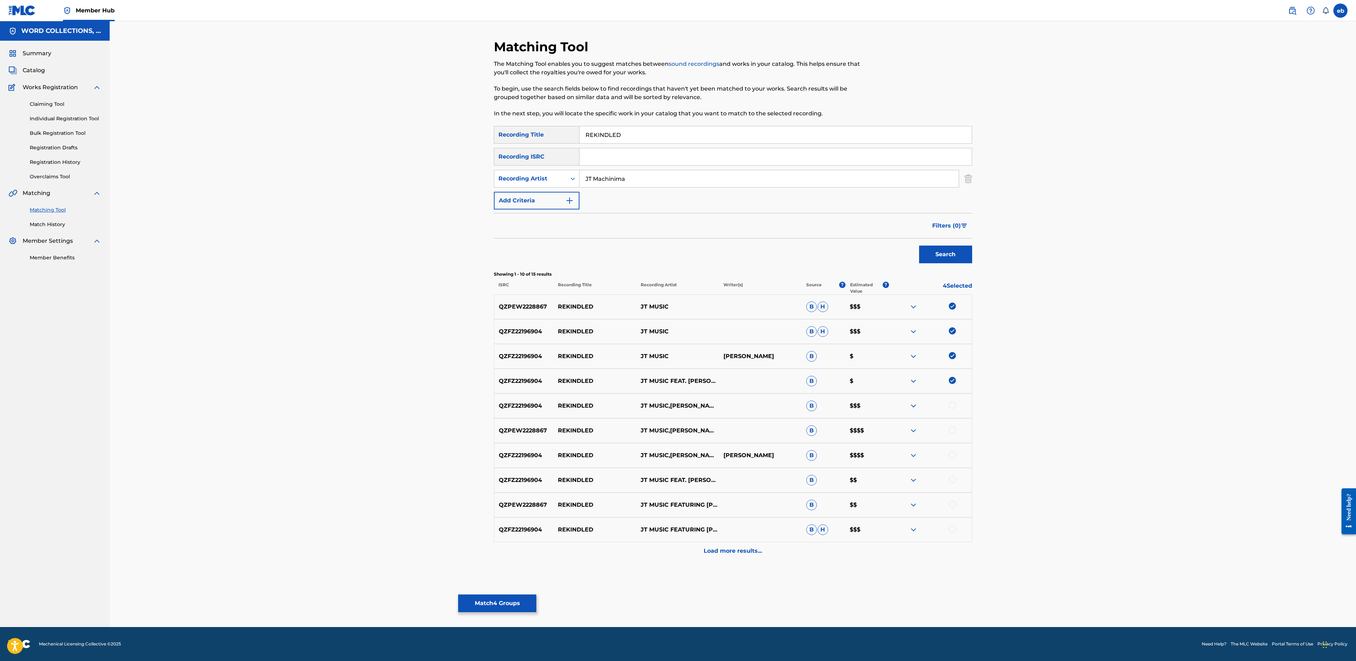
click at [953, 400] on div "QZFZ22196904 REKINDLED JT MUSIC,[PERSON_NAME] [PERSON_NAME] B $$$" at bounding box center [733, 405] width 478 height 25
click at [953, 405] on div at bounding box center [952, 404] width 7 height 7
click at [953, 427] on div at bounding box center [952, 429] width 7 height 7
click at [953, 454] on div at bounding box center [952, 454] width 7 height 7
click at [952, 477] on div at bounding box center [952, 479] width 7 height 7
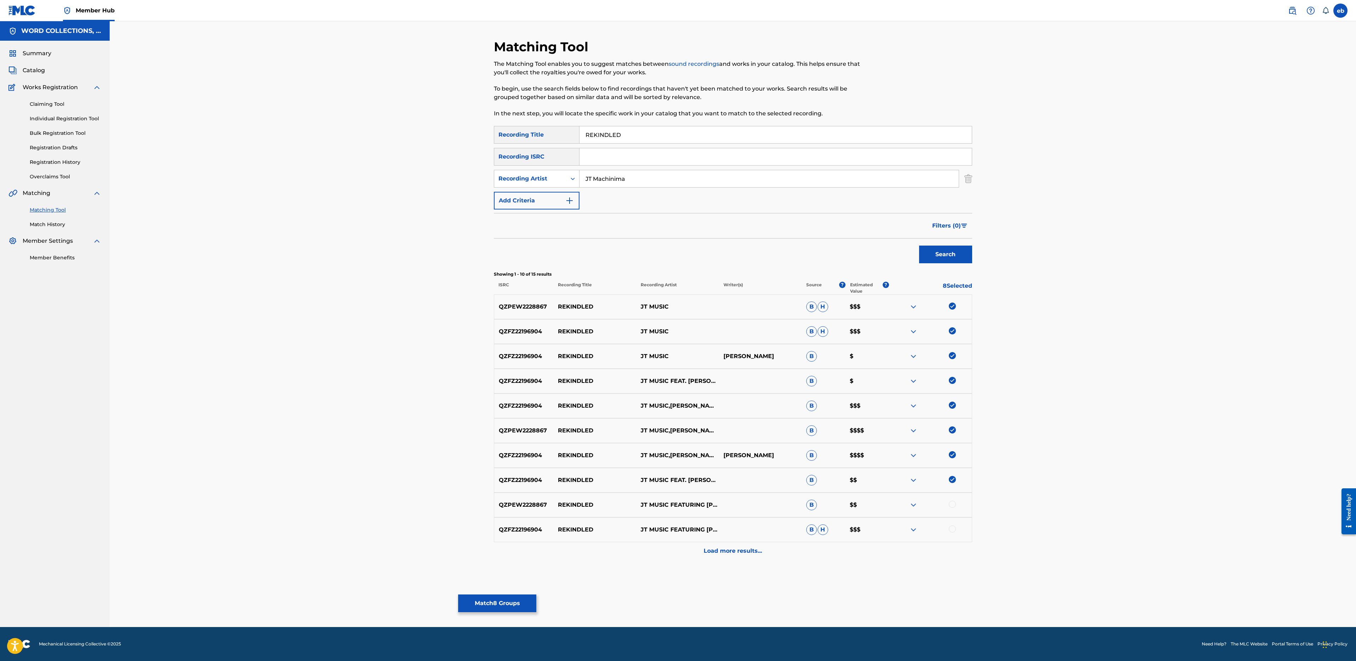
click at [954, 498] on div "QZPEW2228867 REKINDLED JT MUSIC FEATURING [PERSON_NAME] [PERSON_NAME] B $$" at bounding box center [733, 504] width 478 height 25
click at [954, 503] on div at bounding box center [952, 503] width 7 height 7
click at [954, 530] on div at bounding box center [952, 528] width 7 height 7
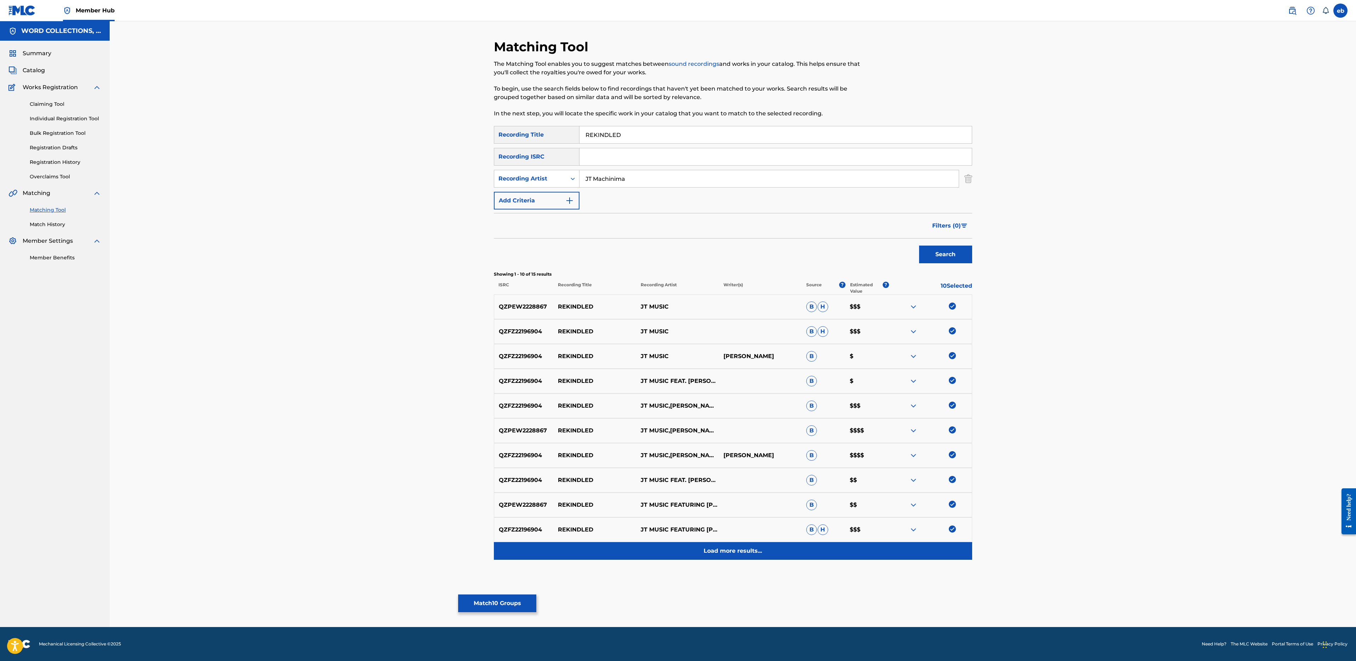
click at [737, 546] on div "Load more results..." at bounding box center [733, 551] width 478 height 18
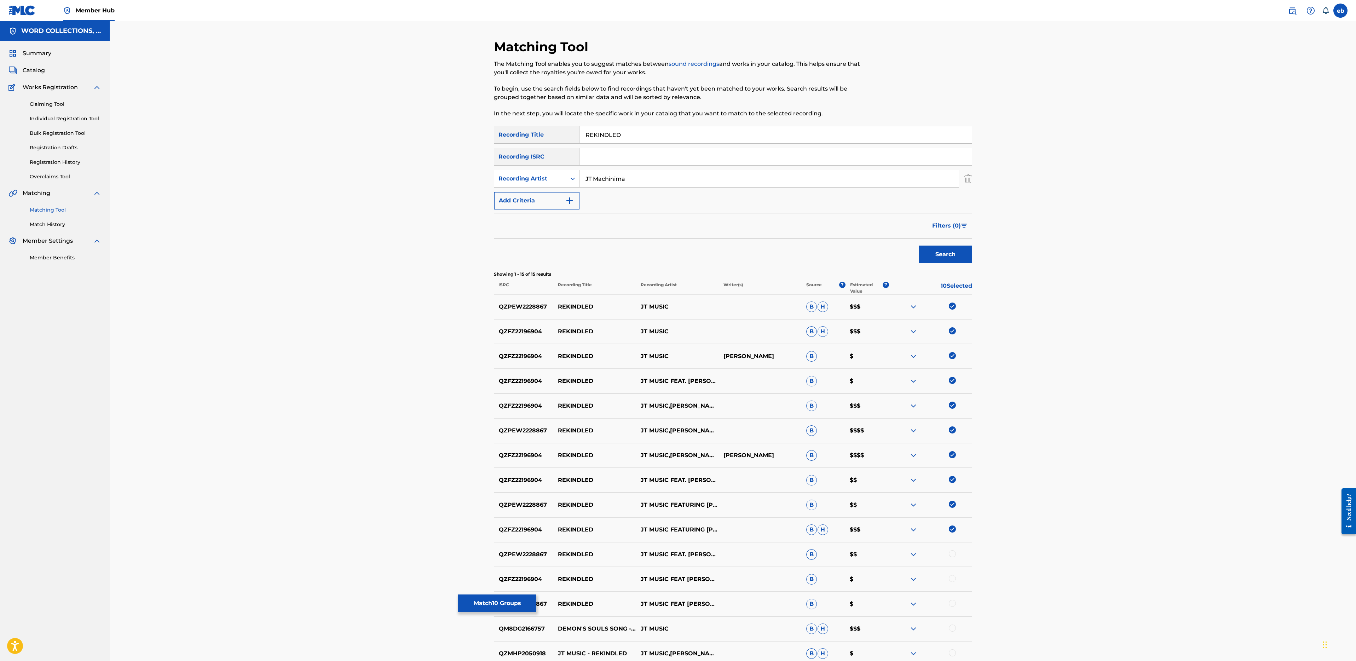
scroll to position [74, 0]
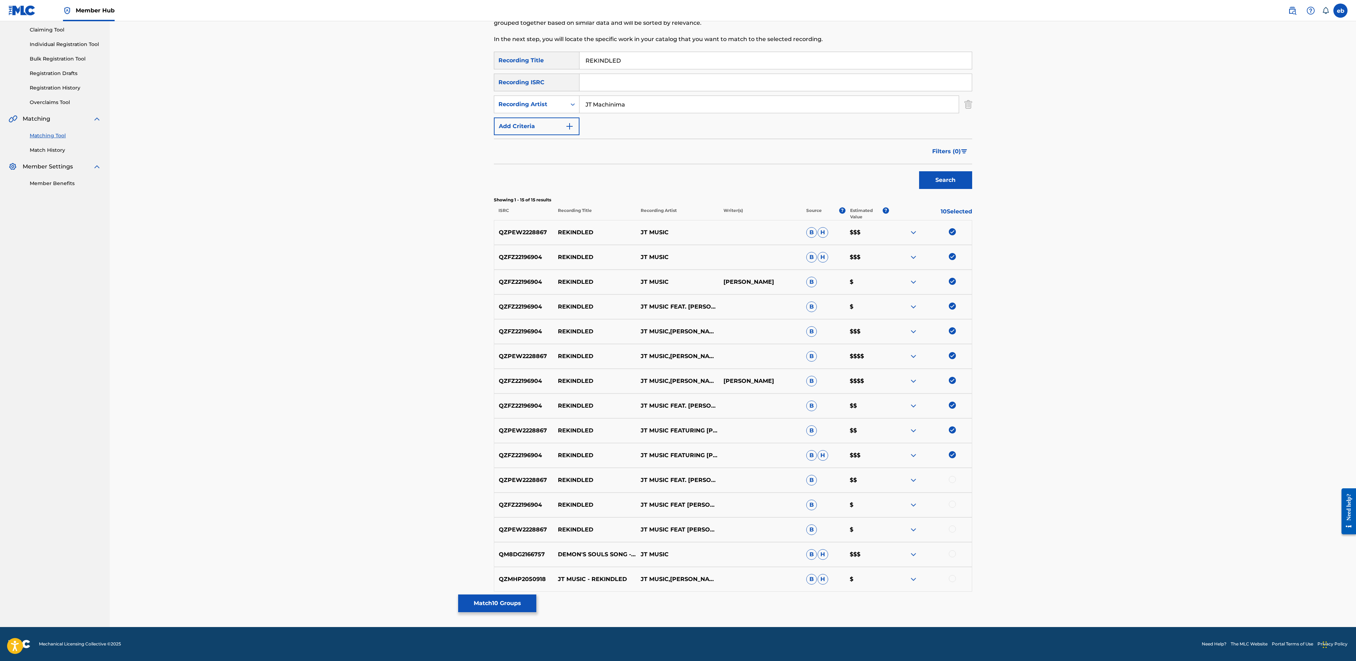
click at [953, 529] on div at bounding box center [952, 528] width 7 height 7
click at [953, 506] on div at bounding box center [952, 503] width 7 height 7
click at [953, 478] on div at bounding box center [952, 479] width 7 height 7
click at [950, 555] on div at bounding box center [952, 553] width 7 height 7
click at [955, 580] on div at bounding box center [952, 578] width 7 height 7
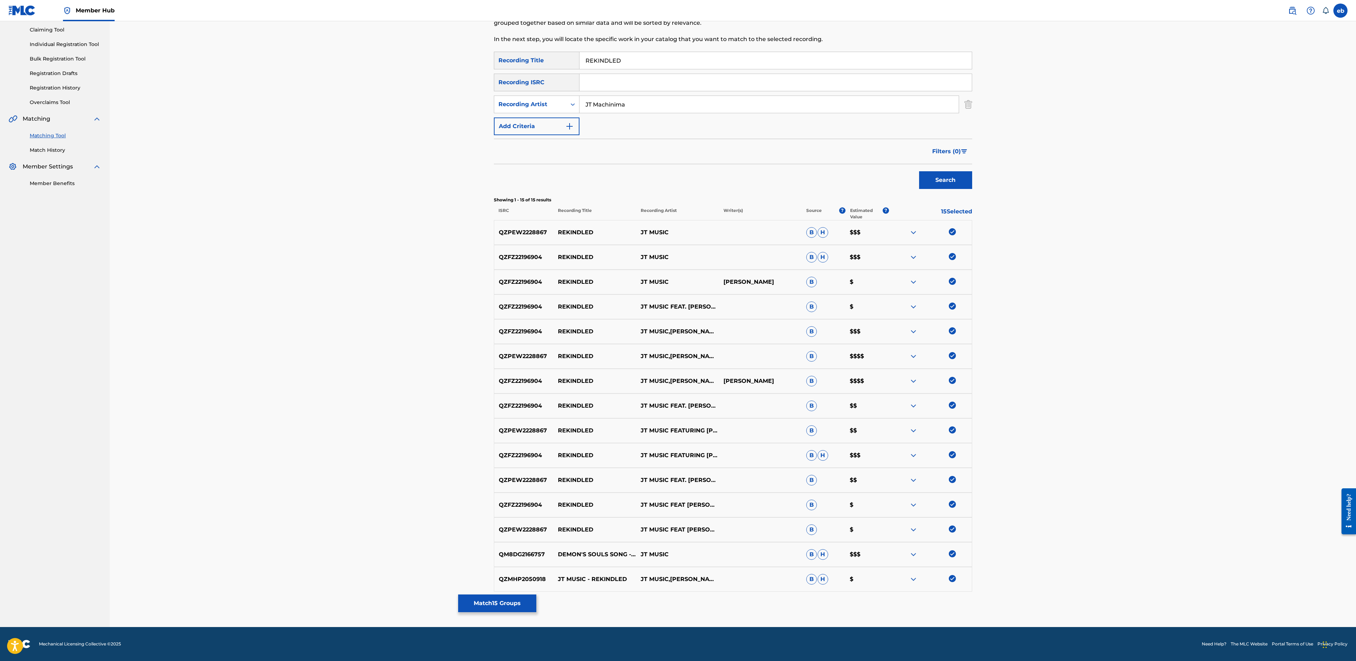
scroll to position [33, 0]
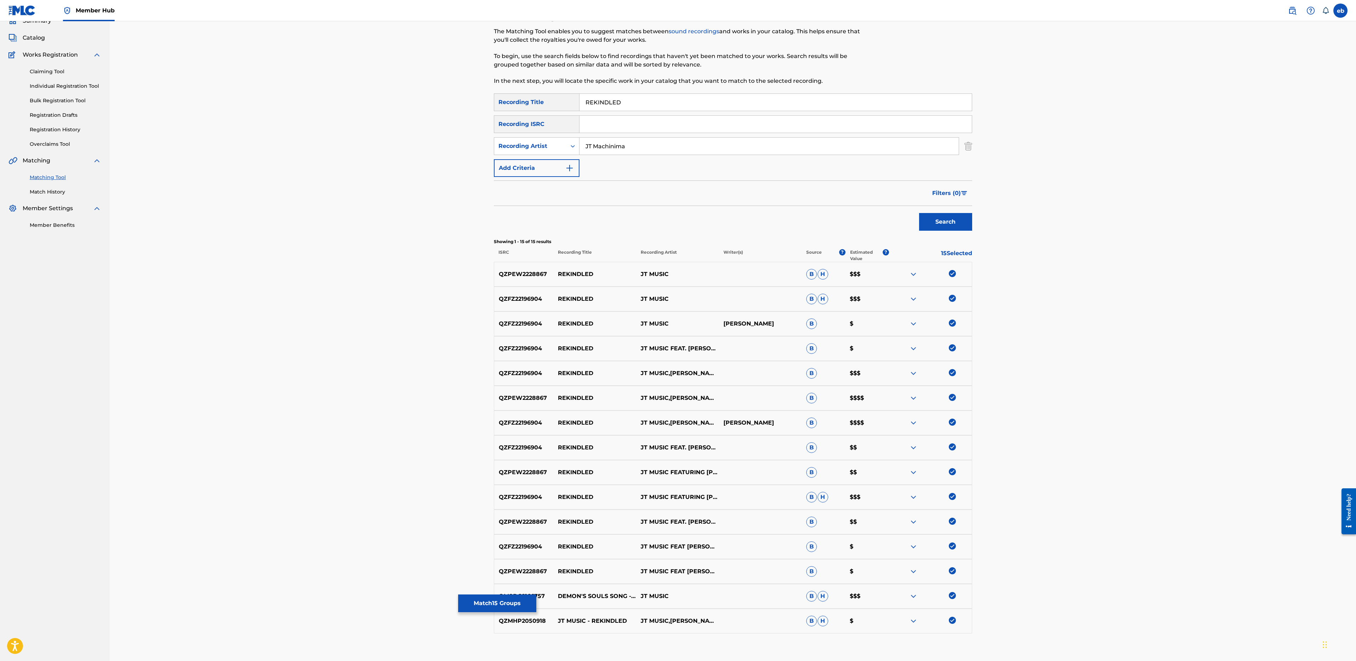
click at [641, 146] on input "JT Machinima" at bounding box center [768, 146] width 379 height 17
click at [919, 213] on button "Search" at bounding box center [945, 222] width 53 height 18
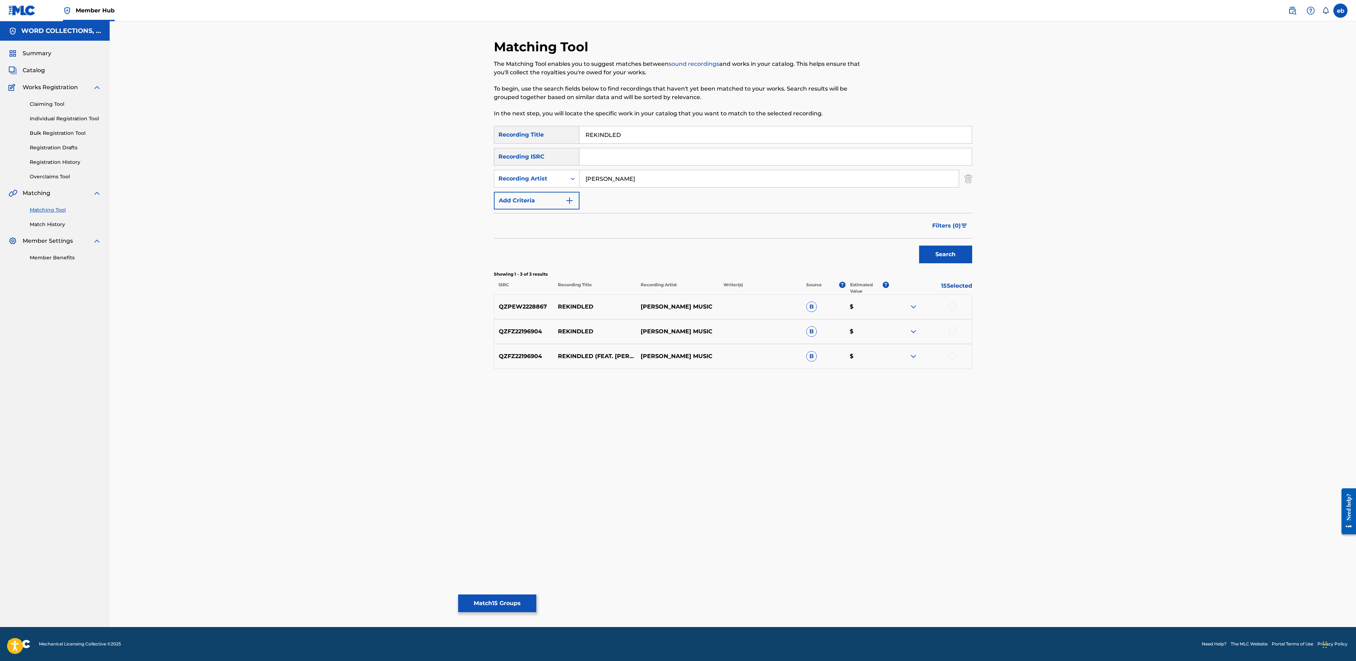
click at [952, 308] on div at bounding box center [952, 305] width 7 height 7
click at [952, 342] on div "QZFZ22196904 REKINDLED [PERSON_NAME] MUSIC B $" at bounding box center [733, 331] width 478 height 25
click at [952, 336] on div "QZFZ22196904 REKINDLED [PERSON_NAME] MUSIC B $" at bounding box center [733, 331] width 478 height 25
click at [952, 333] on div at bounding box center [952, 330] width 7 height 7
click at [953, 353] on div at bounding box center [952, 355] width 7 height 7
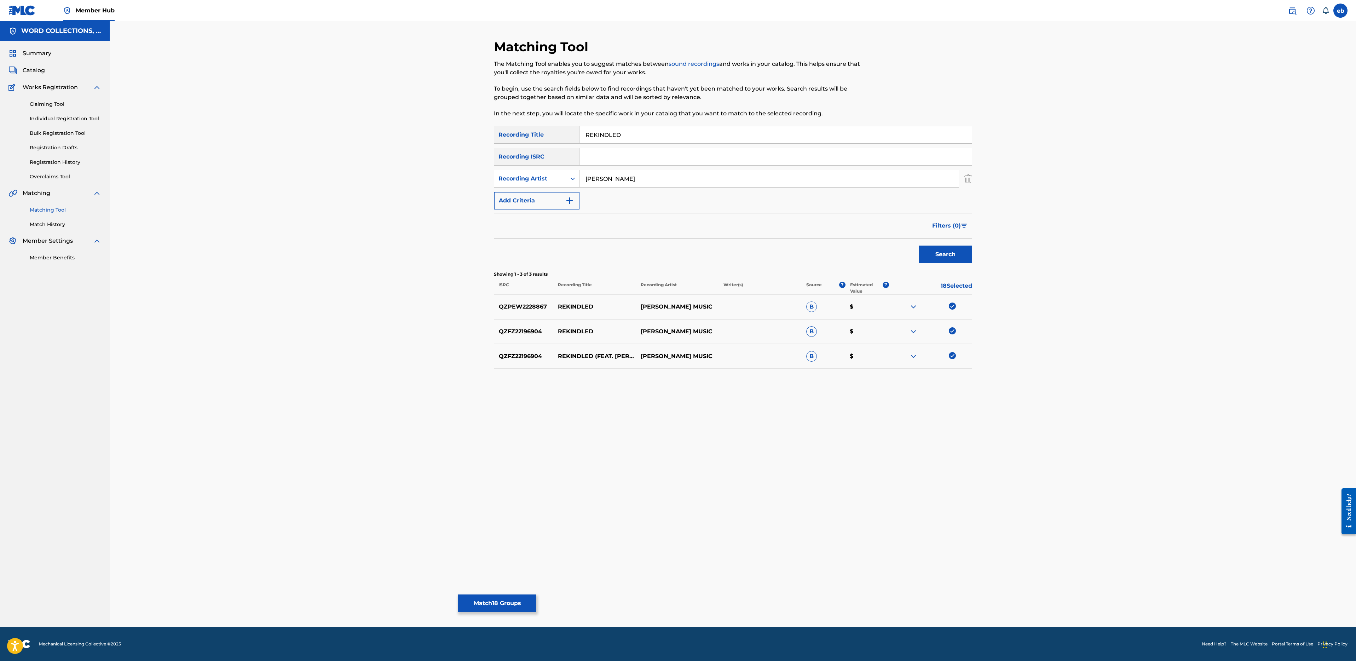
click at [684, 180] on input "[PERSON_NAME]" at bounding box center [768, 178] width 379 height 17
click at [919, 245] on button "Search" at bounding box center [945, 254] width 53 height 18
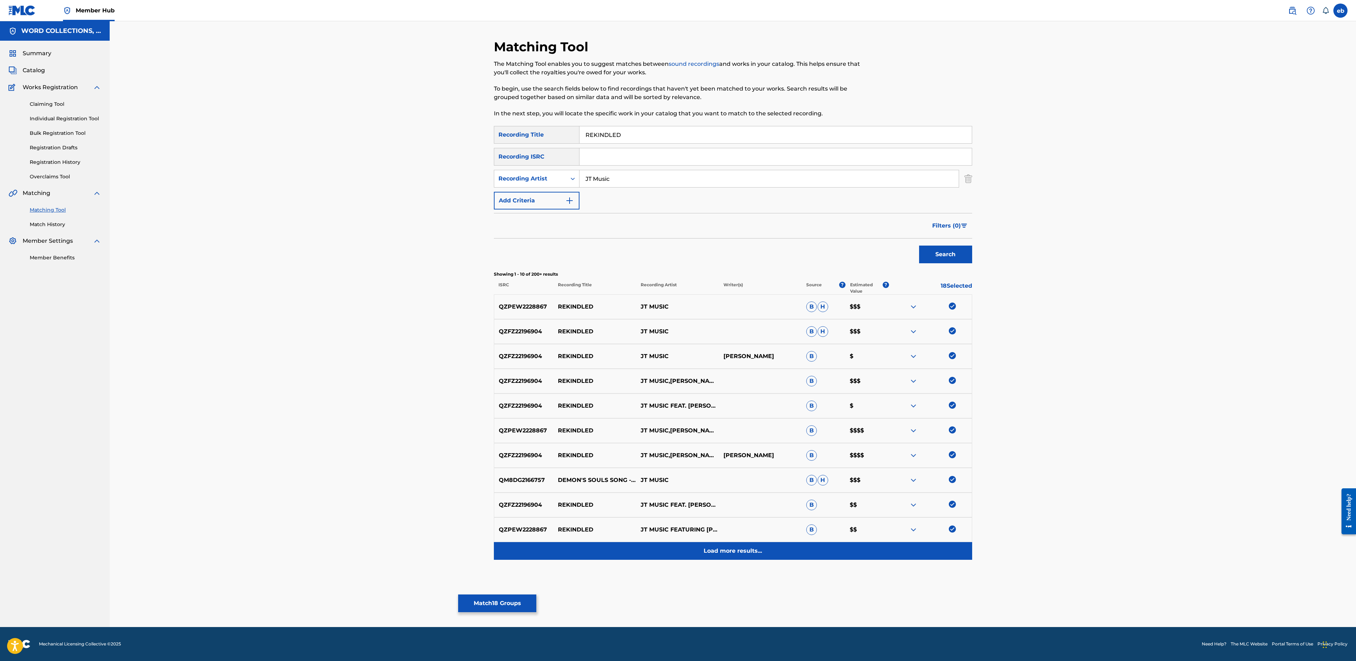
click at [753, 551] on p "Load more results..." at bounding box center [733, 550] width 58 height 8
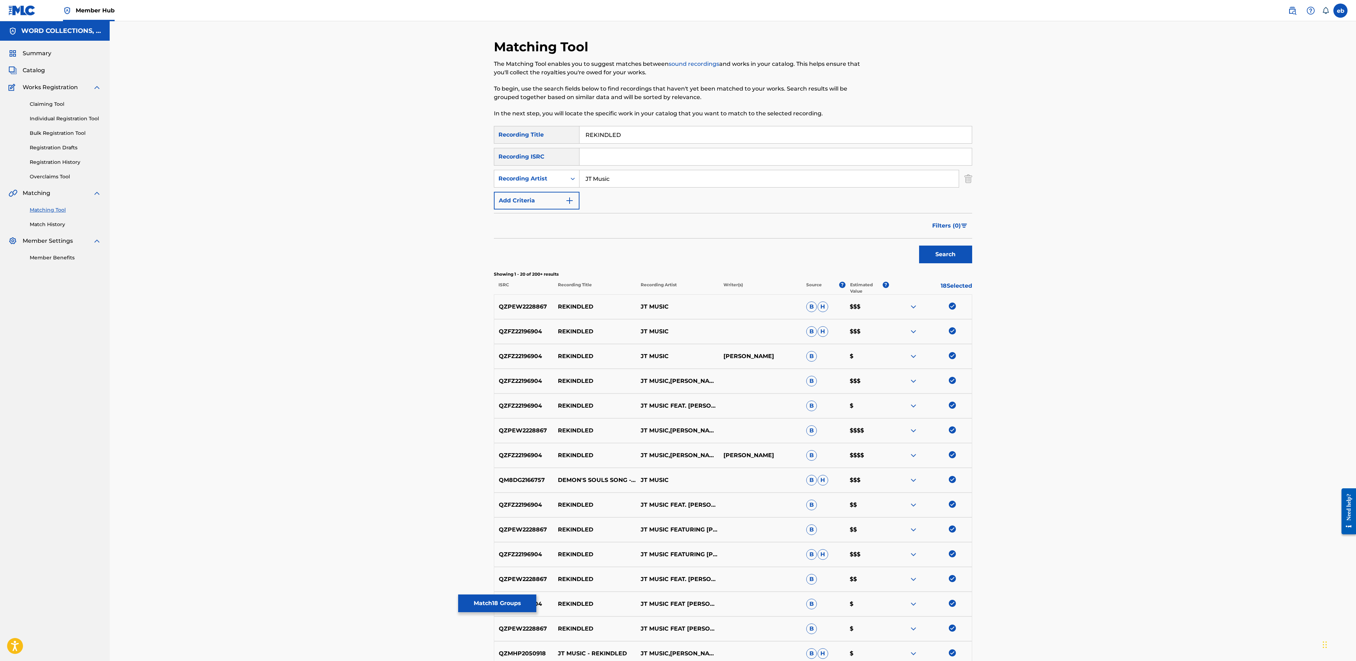
scroll to position [216, 0]
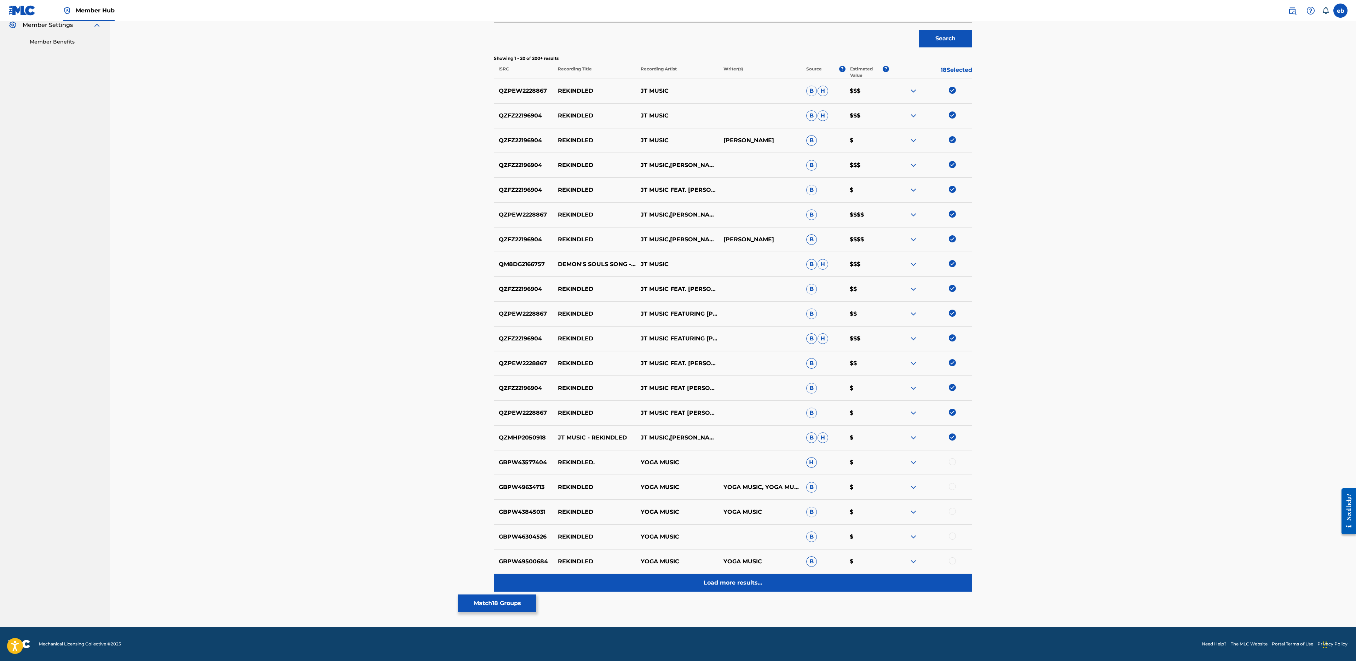
click at [741, 580] on p "Load more results..." at bounding box center [733, 582] width 58 height 8
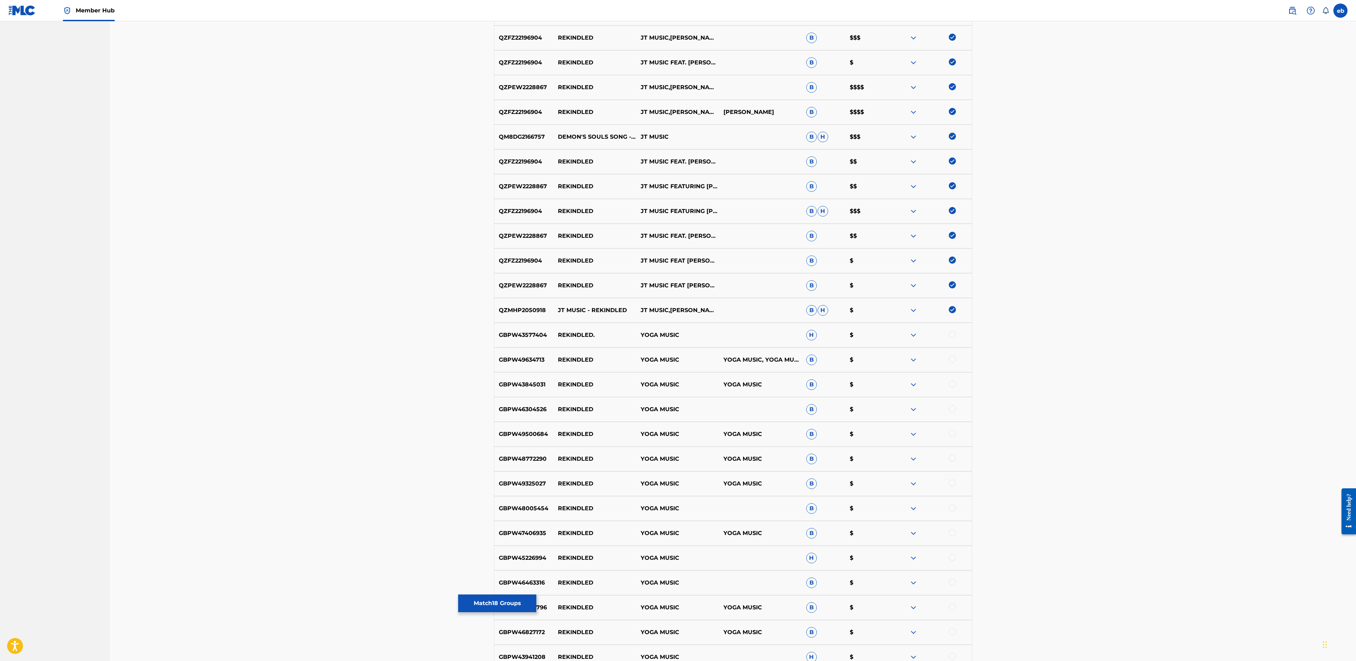
scroll to position [463, 0]
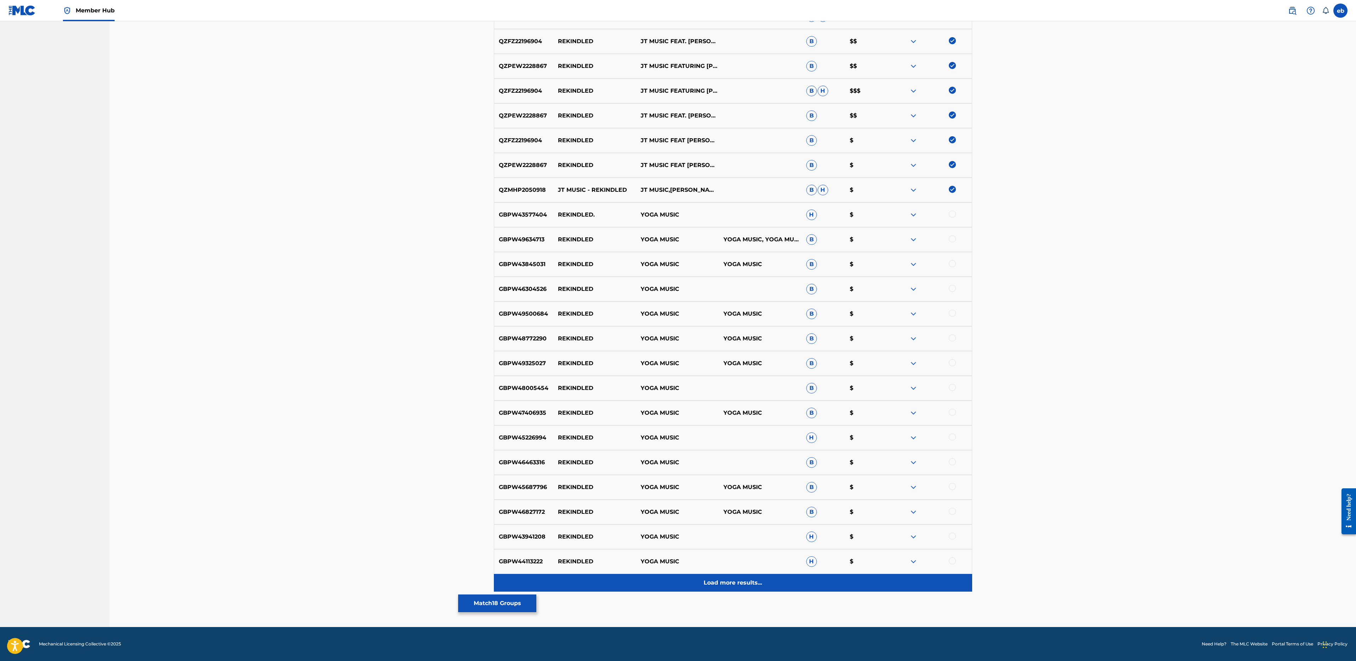
click at [760, 580] on p "Load more results..." at bounding box center [733, 582] width 58 height 8
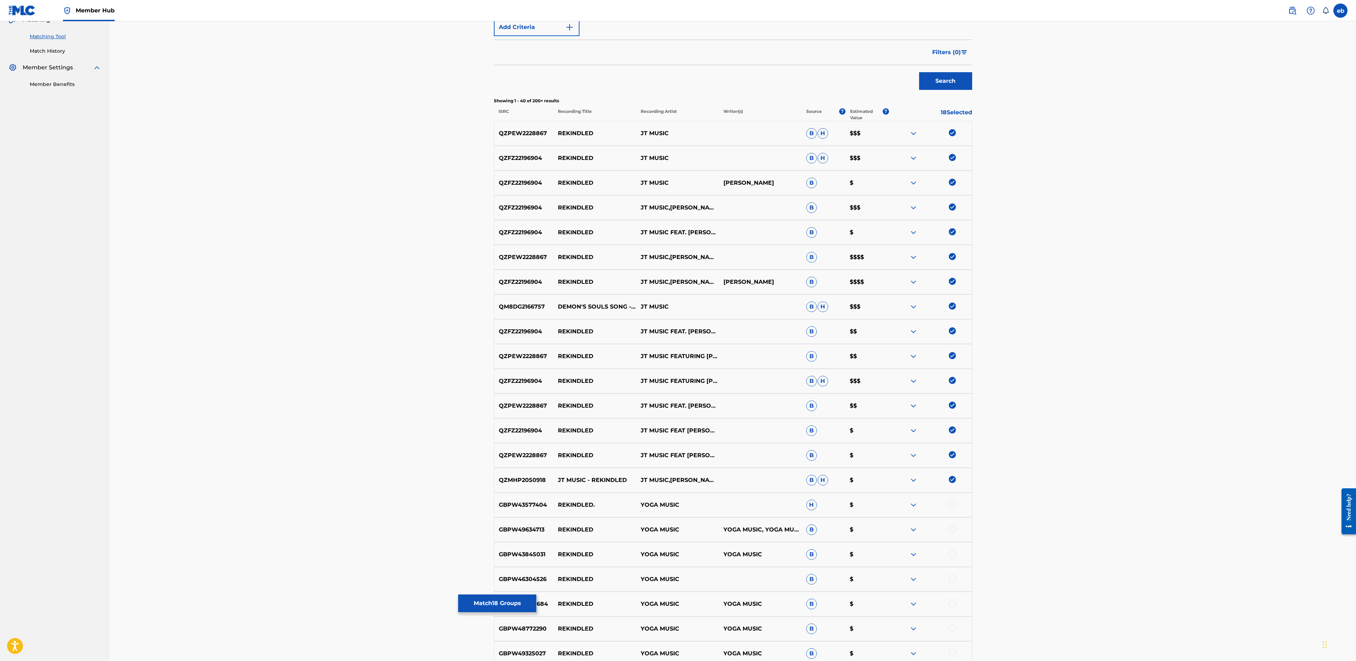
scroll to position [0, 0]
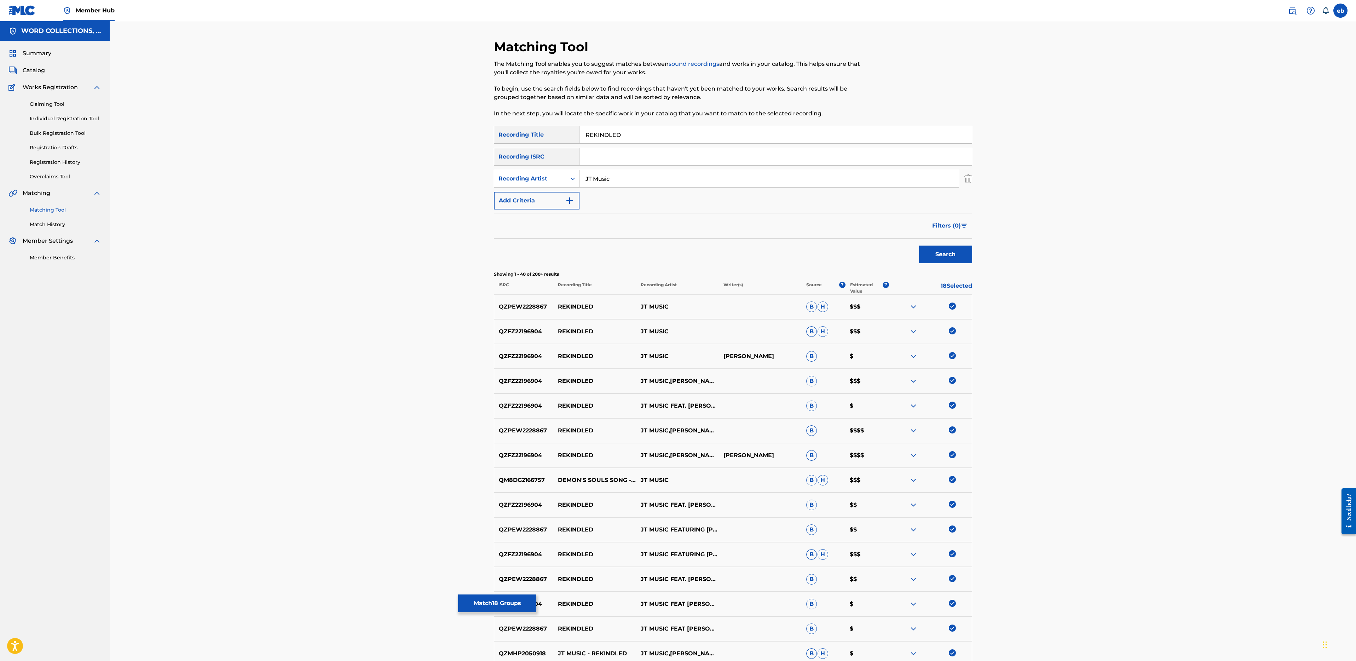
click at [673, 177] on input "JT Music" at bounding box center [768, 178] width 379 height 17
click at [919, 245] on button "Search" at bounding box center [945, 254] width 53 height 18
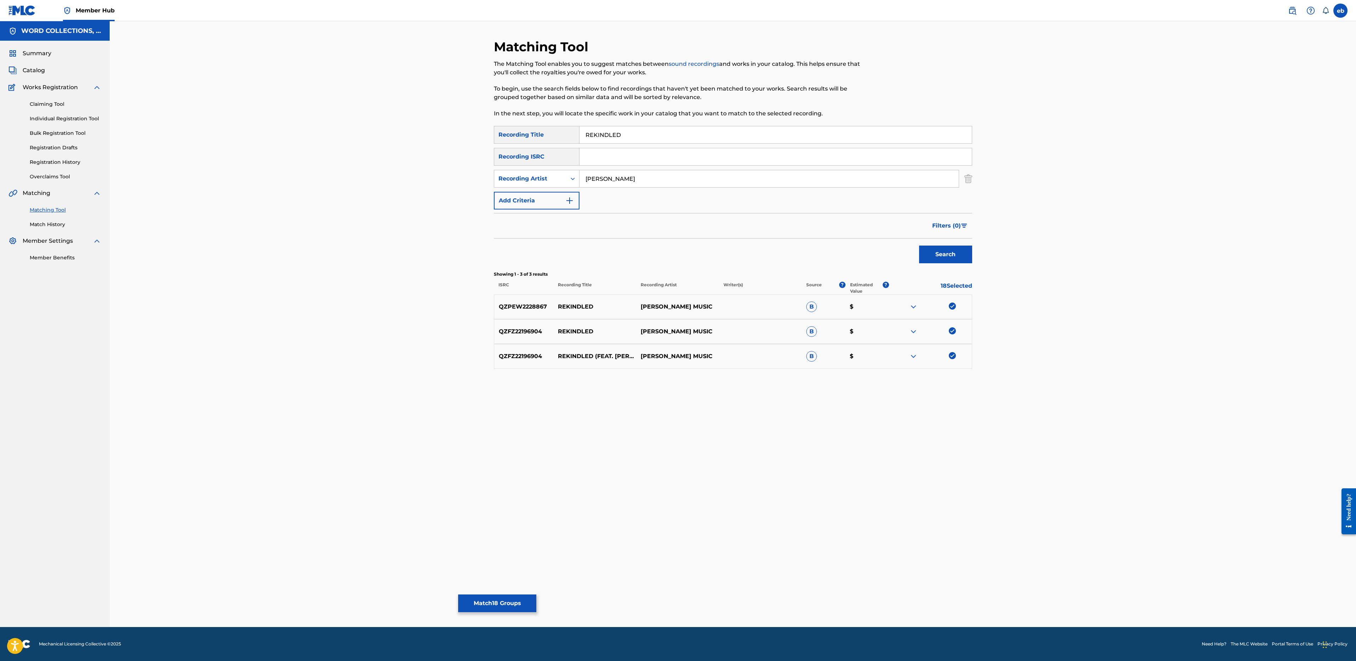
drag, startPoint x: 631, startPoint y: 184, endPoint x: 585, endPoint y: 184, distance: 46.3
click at [585, 184] on input "[PERSON_NAME]" at bounding box center [768, 178] width 379 height 17
click at [919, 245] on button "Search" at bounding box center [945, 254] width 53 height 18
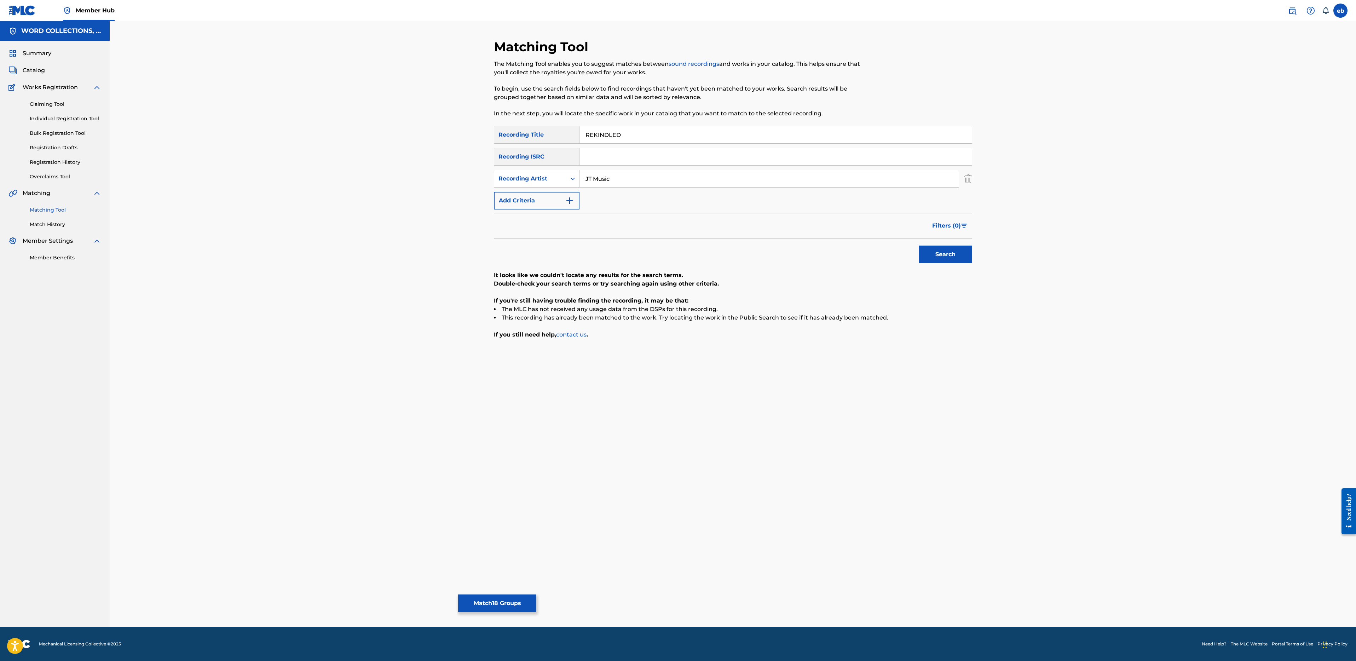
type input "JT Music"
click at [919, 245] on button "Search" at bounding box center [945, 254] width 53 height 18
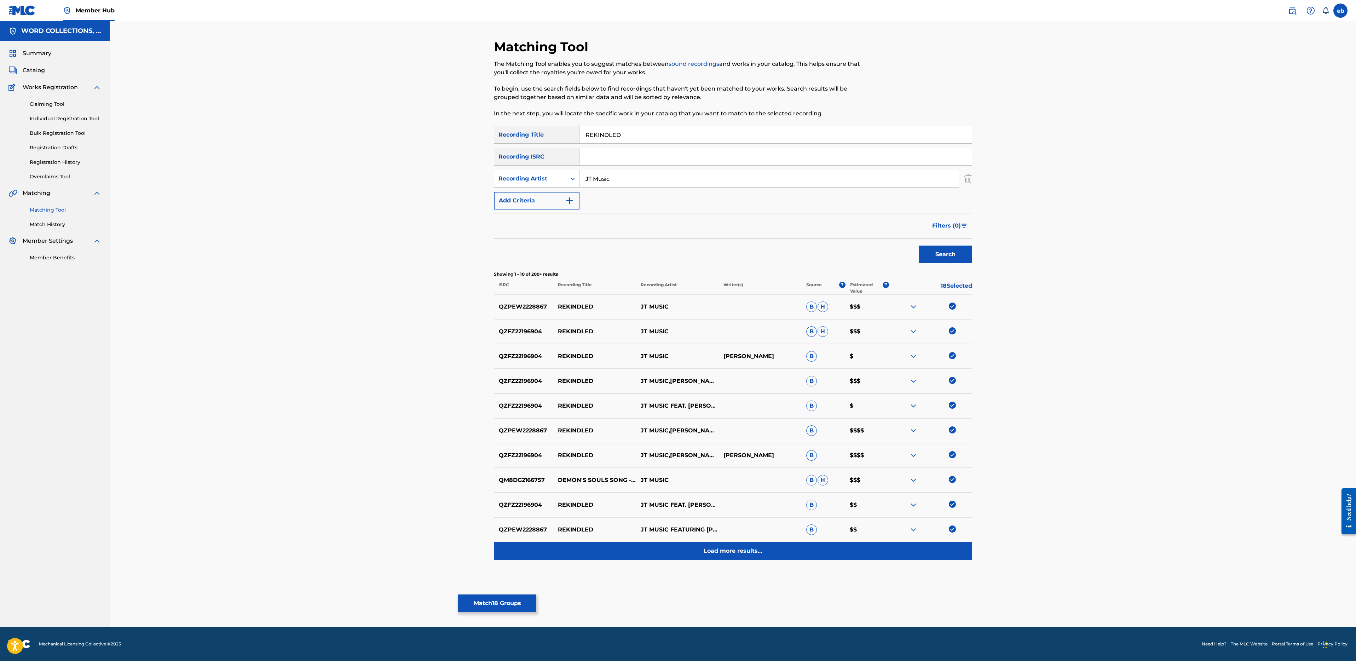
click at [730, 550] on p "Load more results..." at bounding box center [733, 550] width 58 height 8
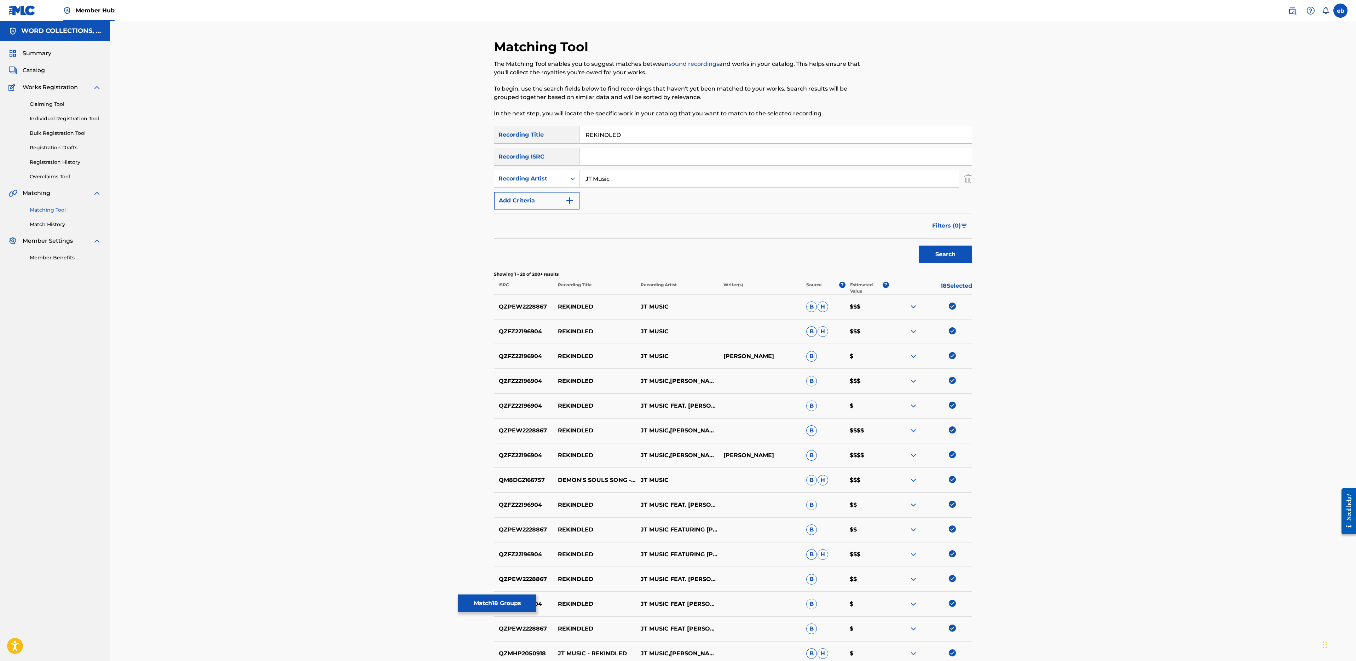
scroll to position [216, 0]
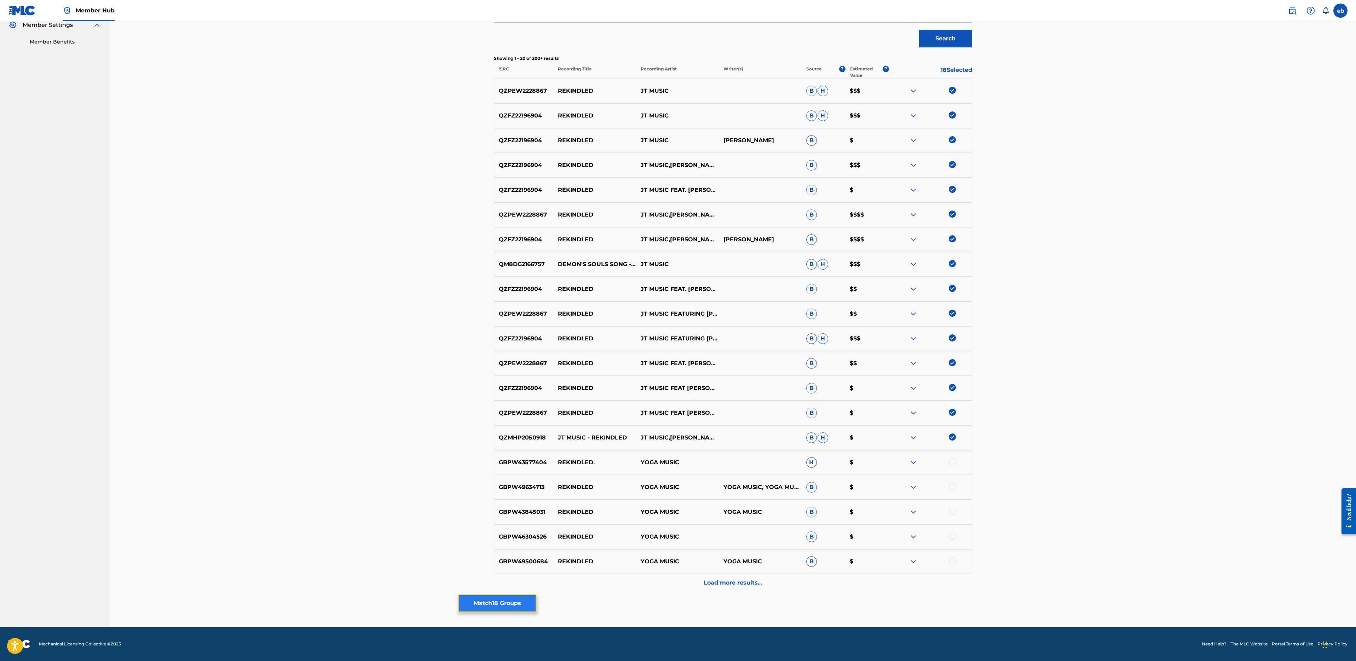
click at [503, 607] on button "Match 18 Groups" at bounding box center [497, 603] width 78 height 18
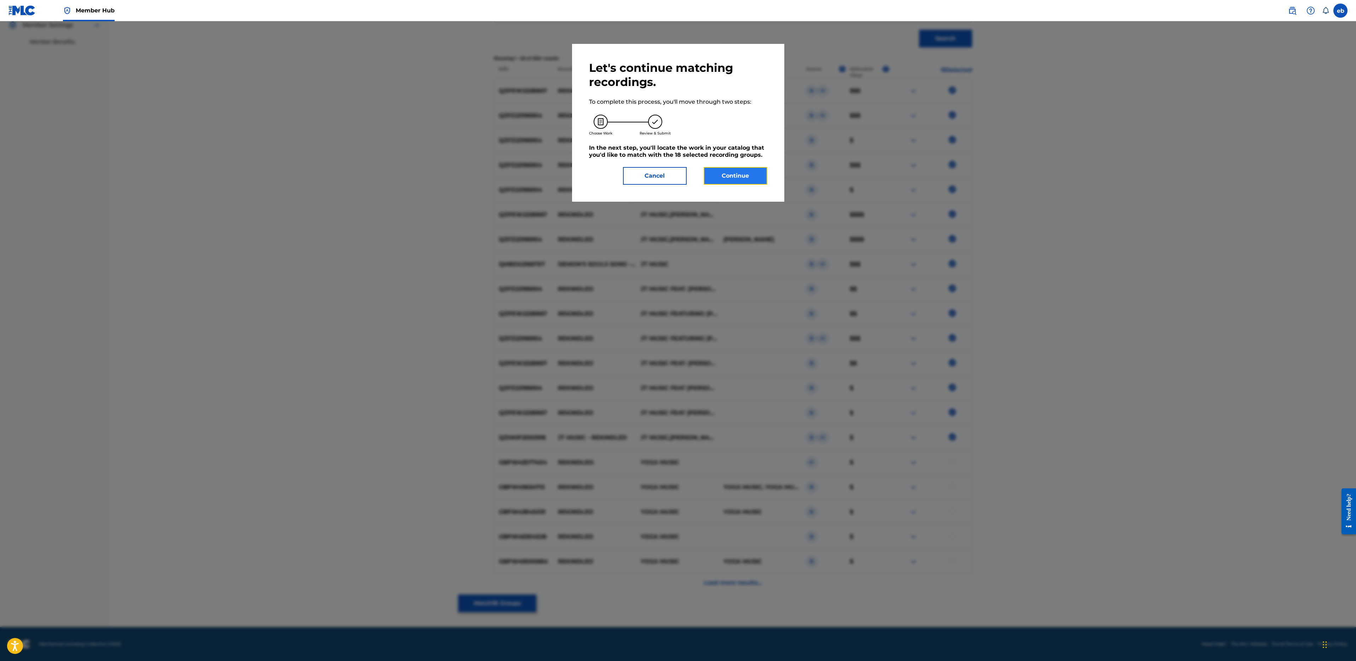
click at [717, 177] on button "Continue" at bounding box center [736, 176] width 64 height 18
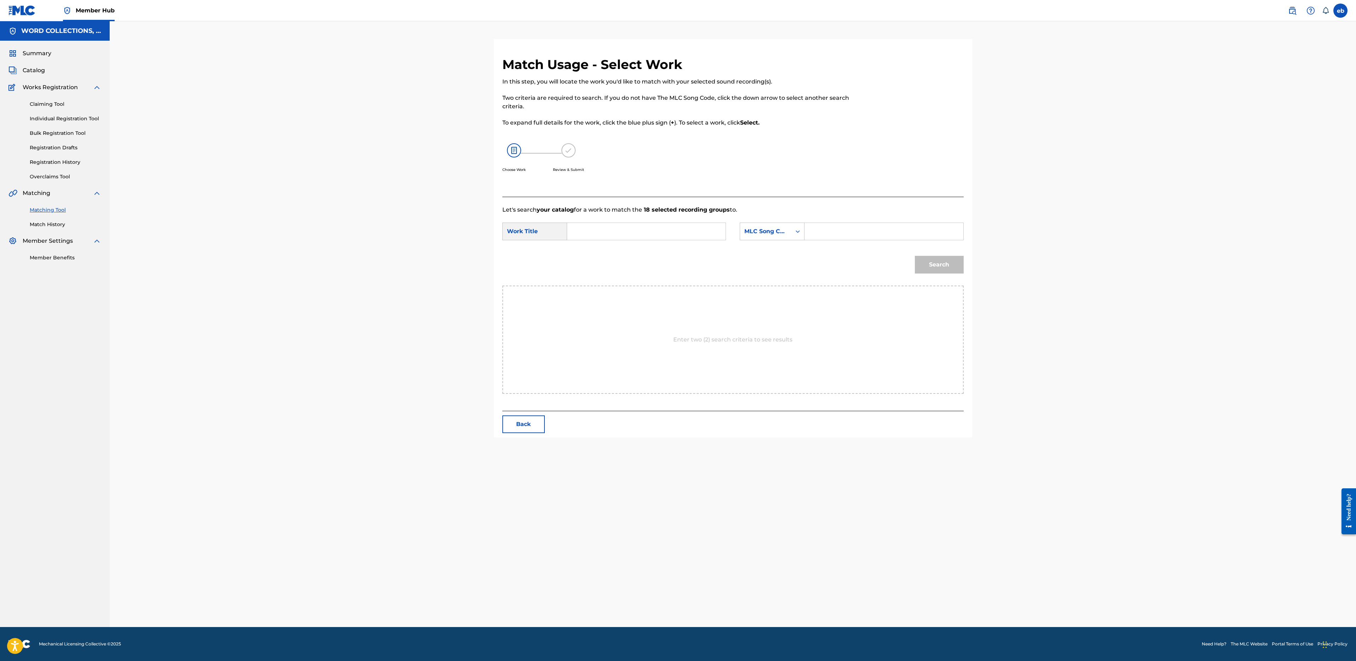
scroll to position [0, 0]
click at [630, 228] on input "Search Form" at bounding box center [646, 231] width 146 height 17
type input "rekindled"
click at [776, 225] on div "MLC Song Code" at bounding box center [765, 231] width 51 height 13
click at [776, 244] on div "Writer Name" at bounding box center [772, 249] width 64 height 18
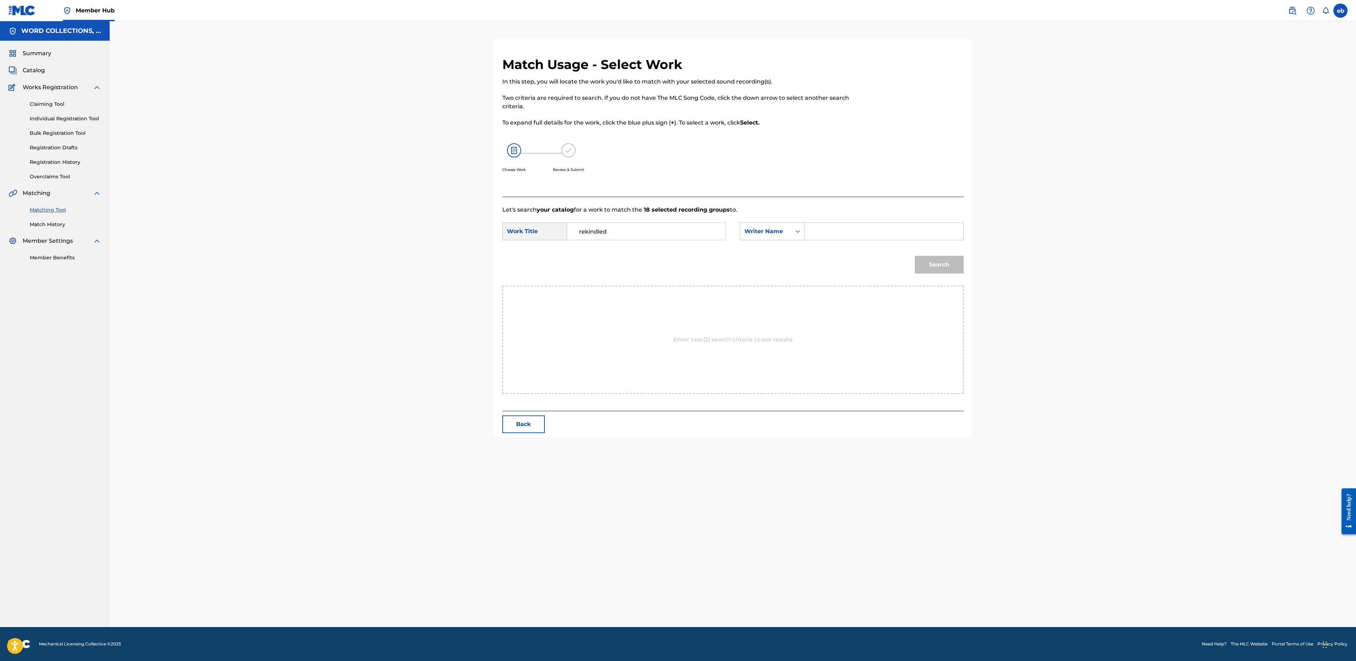
click at [838, 229] on input "Search Form" at bounding box center [883, 231] width 146 height 17
type input "[PERSON_NAME]"
click at [915, 256] on button "Search" at bounding box center [939, 265] width 49 height 18
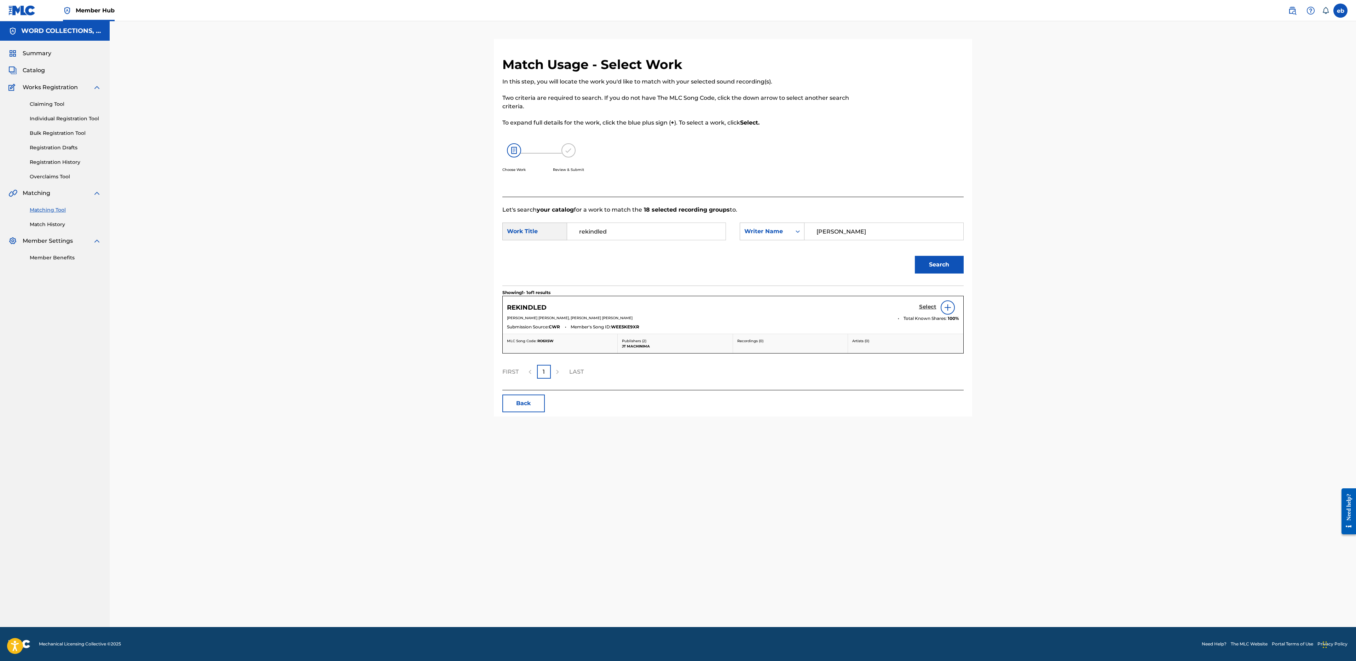
click at [927, 306] on h5 "Select" at bounding box center [927, 306] width 17 height 7
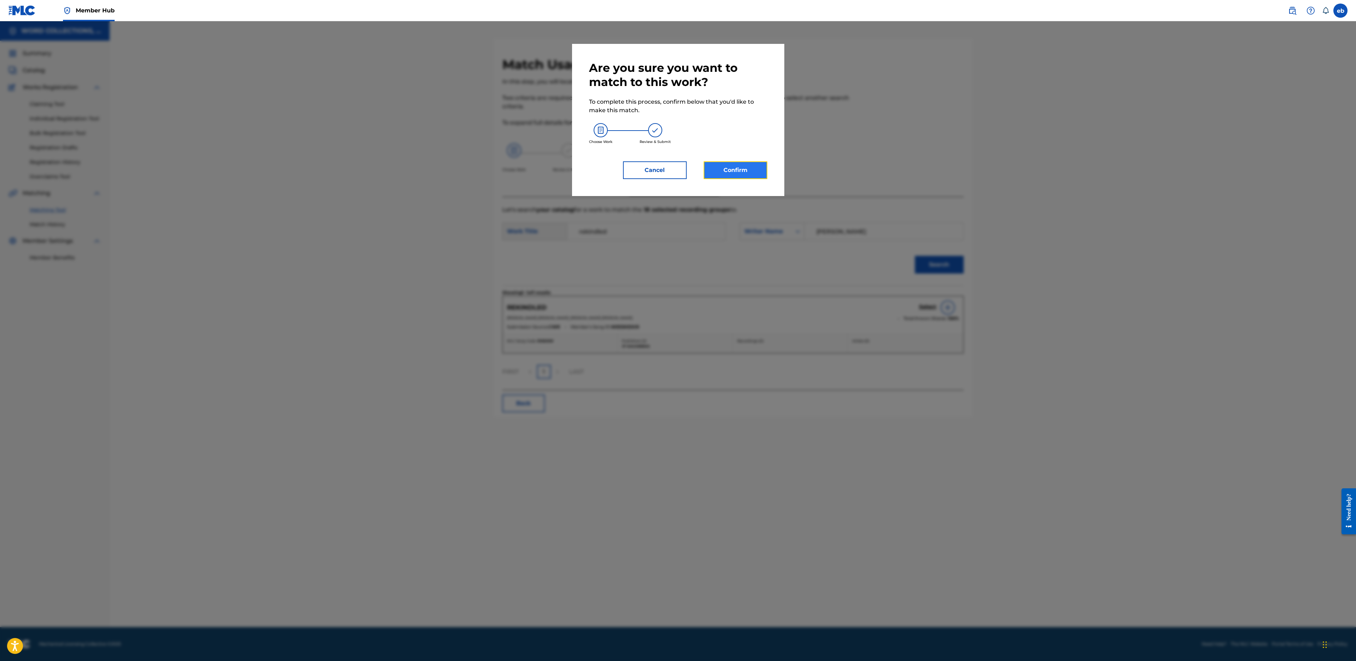
click at [751, 170] on button "Confirm" at bounding box center [736, 170] width 64 height 18
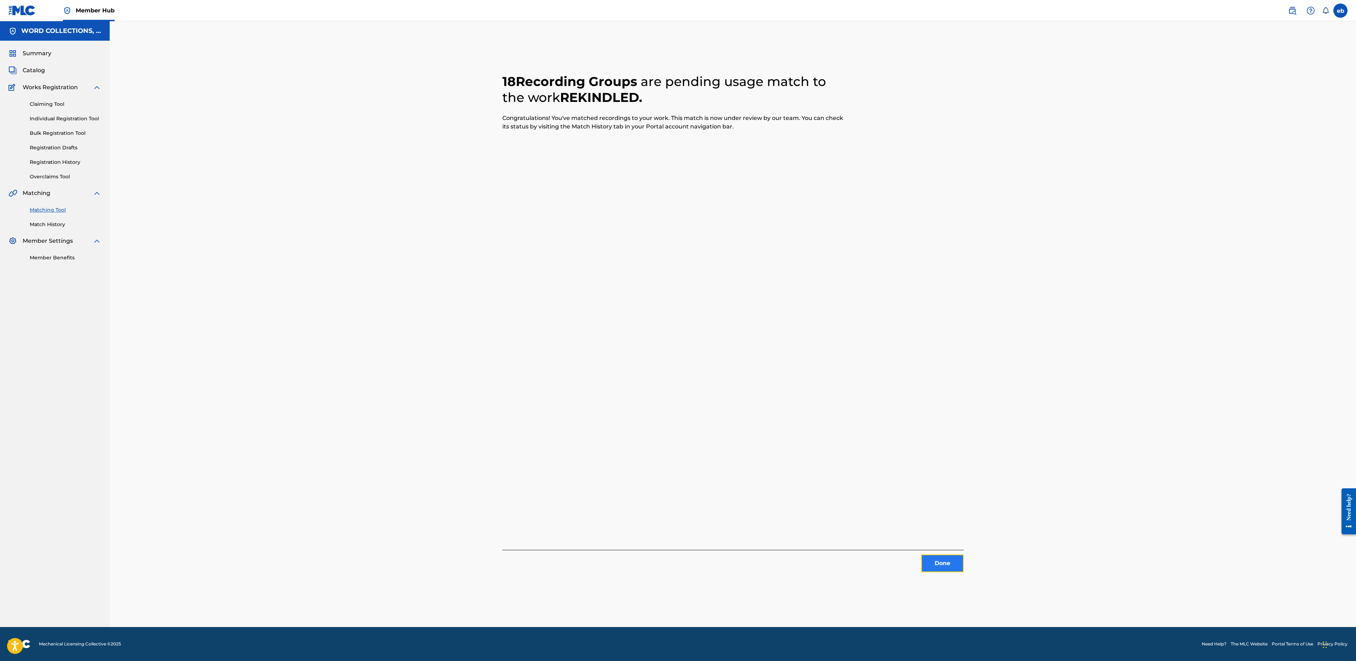
click at [946, 565] on button "Done" at bounding box center [942, 563] width 42 height 18
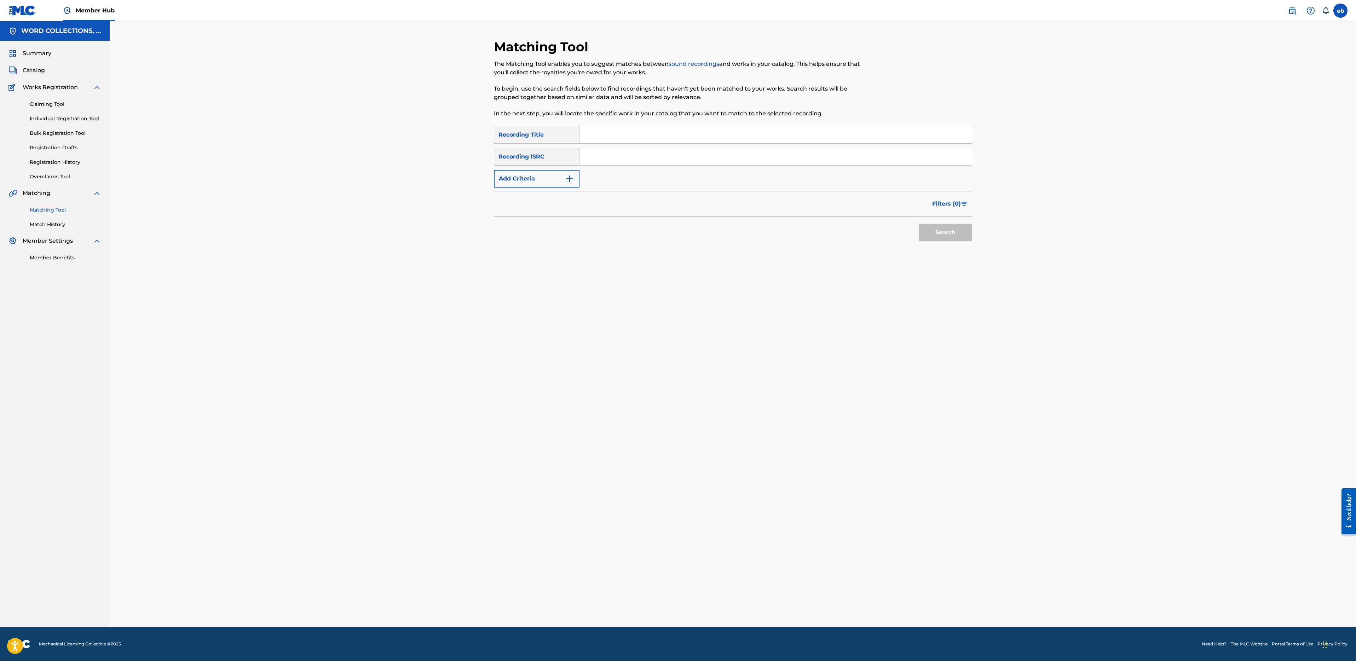
click at [635, 137] on input "Search Form" at bounding box center [775, 134] width 392 height 17
paste input "TALL WOMAN"
type input "TALL WOMAN"
click at [545, 176] on button "Add Criteria" at bounding box center [537, 179] width 86 height 18
click at [553, 176] on div "Writer" at bounding box center [530, 178] width 64 height 8
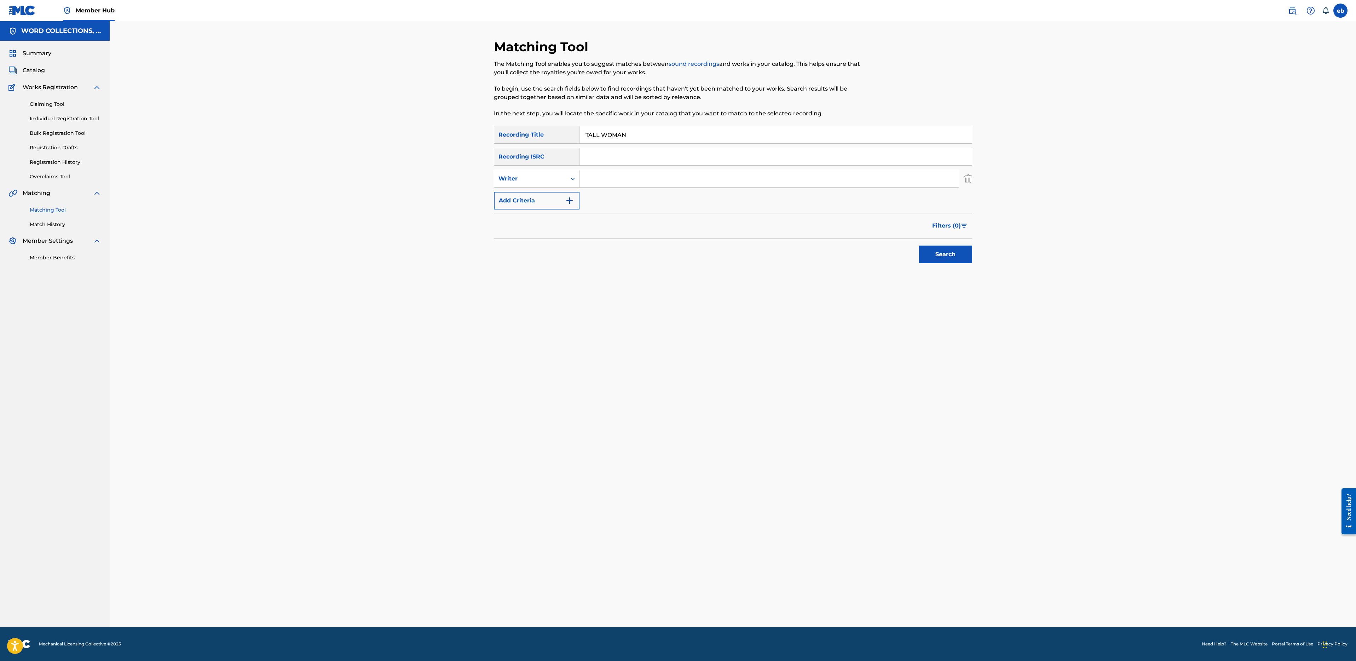
click at [586, 176] on input "Search Form" at bounding box center [768, 178] width 379 height 17
click at [532, 176] on div "Writer" at bounding box center [530, 178] width 64 height 8
click at [533, 198] on div "Recording Artist" at bounding box center [536, 196] width 85 height 18
click at [609, 164] on input "Search Form" at bounding box center [775, 156] width 392 height 17
click at [609, 176] on input "Search Form" at bounding box center [768, 178] width 379 height 17
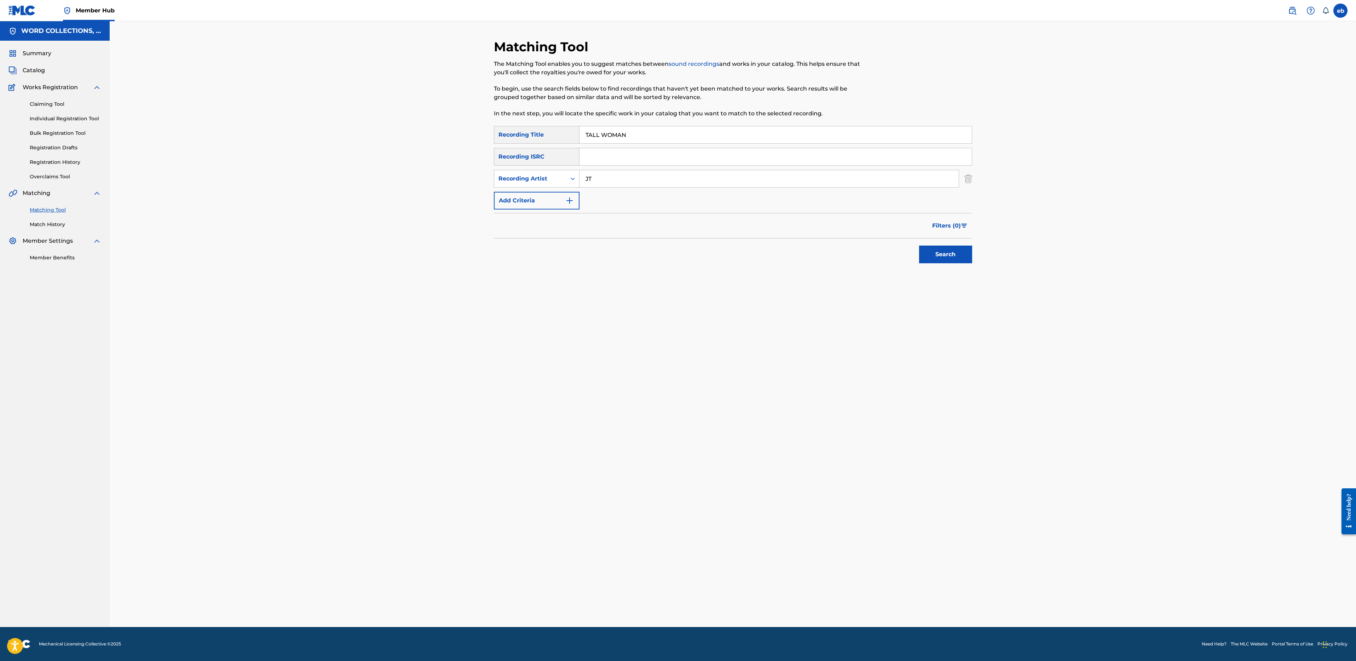
click at [919, 245] on button "Search" at bounding box center [945, 254] width 53 height 18
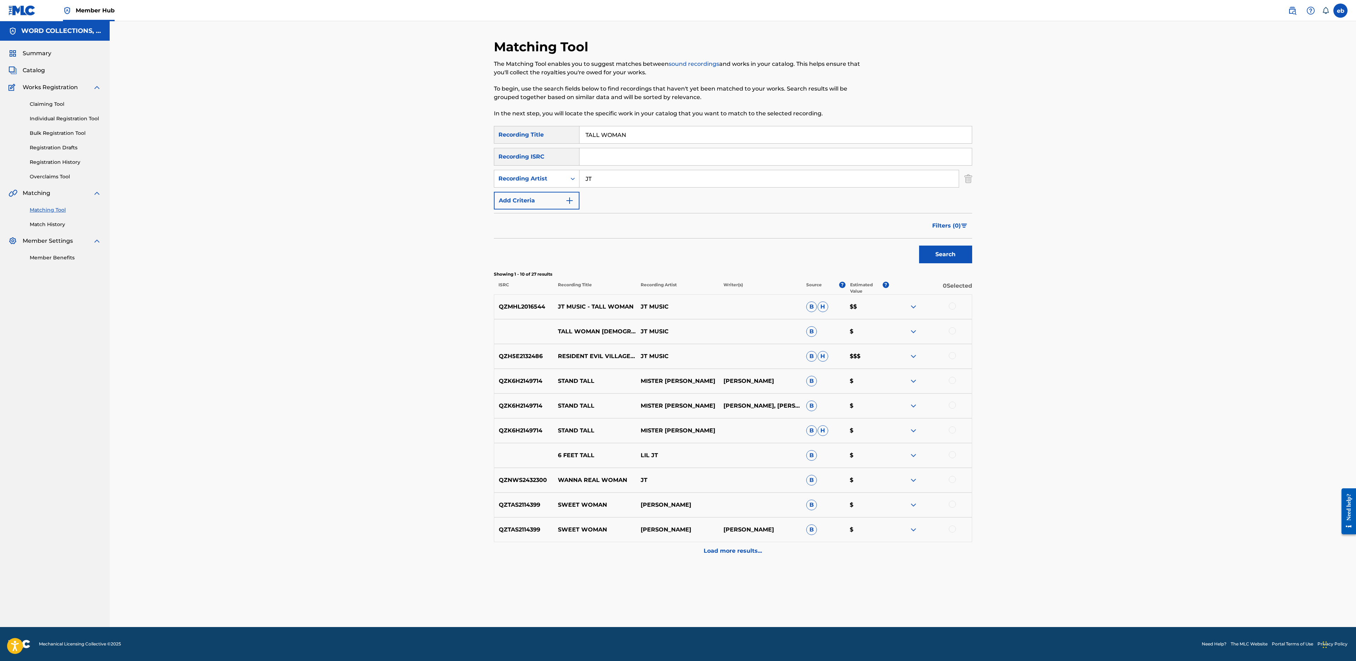
click at [955, 305] on div at bounding box center [952, 305] width 7 height 7
click at [954, 330] on div at bounding box center [952, 330] width 7 height 7
click at [954, 351] on div "QZH5E2132486 RESIDENT EVIL VILLAGE SONG - "TALL WOMAN" JT MUSIC B H $$$" at bounding box center [733, 356] width 478 height 25
click at [954, 357] on div at bounding box center [952, 355] width 7 height 7
click at [745, 562] on div "Matching Tool The Matching Tool enables you to suggest matches between sound re…" at bounding box center [733, 333] width 478 height 588
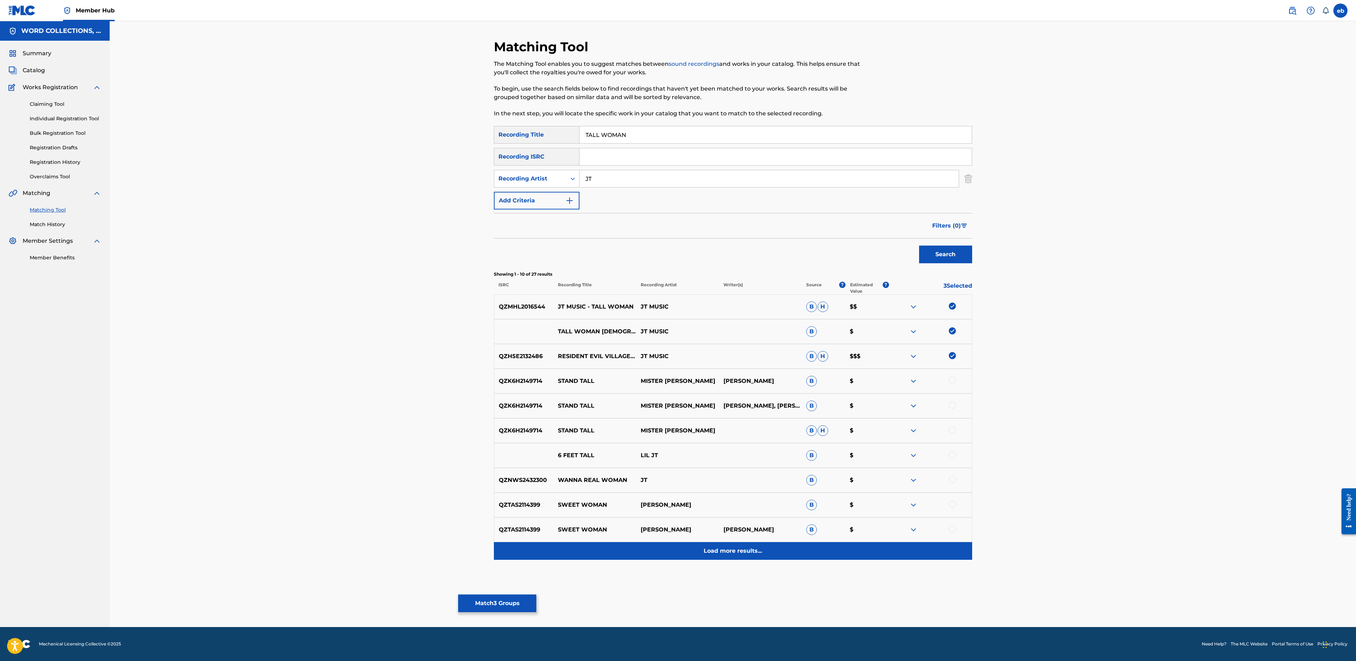
click at [753, 549] on p "Load more results..." at bounding box center [733, 550] width 58 height 8
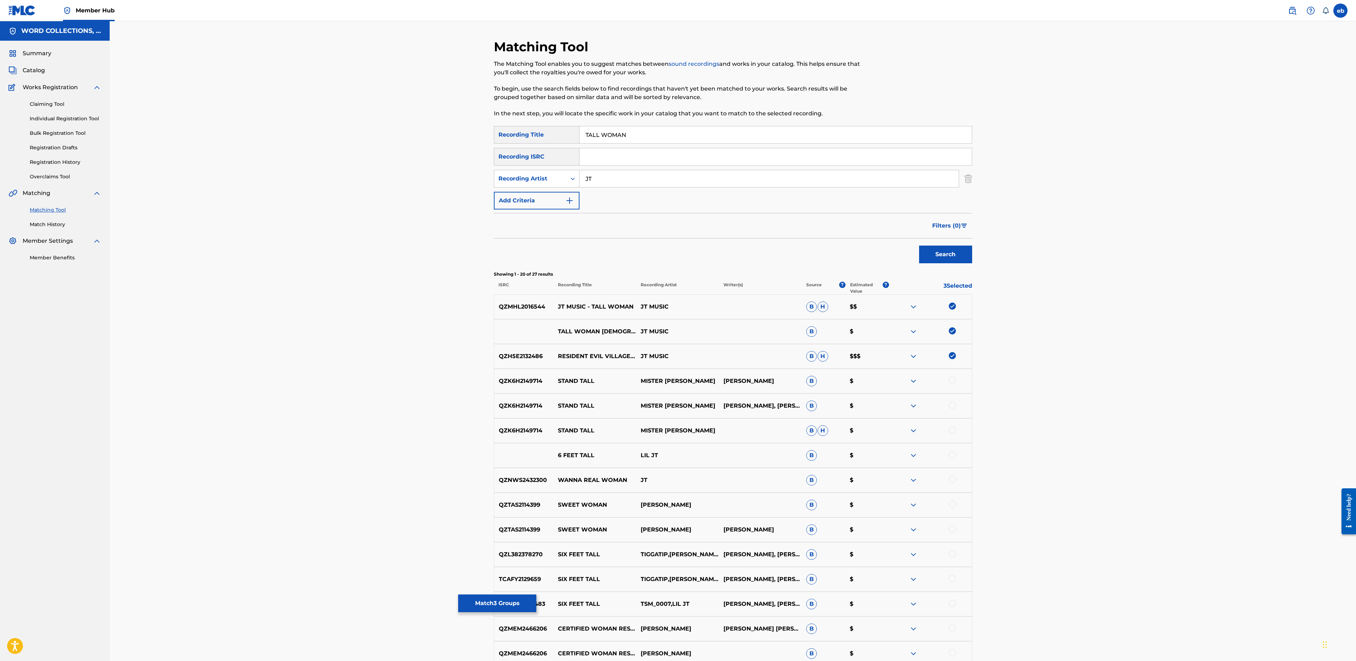
scroll to position [216, 0]
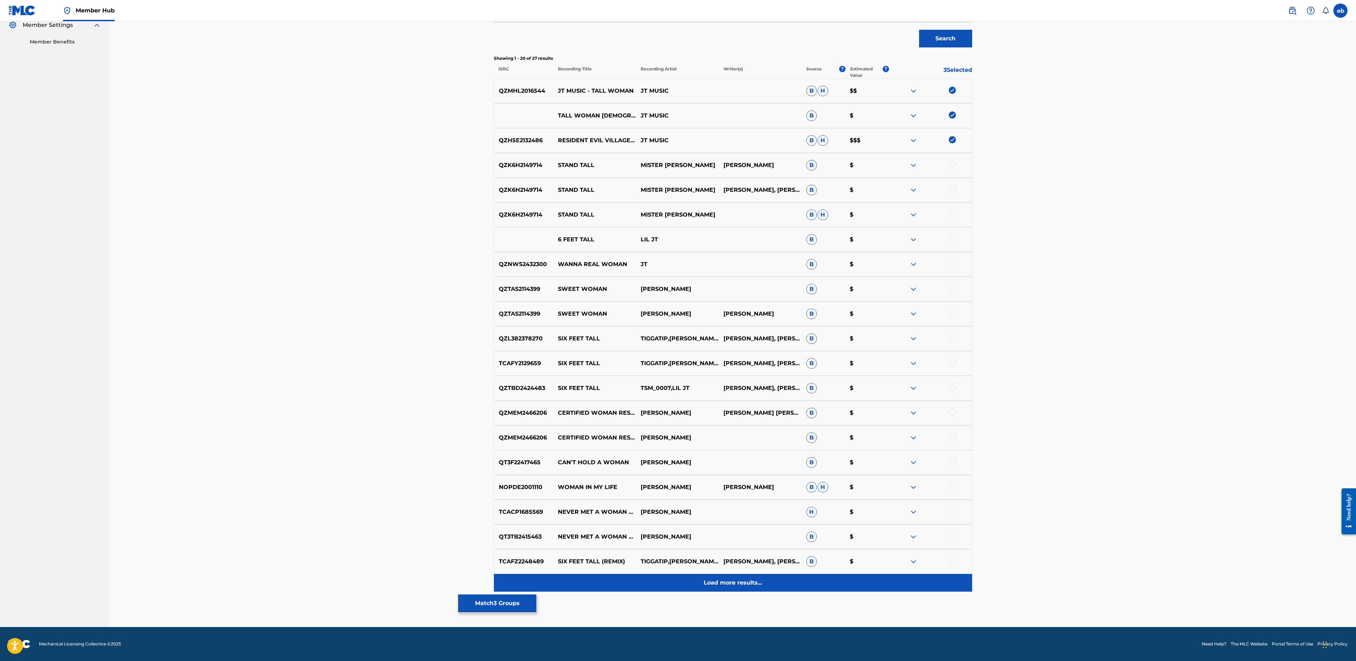
click at [736, 579] on p "Load more results..." at bounding box center [733, 582] width 58 height 8
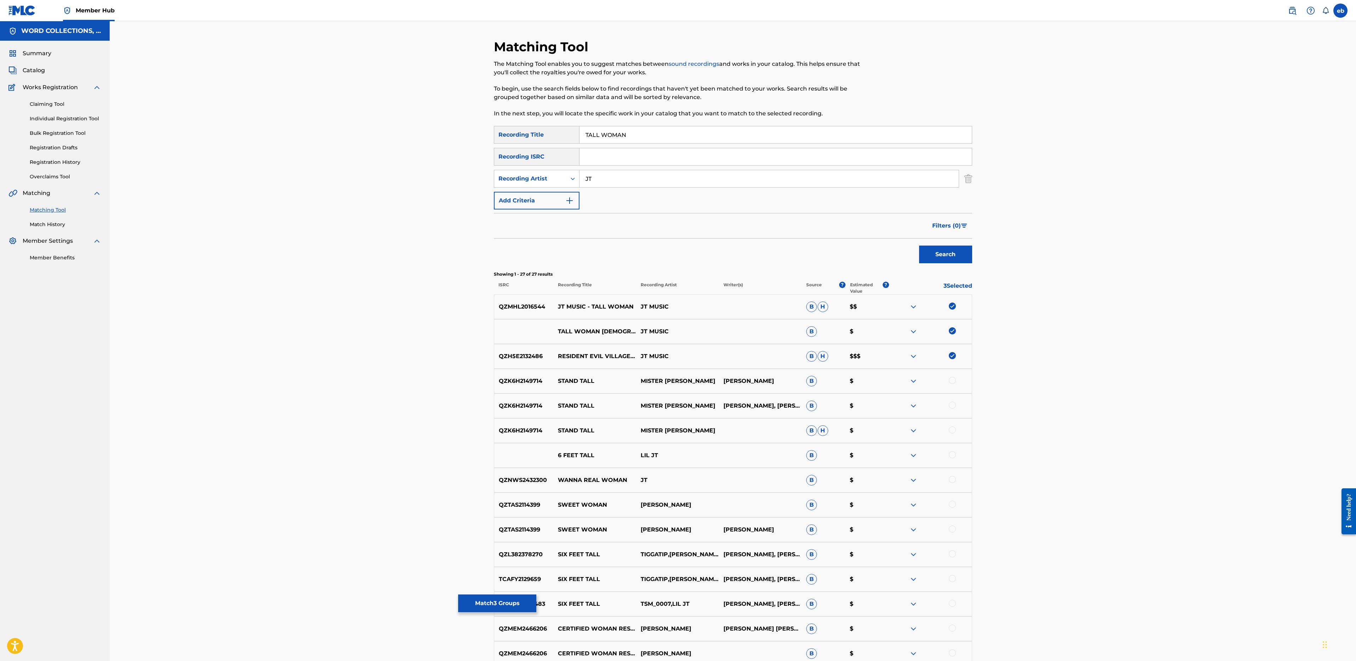
click at [639, 175] on input "JT" at bounding box center [768, 178] width 379 height 17
click at [619, 184] on input "JT" at bounding box center [768, 178] width 379 height 17
click at [919, 245] on button "Search" at bounding box center [945, 254] width 53 height 18
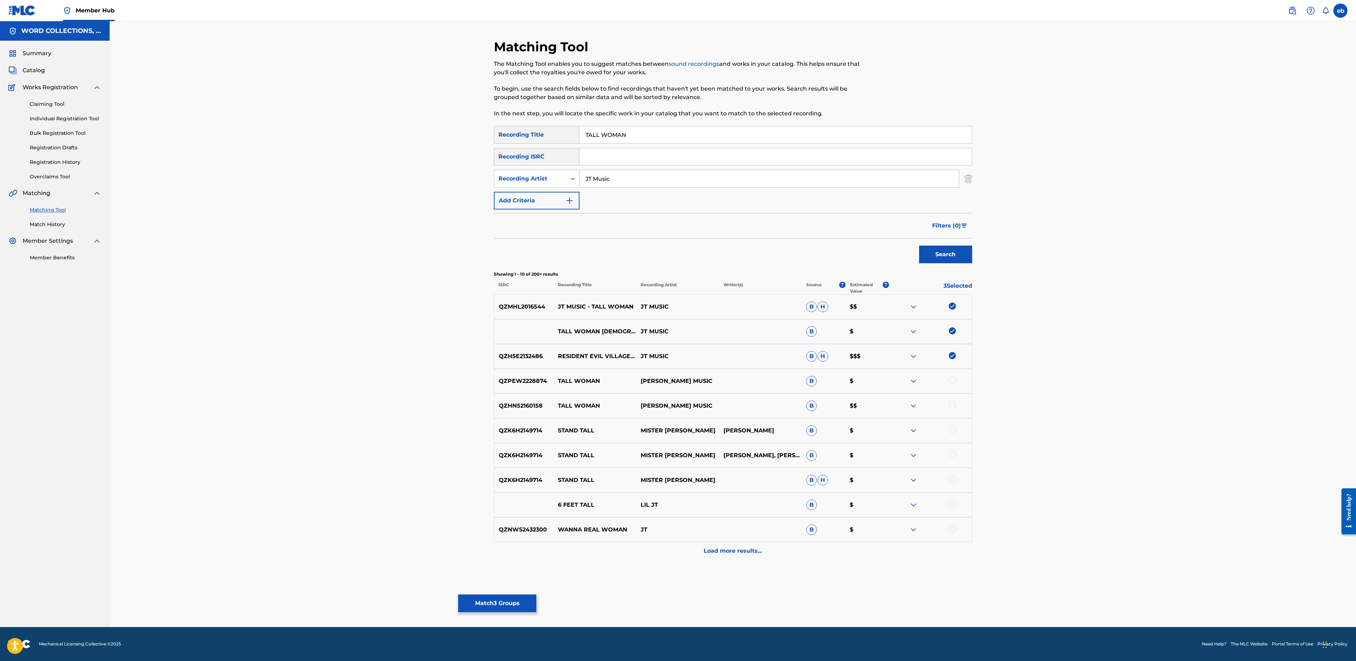
click at [954, 380] on div at bounding box center [952, 380] width 7 height 7
click at [949, 412] on div "QZHN52160158 TALL WOMAN [PERSON_NAME] MUSIC B $$" at bounding box center [733, 405] width 478 height 25
click at [953, 409] on div at bounding box center [930, 405] width 83 height 8
click at [953, 406] on div at bounding box center [952, 404] width 7 height 7
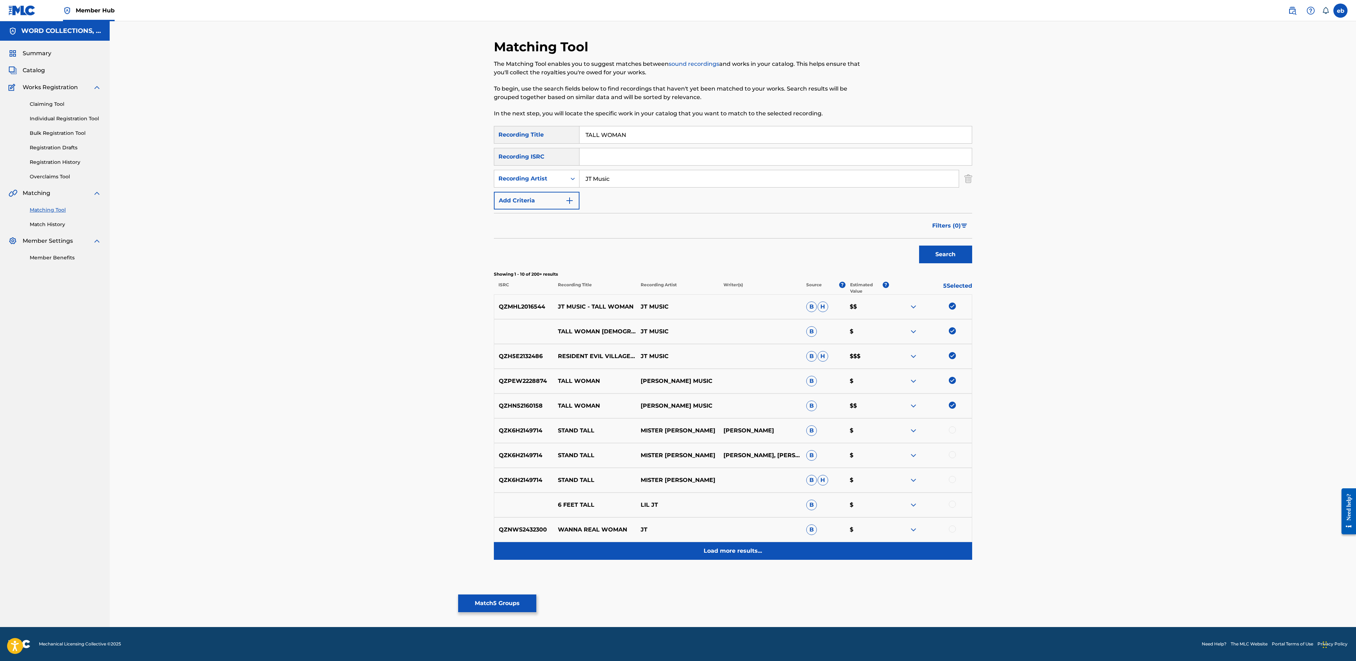
click at [732, 551] on p "Load more results..." at bounding box center [733, 550] width 58 height 8
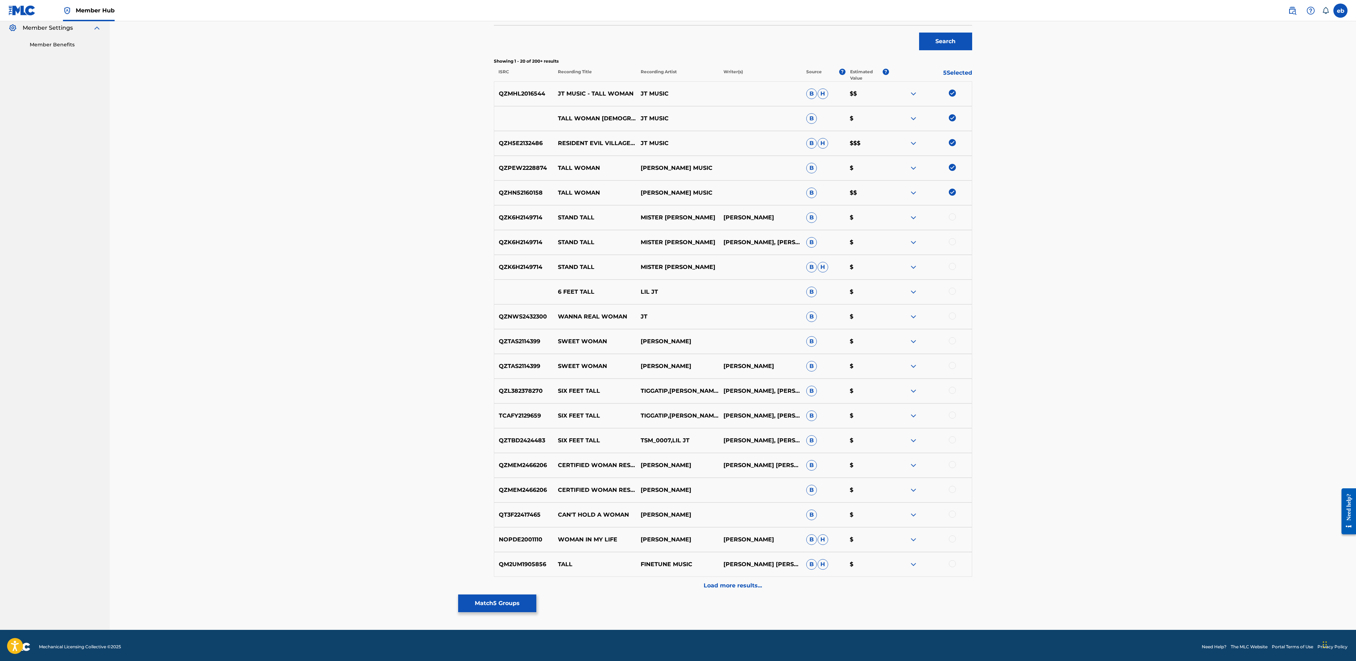
scroll to position [216, 0]
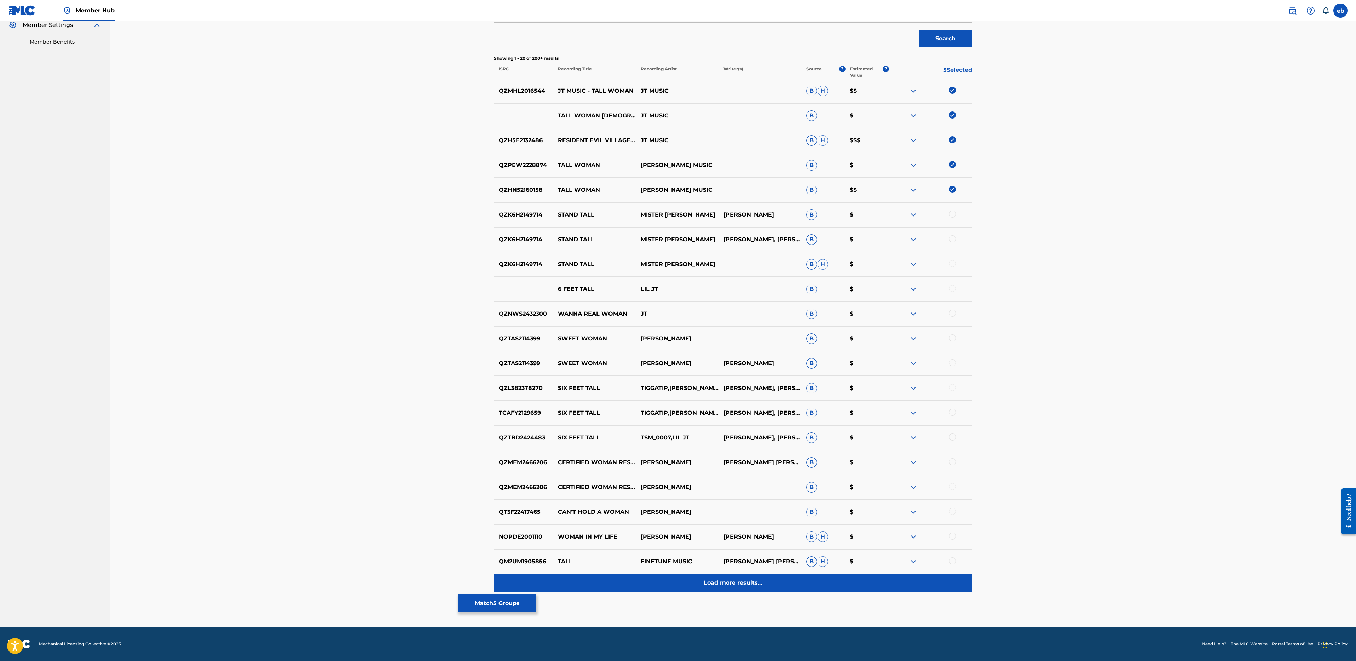
click at [734, 582] on p "Load more results..." at bounding box center [733, 582] width 58 height 8
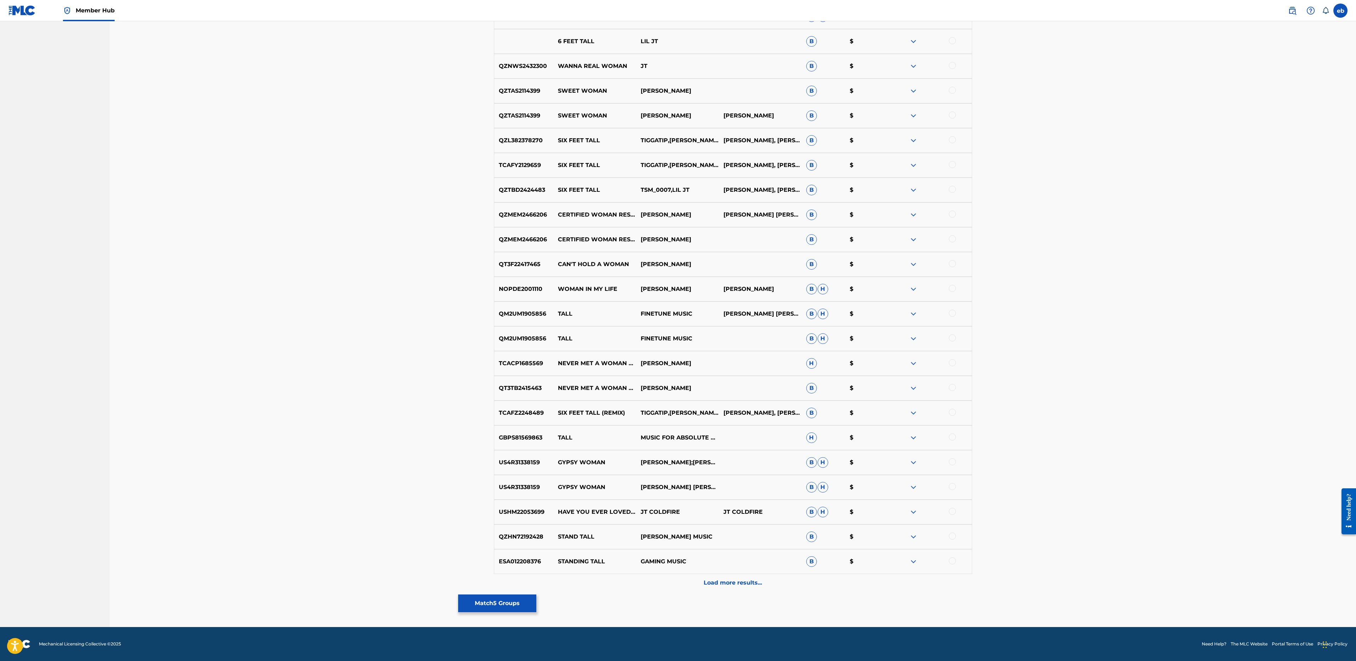
scroll to position [0, 0]
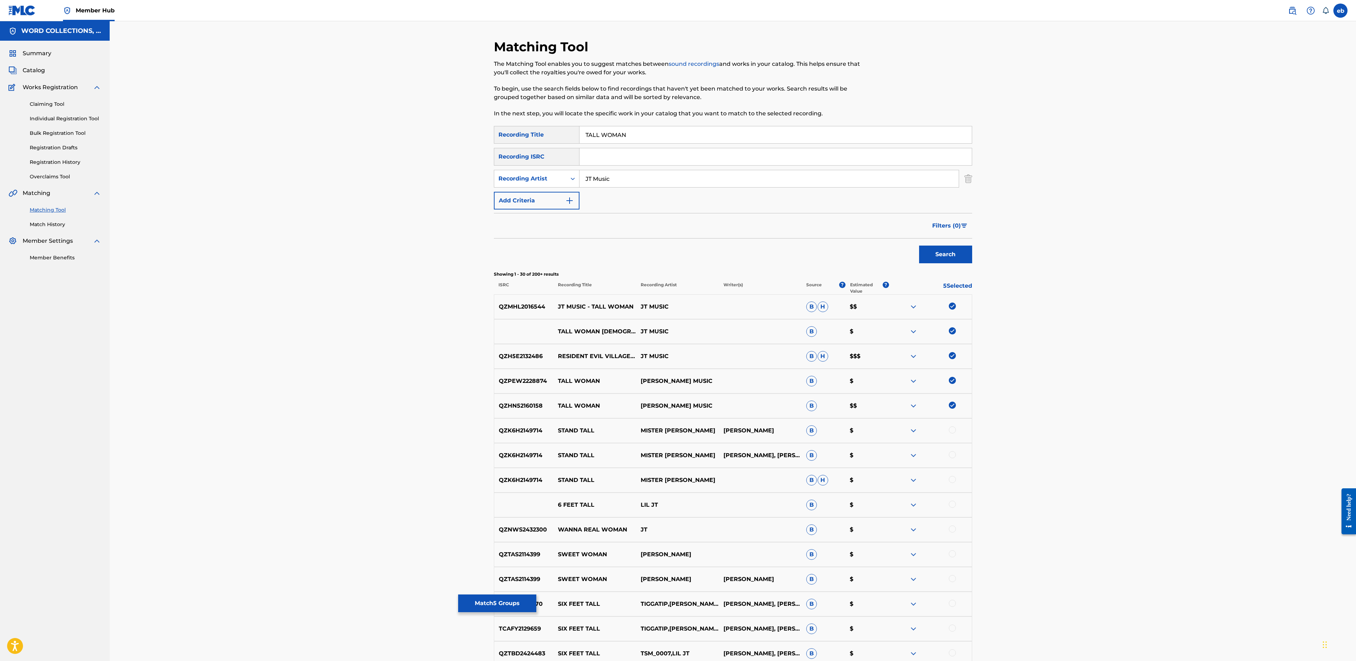
click at [663, 178] on input "JT Music" at bounding box center [768, 178] width 379 height 17
type input "[PERSON_NAME]"
click at [919, 245] on button "Search" at bounding box center [945, 254] width 53 height 18
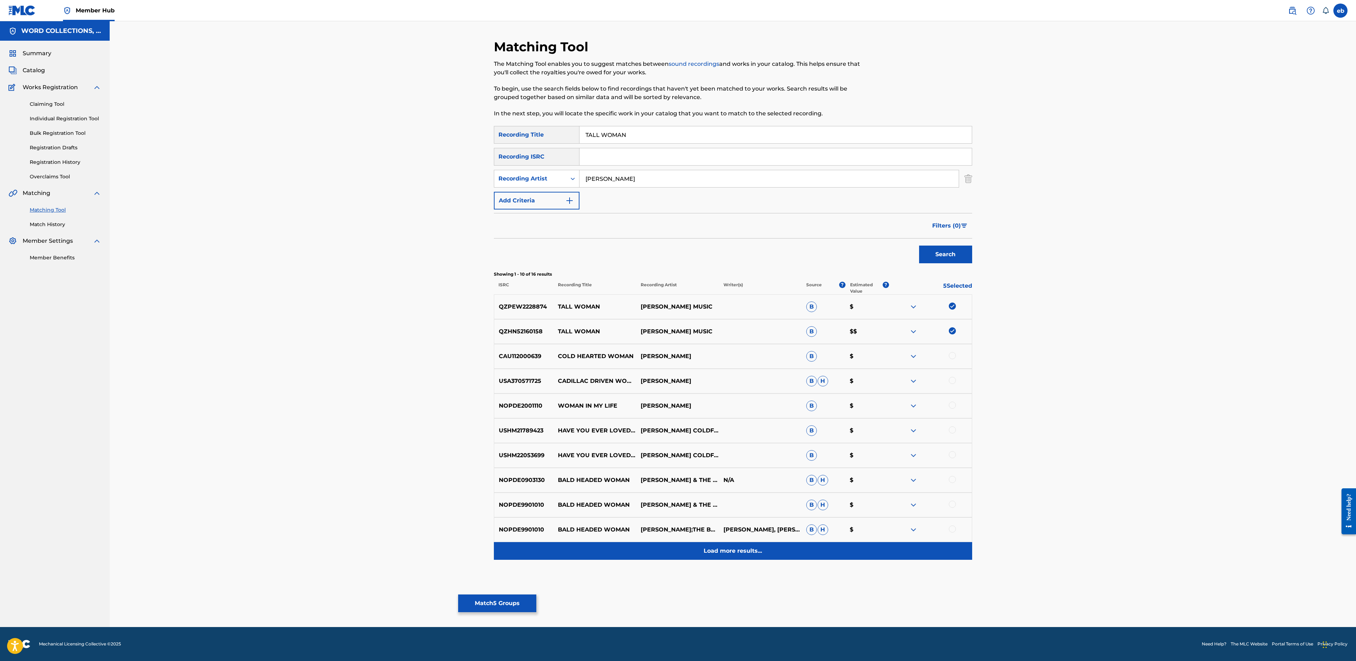
click at [740, 548] on p "Load more results..." at bounding box center [733, 550] width 58 height 8
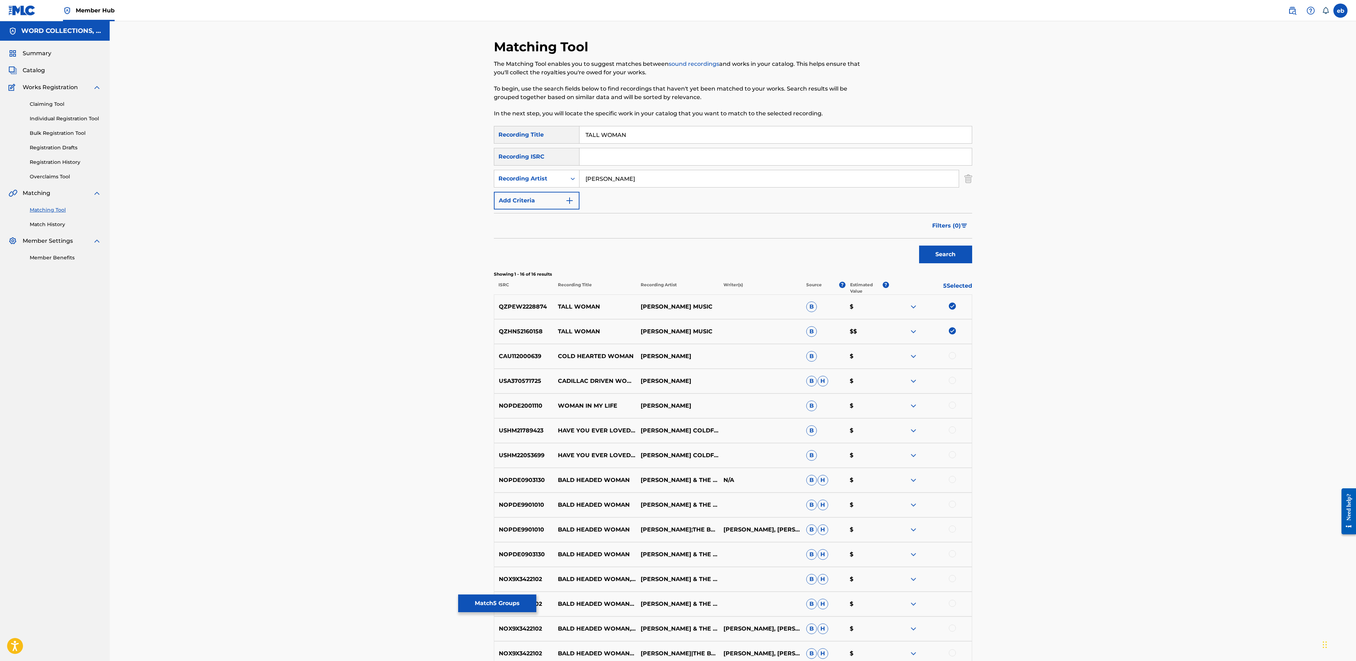
scroll to position [99, 0]
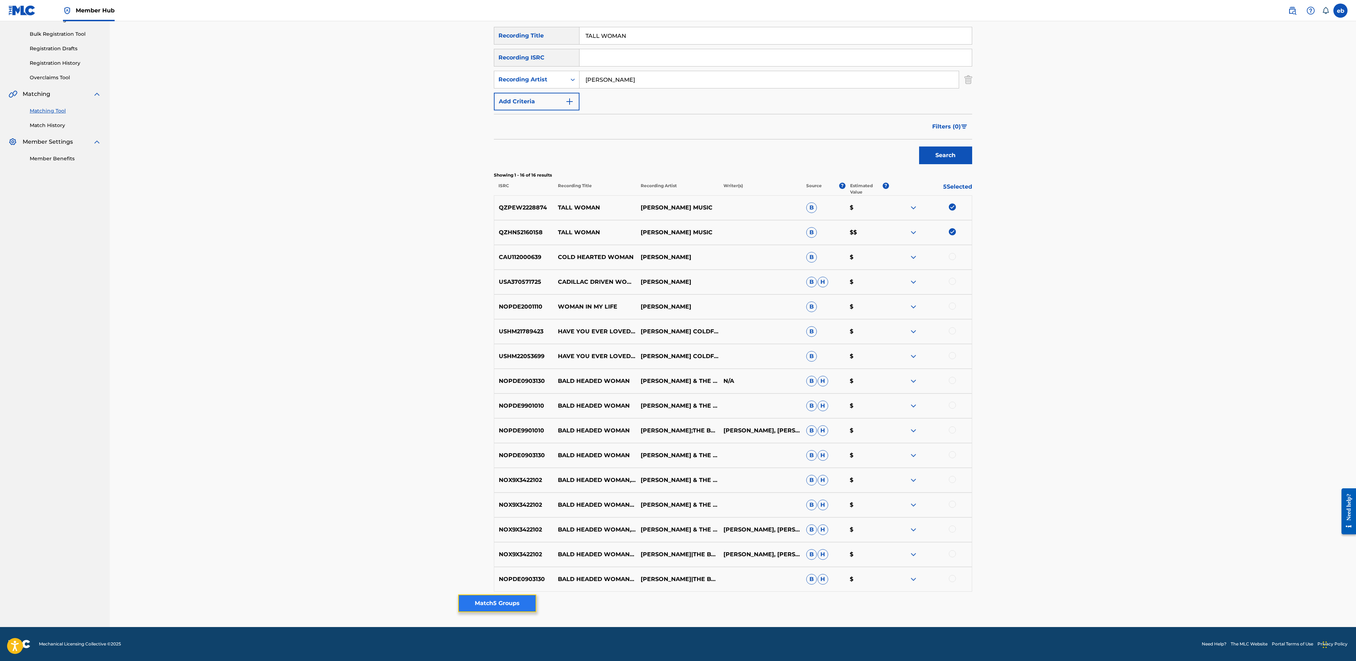
click at [501, 600] on button "Match 5 Groups" at bounding box center [497, 603] width 78 height 18
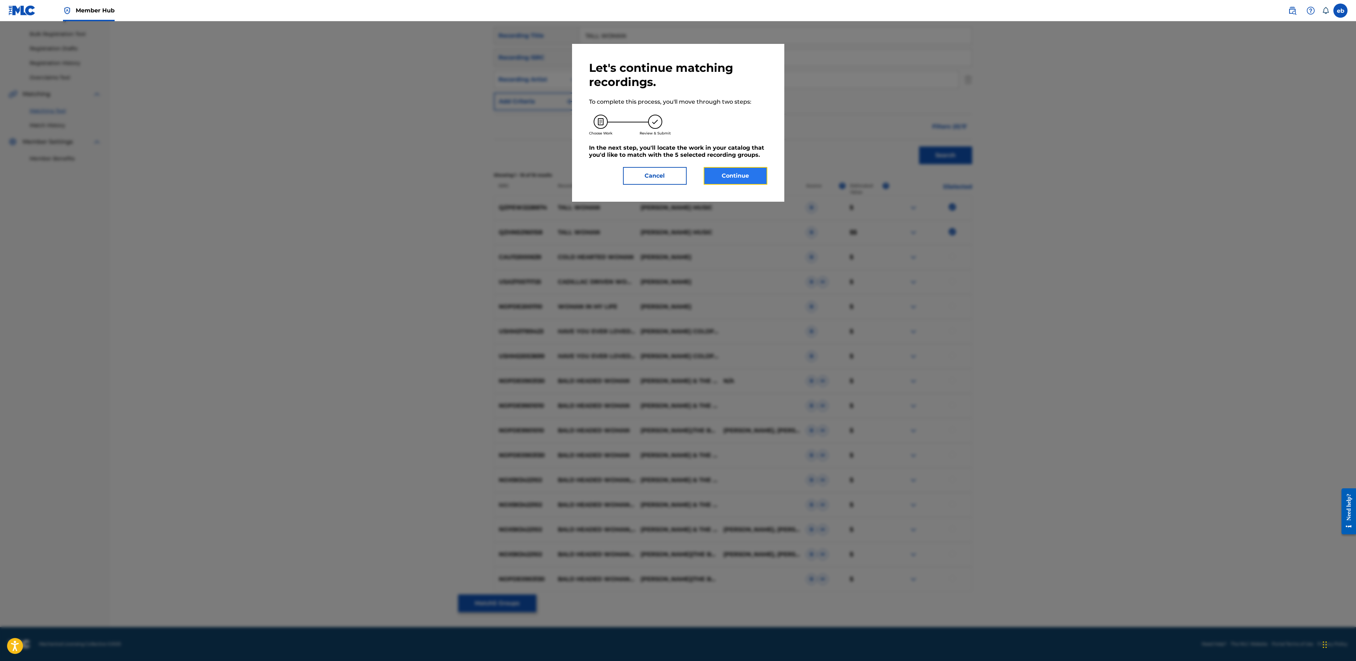
click at [746, 174] on button "Continue" at bounding box center [736, 176] width 64 height 18
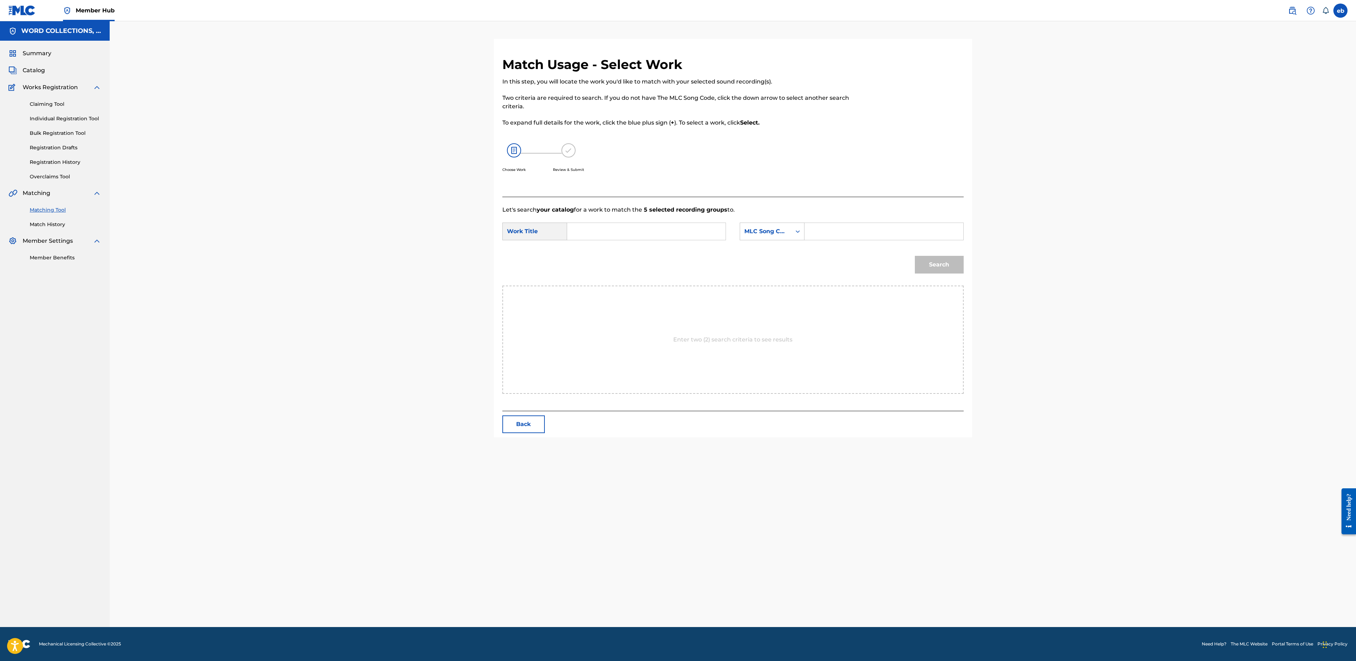
click at [659, 235] on input "Search Form" at bounding box center [646, 231] width 146 height 17
type input "T"
type input "tall woman"
click at [779, 236] on div "MLC Song Code" at bounding box center [765, 231] width 51 height 13
click at [773, 258] on div "ISWC" at bounding box center [772, 267] width 64 height 18
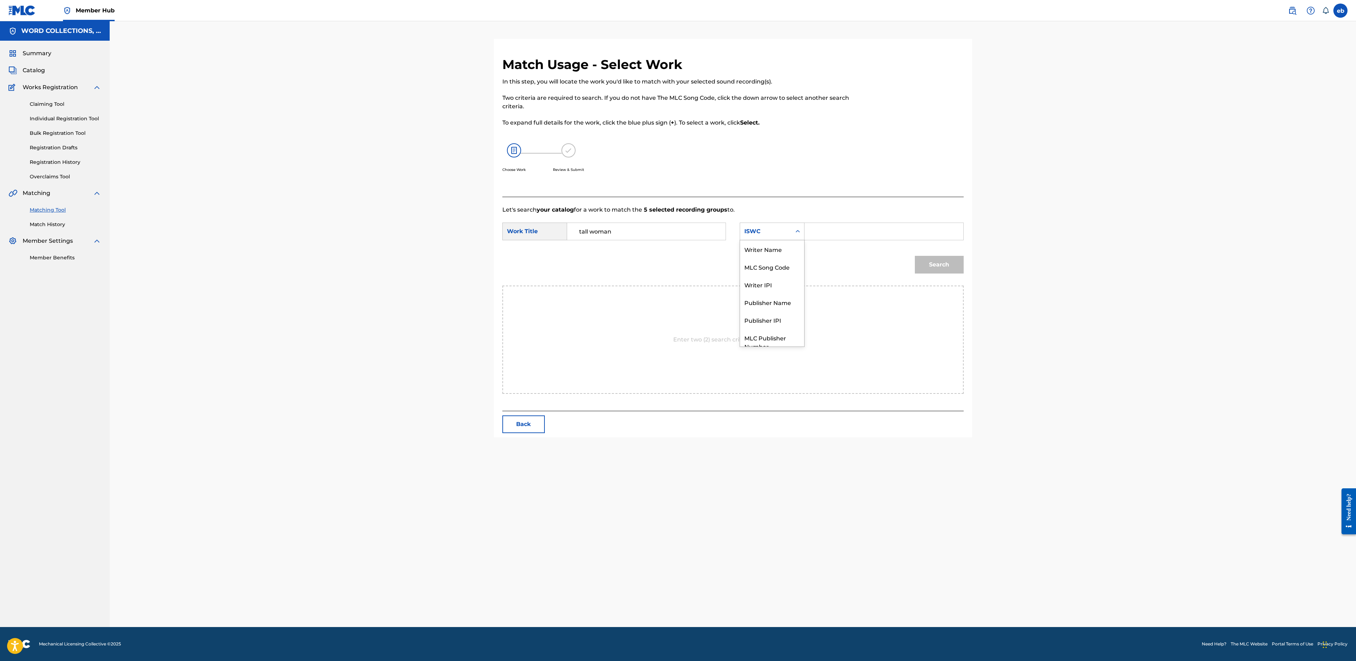
click at [774, 235] on div "ISWC" at bounding box center [765, 231] width 43 height 8
click at [774, 245] on div "MLC Song Code" at bounding box center [772, 241] width 64 height 18
click at [774, 231] on div "MLC Song Code" at bounding box center [765, 231] width 43 height 8
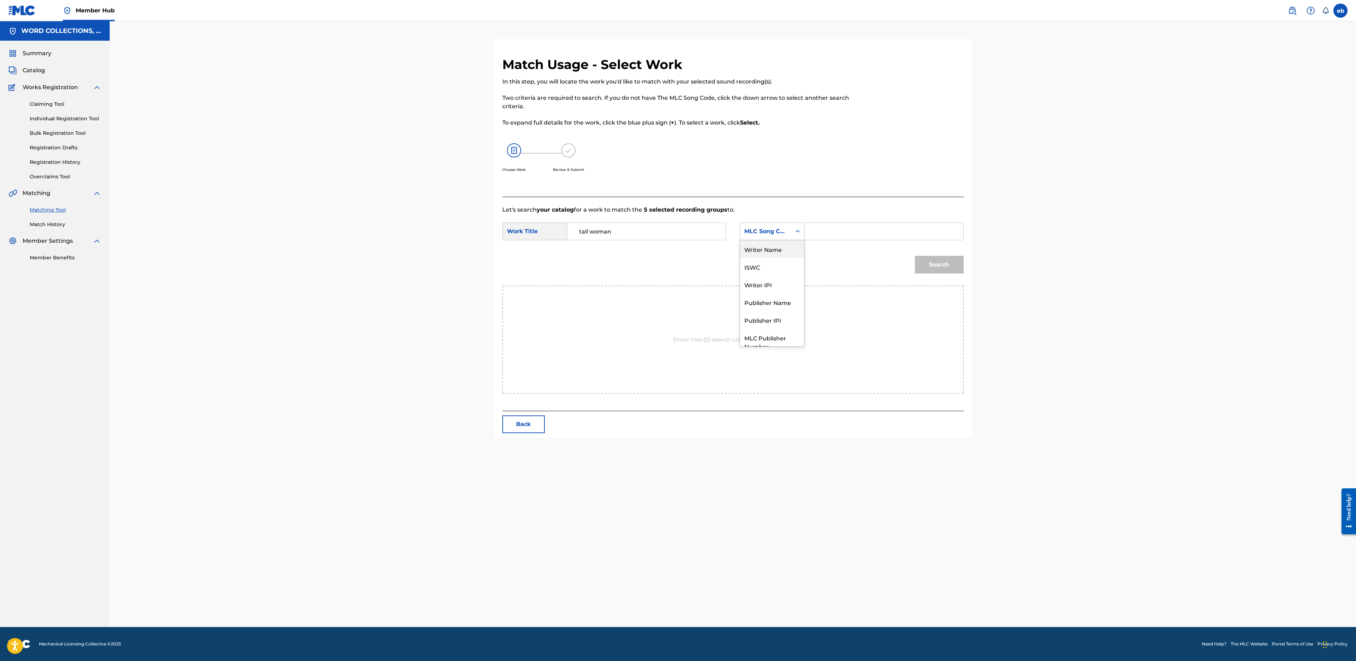
click at [774, 250] on div "Writer Name" at bounding box center [772, 249] width 64 height 18
click at [827, 236] on input "Search Form" at bounding box center [883, 231] width 146 height 17
type input "[PERSON_NAME]"
click at [915, 256] on button "Search" at bounding box center [939, 265] width 49 height 18
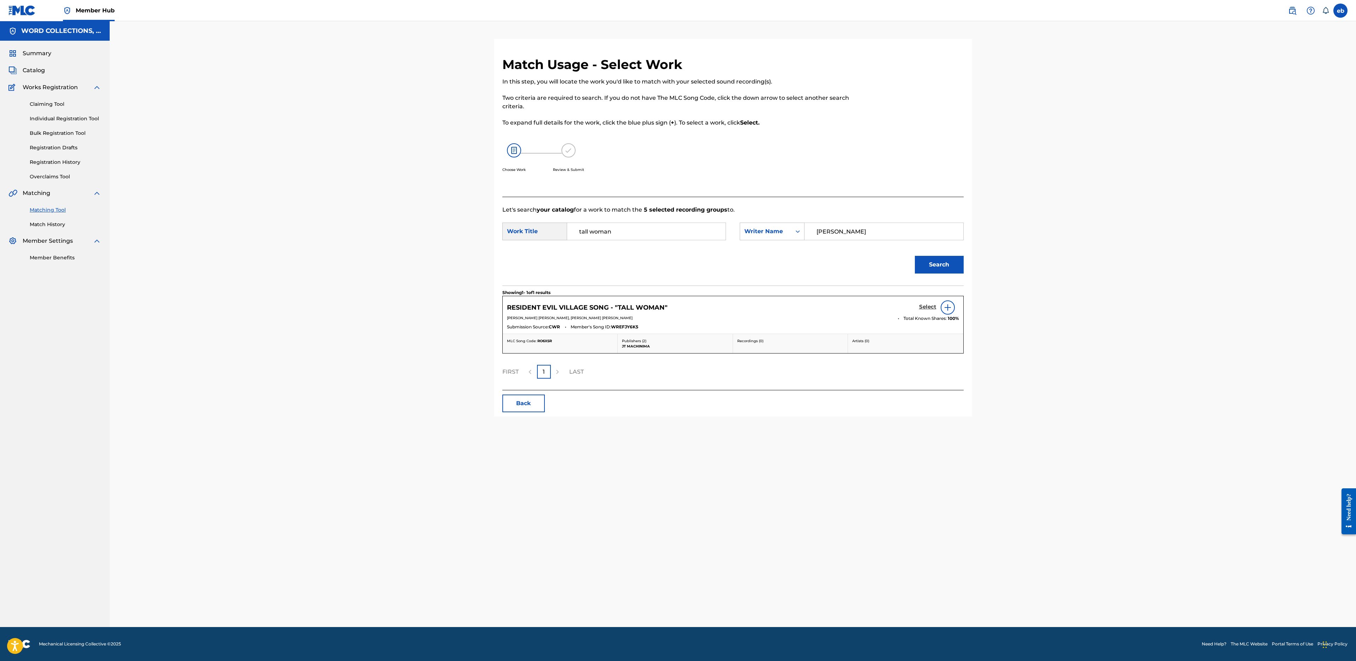
click at [925, 306] on h5 "Select" at bounding box center [927, 306] width 17 height 7
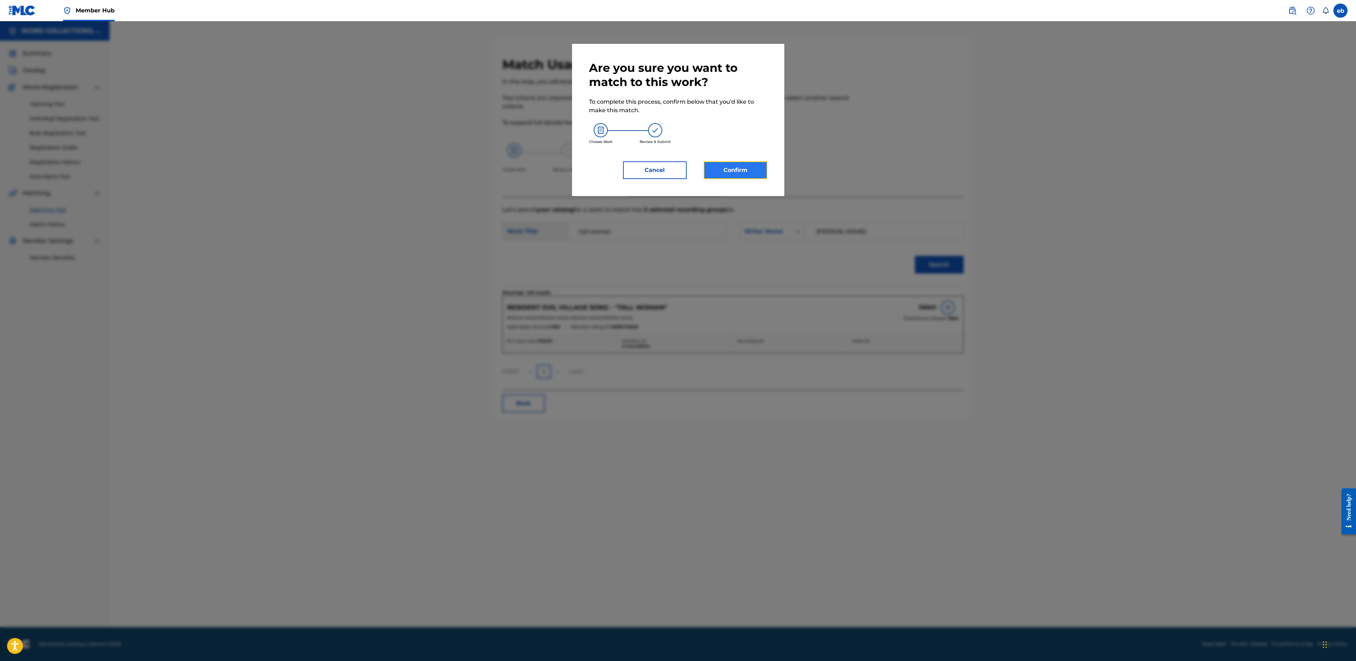
click at [739, 169] on button "Confirm" at bounding box center [736, 170] width 64 height 18
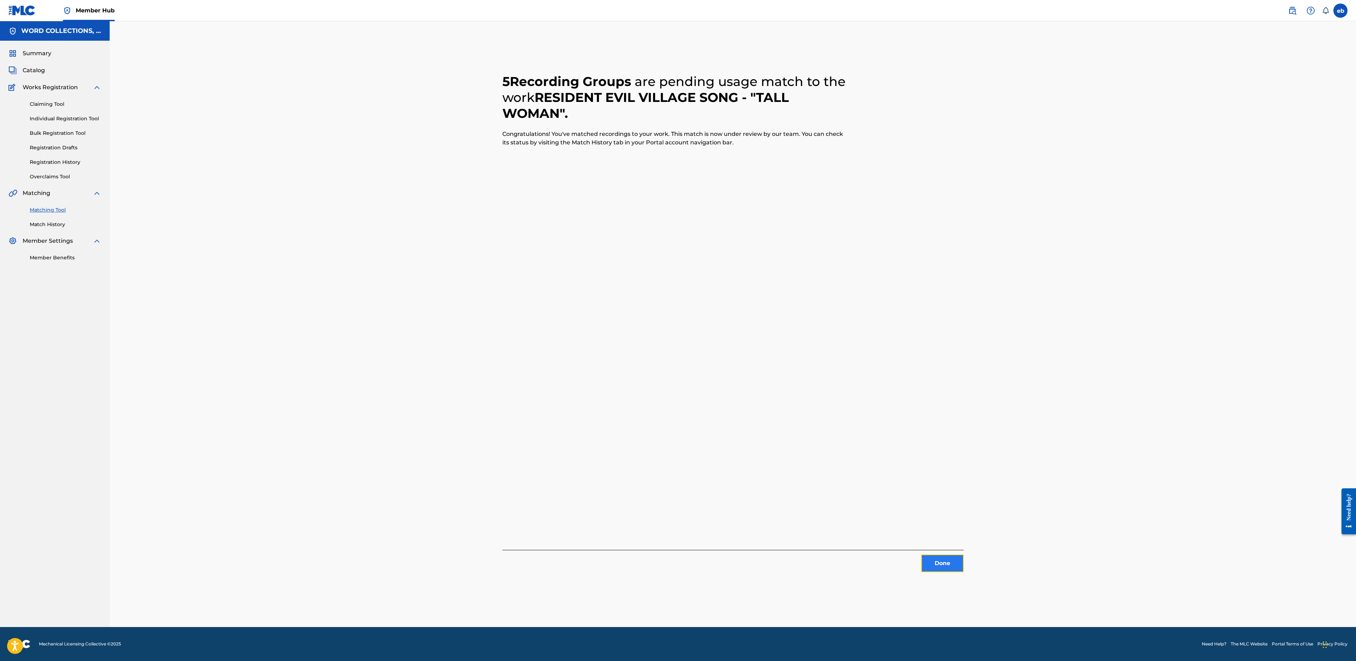
click at [944, 554] on button "Done" at bounding box center [942, 563] width 42 height 18
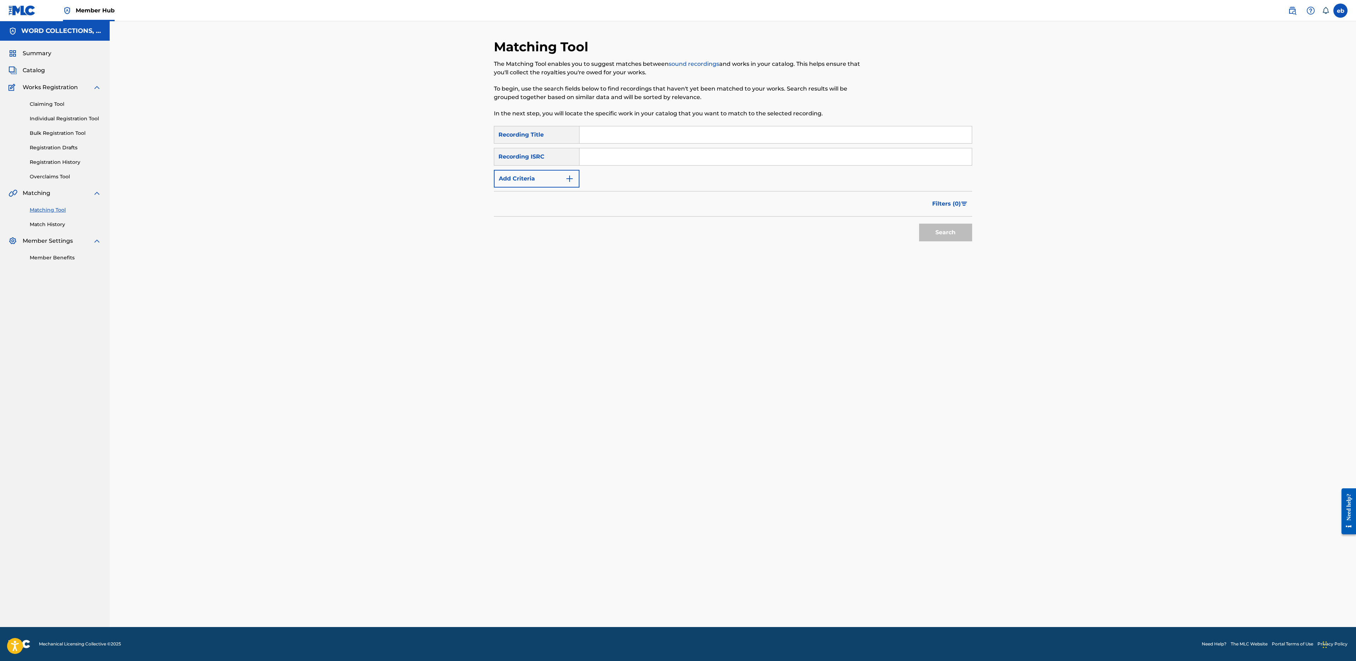
click at [778, 139] on input "Search Form" at bounding box center [775, 134] width 392 height 17
paste input "SPIDER-MAN"
type input "SPIDER-MAN"
click at [756, 150] on input "Search Form" at bounding box center [775, 156] width 392 height 17
click at [520, 186] on button "Add Criteria" at bounding box center [537, 179] width 86 height 18
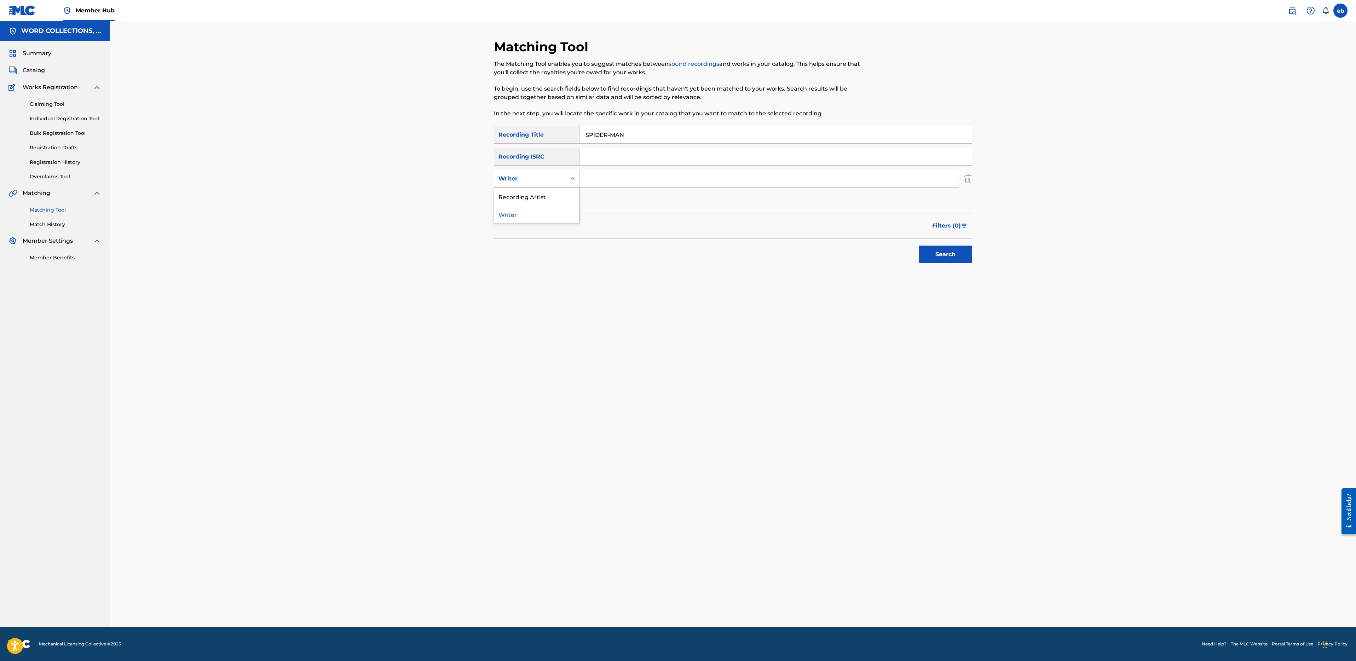
click at [531, 185] on div "Writer" at bounding box center [537, 179] width 86 height 18
click at [540, 193] on div "Recording Artist" at bounding box center [536, 196] width 85 height 18
click at [590, 184] on input "Search Form" at bounding box center [768, 178] width 379 height 17
click at [919, 245] on button "Search" at bounding box center [945, 254] width 53 height 18
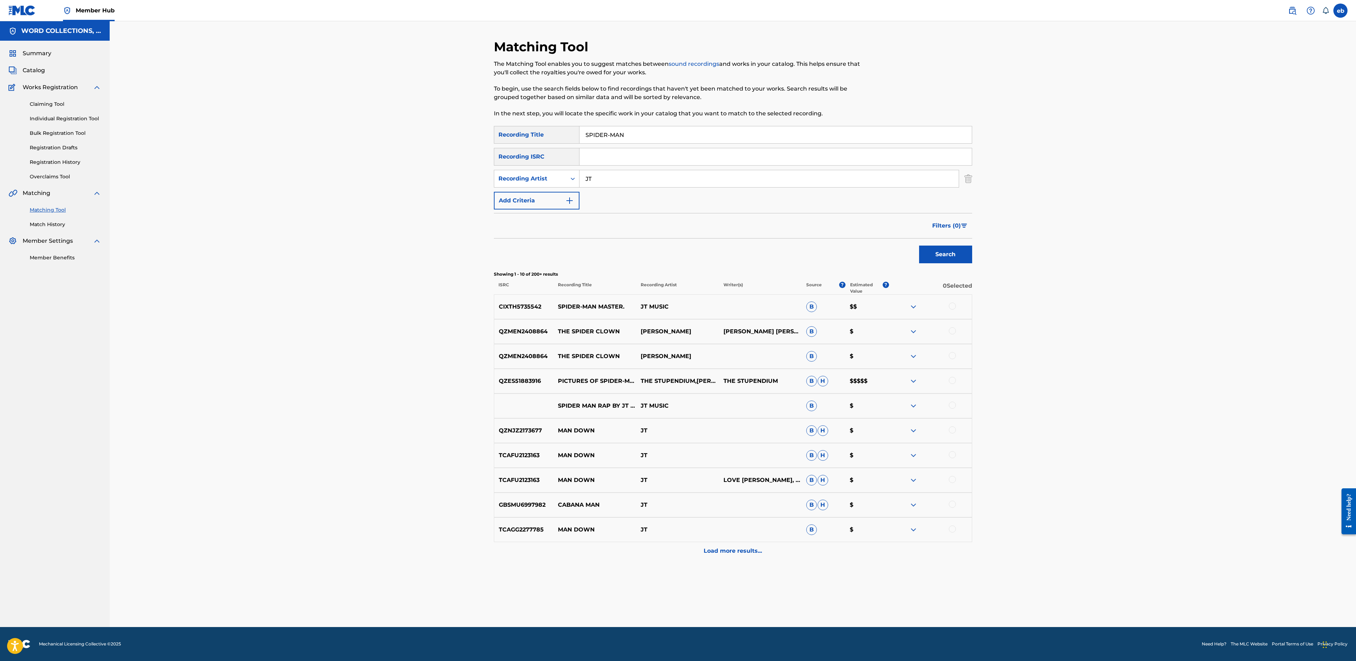
click at [953, 305] on div at bounding box center [952, 305] width 7 height 7
click at [950, 379] on div at bounding box center [952, 380] width 7 height 7
click at [951, 379] on img at bounding box center [952, 380] width 7 height 7
click at [953, 405] on div at bounding box center [952, 404] width 7 height 7
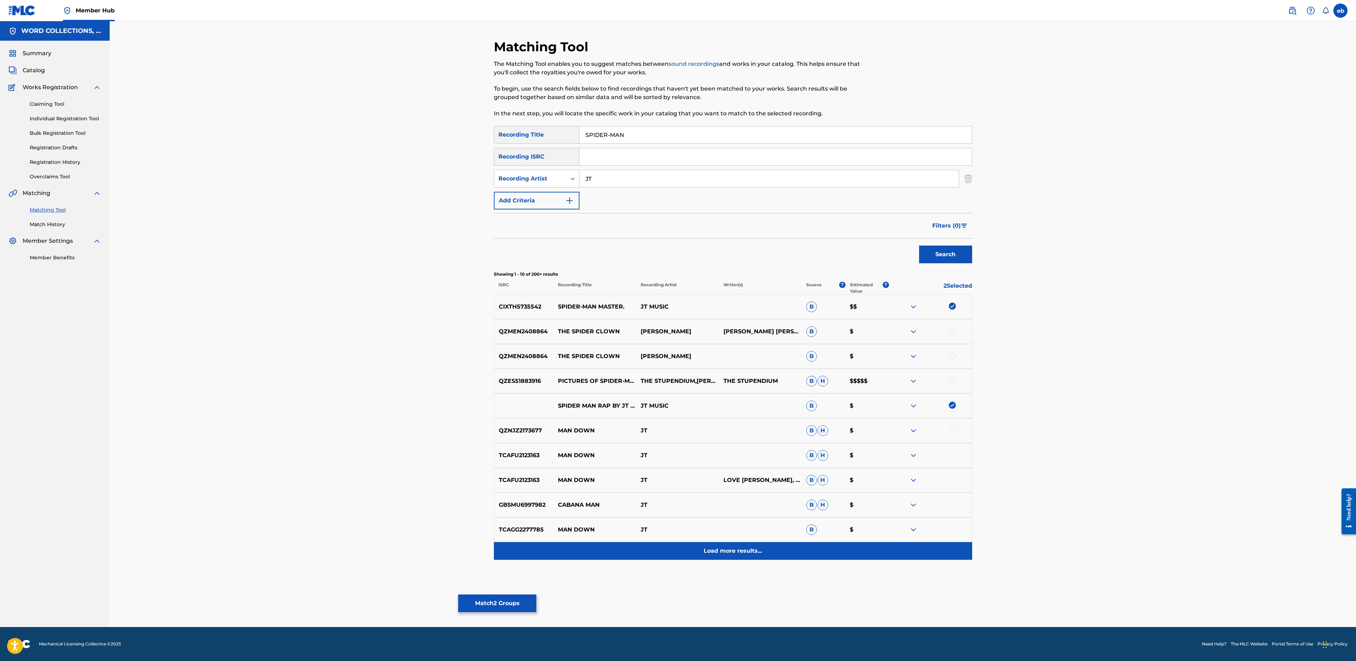
click at [740, 546] on p "Load more results..." at bounding box center [733, 550] width 58 height 8
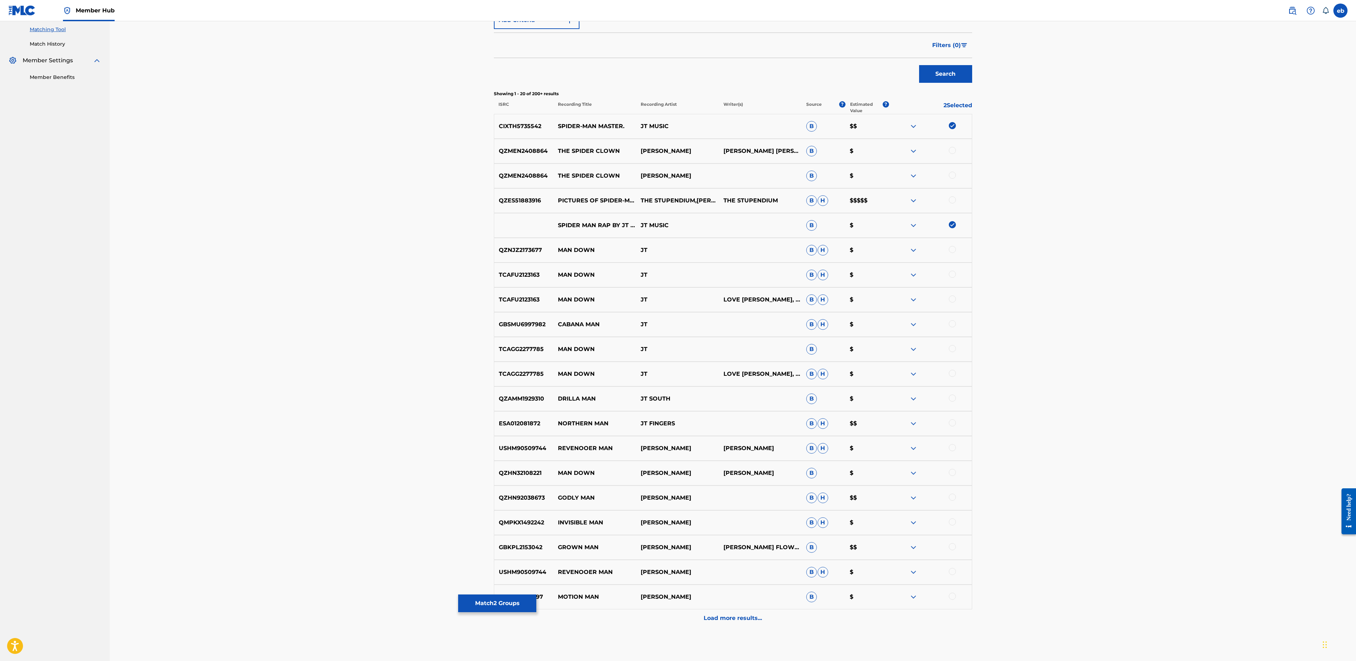
scroll to position [216, 0]
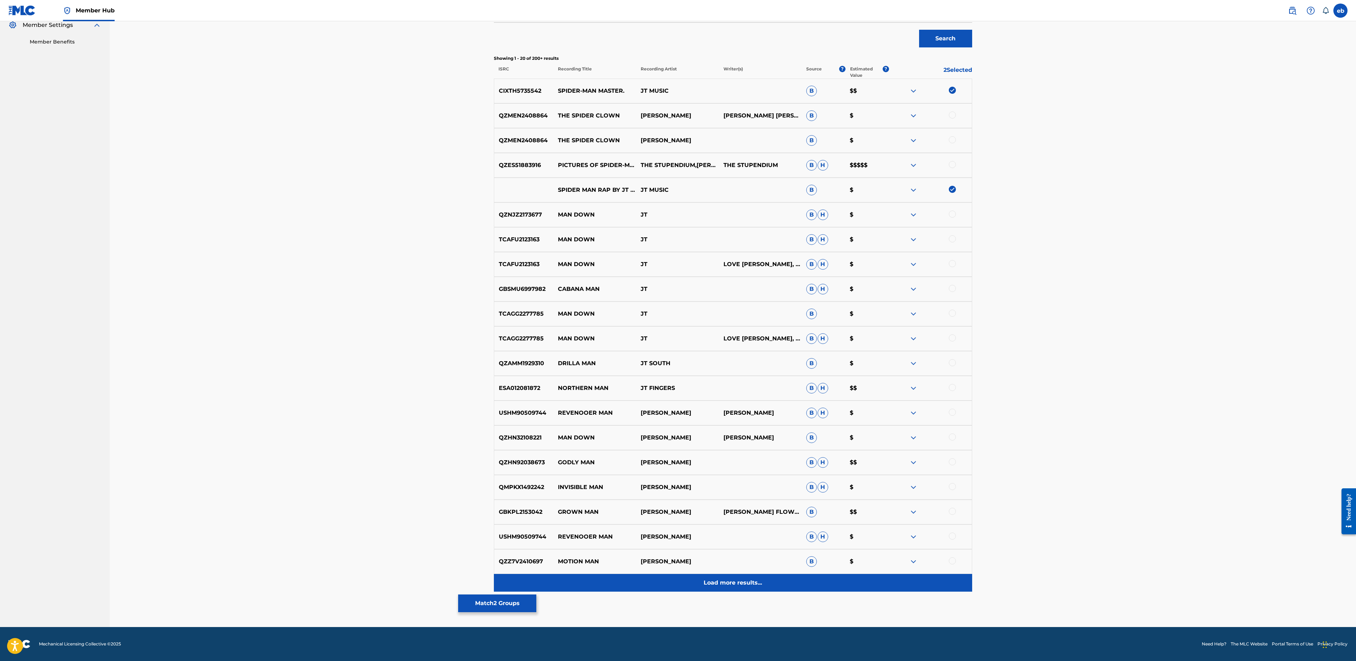
click at [741, 586] on p "Load more results..." at bounding box center [733, 582] width 58 height 8
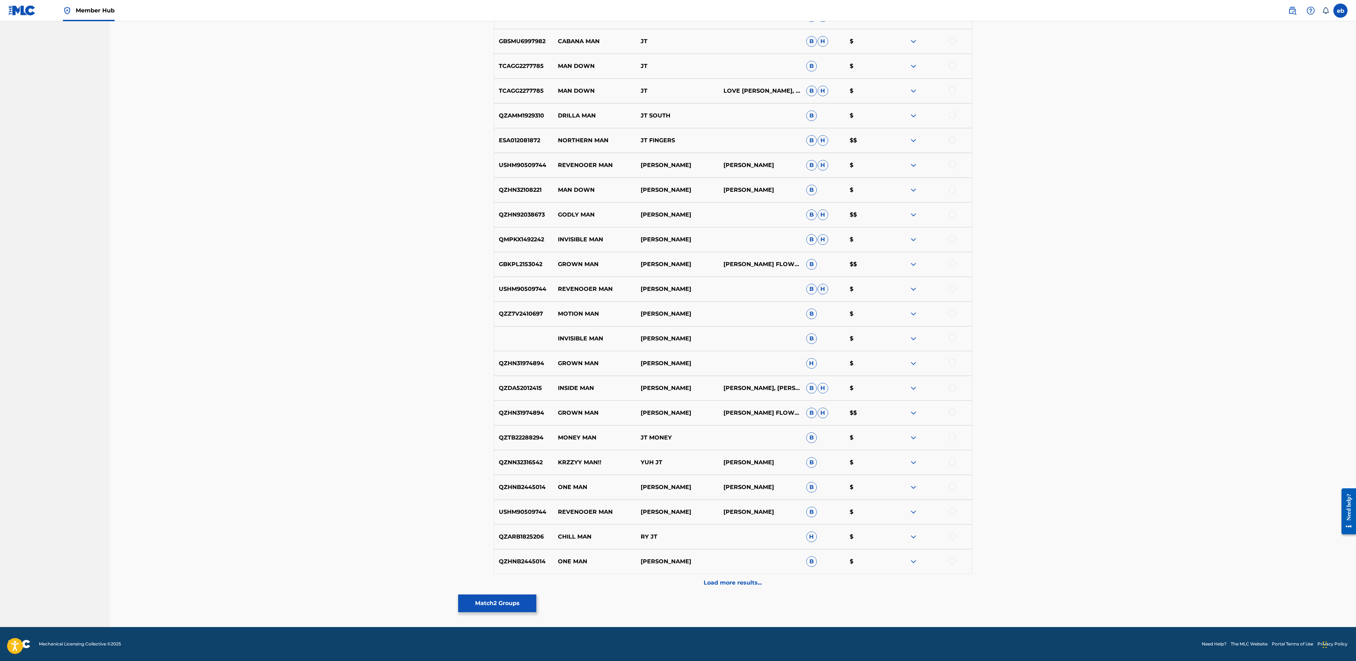
scroll to position [0, 0]
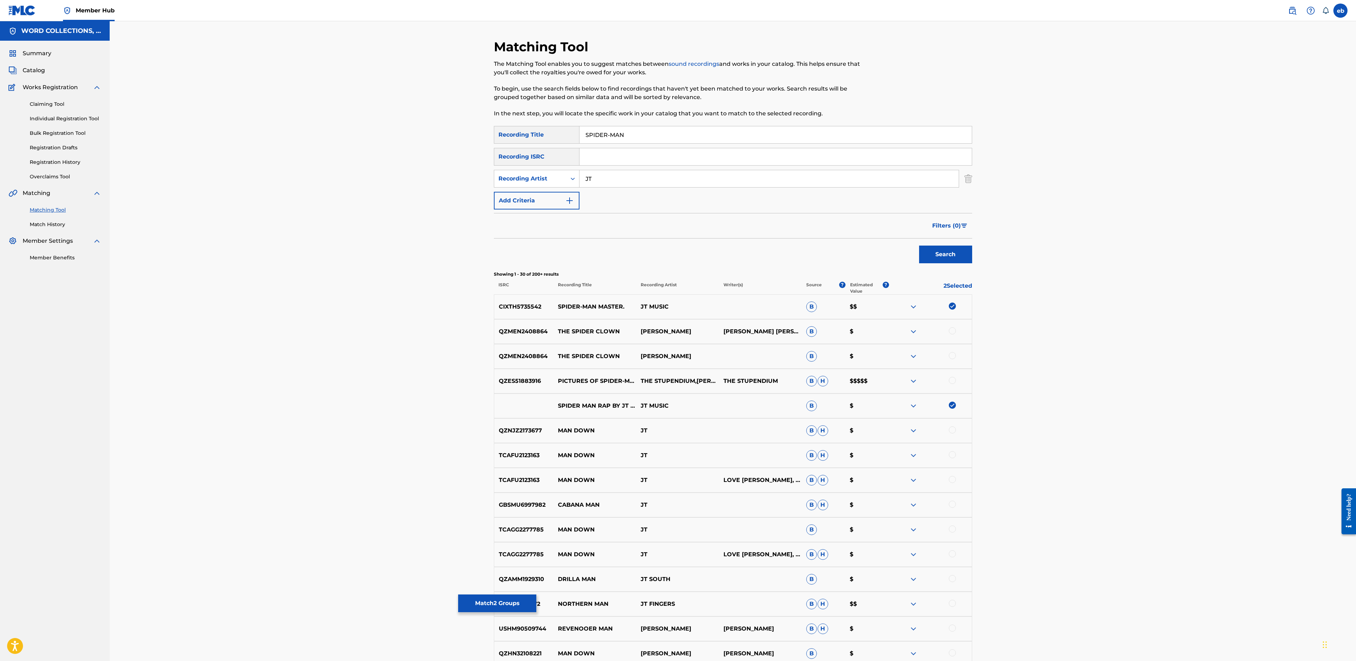
click at [622, 178] on input "JT" at bounding box center [768, 178] width 379 height 17
click at [919, 245] on button "Search" at bounding box center [945, 254] width 53 height 18
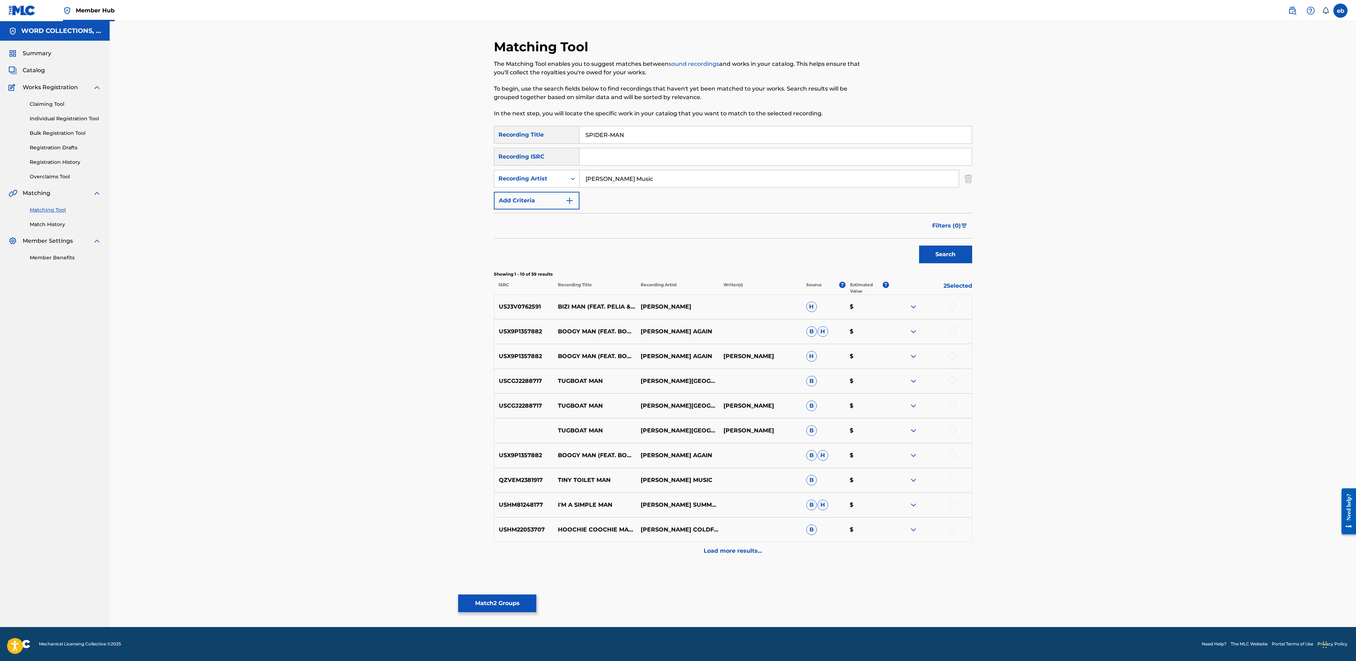
type input "[PERSON_NAME] Music"
click at [919, 245] on button "Search" at bounding box center [945, 254] width 53 height 18
click at [609, 135] on input "SPIDER-MAN" at bounding box center [775, 134] width 392 height 17
type input "SPIDERMAN"
click at [919, 245] on button "Search" at bounding box center [945, 254] width 53 height 18
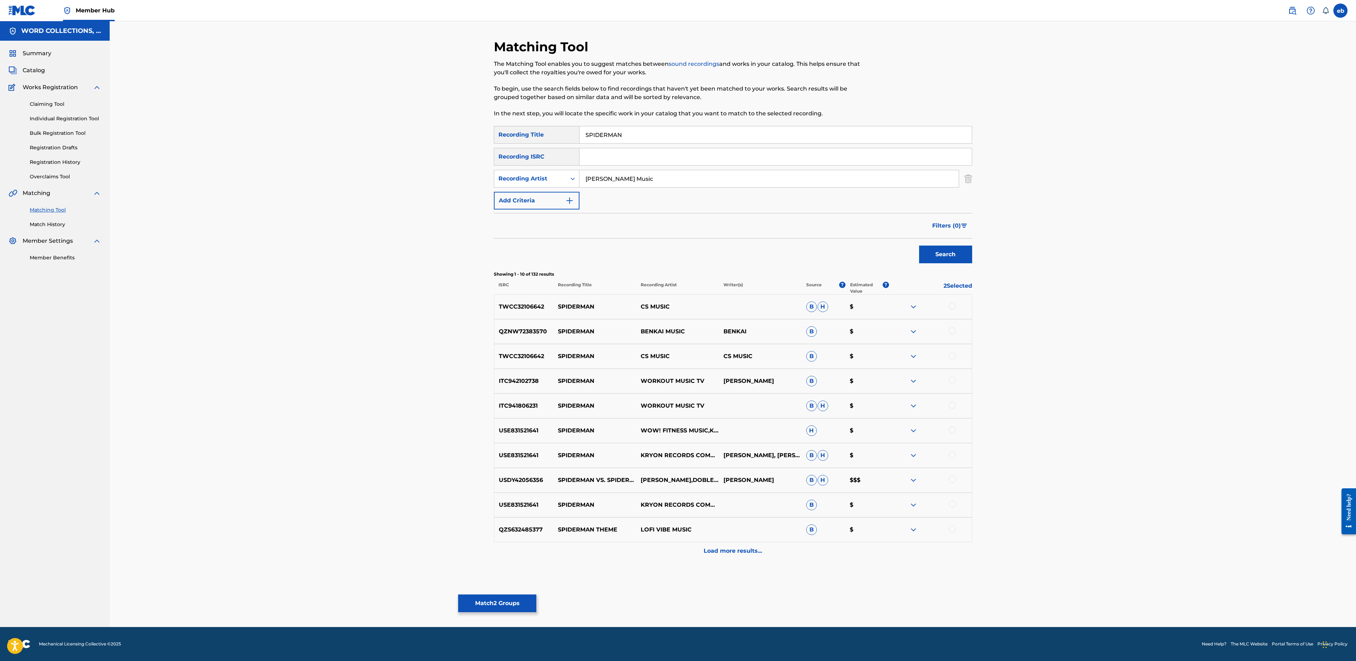
click at [622, 175] on input "[PERSON_NAME] Music" at bounding box center [768, 178] width 379 height 17
type input "JT"
click at [919, 245] on button "Search" at bounding box center [945, 254] width 53 height 18
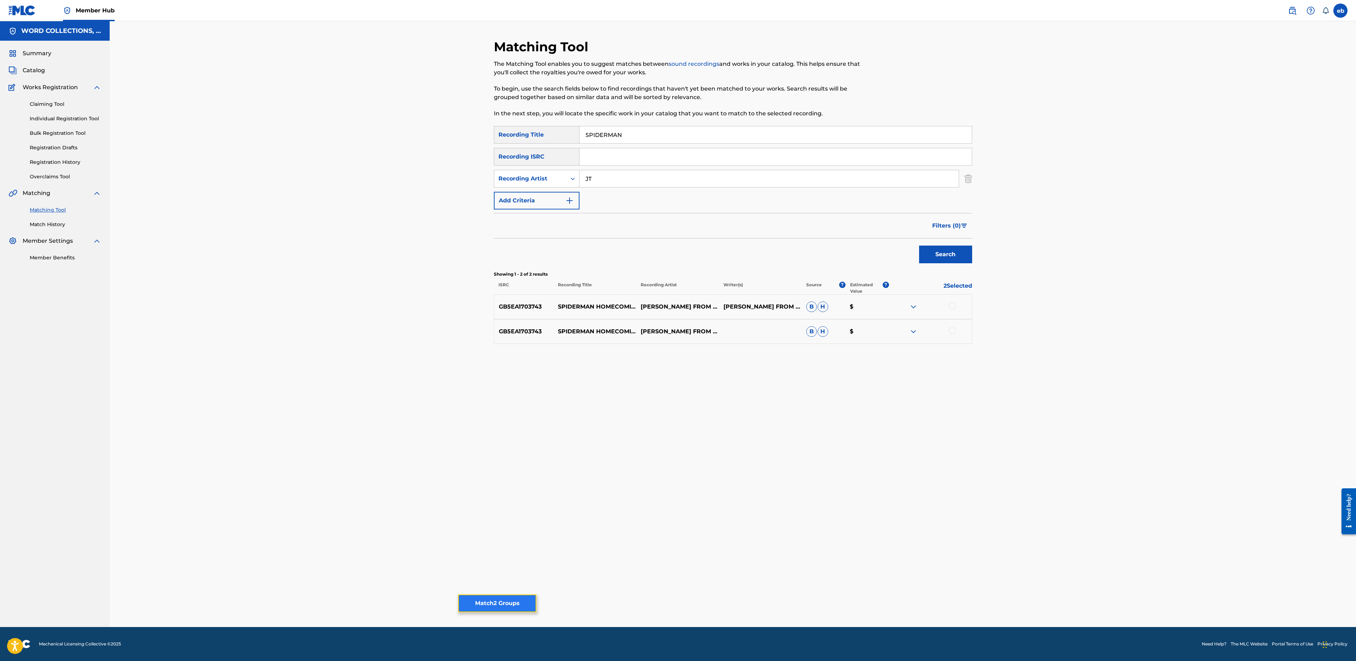
click at [504, 597] on button "Match 2 Groups" at bounding box center [497, 603] width 78 height 18
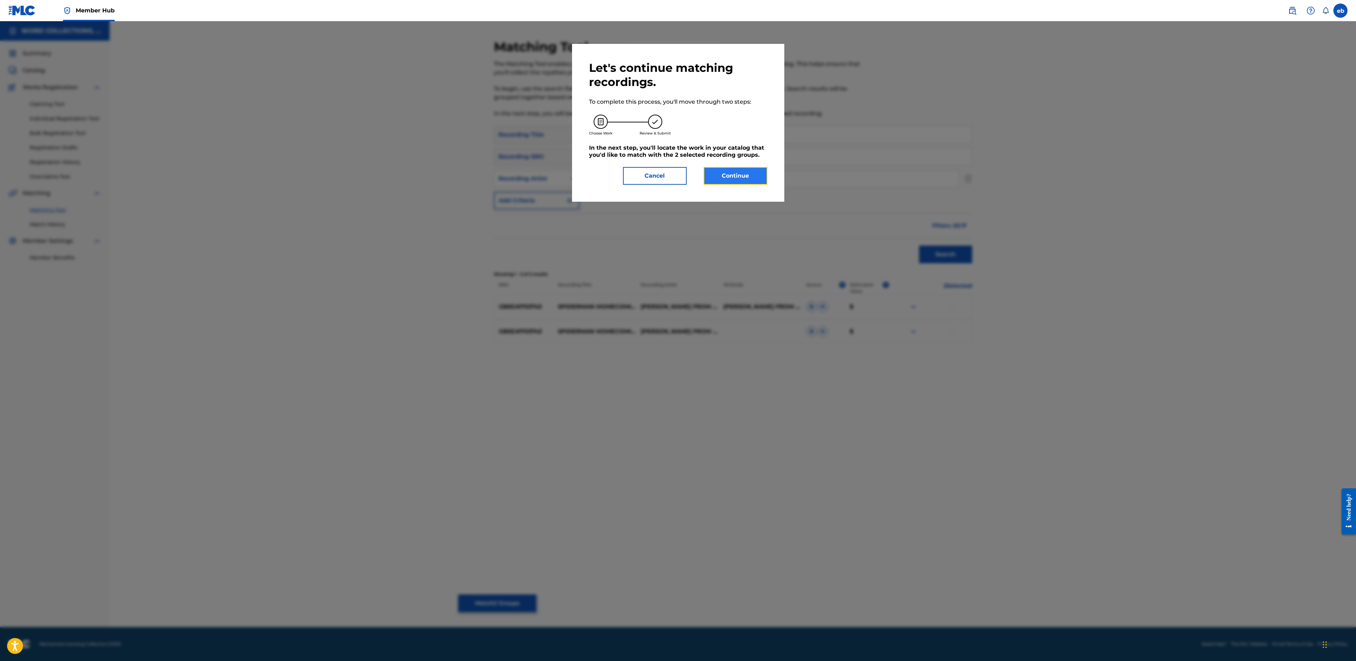
click at [737, 176] on button "Continue" at bounding box center [736, 176] width 64 height 18
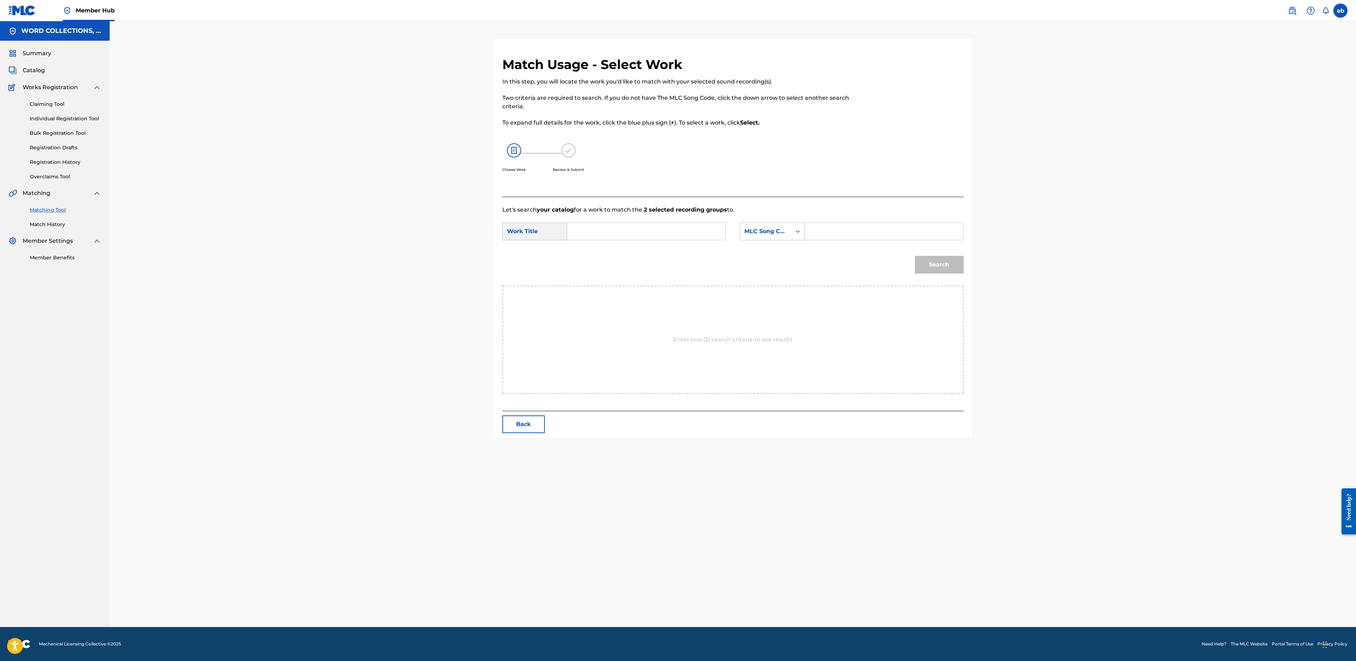
click at [634, 230] on input "Search Form" at bounding box center [646, 231] width 146 height 17
type input "spider-man"
click at [768, 240] on div "SearchWithCriteriacfa579ba-30d9-4946-b5f4-ad39ffea234a Work Title spider-man Se…" at bounding box center [732, 233] width 461 height 22
click at [771, 232] on div "MLC Song Code" at bounding box center [765, 231] width 43 height 8
click at [774, 250] on div "Writer Name" at bounding box center [772, 249] width 64 height 18
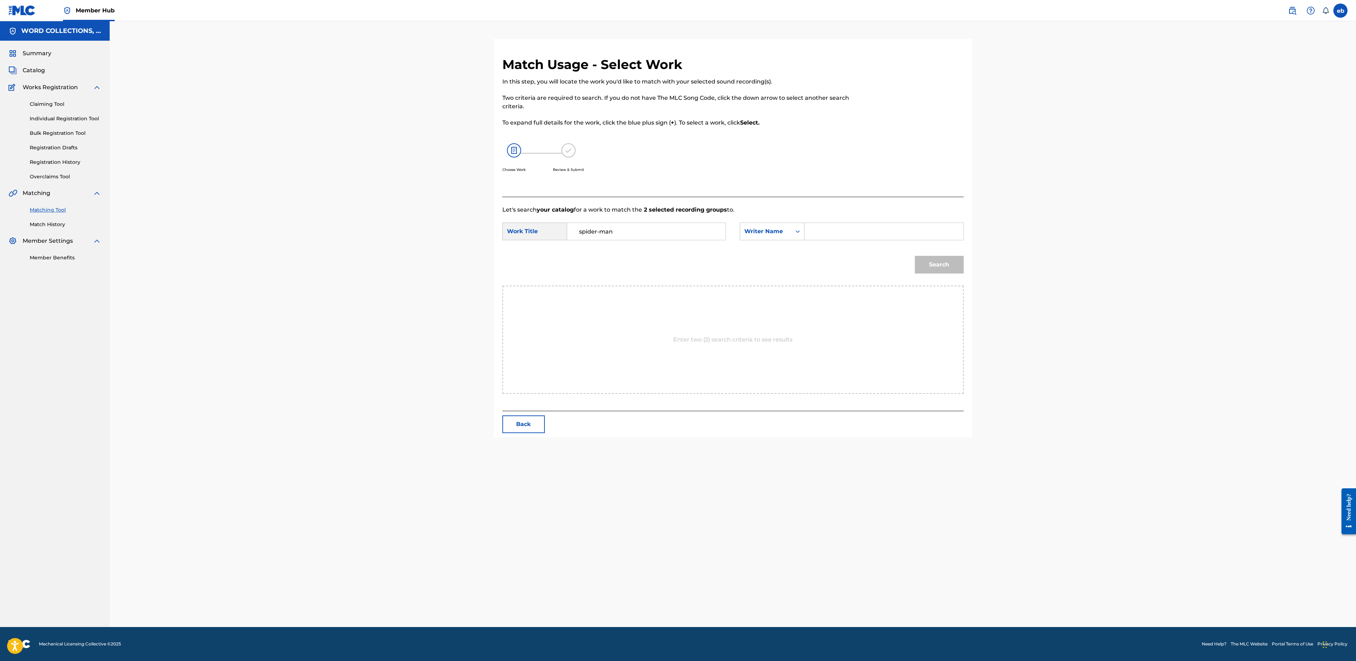
click at [808, 240] on div "Search Form" at bounding box center [883, 231] width 159 height 18
click at [818, 230] on input "Search Form" at bounding box center [883, 231] width 146 height 17
type input "[PERSON_NAME]"
click at [915, 256] on button "Search" at bounding box center [939, 265] width 49 height 18
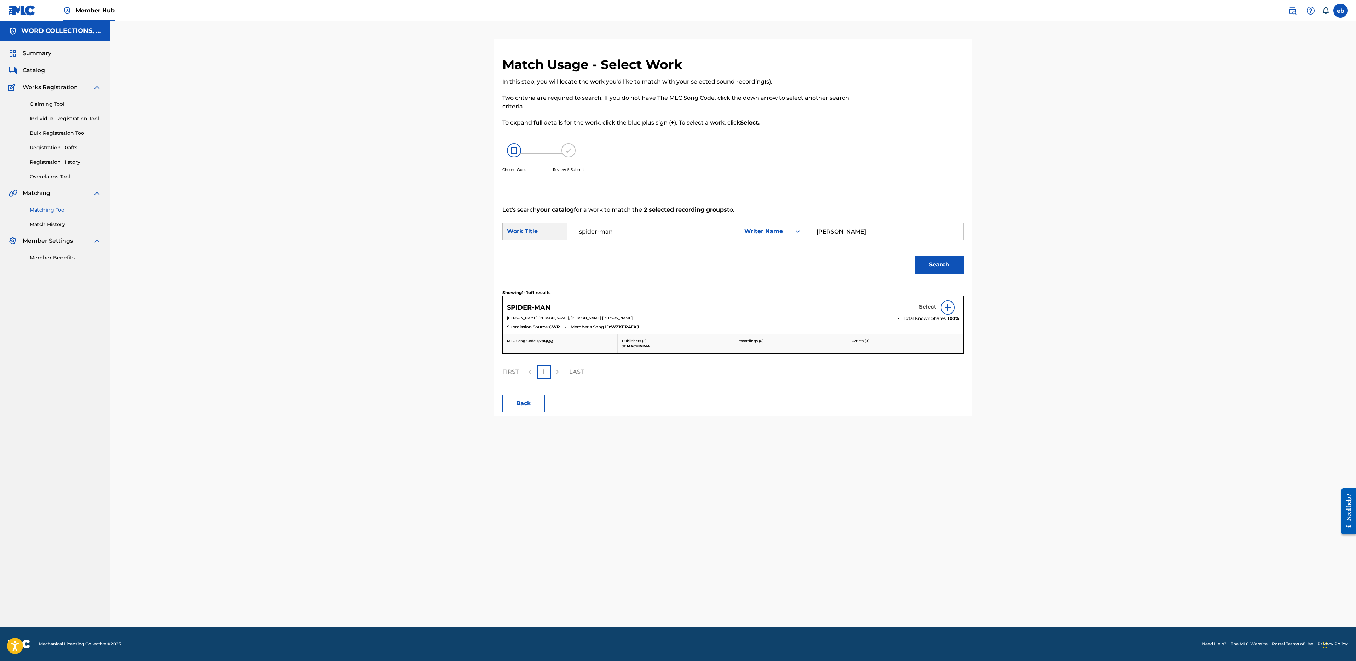
click at [928, 304] on h5 "Select" at bounding box center [927, 306] width 17 height 7
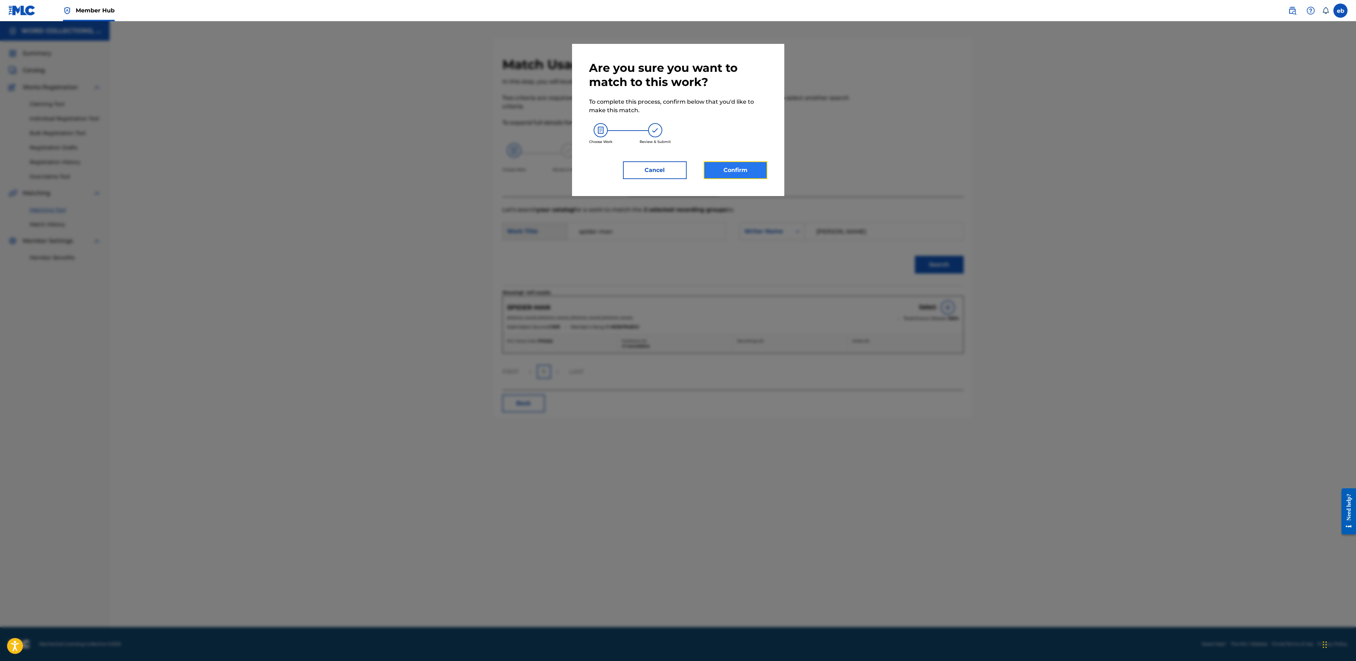
click at [729, 168] on button "Confirm" at bounding box center [736, 170] width 64 height 18
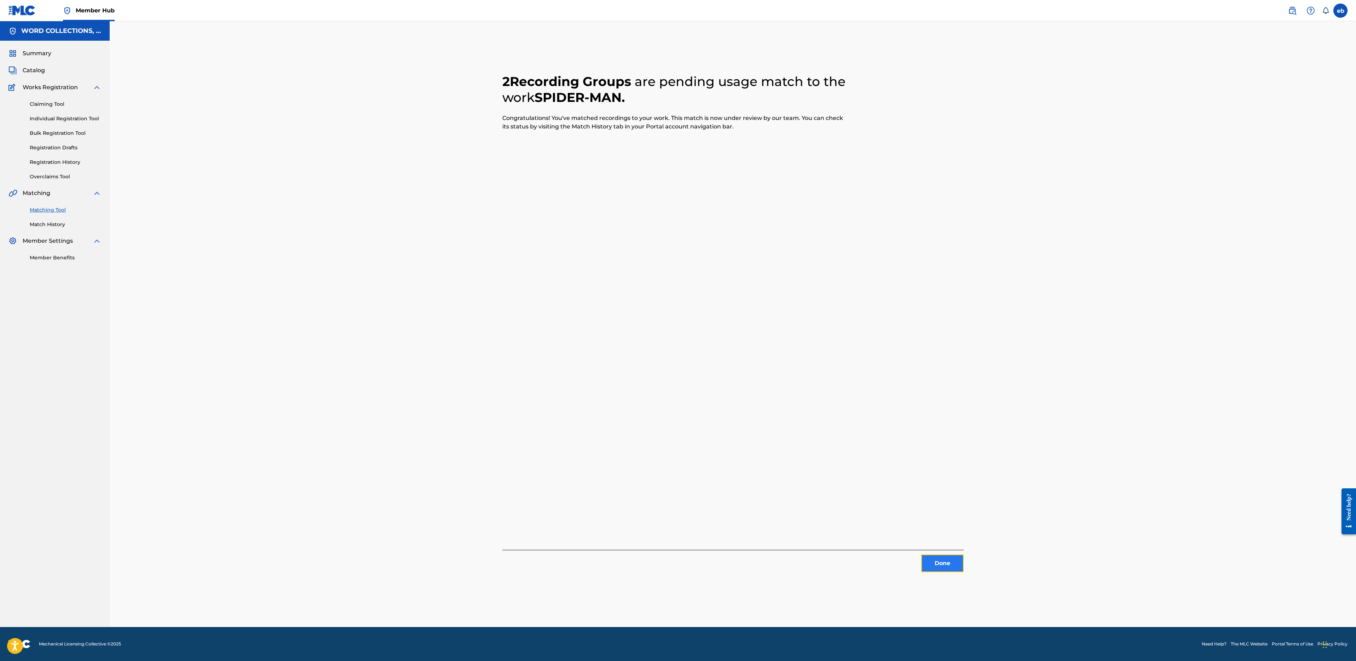
click at [946, 559] on button "Done" at bounding box center [942, 563] width 42 height 18
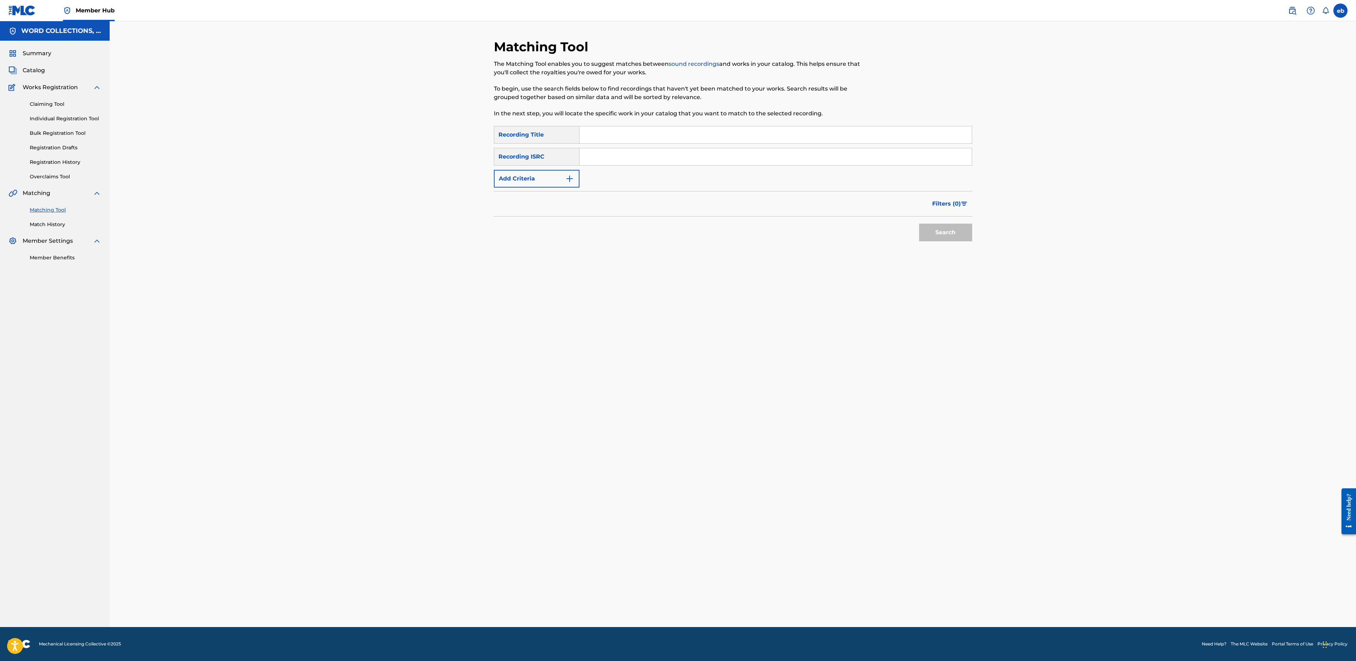
click at [766, 135] on input "Search Form" at bounding box center [775, 134] width 392 height 17
paste input "STAR WARS RAP-BATTLEFRONT"
type input "STAR WARS RAP-BATTLEFRONT"
click at [919, 224] on button "Search" at bounding box center [945, 233] width 53 height 18
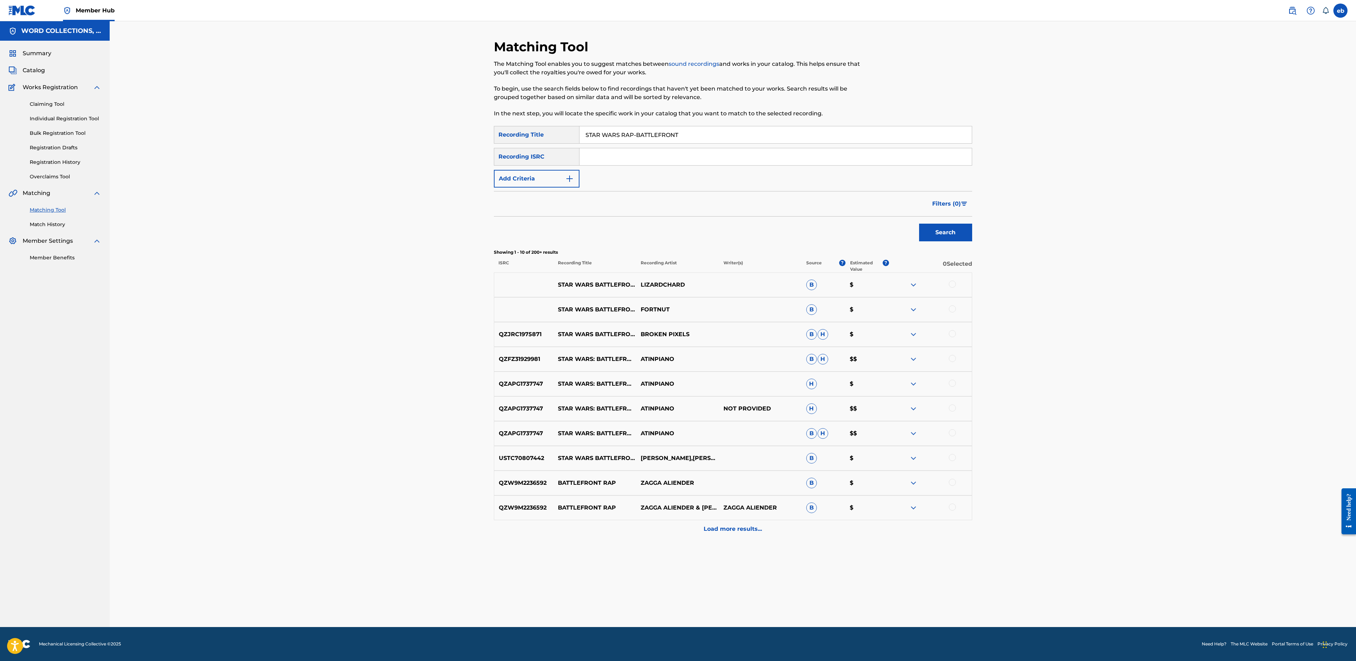
click at [542, 166] on div "SearchWithCriteria4bf50edf-3e5e-481a-9295-58222a671359 Recording Title STAR WAR…" at bounding box center [733, 157] width 478 height 62
click at [542, 175] on button "Add Criteria" at bounding box center [537, 179] width 86 height 18
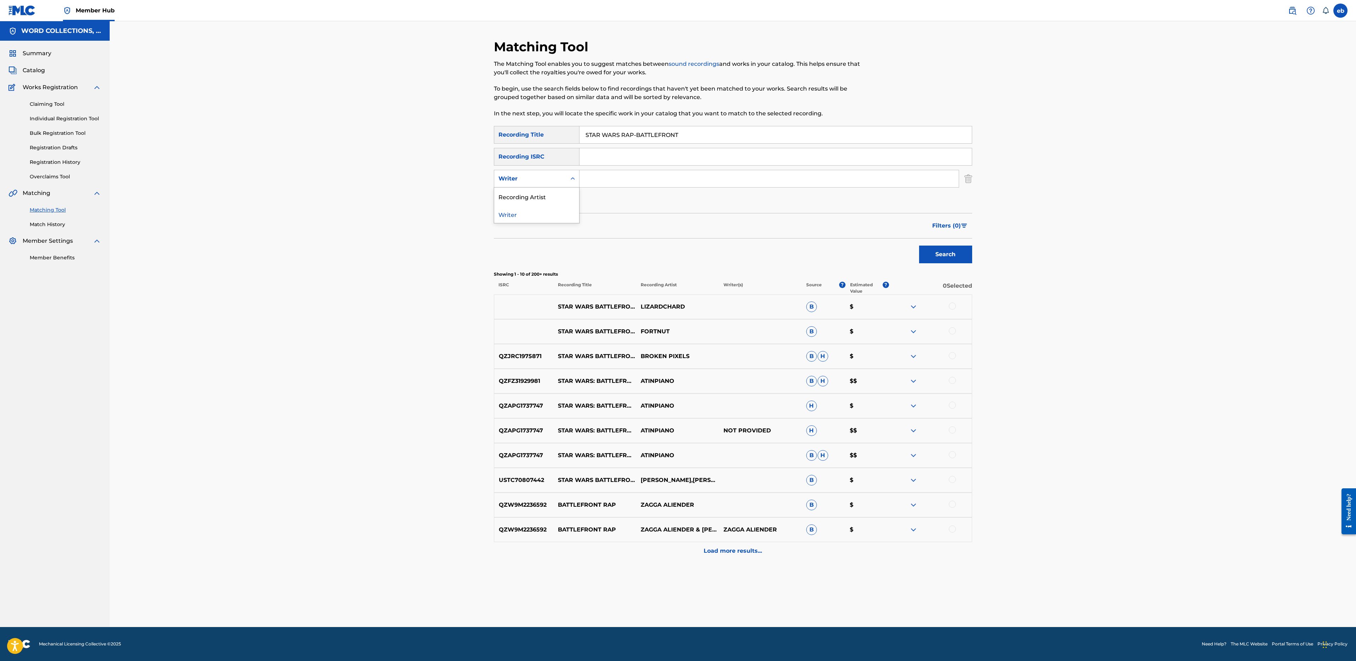
click at [542, 176] on div "Writer" at bounding box center [530, 178] width 64 height 8
click at [544, 193] on div "Recording Artist" at bounding box center [536, 196] width 85 height 18
click at [609, 171] on input "Search Form" at bounding box center [768, 178] width 379 height 17
type input "JT"
click at [919, 245] on button "Search" at bounding box center [945, 254] width 53 height 18
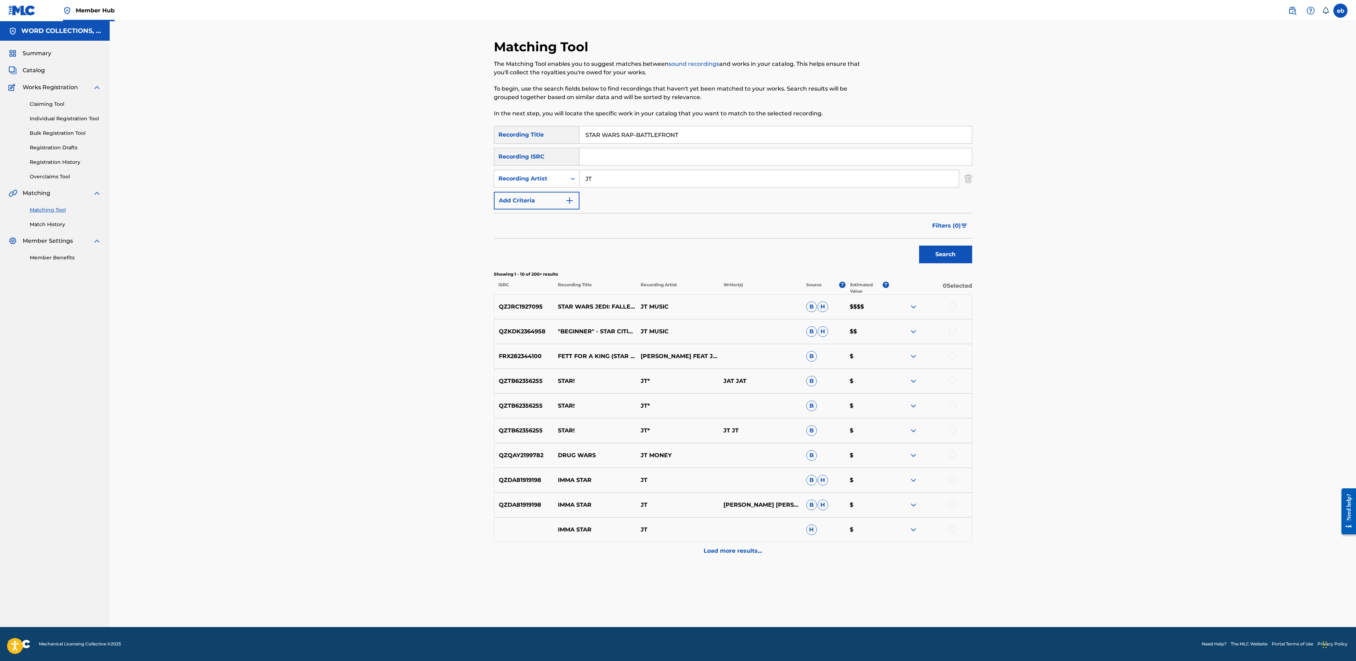
click at [639, 135] on input "STAR WARS RAP-BATTLEFRONT" at bounding box center [775, 134] width 392 height 17
click at [919, 245] on button "Search" at bounding box center [945, 254] width 53 height 18
click at [584, 135] on input "STAR WARS RAP BATTLEFRONT" at bounding box center [775, 134] width 392 height 17
type input "BATTLEFRONT"
click at [919, 245] on button "Search" at bounding box center [945, 254] width 53 height 18
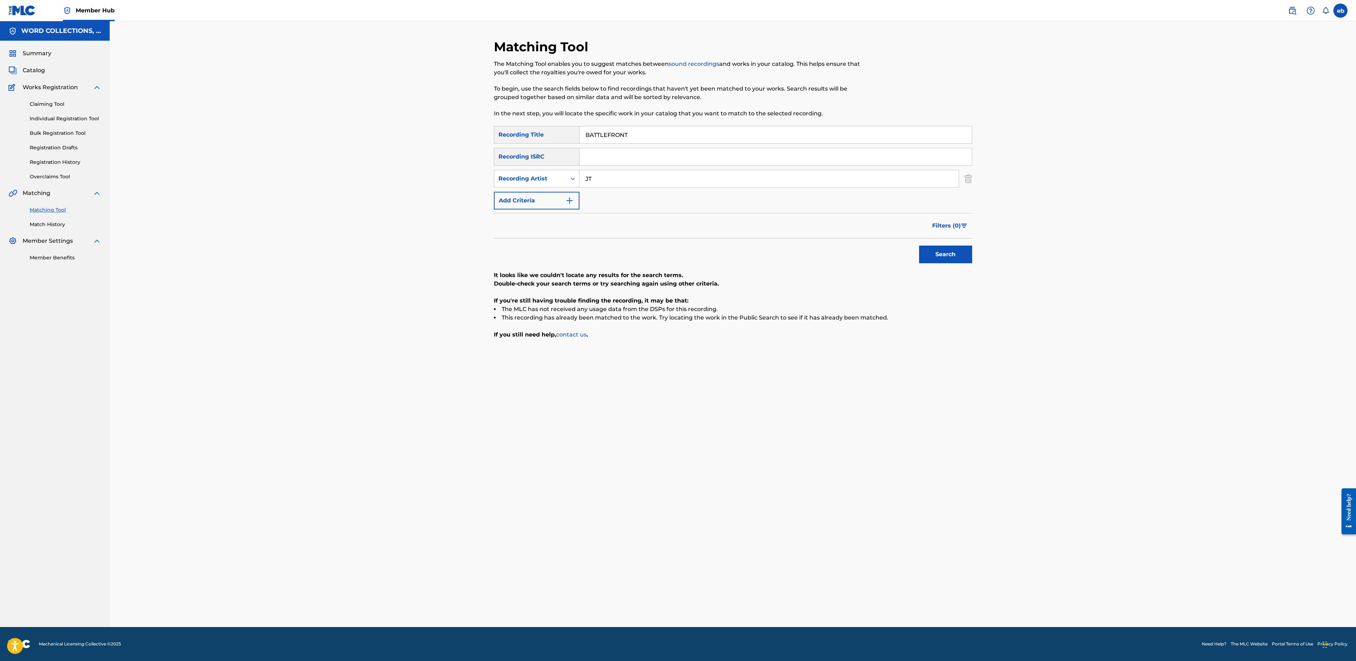
click at [609, 185] on input "JT" at bounding box center [768, 178] width 379 height 17
click at [919, 245] on button "Search" at bounding box center [945, 254] width 53 height 18
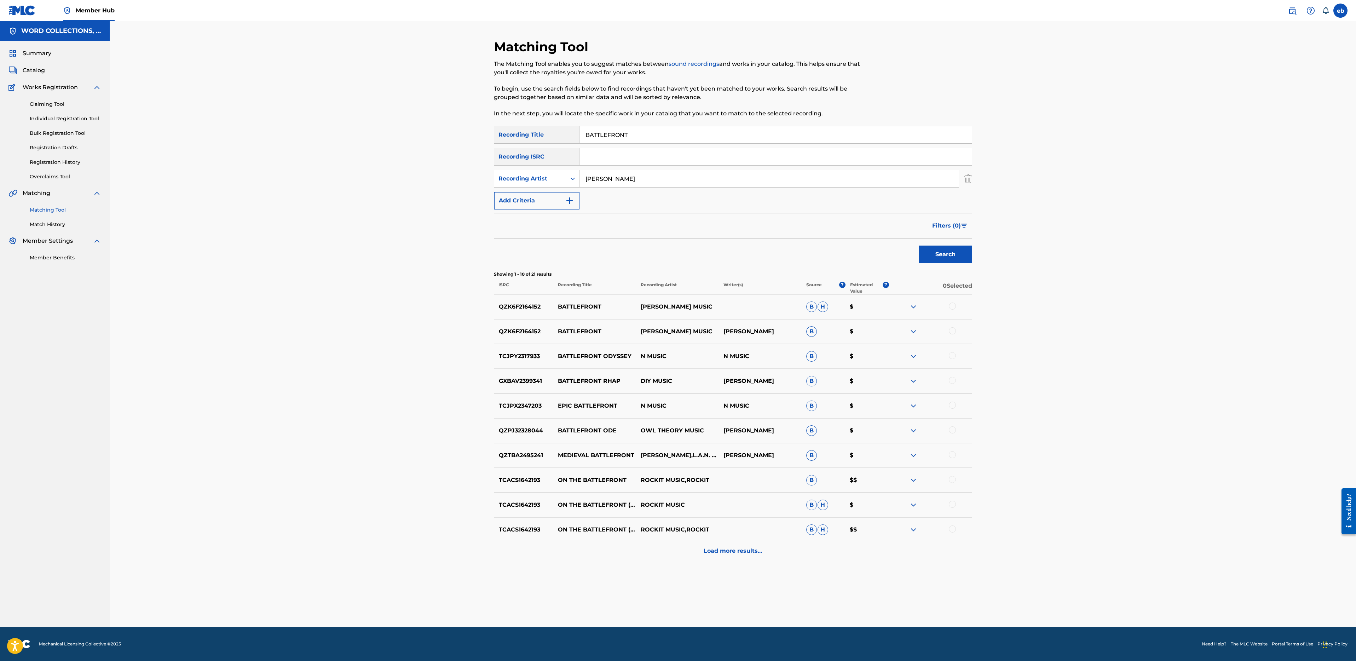
type input "[PERSON_NAME]"
click at [919, 245] on button "Search" at bounding box center [945, 254] width 53 height 18
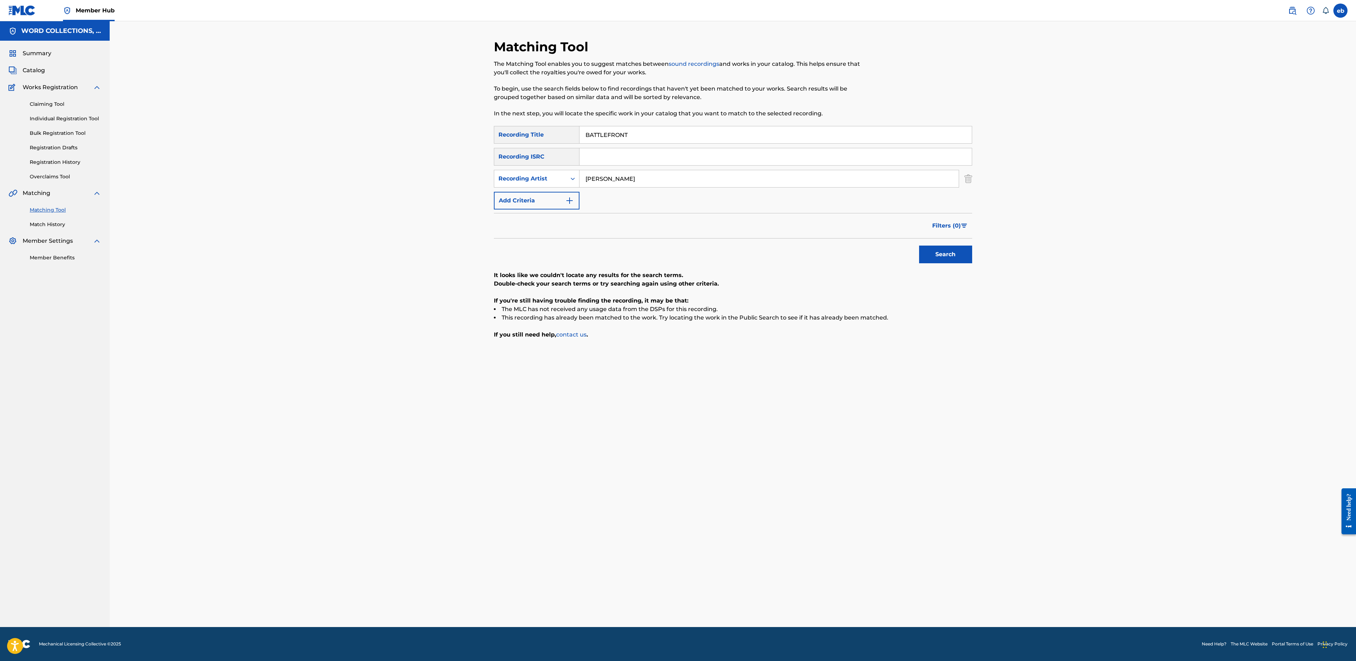
click at [651, 132] on input "BATTLEFRONT" at bounding box center [775, 134] width 392 height 17
paste input "STAR WARS RAP"
type input "STAR WARS RAP"
click at [919, 245] on button "Search" at bounding box center [945, 254] width 53 height 18
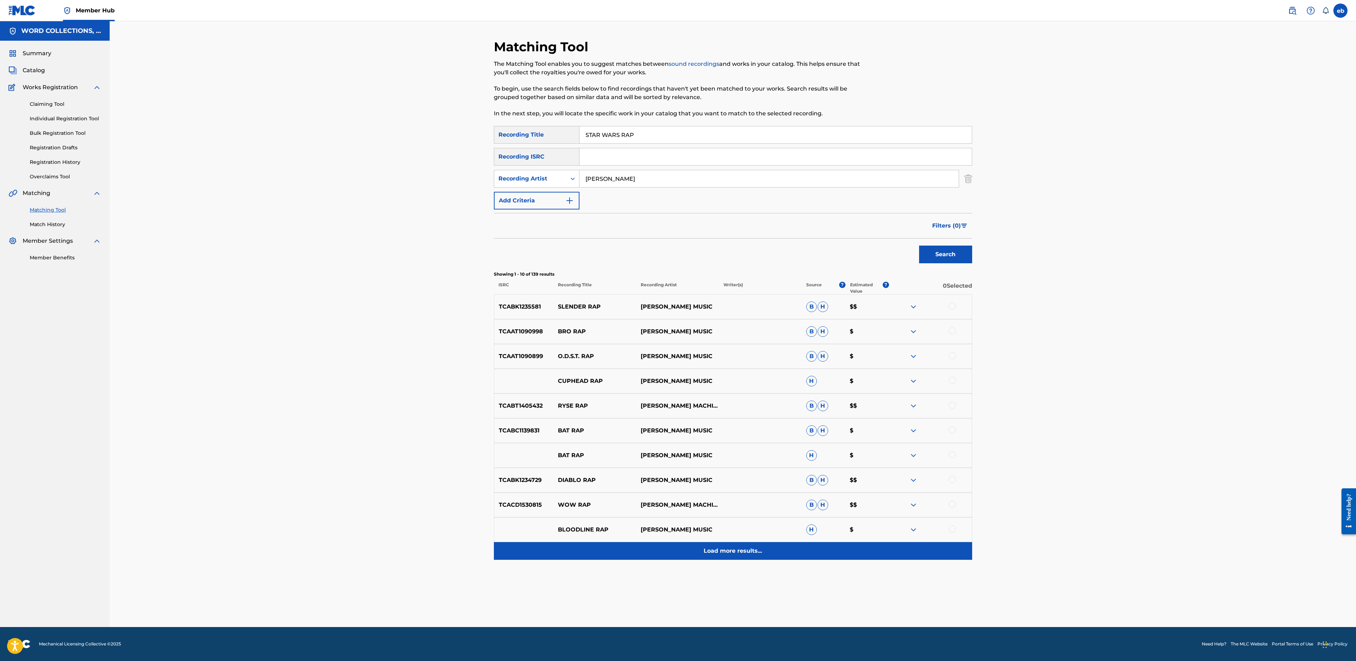
click at [733, 549] on p "Load more results..." at bounding box center [733, 550] width 58 height 8
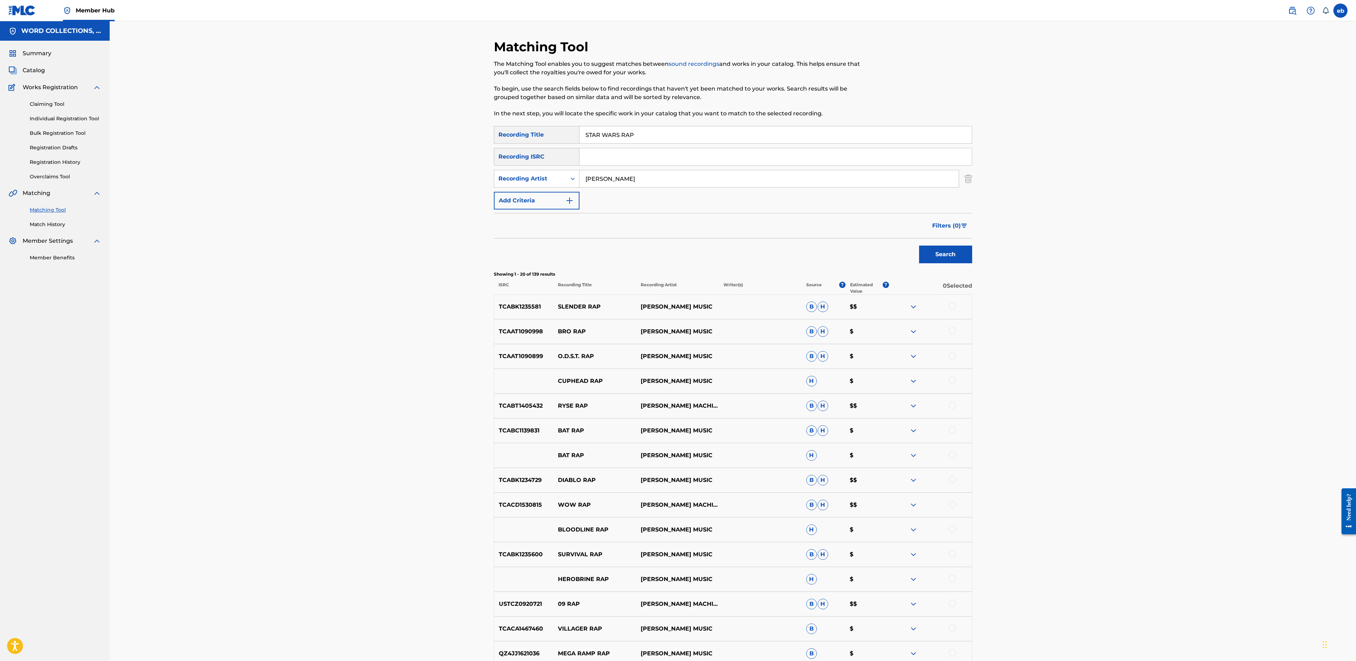
click at [608, 180] on input "[PERSON_NAME]" at bounding box center [768, 178] width 379 height 17
type input "JT Music"
click at [919, 245] on button "Search" at bounding box center [945, 254] width 53 height 18
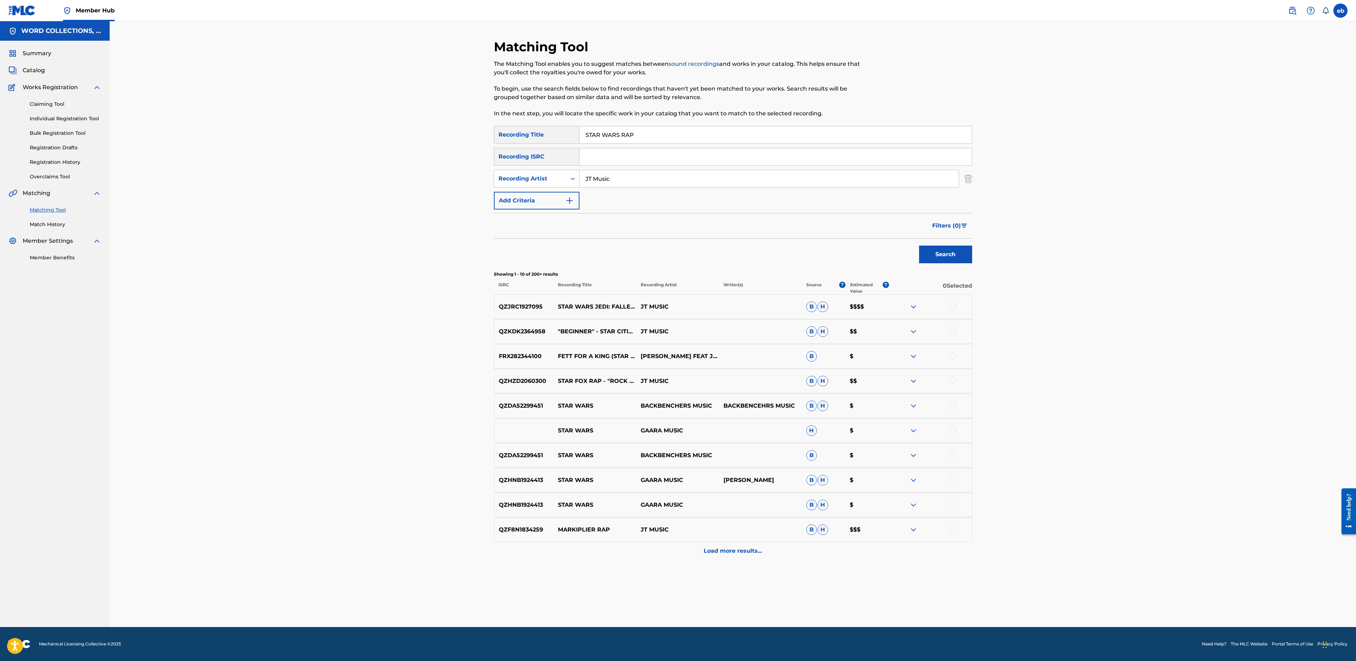
click at [656, 135] on input "STAR WARS RAP" at bounding box center [775, 134] width 392 height 17
paste input "YMBIOTIC"
type input "SYMBIOTIC"
click at [919, 245] on button "Search" at bounding box center [945, 254] width 53 height 18
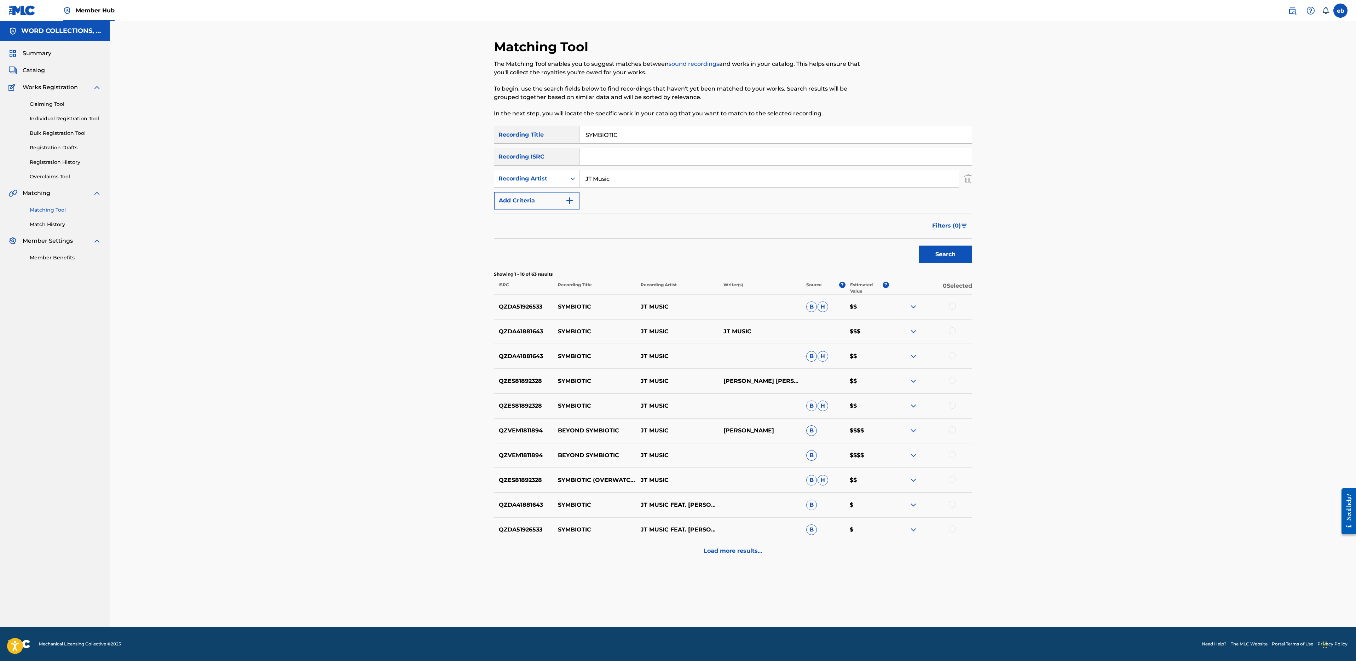
click at [952, 310] on div at bounding box center [930, 306] width 83 height 8
click at [954, 306] on div at bounding box center [952, 305] width 7 height 7
click at [952, 333] on div at bounding box center [952, 330] width 7 height 7
click at [952, 354] on div at bounding box center [952, 355] width 7 height 7
click at [953, 378] on div at bounding box center [952, 380] width 7 height 7
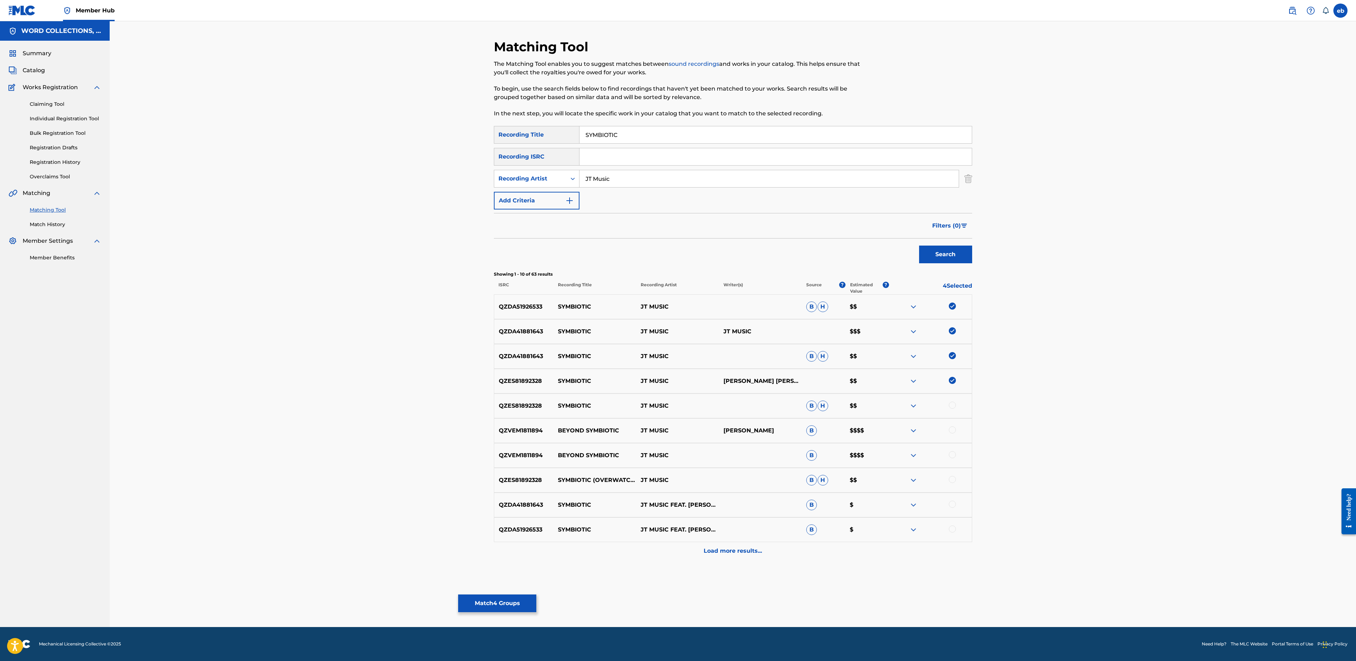
click at [953, 403] on div at bounding box center [952, 404] width 7 height 7
click at [953, 504] on div at bounding box center [952, 503] width 7 height 7
click at [953, 526] on div at bounding box center [952, 528] width 7 height 7
click at [951, 477] on div at bounding box center [952, 479] width 7 height 7
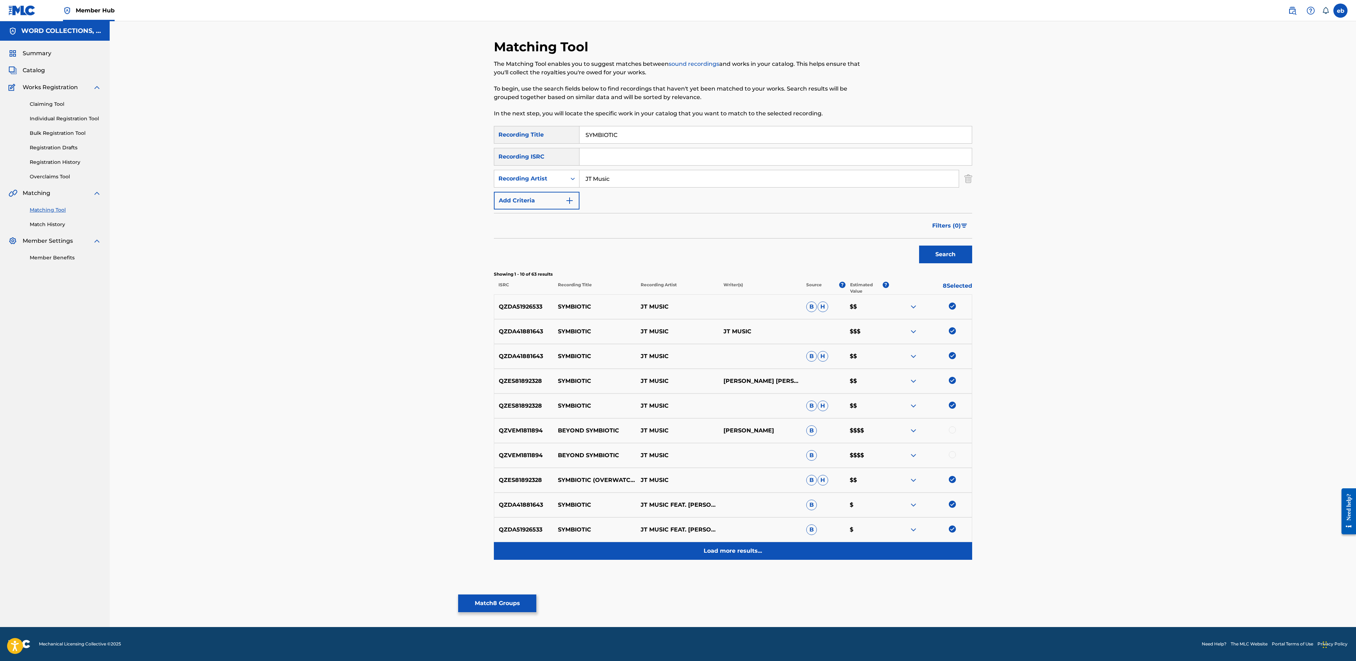
click at [740, 550] on p "Load more results..." at bounding box center [733, 550] width 58 height 8
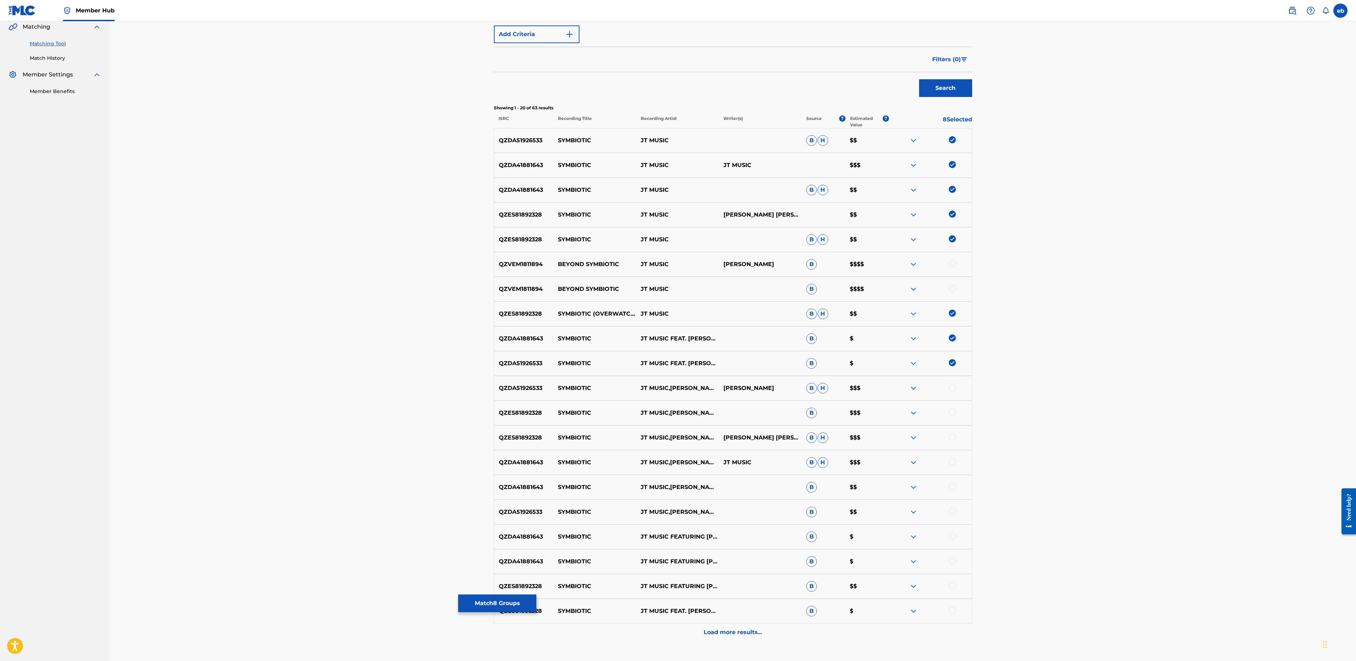
scroll to position [183, 0]
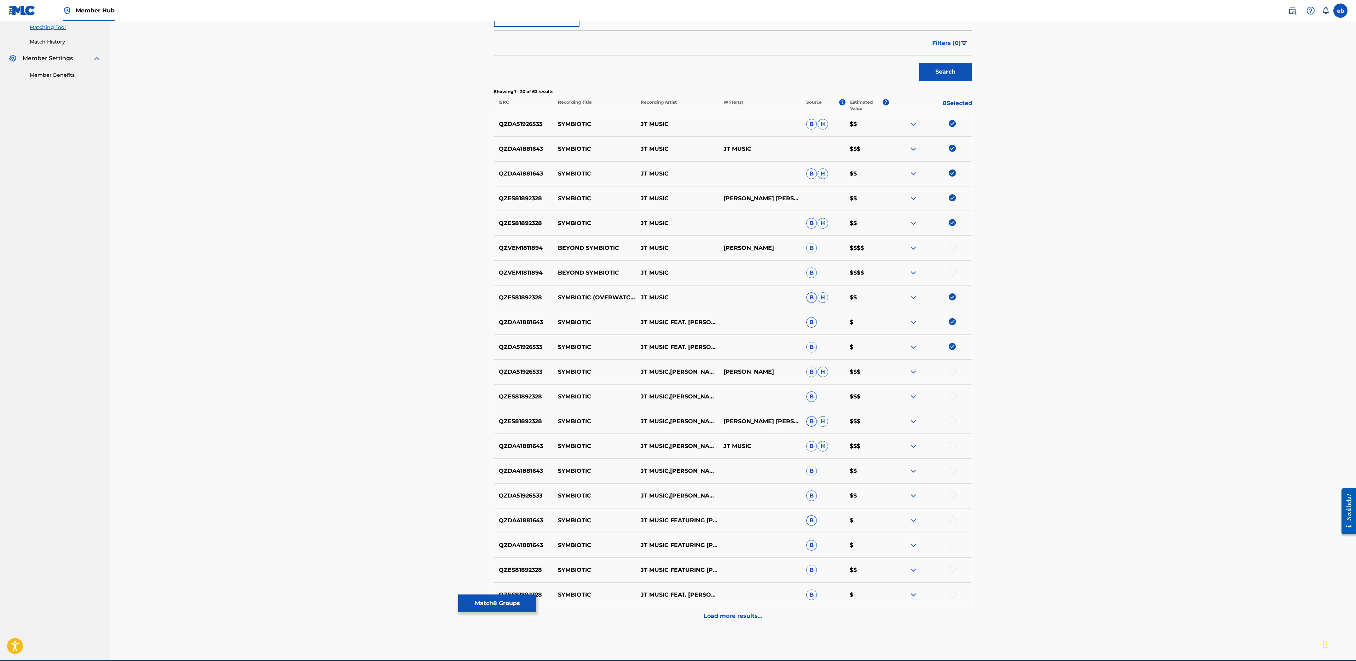
click at [951, 371] on div at bounding box center [952, 370] width 7 height 7
click at [953, 396] on div at bounding box center [952, 395] width 7 height 7
click at [953, 423] on div at bounding box center [952, 420] width 7 height 7
click at [955, 451] on div "QZDA41881643 SYMBIOTIC JT MUSIC,[PERSON_NAME] [PERSON_NAME],BRIZZY VOICES,LAZAR…" at bounding box center [733, 446] width 478 height 25
click at [953, 446] on div at bounding box center [952, 445] width 7 height 7
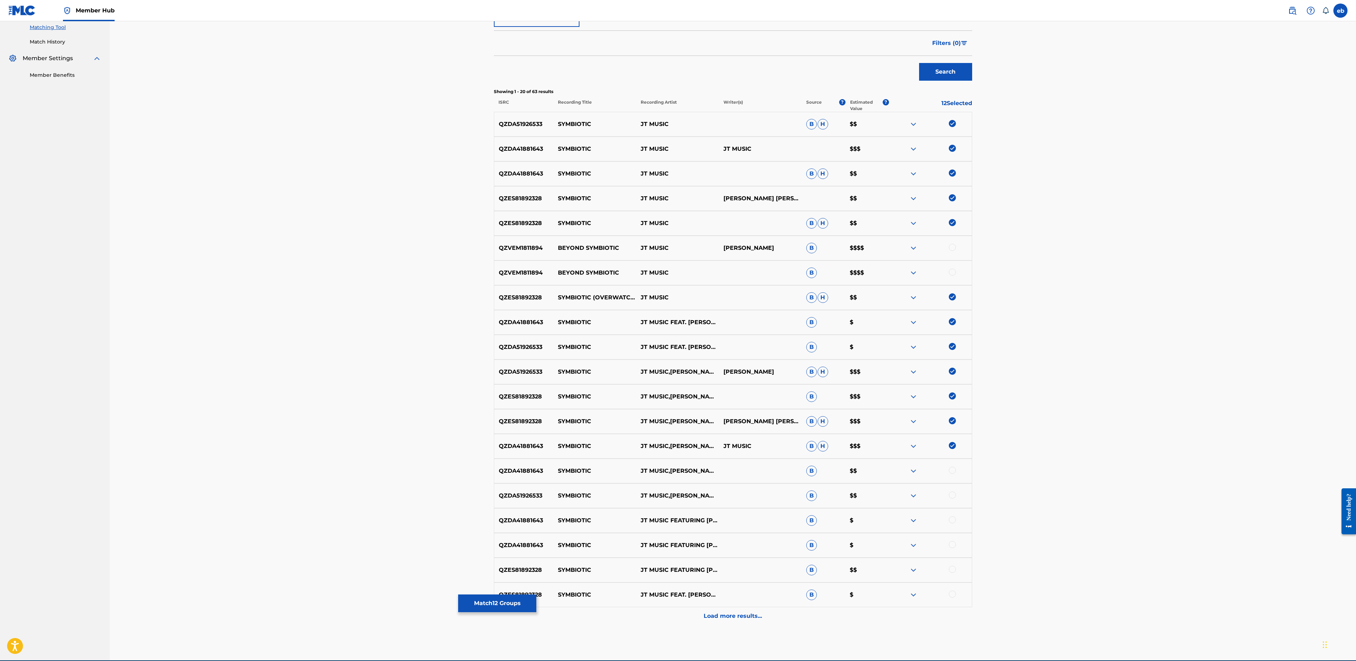
click at [953, 469] on div at bounding box center [952, 470] width 7 height 7
click at [953, 492] on div at bounding box center [952, 494] width 7 height 7
click at [951, 521] on div at bounding box center [952, 519] width 7 height 7
click at [951, 549] on div at bounding box center [930, 545] width 83 height 8
click at [951, 546] on div at bounding box center [952, 544] width 7 height 7
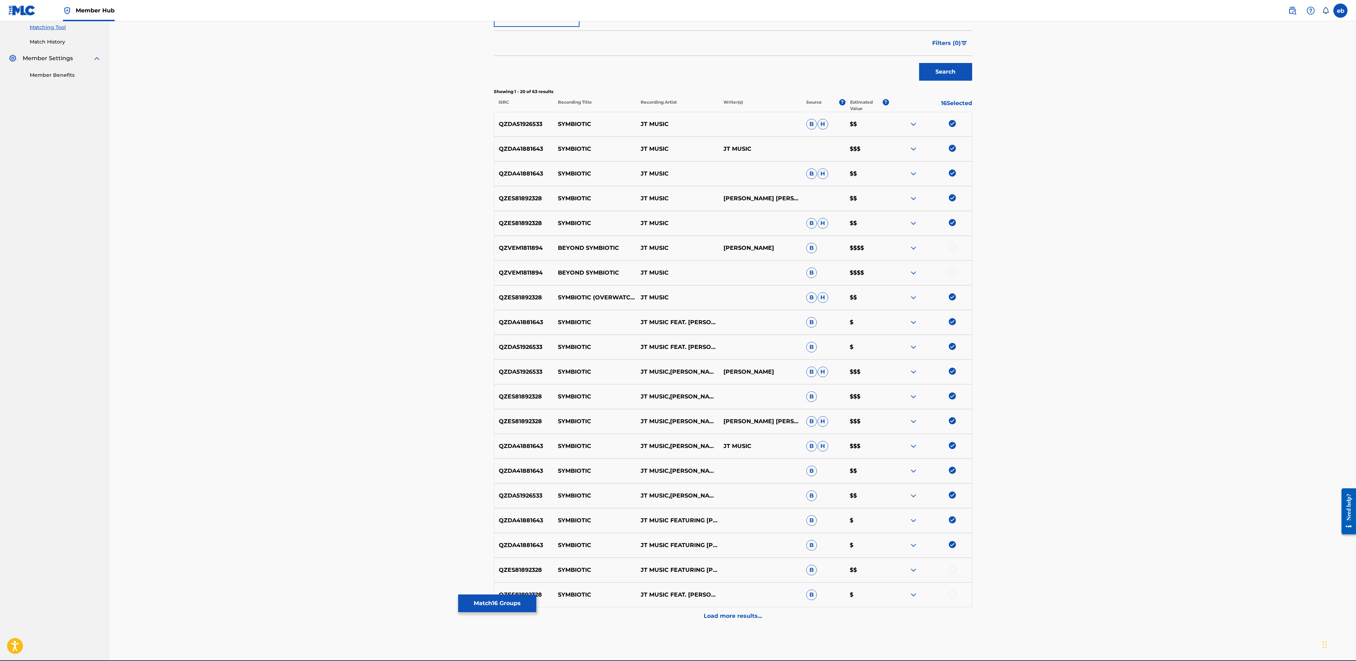
click at [951, 569] on div at bounding box center [952, 569] width 7 height 7
click at [952, 591] on div at bounding box center [952, 593] width 7 height 7
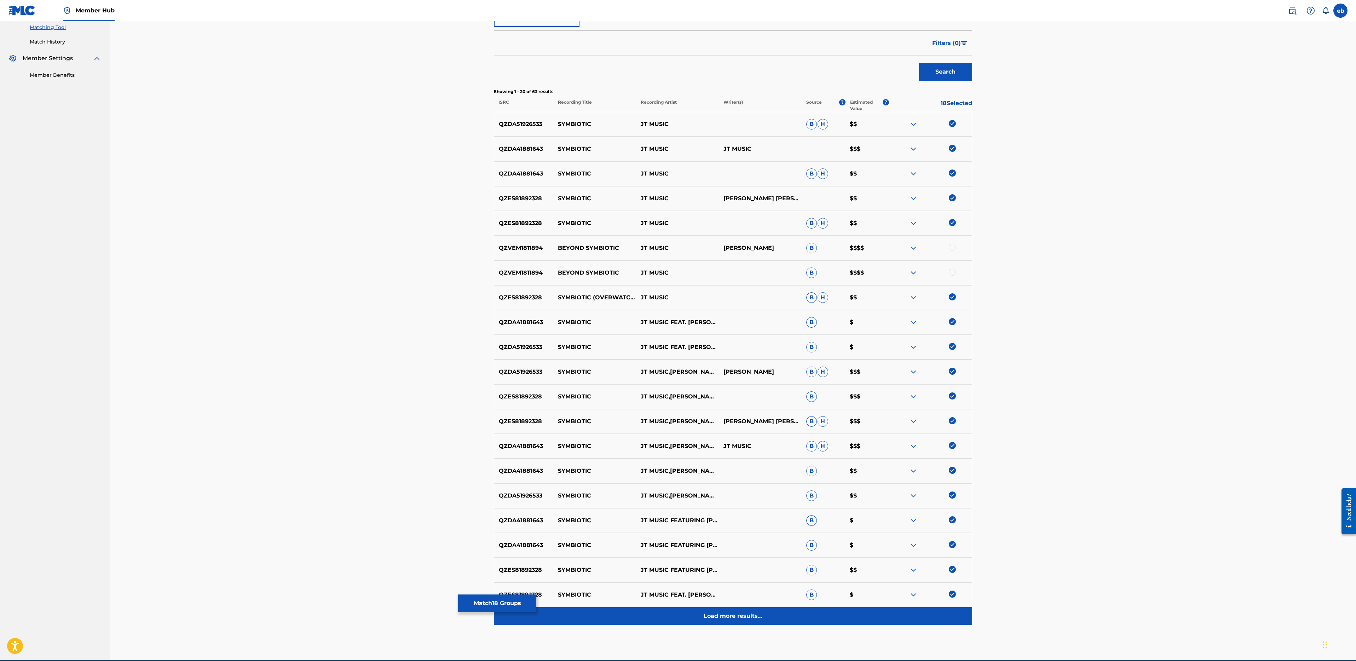
click at [720, 610] on div "Load more results..." at bounding box center [733, 616] width 478 height 18
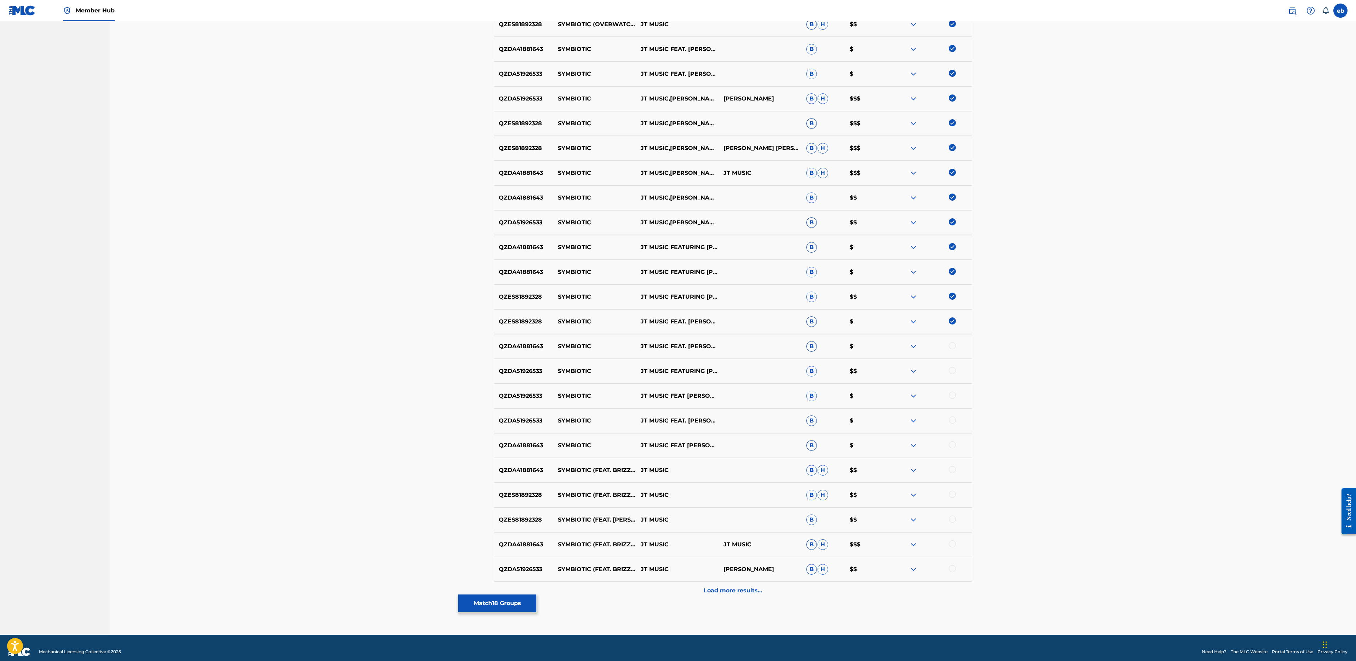
scroll to position [463, 0]
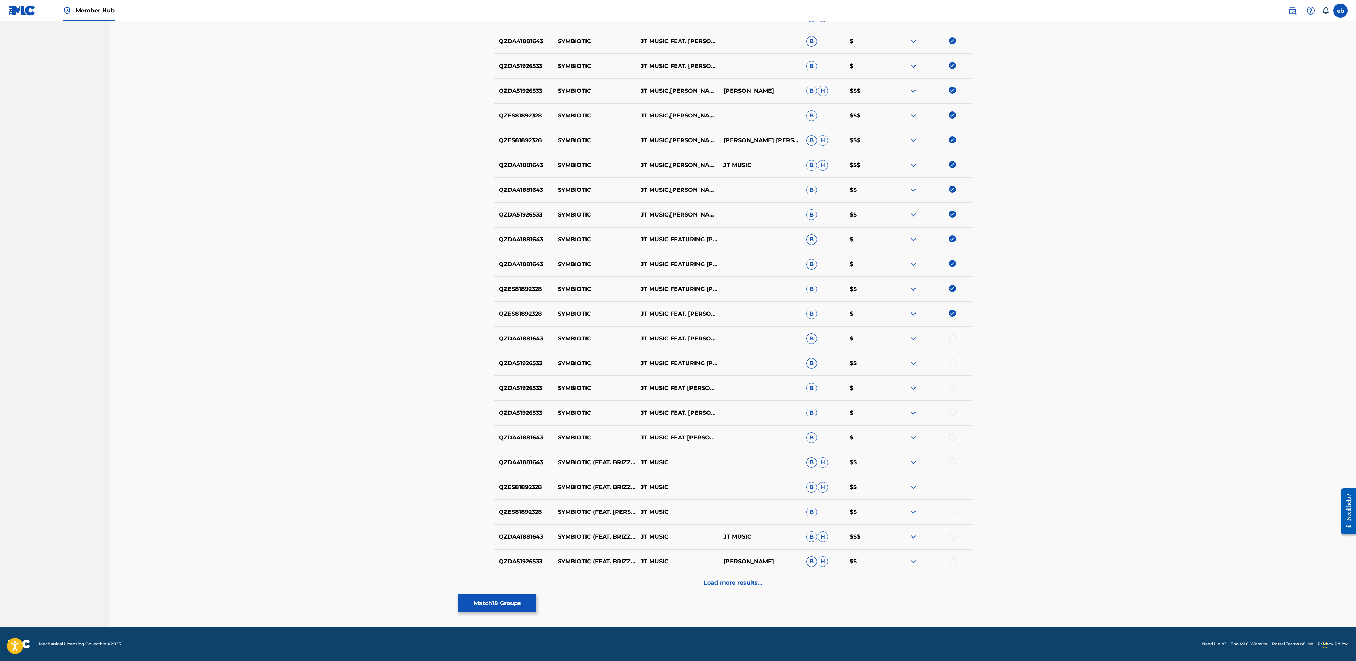
click at [959, 332] on div "QZDA41881643 SYMBIOTIC JT MUSIC FEAT. [PERSON_NAME] [PERSON_NAME],BRIZZY VOICES…" at bounding box center [733, 338] width 478 height 25
click at [954, 332] on div "QZDA41881643 SYMBIOTIC JT MUSIC FEAT. [PERSON_NAME] [PERSON_NAME],BRIZZY VOICES…" at bounding box center [733, 338] width 478 height 25
click at [953, 335] on div at bounding box center [952, 337] width 7 height 7
click at [953, 365] on div at bounding box center [952, 362] width 7 height 7
click at [952, 388] on div at bounding box center [952, 387] width 7 height 7
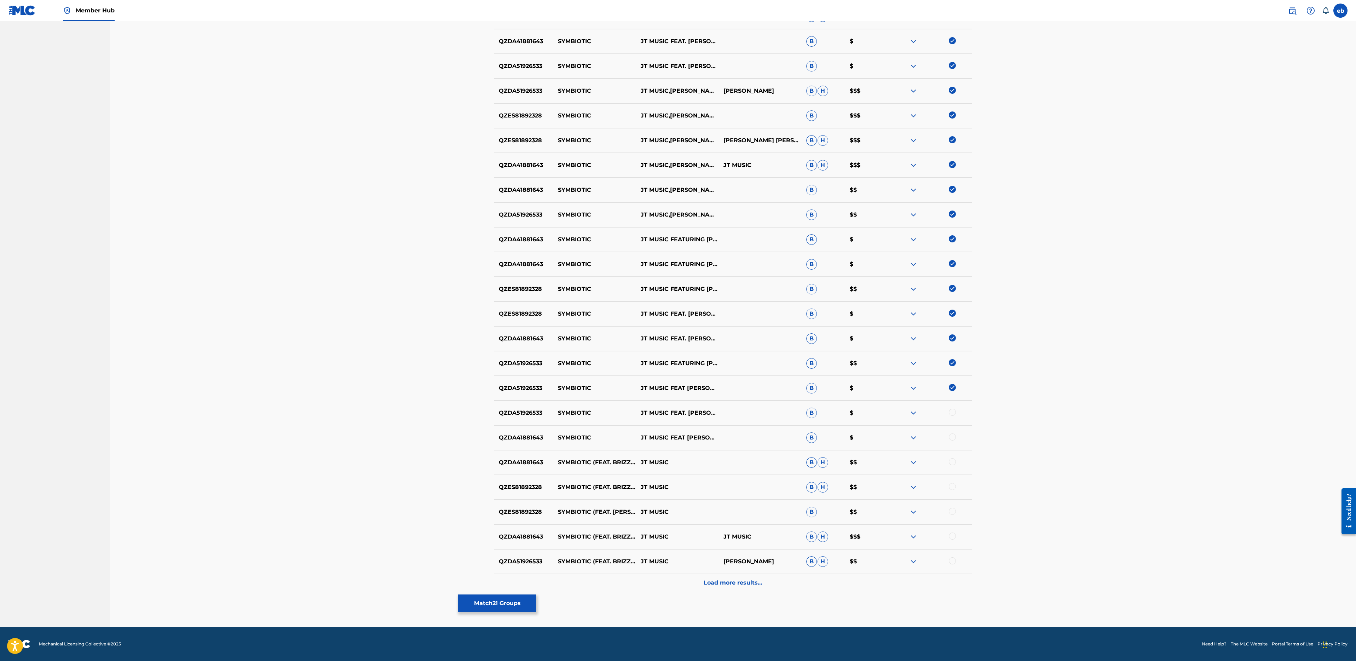
click at [956, 412] on div at bounding box center [930, 413] width 83 height 8
click at [952, 410] on div at bounding box center [952, 412] width 7 height 7
click at [952, 432] on div "QZDA41881643 SYMBIOTIC JT MUSIC FEAT [PERSON_NAME] [PERSON_NAME] BRIZZY VOICES …" at bounding box center [733, 437] width 478 height 25
click at [952, 434] on div at bounding box center [952, 436] width 7 height 7
click at [953, 457] on div "QZDA41881643 SYMBIOTIC (FEAT. BRIZZY VOICES, [PERSON_NAME] & [PERSON_NAME] [PER…" at bounding box center [733, 462] width 478 height 25
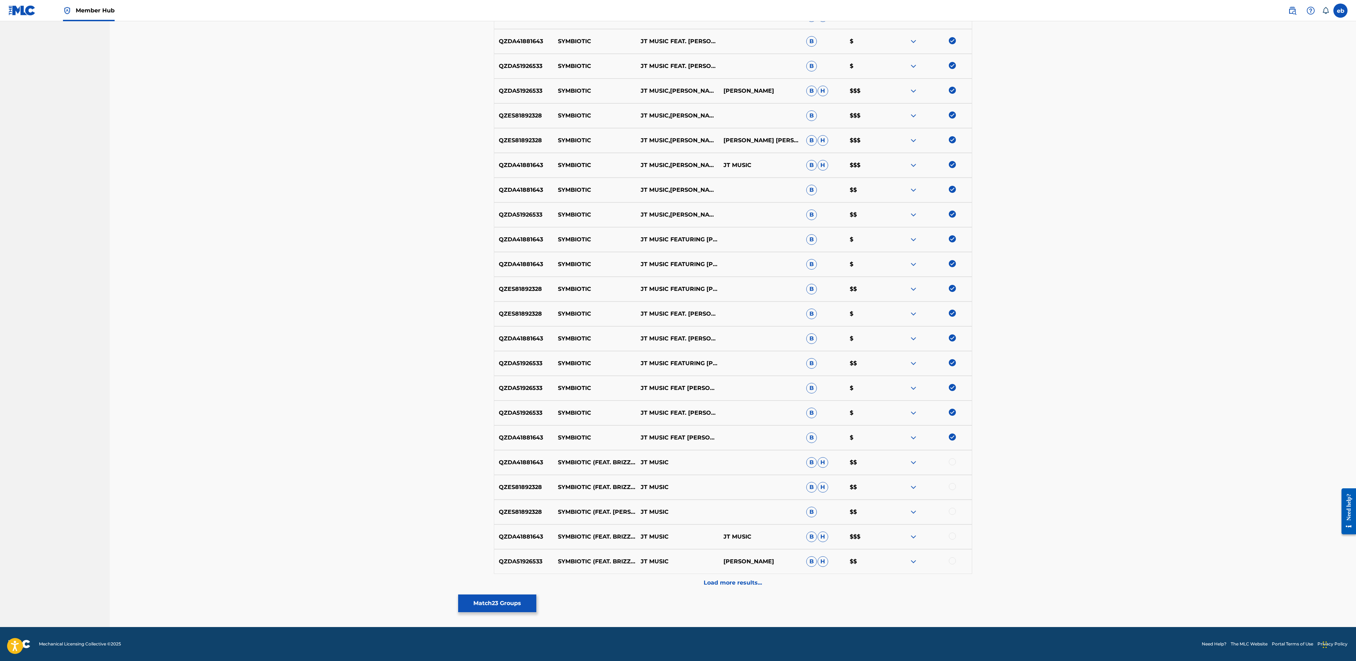
click at [954, 462] on div at bounding box center [952, 461] width 7 height 7
click at [953, 487] on div at bounding box center [952, 486] width 7 height 7
click at [953, 510] on div at bounding box center [952, 511] width 7 height 7
click at [953, 536] on div at bounding box center [952, 535] width 7 height 7
click at [953, 560] on div at bounding box center [952, 560] width 7 height 7
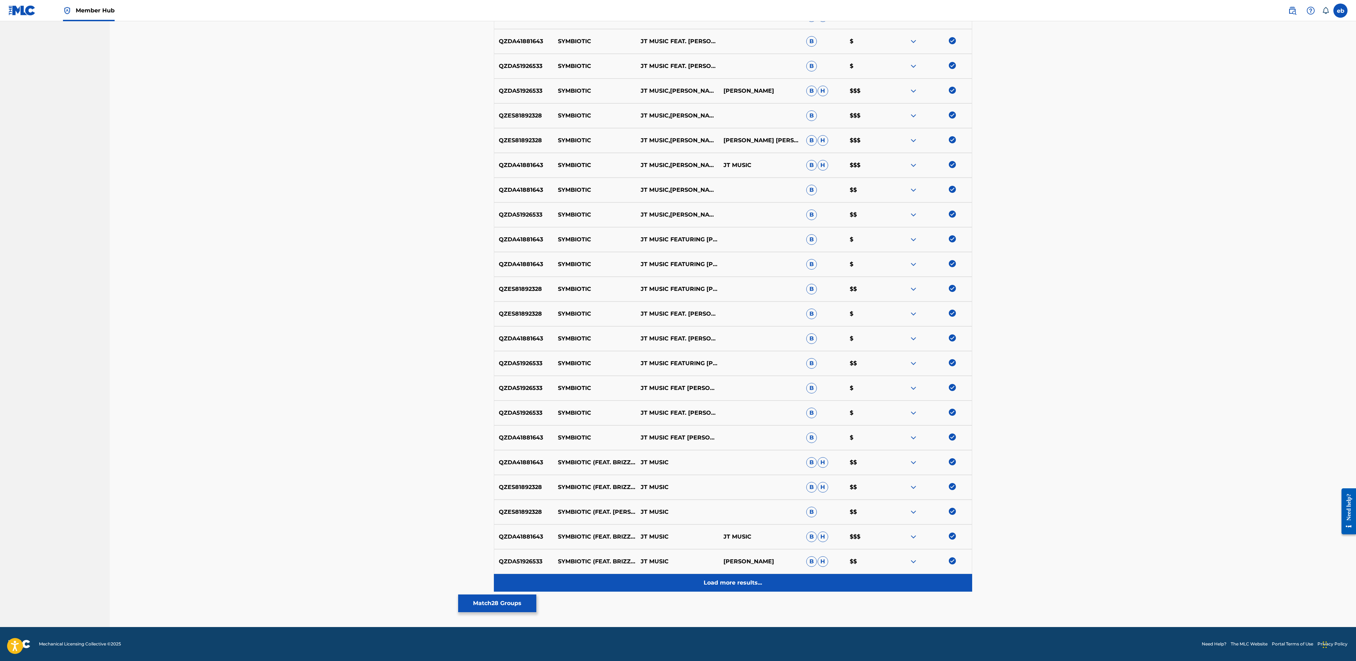
click at [732, 585] on p "Load more results..." at bounding box center [733, 582] width 58 height 8
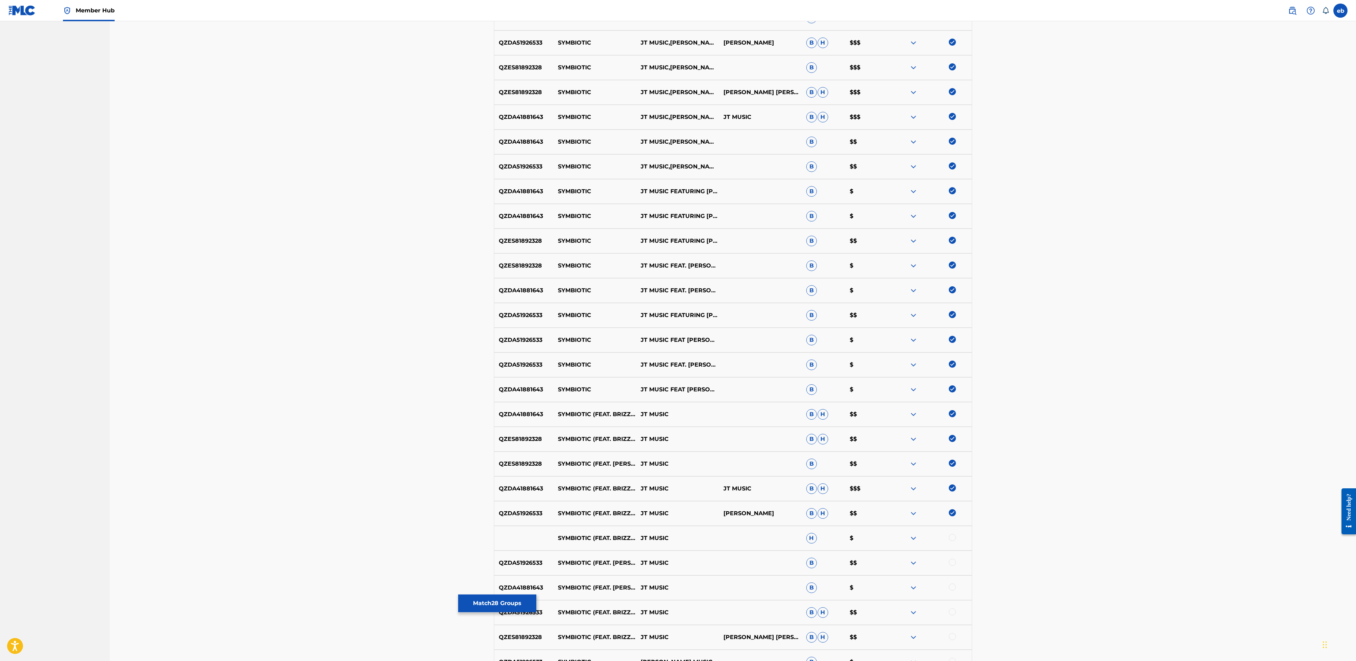
scroll to position [711, 0]
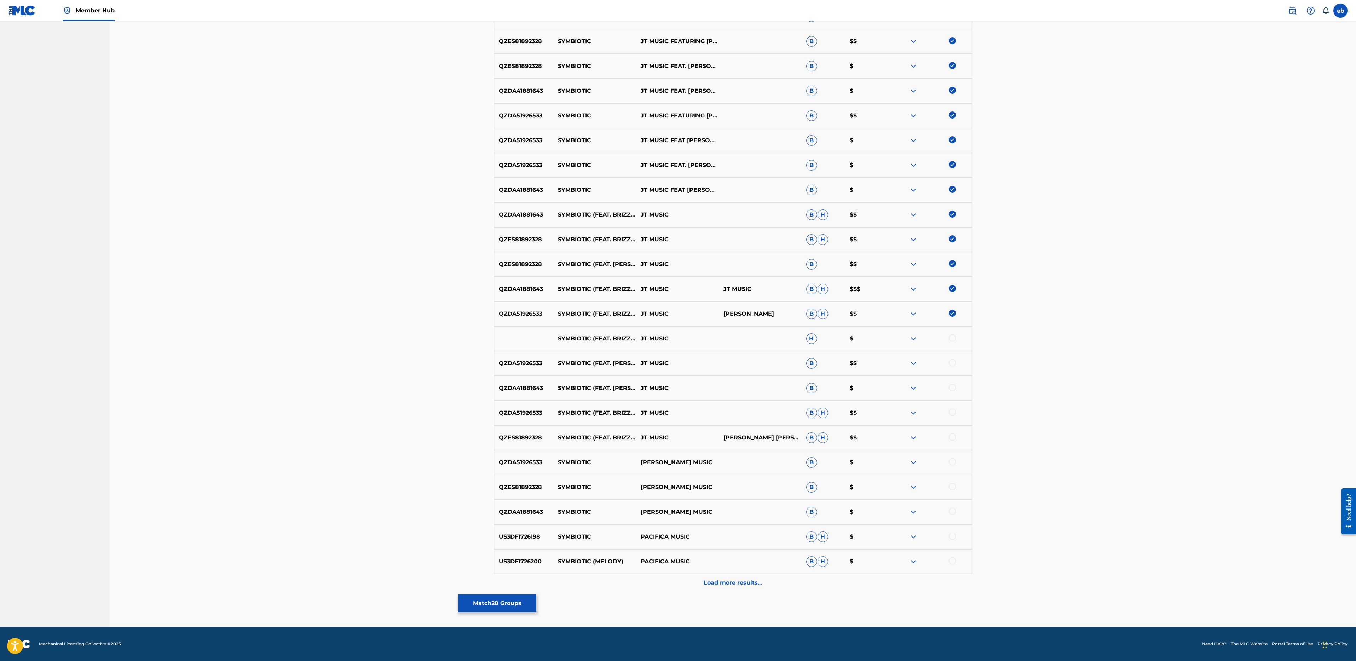
click at [954, 341] on div at bounding box center [930, 338] width 83 height 8
click at [953, 337] on div at bounding box center [952, 337] width 7 height 7
click at [953, 353] on div "QZDA51926533 SYMBIOTIC (FEAT. [PERSON_NAME] [PERSON_NAME], BRIZZY VOICES & LAZA…" at bounding box center [733, 363] width 478 height 25
click at [956, 363] on div at bounding box center [930, 363] width 83 height 8
click at [950, 360] on div at bounding box center [952, 362] width 7 height 7
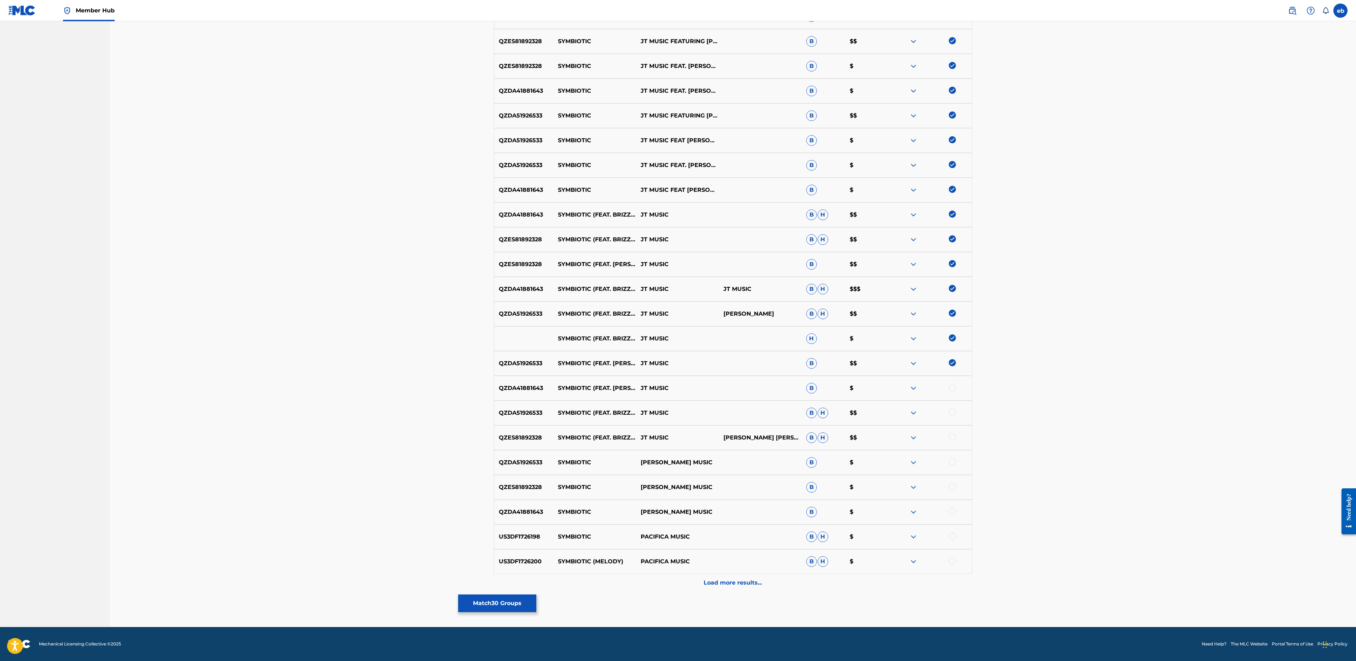
click at [950, 386] on div at bounding box center [952, 387] width 7 height 7
click at [951, 410] on div at bounding box center [952, 412] width 7 height 7
click at [953, 435] on div at bounding box center [952, 436] width 7 height 7
click at [952, 461] on div at bounding box center [952, 461] width 7 height 7
click at [952, 484] on div at bounding box center [952, 486] width 7 height 7
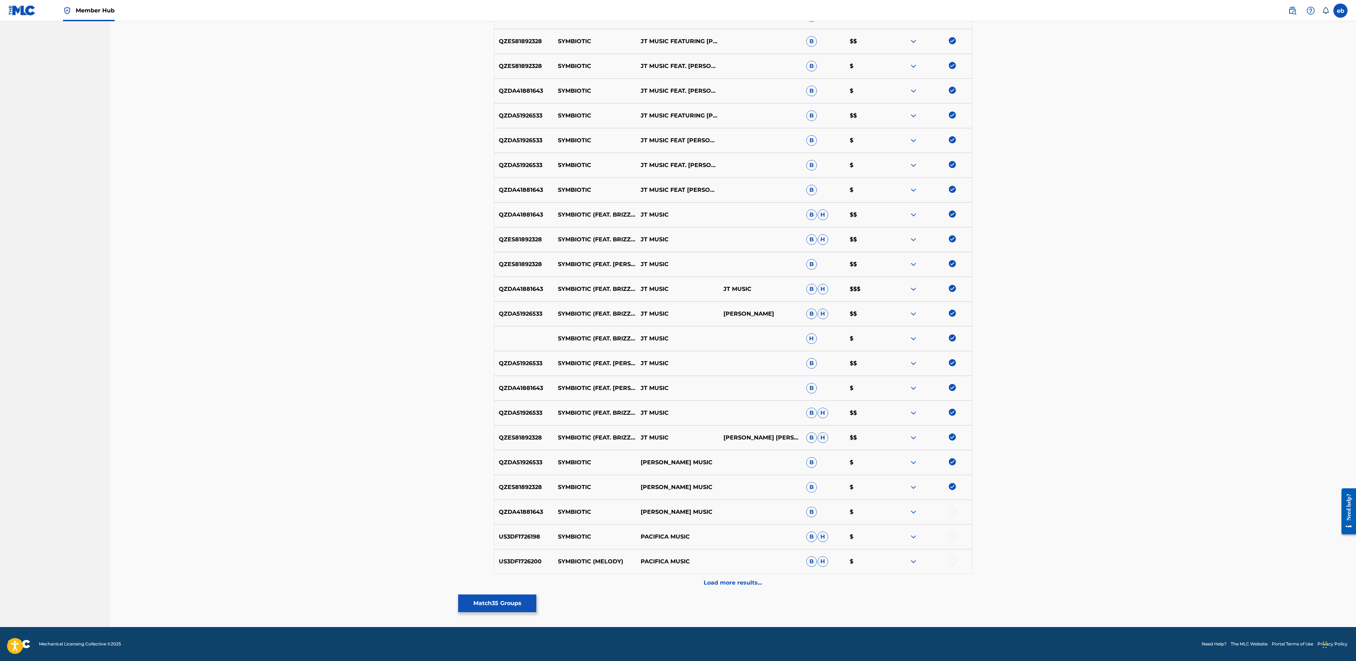
click at [955, 513] on div at bounding box center [930, 512] width 83 height 8
click at [954, 534] on div at bounding box center [952, 535] width 7 height 7
click at [951, 535] on img at bounding box center [952, 535] width 7 height 7
click at [951, 511] on div at bounding box center [952, 511] width 7 height 7
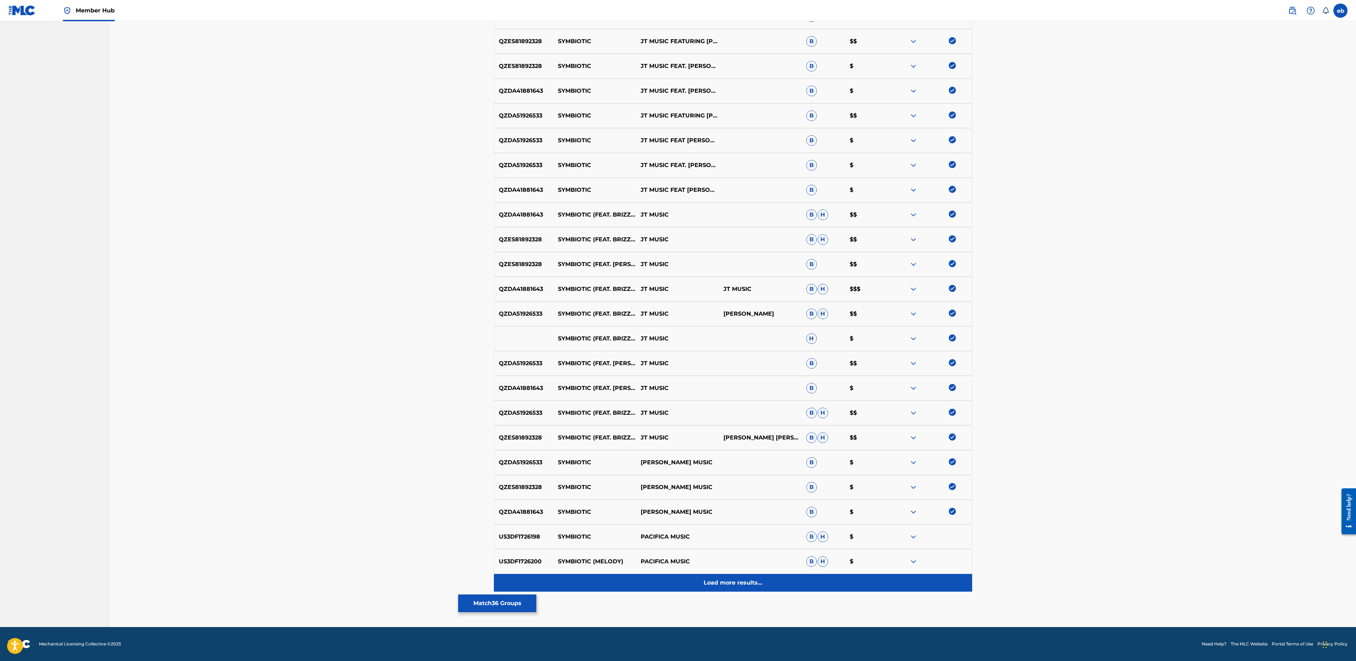
click at [764, 582] on div "Load more results..." at bounding box center [733, 583] width 478 height 18
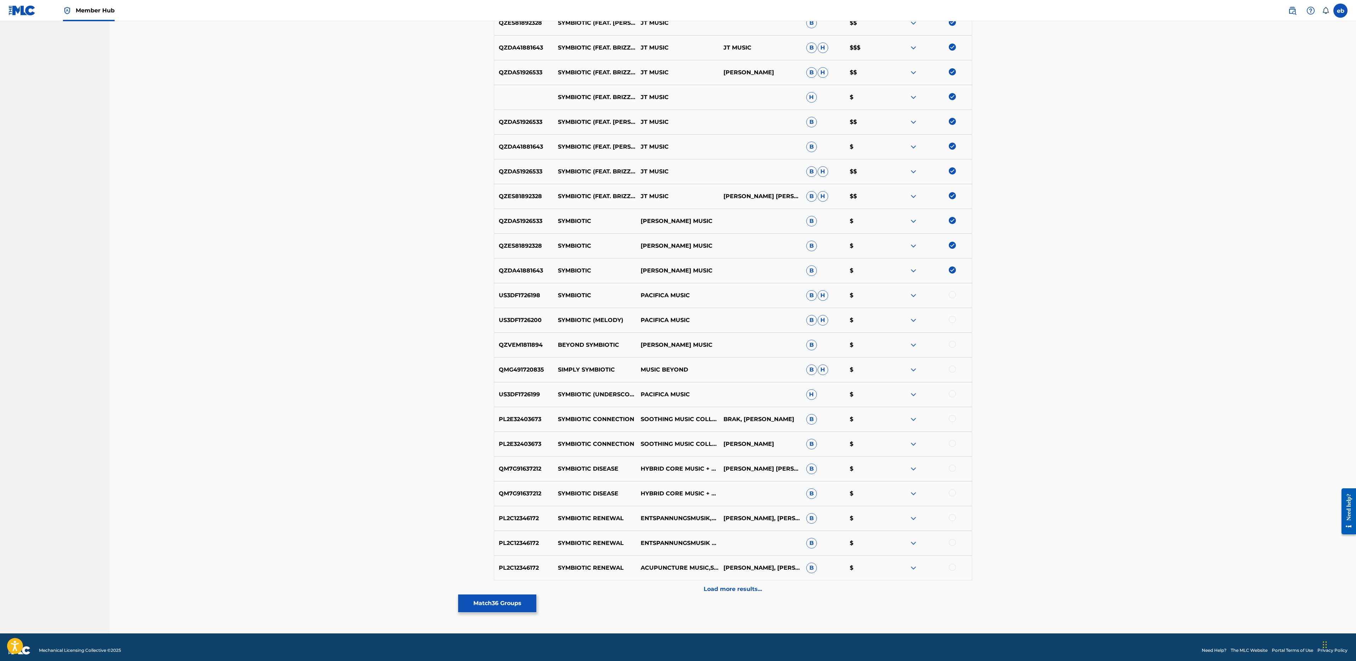
scroll to position [0, 0]
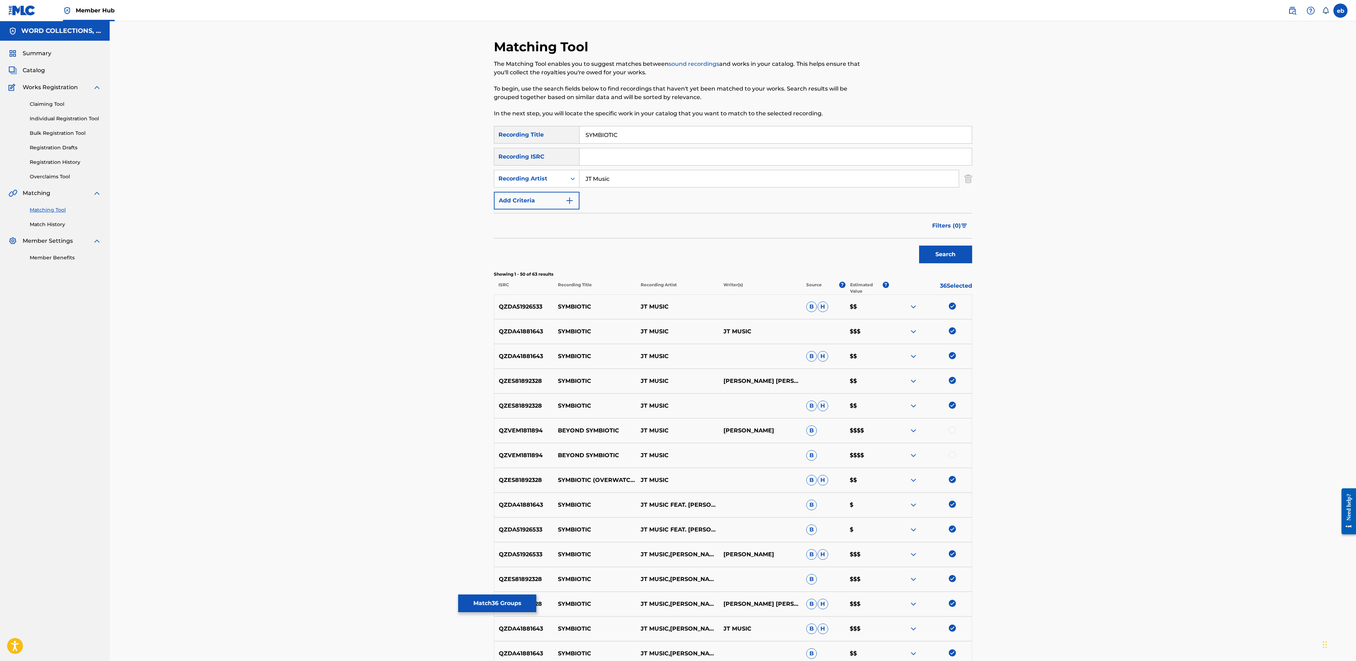
click at [628, 182] on input "JT Music" at bounding box center [768, 178] width 379 height 17
type input "[PERSON_NAME]"
click at [919, 245] on button "Search" at bounding box center [945, 254] width 53 height 18
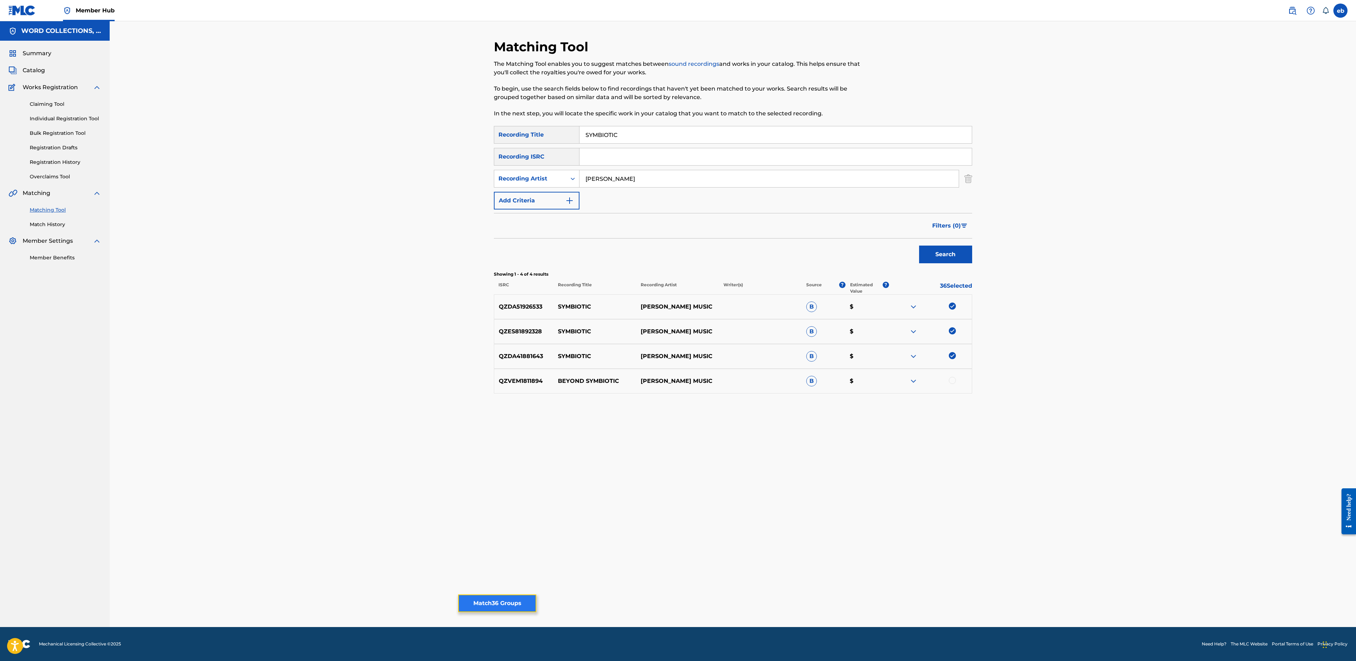
click at [483, 602] on button "Match 36 Groups" at bounding box center [497, 603] width 78 height 18
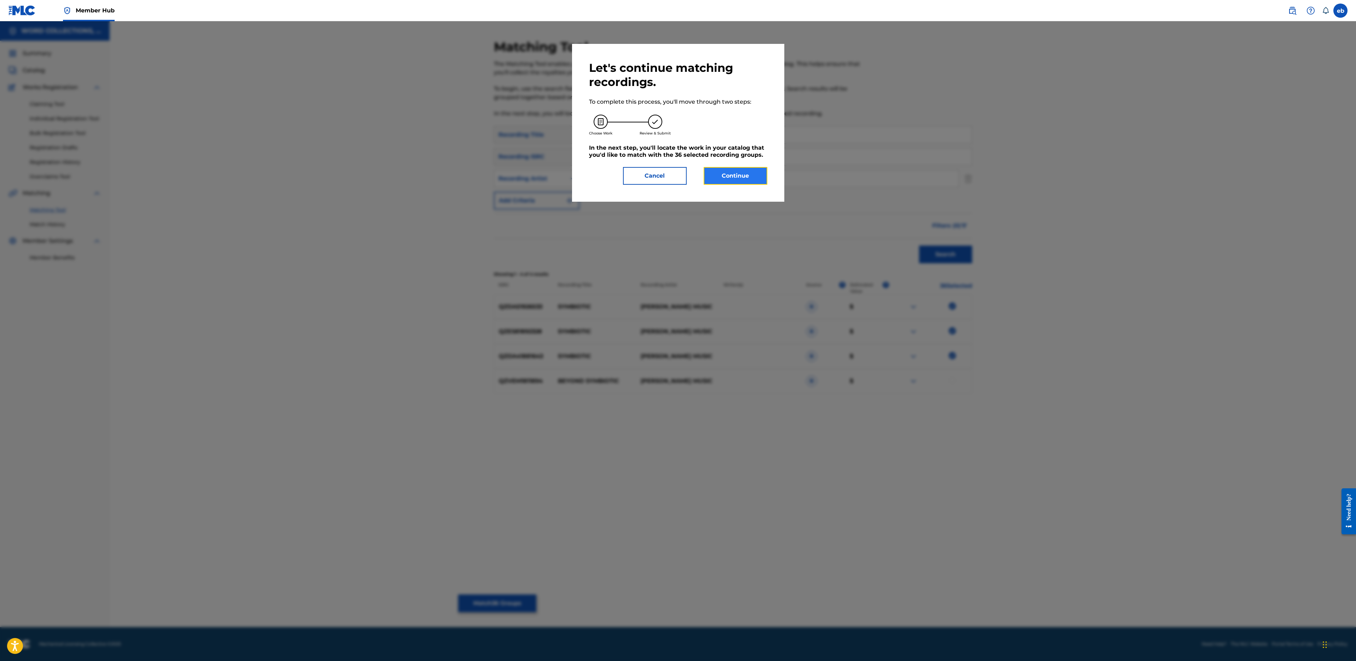
click at [724, 174] on button "Continue" at bounding box center [736, 176] width 64 height 18
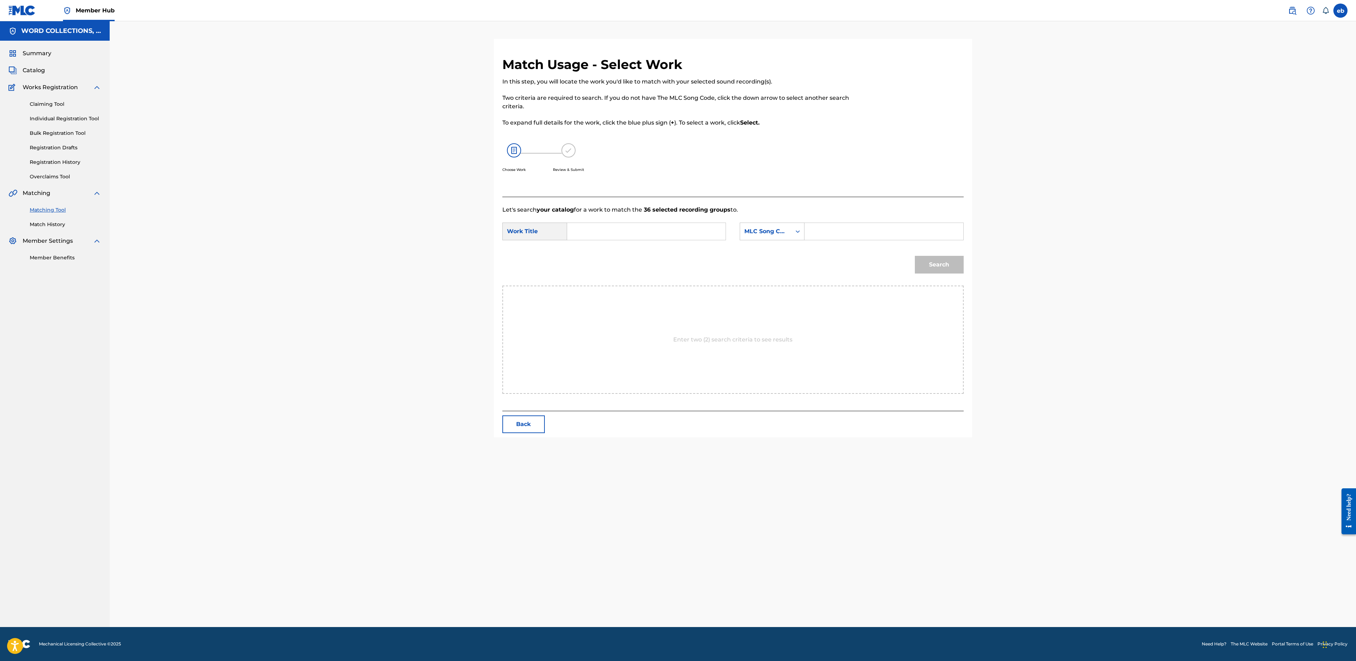
click at [649, 230] on input "Search Form" at bounding box center [646, 231] width 146 height 17
click at [600, 271] on div "symbiotic (feat. brizzy voices, lazarbeam & [PERSON_NAME]" at bounding box center [593, 268] width 40 height 55
type input "symbiotic (feat. brizzy voices, lazarbeam & [PERSON_NAME]"
click at [785, 231] on div "MLC Song Code" at bounding box center [765, 231] width 43 height 8
click at [779, 251] on div "Writer Name" at bounding box center [772, 249] width 64 height 18
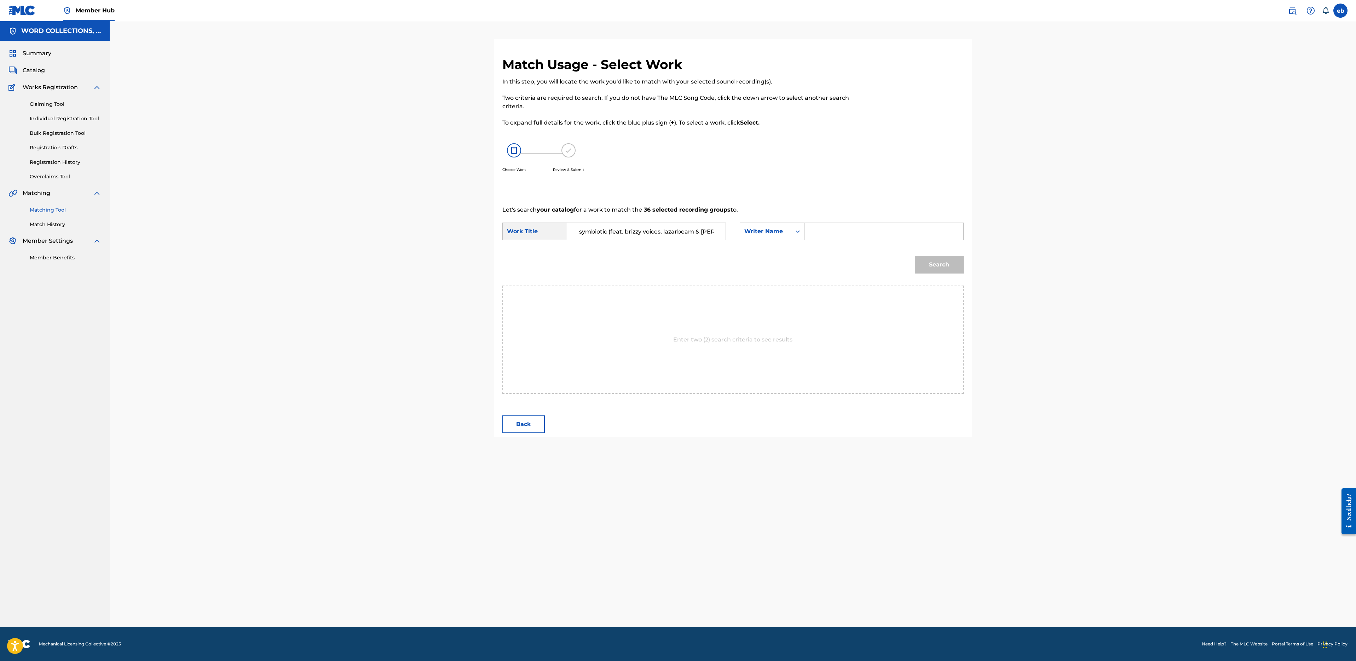
click at [821, 234] on input "Search Form" at bounding box center [883, 231] width 146 height 17
type input "[PERSON_NAME]"
click at [915, 256] on button "Search" at bounding box center [939, 265] width 49 height 18
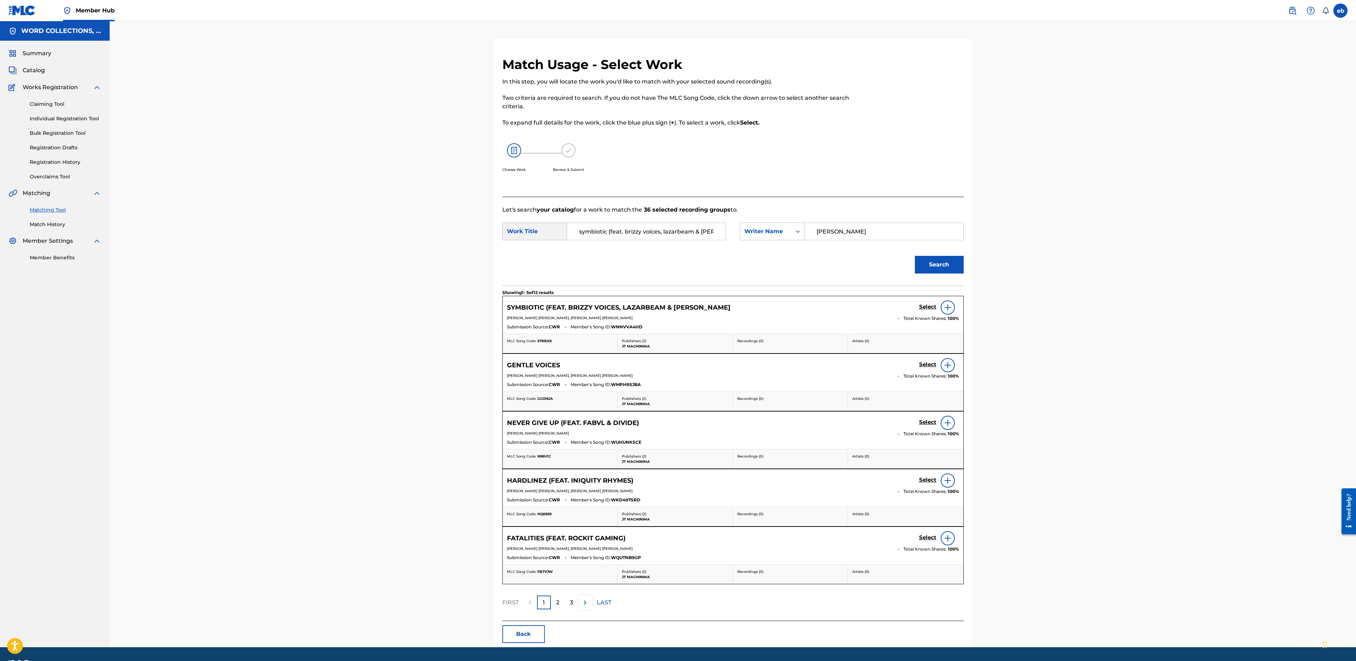
click at [948, 307] on img at bounding box center [947, 307] width 8 height 8
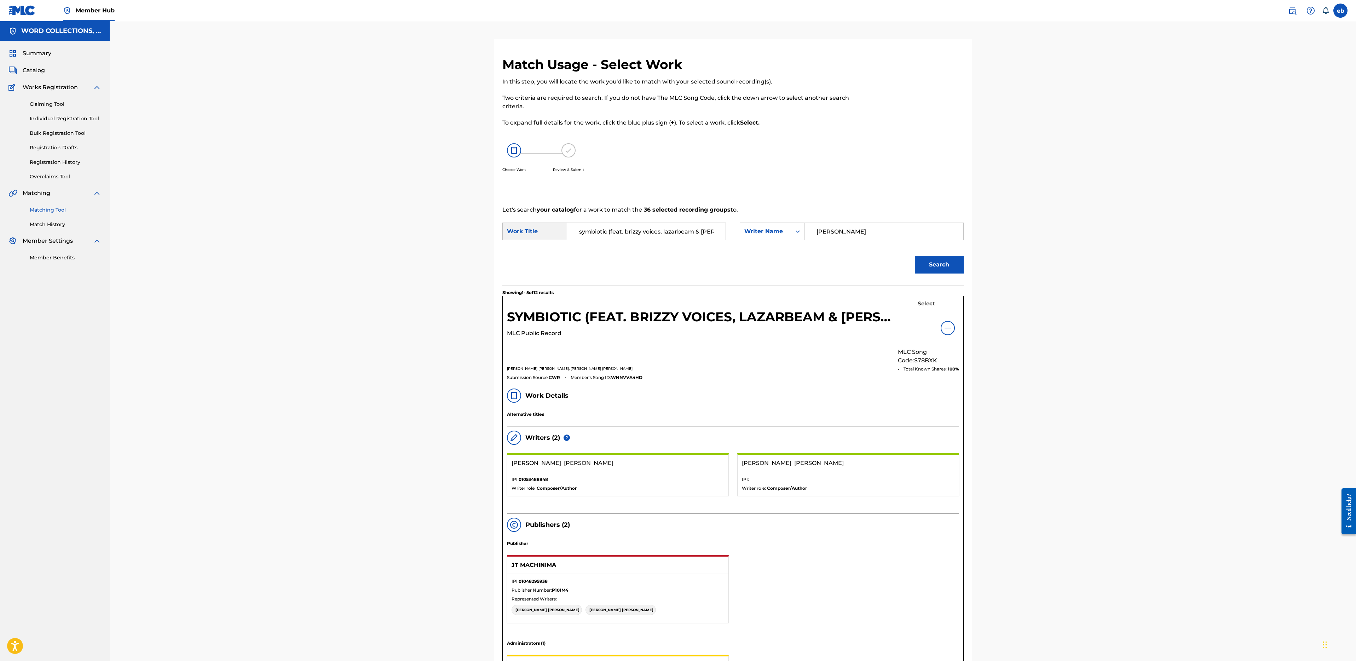
click at [919, 303] on h5 "Select" at bounding box center [925, 303] width 17 height 7
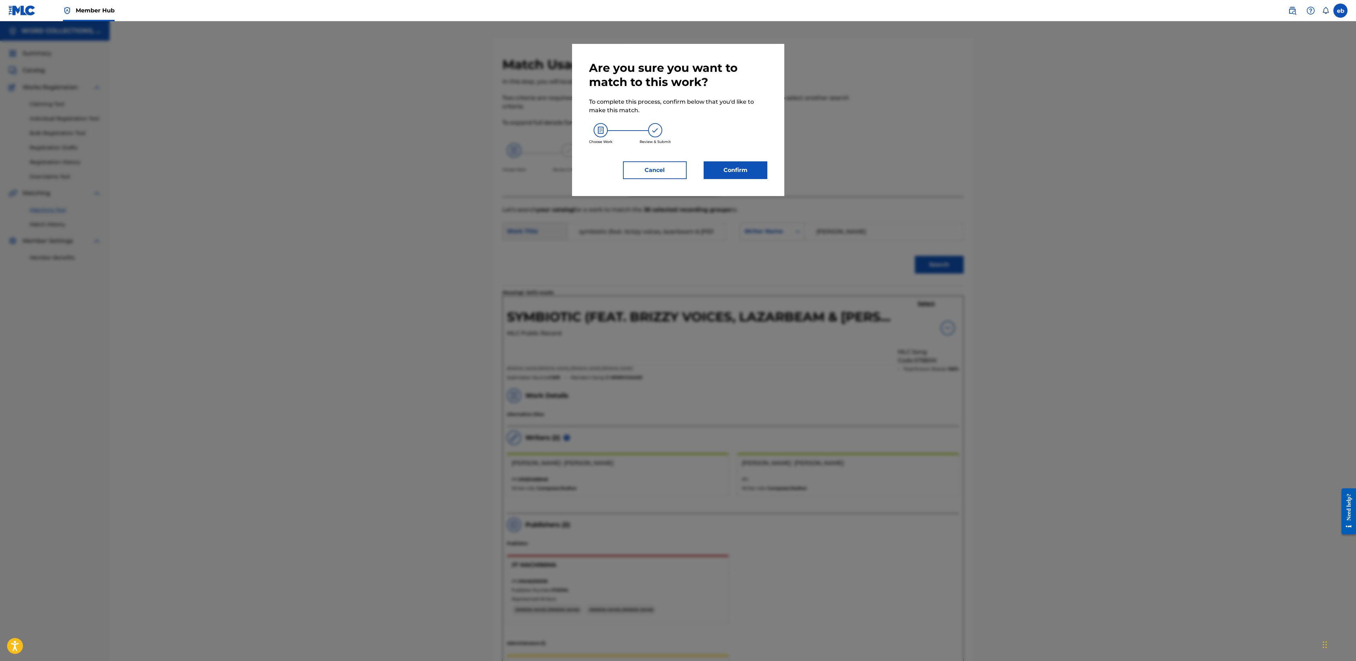
click at [922, 303] on div at bounding box center [678, 351] width 1356 height 661
click at [743, 174] on button "Confirm" at bounding box center [736, 170] width 64 height 18
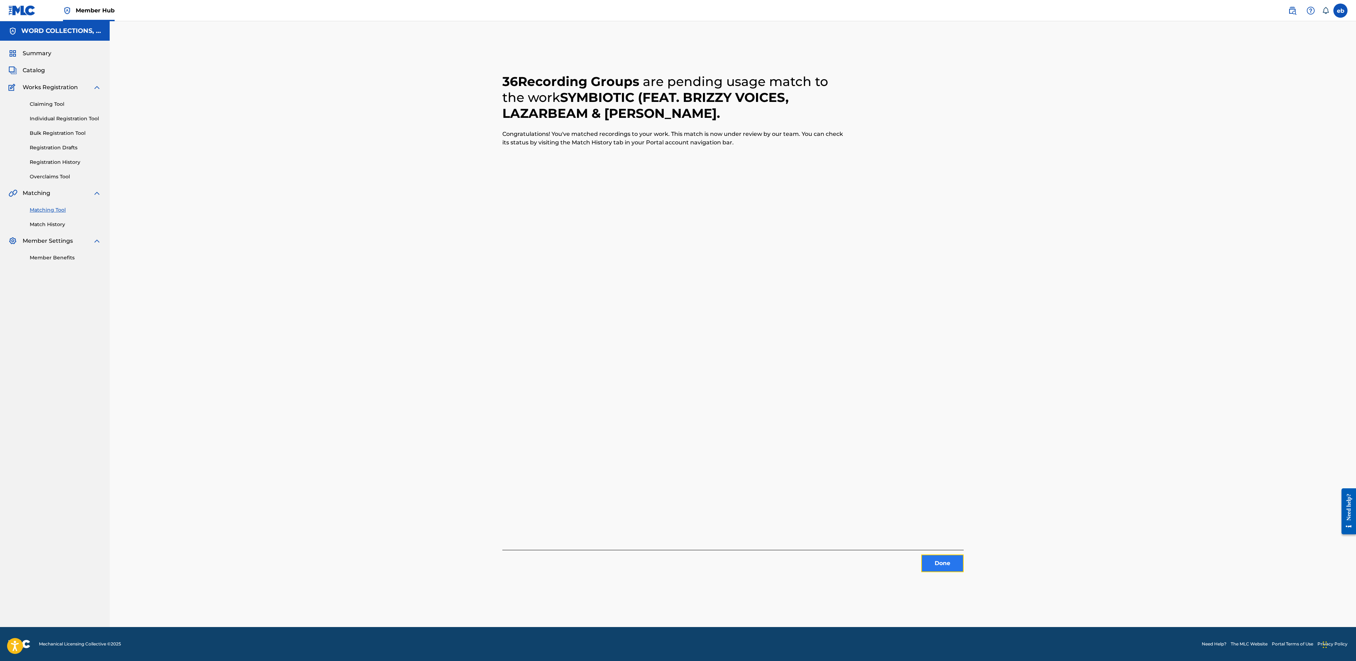
click at [948, 566] on button "Done" at bounding box center [942, 563] width 42 height 18
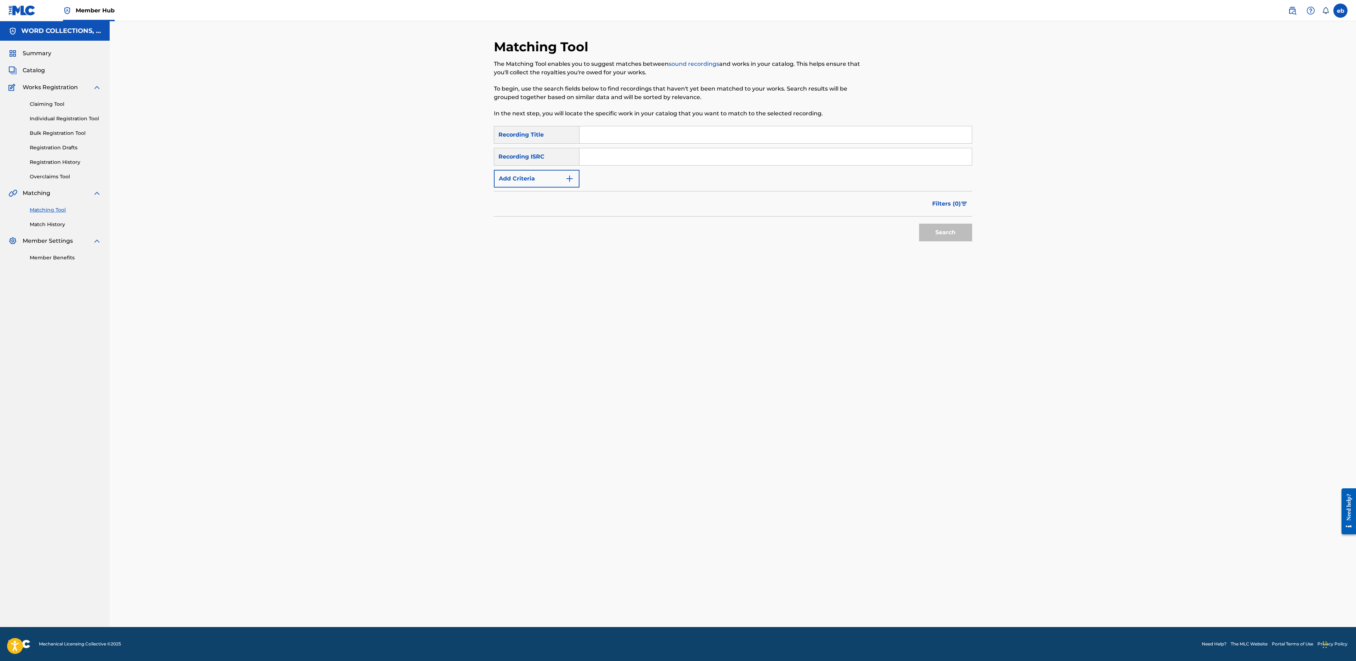
click at [667, 134] on input "Search Form" at bounding box center [775, 134] width 392 height 17
paste input "THE DOVANATOR"
type input "THE DOVANATOR"
click at [522, 175] on button "Add Criteria" at bounding box center [537, 179] width 86 height 18
click at [536, 176] on div "Writer" at bounding box center [530, 178] width 64 height 8
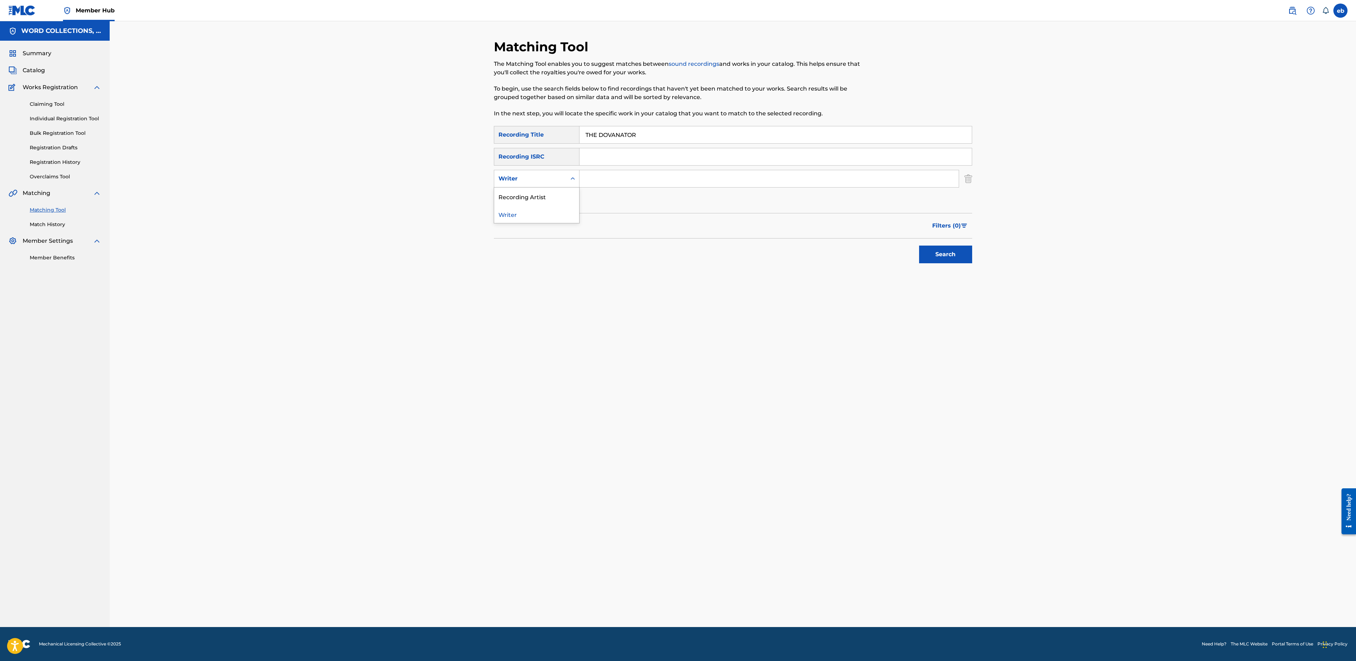
click at [545, 197] on div "Recording Artist" at bounding box center [536, 196] width 85 height 18
click at [613, 180] on input "Search Form" at bounding box center [768, 178] width 379 height 17
click at [919, 245] on button "Search" at bounding box center [945, 254] width 53 height 18
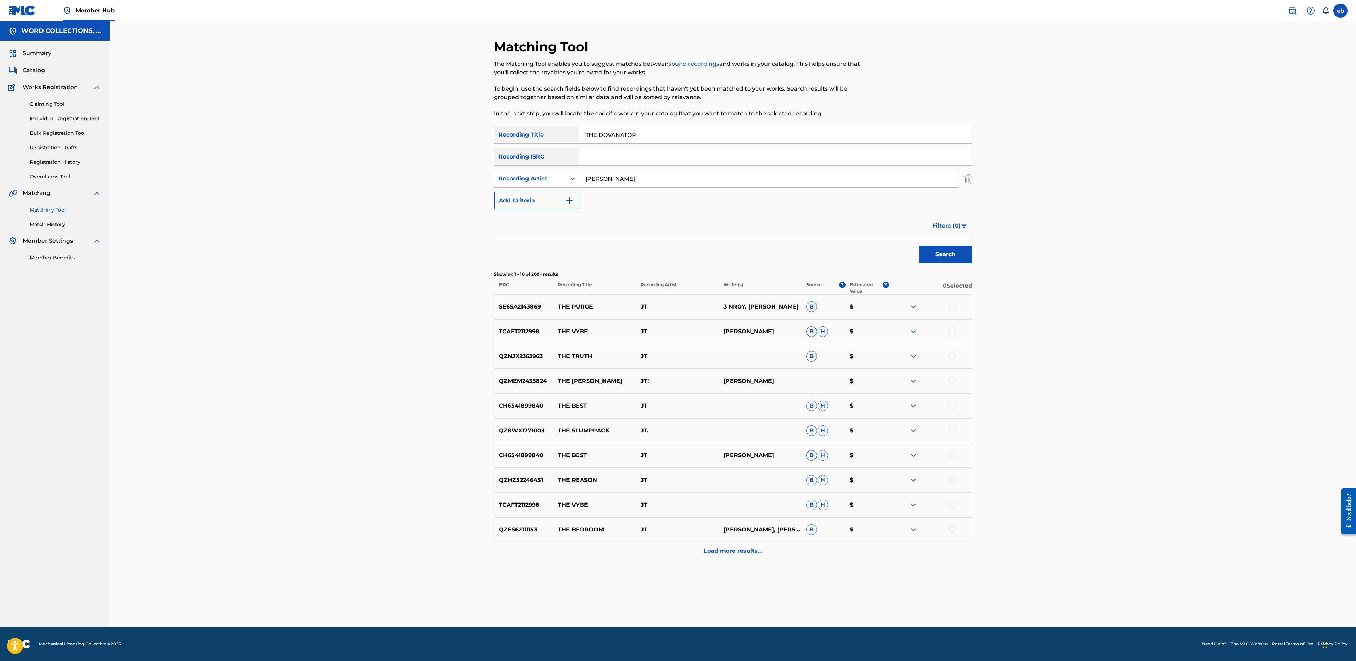
type input "[PERSON_NAME]"
click at [919, 245] on button "Search" at bounding box center [945, 254] width 53 height 18
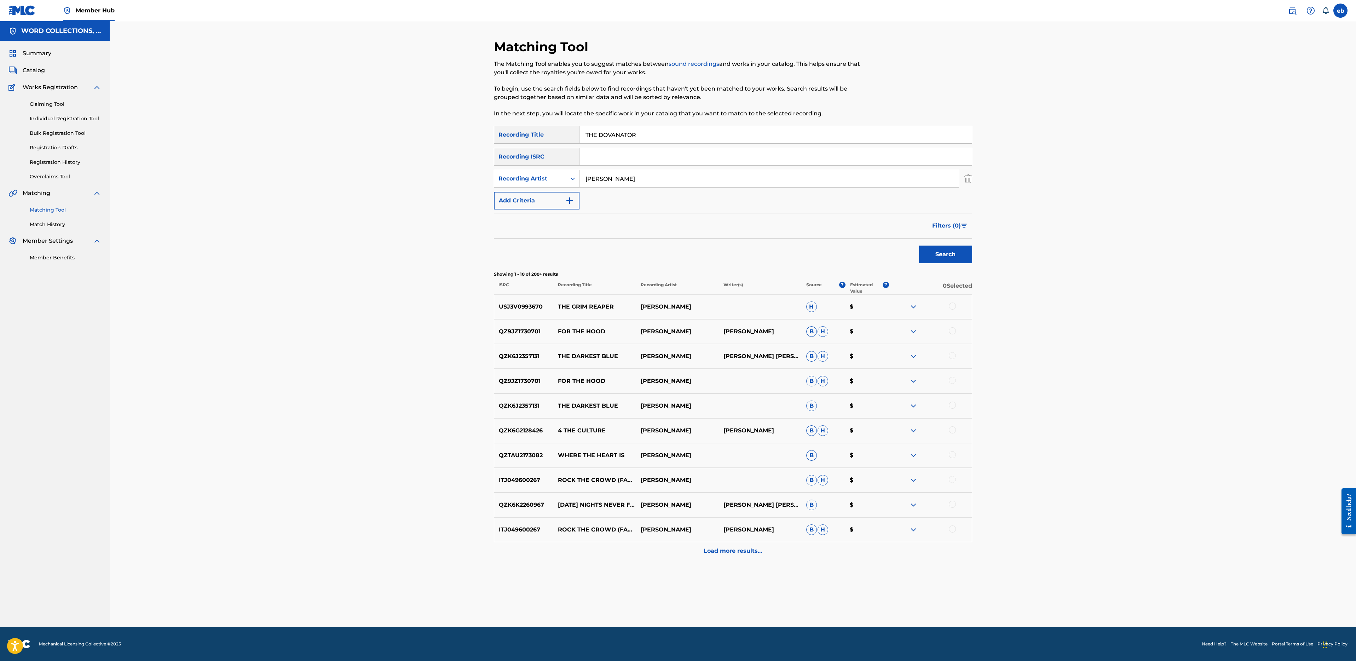
click at [678, 132] on input "THE DOVANATOR" at bounding box center [775, 134] width 392 height 17
paste input "GODFATHER RAP"
click at [919, 245] on button "Search" at bounding box center [945, 254] width 53 height 18
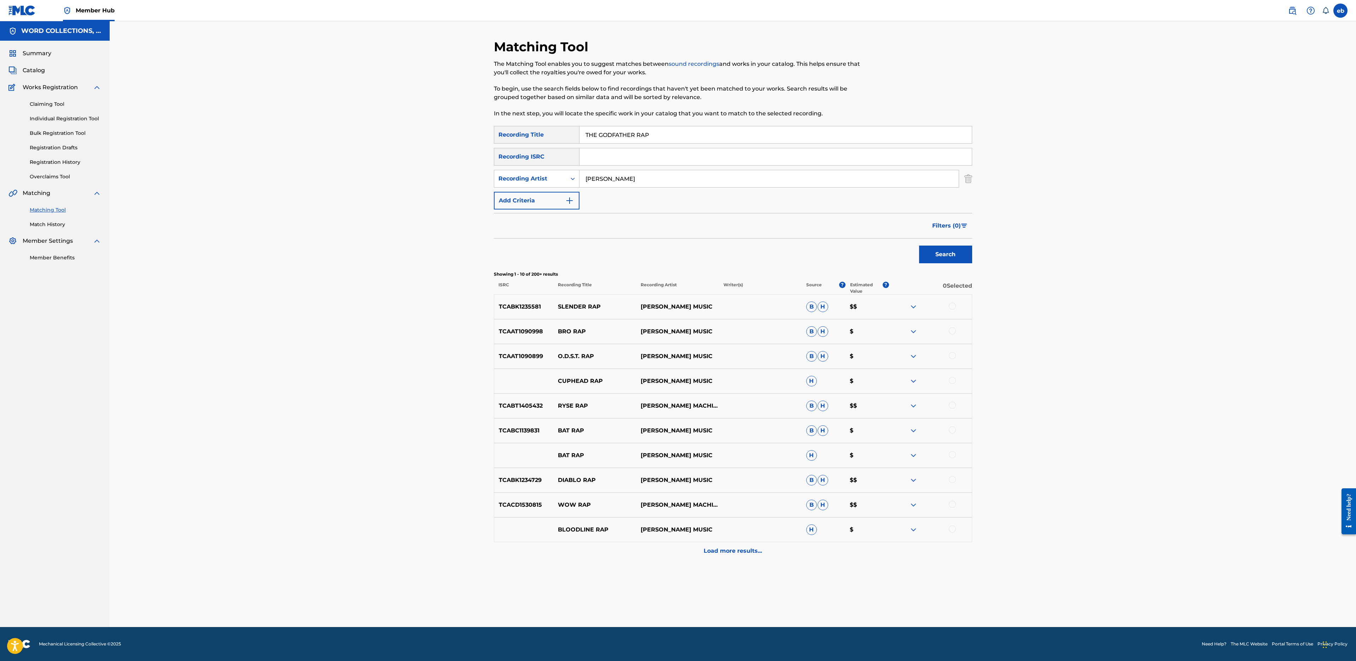
click at [587, 137] on input "THE GODFATHER RAP" at bounding box center [775, 134] width 392 height 17
type input "GODFATHER RAP"
click at [919, 245] on button "Search" at bounding box center [945, 254] width 53 height 18
click at [610, 176] on input "[PERSON_NAME]" at bounding box center [768, 178] width 379 height 17
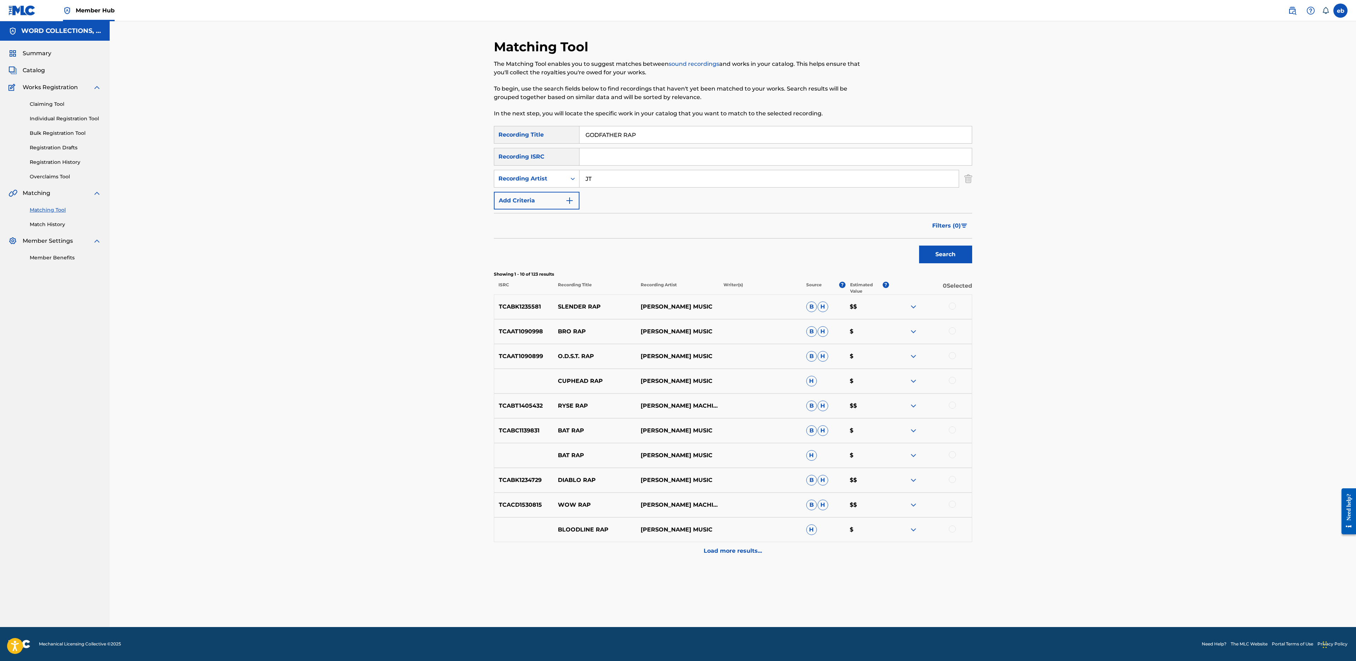
click at [919, 245] on button "Search" at bounding box center [945, 254] width 53 height 18
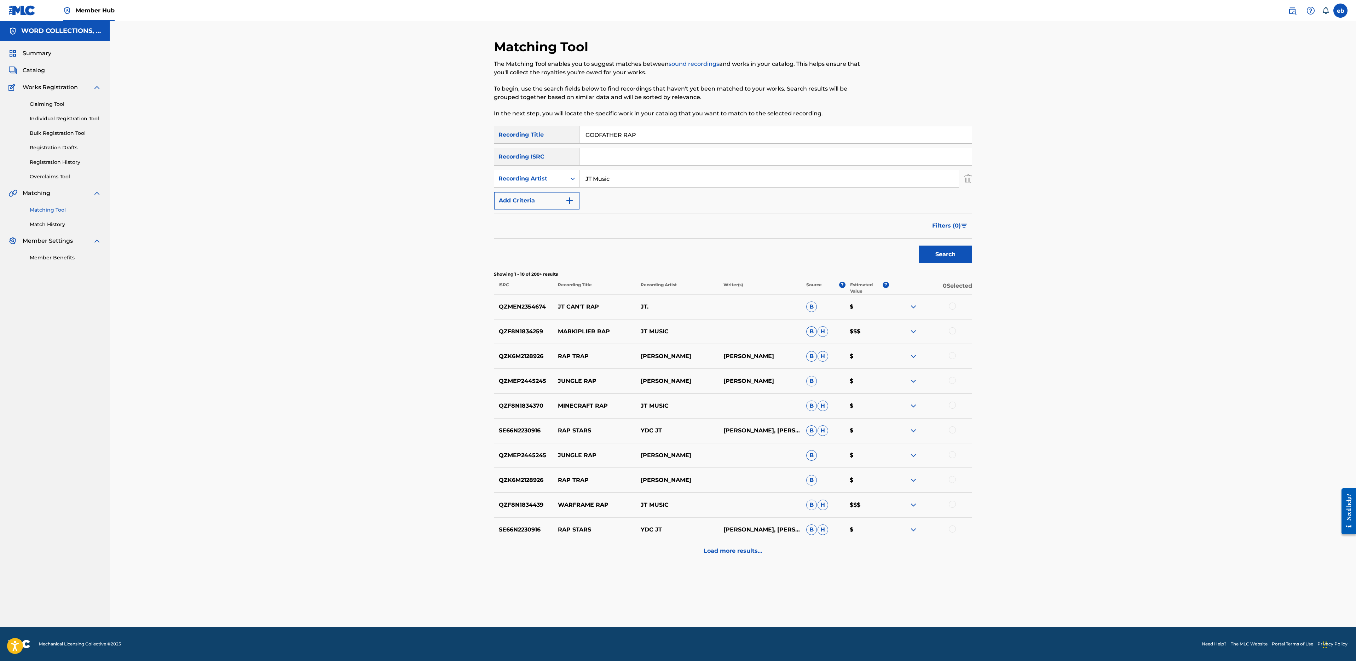
type input "JT Music"
click at [919, 245] on button "Search" at bounding box center [945, 254] width 53 height 18
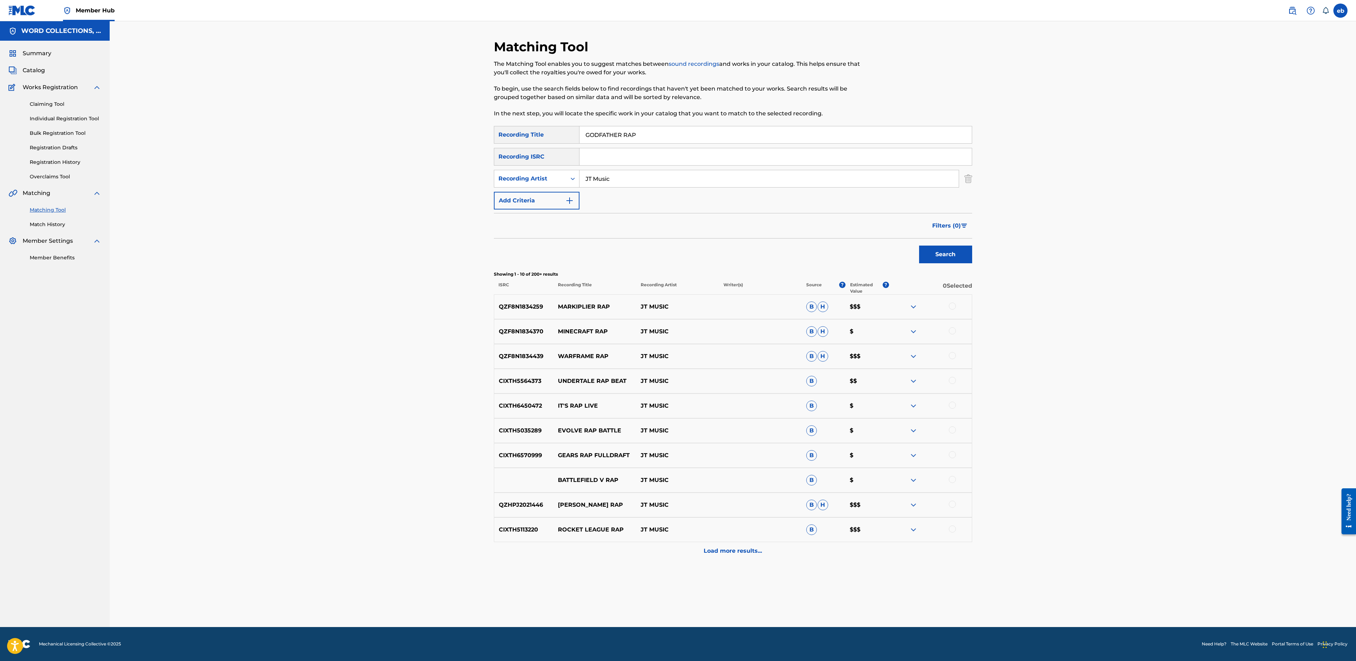
click at [644, 179] on input "JT Music" at bounding box center [768, 178] width 379 height 17
click at [919, 245] on button "Search" at bounding box center [945, 254] width 53 height 18
click at [587, 136] on input "GODFATHER RAP" at bounding box center [775, 134] width 392 height 17
click at [919, 245] on button "Search" at bounding box center [945, 254] width 53 height 18
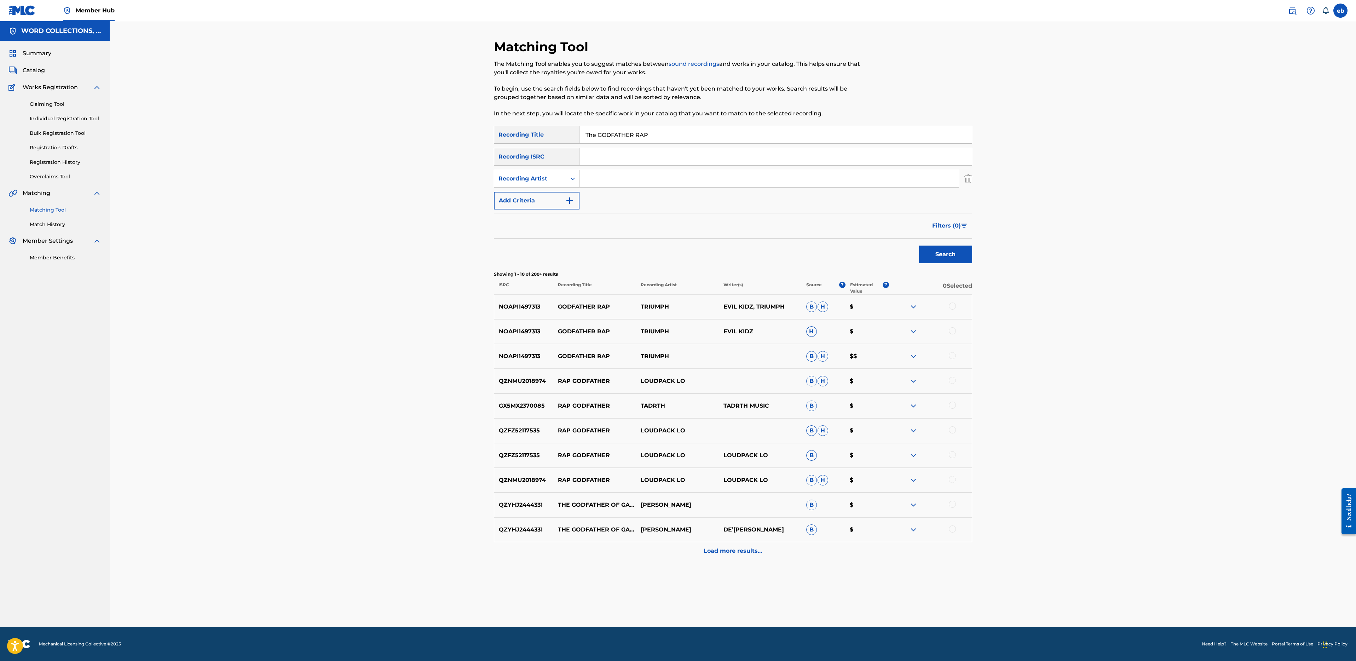
paste input "HE MOB"
type input "THE MOB RAP"
click at [919, 245] on button "Search" at bounding box center [945, 254] width 53 height 18
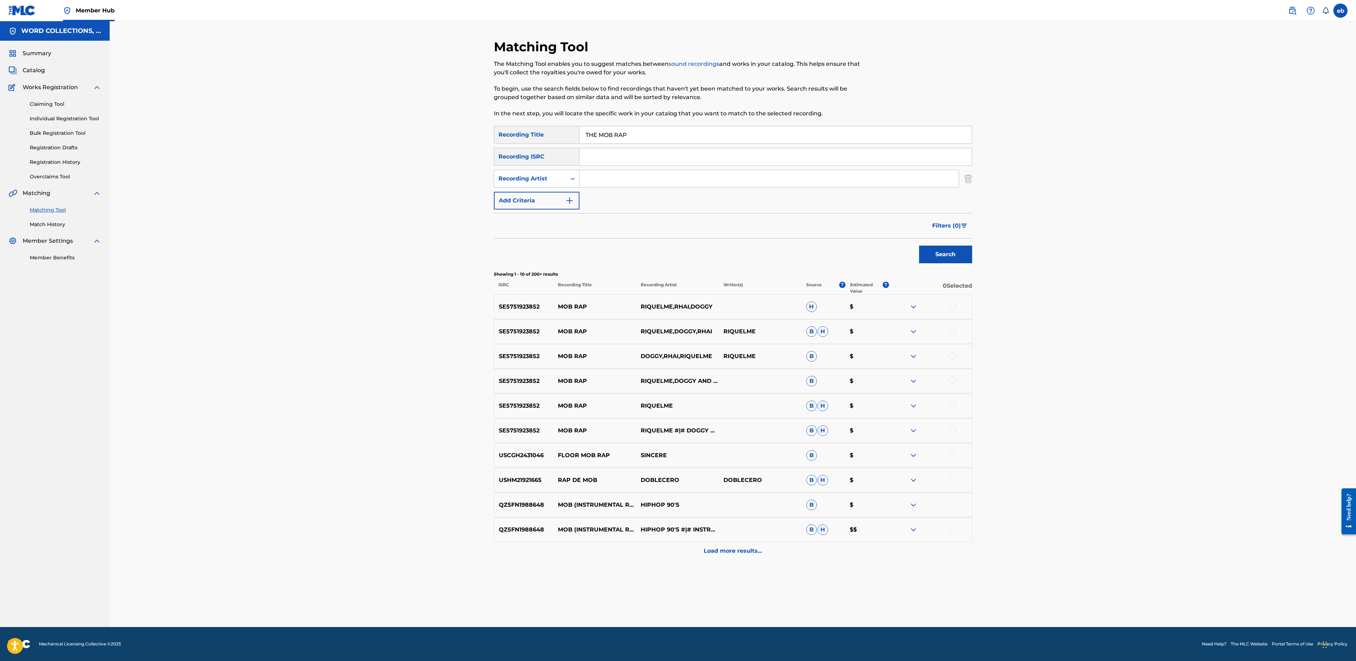
click at [616, 180] on input "Search Form" at bounding box center [768, 178] width 379 height 17
type input "JT"
click at [919, 245] on button "Search" at bounding box center [945, 254] width 53 height 18
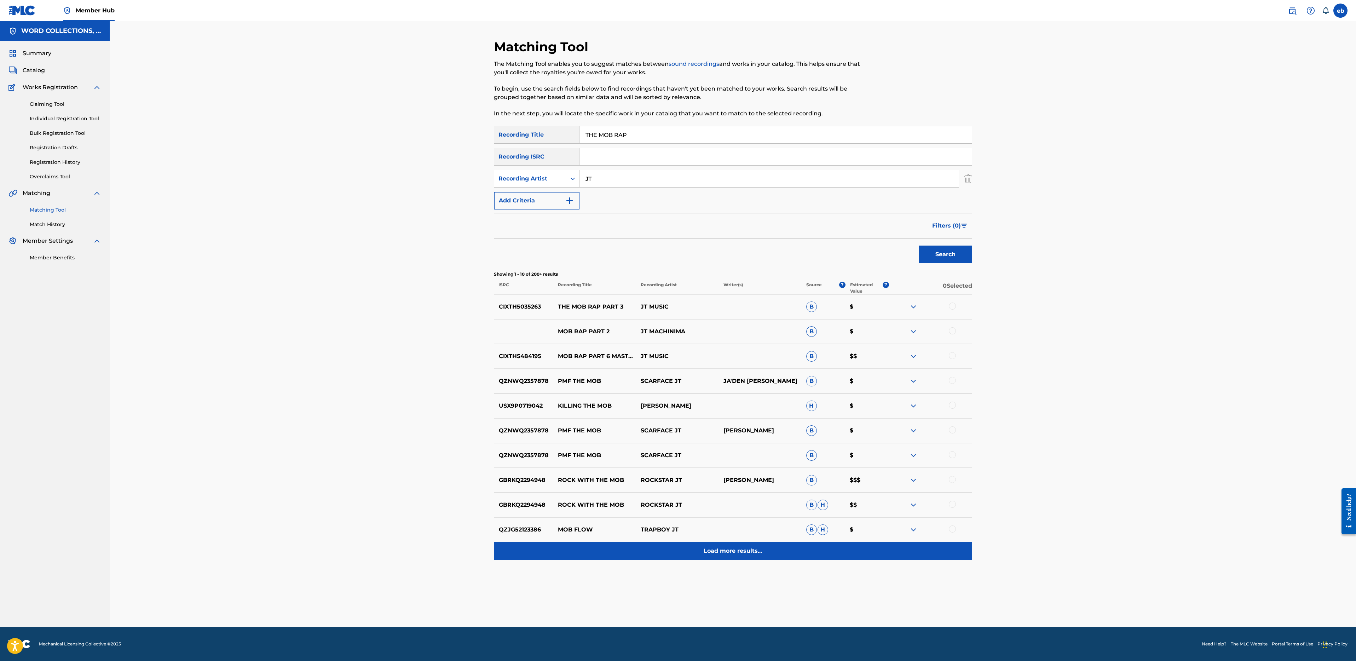
click at [746, 554] on p "Load more results..." at bounding box center [733, 550] width 58 height 8
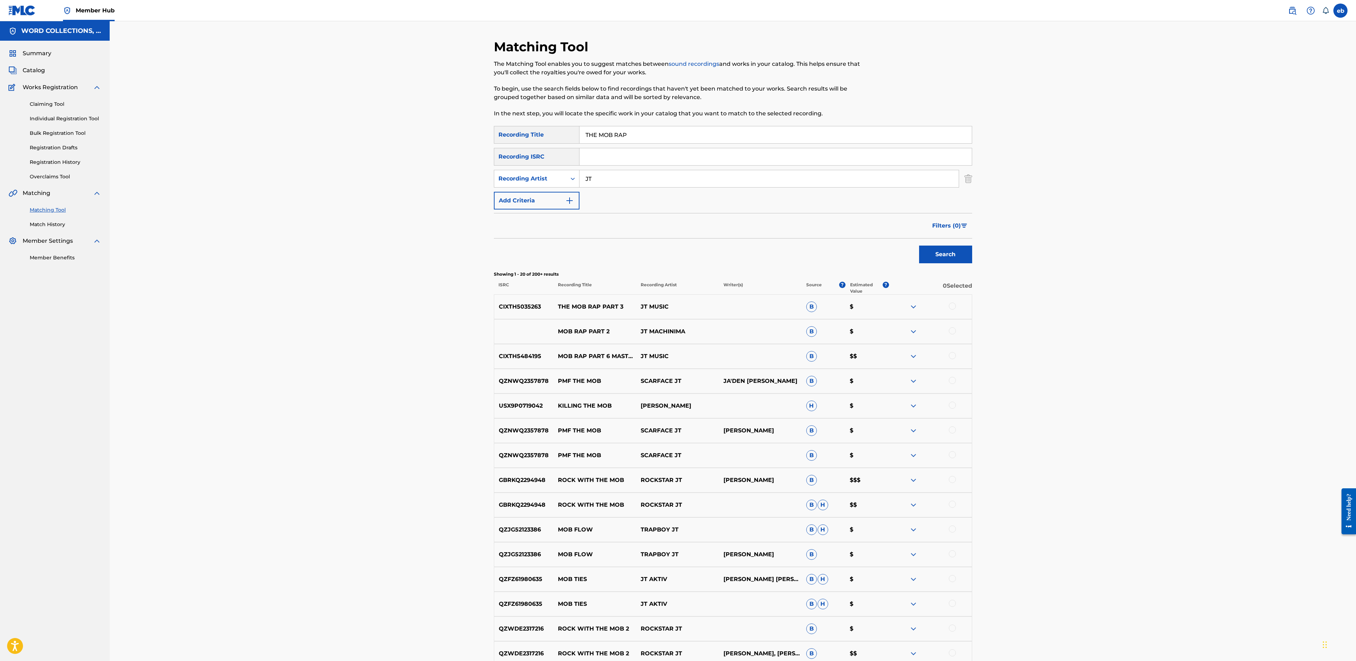
click at [658, 138] on input "THE MOB RAP" at bounding box center [775, 134] width 392 height 17
paste input "PAT"
click at [919, 245] on button "Search" at bounding box center [945, 254] width 53 height 18
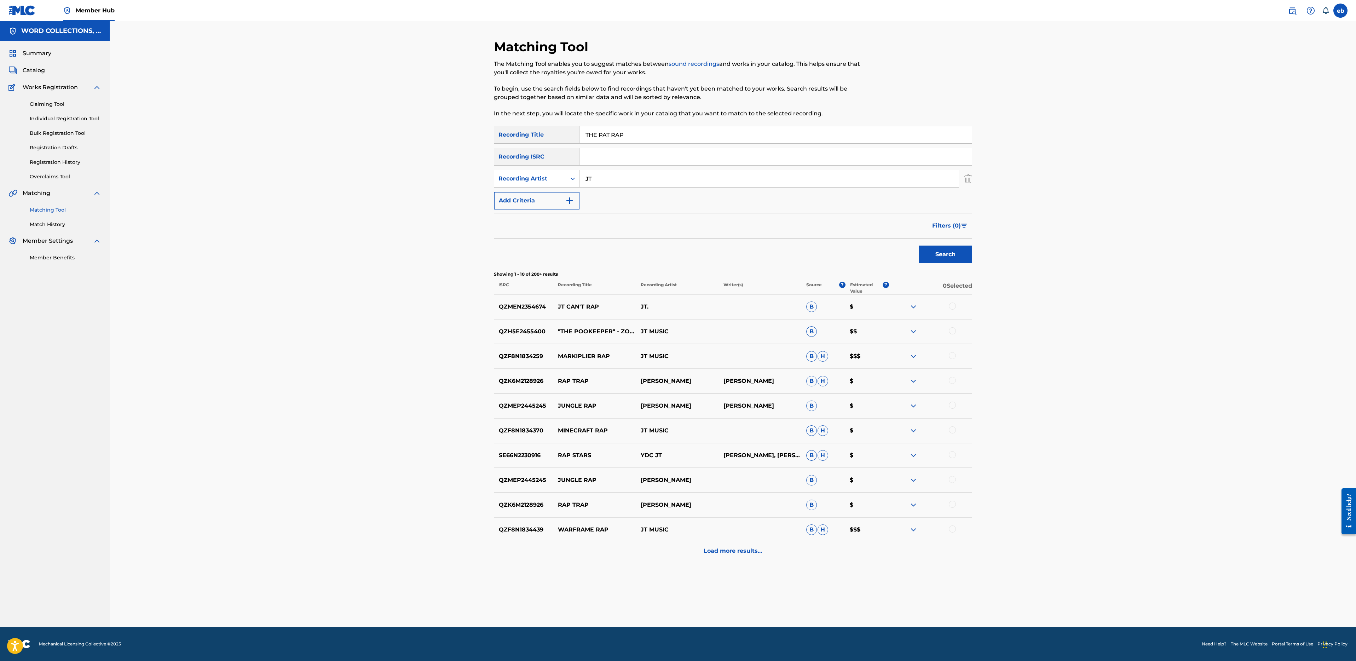
click at [665, 129] on input "THE PAT RAP" at bounding box center [775, 134] width 392 height 17
paste input "IS IS JT MACHINIMA"
type input "THIS IS JT MACHINIMA"
click at [919, 245] on button "Search" at bounding box center [945, 254] width 53 height 18
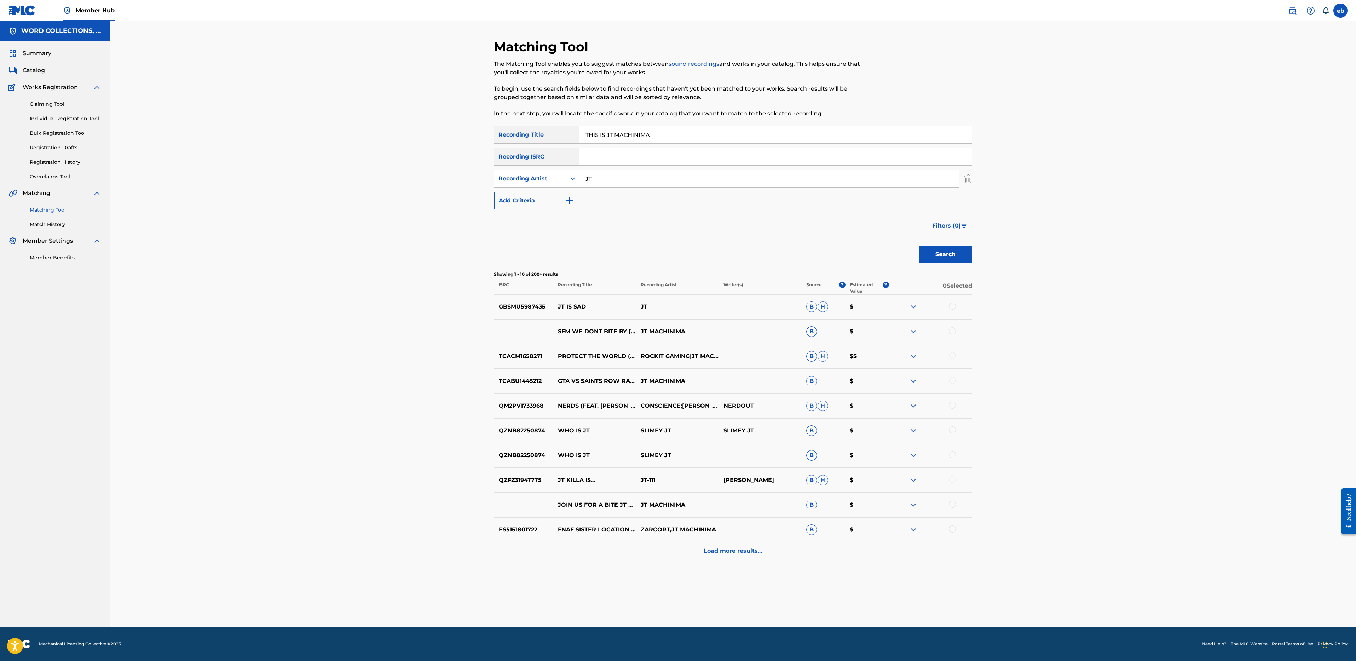
click at [612, 175] on input "JT" at bounding box center [768, 178] width 379 height 17
click at [919, 245] on button "Search" at bounding box center [945, 254] width 53 height 18
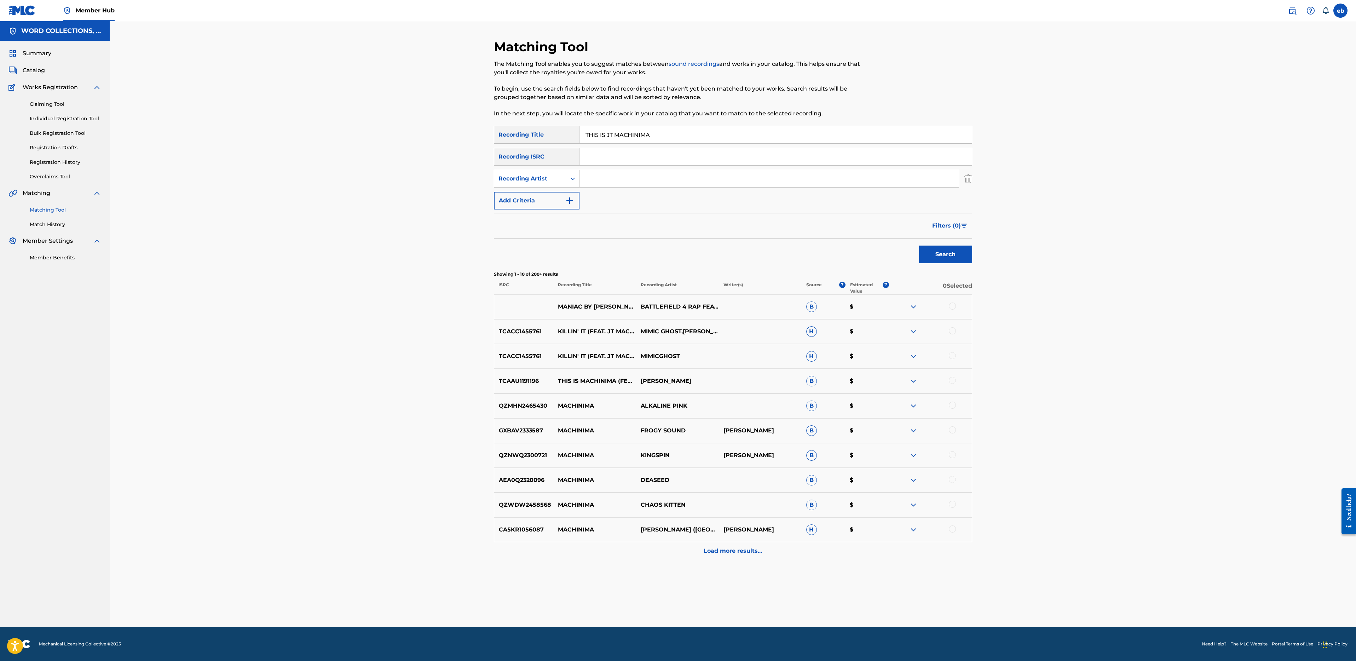
click at [730, 560] on div "Matching Tool The Matching Tool enables you to suggest matches between sound re…" at bounding box center [733, 333] width 478 height 588
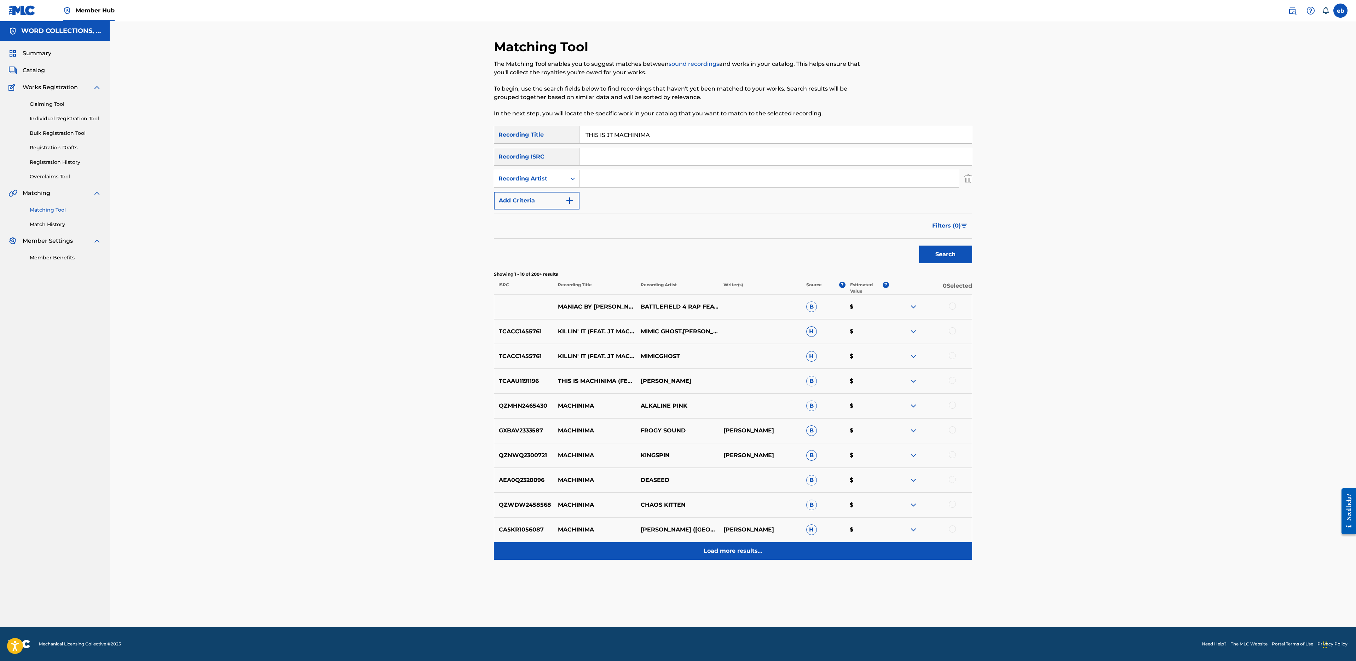
click at [736, 557] on div "Load more results..." at bounding box center [733, 551] width 478 height 18
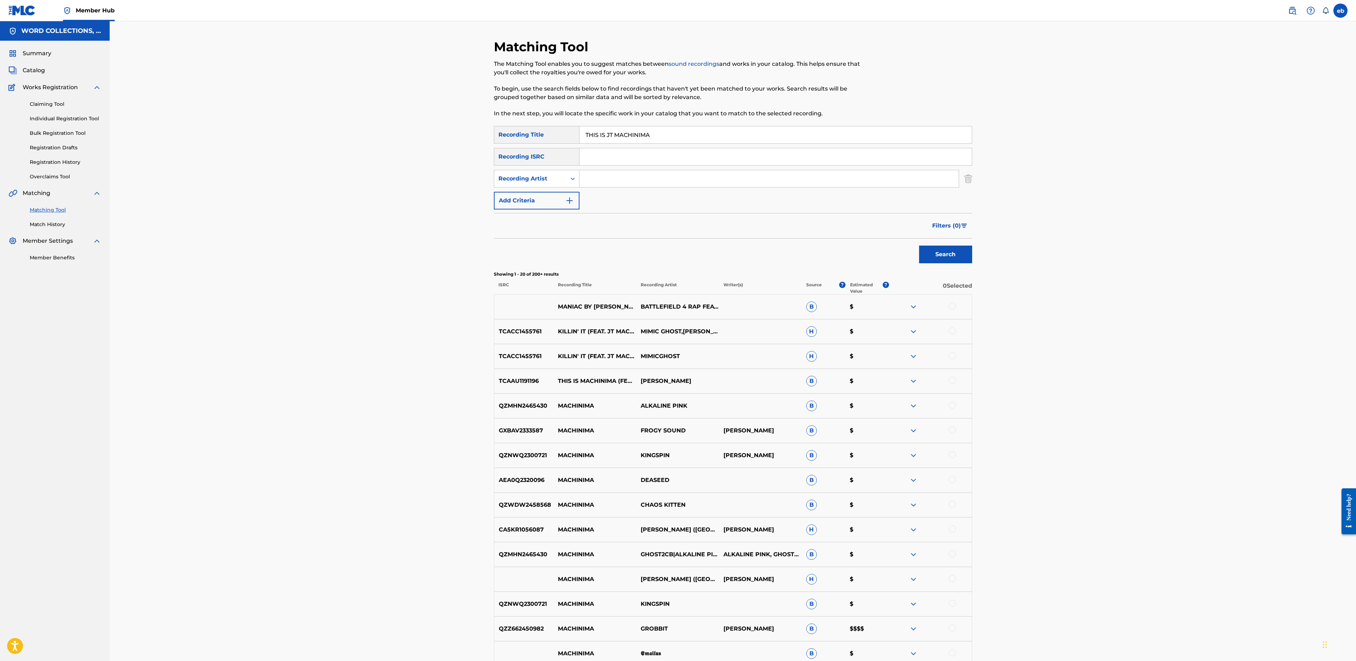
click at [690, 134] on input "THIS IS JT MACHINIMA" at bounding box center [775, 134] width 392 height 17
paste input "WARZONE"
type input "WARZONE"
click at [629, 183] on input "Search Form" at bounding box center [768, 178] width 379 height 17
type input "K"
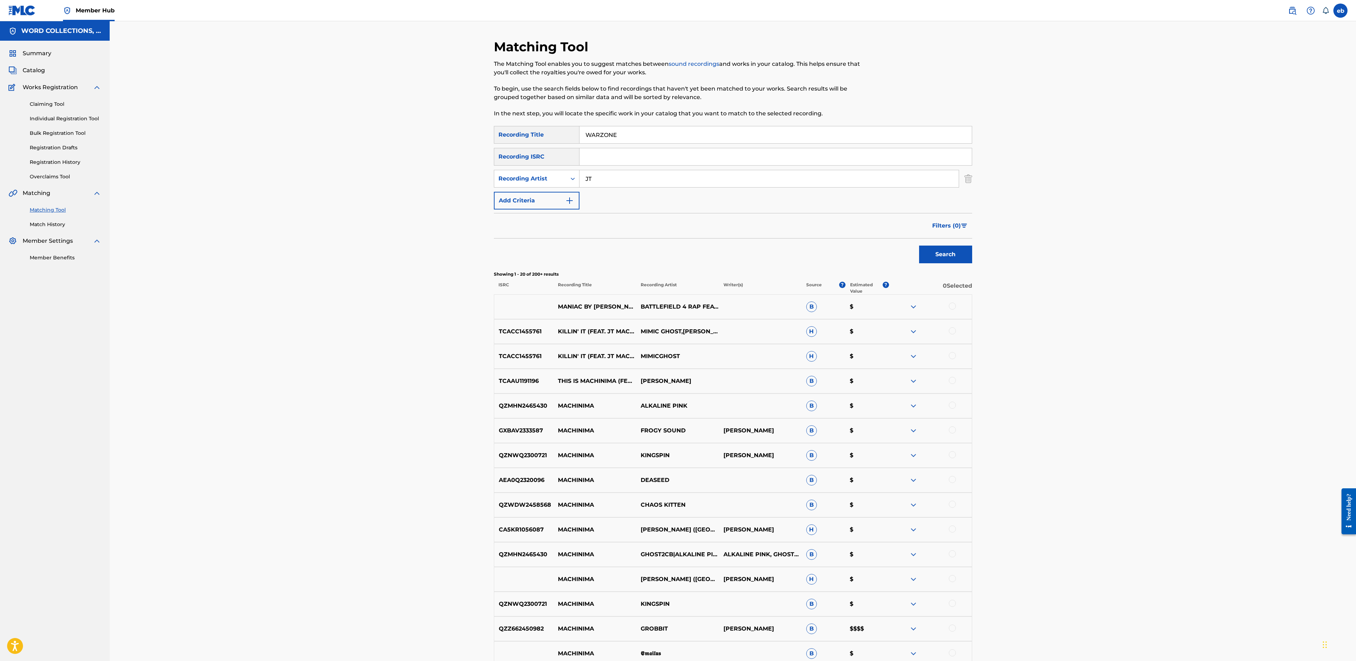
click at [919, 245] on button "Search" at bounding box center [945, 254] width 53 height 18
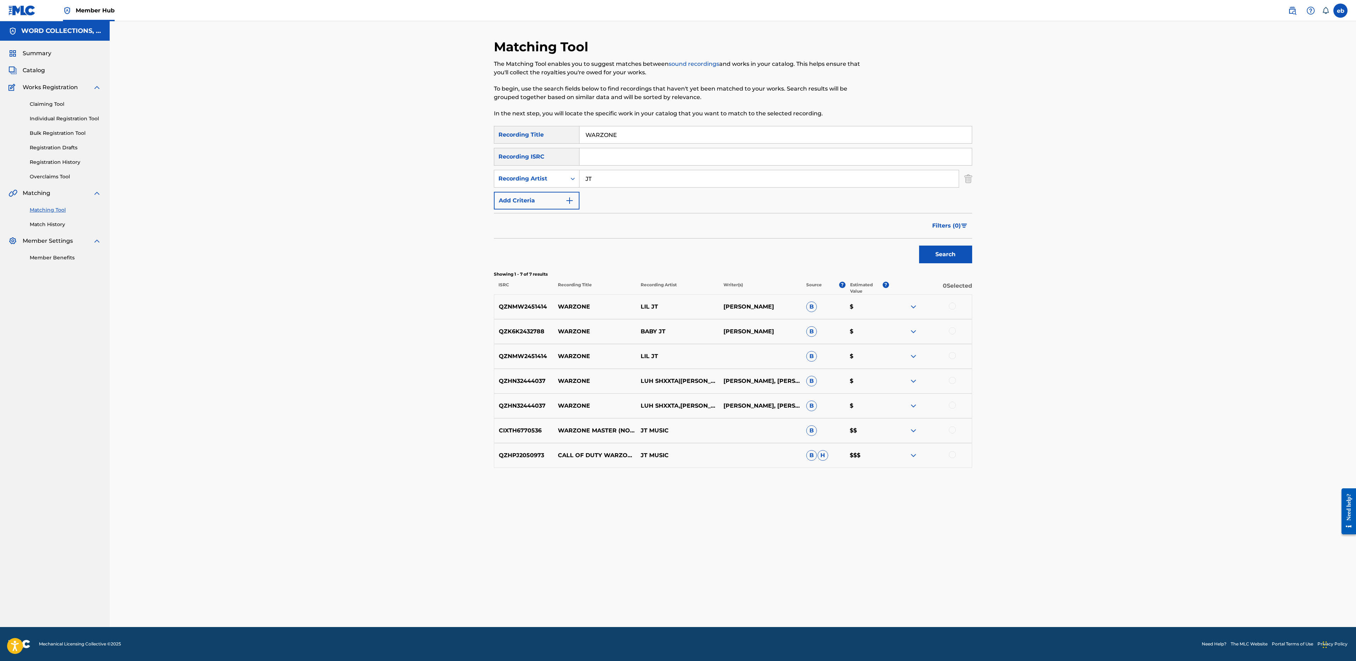
click at [956, 430] on div at bounding box center [930, 430] width 83 height 8
click at [949, 431] on div at bounding box center [952, 429] width 7 height 7
click at [621, 181] on input "JT" at bounding box center [768, 178] width 379 height 17
type input "[PERSON_NAME]"
click at [919, 245] on button "Search" at bounding box center [945, 254] width 53 height 18
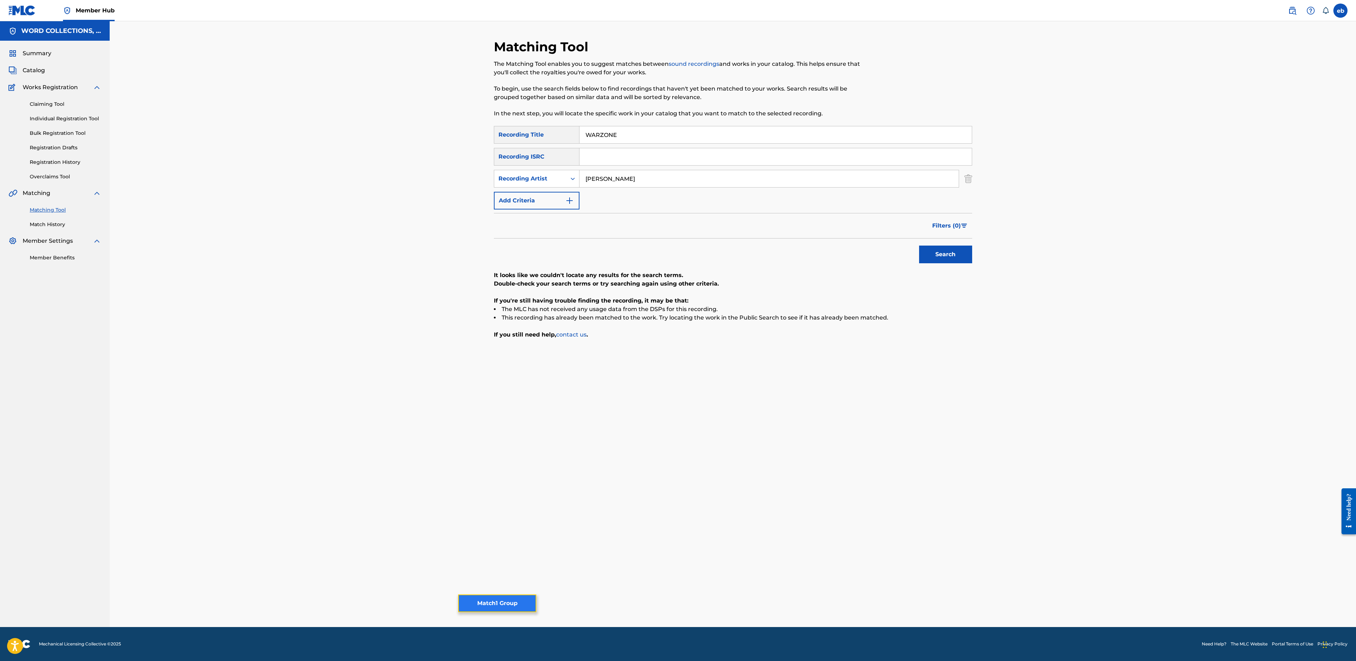
click at [510, 598] on button "Match 1 Group" at bounding box center [497, 603] width 78 height 18
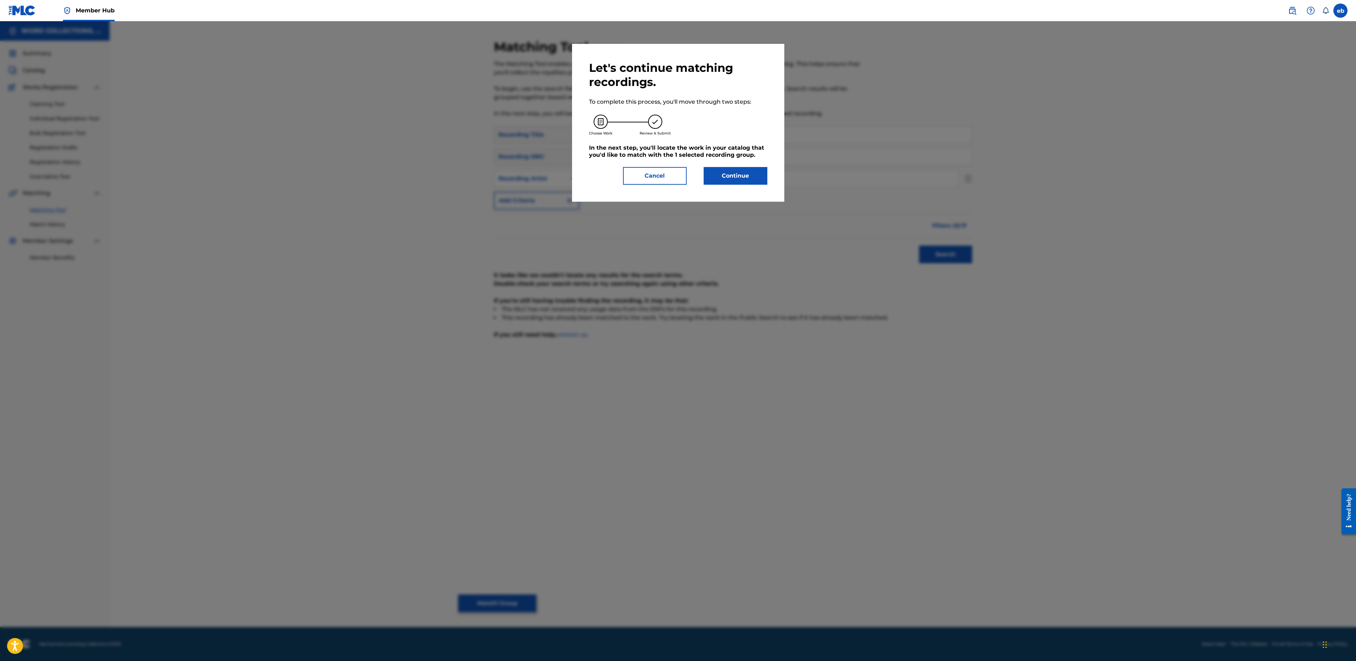
click at [745, 166] on div "Let's continue matching recordings. To complete this process, you'll move throu…" at bounding box center [678, 123] width 178 height 124
click at [745, 173] on button "Continue" at bounding box center [736, 176] width 64 height 18
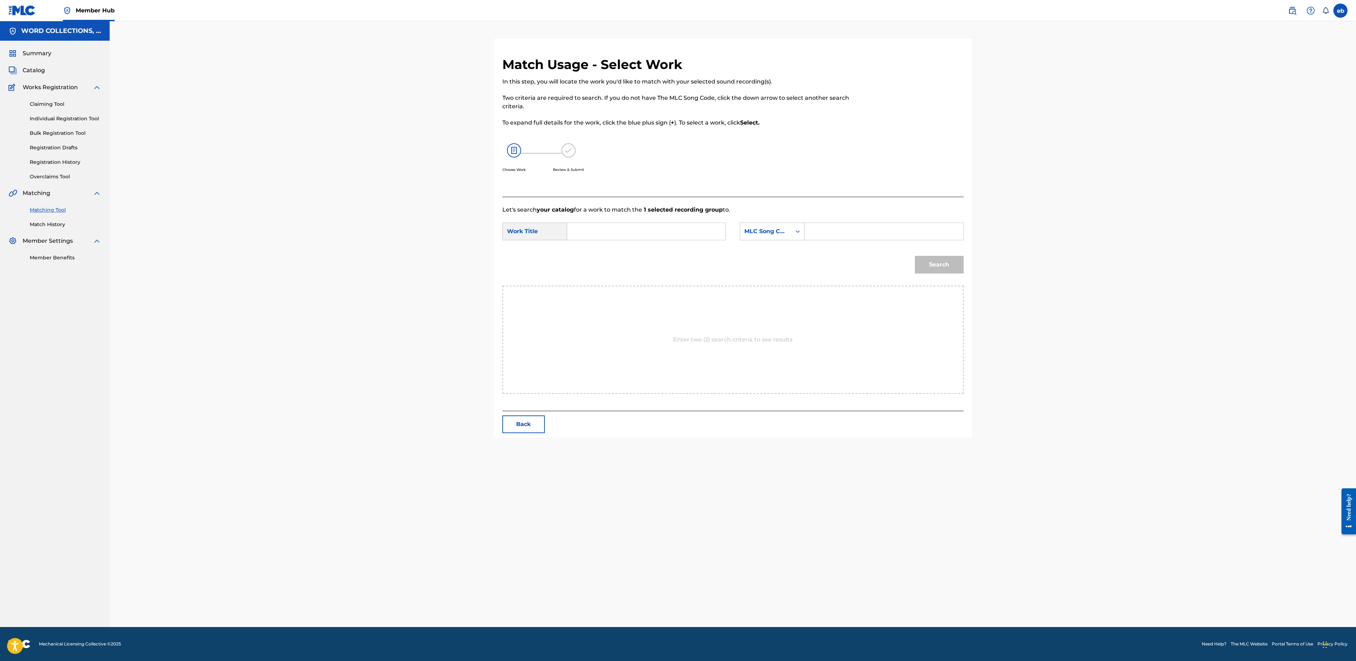
click at [593, 230] on input "Search Form" at bounding box center [646, 231] width 146 height 17
type input "warzone"
click at [592, 249] on strong "warzone" at bounding box center [591, 247] width 25 height 7
click at [770, 231] on div "MLC Song Code" at bounding box center [765, 231] width 43 height 8
click at [777, 243] on div "Writer Name" at bounding box center [772, 249] width 64 height 18
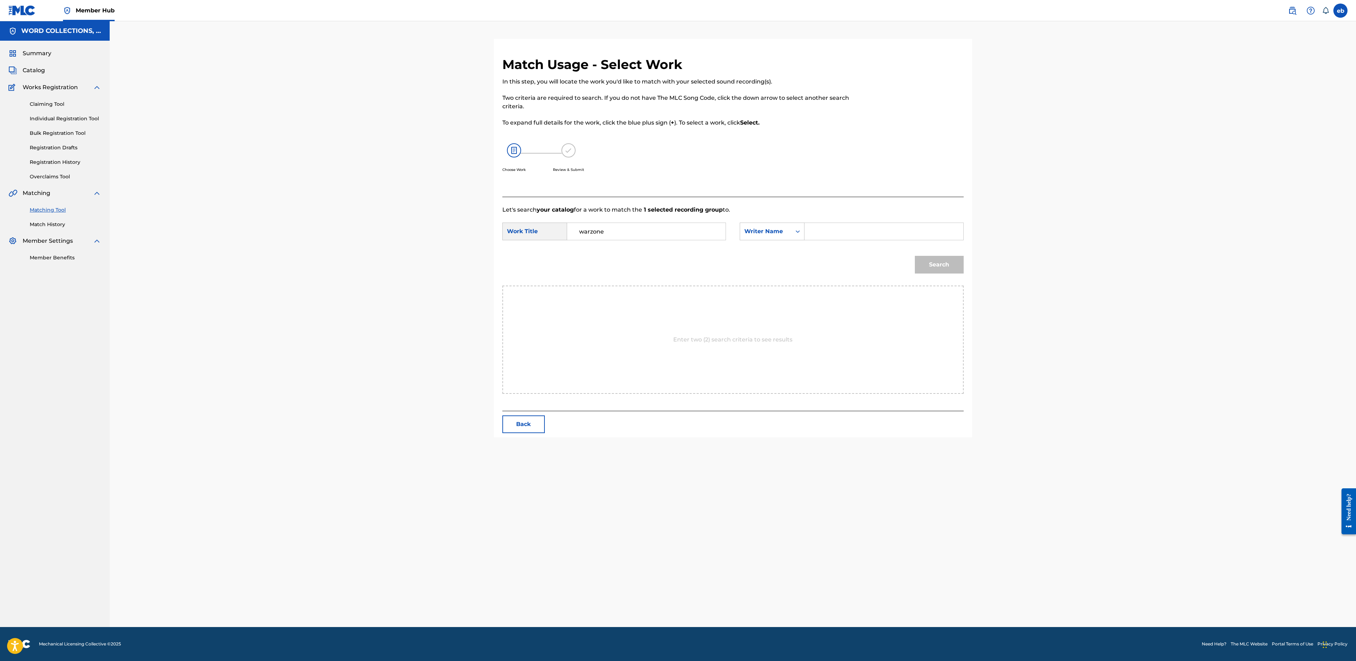
click at [819, 229] on input "Search Form" at bounding box center [883, 231] width 146 height 17
type input "[PERSON_NAME]"
click at [915, 256] on button "Search" at bounding box center [939, 265] width 49 height 18
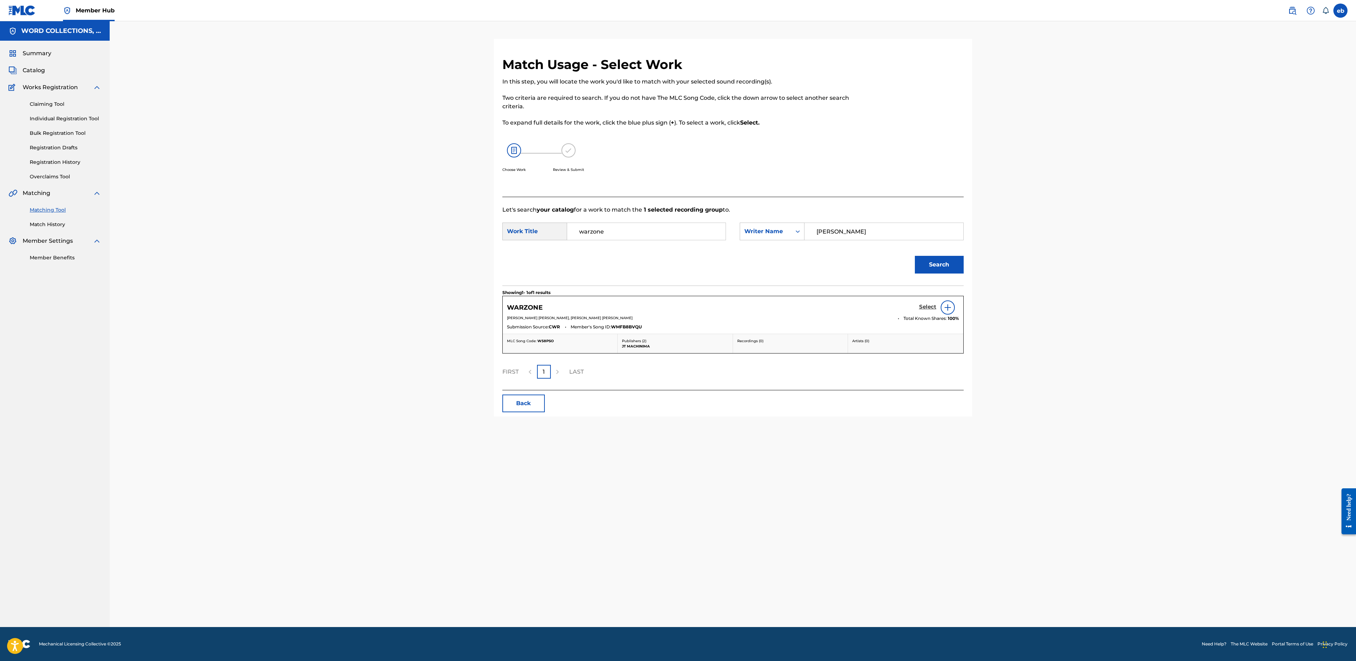
click at [933, 306] on h5 "Select" at bounding box center [927, 306] width 17 height 7
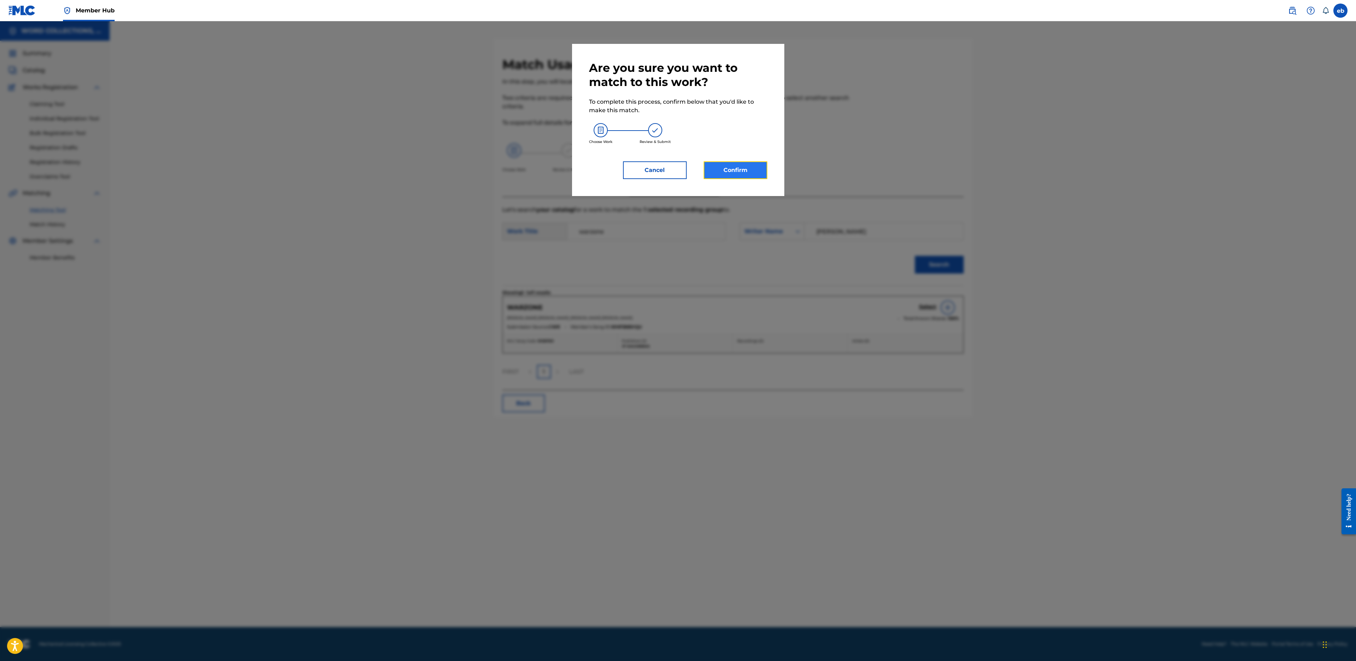
click at [739, 166] on button "Confirm" at bounding box center [736, 170] width 64 height 18
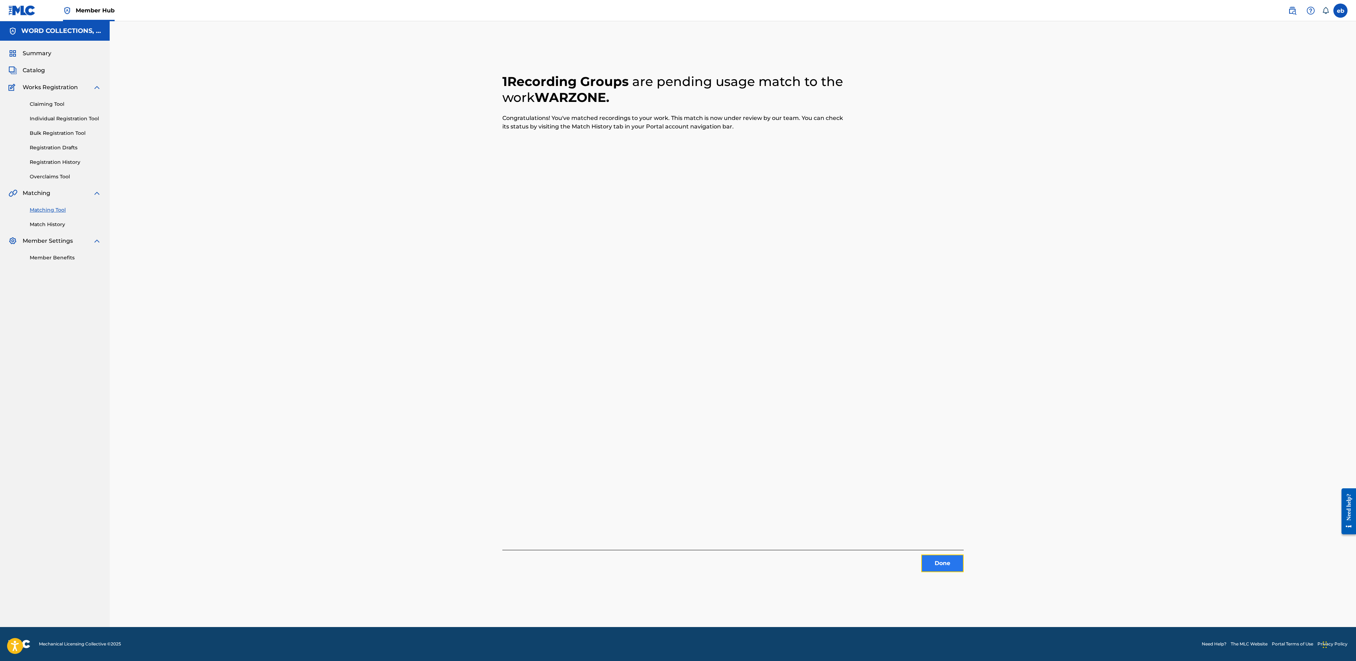
click at [938, 563] on button "Done" at bounding box center [942, 563] width 42 height 18
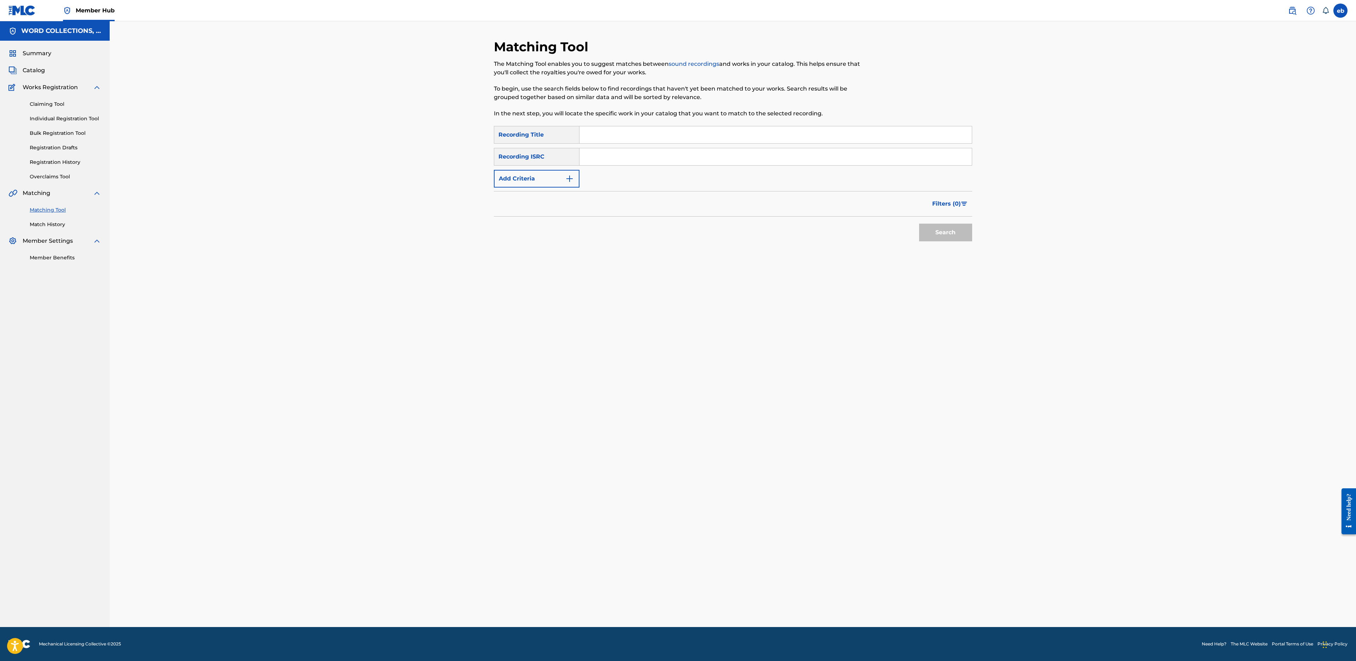
click at [623, 132] on input "Search Form" at bounding box center [775, 134] width 392 height 17
paste input "WINTER MASTER6"
click at [919, 224] on button "Search" at bounding box center [945, 233] width 53 height 18
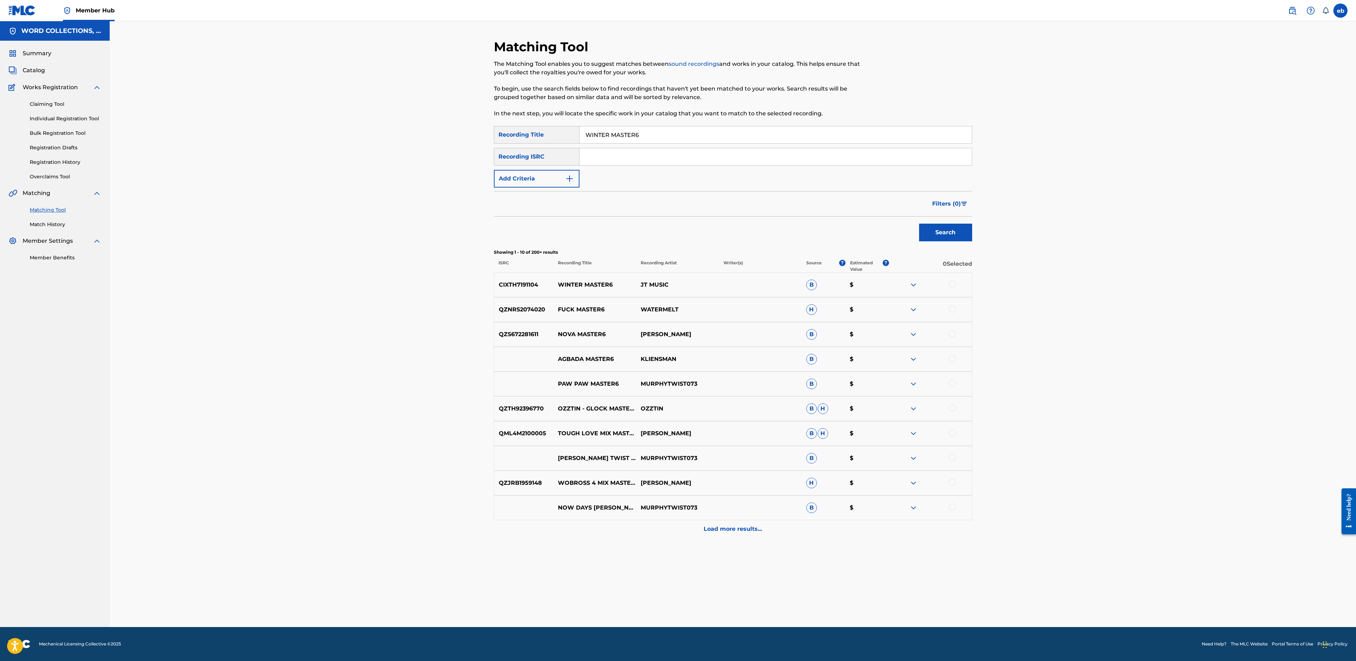
click at [951, 283] on div at bounding box center [952, 283] width 7 height 7
click at [641, 138] on input "WINTER MASTER6" at bounding box center [775, 134] width 392 height 17
click at [919, 224] on button "Search" at bounding box center [945, 233] width 53 height 18
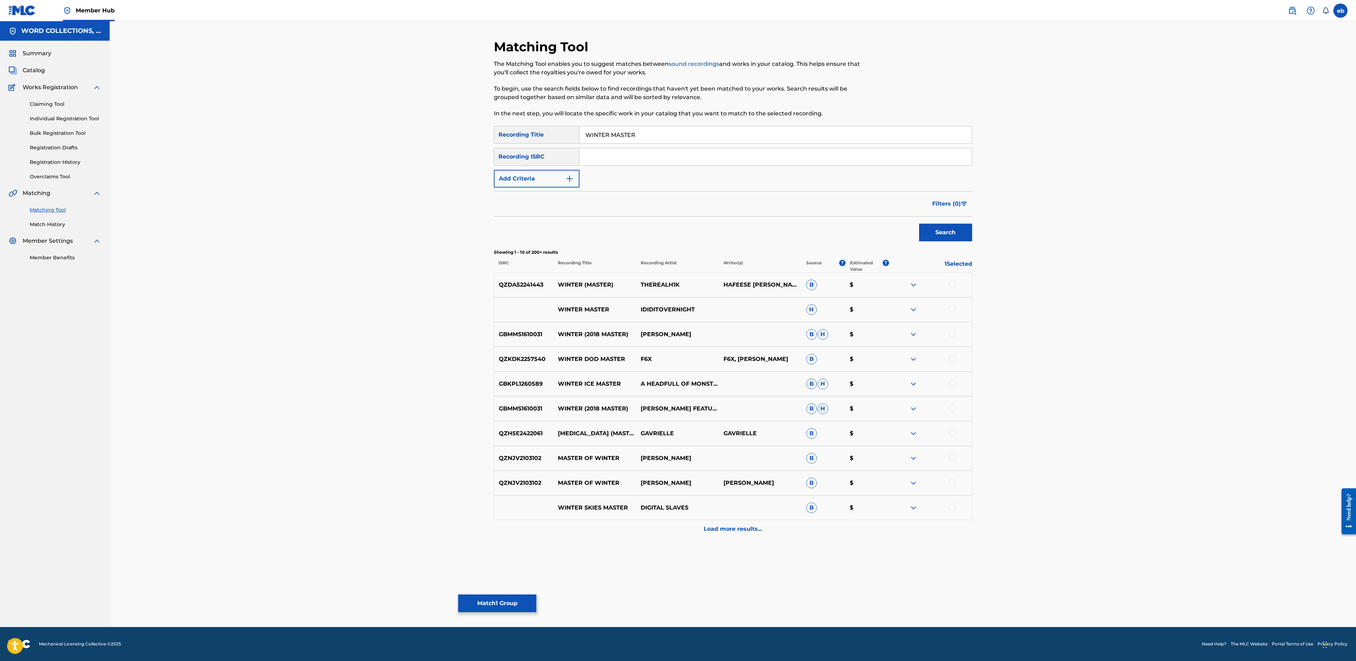
click at [629, 137] on input "WINTER MASTER" at bounding box center [775, 134] width 392 height 17
type input "WINTER"
click at [919, 224] on button "Search" at bounding box center [945, 233] width 53 height 18
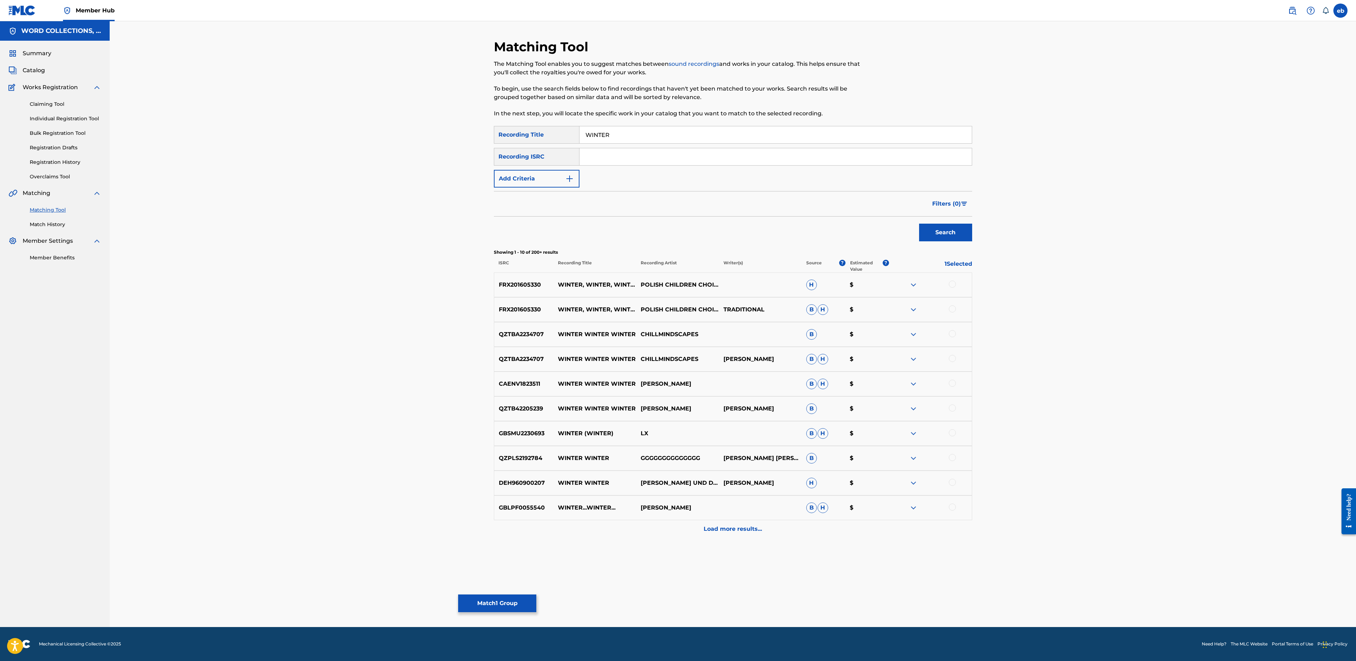
click at [632, 155] on input "Search Form" at bounding box center [775, 156] width 392 height 17
click at [540, 172] on button "Add Criteria" at bounding box center [537, 179] width 86 height 18
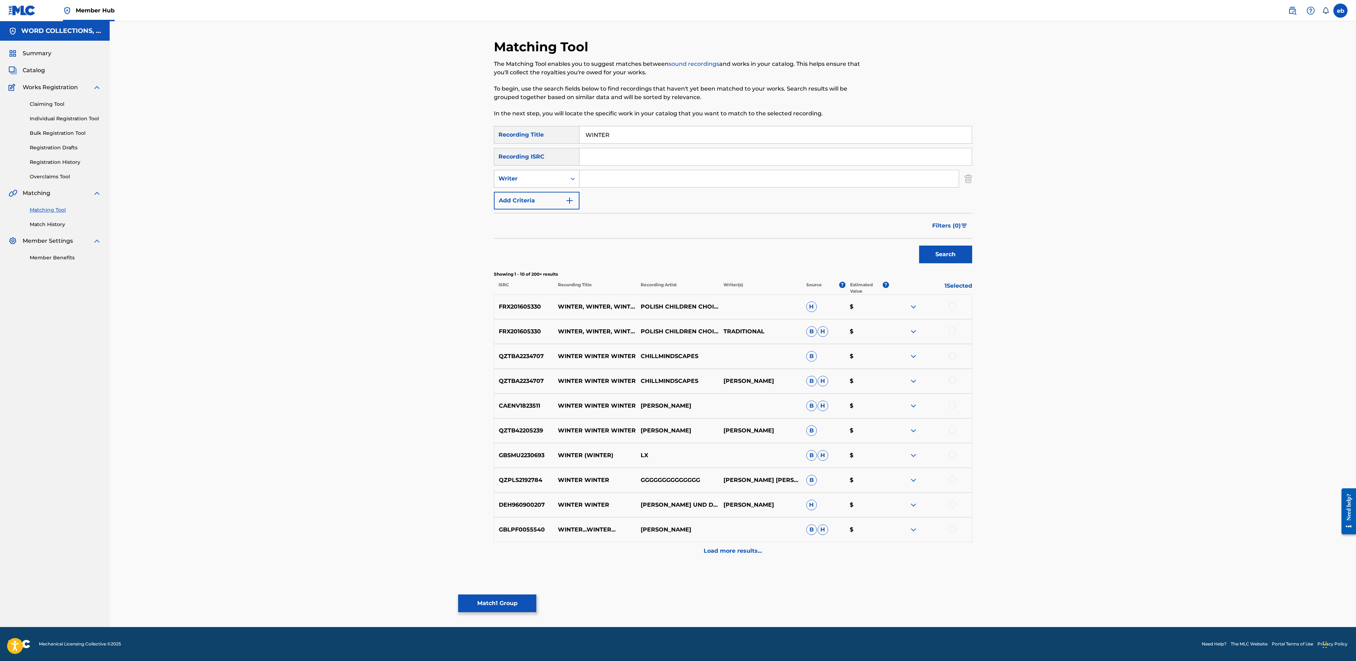
click at [530, 174] on div "Writer" at bounding box center [530, 178] width 64 height 8
click at [533, 191] on div "Recording Artist" at bounding box center [536, 196] width 85 height 18
click at [580, 177] on input "Search Form" at bounding box center [768, 178] width 379 height 17
click at [919, 245] on button "Search" at bounding box center [945, 254] width 53 height 18
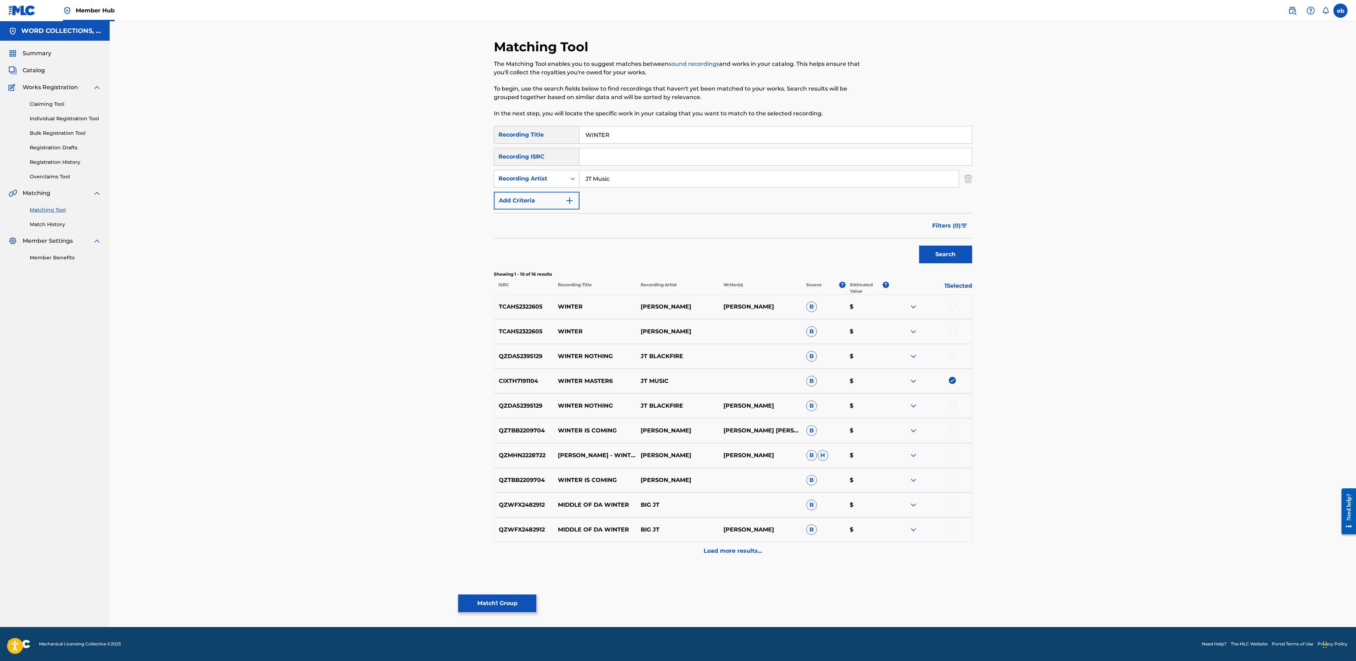
click at [919, 245] on button "Search" at bounding box center [945, 254] width 53 height 18
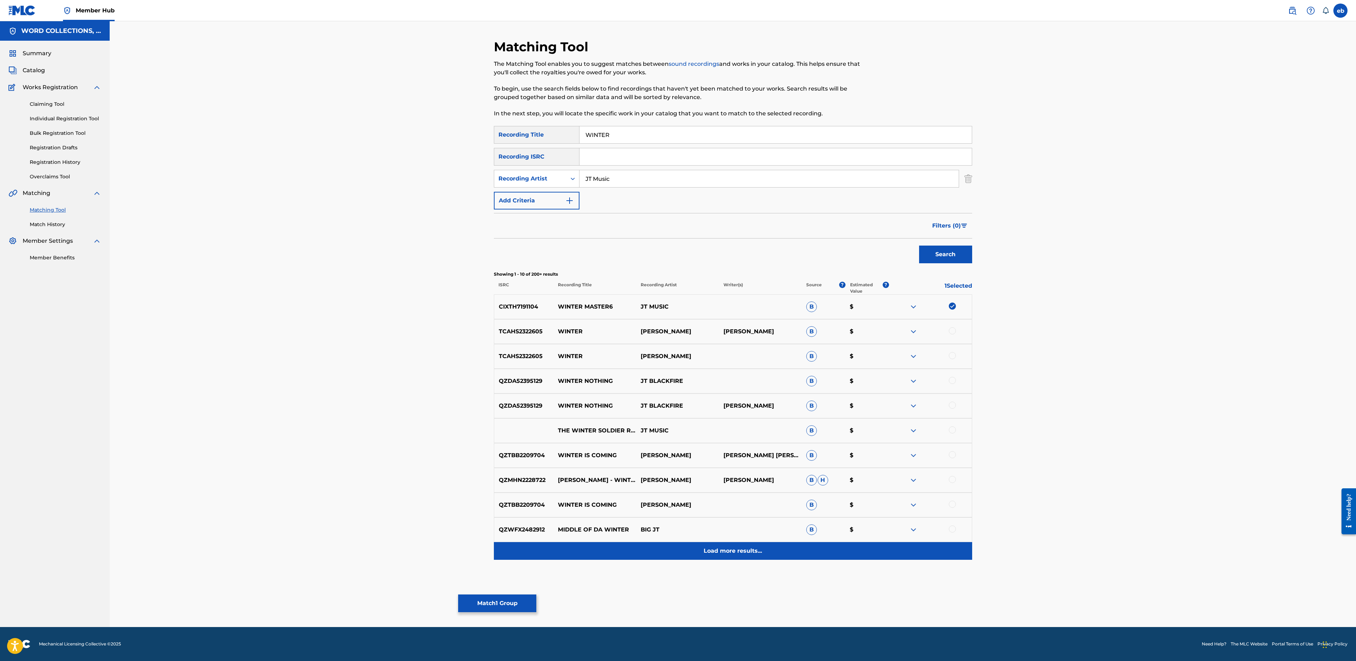
click at [741, 558] on div "Load more results..." at bounding box center [733, 551] width 478 height 18
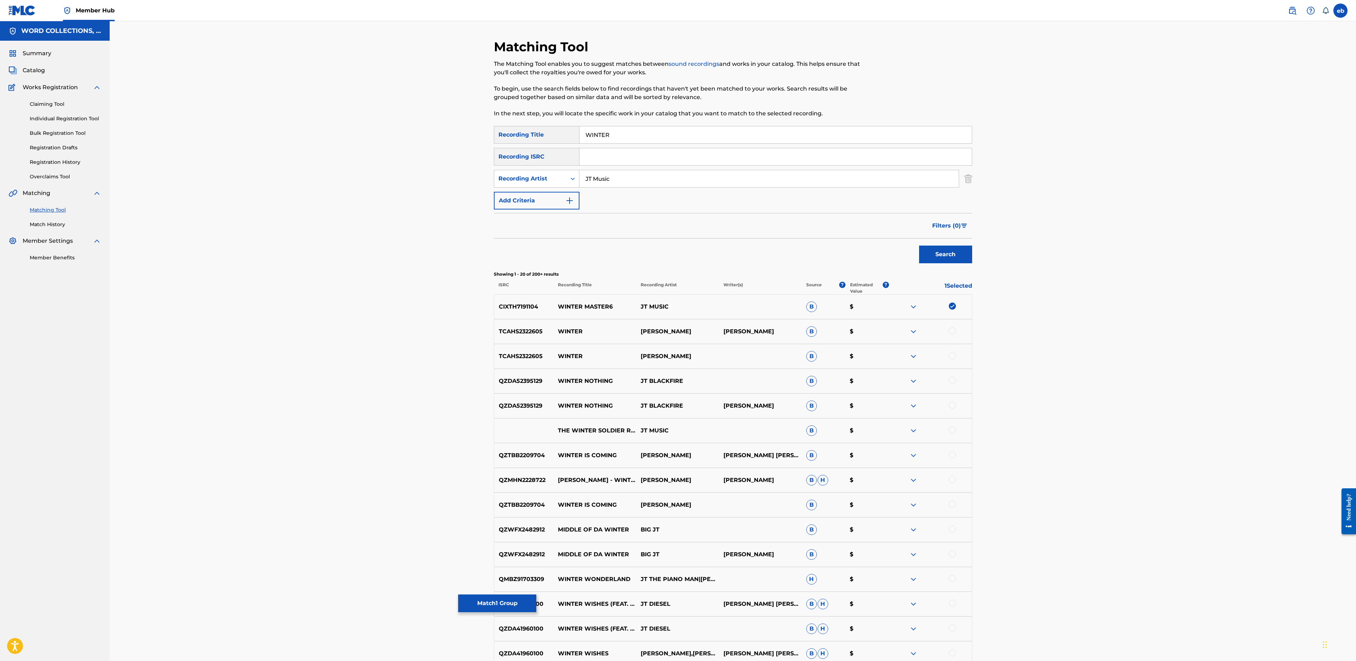
click at [618, 180] on input "JT Music" at bounding box center [768, 178] width 379 height 17
click at [919, 245] on button "Search" at bounding box center [945, 254] width 53 height 18
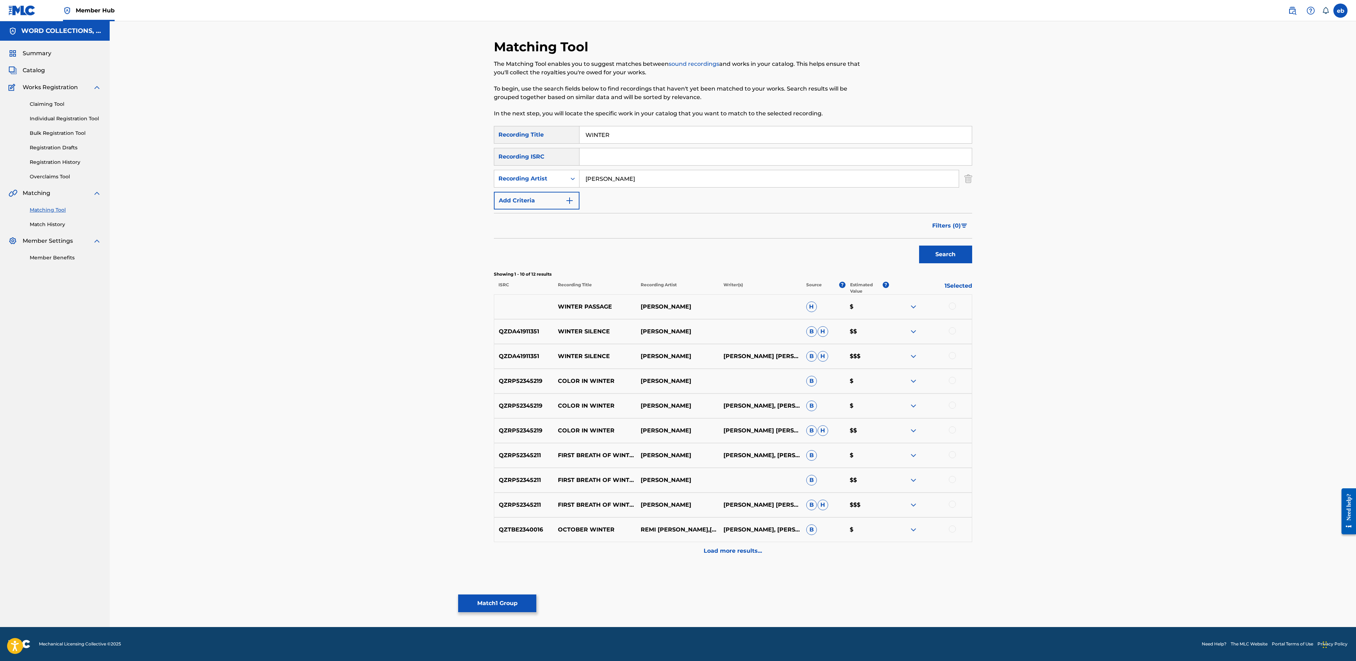
click at [631, 180] on input "[PERSON_NAME]" at bounding box center [768, 178] width 379 height 17
type input "[PERSON_NAME] Music"
click at [919, 245] on button "Search" at bounding box center [945, 254] width 53 height 18
click at [640, 133] on input "WINTER" at bounding box center [775, 134] width 392 height 17
type input "WINTER Master6"
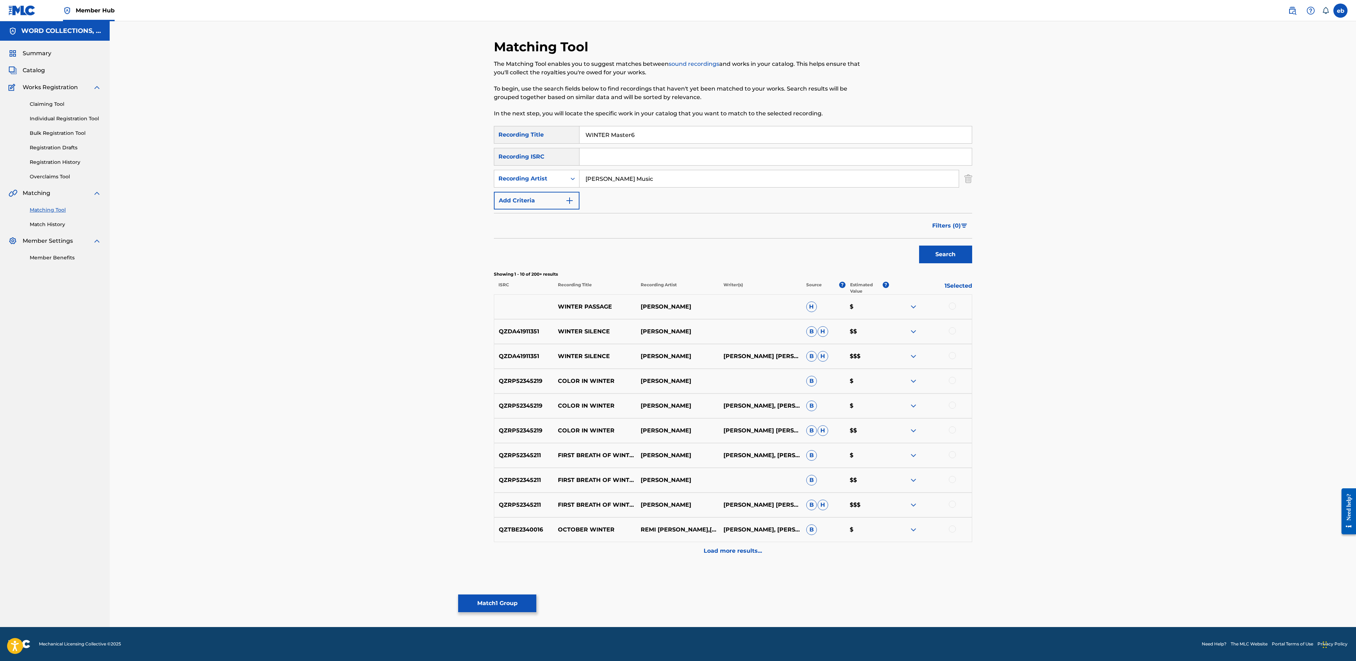
click at [919, 245] on button "Search" at bounding box center [945, 254] width 53 height 18
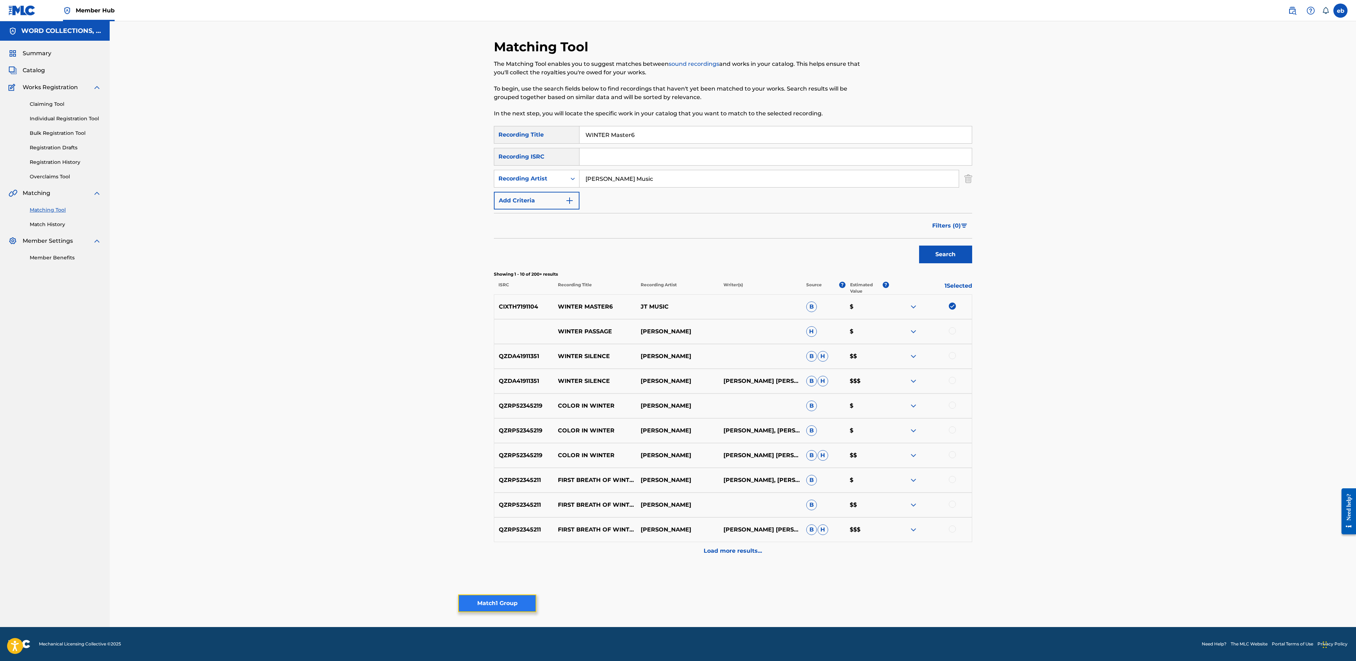
click at [504, 603] on button "Match 1 Group" at bounding box center [497, 603] width 78 height 18
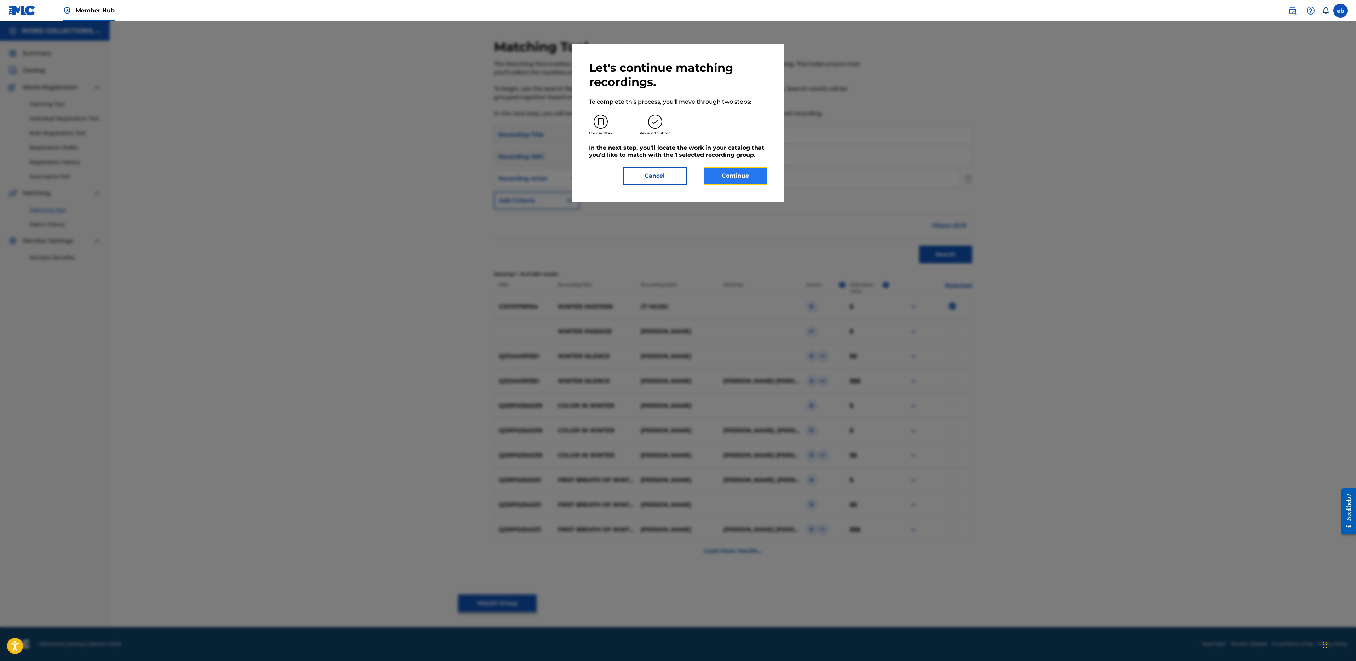
click at [720, 180] on button "Continue" at bounding box center [736, 176] width 64 height 18
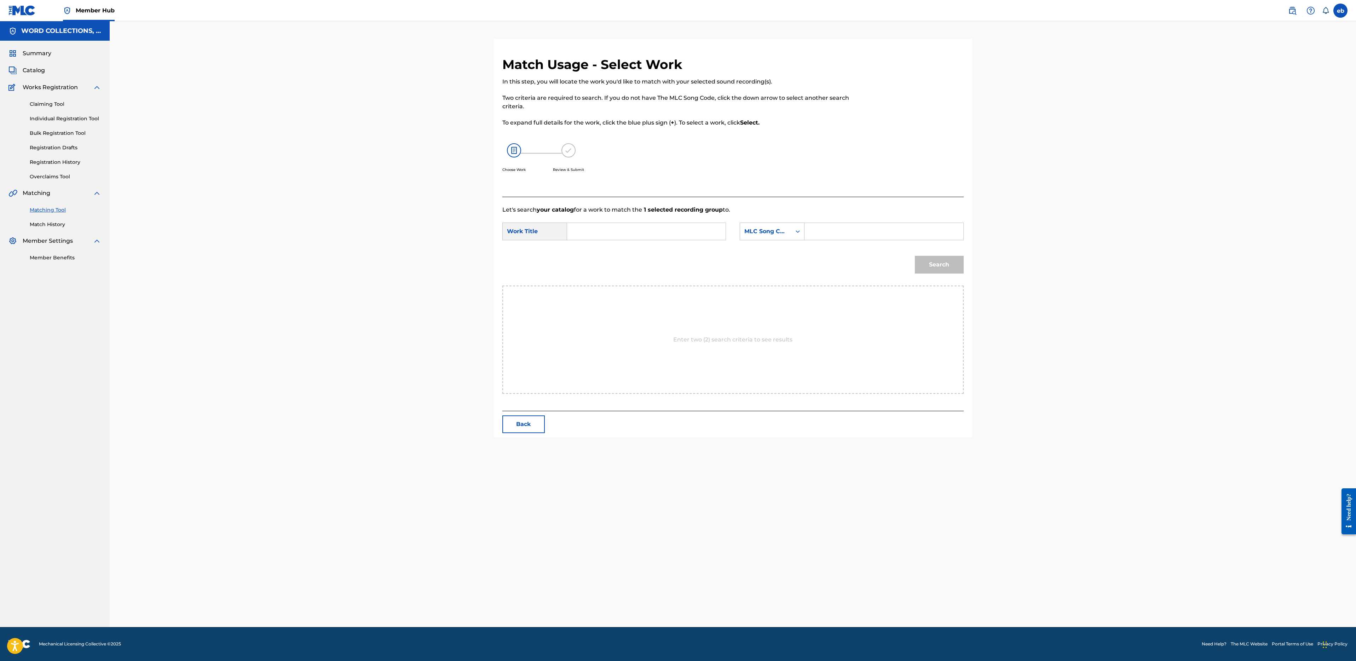
click at [612, 228] on input "Search Form" at bounding box center [646, 231] width 146 height 17
click at [590, 250] on strong "winter" at bounding box center [588, 247] width 19 height 7
type input "winter master6"
click at [747, 230] on div "MLC Song Code" at bounding box center [765, 231] width 43 height 8
click at [778, 243] on div "Writer Name" at bounding box center [772, 249] width 64 height 18
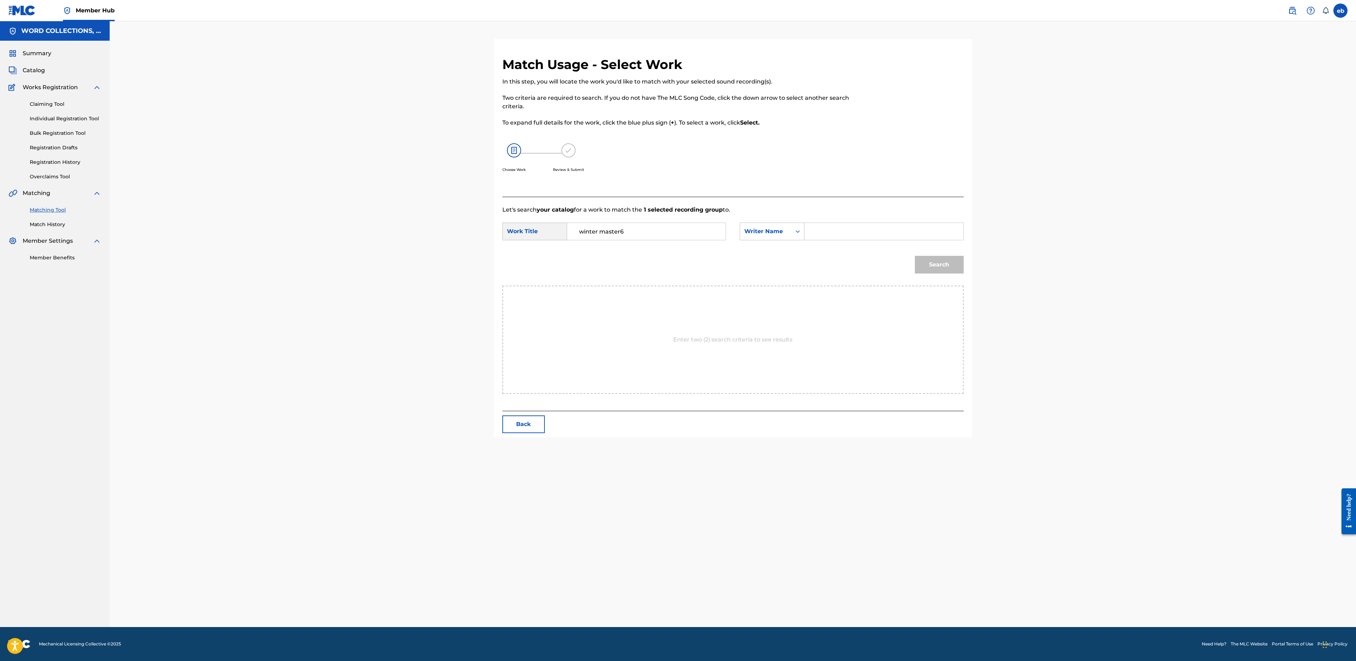
click at [826, 238] on input "Search Form" at bounding box center [883, 231] width 146 height 17
type input "[PERSON_NAME]"
click at [915, 256] on button "Search" at bounding box center [939, 265] width 49 height 18
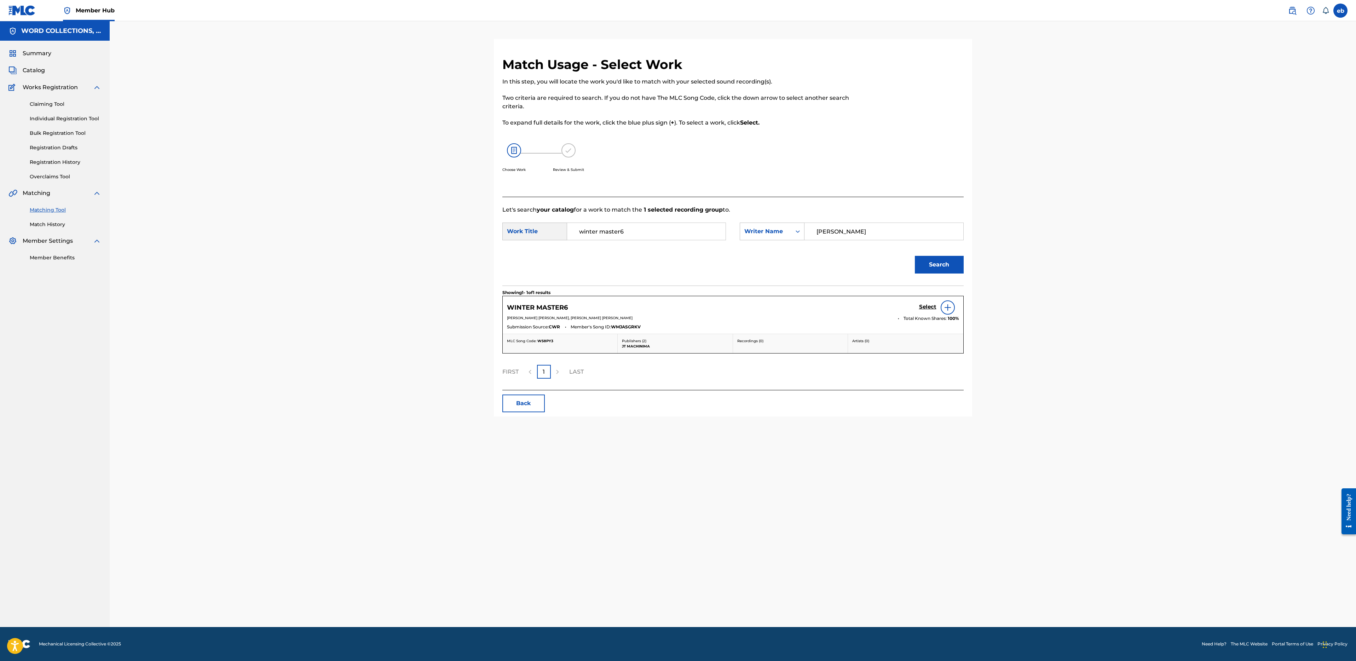
click at [928, 300] on div "Select" at bounding box center [939, 307] width 40 height 14
click at [931, 309] on h5 "Select" at bounding box center [927, 306] width 17 height 7
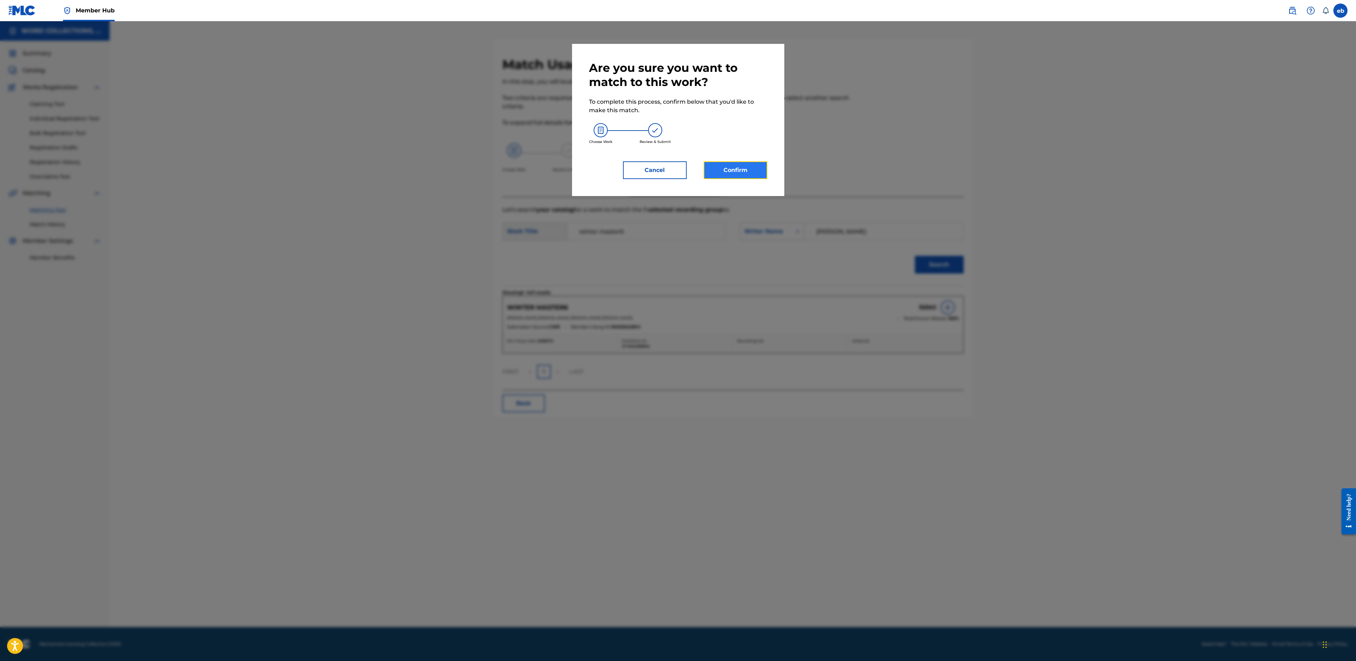
click at [741, 166] on button "Confirm" at bounding box center [736, 170] width 64 height 18
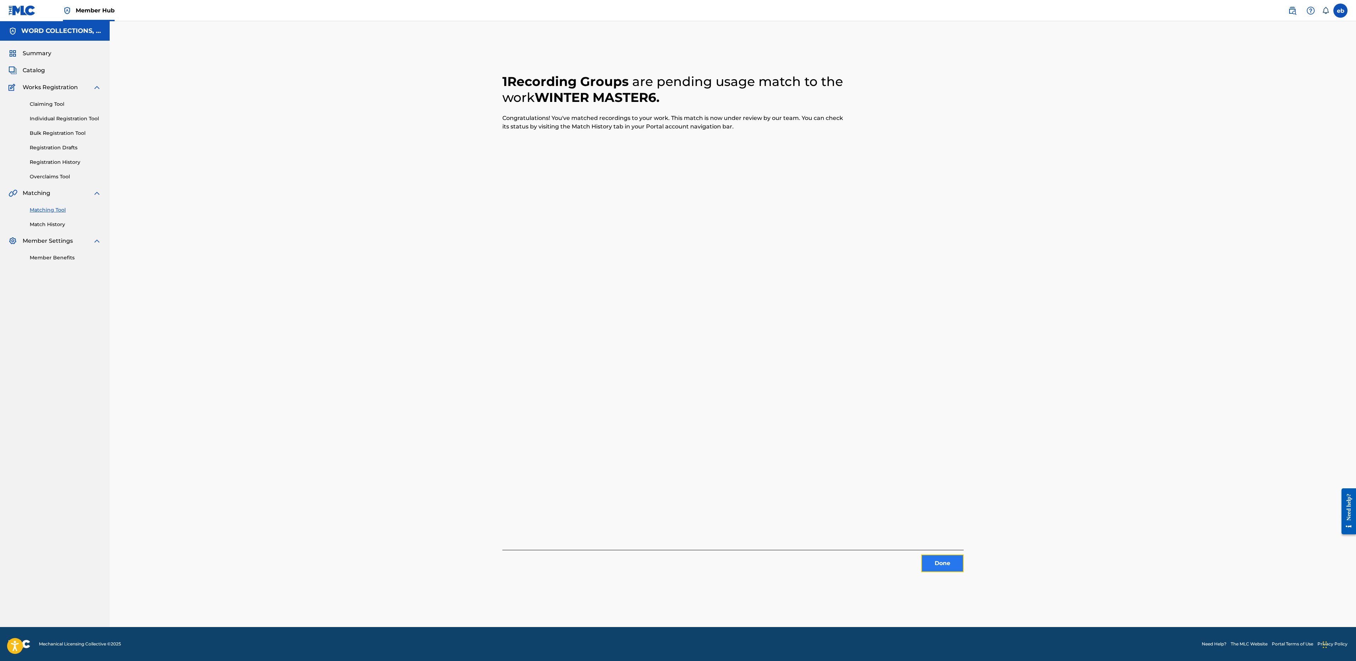
click at [950, 567] on button "Done" at bounding box center [942, 563] width 42 height 18
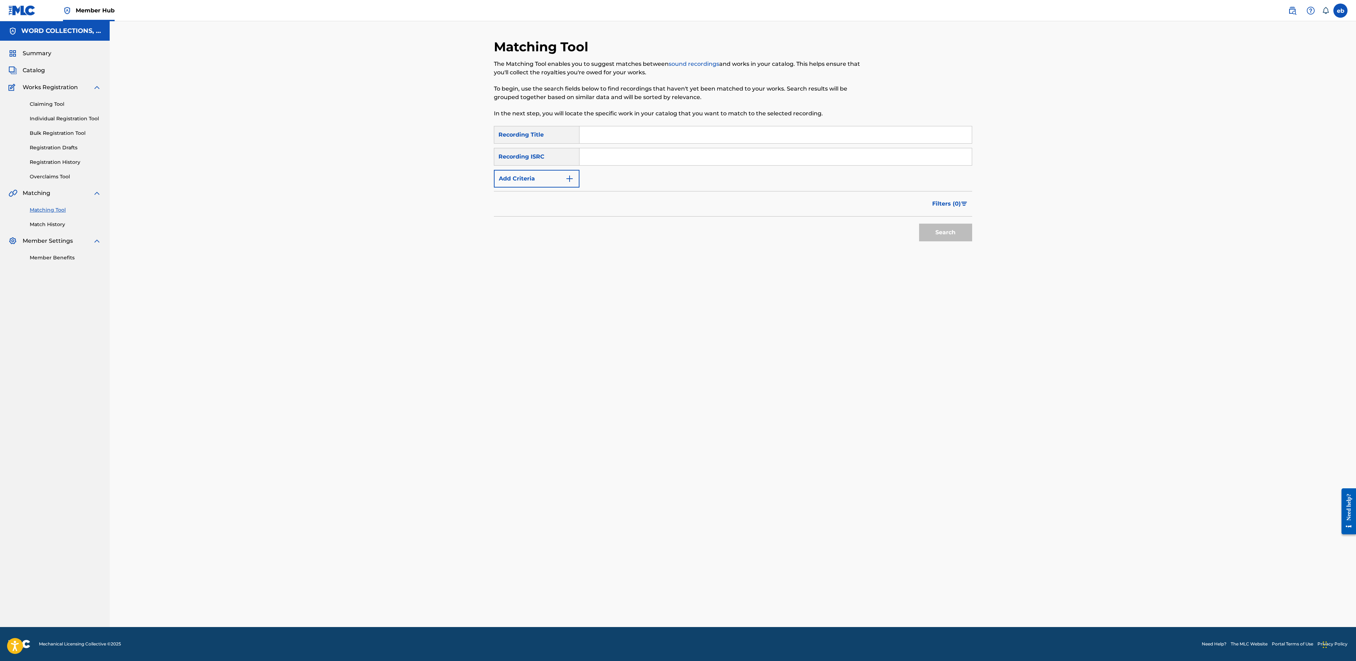
click at [693, 141] on input "Search Form" at bounding box center [775, 134] width 392 height 17
paste input "4 BORED SKULLS"
click at [919, 224] on button "Search" at bounding box center [945, 233] width 53 height 18
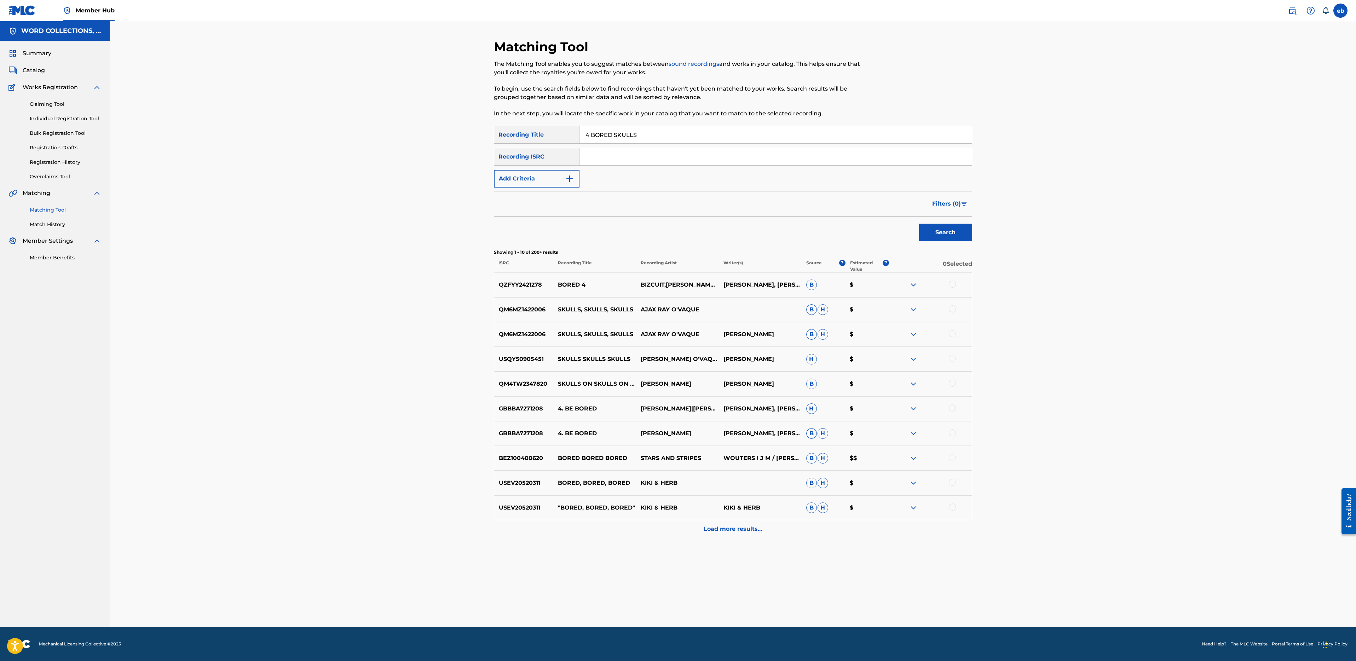
click at [624, 131] on input "4 BORED SKULLS" at bounding box center [775, 134] width 392 height 17
paste input "A CHEESY-AS-PIZZA LOVE SONG"
click at [919, 224] on button "Search" at bounding box center [945, 233] width 53 height 18
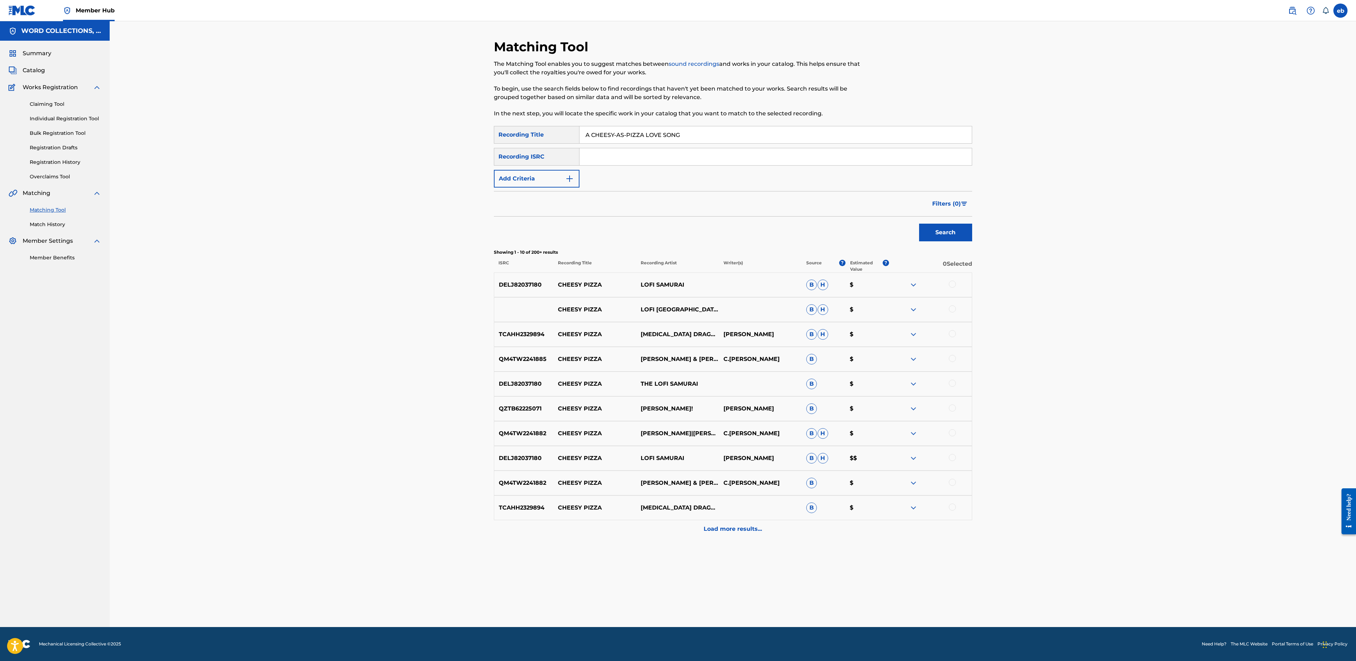
click at [653, 133] on input "A CHEESY-AS-PIZZA LOVE SONG" at bounding box center [775, 134] width 392 height 17
paste input "NALOGIES (SONG FOR MY GIRLFRIEND)"
type input "ANALOGIES (SONG FOR MY GIRLFRIEND)"
click at [919, 224] on button "Search" at bounding box center [945, 233] width 53 height 18
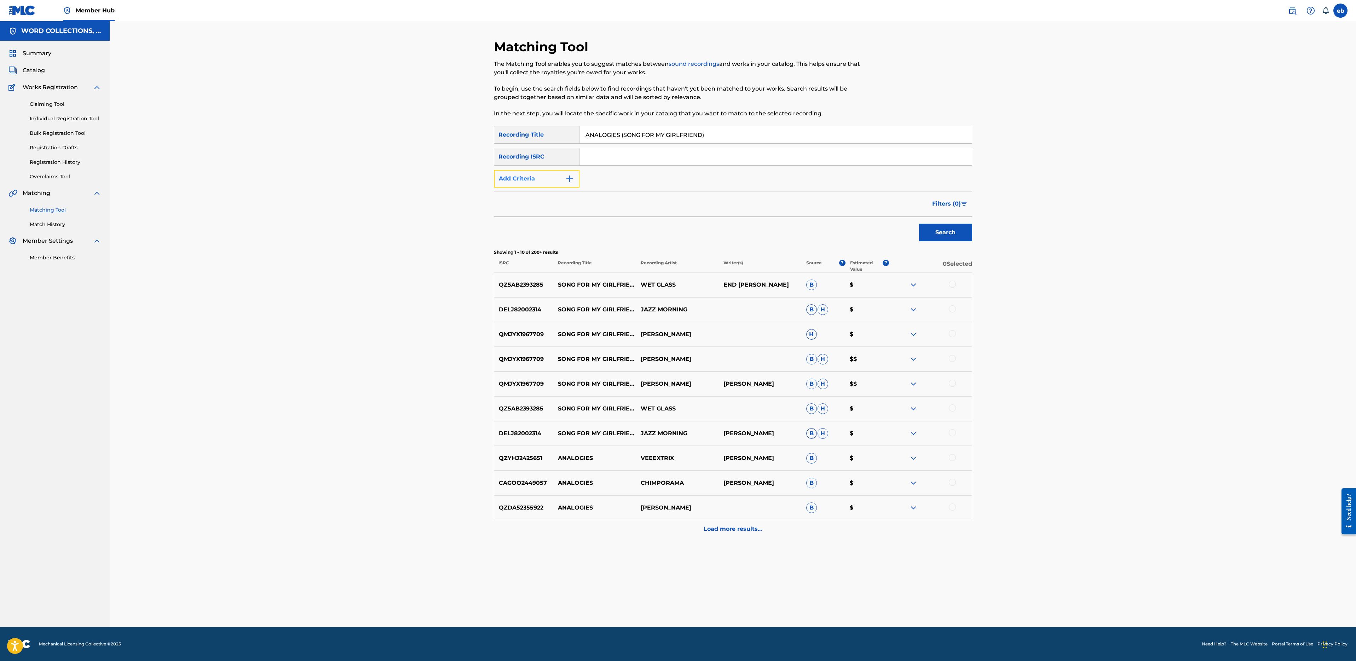
click at [533, 187] on button "Add Criteria" at bounding box center [537, 179] width 86 height 18
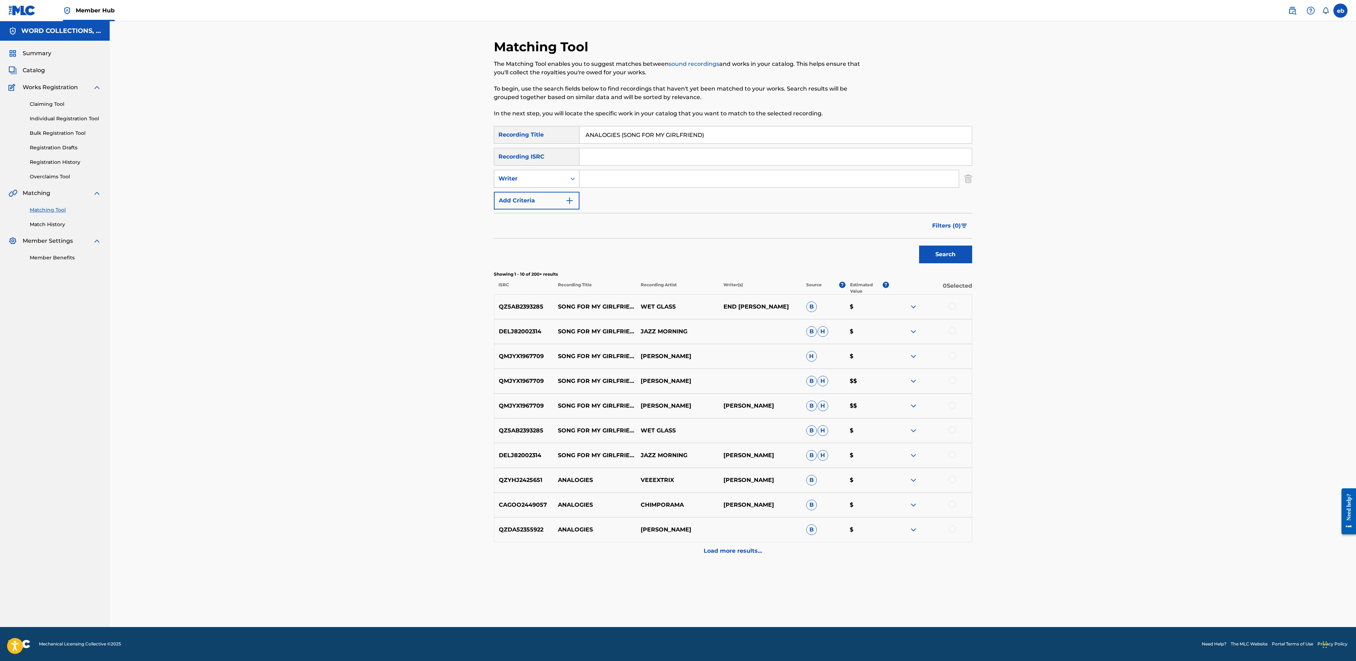
click at [544, 179] on div "Writer" at bounding box center [530, 178] width 64 height 8
click at [546, 193] on div "Recording Artist" at bounding box center [536, 196] width 85 height 18
click at [597, 172] on input "Search Form" at bounding box center [768, 178] width 379 height 17
type input "JT"
click
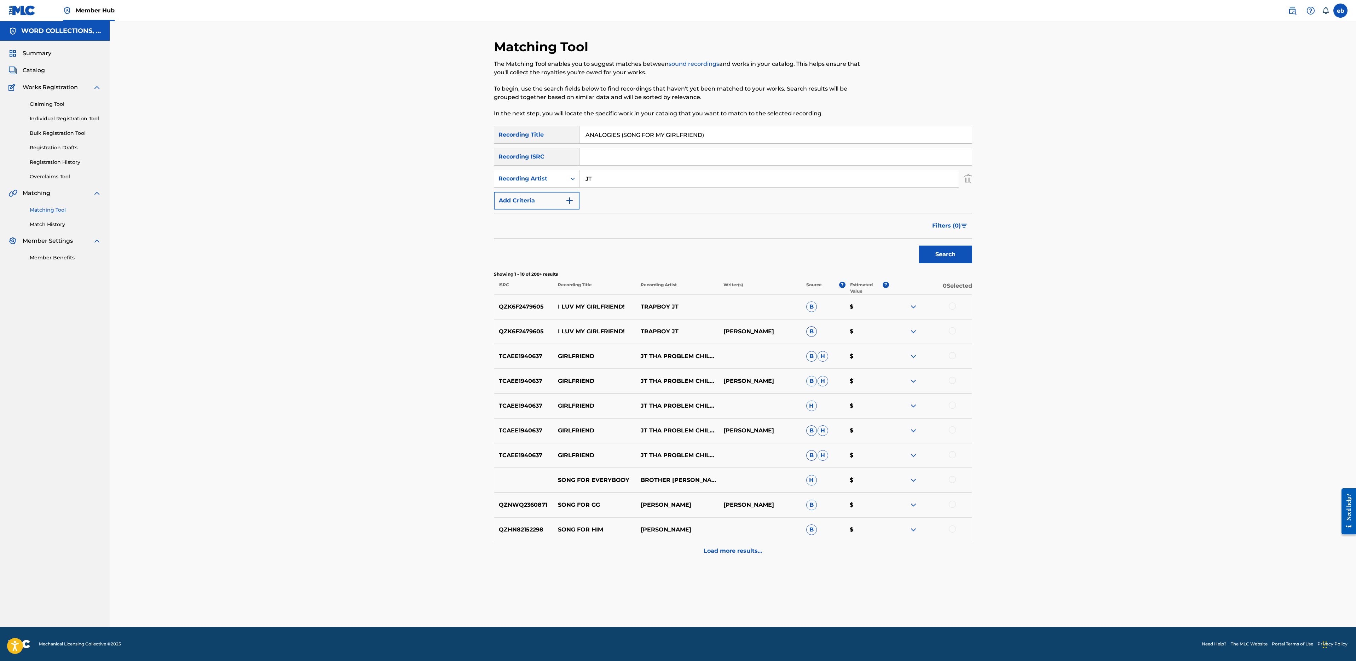
paste input "CAGE"
type input "CAGE"
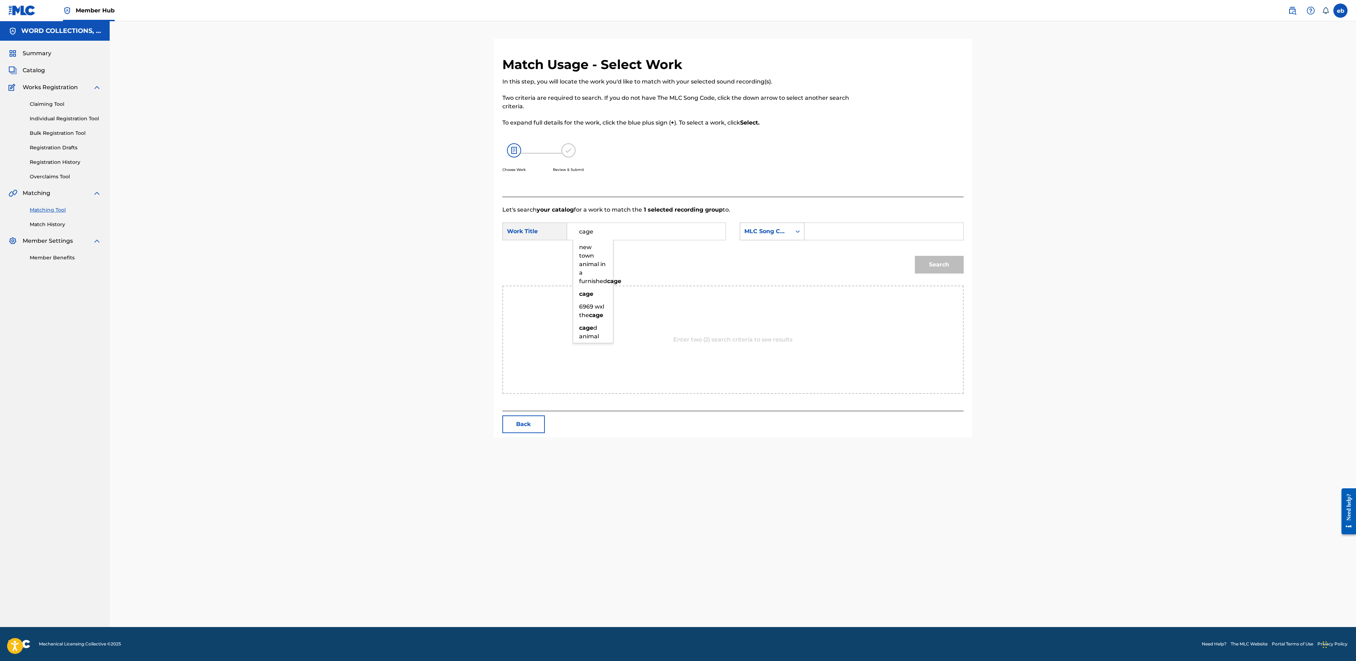
type input "cage"
type input "[PERSON_NAME]"
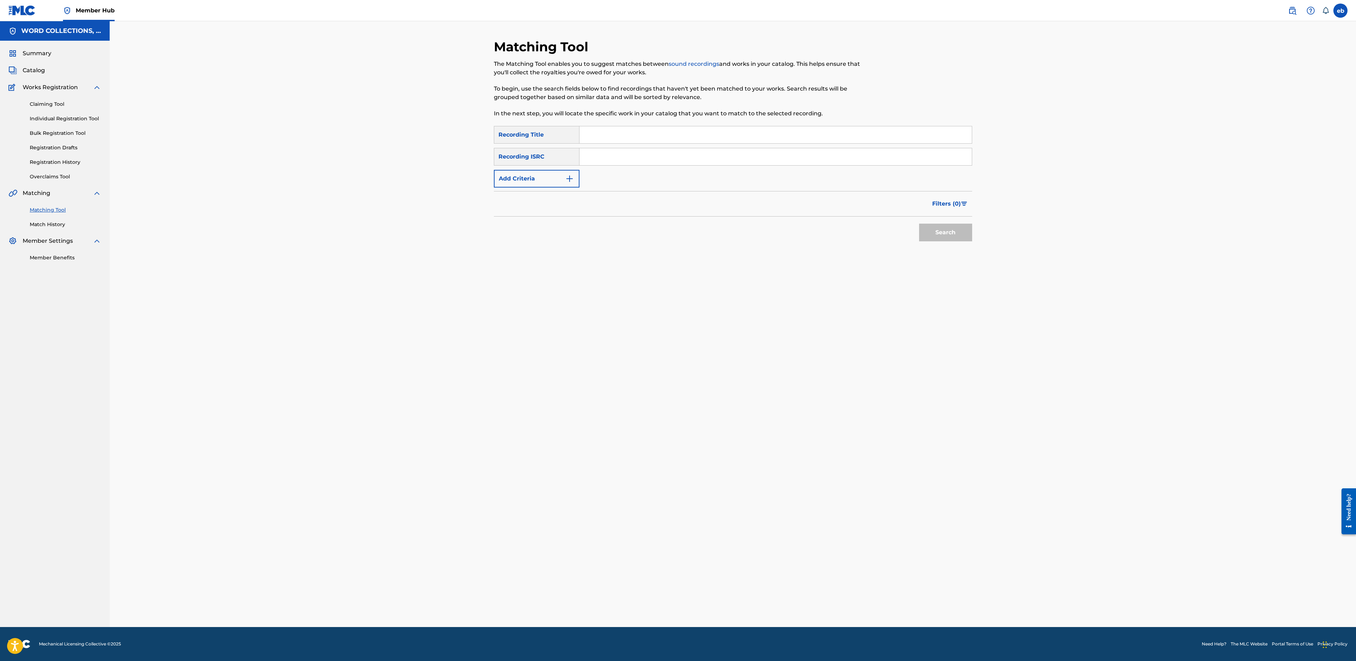
paste input "OW4"
type input "OW4"
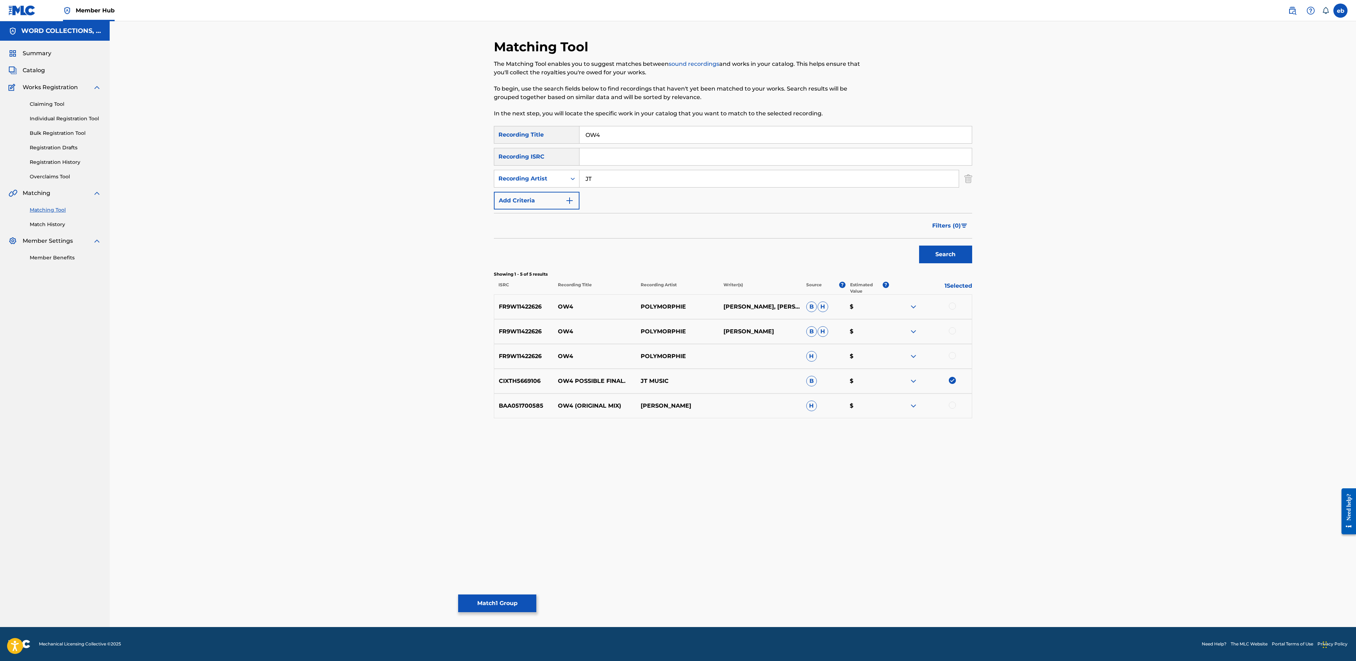
type input "JT"
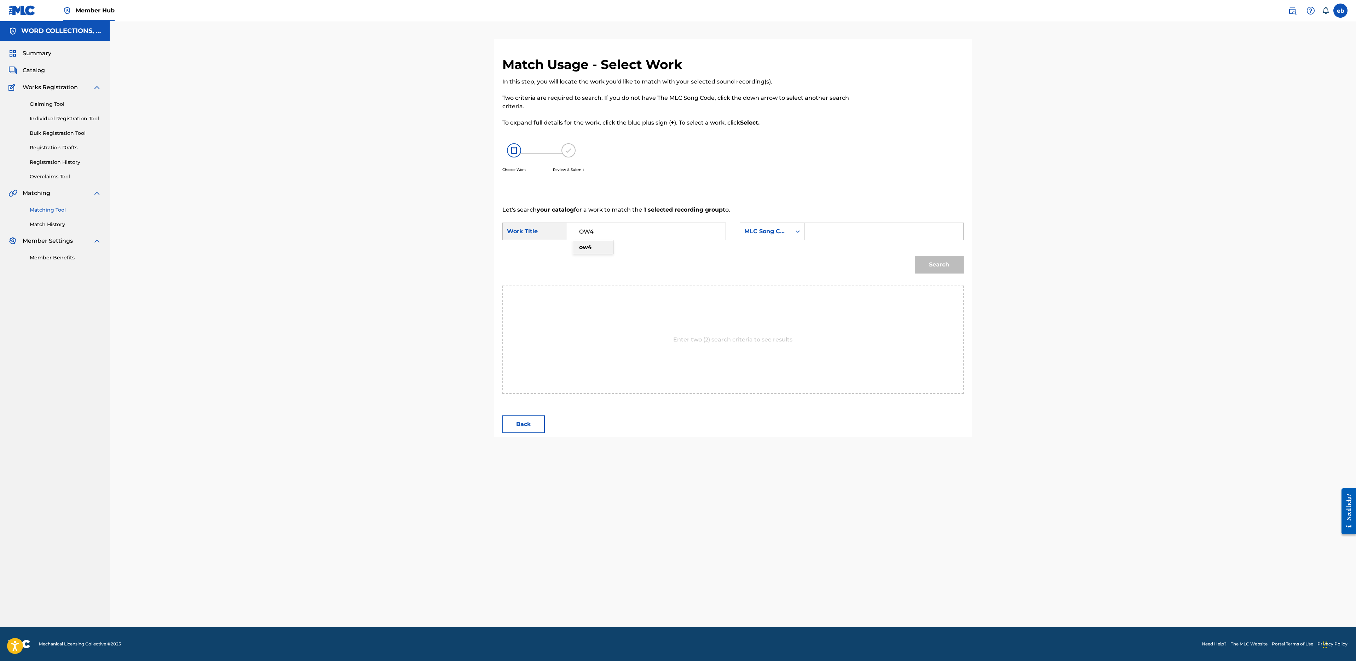
type input "ow4"
type input "[PERSON_NAME]"
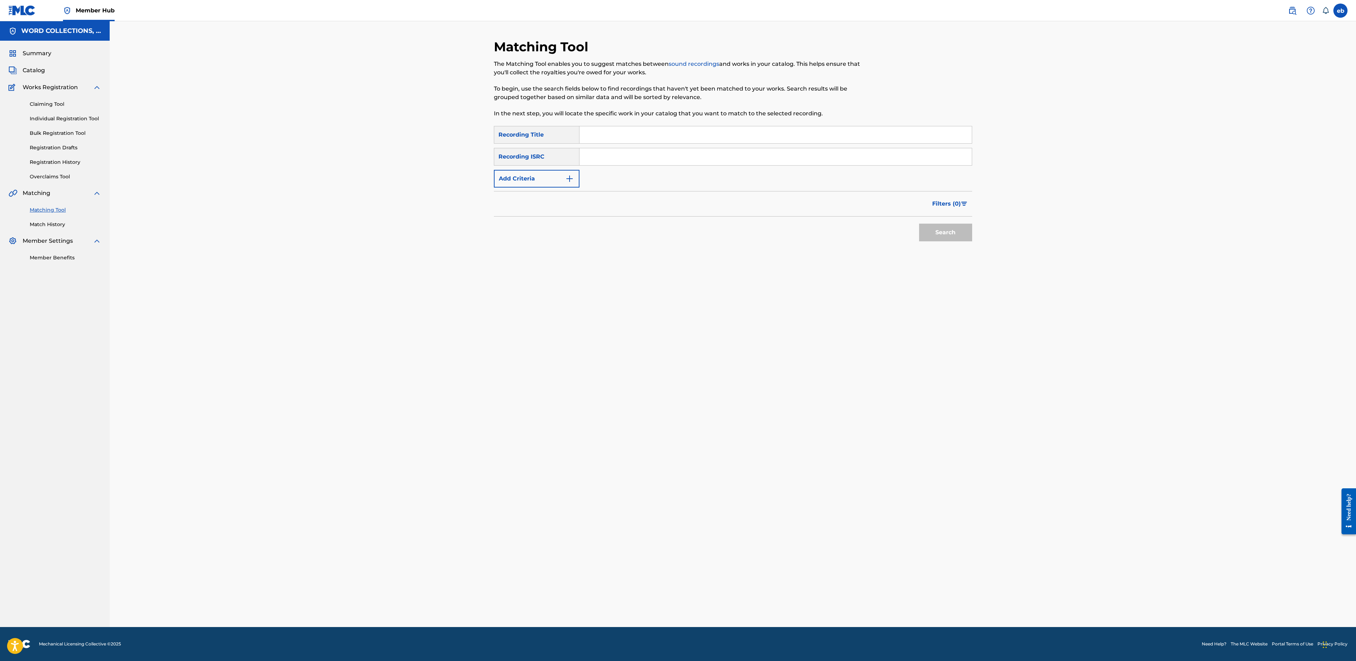
paste input "PISSING - SAD [PERSON_NAME]"
type input "PISSING - SAD [PERSON_NAME]"
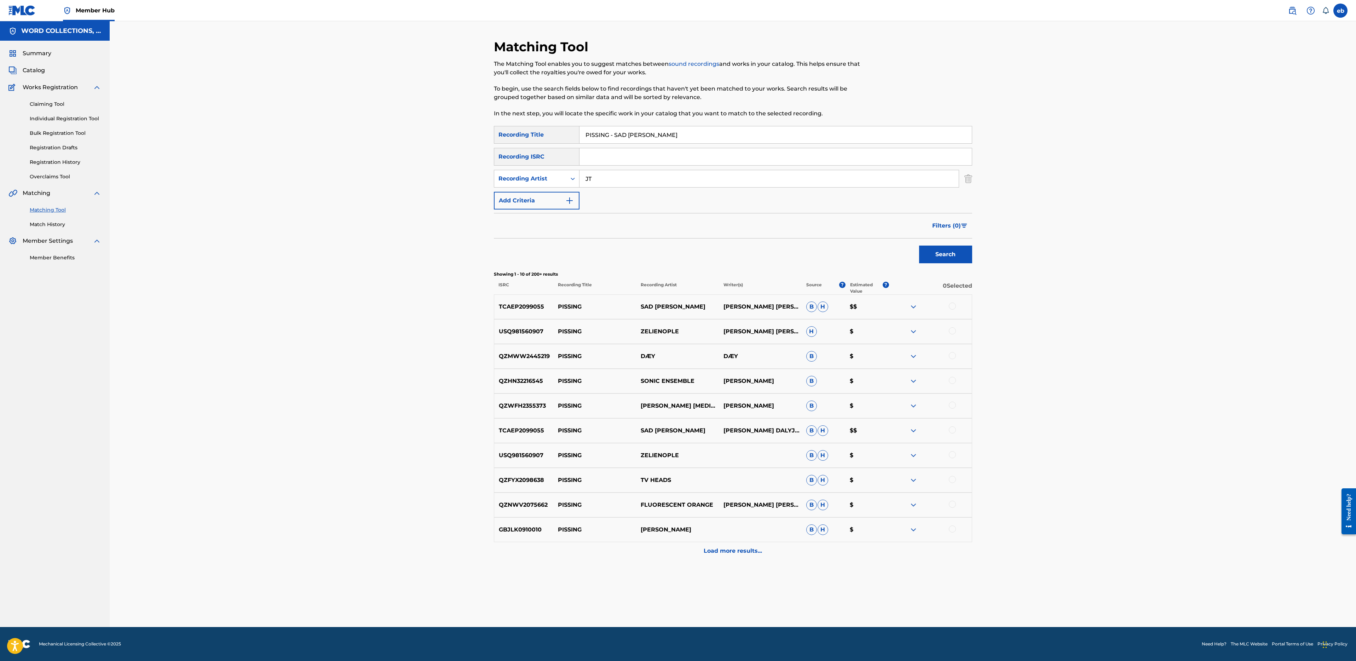
type input "JT"
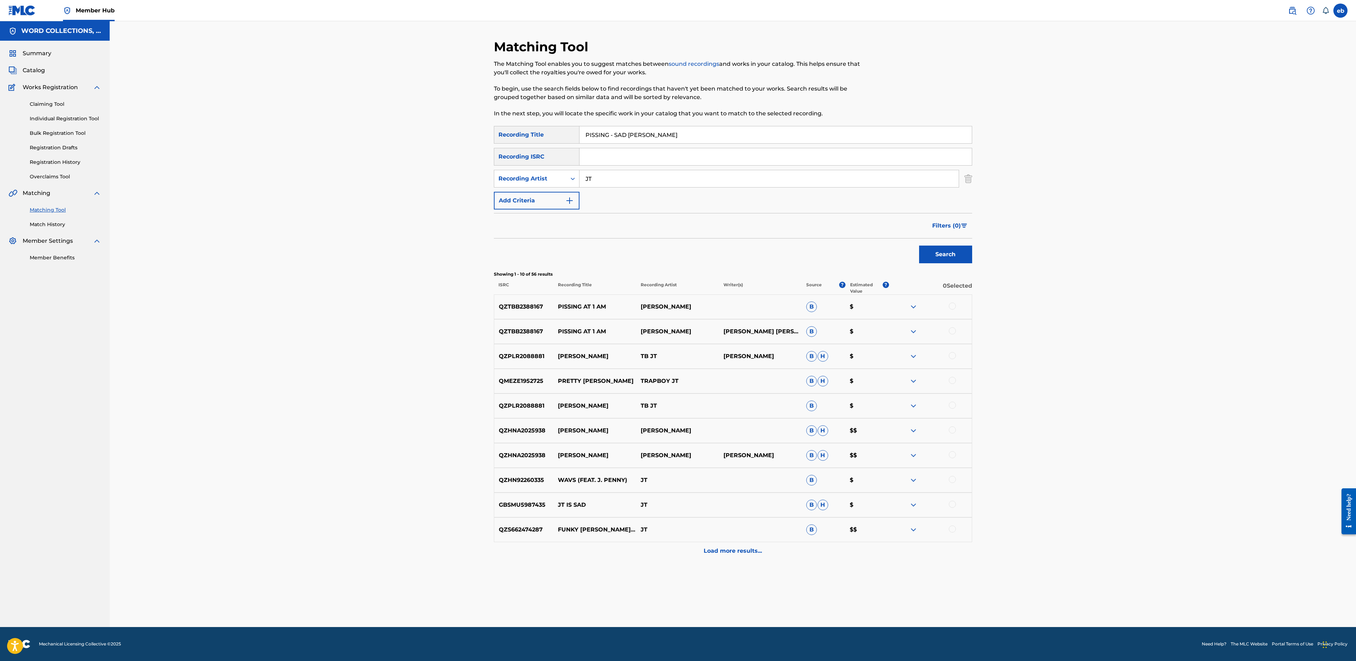
drag, startPoint x: 606, startPoint y: 133, endPoint x: 831, endPoint y: 158, distance: 226.0
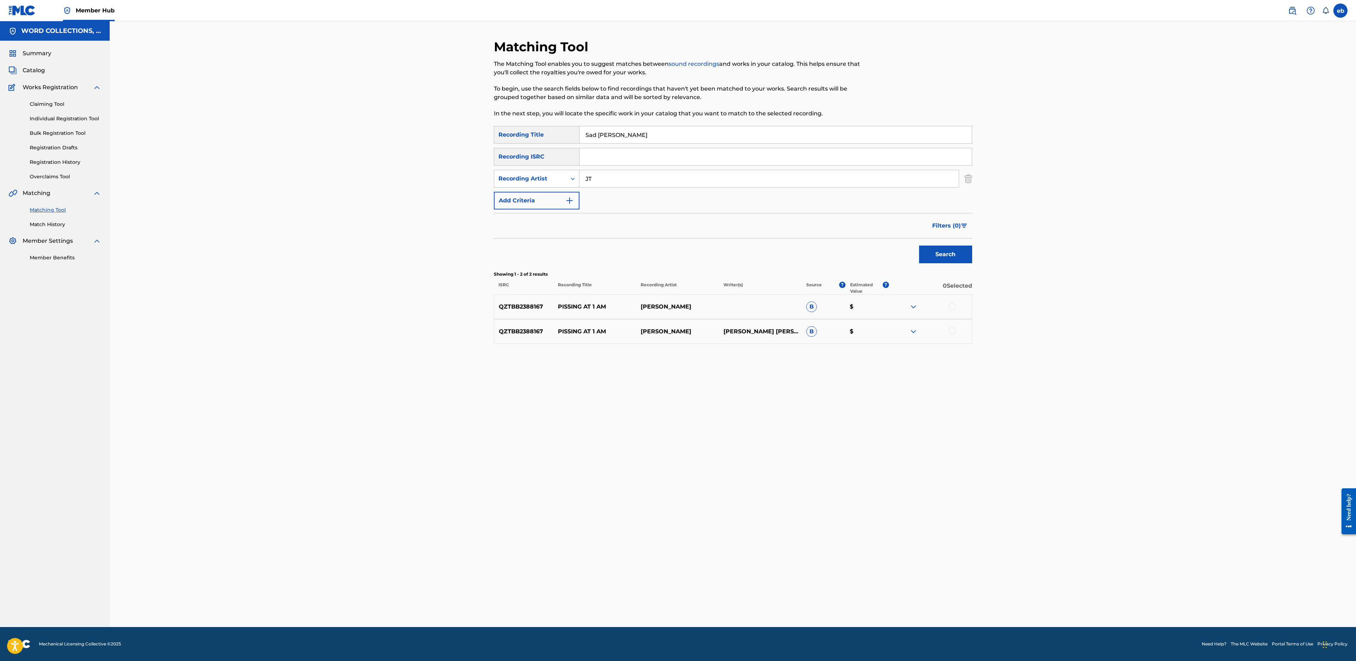
type input "Sad [PERSON_NAME]"
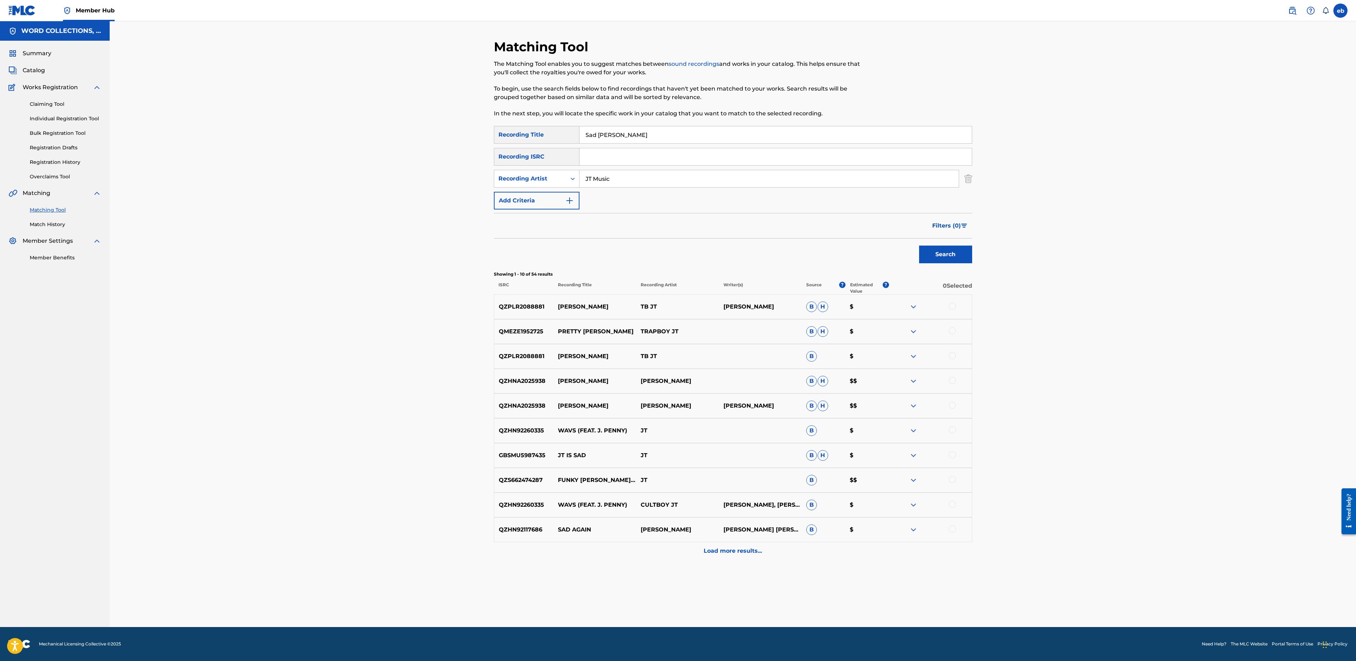
type input "JT Music"
paste input "INTERLUDE, PT. 2"
type input "INTERLUDE, PT. 2"
type input "FabvL"
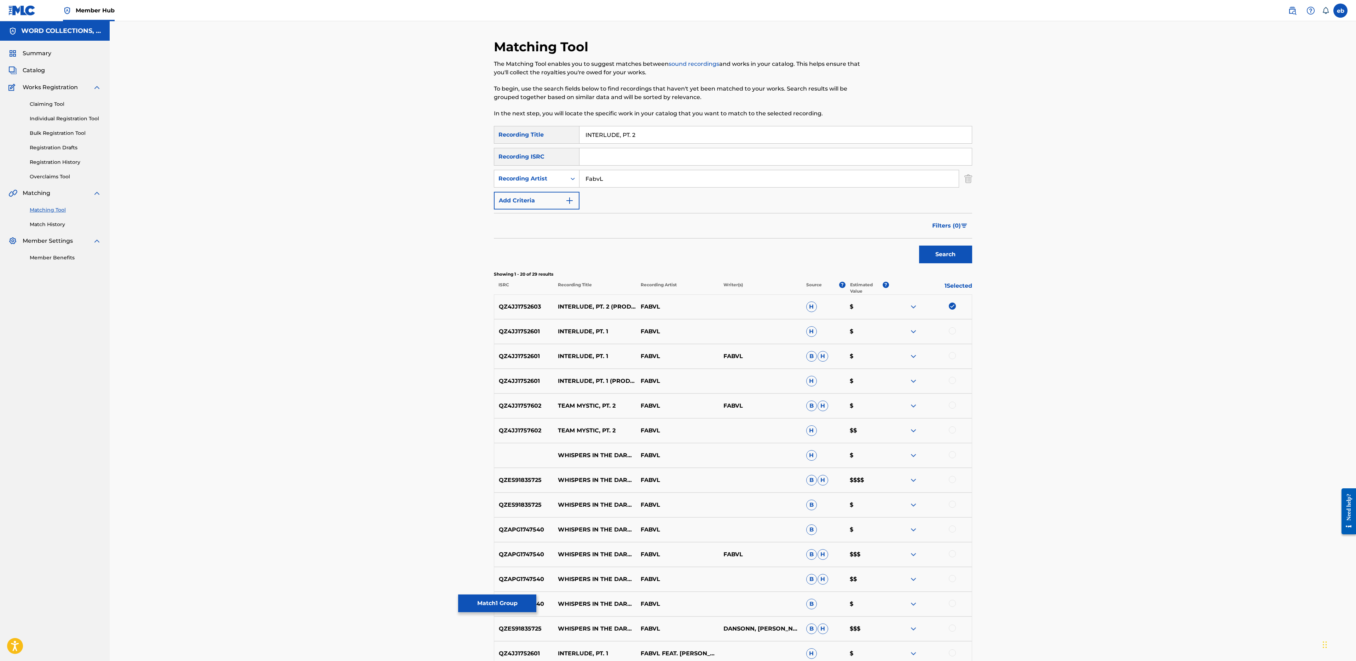
drag, startPoint x: 617, startPoint y: 135, endPoint x: 655, endPoint y: 136, distance: 38.2
type input "INTERLUDE"
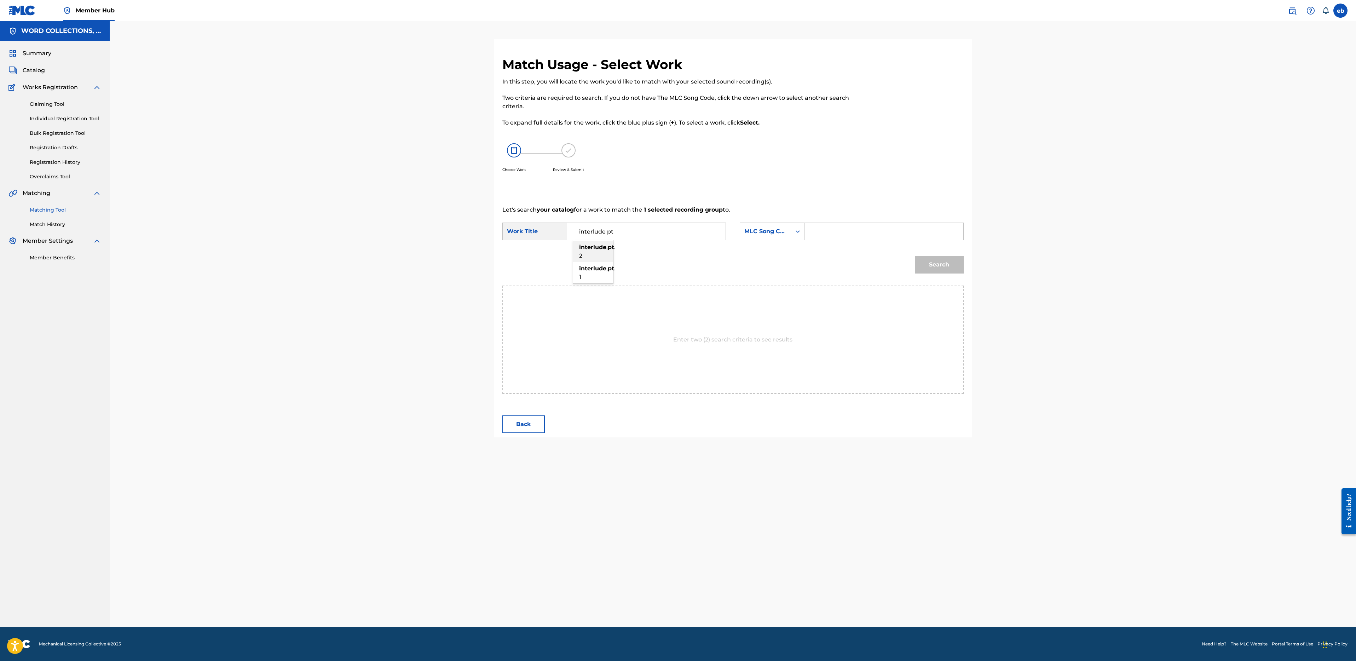
type input "interlude, pt. 2"
type input "[PERSON_NAME]"
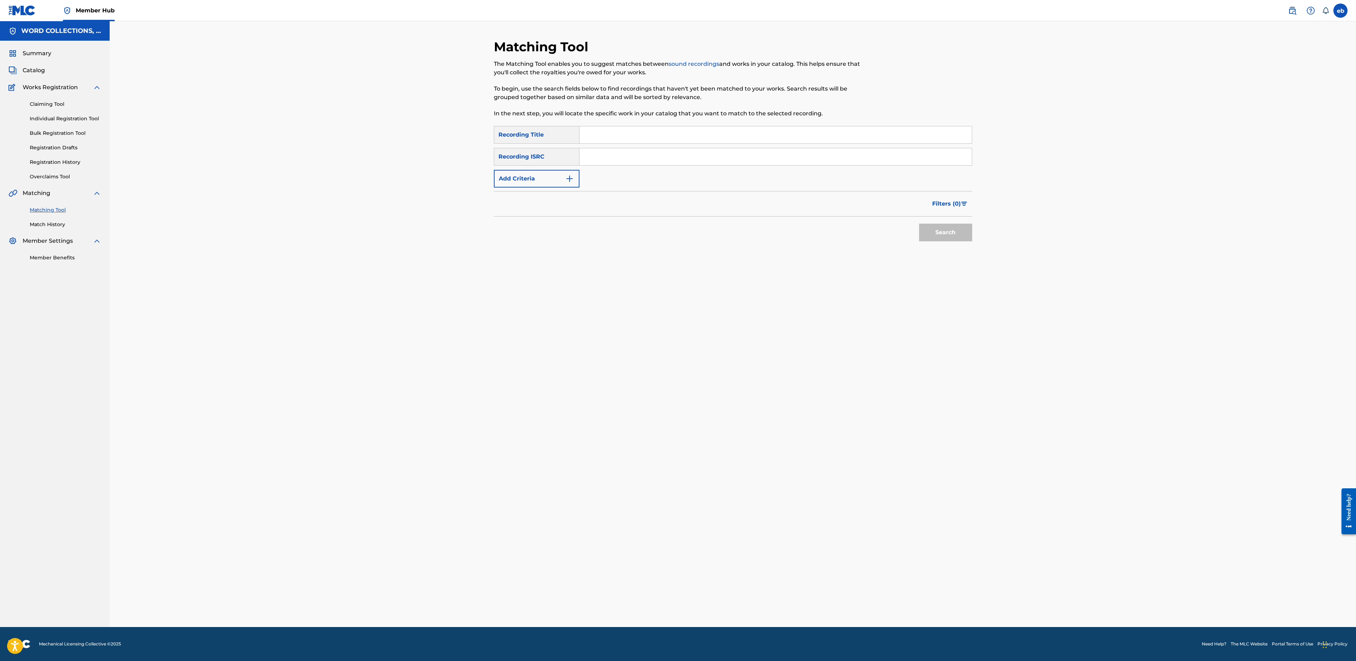
paste input "TEAM MYSTIC, PT. 2"
type input "TEAM MYSTIC, PT. 2"
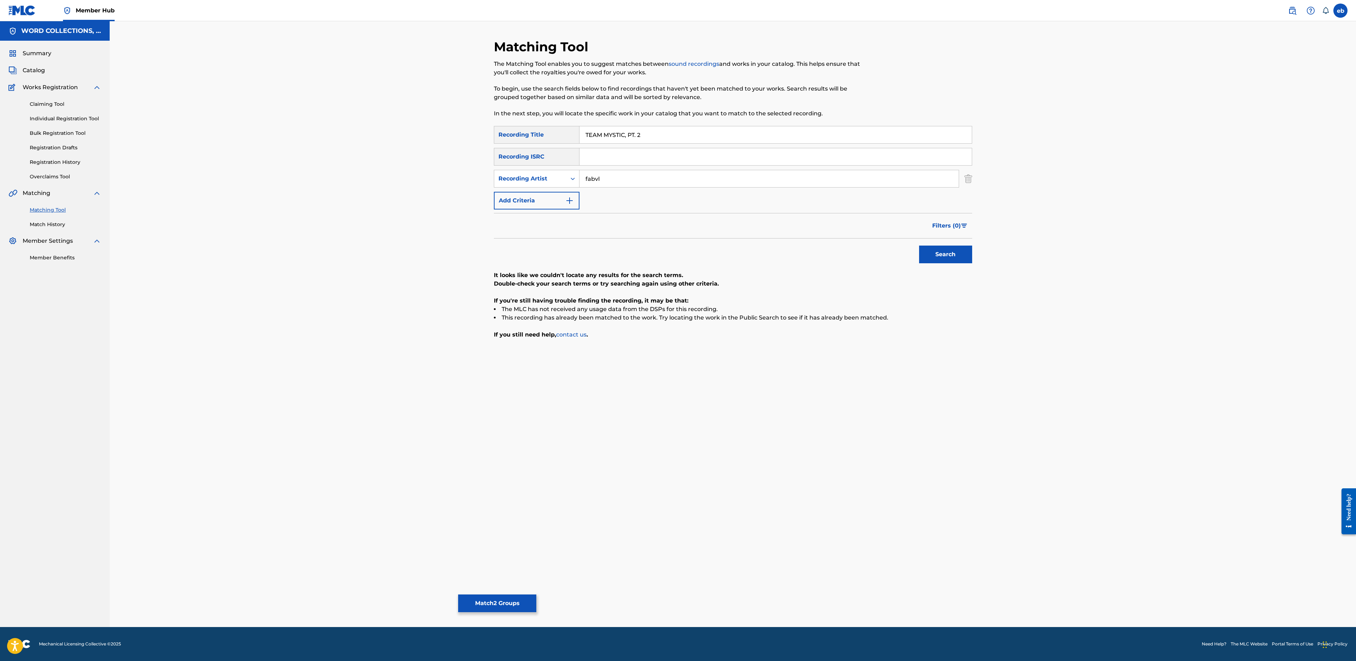
type input "fabvl"
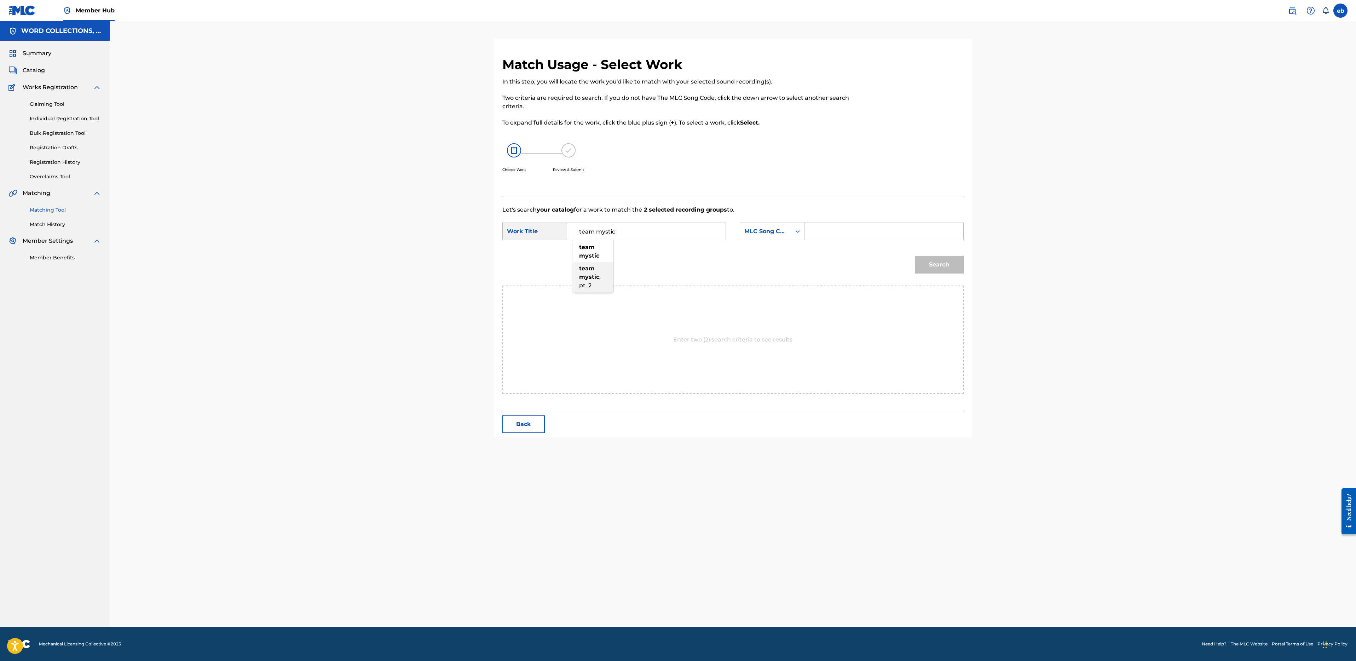
type input "team mystic, pt. 2"
type input "[PERSON_NAME]"
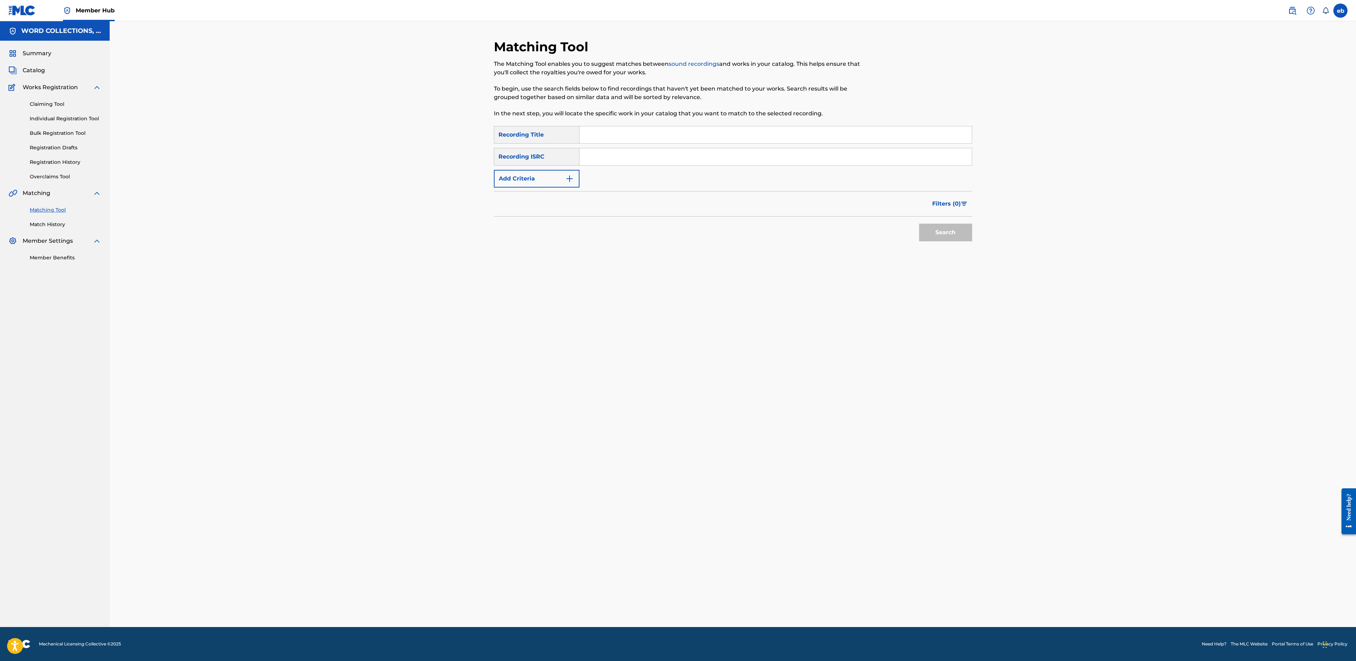
paste input "SUPER MARIO RAP"
type input "SUPER MARIO RAP"
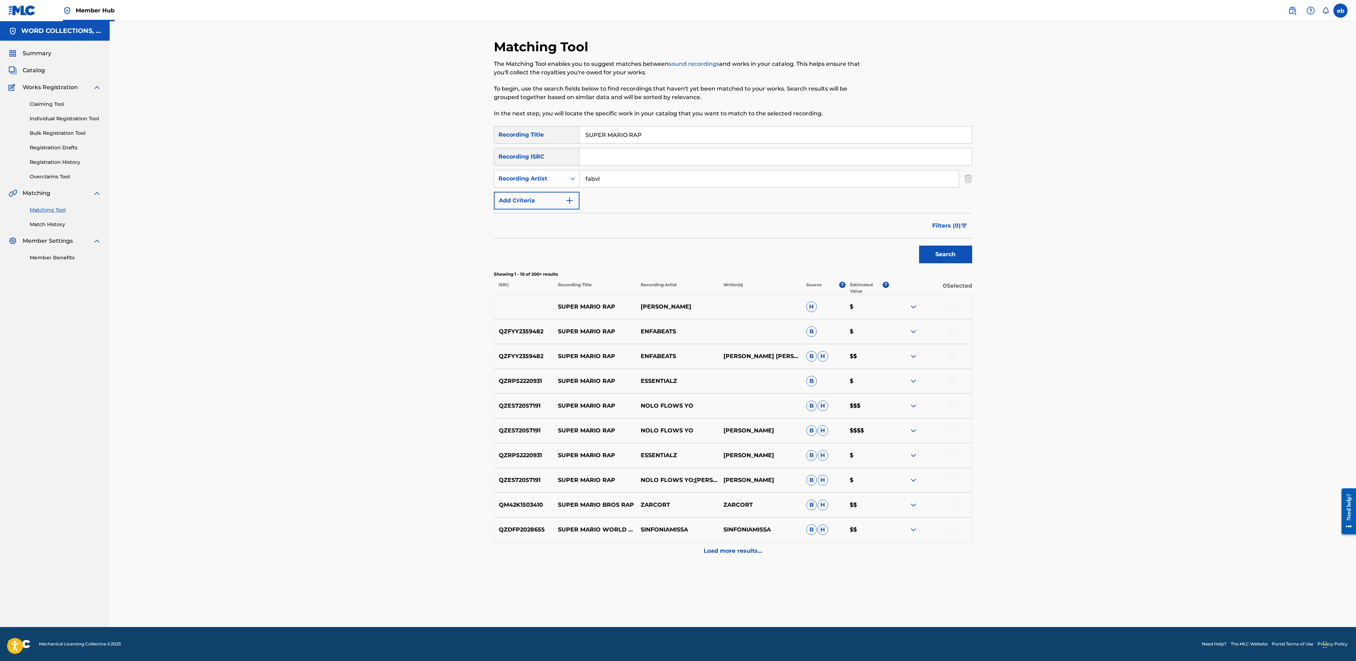
type input "fabvl"
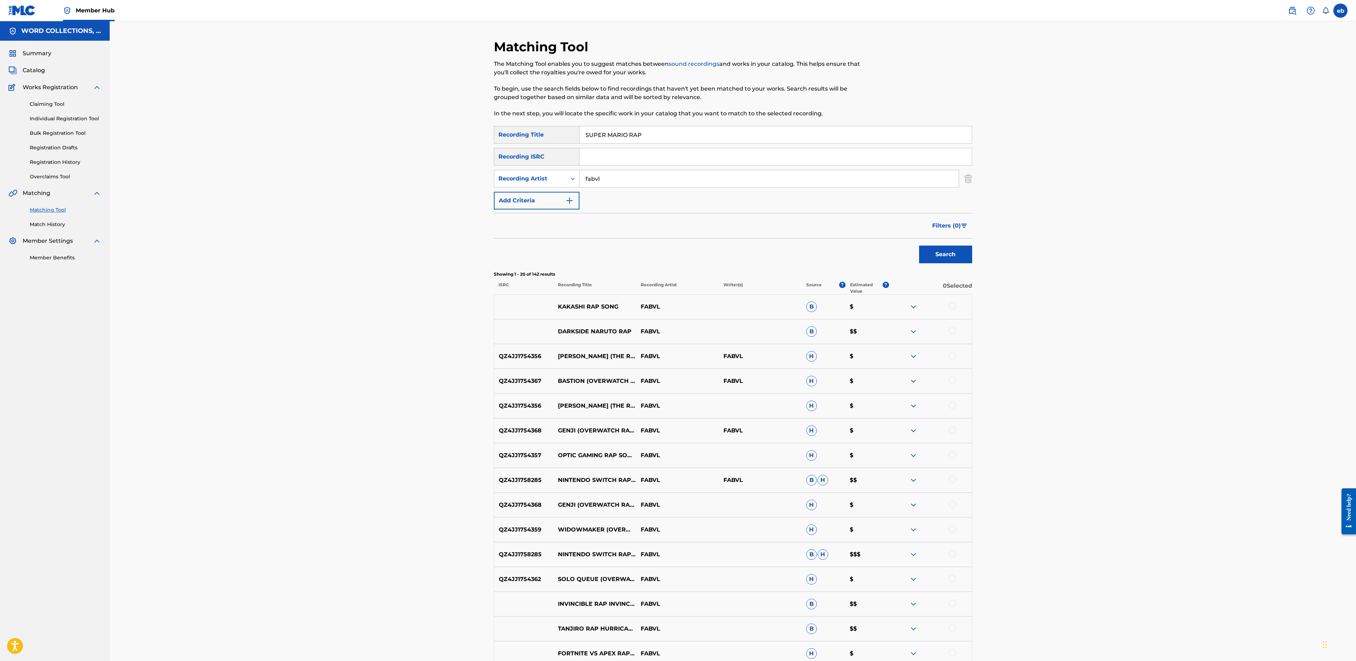
paste input "THE SPARK"
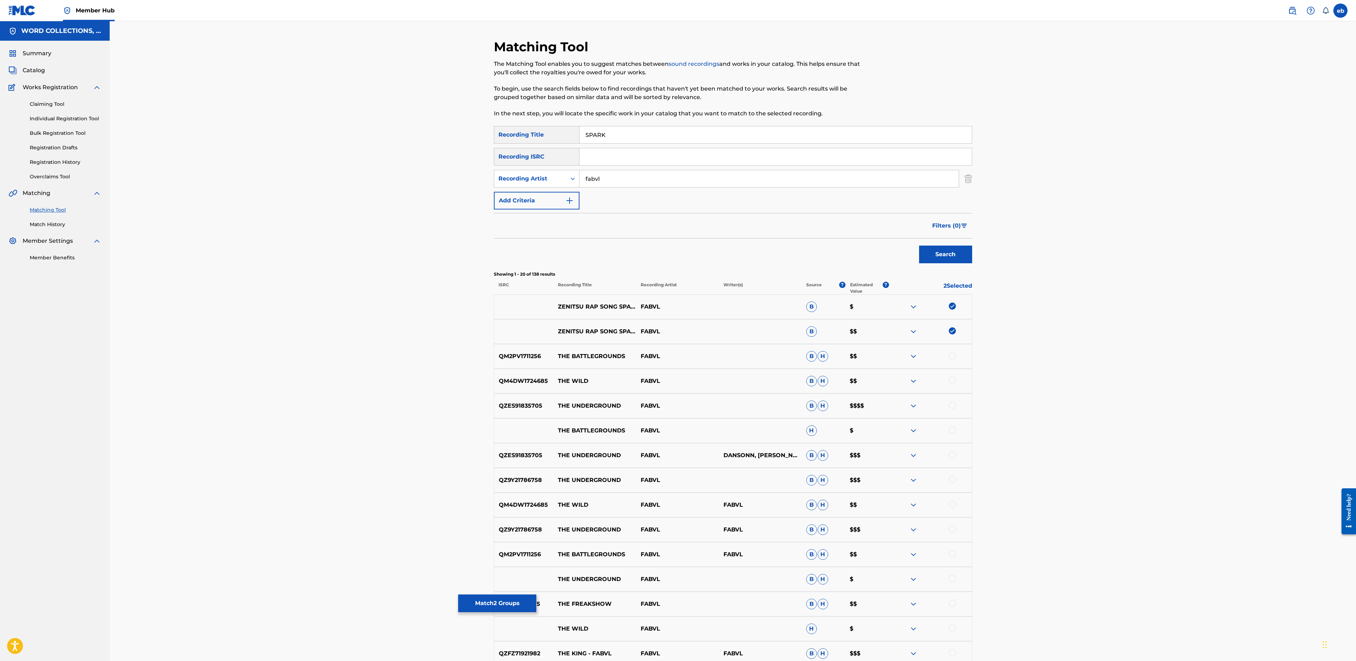
type input "SPARK"
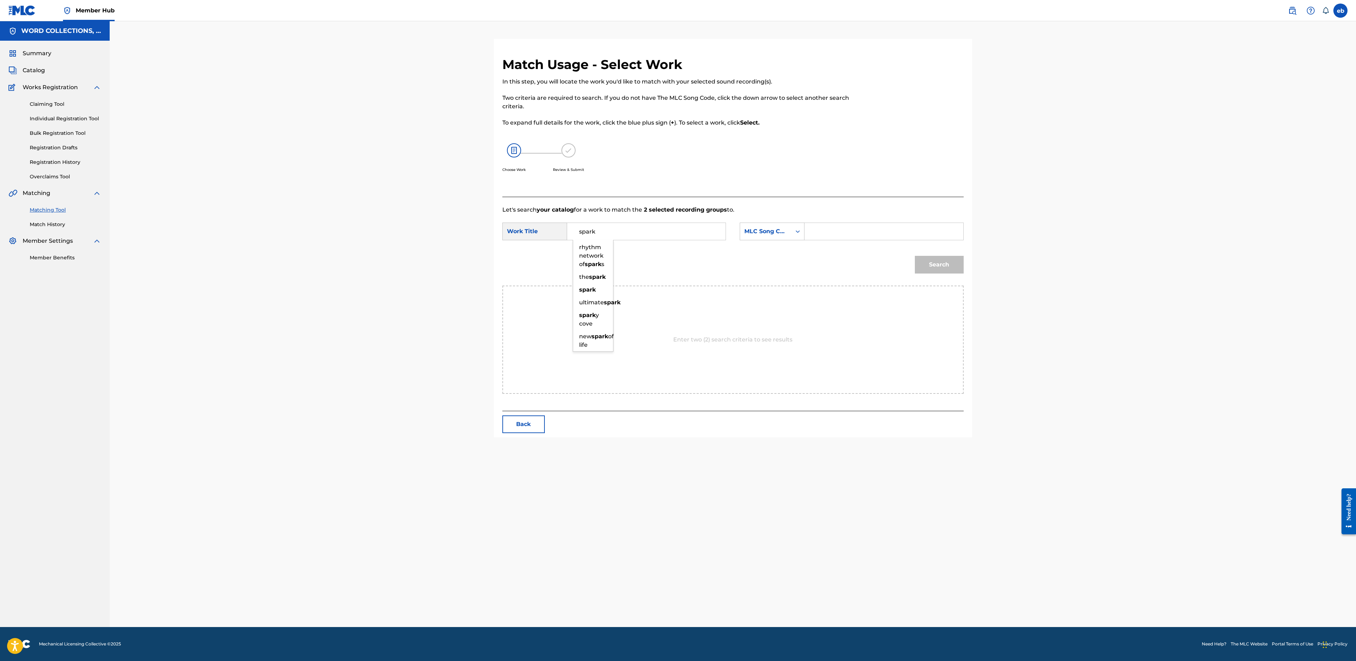
type input "spark"
type input "[PERSON_NAME]"
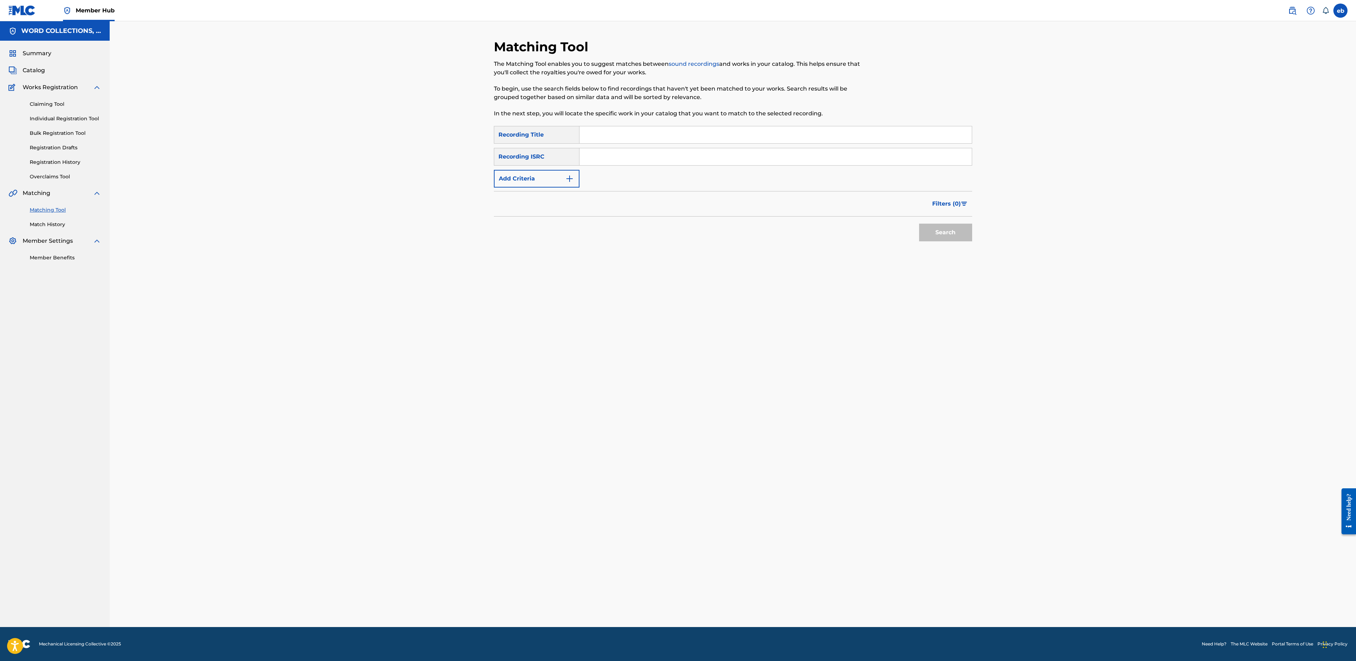
paste input "WASTELAND"
type input "WASTELAND"
type input "Fabvl"
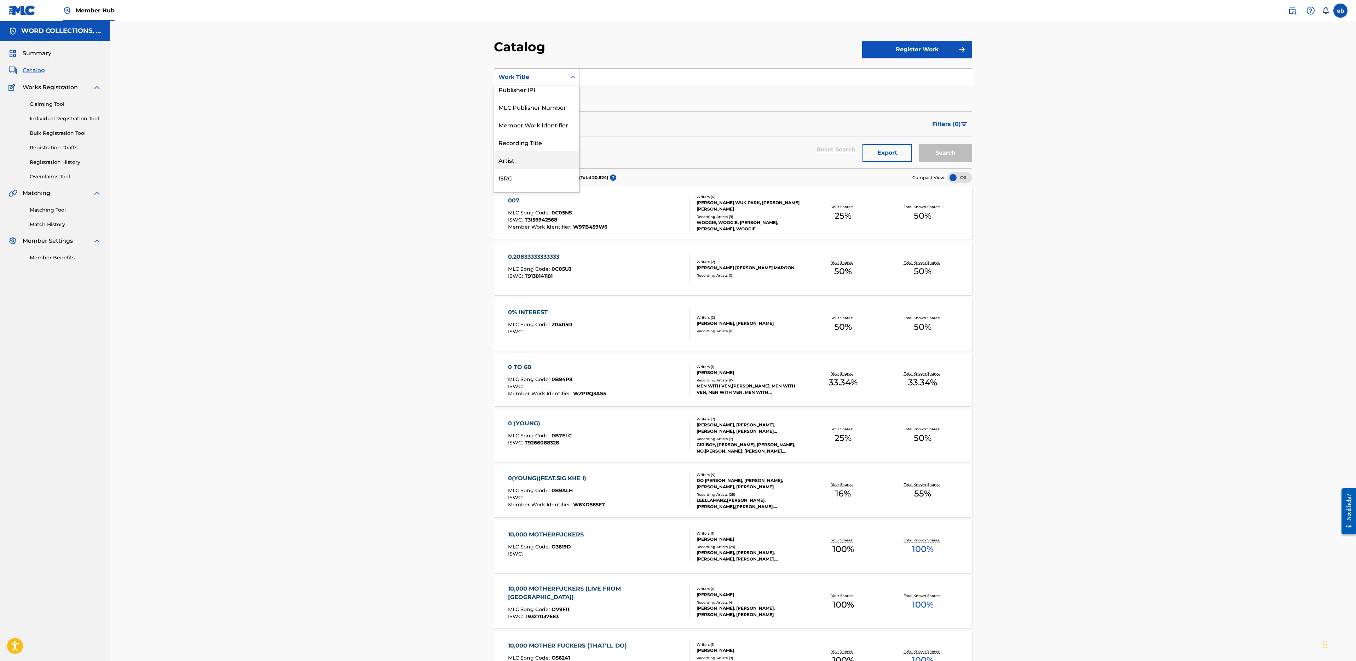
scroll to position [95, 0]
type input "FabvL"
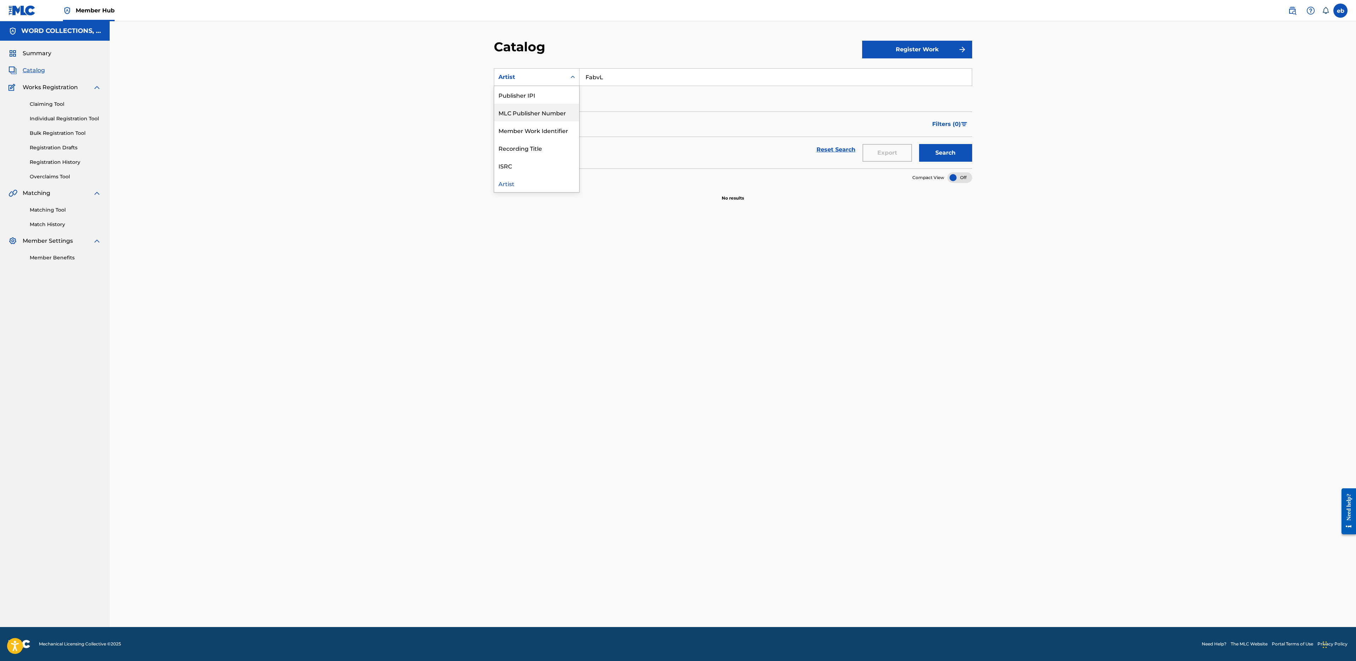
scroll to position [0, 0]
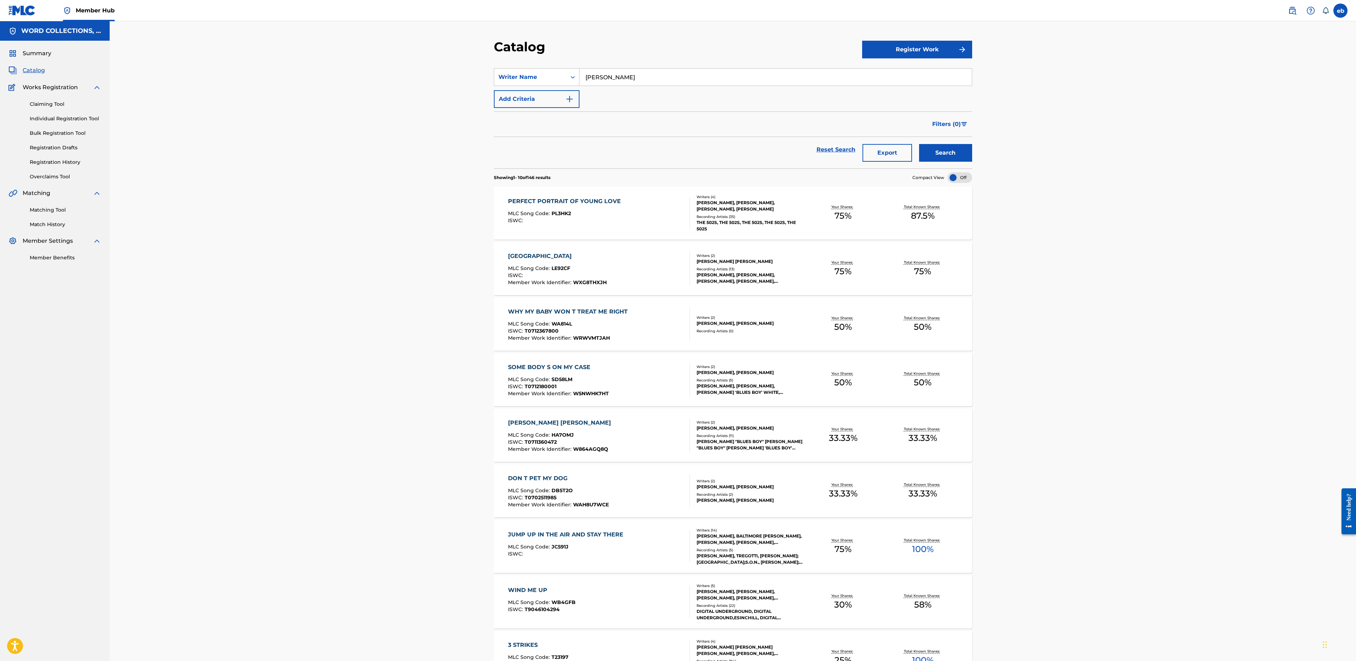
type input "[PERSON_NAME]"
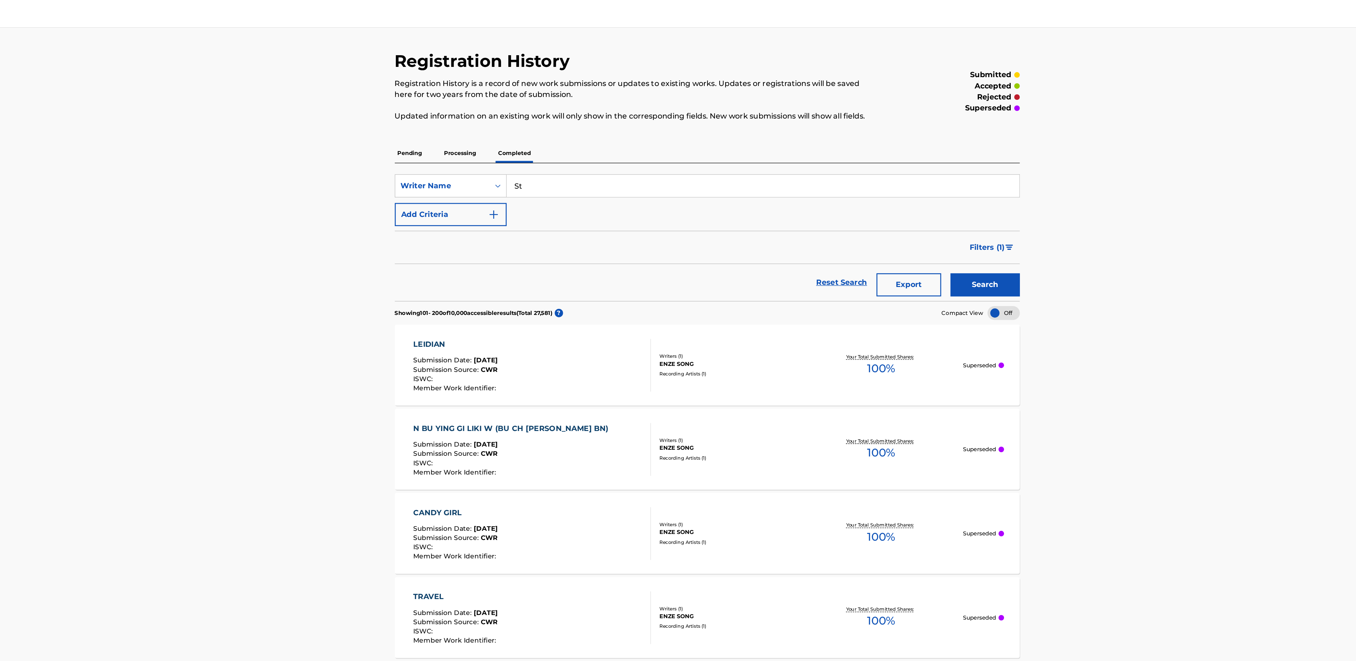
type input "S"
type input "[PERSON_NAME]"
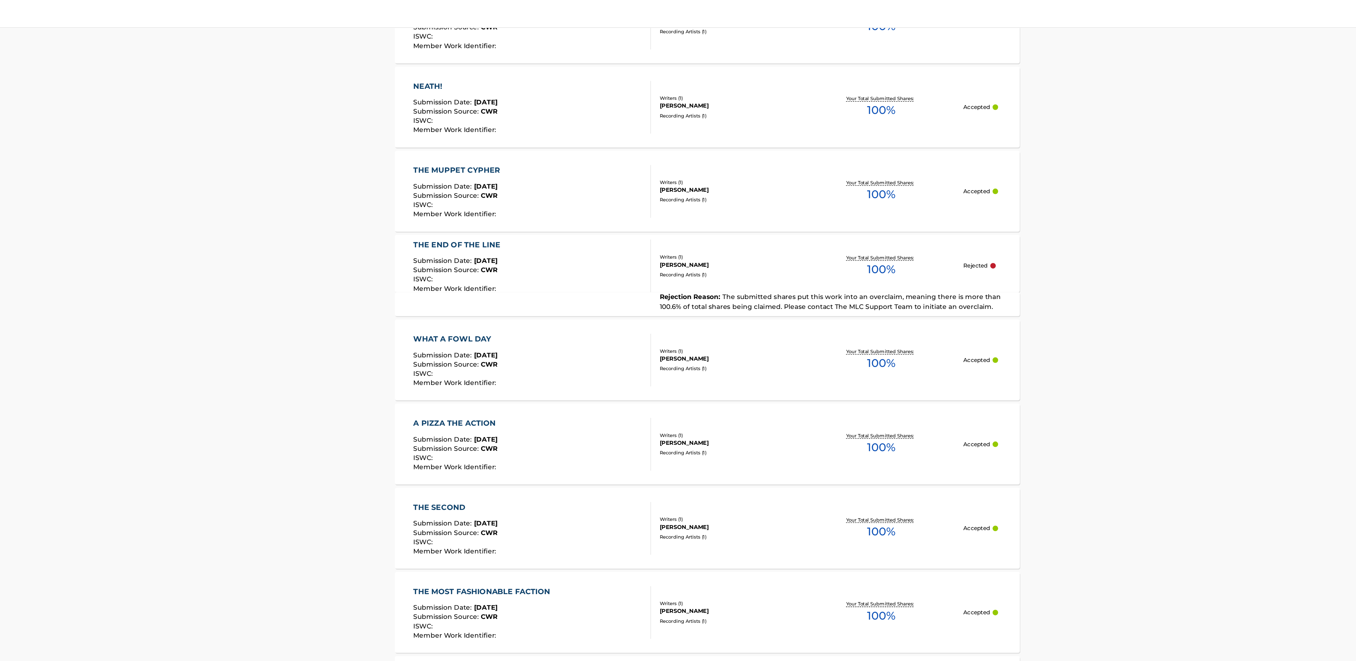
scroll to position [1858, 0]
